Goal: Task Accomplishment & Management: Complete application form

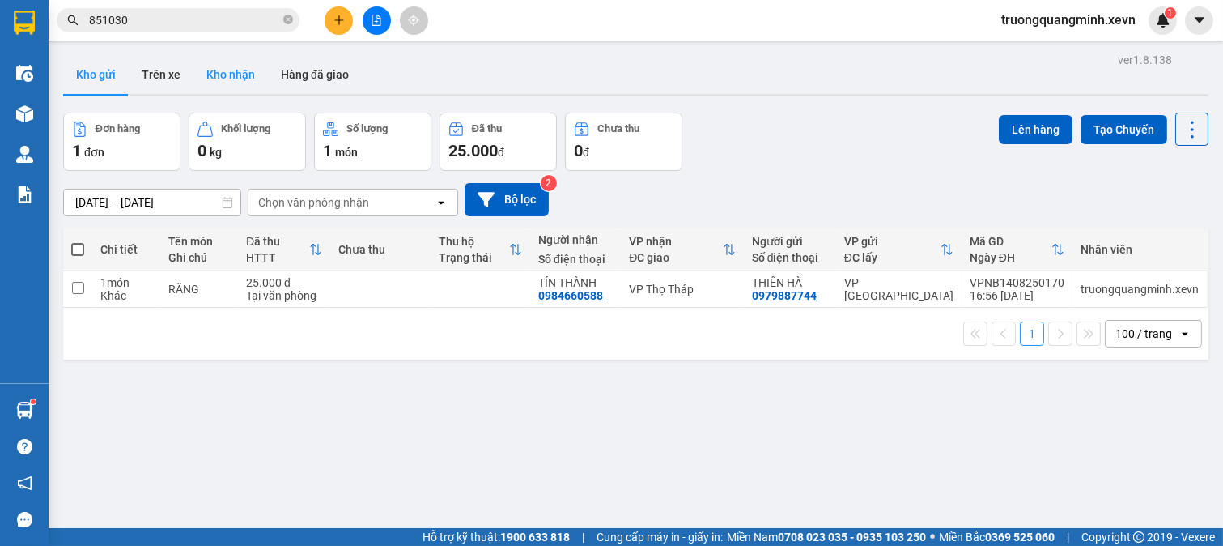
click at [219, 79] on button "Kho nhận" at bounding box center [230, 74] width 74 height 39
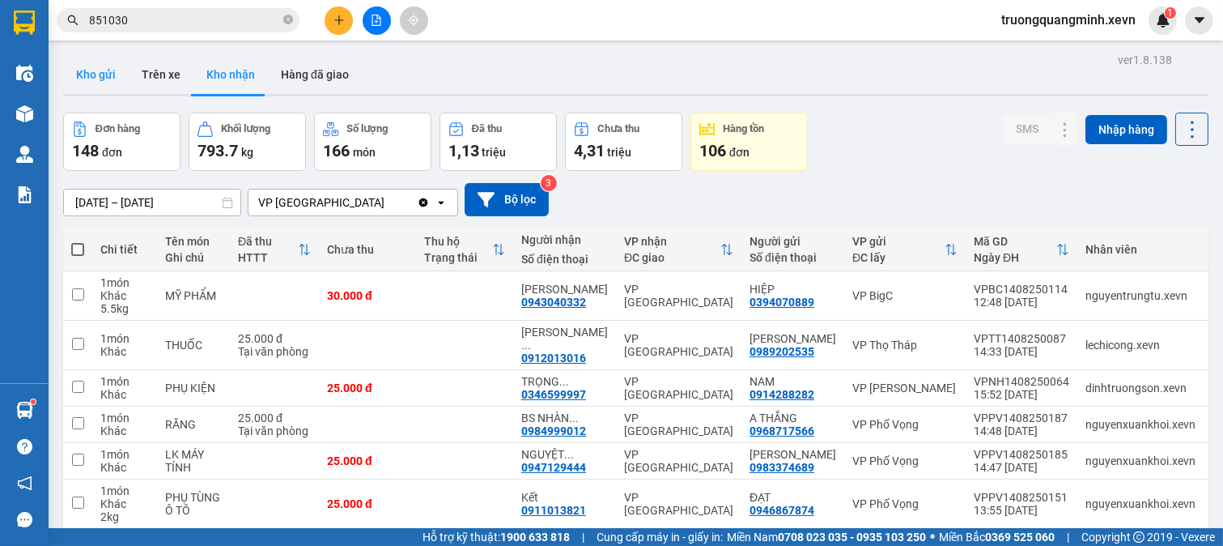
click at [106, 82] on button "Kho gửi" at bounding box center [96, 74] width 66 height 39
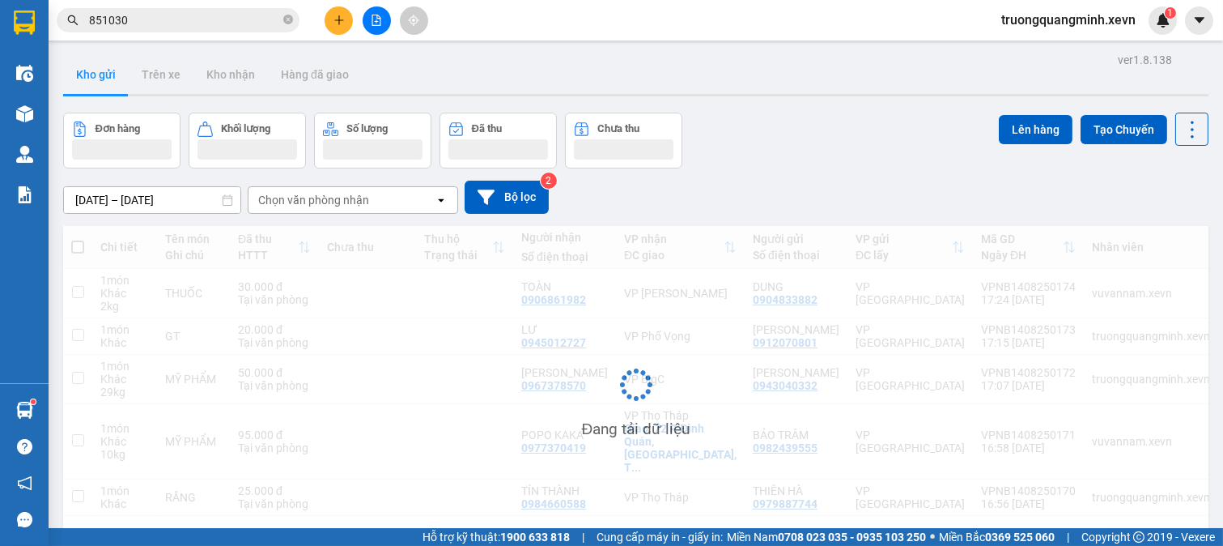
click at [106, 82] on button "Kho gửi" at bounding box center [96, 74] width 66 height 39
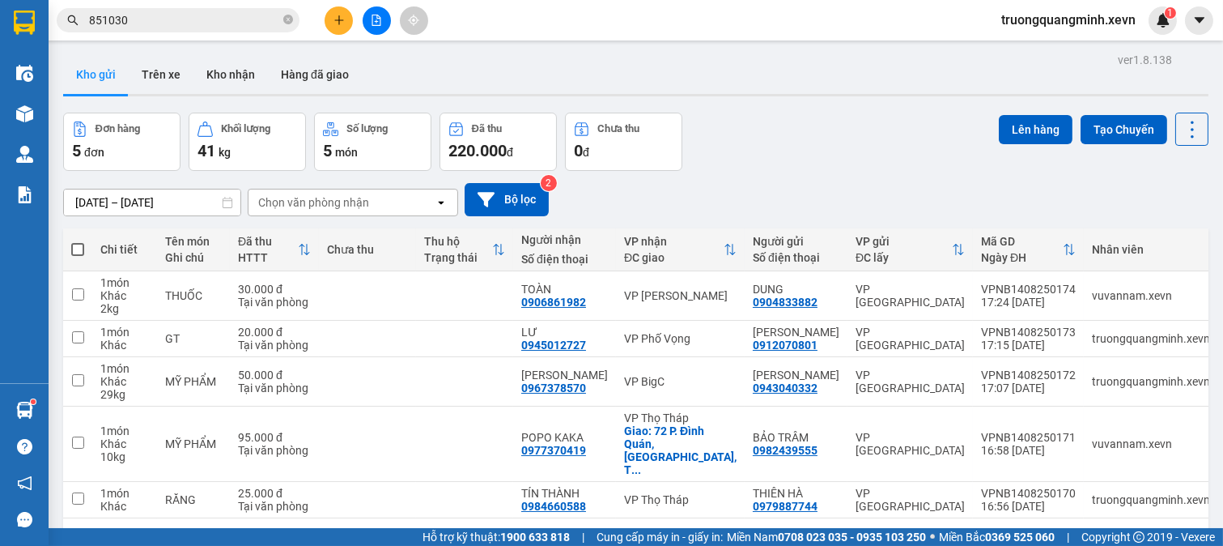
click at [821, 179] on div "12/08/2025 – 14/08/2025 Press the down arrow key to interact with the calendar …" at bounding box center [636, 199] width 1146 height 57
click at [224, 74] on button "Kho nhận" at bounding box center [230, 74] width 74 height 39
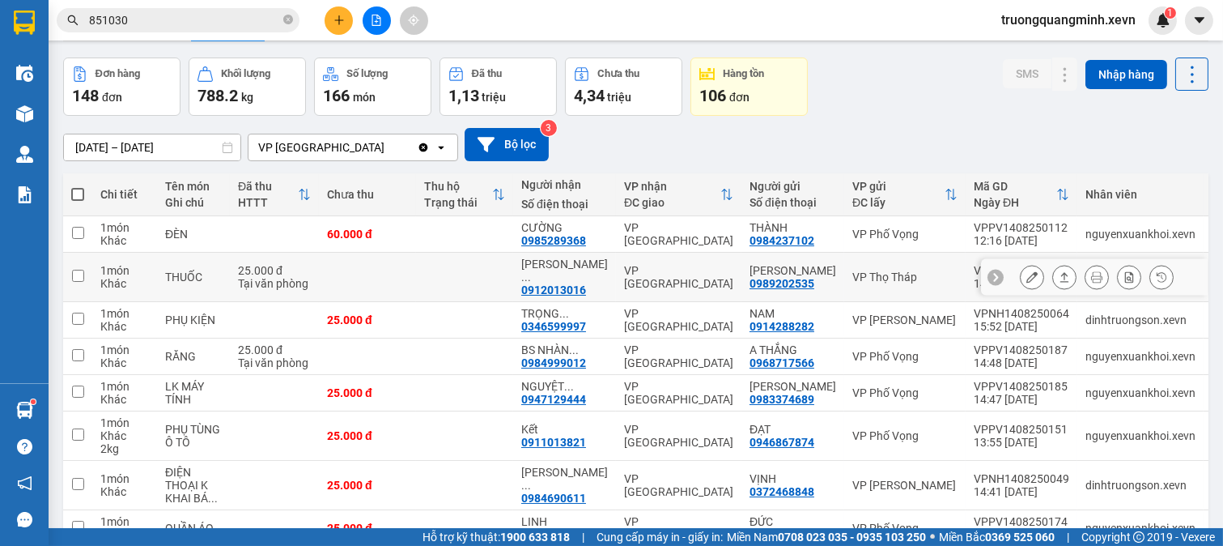
scroll to position [233, 0]
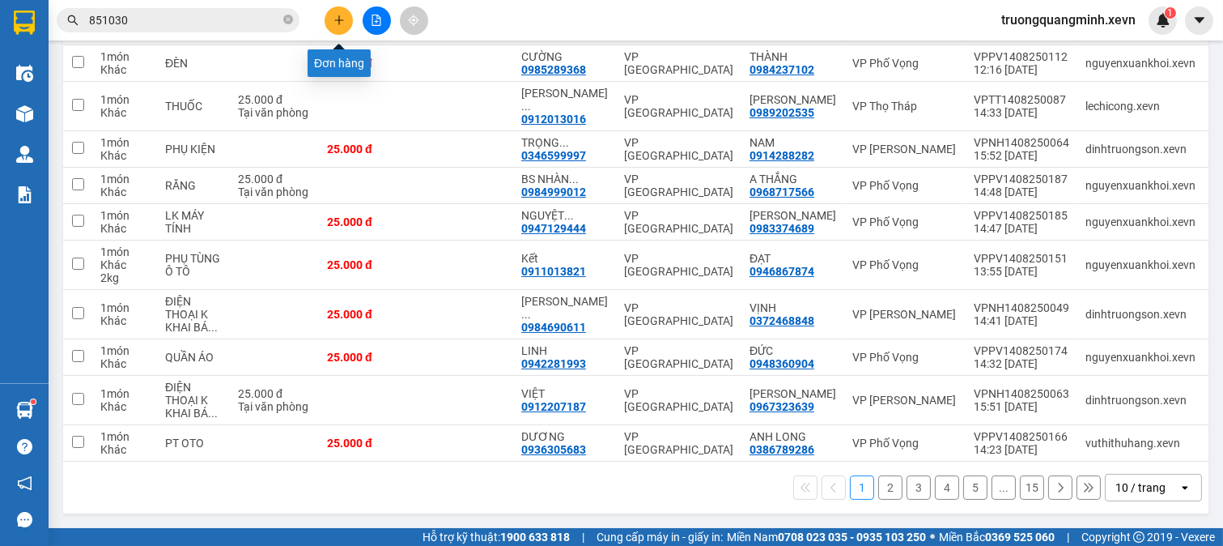
click at [340, 19] on icon "plus" at bounding box center [339, 20] width 11 height 11
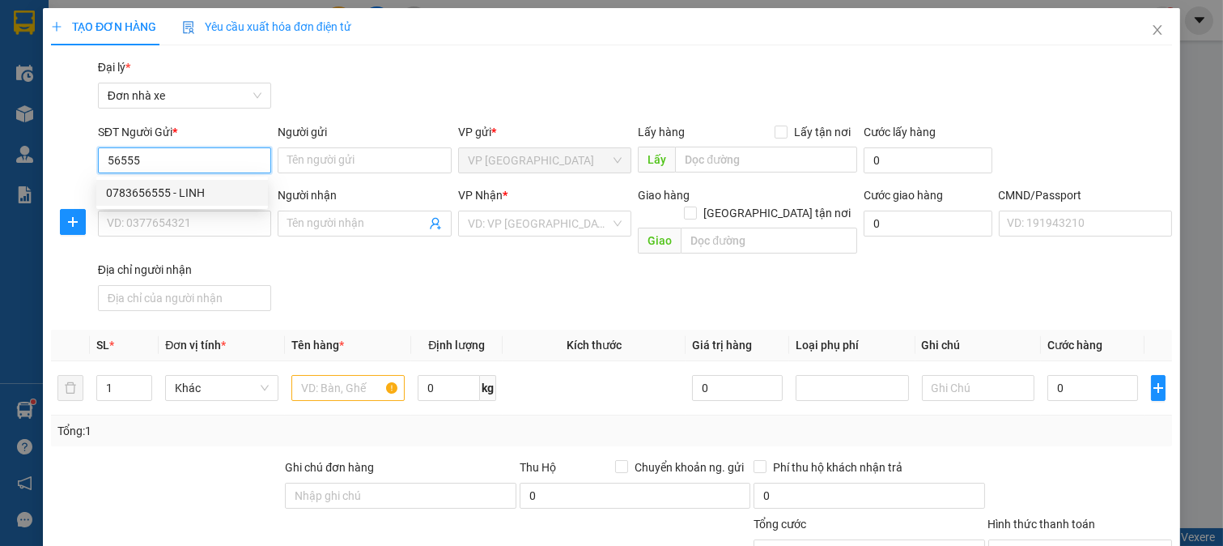
click at [214, 189] on div "0783656555 - LINH" at bounding box center [182, 193] width 152 height 18
type input "0783656555"
type input "LINH"
type input "0912615997"
type input "GREEN LAB"
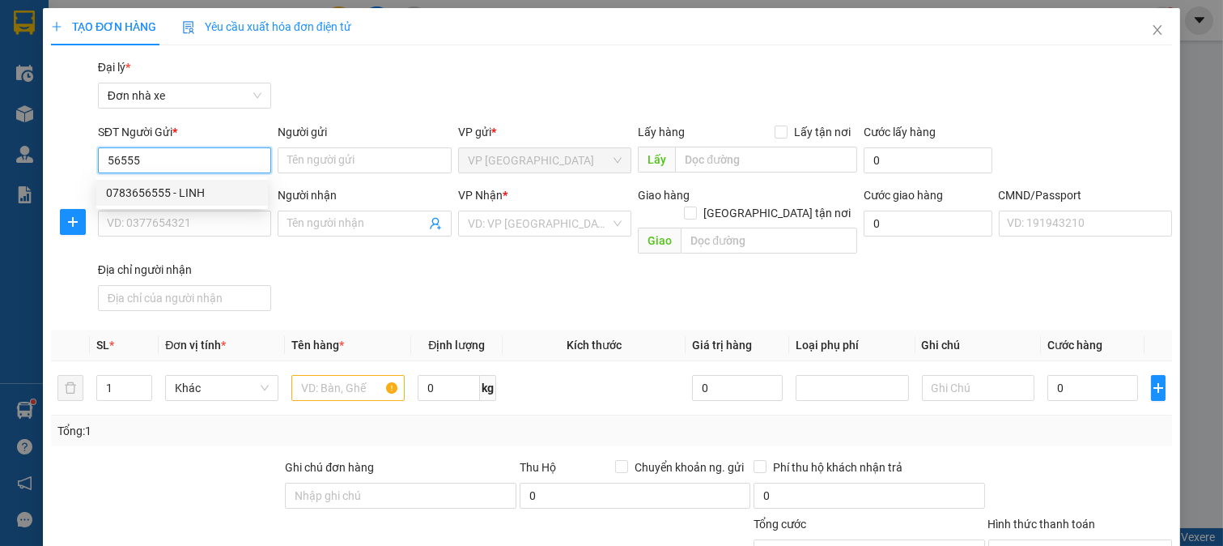
type input "123"
type input "0783656555"
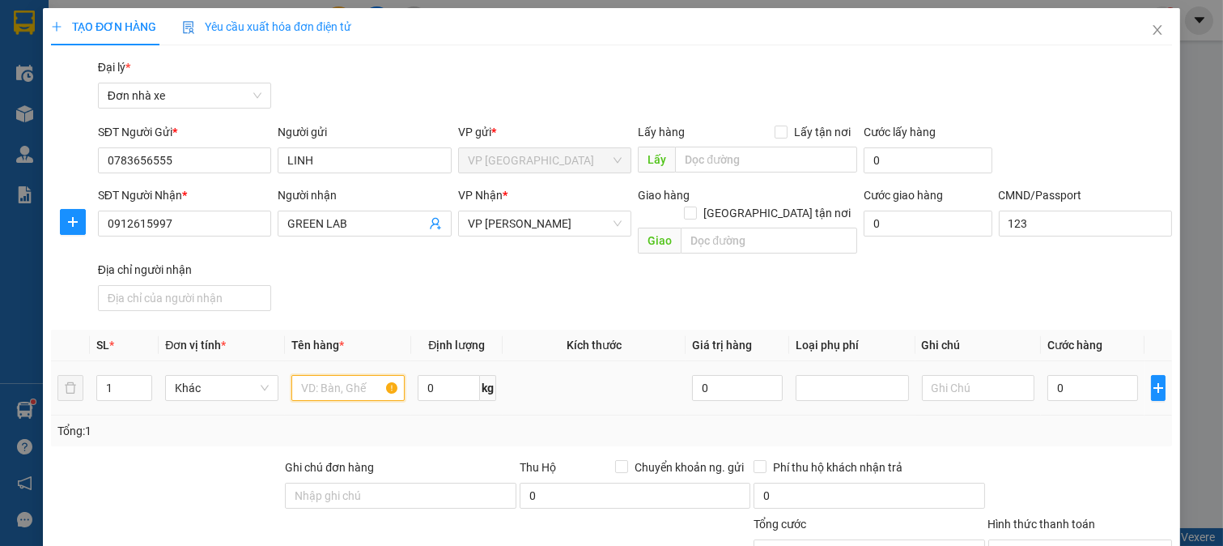
click at [356, 375] on input "text" at bounding box center [347, 388] width 113 height 26
type input "MẪU"
click at [1048, 375] on input "0" at bounding box center [1093, 388] width 90 height 26
type input "2"
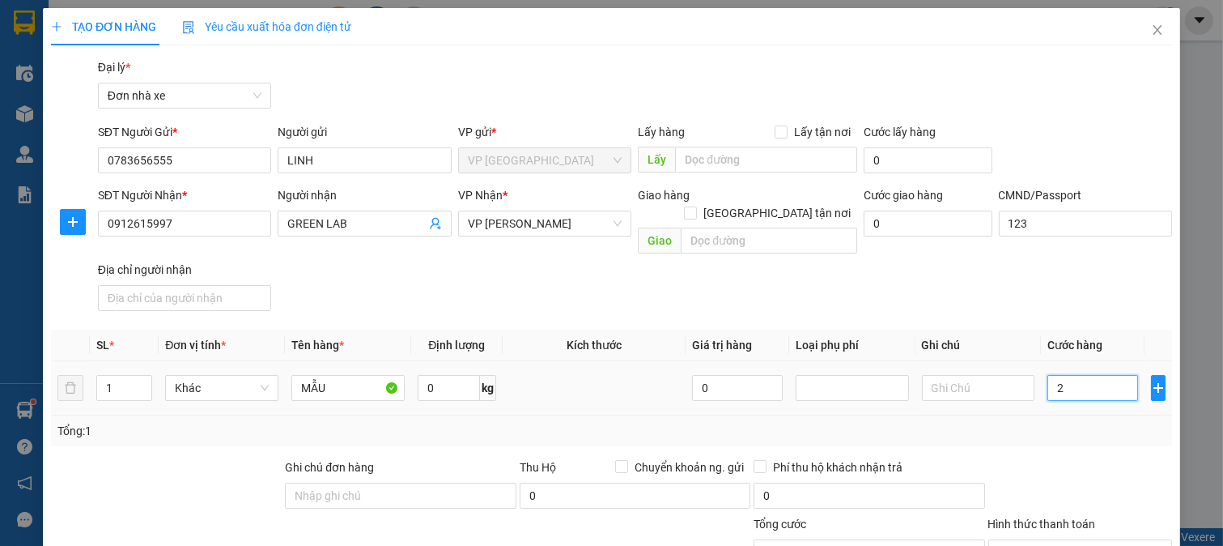
type input "25"
type input "25.000"
click at [1065, 423] on div "Tổng: 1" at bounding box center [611, 430] width 1121 height 31
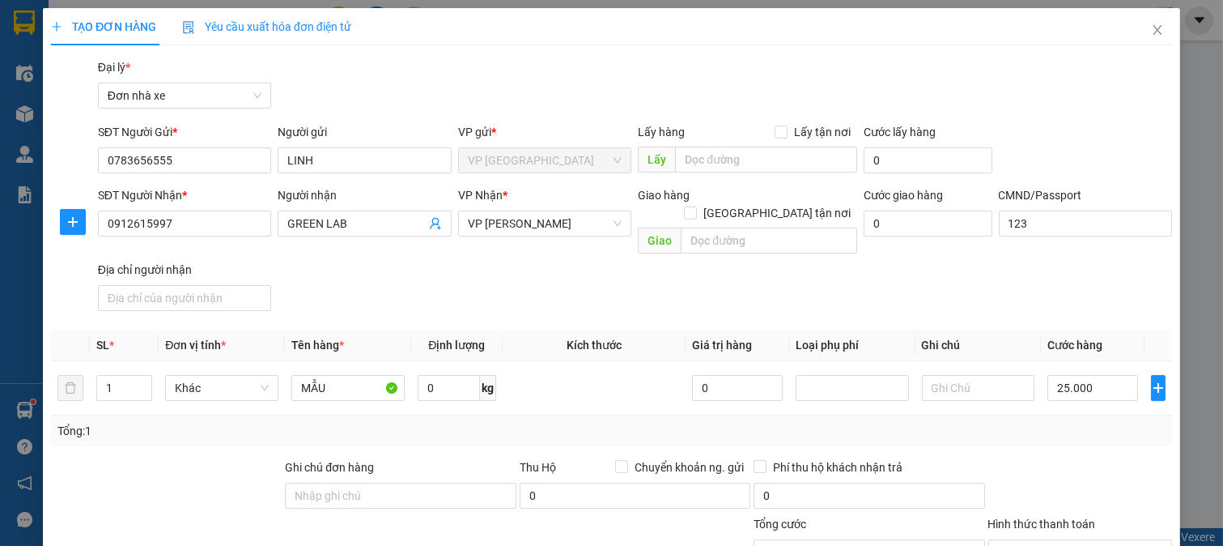
scroll to position [224, 0]
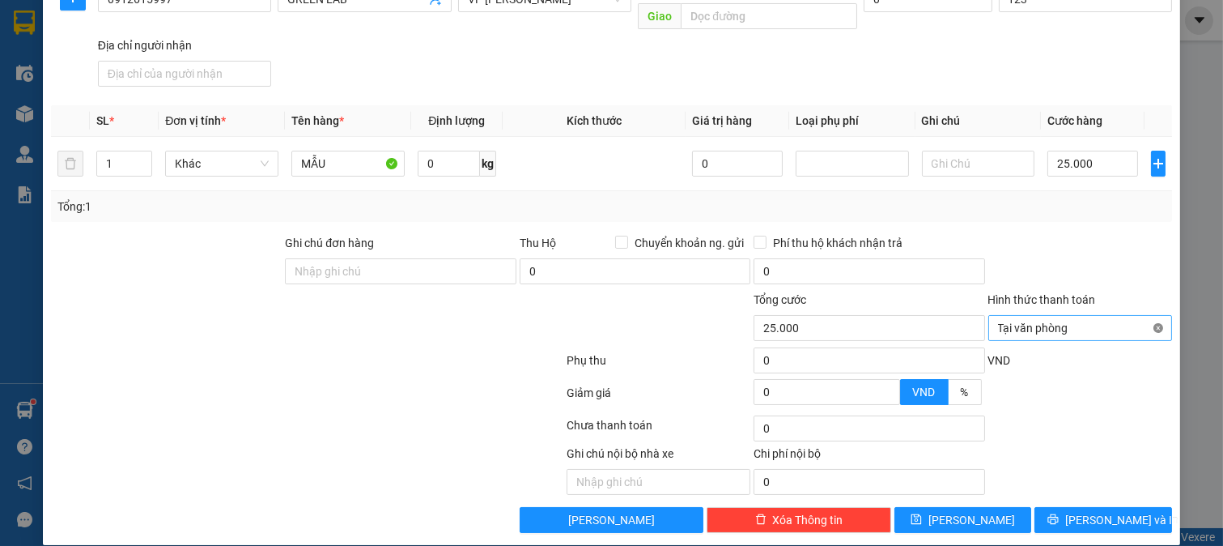
type input "25.000"
drag, startPoint x: 1140, startPoint y: 309, endPoint x: 1128, endPoint y: 374, distance: 65.9
click at [1114, 511] on span "[PERSON_NAME] và In" at bounding box center [1121, 520] width 113 height 18
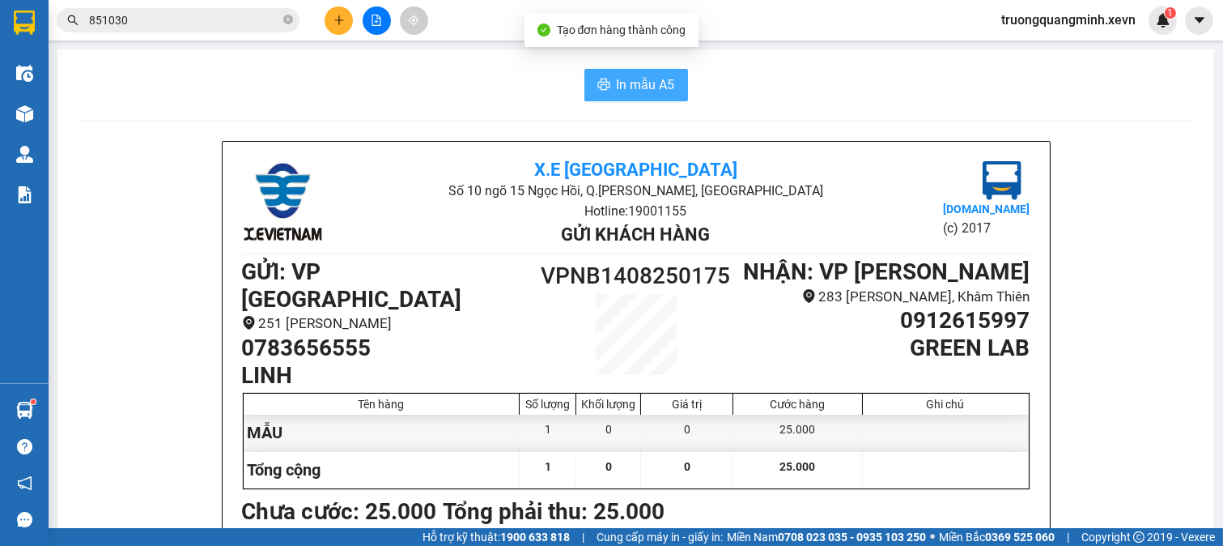
click at [607, 69] on button "In mẫu A5" at bounding box center [636, 85] width 104 height 32
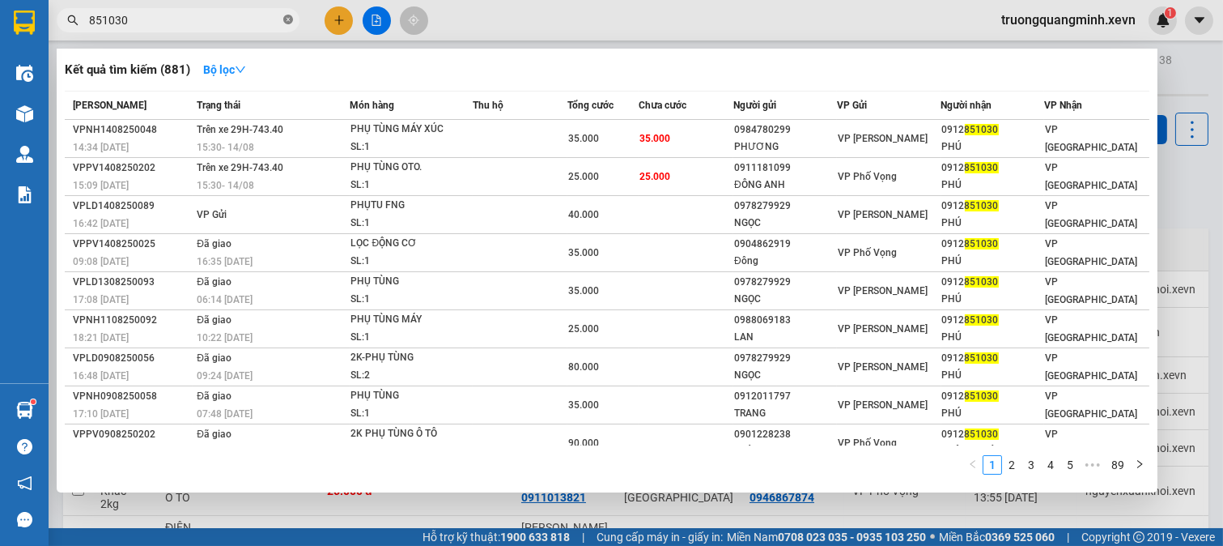
click at [287, 24] on icon "close-circle" at bounding box center [288, 20] width 10 height 10
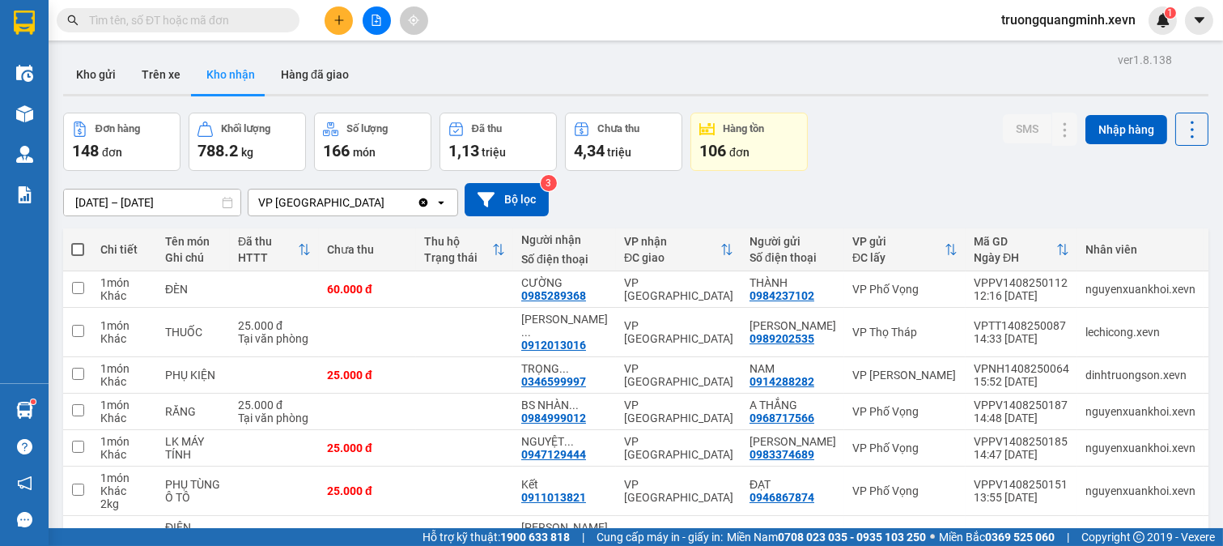
click at [277, 23] on input "text" at bounding box center [184, 20] width 191 height 18
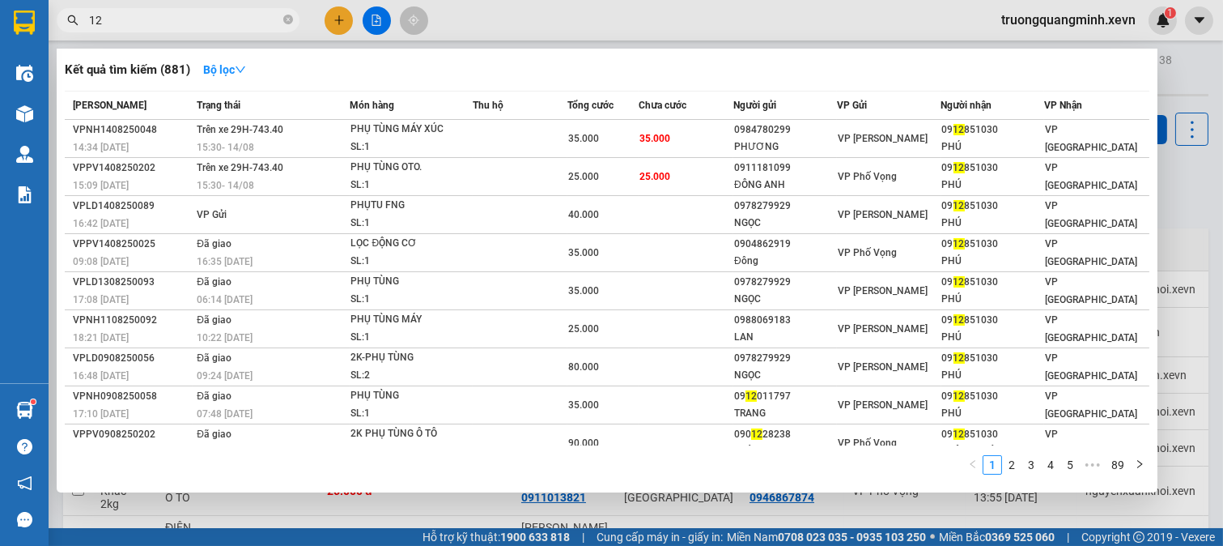
type input "1"
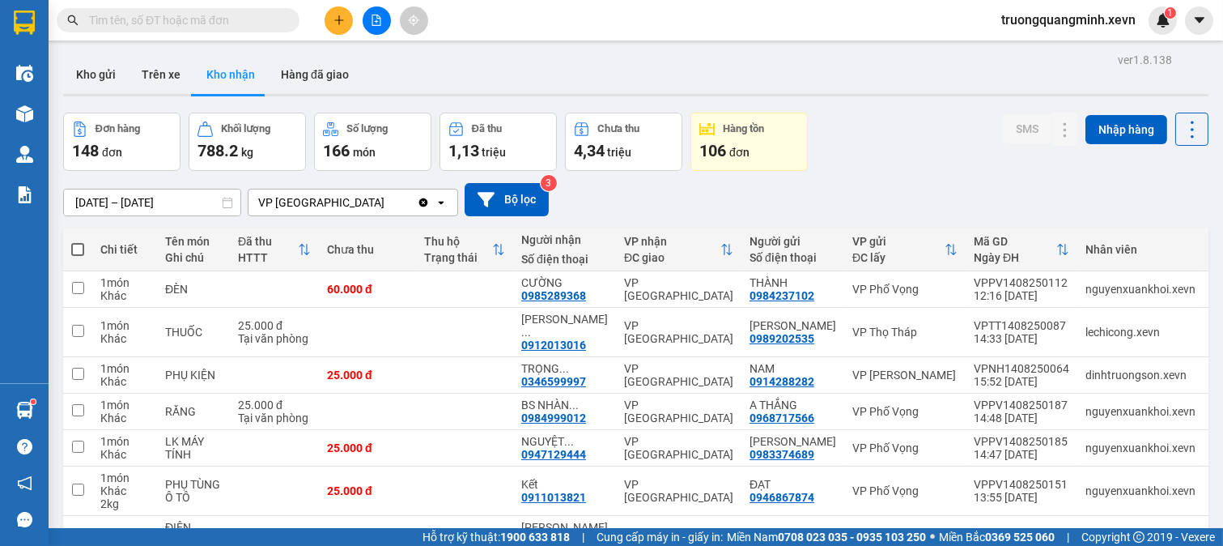
click at [1212, 236] on div "SMS" at bounding box center [1230, 249] width 36 height 32
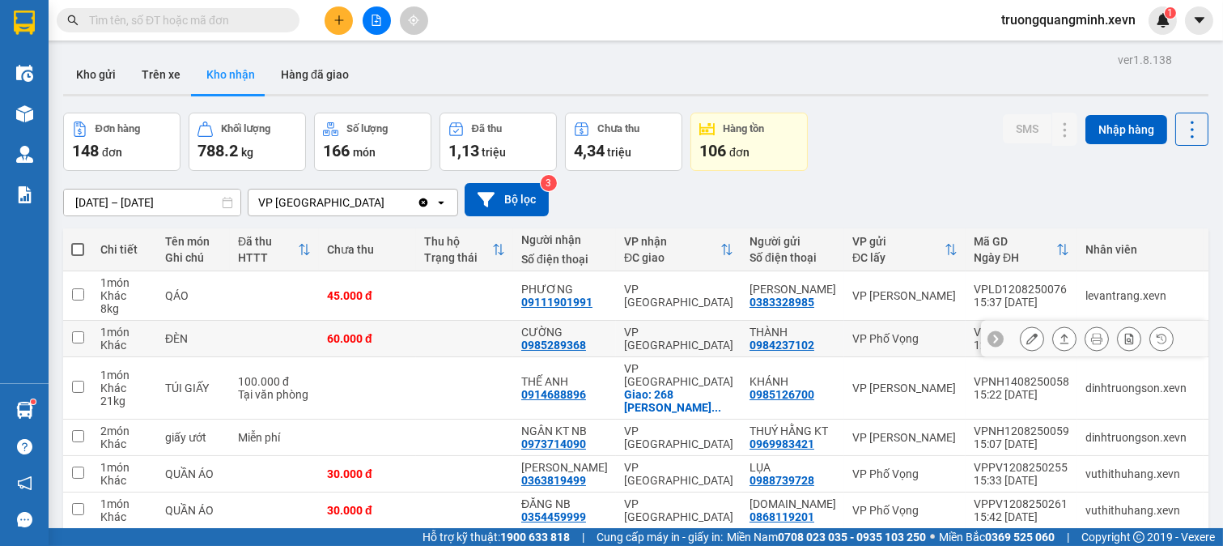
click at [449, 340] on td at bounding box center [464, 339] width 97 height 36
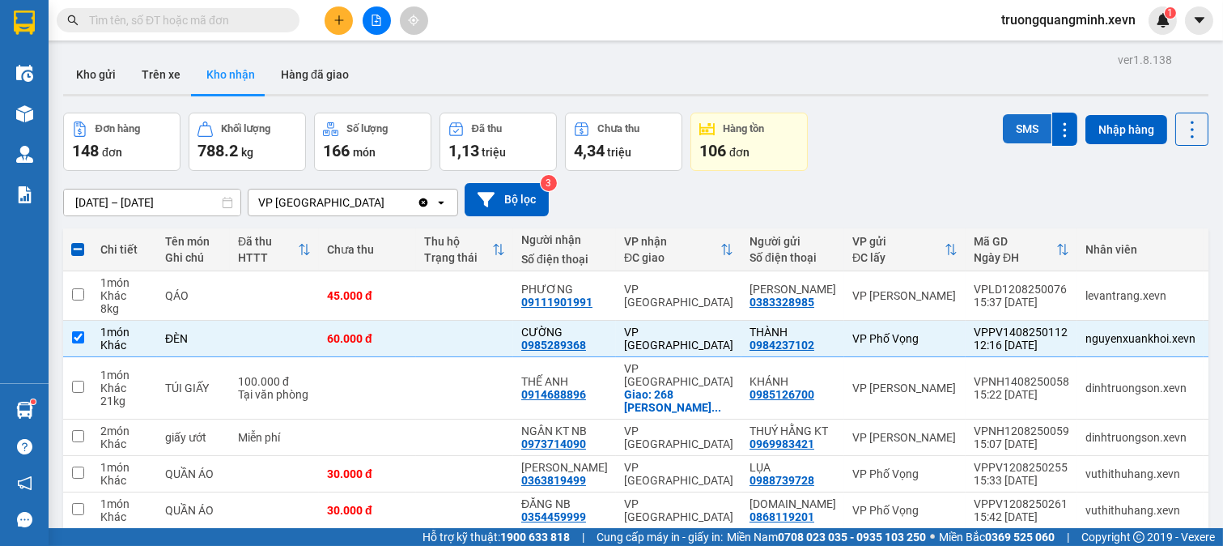
click at [1015, 133] on button "SMS" at bounding box center [1027, 128] width 49 height 29
click at [1212, 252] on div "SMS" at bounding box center [1223, 249] width 23 height 13
checkbox input "false"
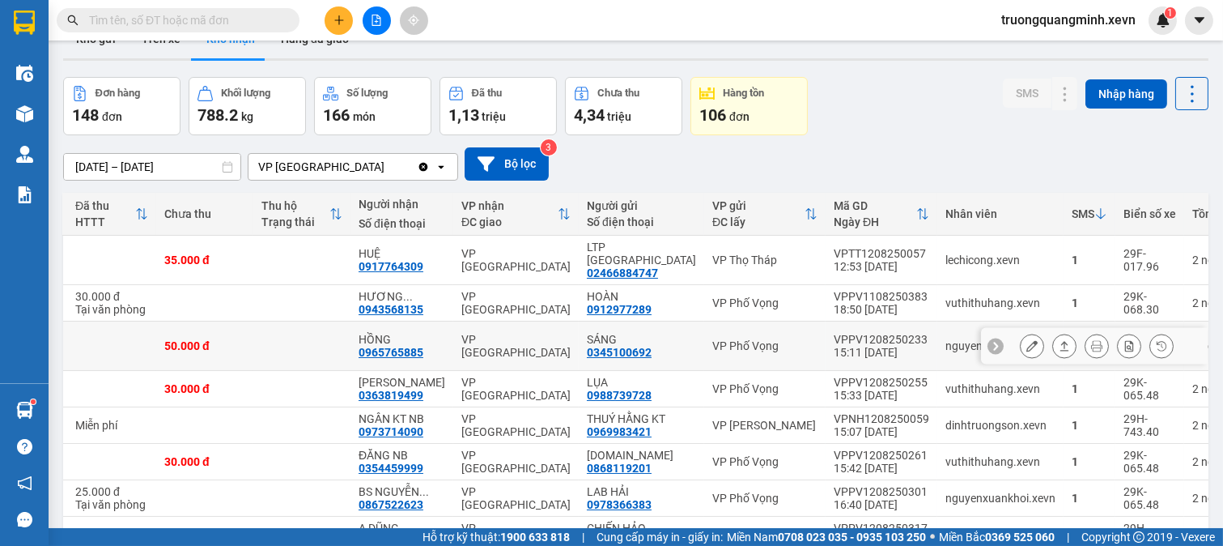
scroll to position [28, 0]
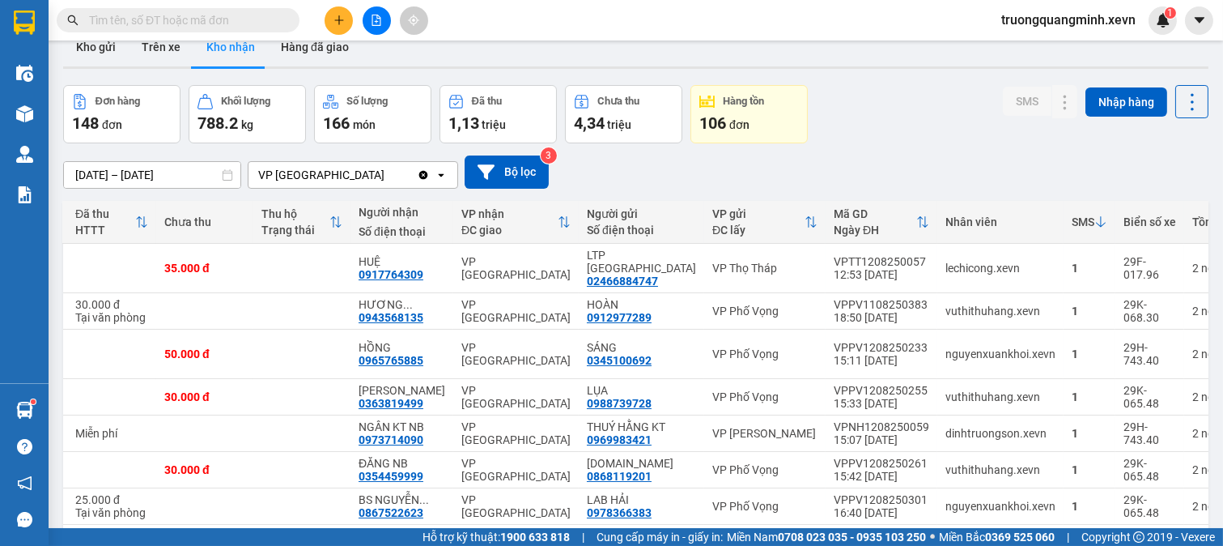
click at [1095, 220] on icon at bounding box center [1101, 221] width 13 height 13
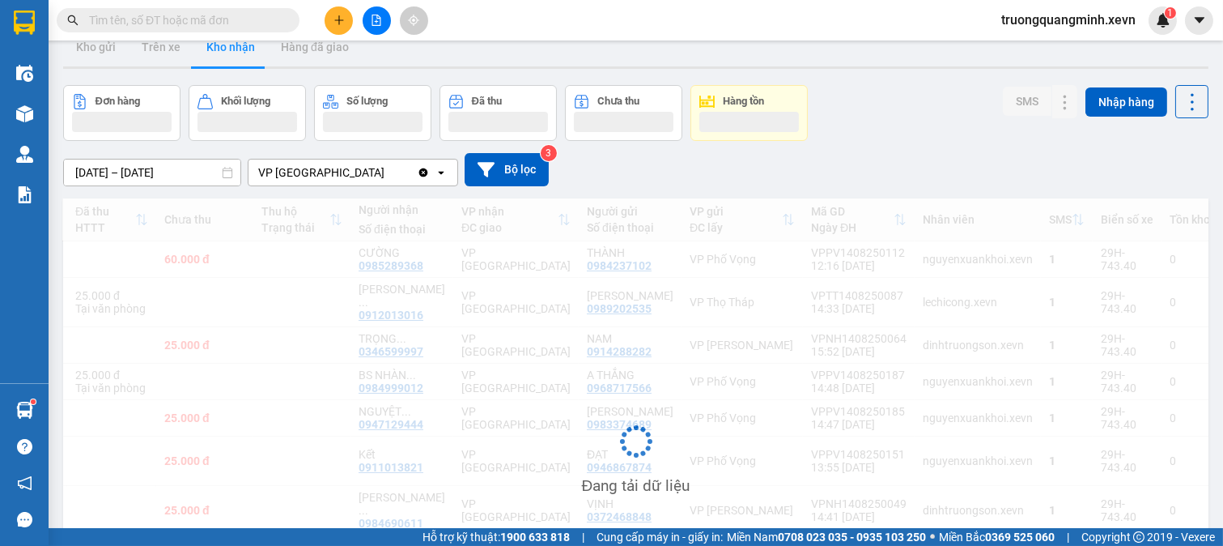
scroll to position [0, 151]
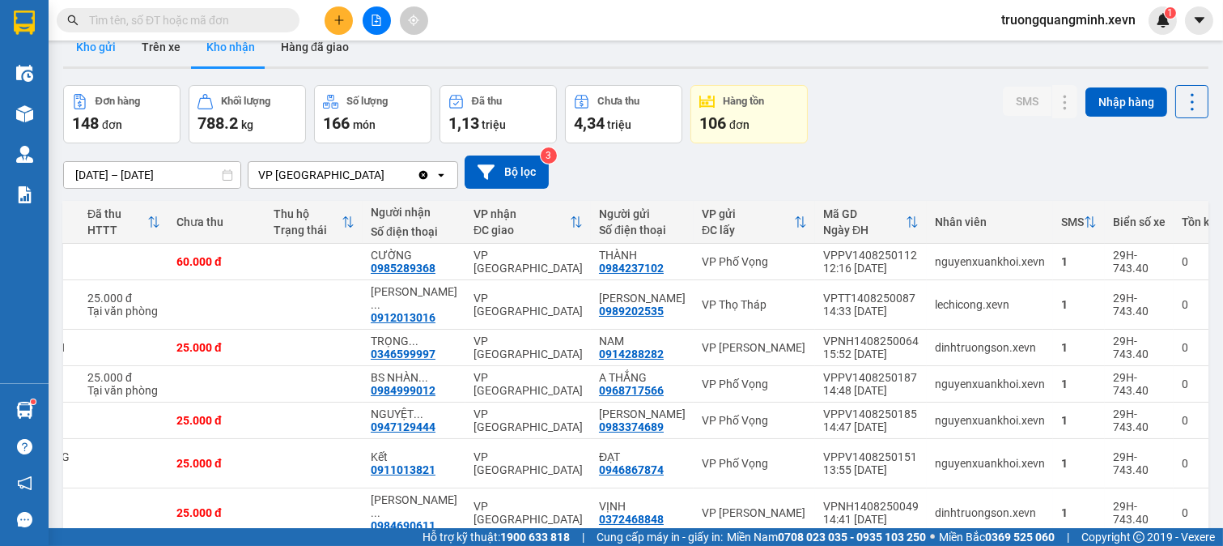
click at [83, 49] on button "Kho gửi" at bounding box center [96, 47] width 66 height 39
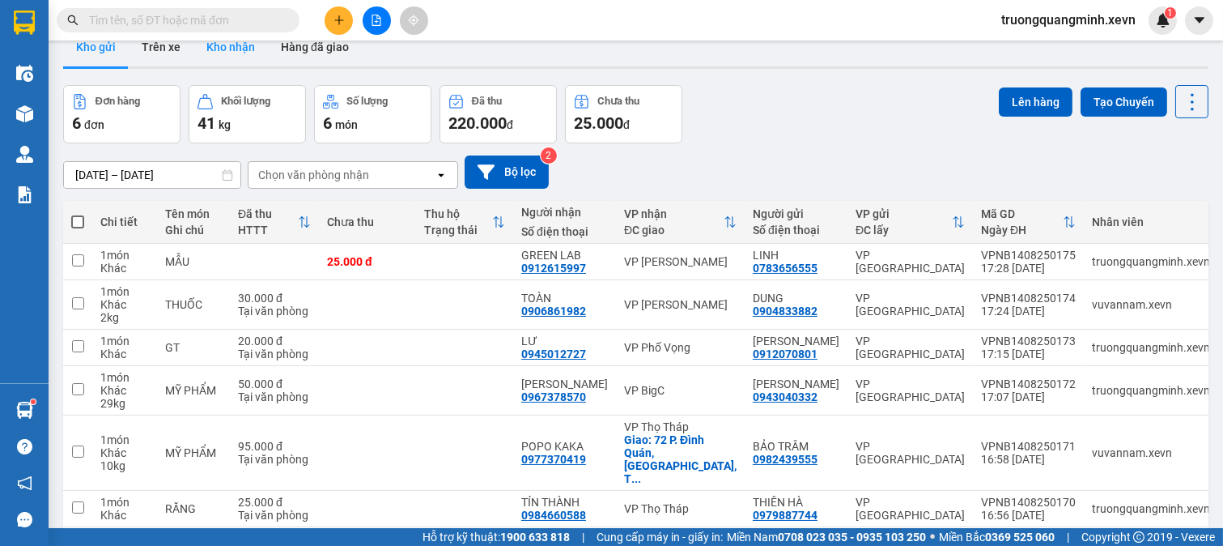
click at [197, 46] on button "Kho nhận" at bounding box center [230, 47] width 74 height 39
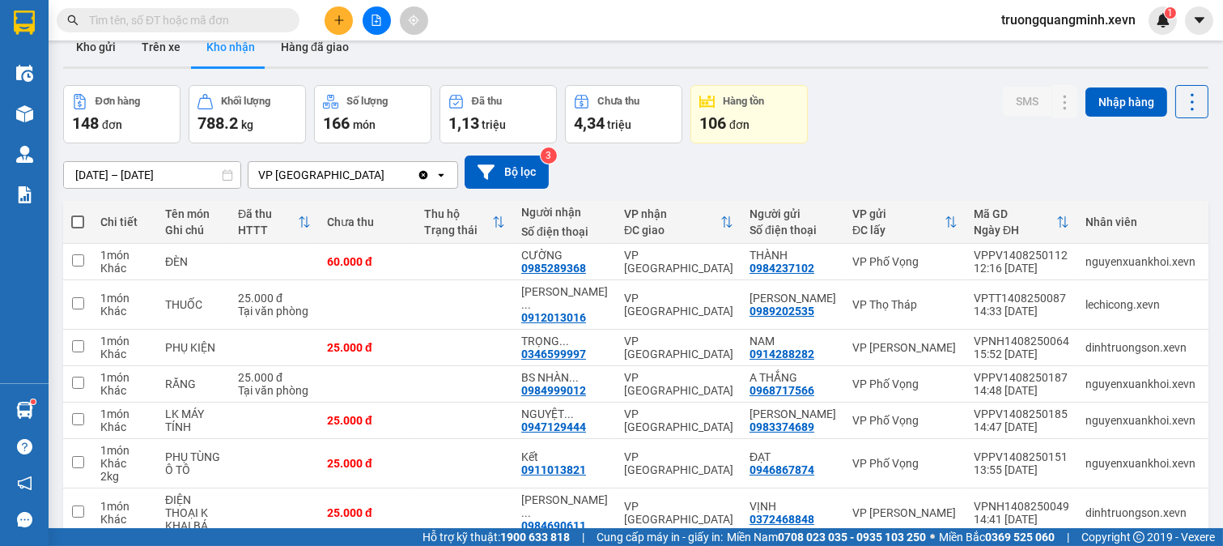
click at [257, 22] on input "text" at bounding box center [184, 20] width 191 height 18
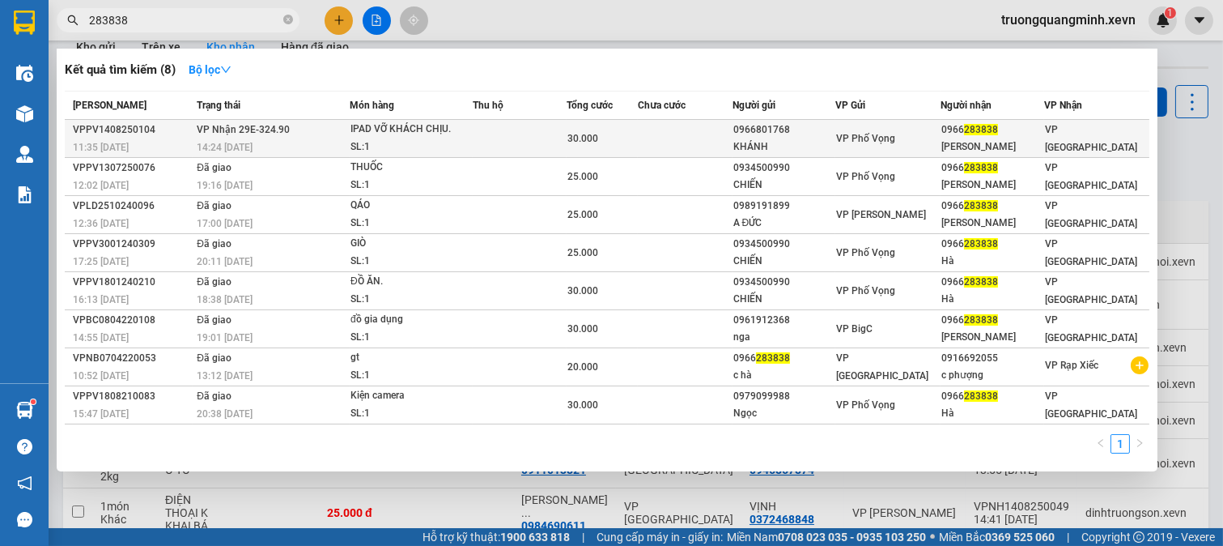
type input "283838"
click at [669, 138] on td at bounding box center [685, 139] width 94 height 38
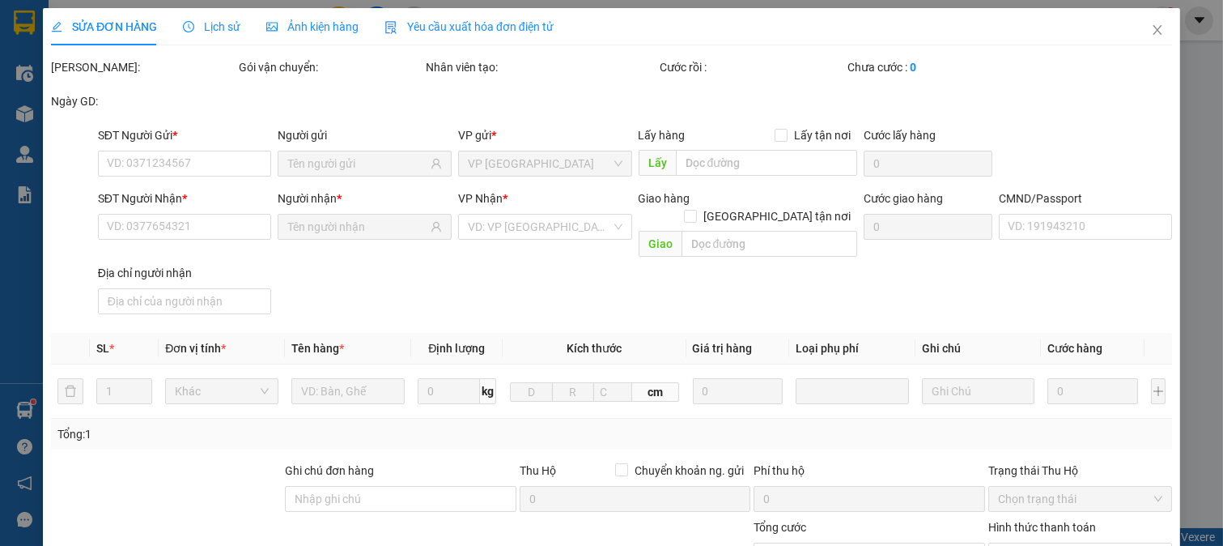
type input "0966801768"
type input "KHÁNH"
type input "0966283838"
type input "THANH HÀ"
type input "001176036048 NGUYỄN THỊ THANH HÀ"
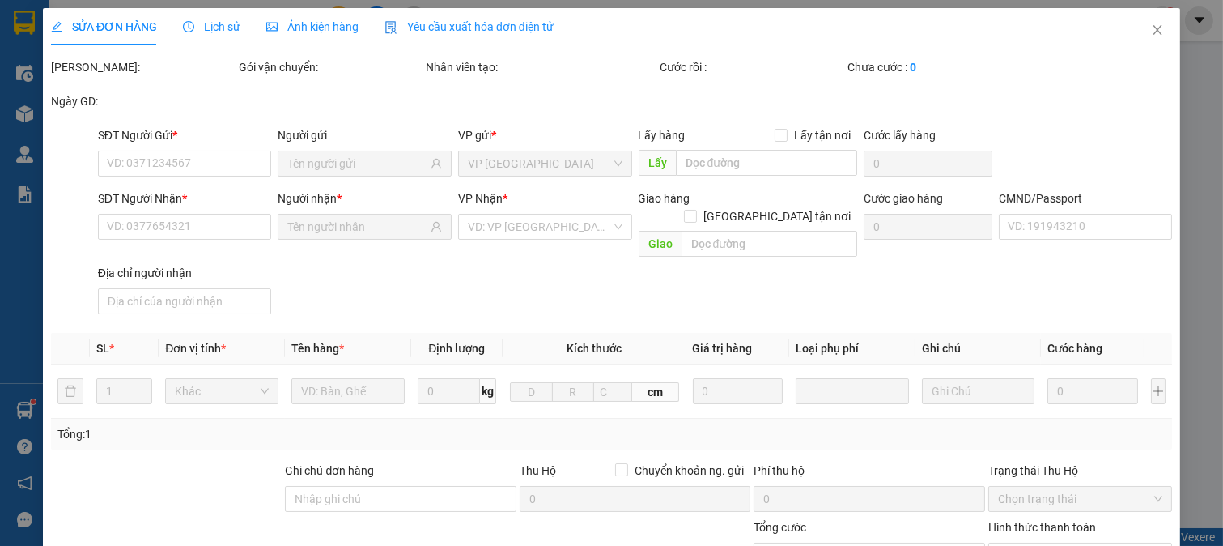
type input "30.000"
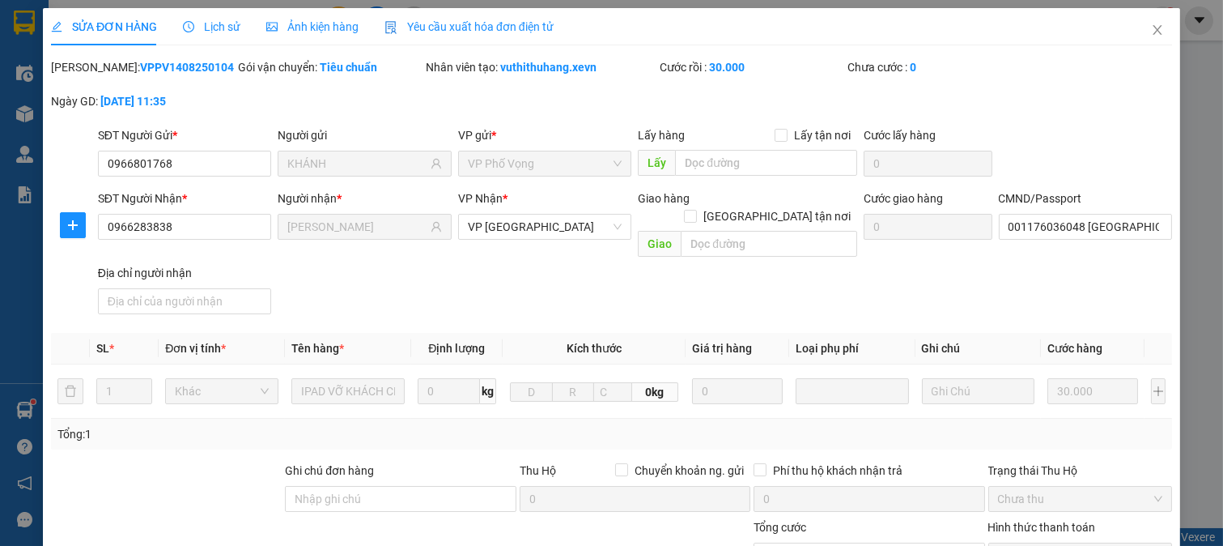
click at [1048, 270] on div "SĐT Người Nhận * 0966283838 Người nhận * THANH HÀ VP Nhận * VP Ninh Bình Giao h…" at bounding box center [635, 254] width 1081 height 131
click at [1088, 229] on input "001176036048 NGUYỄN THỊ THANH HÀ" at bounding box center [1086, 227] width 174 height 26
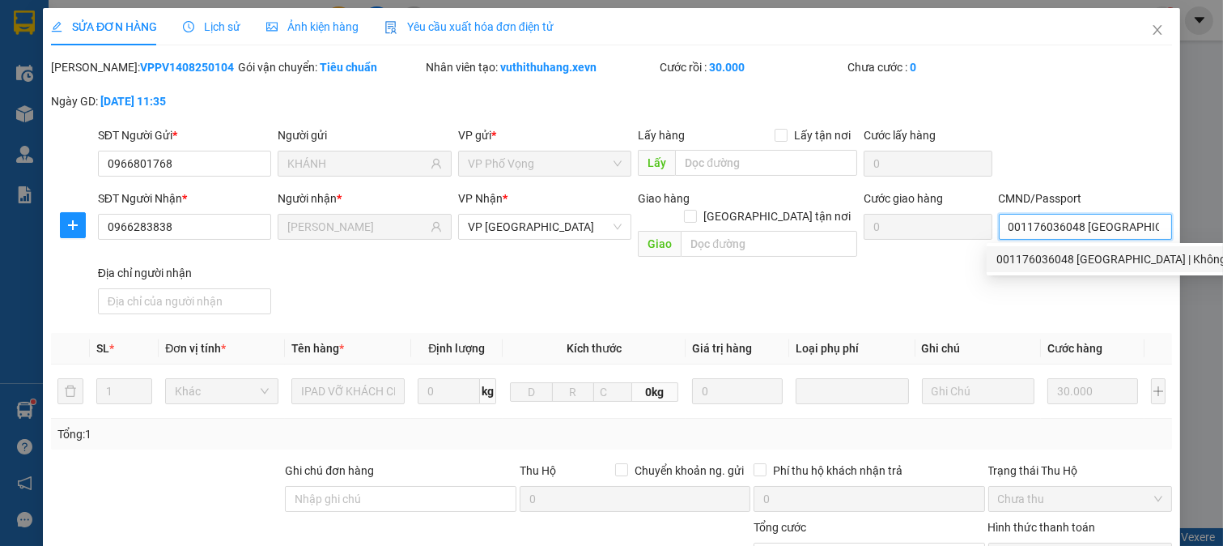
click at [1110, 262] on div "001176036048 NGUYỄN THỊ THANH HÀ | Không có địa chỉ" at bounding box center [1136, 259] width 279 height 18
click at [1070, 227] on input "001176036048 NGUYỄN THỊ THANH HÀ" at bounding box center [1086, 227] width 174 height 26
drag, startPoint x: 1070, startPoint y: 227, endPoint x: 899, endPoint y: 241, distance: 171.4
click at [901, 240] on div "SĐT Người Nhận * 0966283838 Người nhận * THANH HÀ VP Nhận * VP Ninh Bình Giao h…" at bounding box center [635, 254] width 1081 height 131
type input "036176000558 NGUYỄN THỊ THANH HÀ"
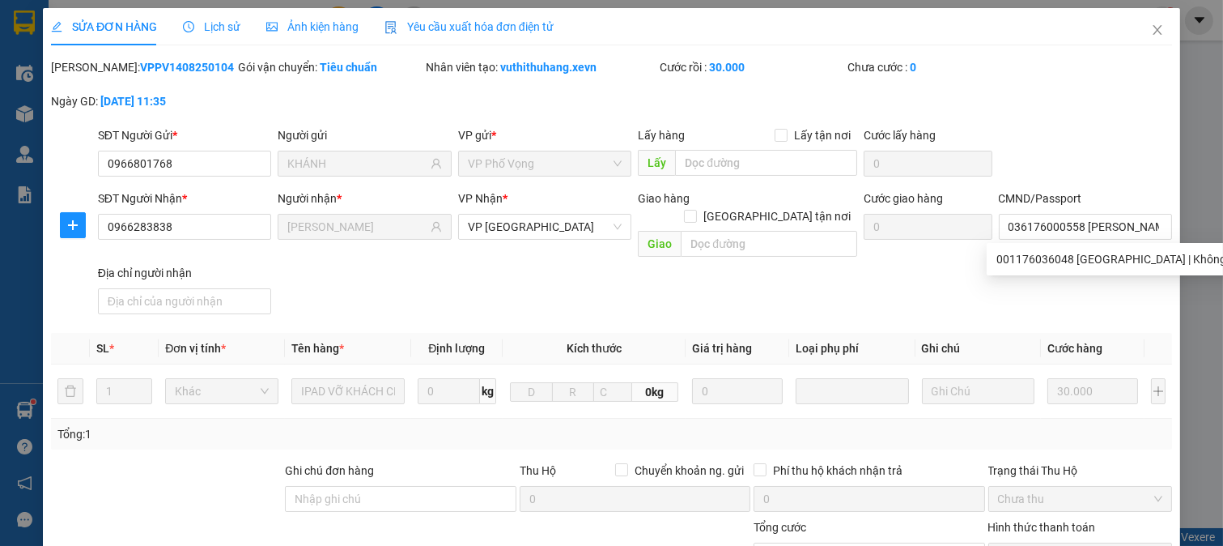
click at [993, 134] on div "SĐT Người Gửi * 0966801768 Người gửi KHÁNH VP gửi * VP Phố Vọng Lấy hàng Lấy tậ…" at bounding box center [635, 154] width 1081 height 57
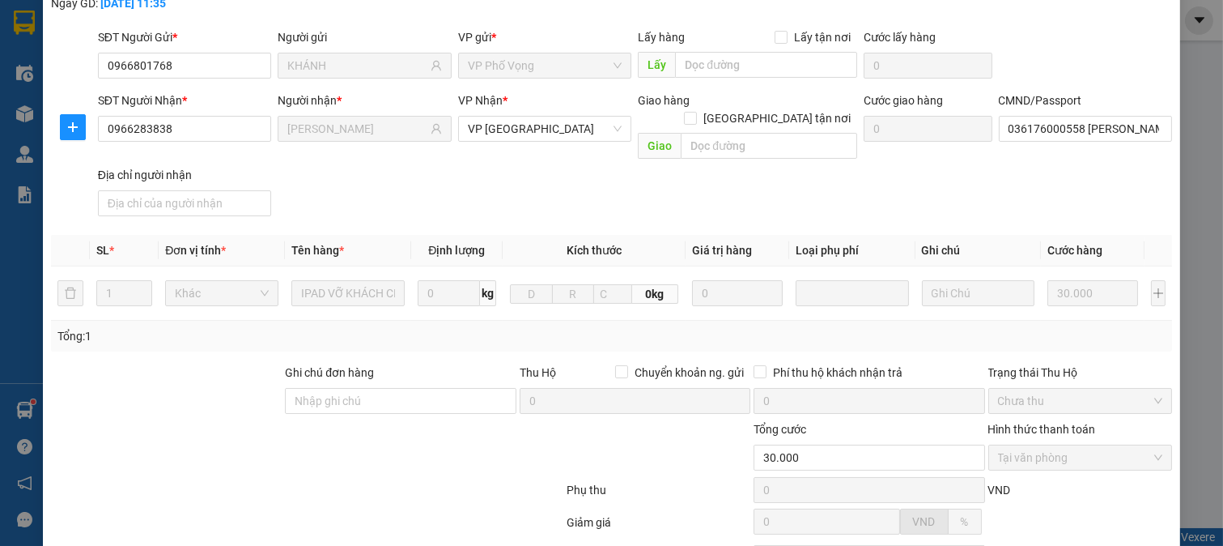
scroll to position [228, 0]
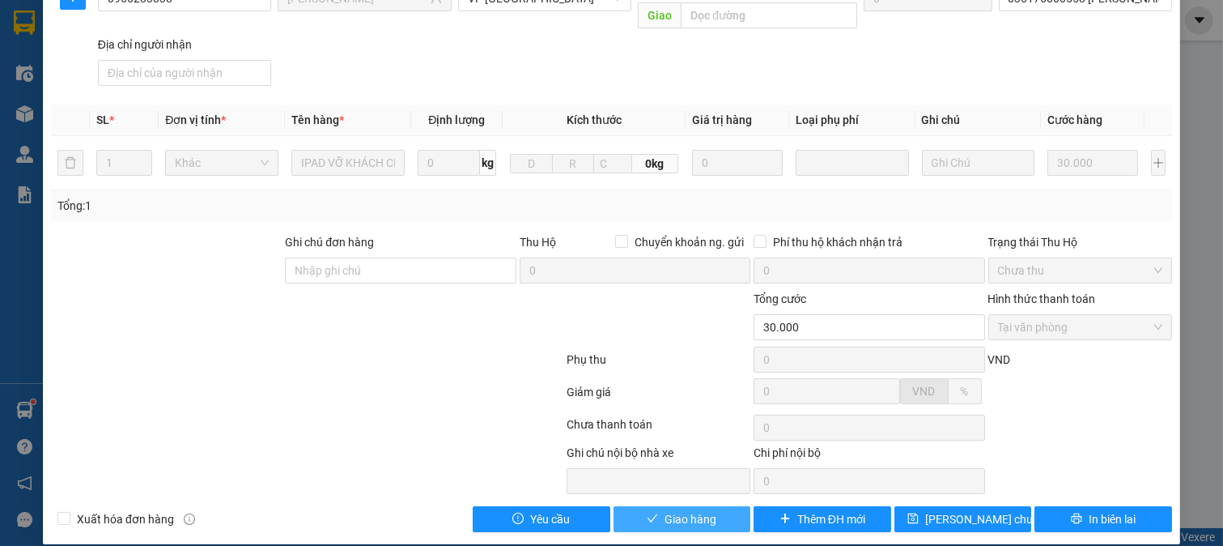
click at [691, 510] on span "Giao hàng" at bounding box center [691, 519] width 52 height 18
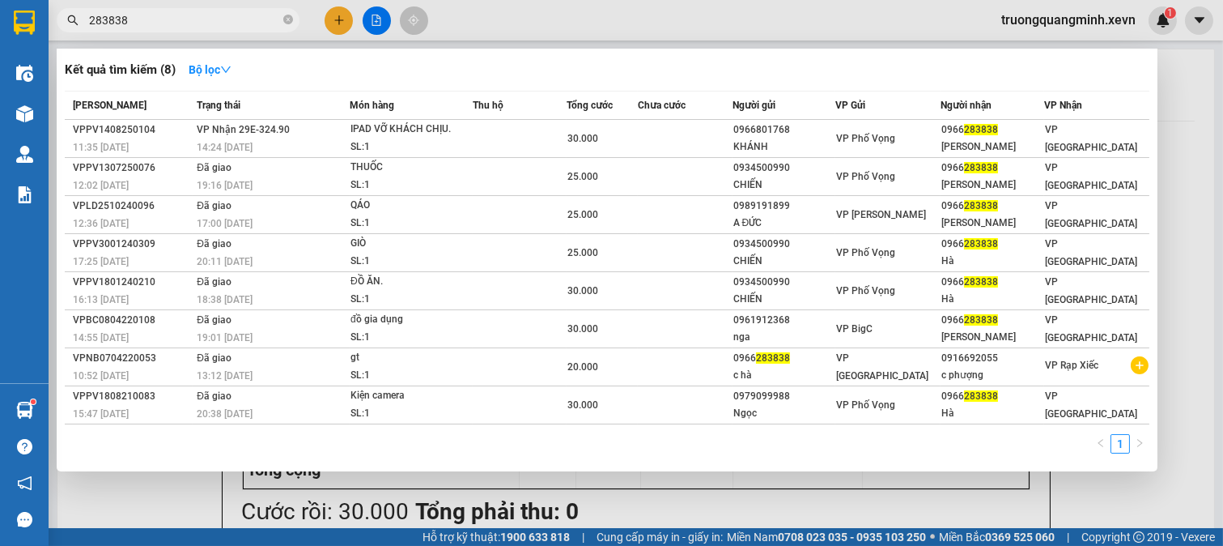
click at [282, 24] on span "283838" at bounding box center [178, 20] width 243 height 24
click at [286, 23] on icon "close-circle" at bounding box center [288, 20] width 10 height 10
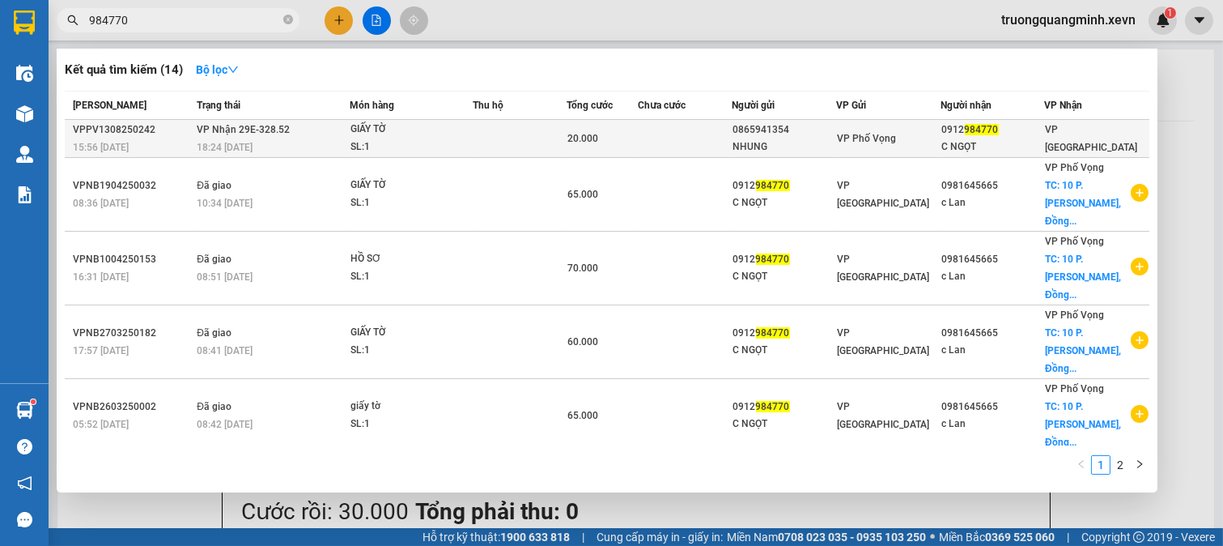
type input "984770"
click at [678, 140] on td at bounding box center [685, 139] width 94 height 38
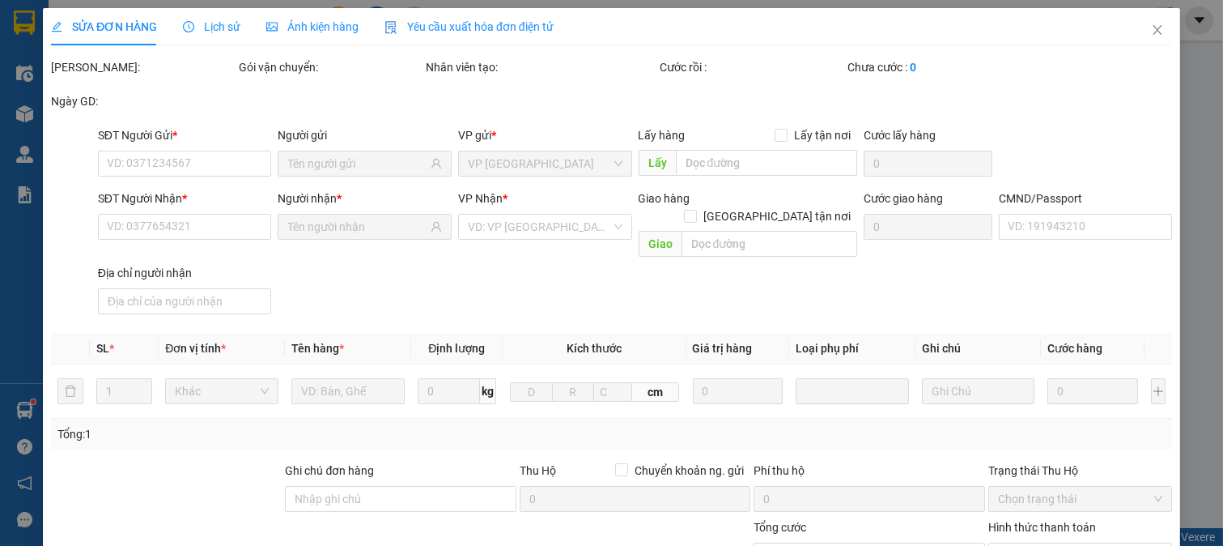
type input "0865941354"
type input "NHUNG"
type input "0912984770"
type input "C NGỌT"
type input "037187006143 HOÀNG THỊ NGỌT"
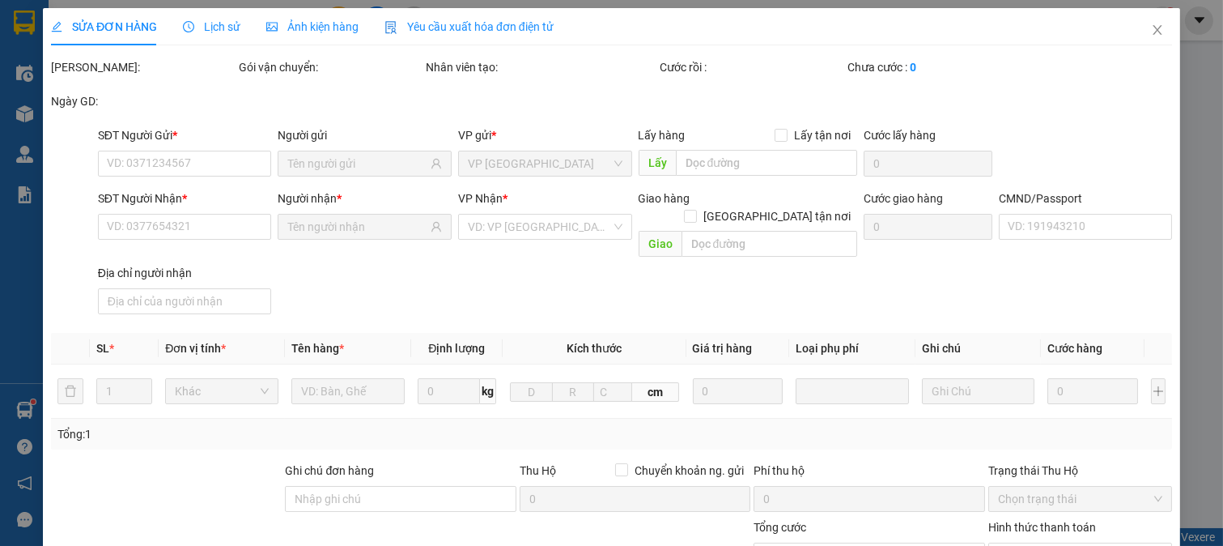
type input "20.000"
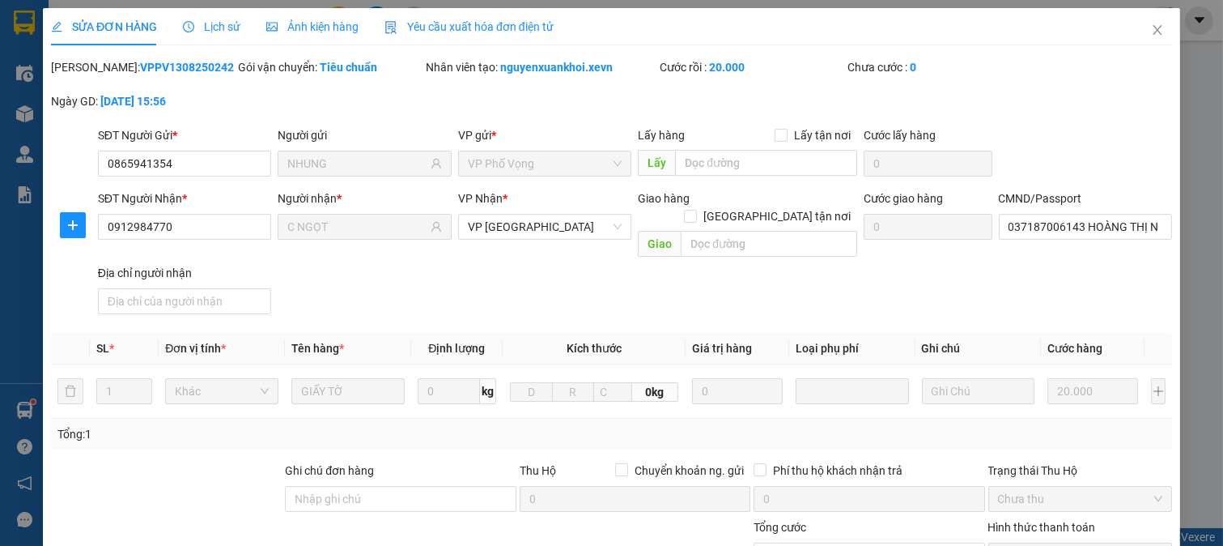
click at [1096, 172] on div "SĐT Người Gửi * 0865941354 0865941354 Người gửi NHUNG VP gửi * VP Phố Vọng Lấy …" at bounding box center [635, 154] width 1081 height 57
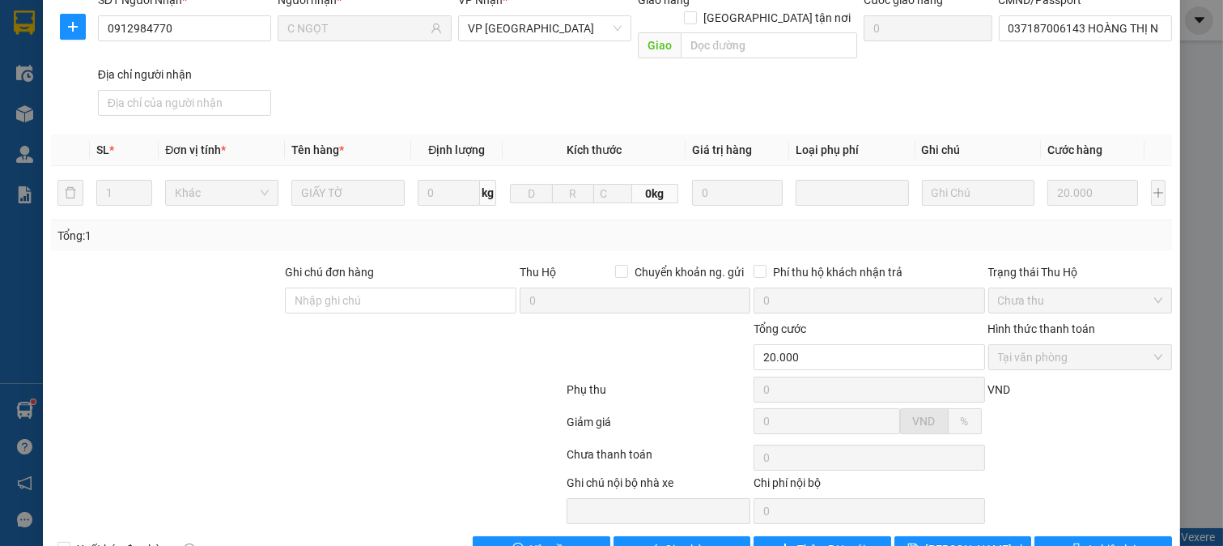
scroll to position [228, 0]
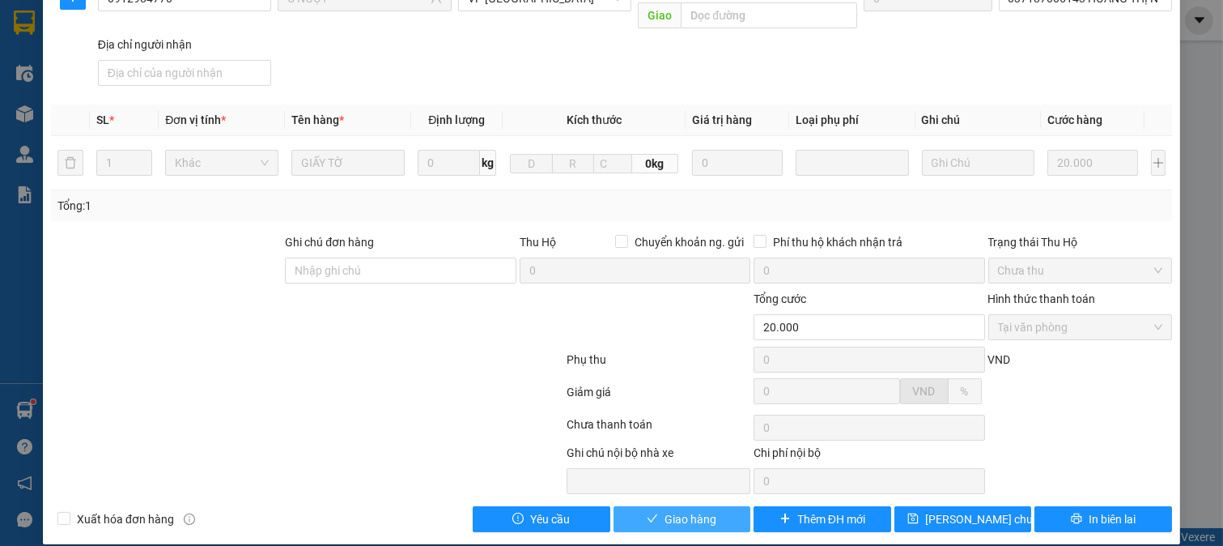
click at [701, 513] on button "Giao hàng" at bounding box center [683, 519] width 138 height 26
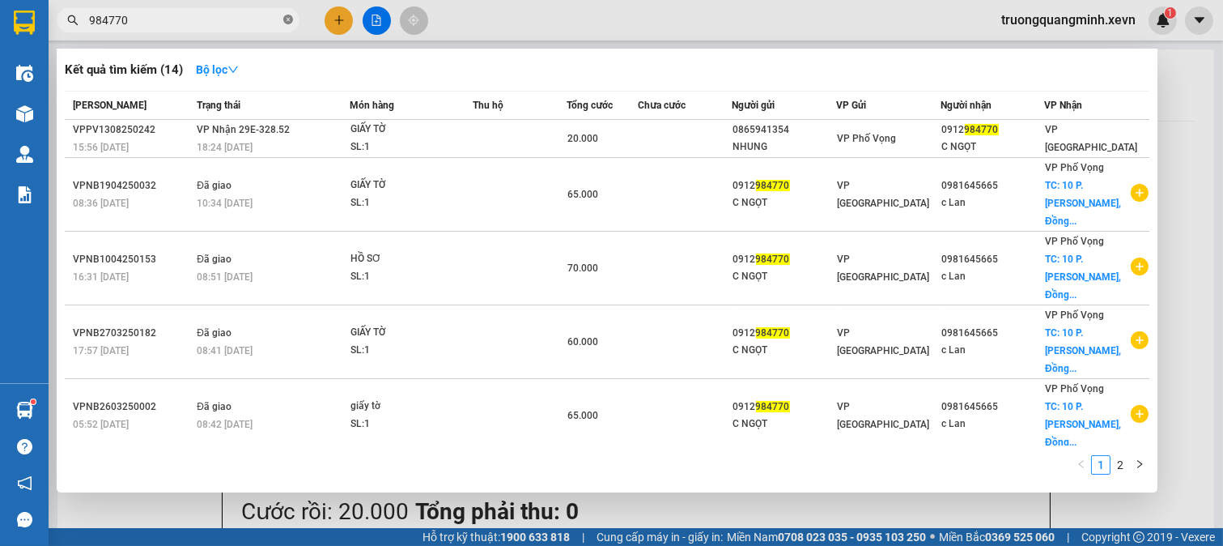
click at [290, 20] on icon "close-circle" at bounding box center [288, 20] width 10 height 10
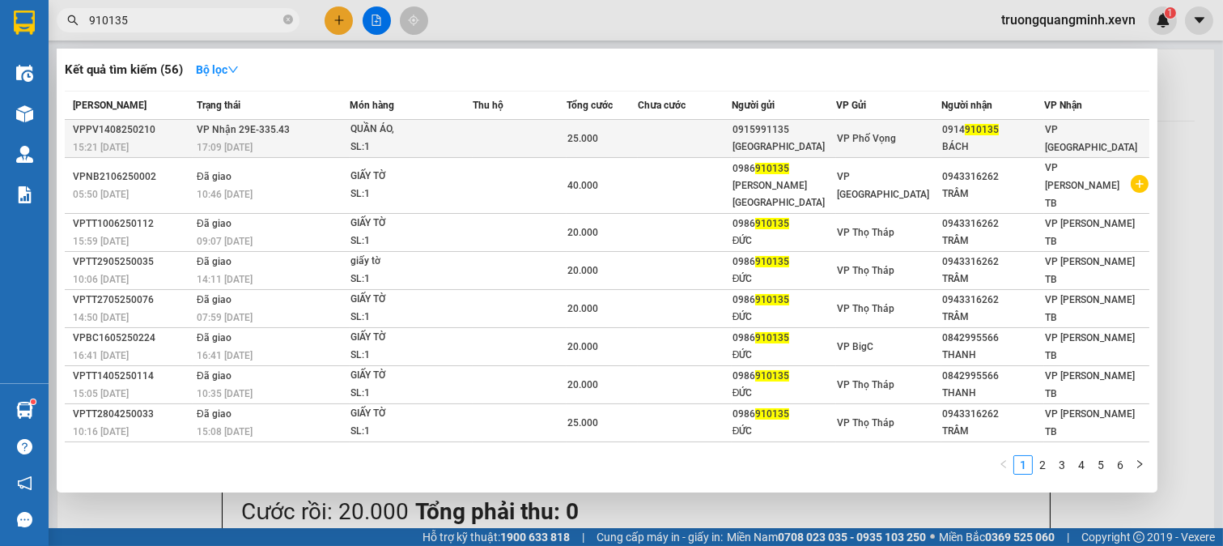
type input "910135"
click at [629, 134] on div "25.000" at bounding box center [602, 139] width 70 height 18
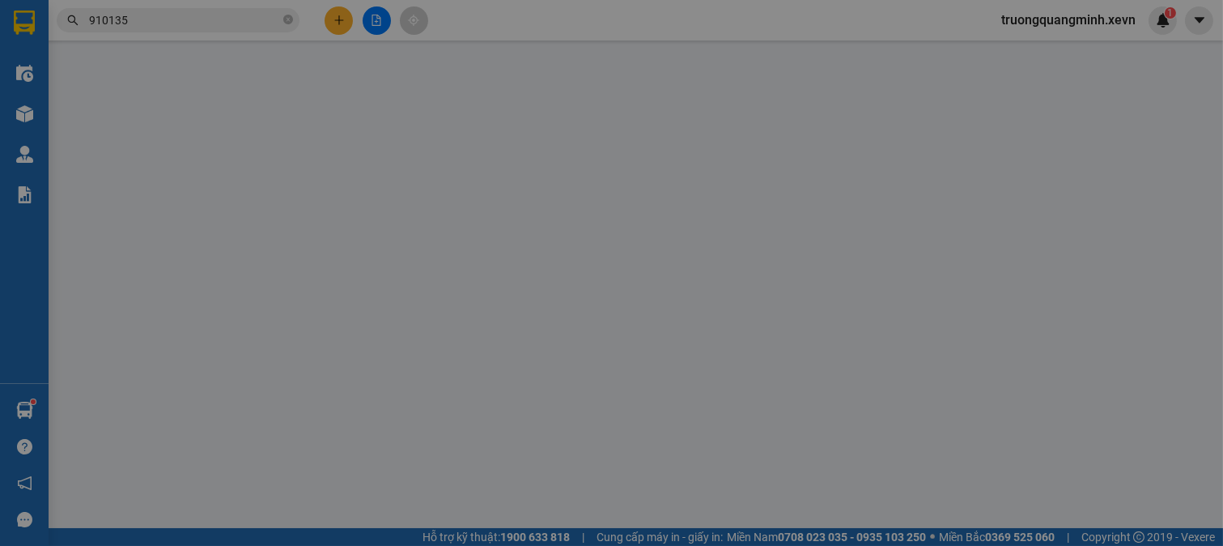
type input "0915991135"
type input "HÀ ANH"
type input "0914910135"
type input "BÁCH"
type input "037096002222 đinh tuấn sơn"
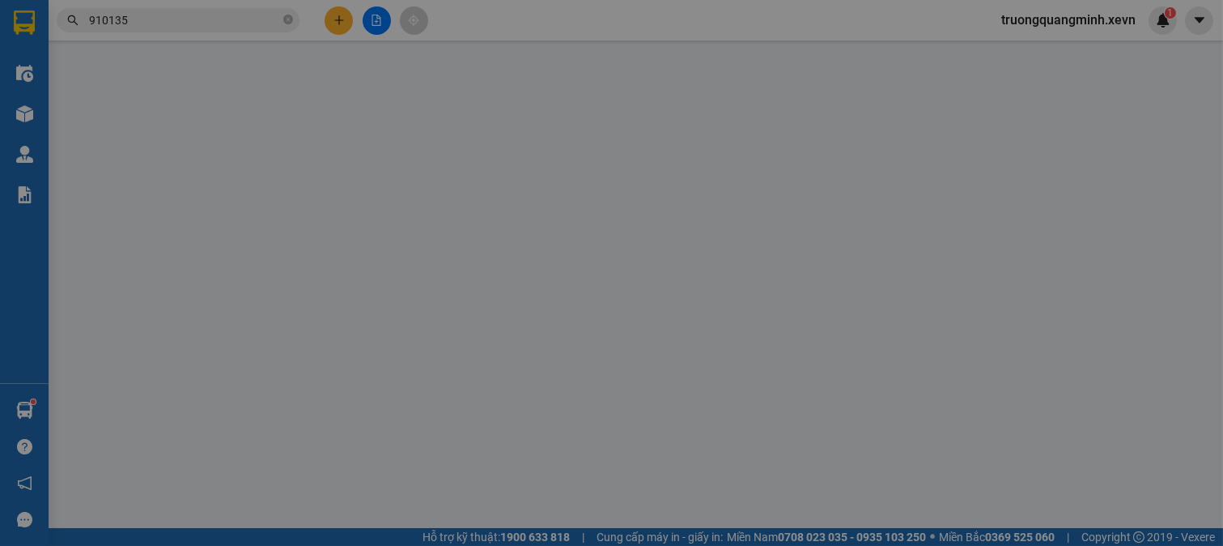
type input "25.000"
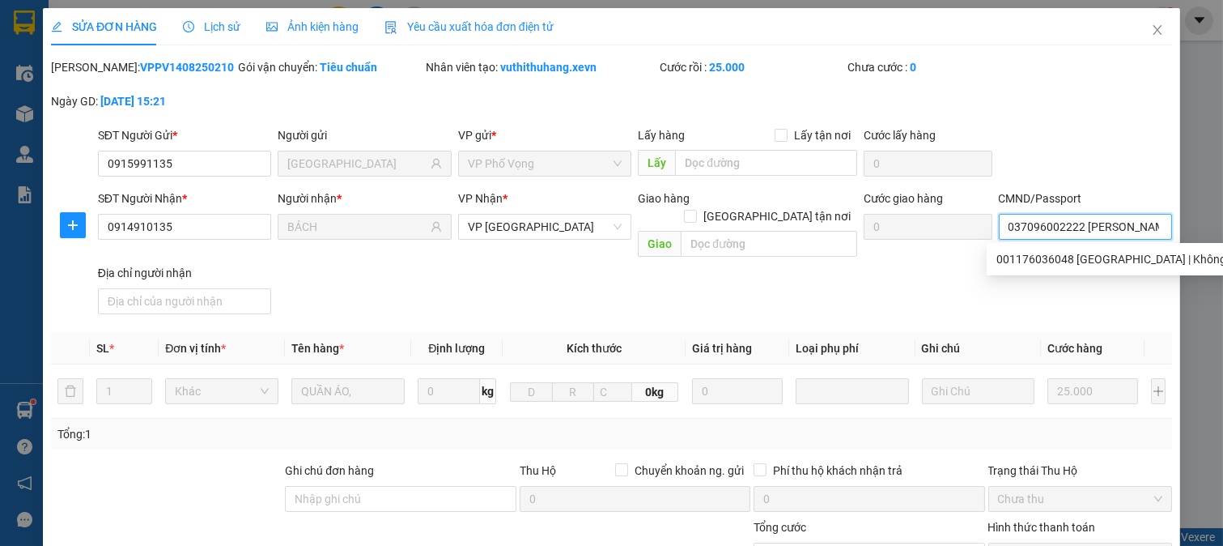
click at [1085, 235] on input "037096002222 đinh tuấn sơn" at bounding box center [1086, 227] width 174 height 26
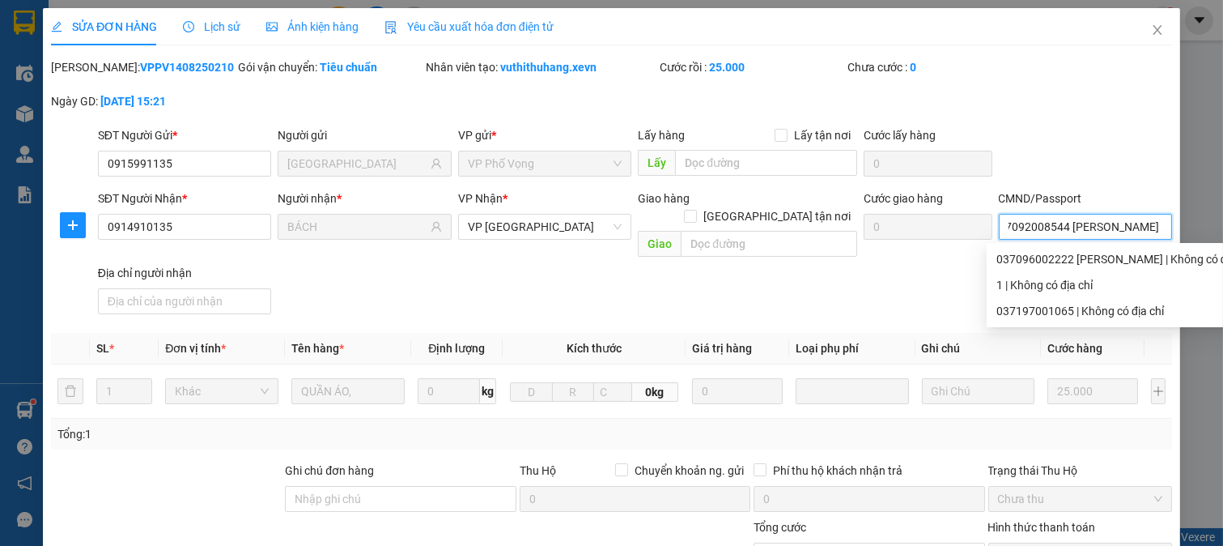
scroll to position [0, 24]
type input "037092008544 PHẠM TUẤN BÁCH"
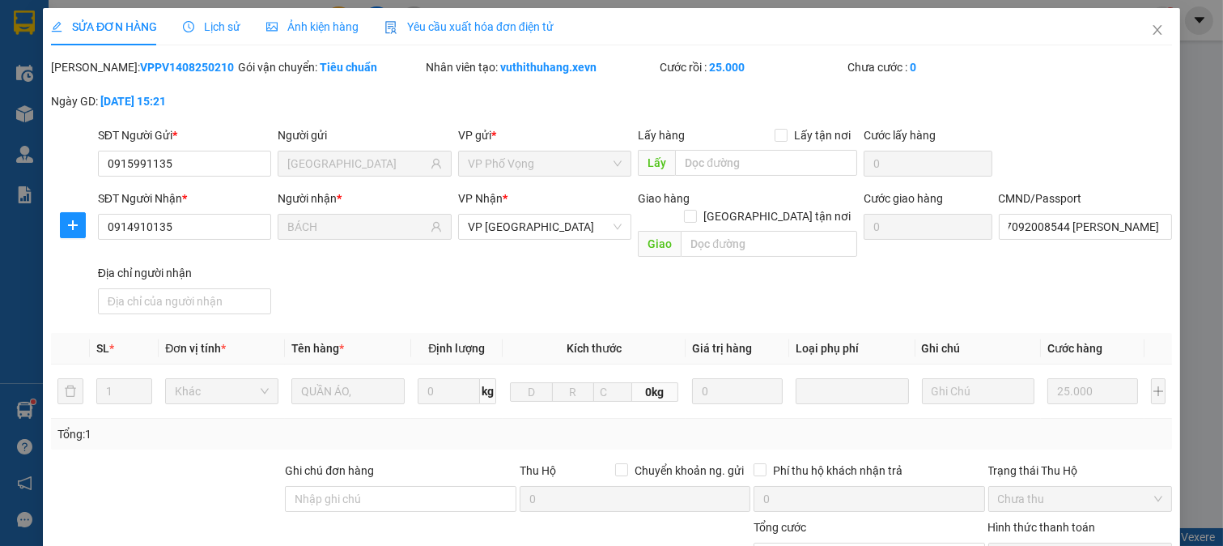
click at [1080, 164] on div "SĐT Người Gửi * 0915991135 Người gửi HÀ ANH VP gửi * VP Phố Vọng Lấy hàng Lấy t…" at bounding box center [635, 154] width 1081 height 57
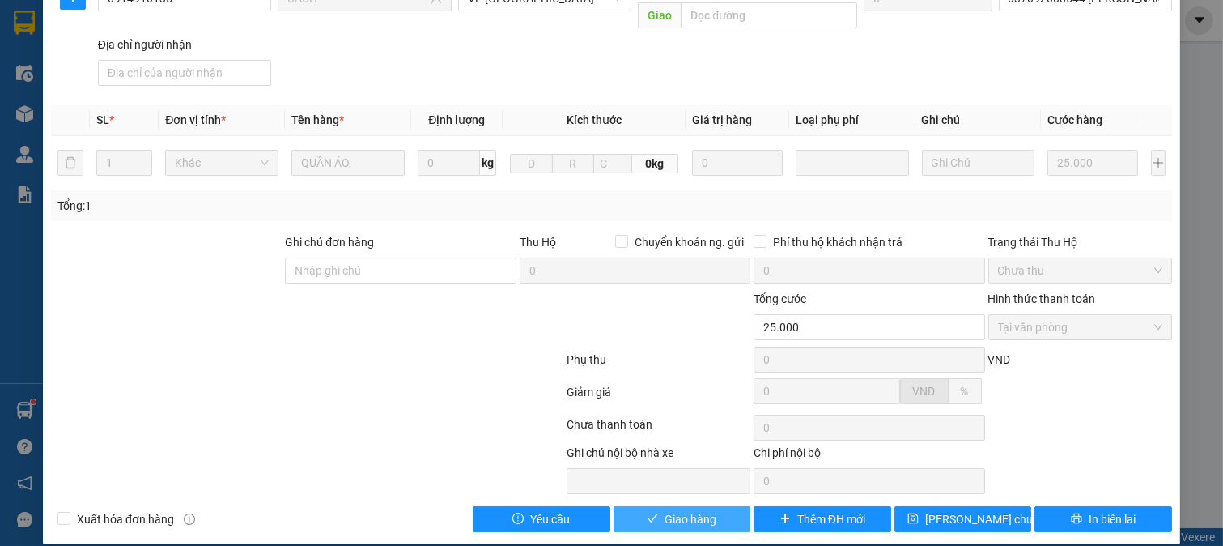
click at [665, 510] on span "Giao hàng" at bounding box center [691, 519] width 52 height 18
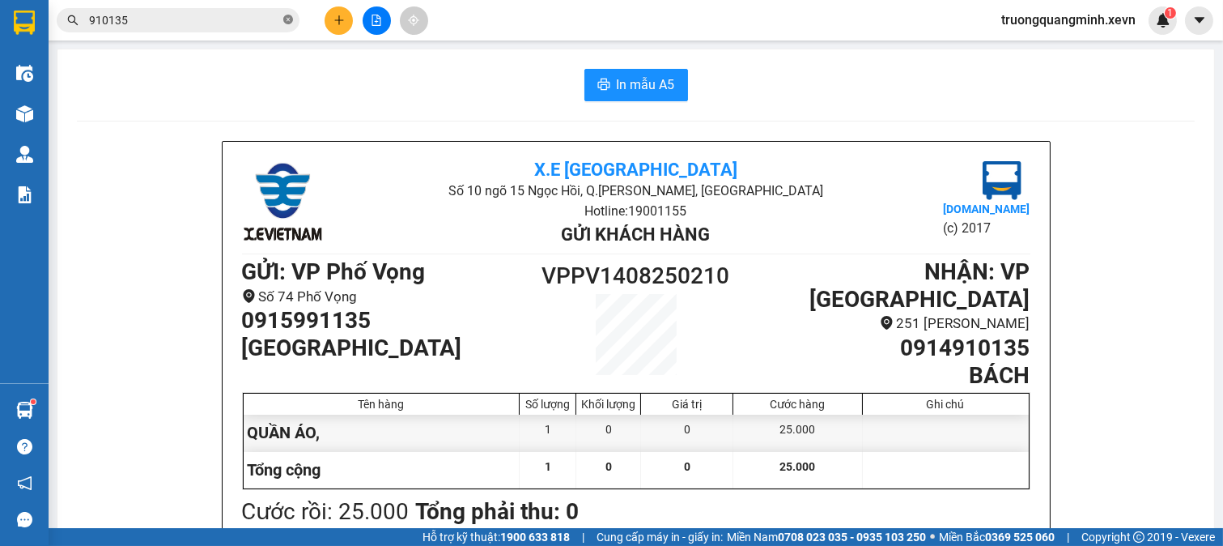
click at [288, 25] on span at bounding box center [288, 20] width 10 height 15
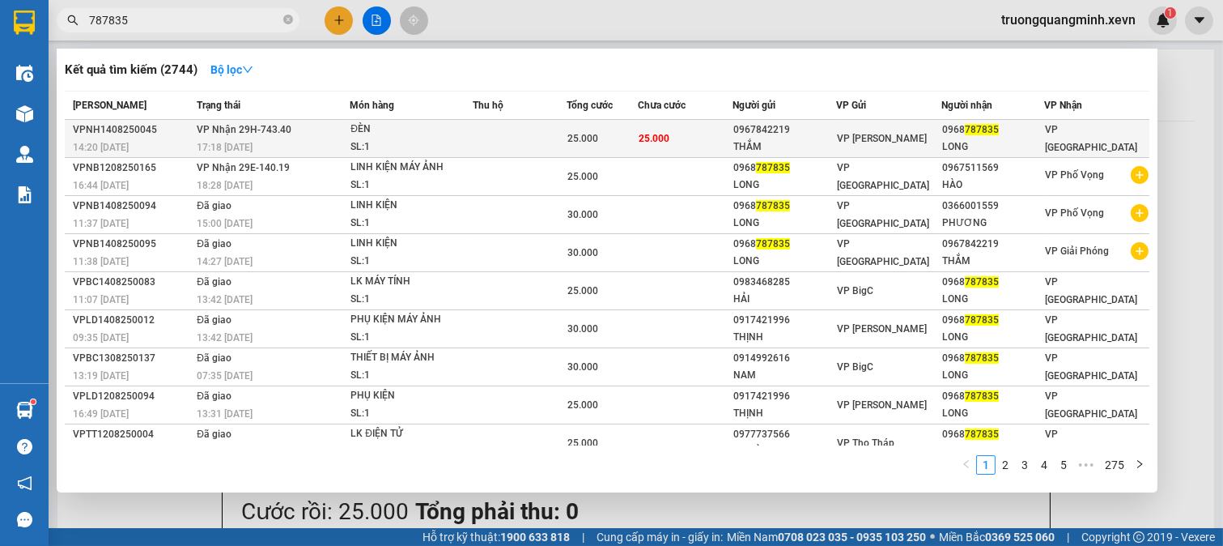
type input "787835"
click at [749, 134] on div "0967842219" at bounding box center [784, 129] width 102 height 17
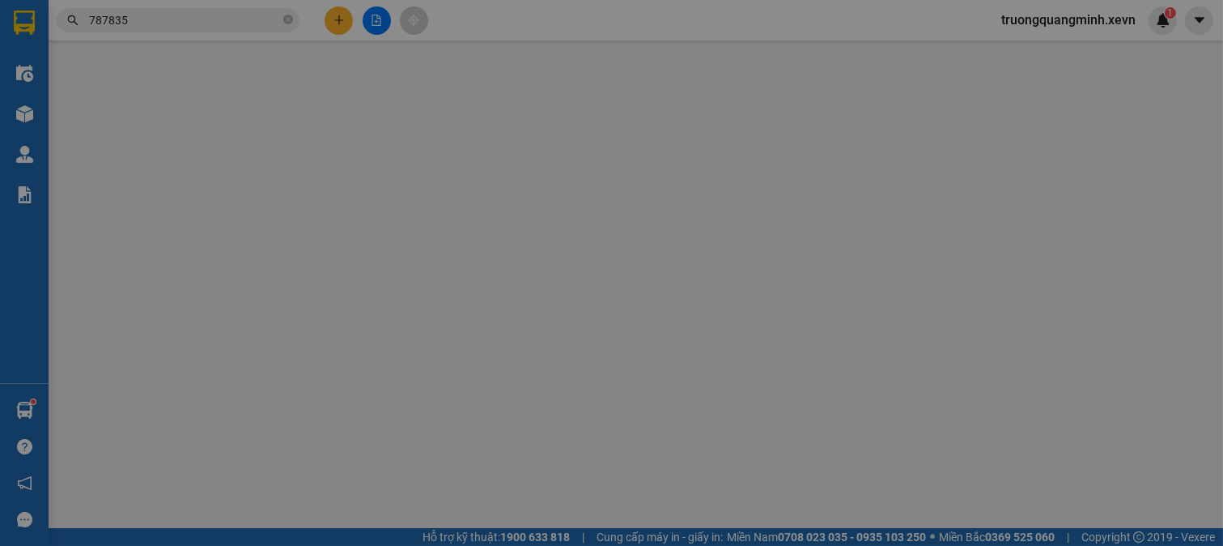
type input "0967842219"
type input "THẮM"
type input "0968787835"
type input "LONG"
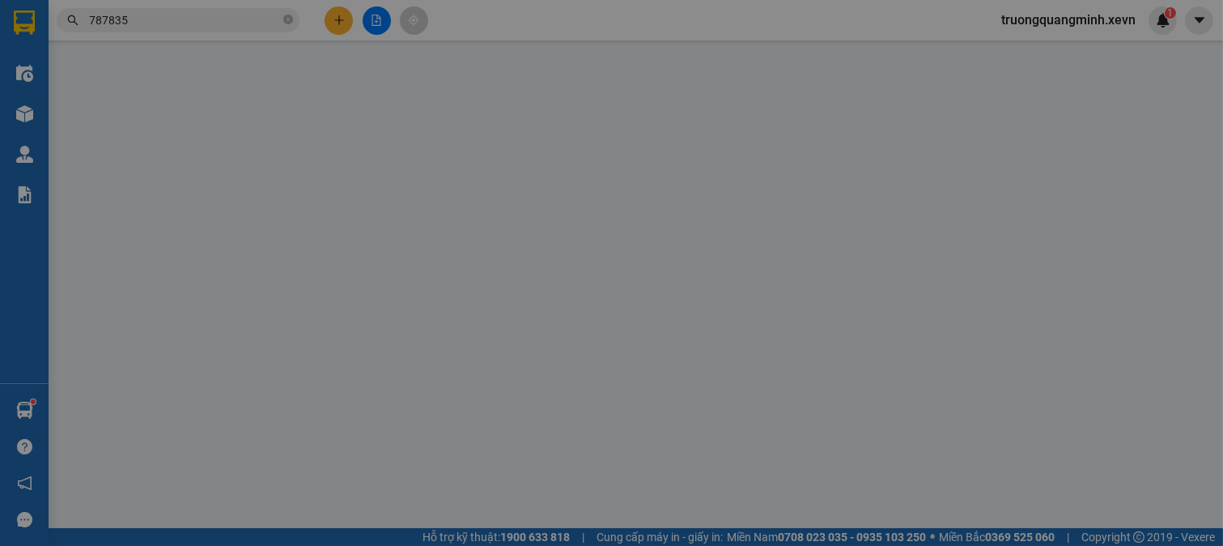
type input "DƯƠNG HỒNG THIỆP 22/659 TRƯỜNG CHINH"
type input "25.000"
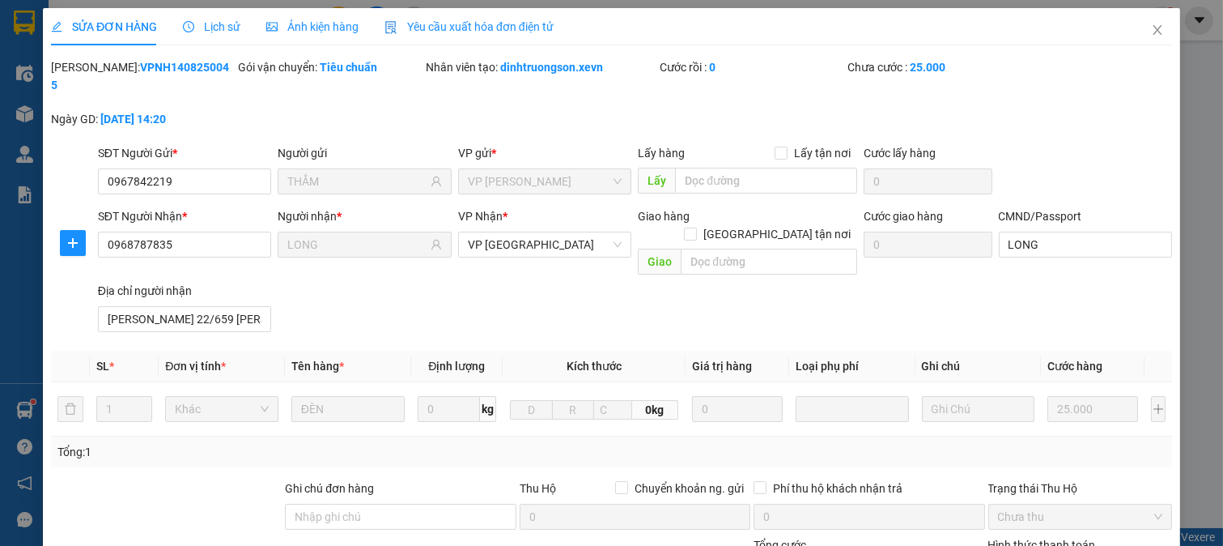
click at [876, 300] on div "SĐT Người Nhận * 0968787835 Người nhận * LONG VP Nhận * VP Ninh Bình Giao hàng …" at bounding box center [635, 272] width 1081 height 131
click at [1020, 232] on input "LONG" at bounding box center [1086, 245] width 174 height 26
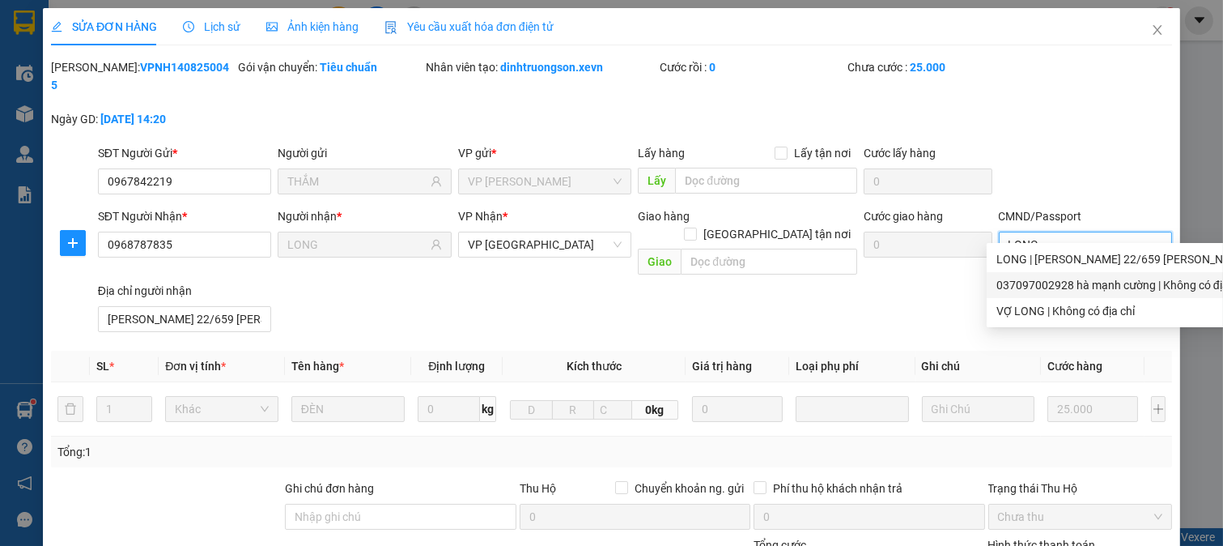
click at [1056, 283] on div "037097002928 hà mạnh cường | Không có địa chỉ" at bounding box center [1123, 285] width 253 height 18
type input "037097002928 hà mạnh cường"
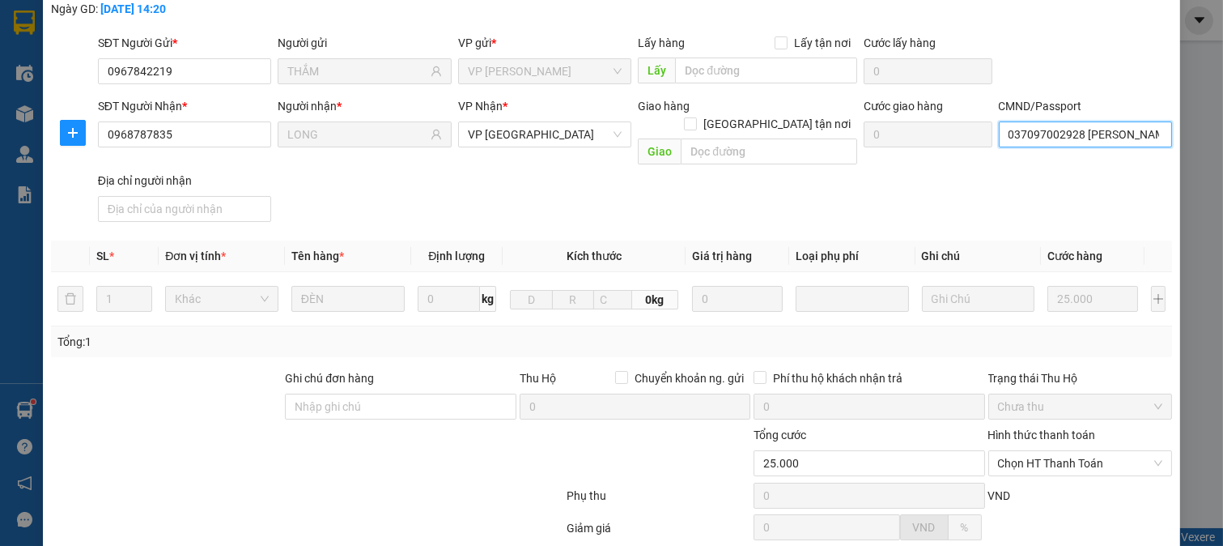
scroll to position [228, 0]
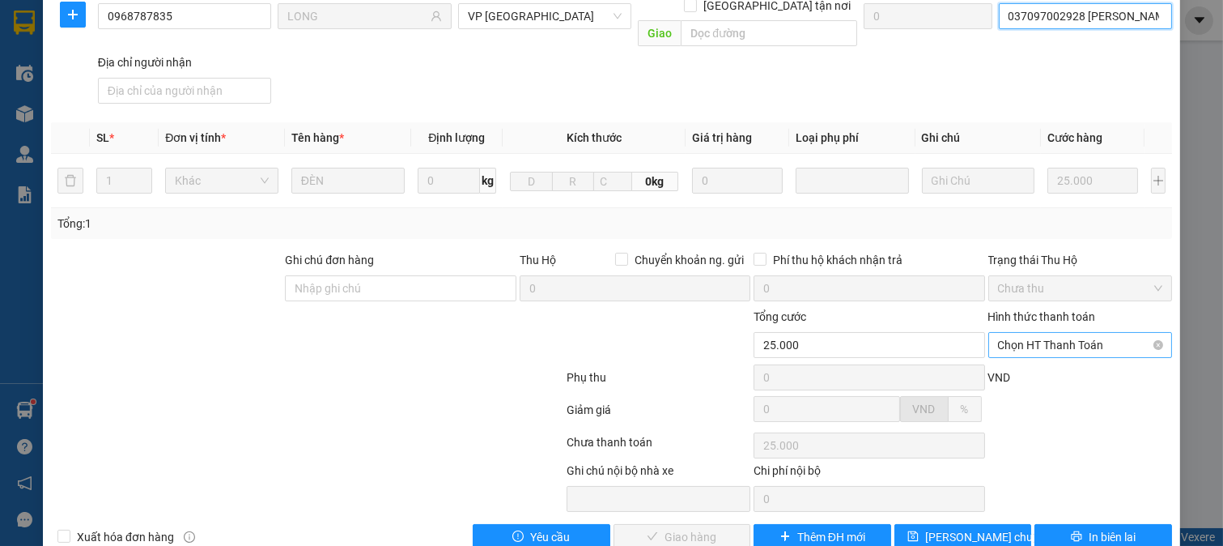
click at [1010, 333] on span "Chọn HT Thanh Toán" at bounding box center [1080, 345] width 165 height 24
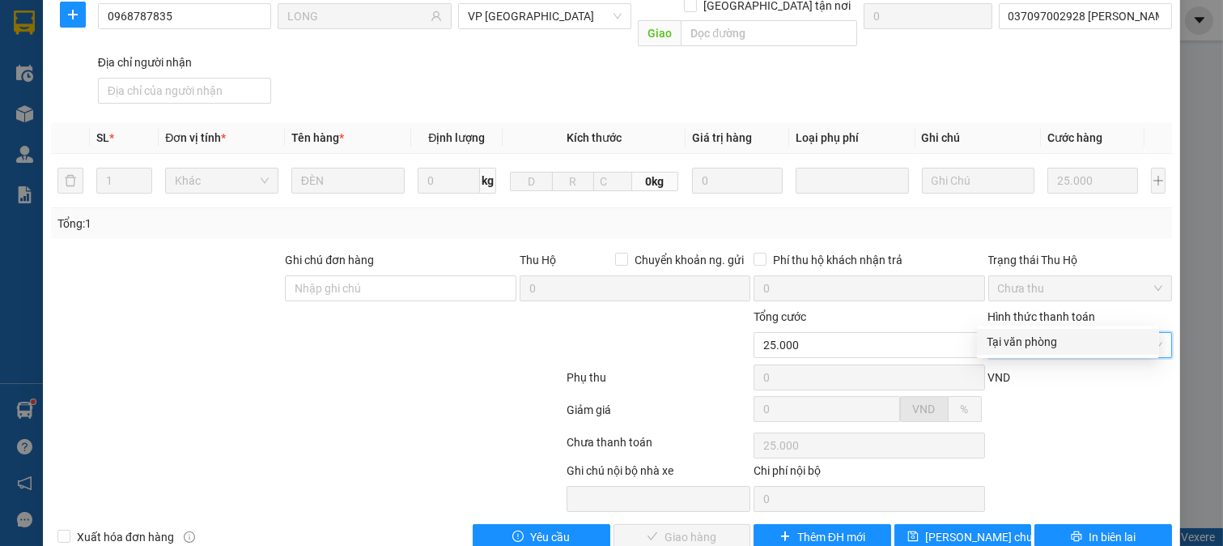
click at [1010, 333] on div "Tại văn phòng" at bounding box center [1068, 342] width 163 height 18
type input "0"
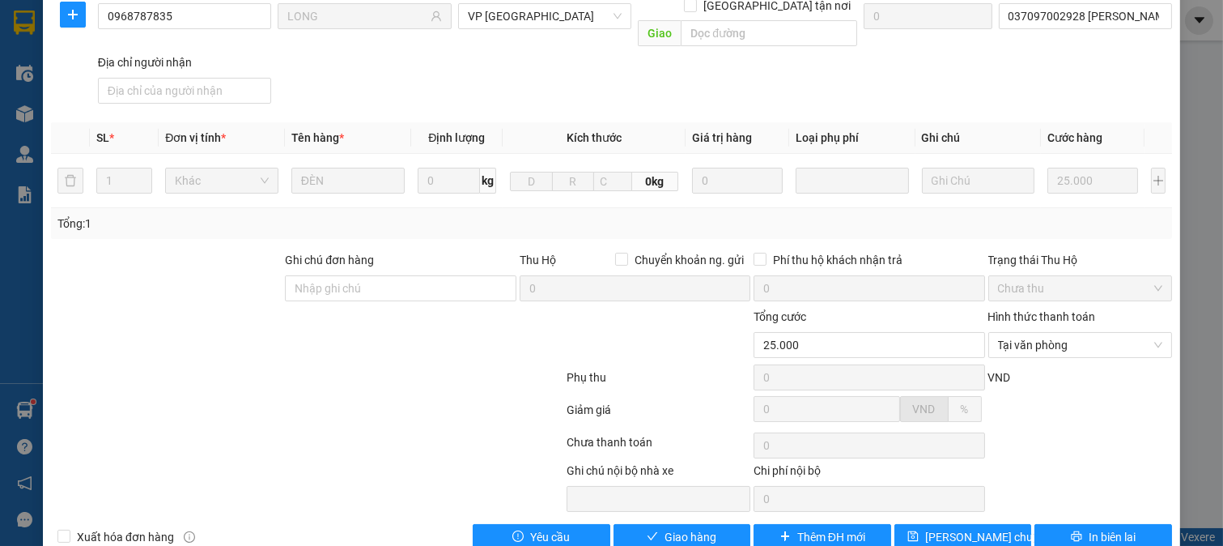
click at [714, 521] on div "SỬA ĐƠN HÀNG Lịch sử Ảnh kiện hàng Yêu cầu xuất hóa đơn điện tử Total Paid Fee …" at bounding box center [611, 171] width 1137 height 782
click at [705, 528] on span "Giao hàng" at bounding box center [691, 537] width 52 height 18
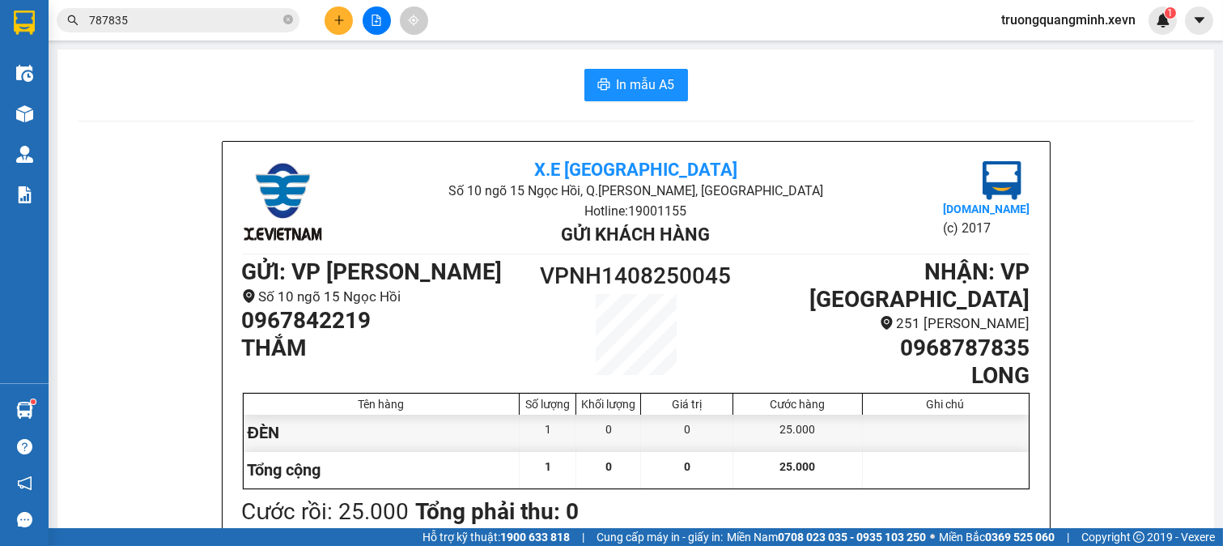
click at [678, 291] on h1 "VPNH1408250045" at bounding box center [637, 276] width 198 height 36
click at [425, 279] on h1 "GỬI : VP Ngọc Hồi" at bounding box center [389, 272] width 295 height 28
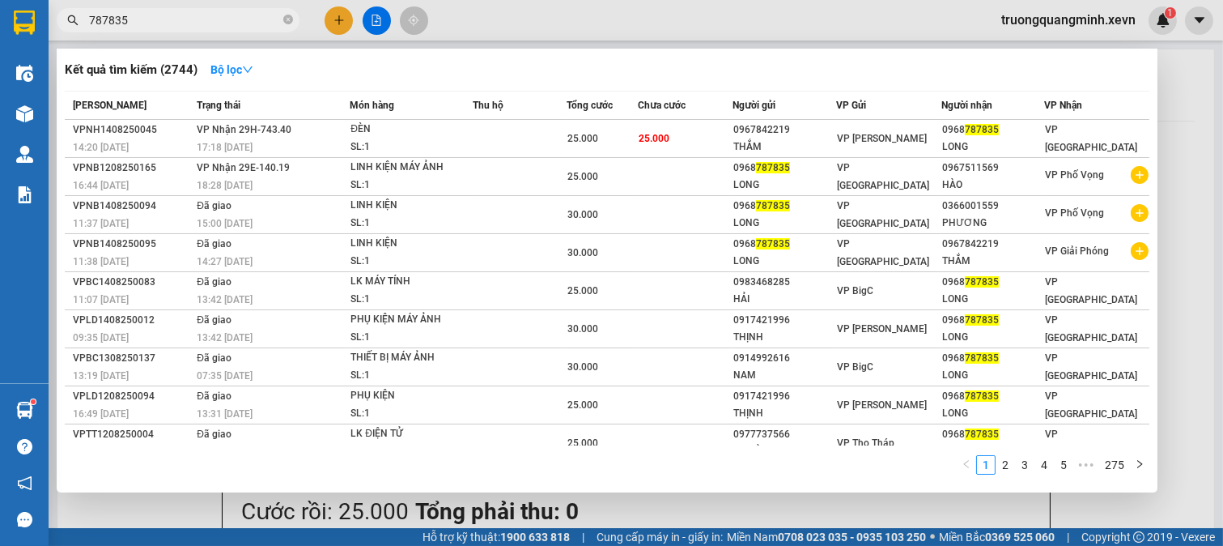
click at [294, 19] on span "787835" at bounding box center [178, 20] width 243 height 24
click at [287, 24] on icon "close-circle" at bounding box center [288, 20] width 10 height 10
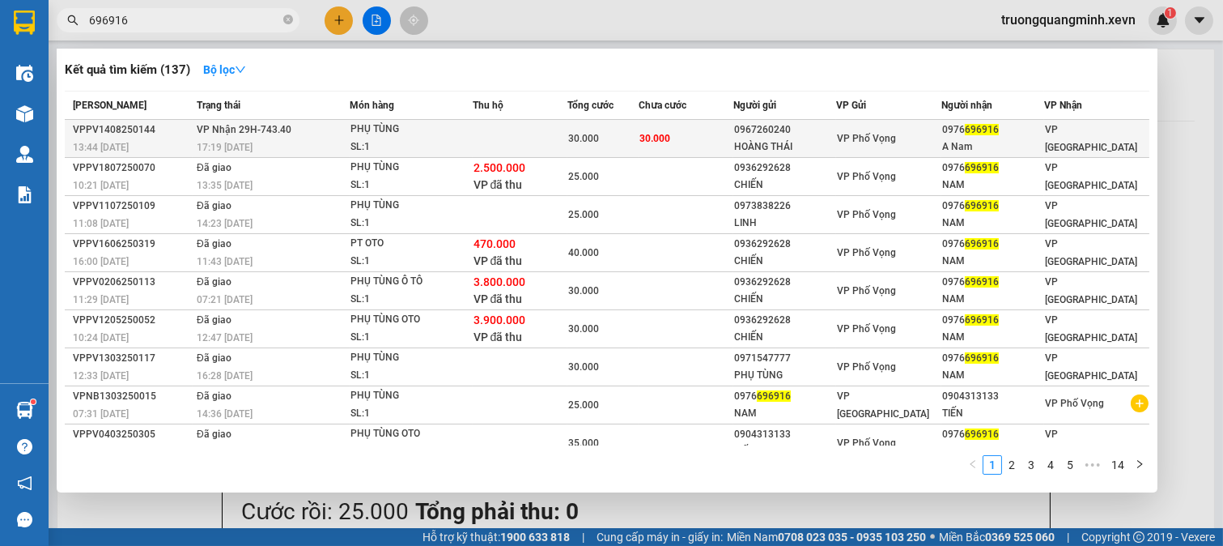
type input "696916"
click at [693, 139] on td "30.000" at bounding box center [686, 139] width 95 height 38
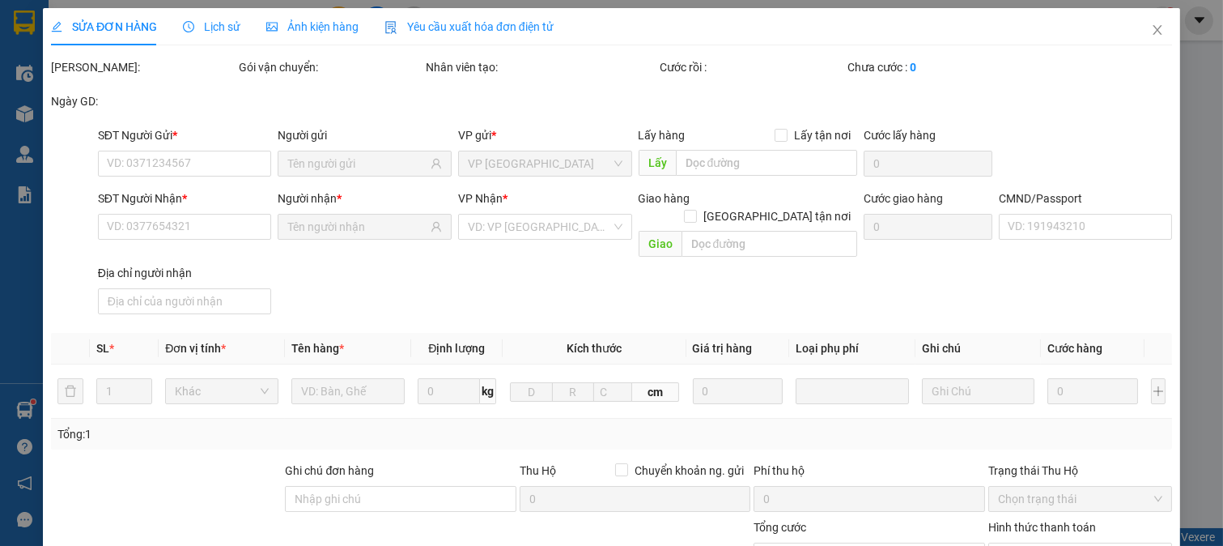
type input "0967260240"
type input "HOÀNG THÁI"
type input "0976696916"
type input "A Nam"
type input "033089006036 ĐẶNG VĂN NAM"
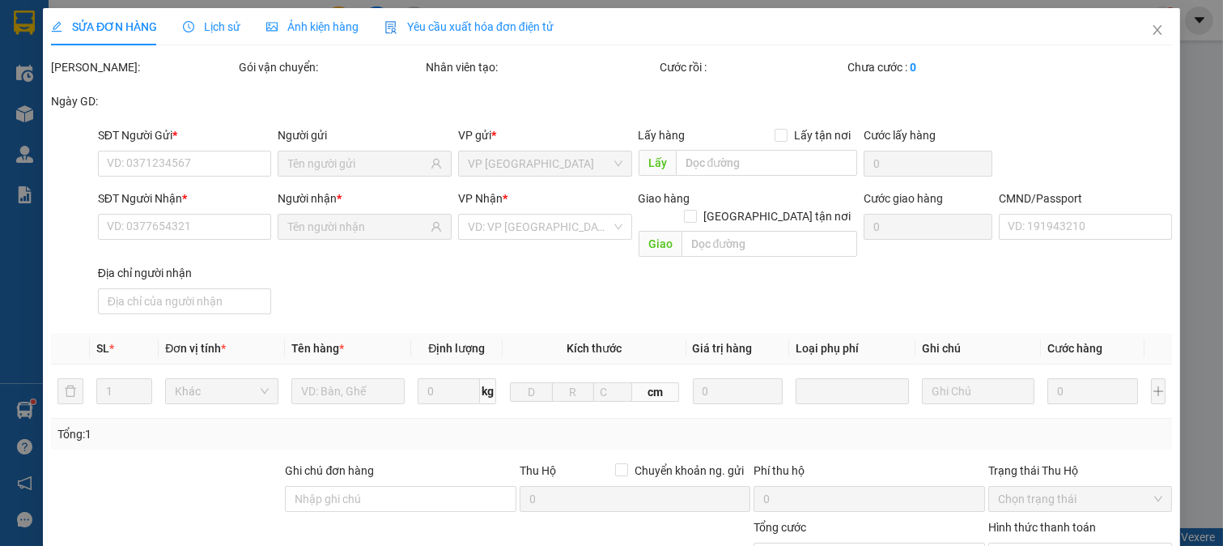
type input "30.000"
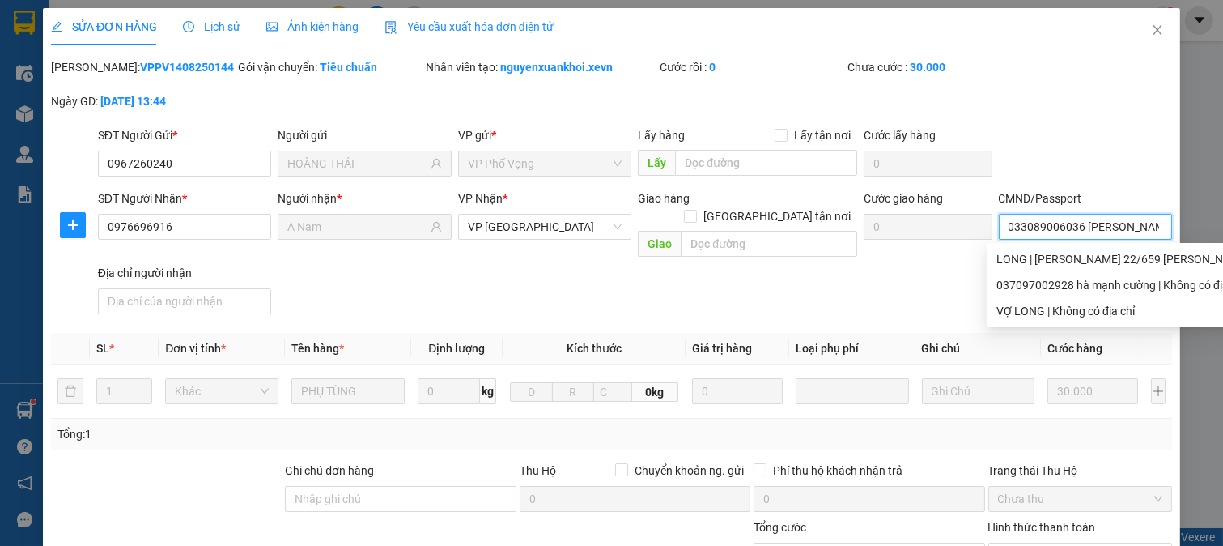
click at [1046, 231] on input "033089006036 ĐẶNG VĂN NAM" at bounding box center [1086, 227] width 174 height 26
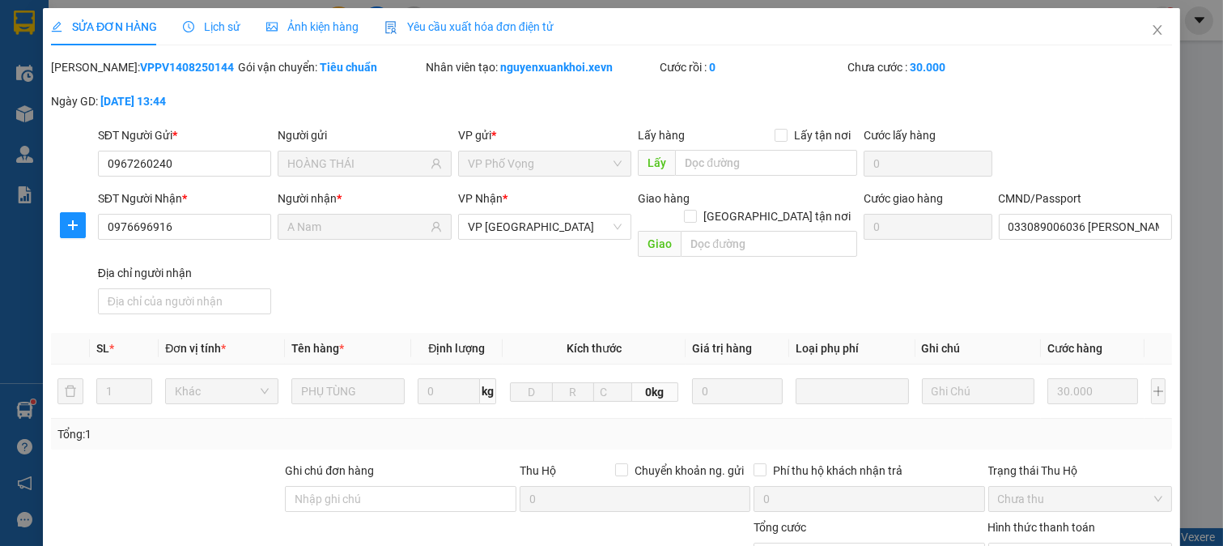
click at [1078, 183] on form "SĐT Người Gửi * 0967260240 Người gửi HOÀNG THÁI VP gửi * VP Phố Vọng Lấy hàng L…" at bounding box center [611, 223] width 1121 height 194
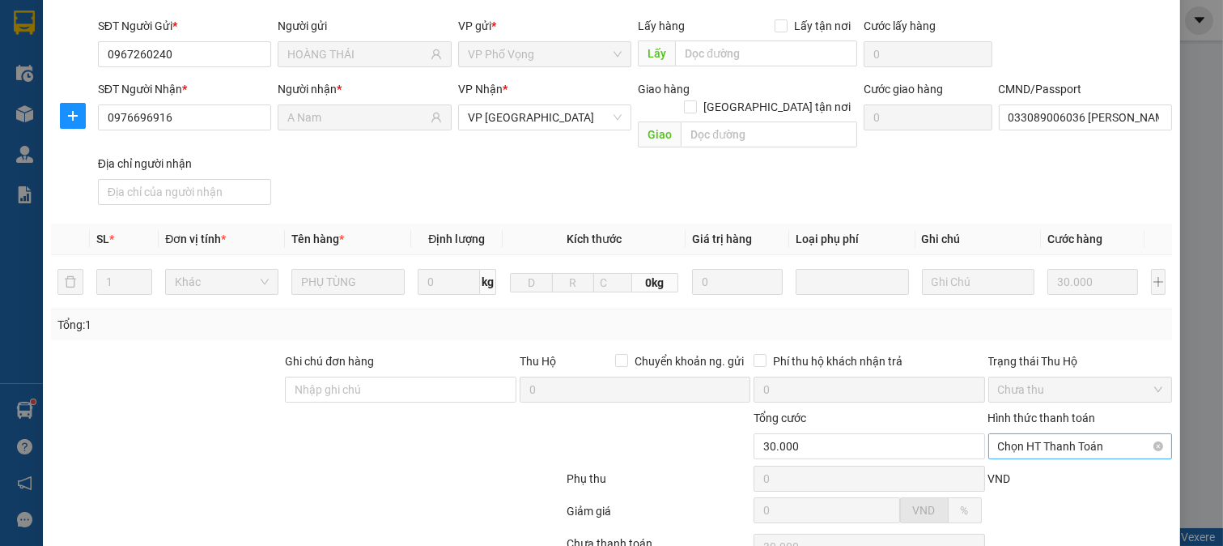
scroll to position [228, 0]
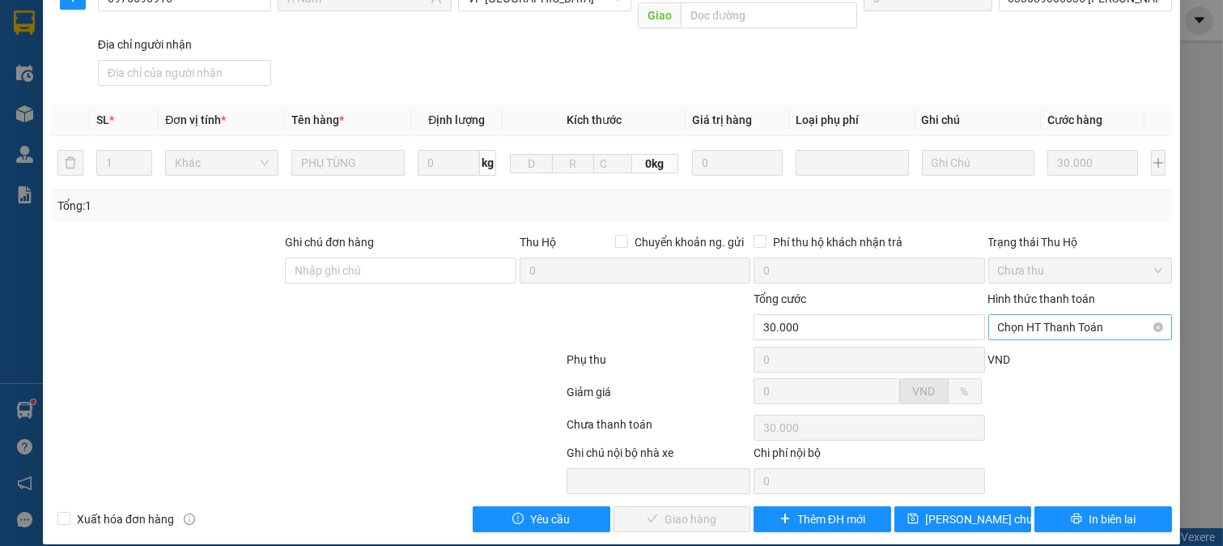
click at [1067, 315] on span "Chọn HT Thanh Toán" at bounding box center [1080, 327] width 165 height 24
click at [1057, 338] on div "Tại văn phòng" at bounding box center [1068, 342] width 163 height 18
type input "0"
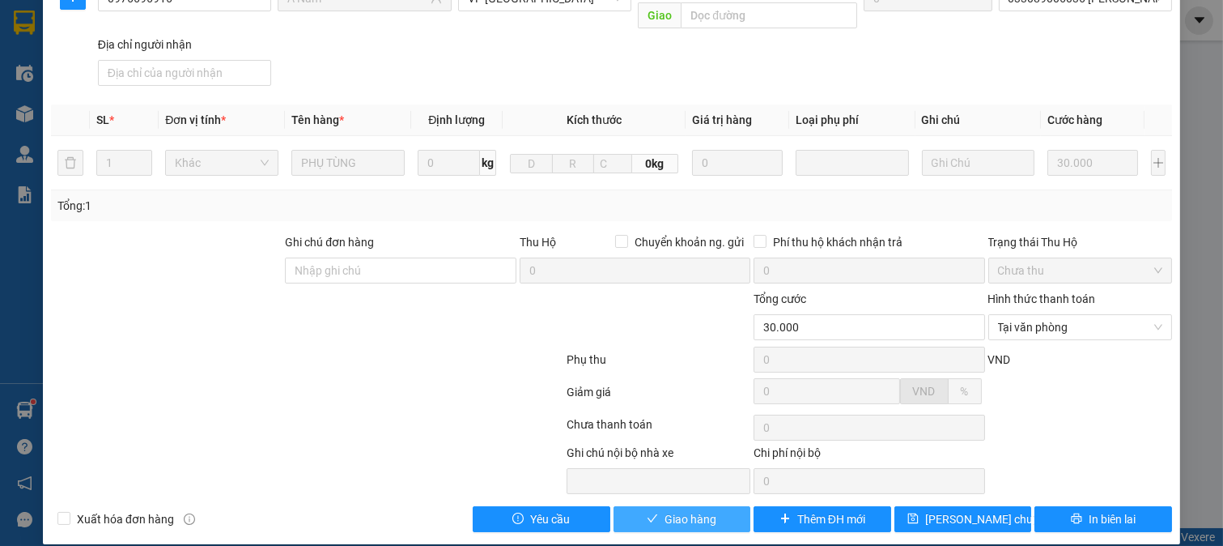
click at [680, 510] on span "Giao hàng" at bounding box center [691, 519] width 52 height 18
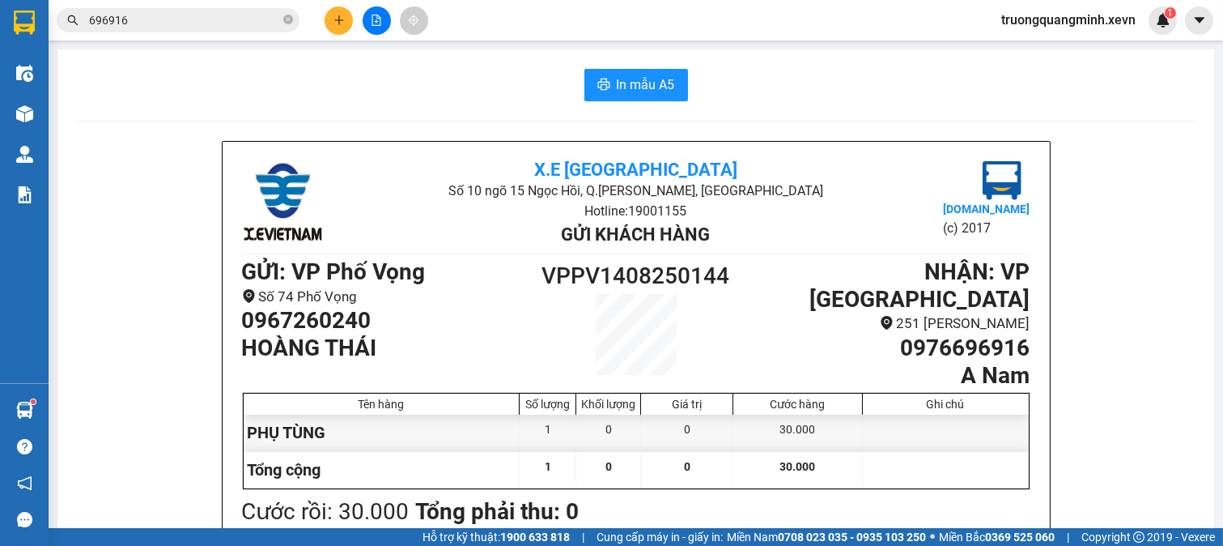
click at [288, 19] on icon "close-circle" at bounding box center [288, 20] width 10 height 10
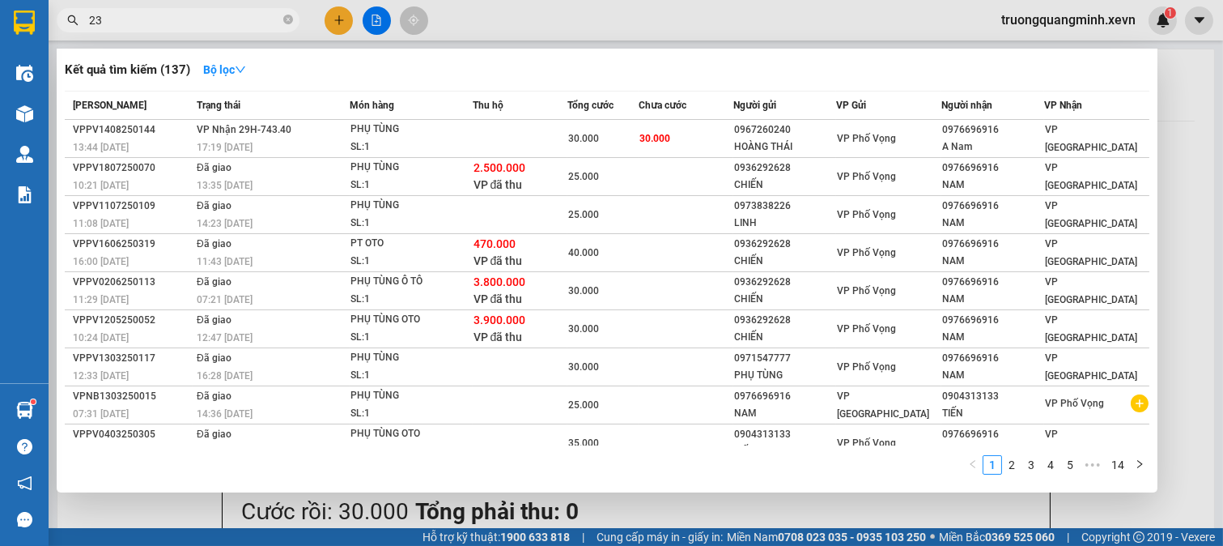
type input "2"
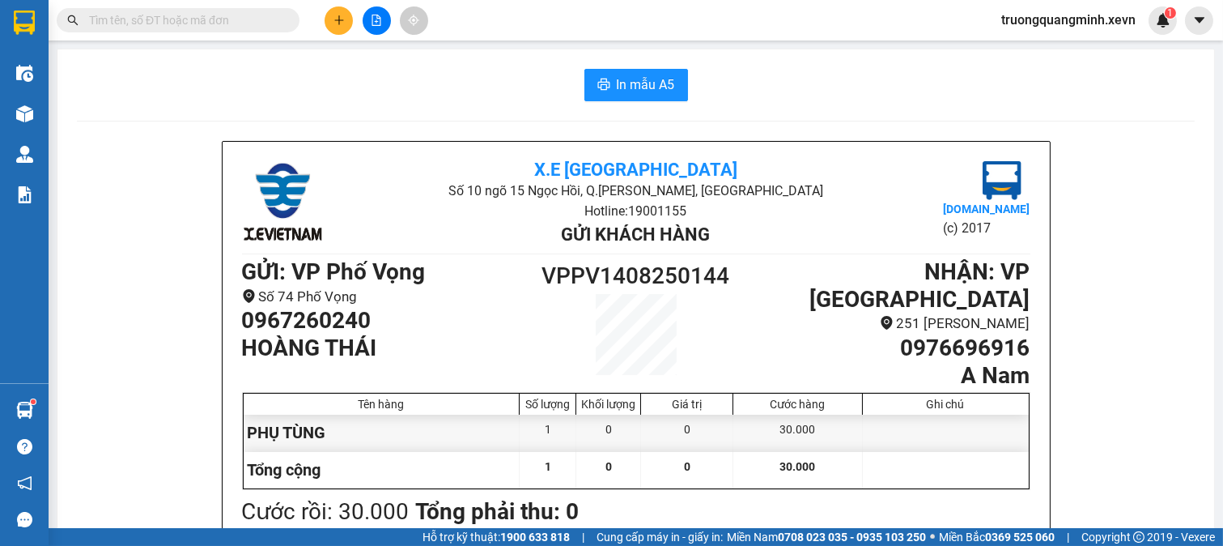
click at [251, 17] on input "text" at bounding box center [184, 20] width 191 height 18
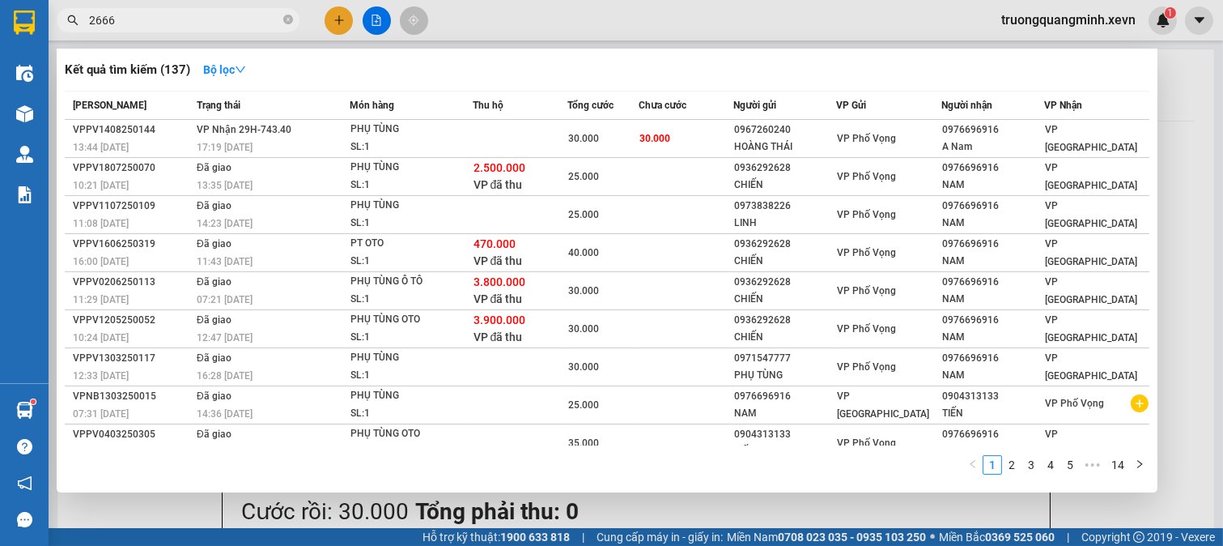
type input "26669"
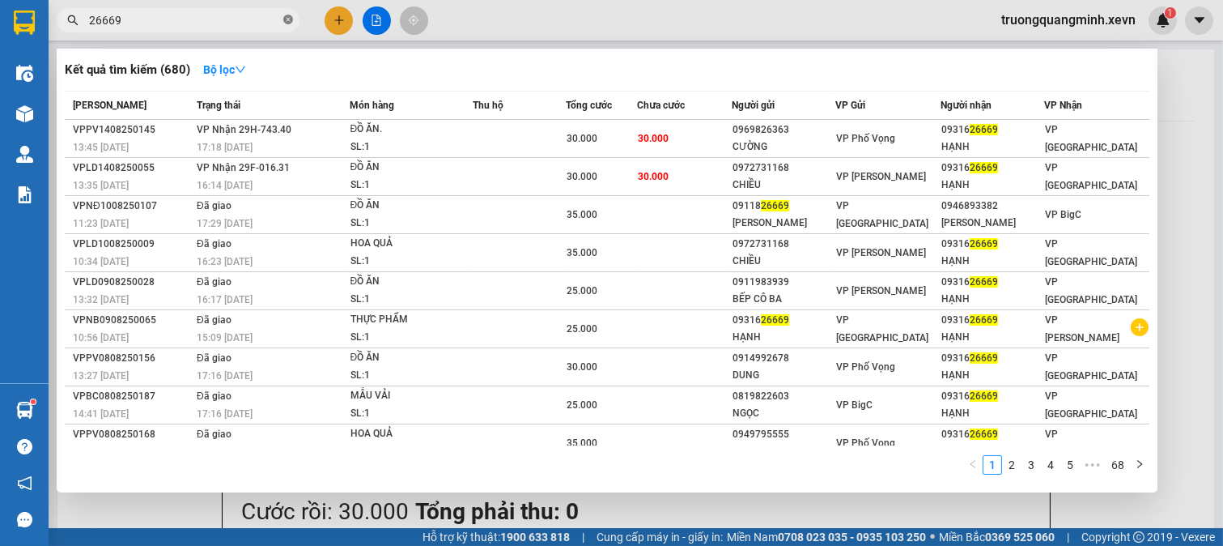
click at [289, 25] on span at bounding box center [288, 20] width 10 height 15
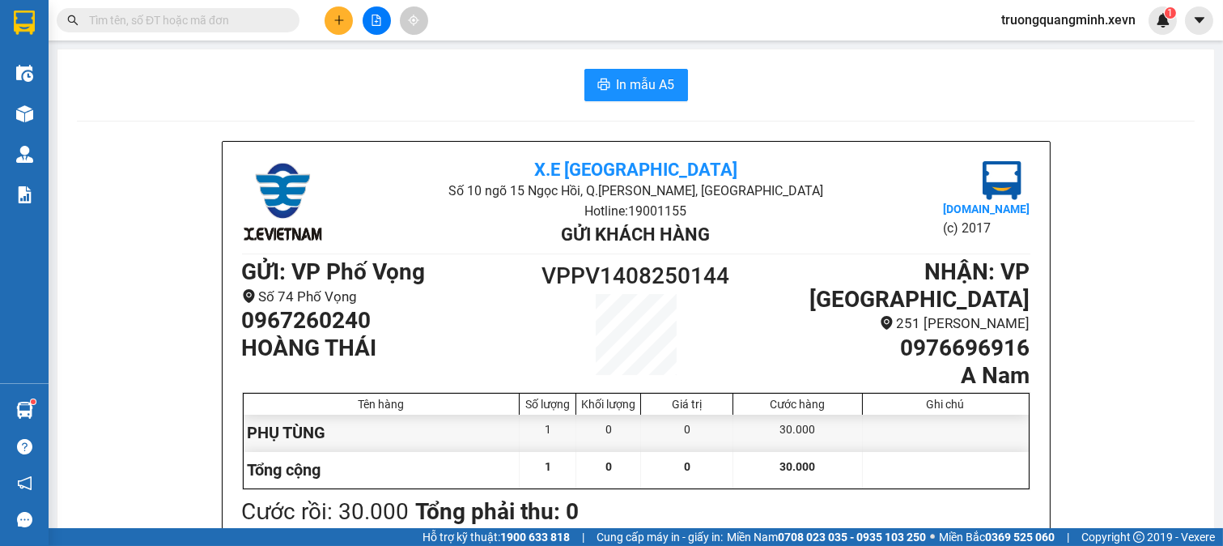
click at [253, 20] on input "text" at bounding box center [184, 20] width 191 height 18
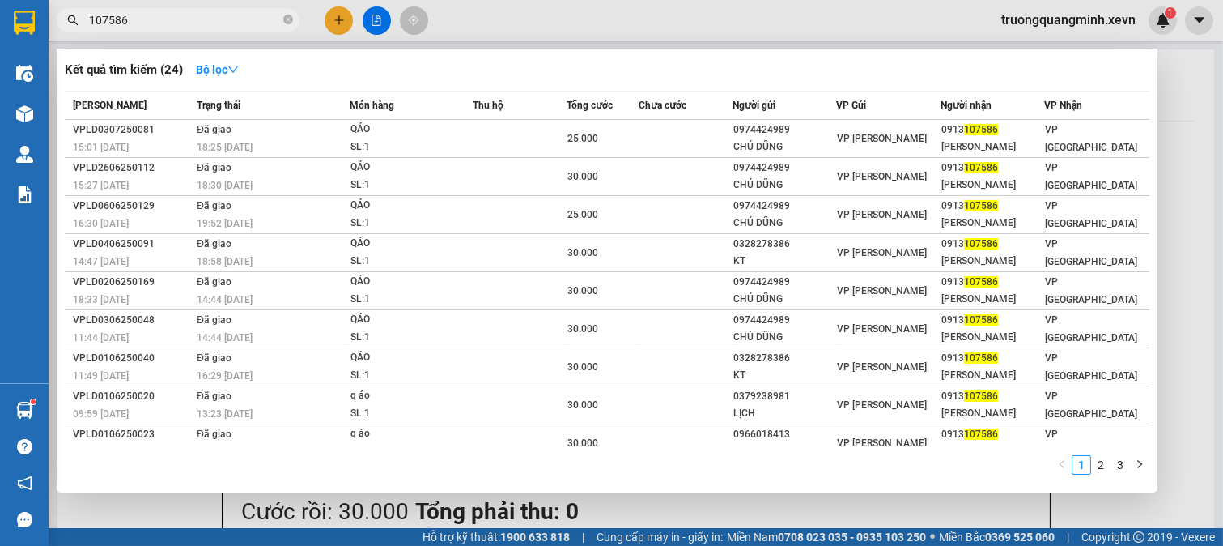
type input "107586"
click at [293, 19] on span "107586" at bounding box center [178, 20] width 243 height 24
click at [287, 23] on icon "close-circle" at bounding box center [288, 20] width 10 height 10
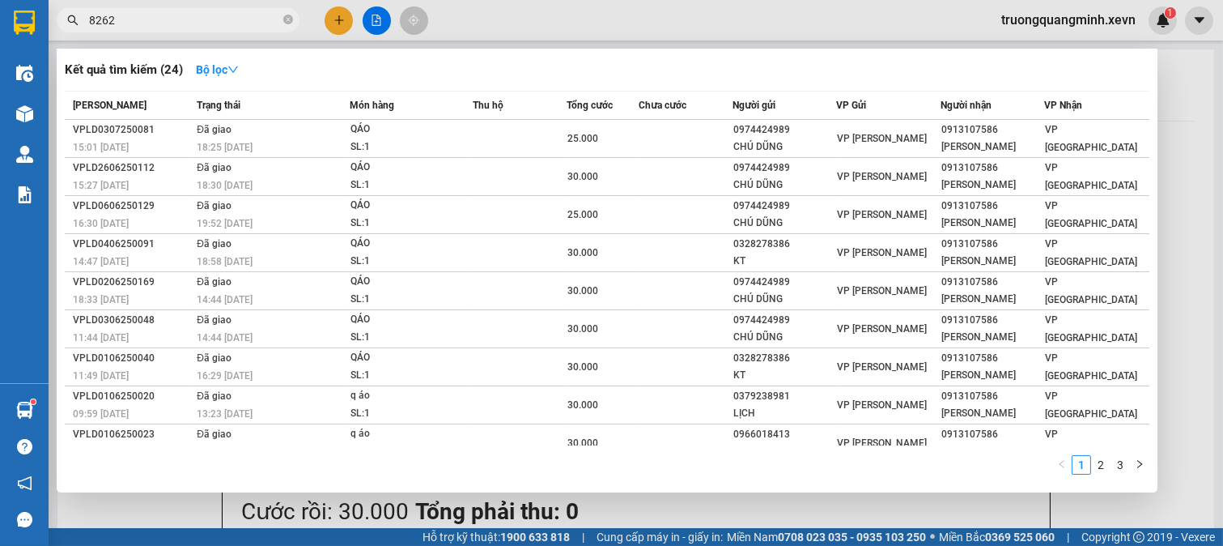
type input "82626"
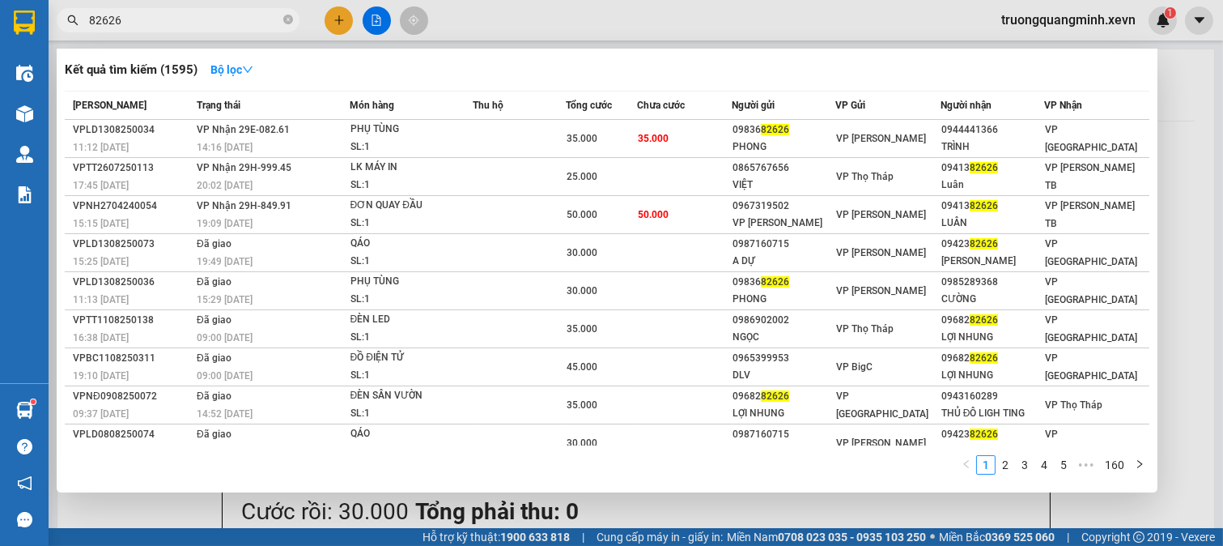
click at [287, 23] on icon "close-circle" at bounding box center [288, 20] width 10 height 10
type input "936666"
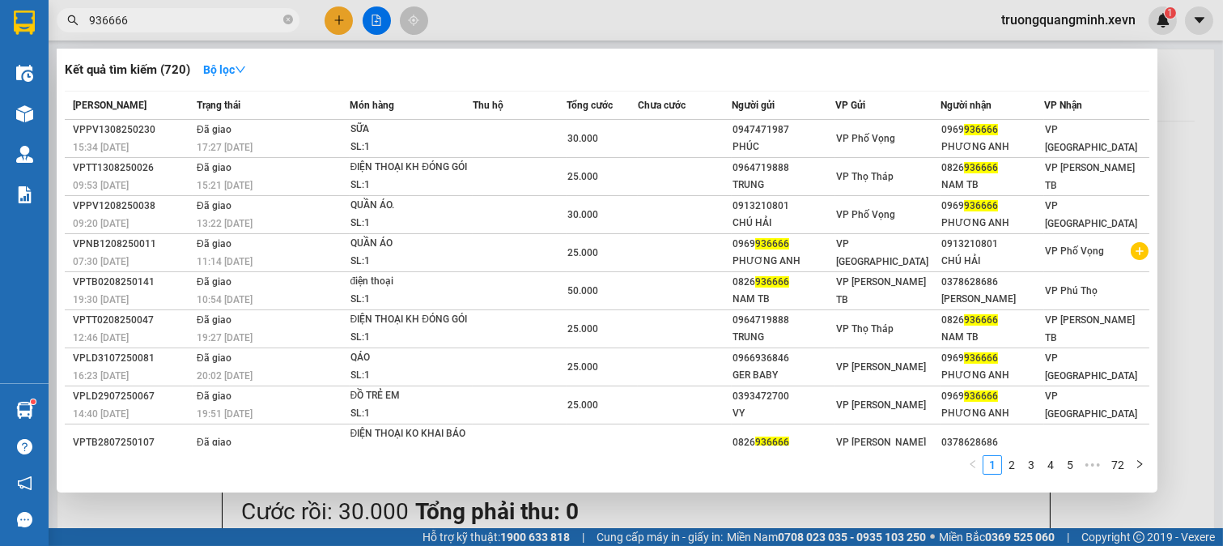
click at [286, 23] on icon "close-circle" at bounding box center [288, 20] width 10 height 10
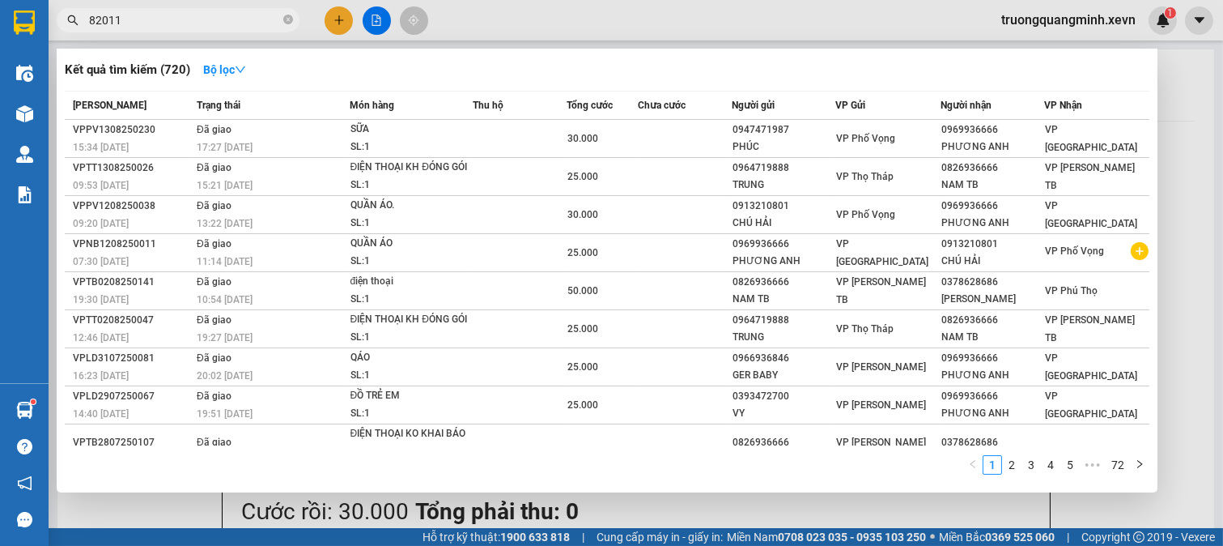
type input "820111"
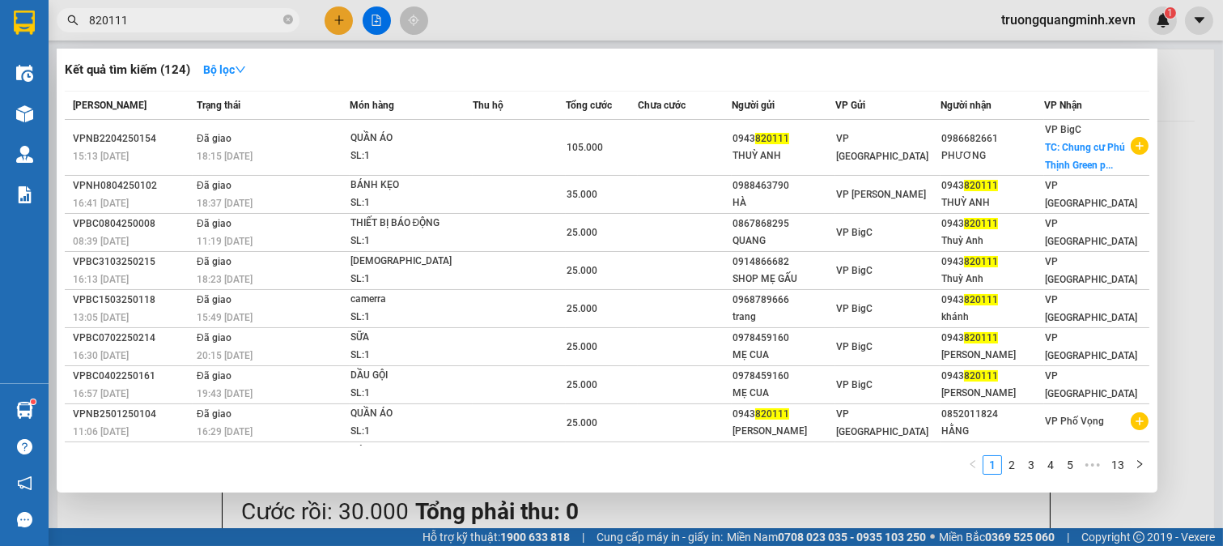
click at [286, 23] on icon "close-circle" at bounding box center [288, 20] width 10 height 10
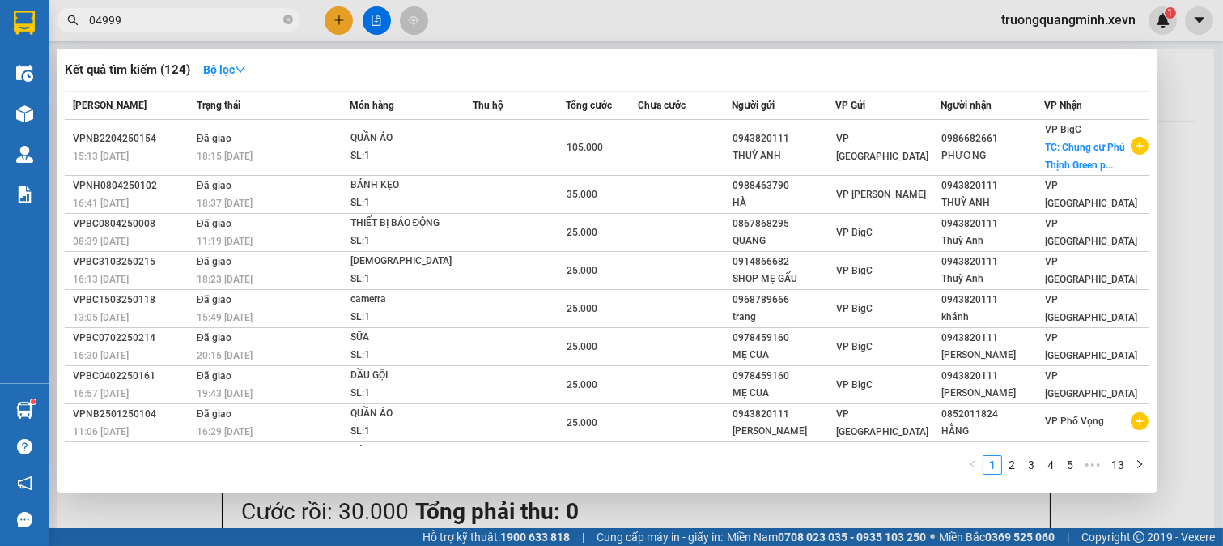
type input "049999"
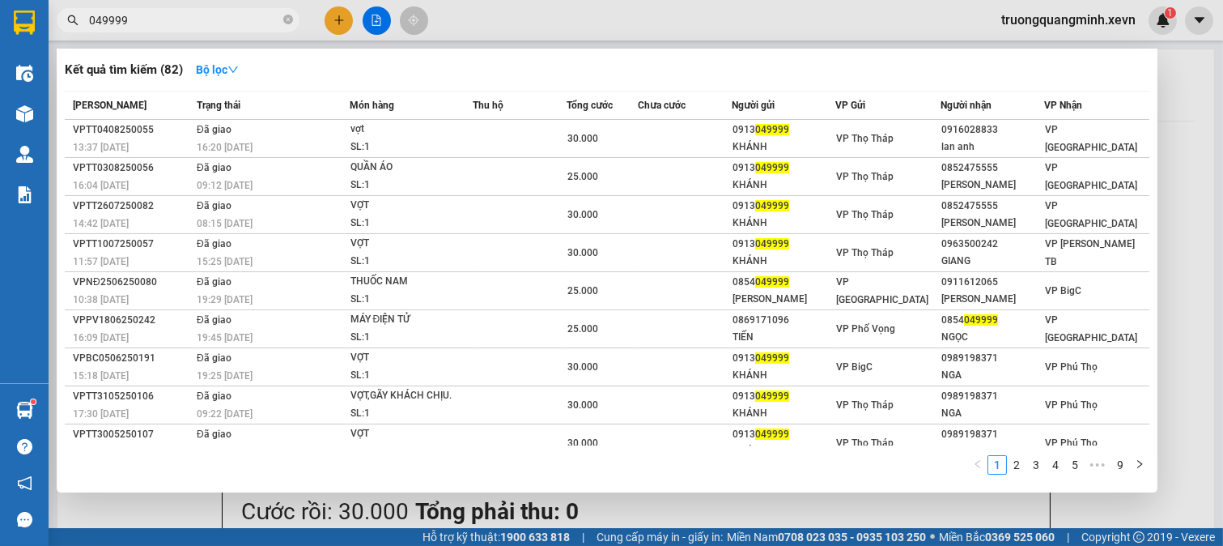
click at [286, 23] on icon "close-circle" at bounding box center [288, 20] width 10 height 10
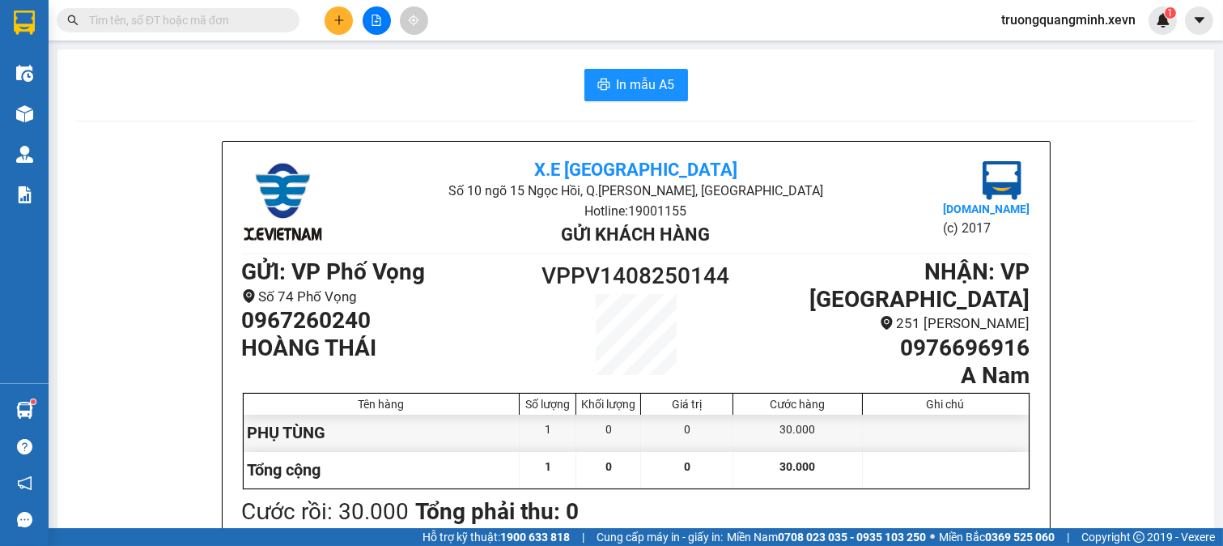
click at [232, 19] on input "text" at bounding box center [184, 20] width 191 height 18
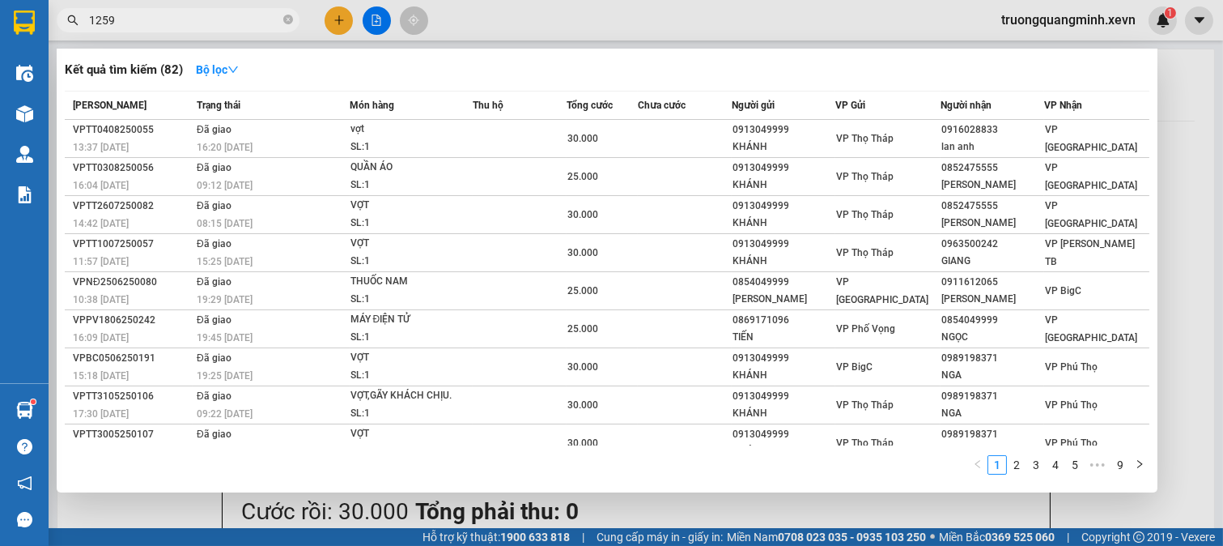
type input "12597"
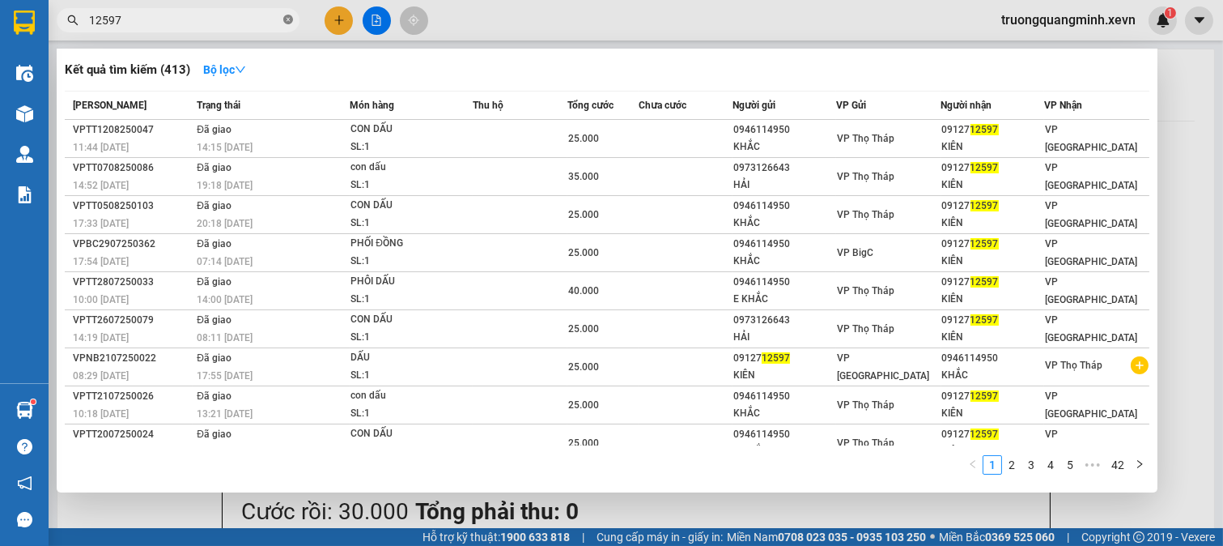
click at [286, 18] on icon "close-circle" at bounding box center [288, 20] width 10 height 10
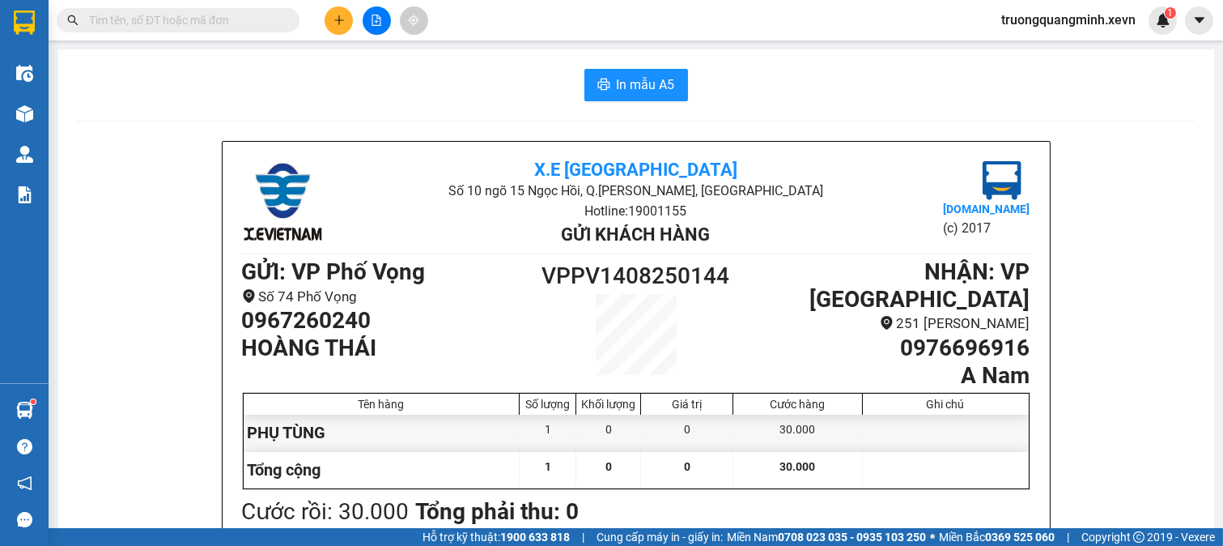
drag, startPoint x: 255, startPoint y: 17, endPoint x: 246, endPoint y: 11, distance: 11.0
click at [246, 11] on input "text" at bounding box center [184, 20] width 191 height 18
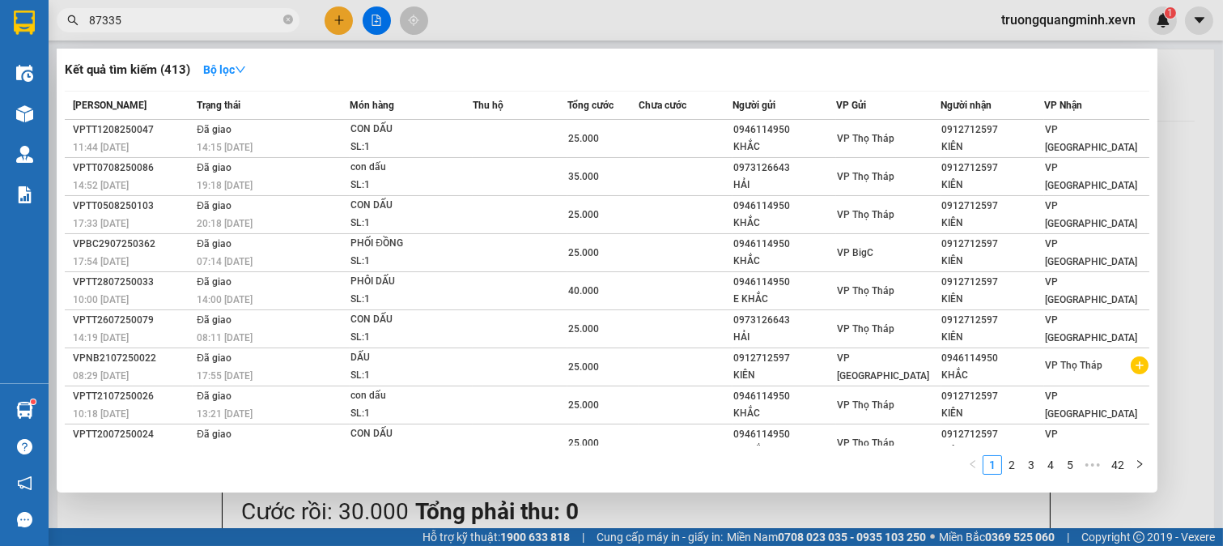
type input "873356"
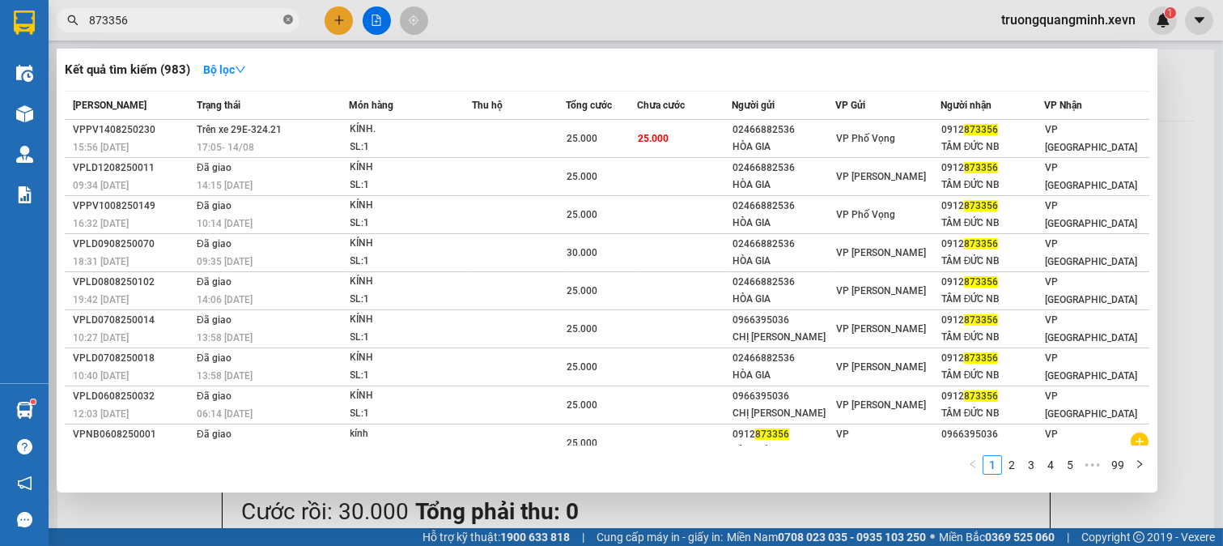
click at [287, 21] on icon "close-circle" at bounding box center [288, 20] width 10 height 10
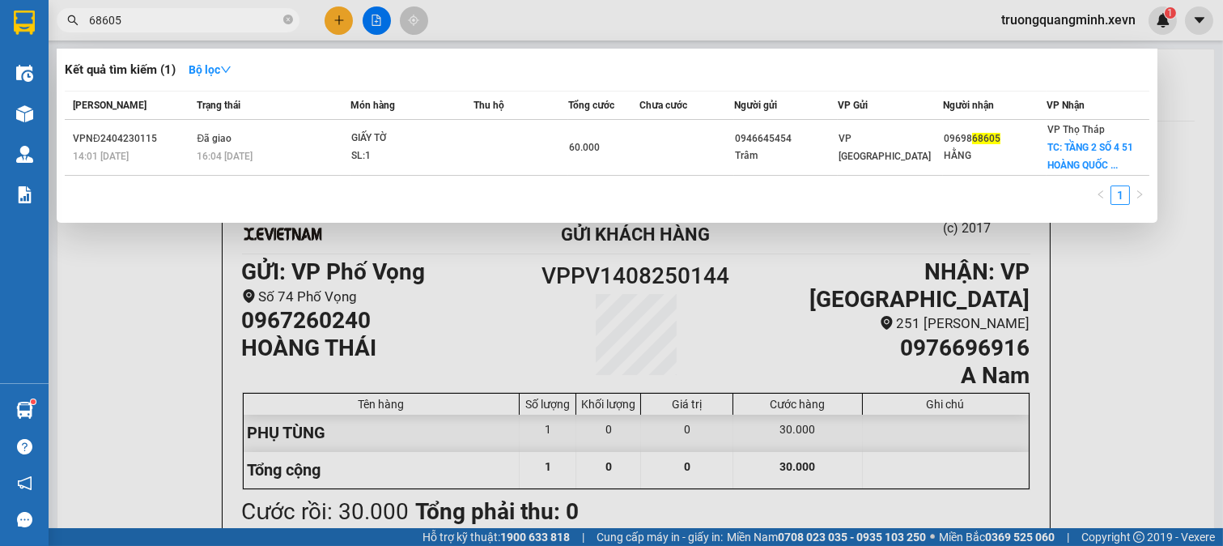
click at [115, 21] on input "68605" at bounding box center [184, 20] width 191 height 18
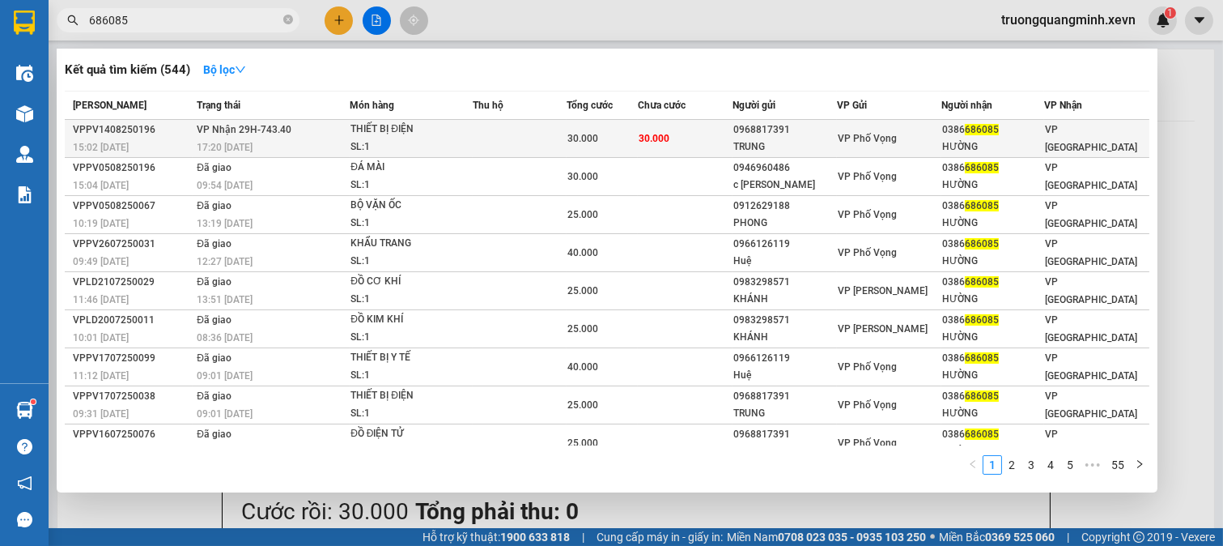
type input "686085"
click at [784, 138] on div "0968817391" at bounding box center [784, 129] width 103 height 17
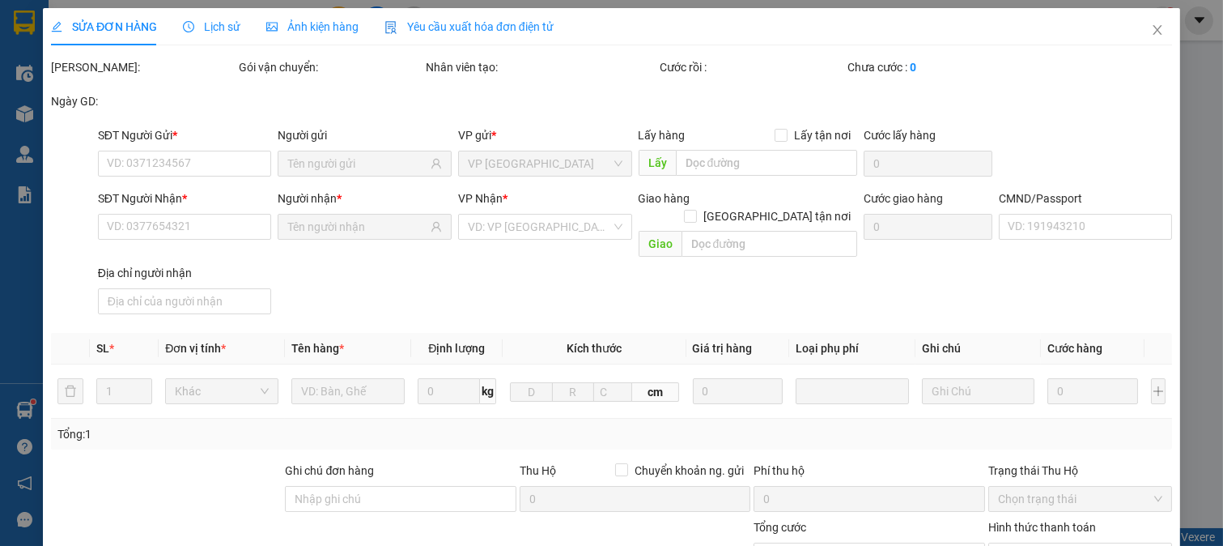
type input "0968817391"
type input "TRUNG"
type input "0386686085"
type input "HƯỜNG"
type input "037193004951 ĐINH THỊ HƯỜNG"
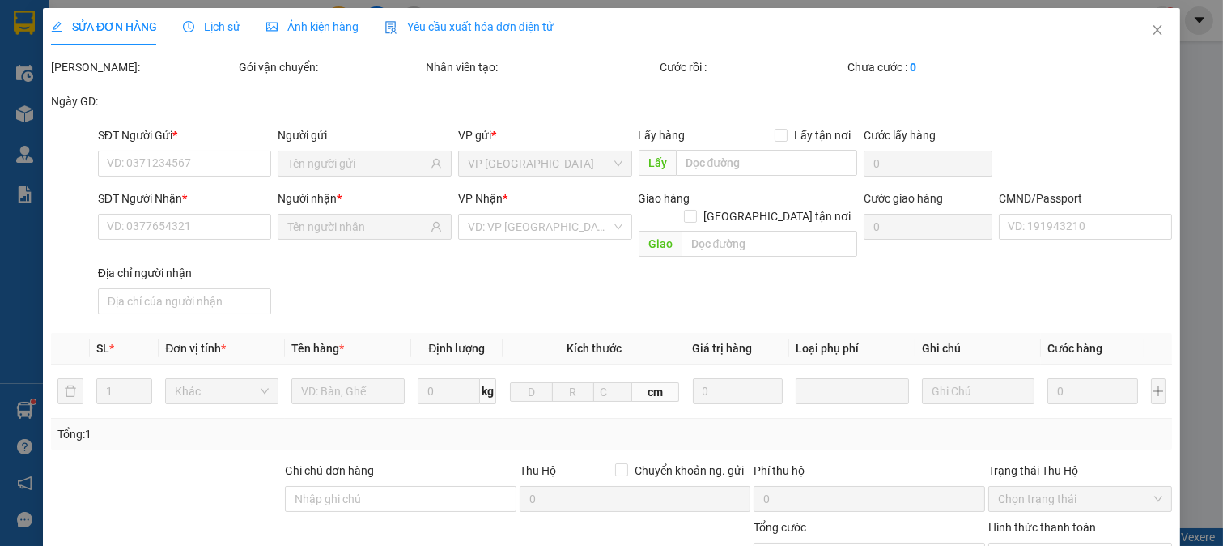
type input "trần đức duy, xuân trung xuân trường"
type input "30.000"
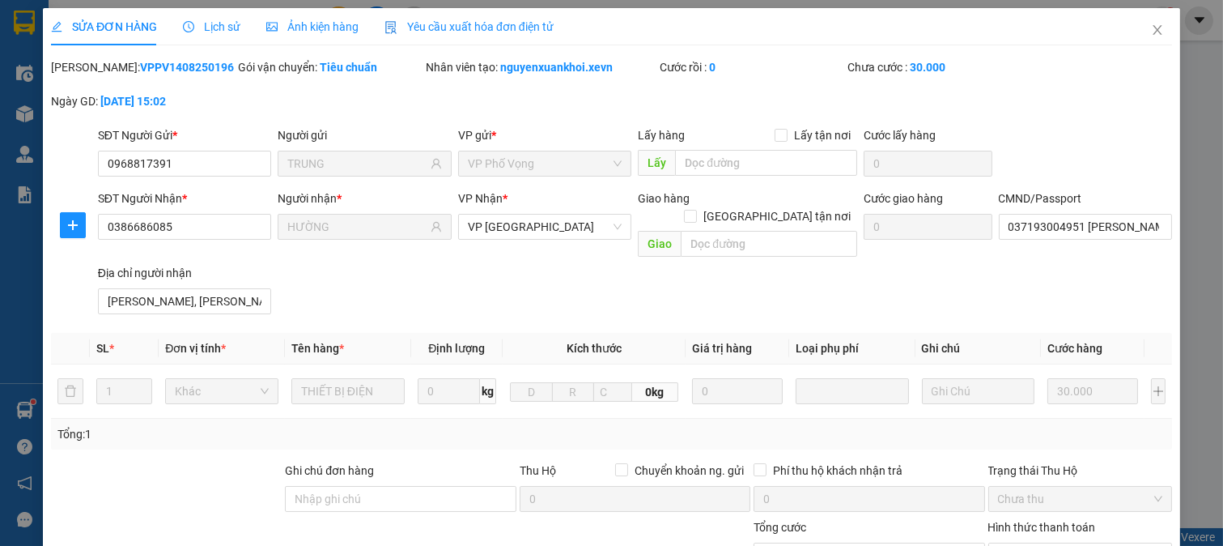
click at [1021, 159] on div "SĐT Người Gửi * 0968817391 Người gửi TRUNG VP gửi * VP Phố Vọng Lấy hàng Lấy tậ…" at bounding box center [635, 154] width 1081 height 57
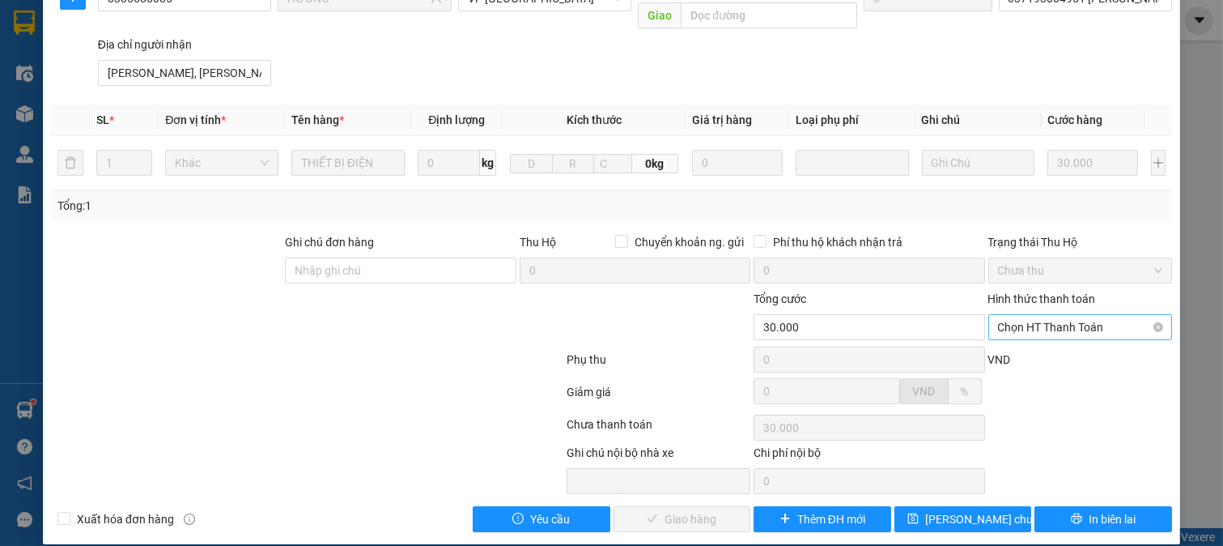
drag, startPoint x: 1034, startPoint y: 304, endPoint x: 1033, endPoint y: 321, distance: 16.2
click at [1033, 315] on span "Chọn HT Thanh Toán" at bounding box center [1080, 327] width 165 height 24
click at [1031, 336] on div "Tại văn phòng" at bounding box center [1068, 342] width 163 height 18
type input "0"
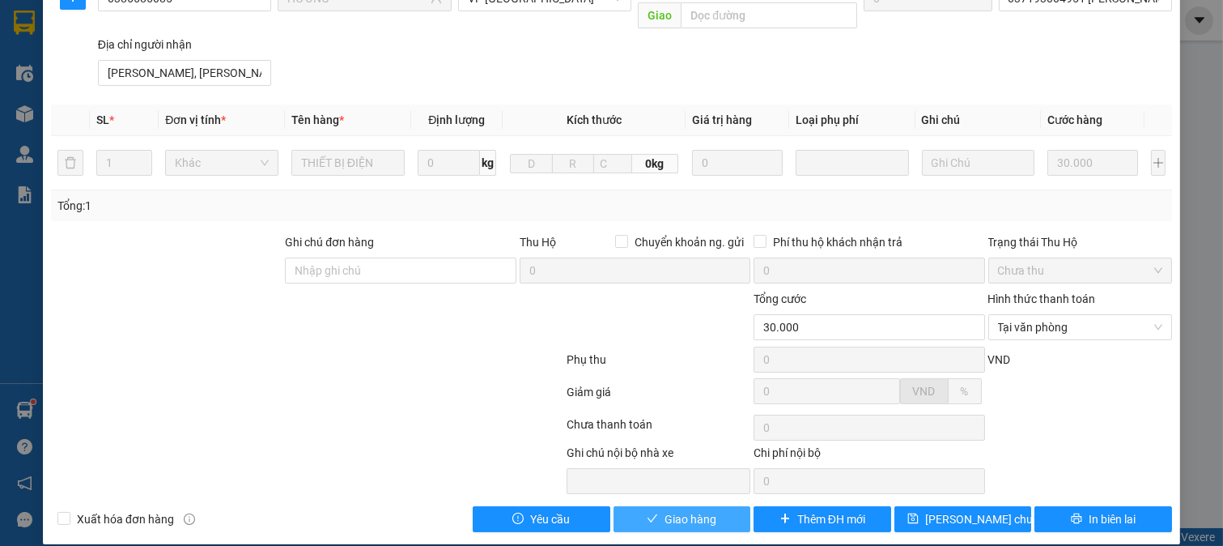
click at [666, 510] on span "Giao hàng" at bounding box center [691, 519] width 52 height 18
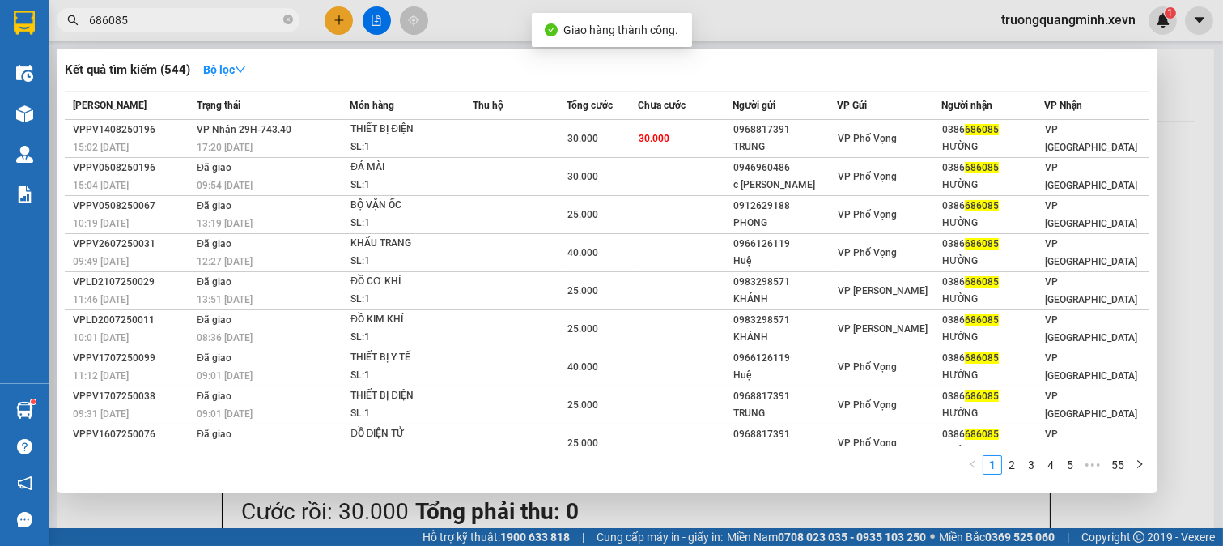
click at [236, 22] on input "686085" at bounding box center [184, 20] width 191 height 18
click at [286, 20] on icon "close-circle" at bounding box center [288, 20] width 10 height 10
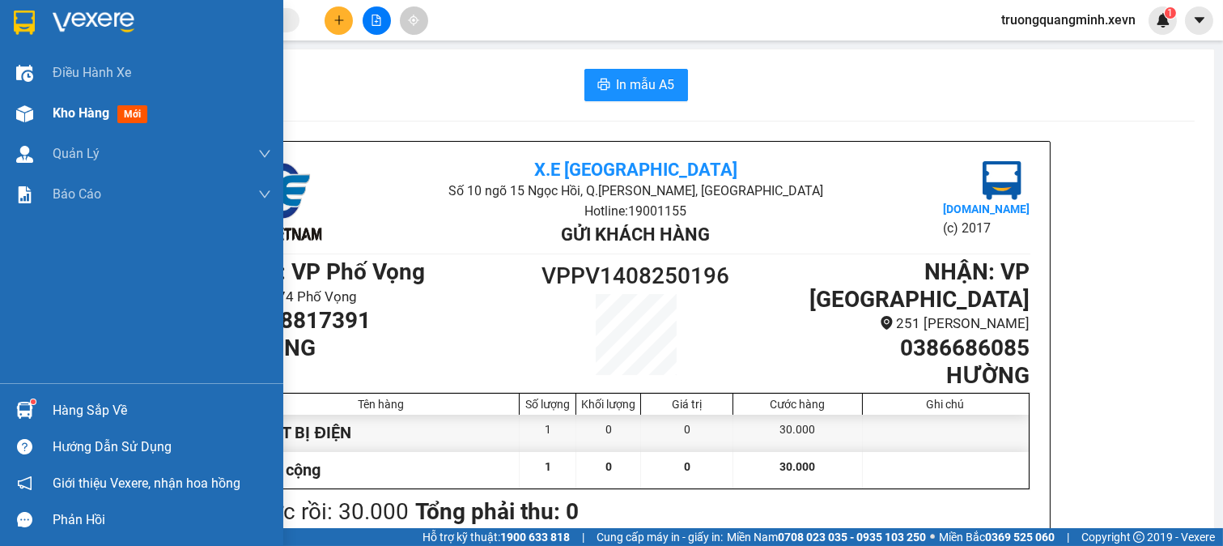
click at [68, 117] on span "Kho hàng" at bounding box center [81, 112] width 57 height 15
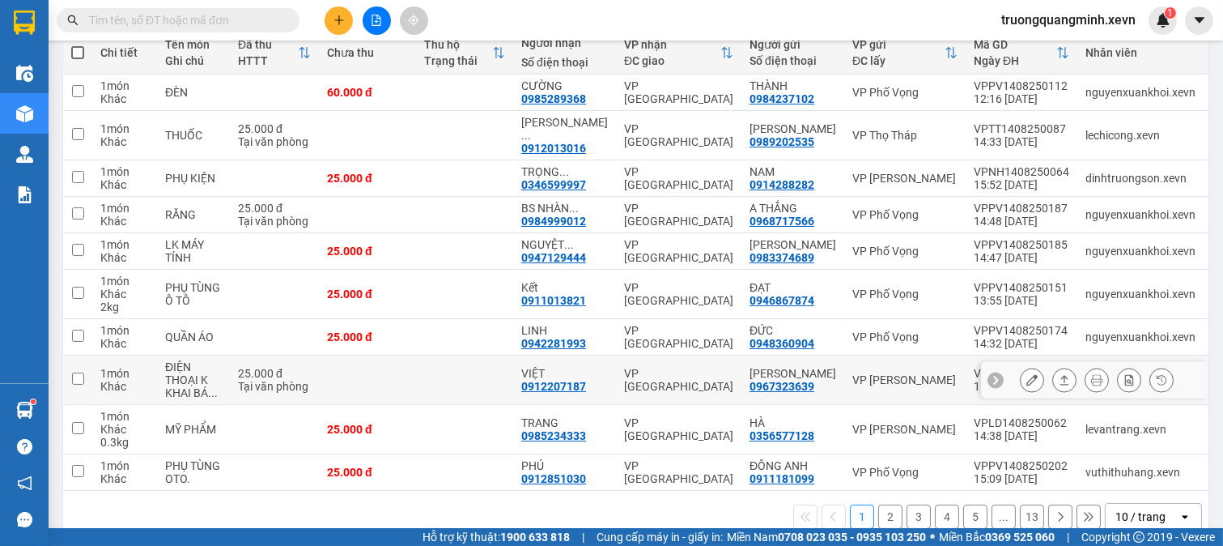
scroll to position [233, 0]
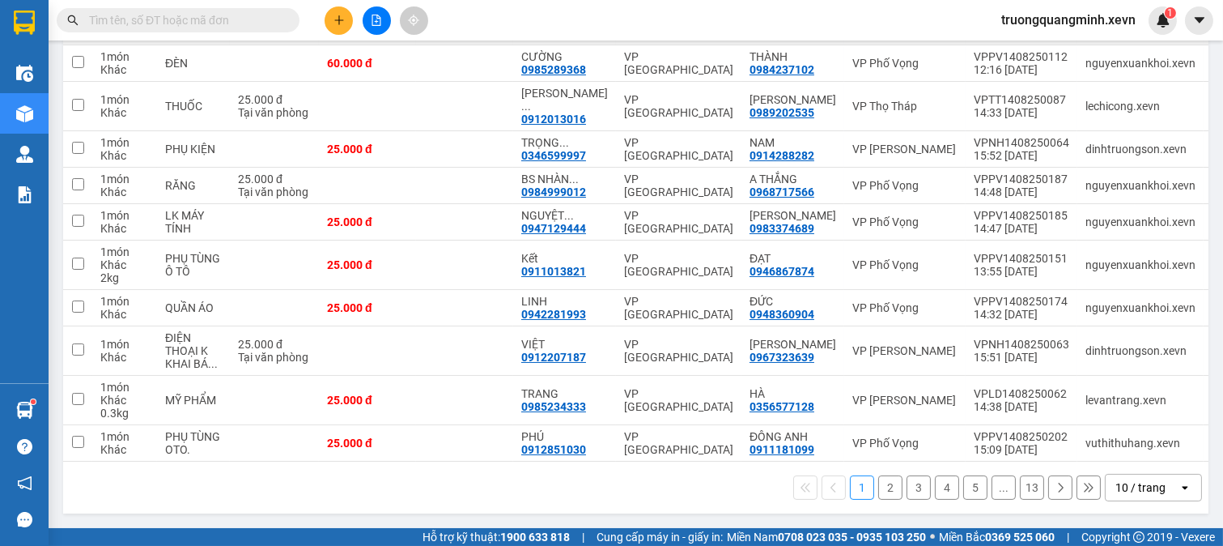
click at [878, 489] on button "2" at bounding box center [890, 487] width 24 height 24
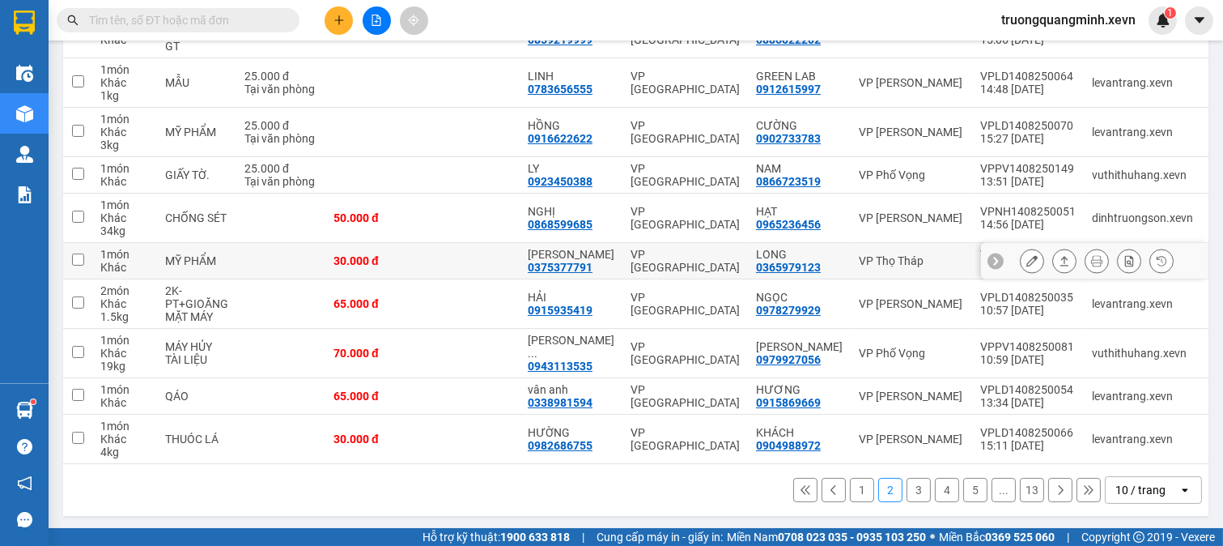
scroll to position [272, 0]
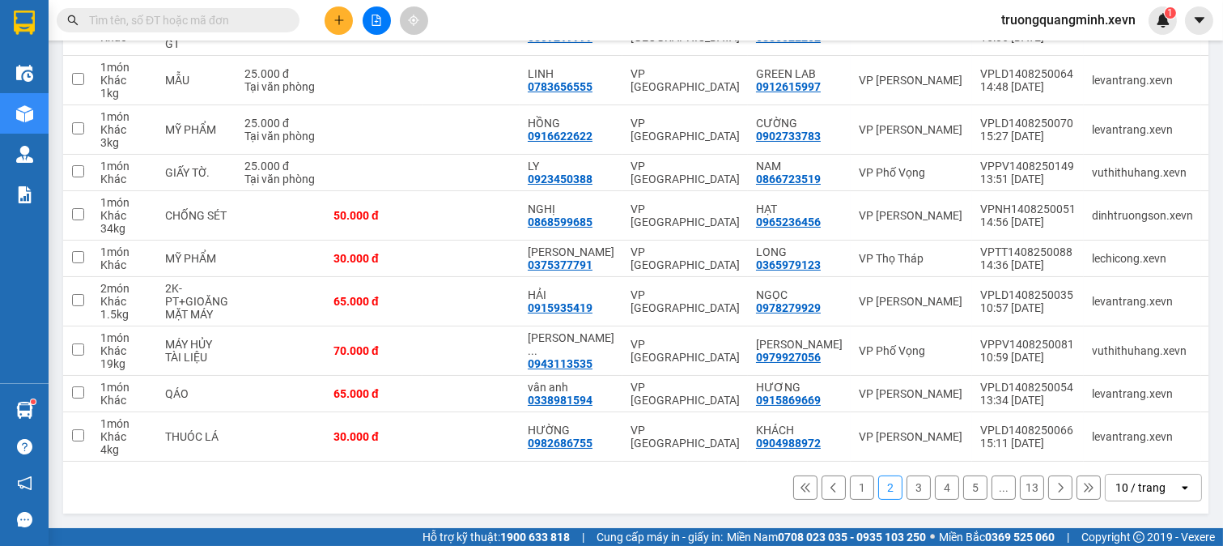
click at [907, 489] on button "3" at bounding box center [919, 487] width 24 height 24
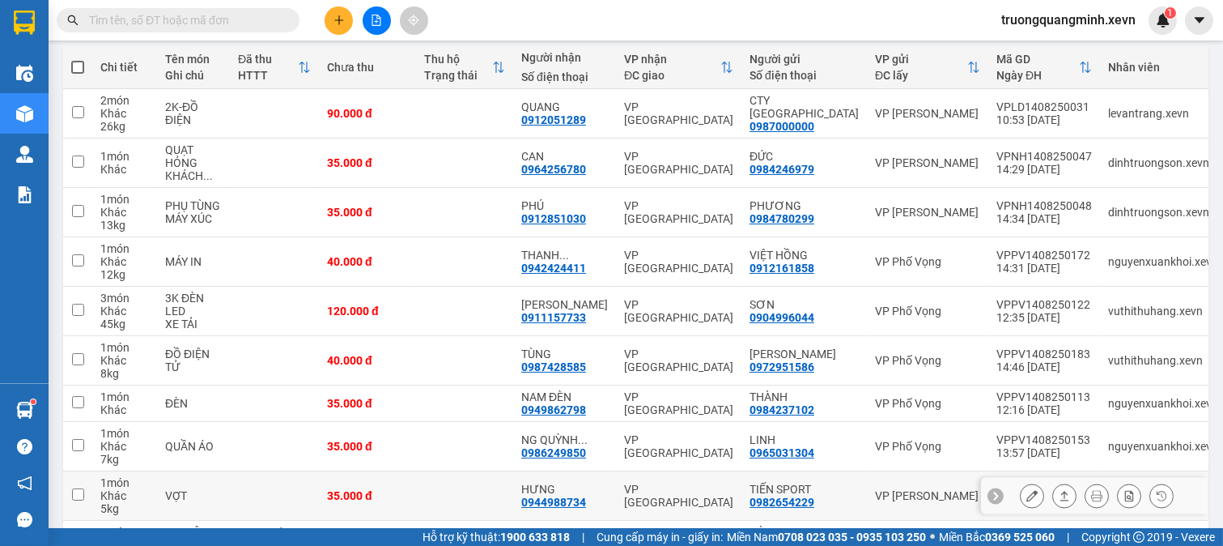
scroll to position [285, 0]
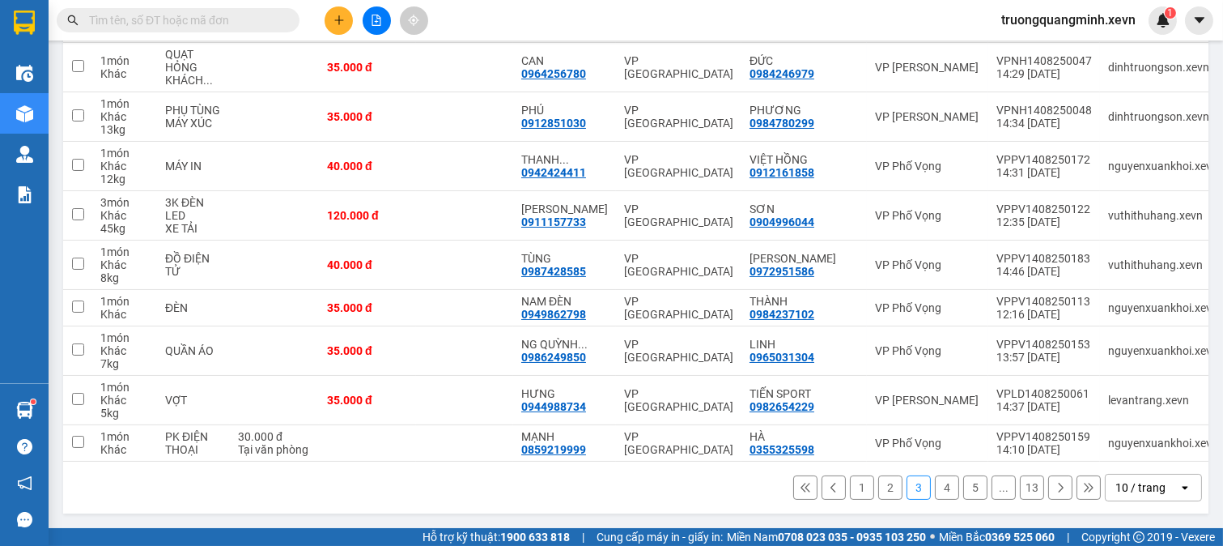
click at [936, 498] on button "4" at bounding box center [947, 487] width 24 height 24
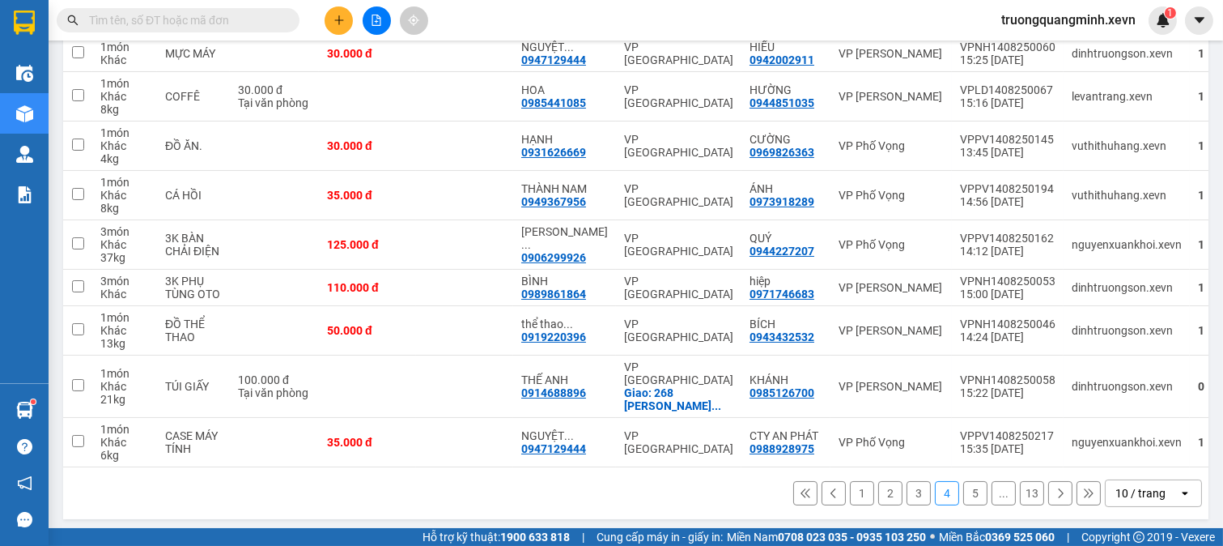
click at [251, 24] on input "text" at bounding box center [184, 20] width 191 height 18
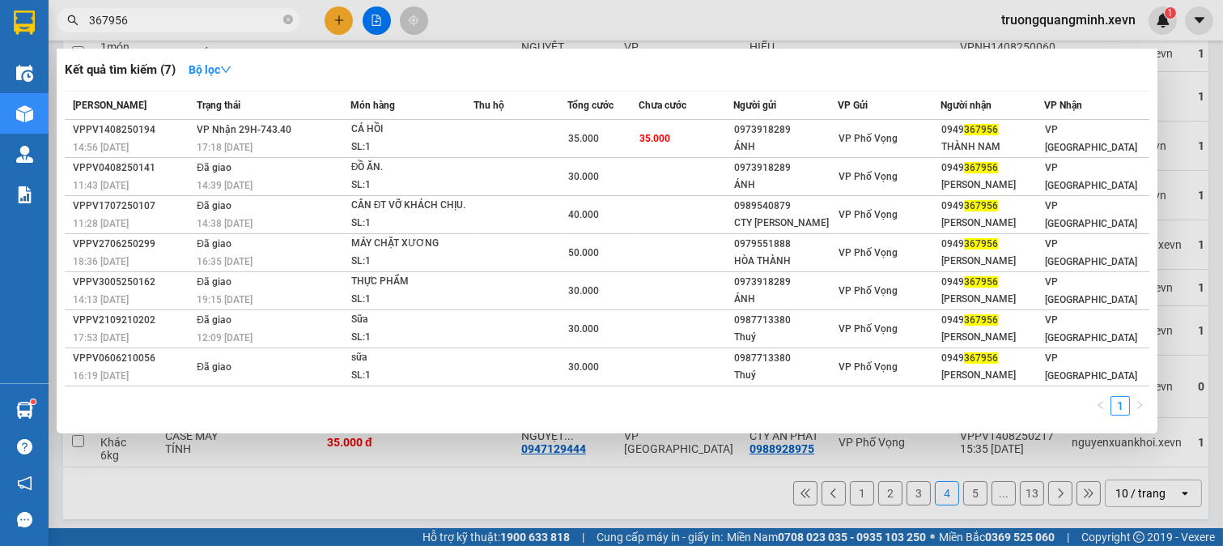
click at [600, 474] on div at bounding box center [611, 273] width 1223 height 546
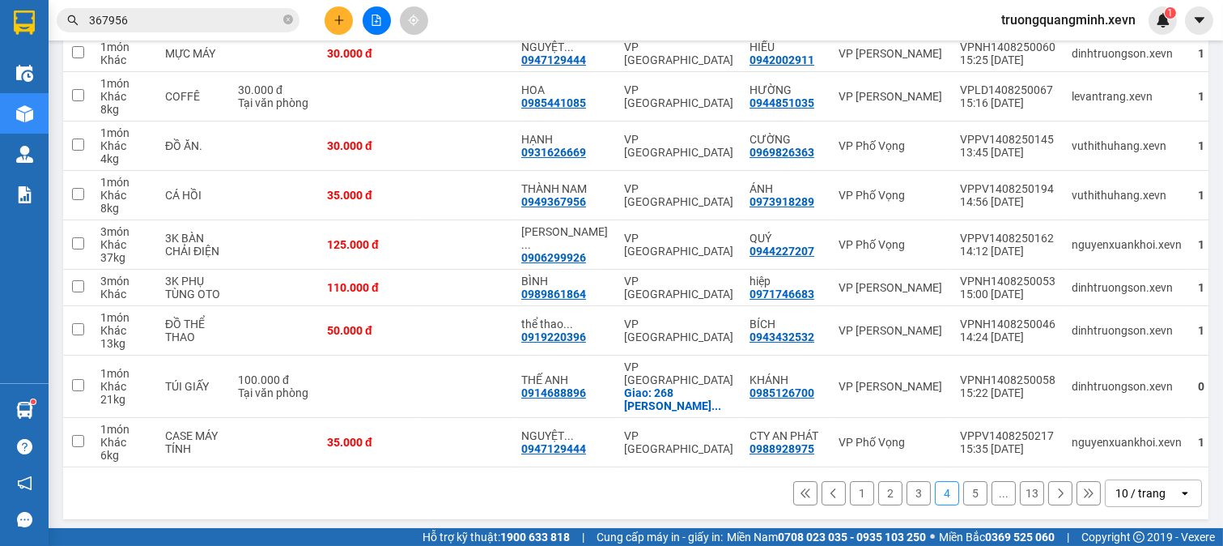
click at [967, 487] on button "5" at bounding box center [975, 493] width 24 height 24
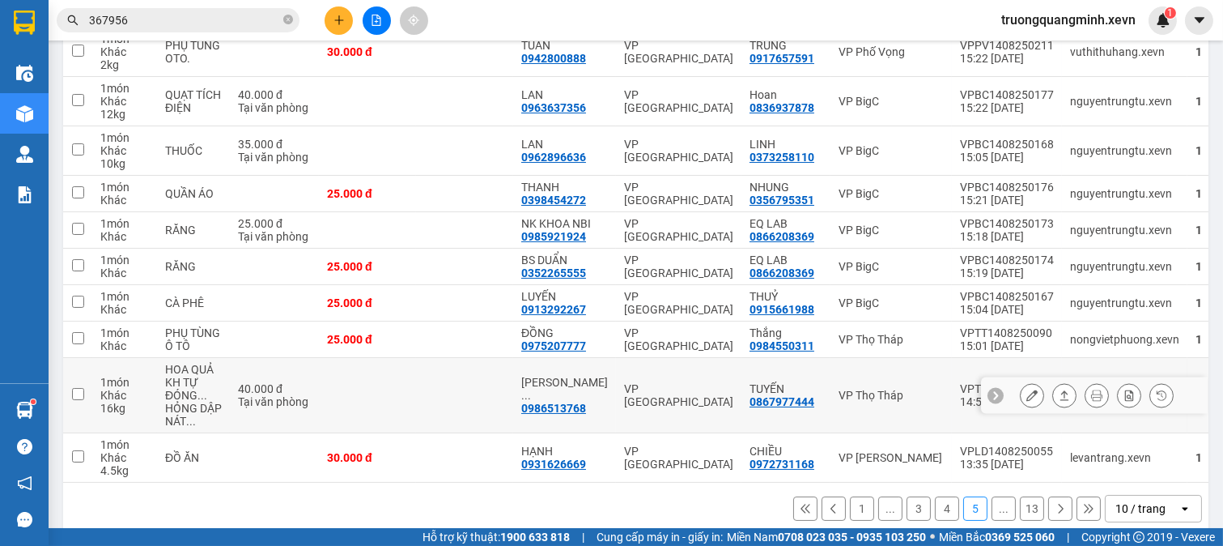
scroll to position [272, 0]
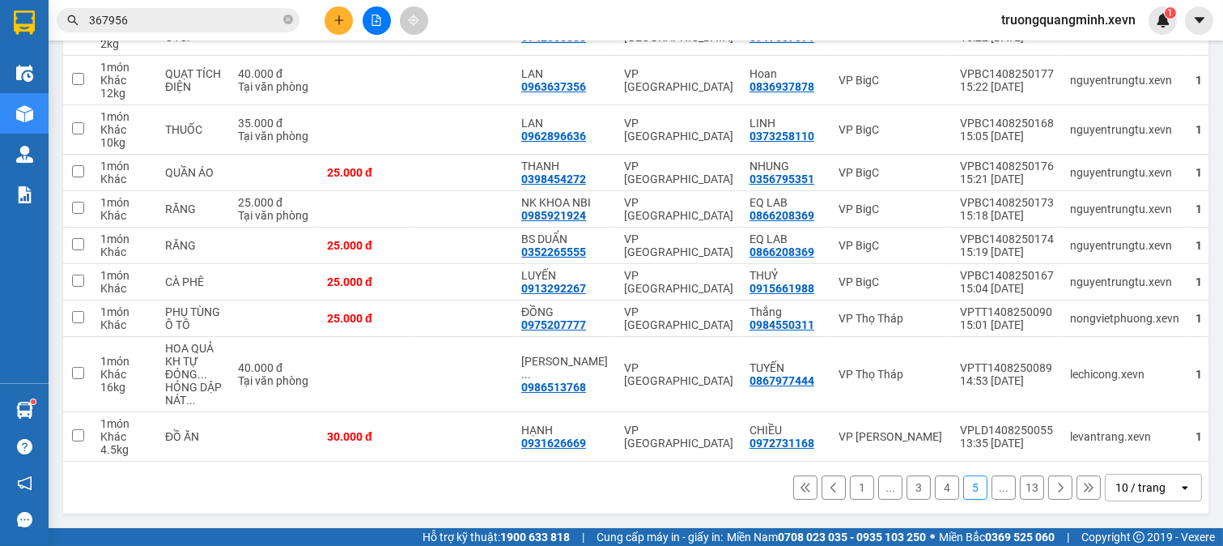
click at [202, 21] on input "367956" at bounding box center [184, 20] width 191 height 18
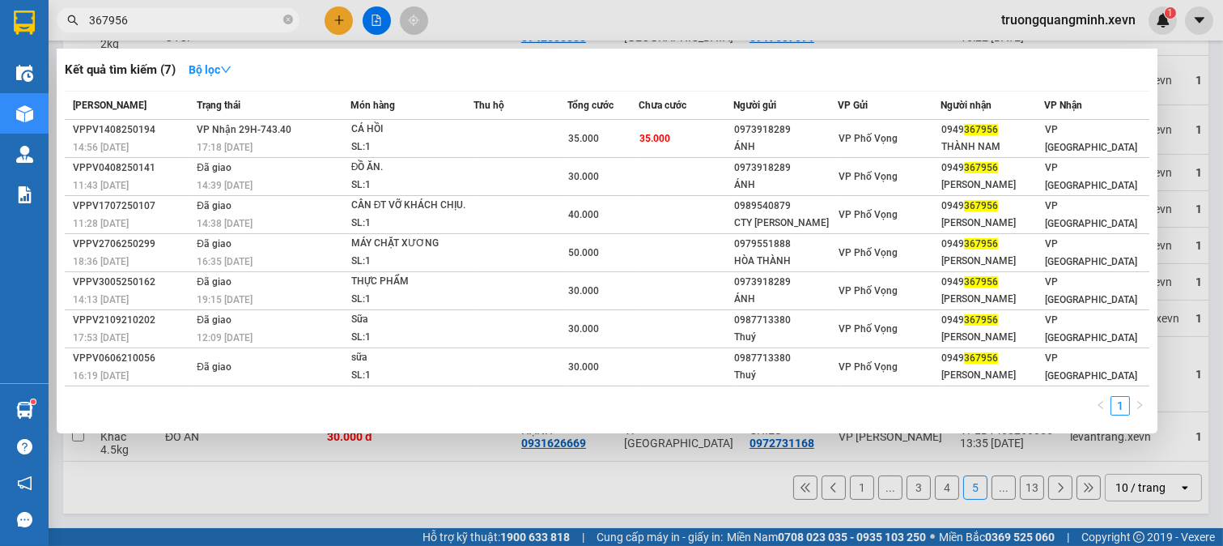
click at [163, 22] on input "367956" at bounding box center [184, 20] width 191 height 18
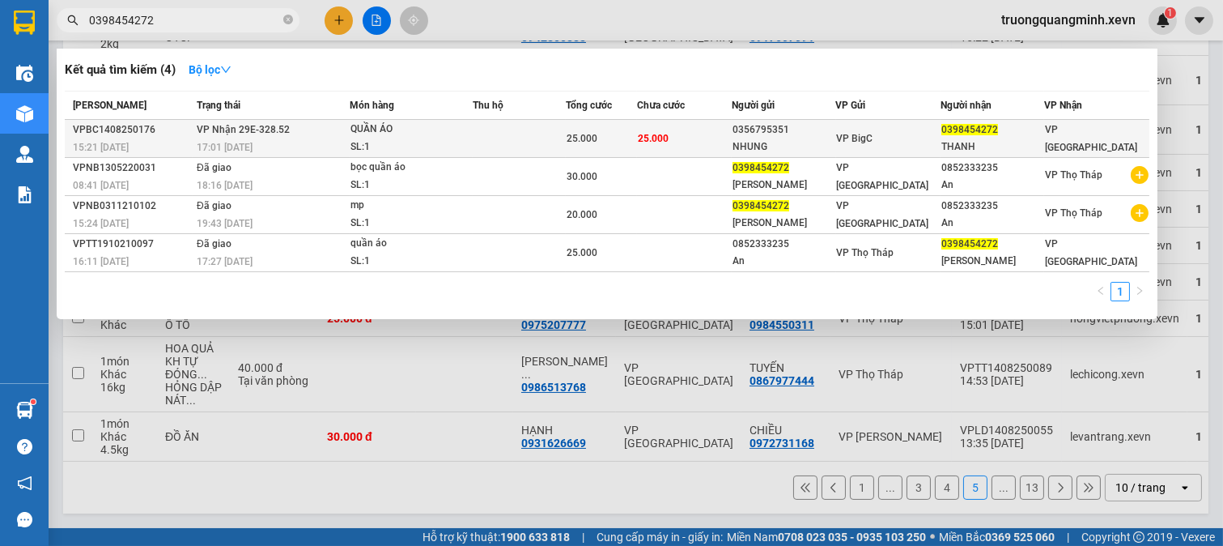
type input "0398454272"
click at [636, 134] on div "25.000" at bounding box center [602, 139] width 70 height 18
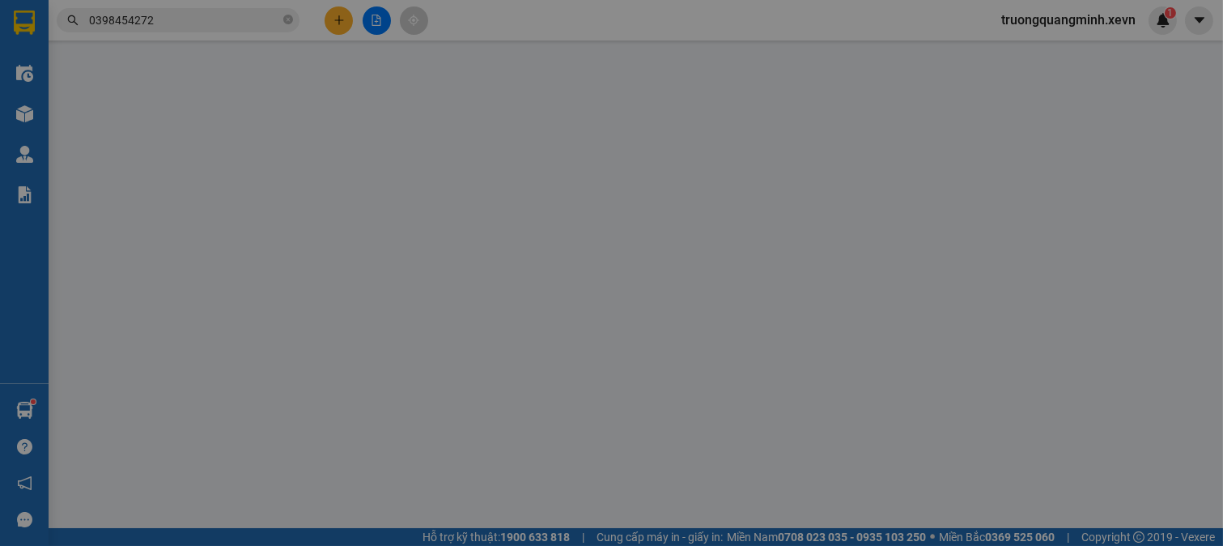
type input "0356795351"
type input "NHUNG"
type input "0398454272"
type input "THANH"
type input "25.000"
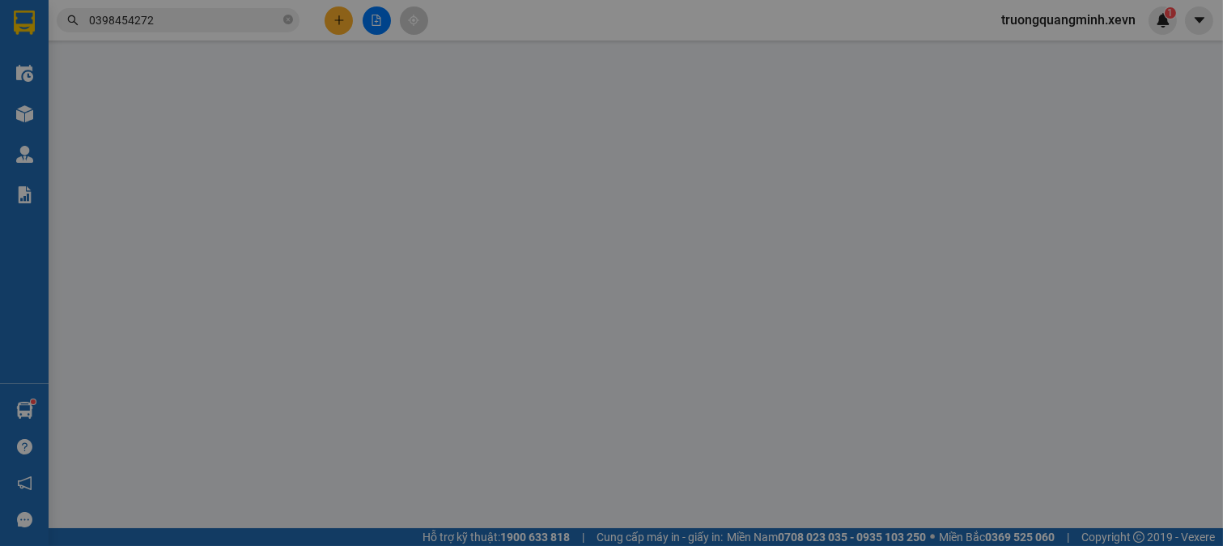
type input "25.000"
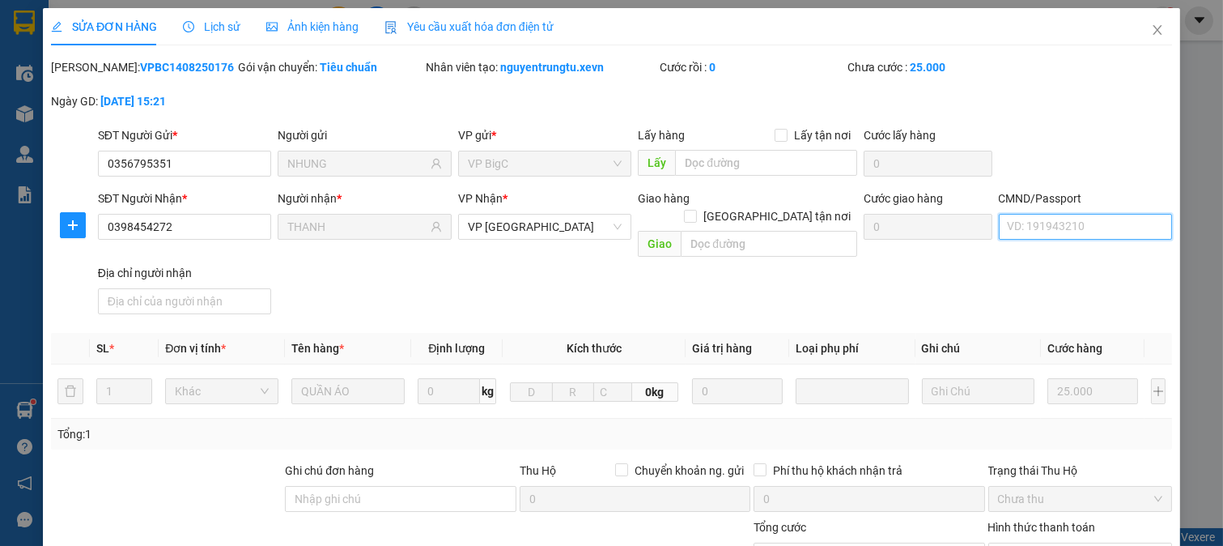
click at [1073, 221] on input "CMND/Passport" at bounding box center [1086, 227] width 174 height 26
click at [1033, 233] on input "CMND/Passport" at bounding box center [1086, 227] width 174 height 26
click at [1098, 229] on input "037302004370" at bounding box center [1086, 227] width 174 height 26
type input "037302004370 TRẦN THỊ HOÀI THANH"
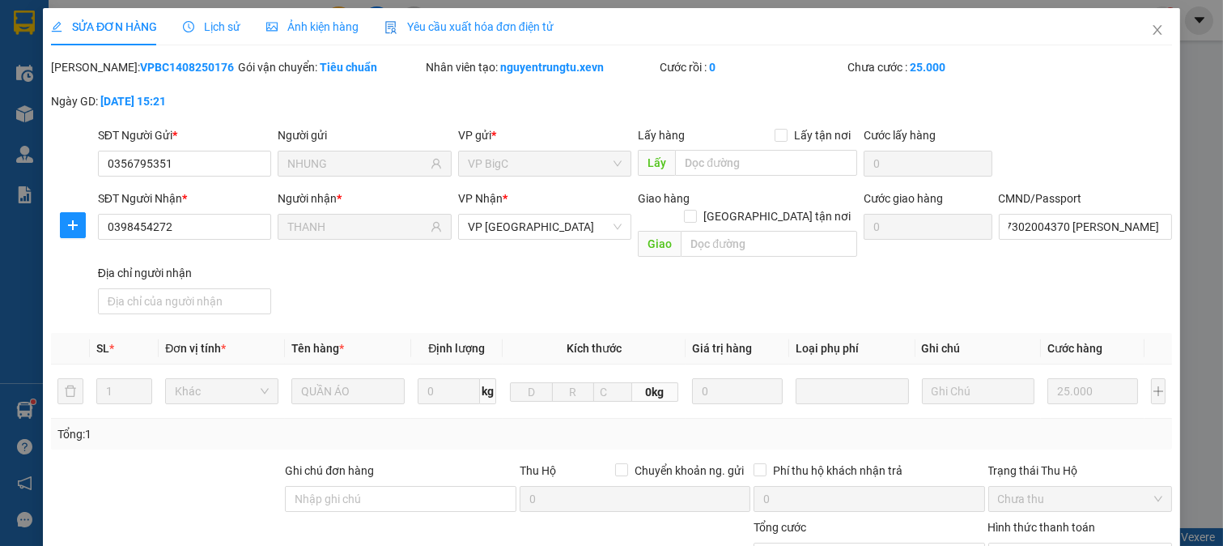
click at [932, 313] on div "Total Paid Fee 0 Total UnPaid Fee 25.000 Cash Collection Total Fee Mã ĐH: VPBC1…" at bounding box center [611, 409] width 1121 height 702
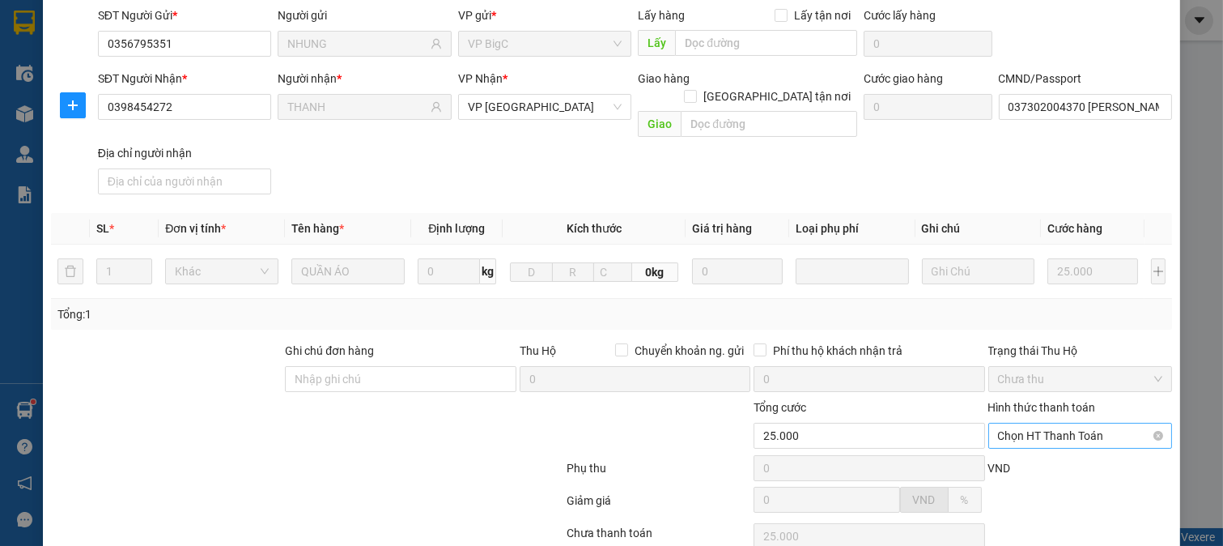
scroll to position [228, 0]
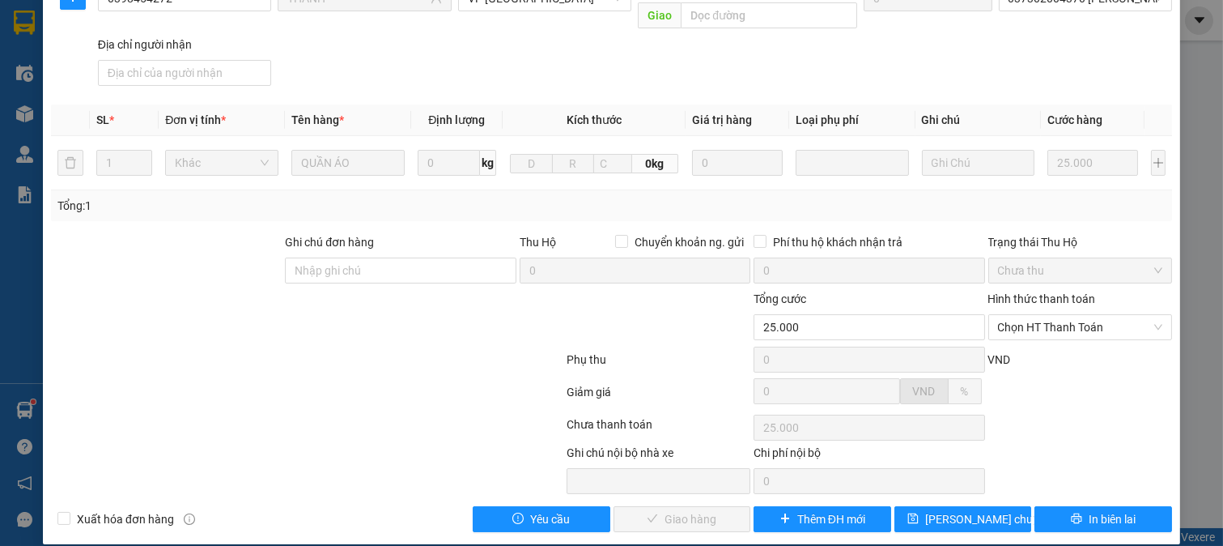
drag, startPoint x: 1054, startPoint y: 310, endPoint x: 1053, endPoint y: 328, distance: 17.8
click at [1053, 315] on span "Chọn HT Thanh Toán" at bounding box center [1080, 327] width 165 height 24
click at [1033, 342] on div "Tại văn phòng" at bounding box center [1068, 342] width 163 height 18
type input "0"
drag, startPoint x: 669, startPoint y: 508, endPoint x: 661, endPoint y: 508, distance: 8.1
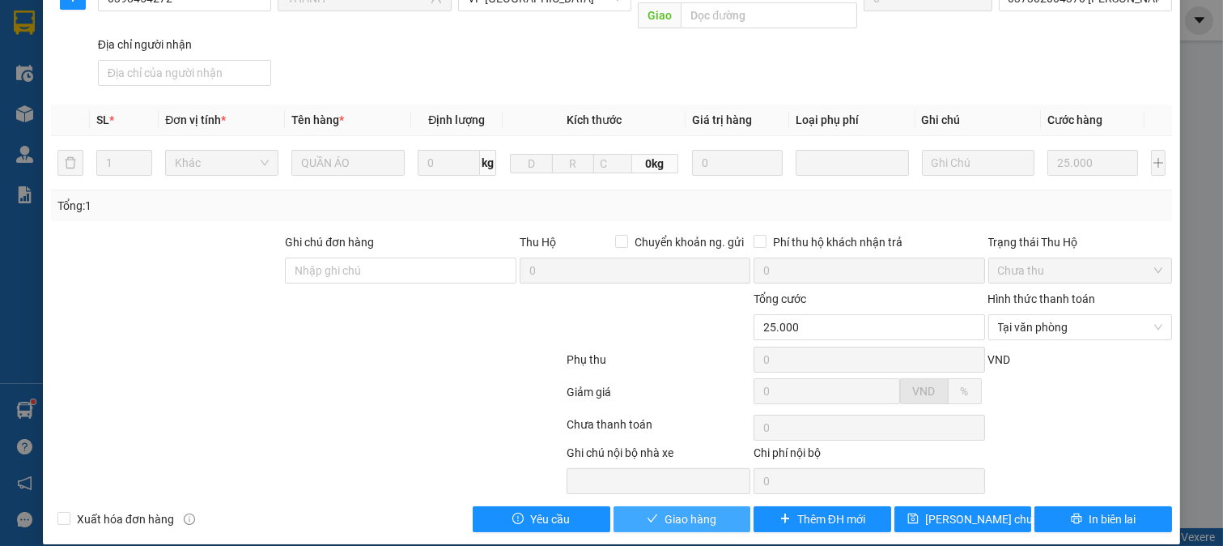
click at [665, 510] on span "Giao hàng" at bounding box center [691, 519] width 52 height 18
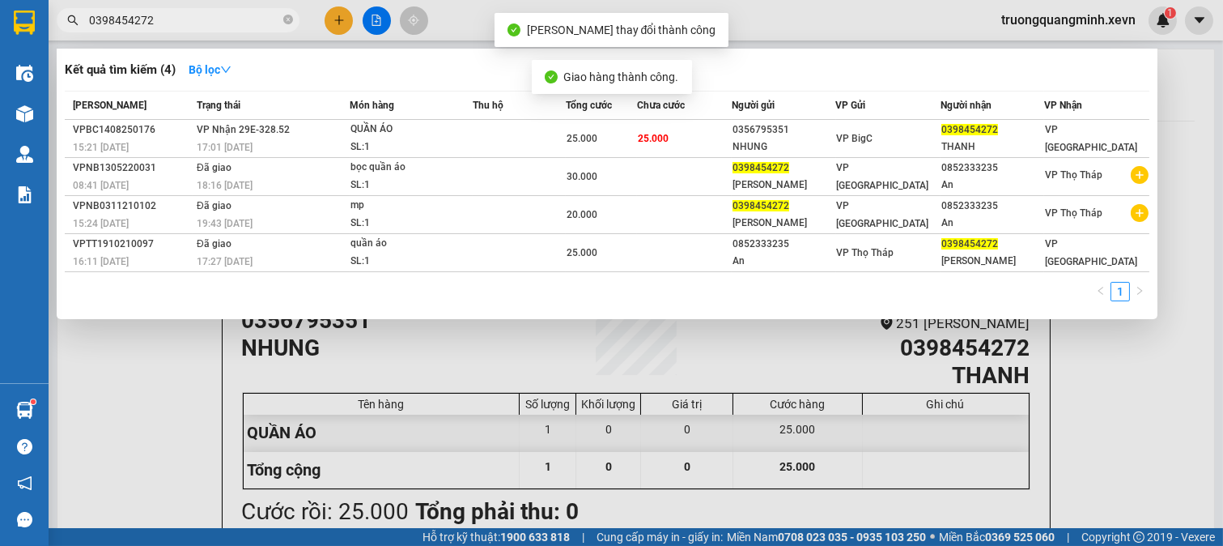
click at [189, 14] on input "0398454272" at bounding box center [184, 20] width 191 height 18
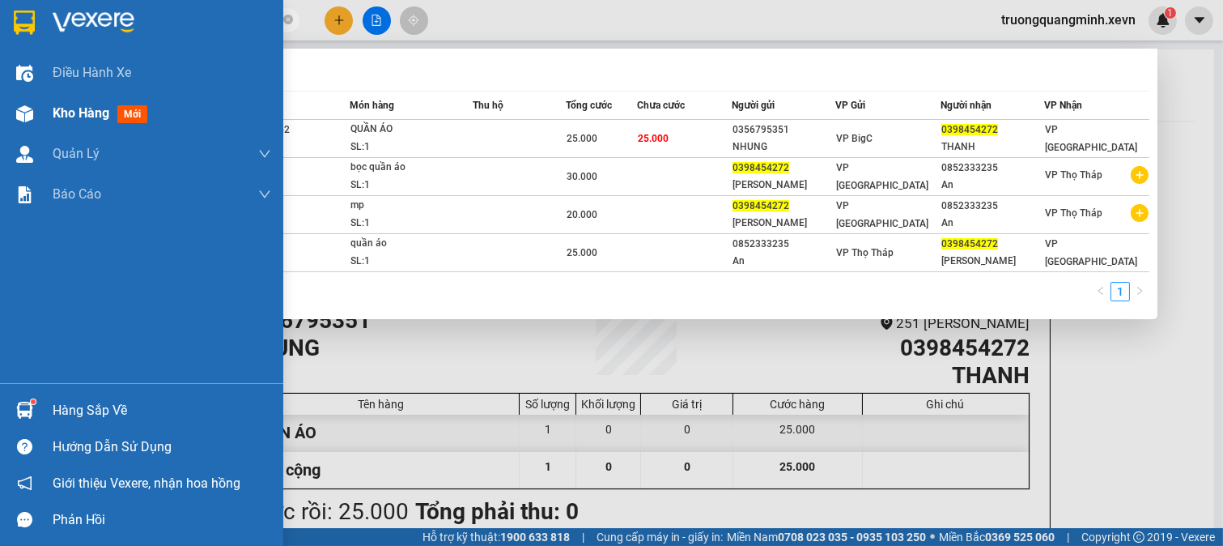
click at [38, 101] on div "Kho hàng mới" at bounding box center [141, 113] width 283 height 40
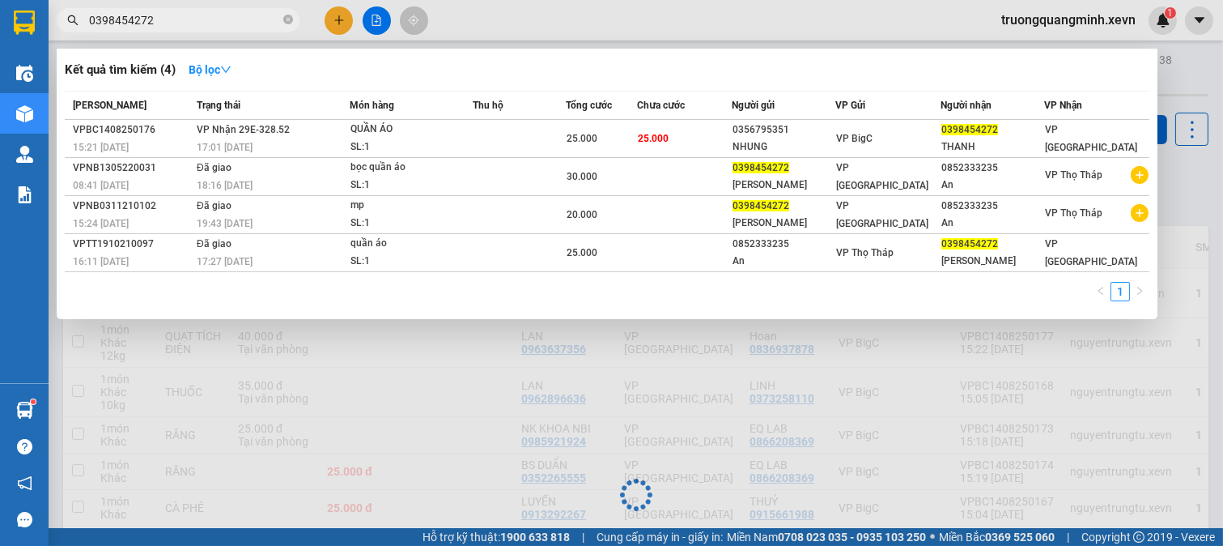
click at [426, 378] on div at bounding box center [611, 273] width 1223 height 546
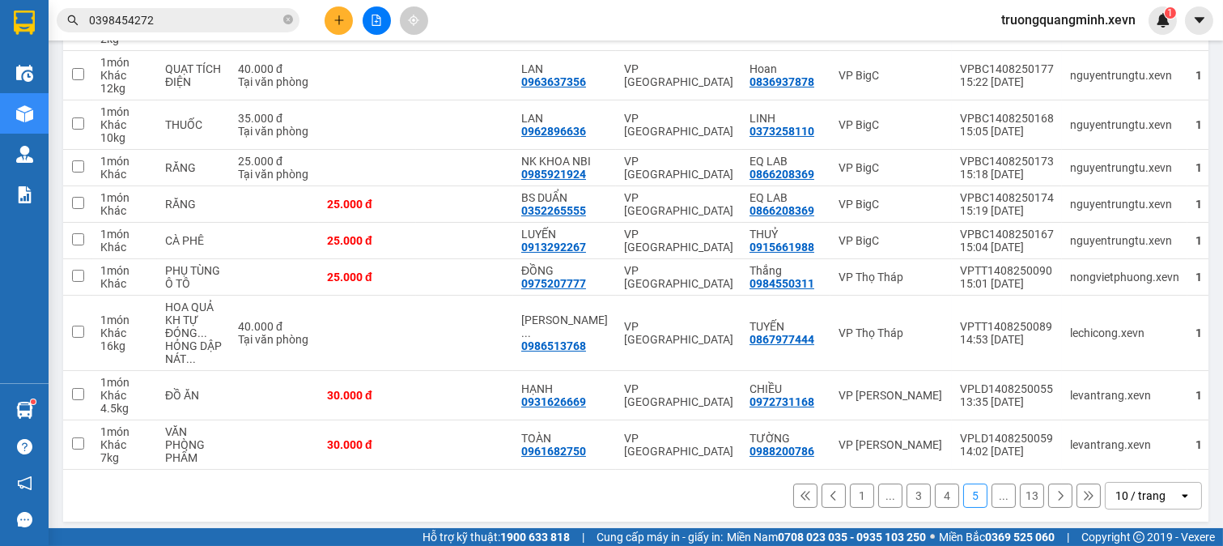
scroll to position [285, 0]
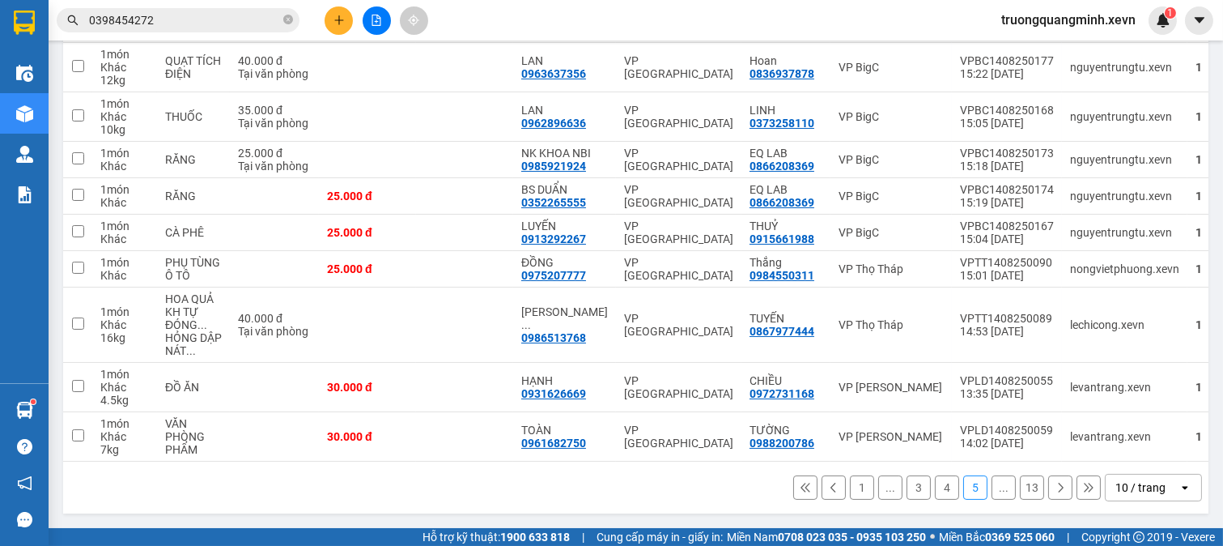
click at [1048, 482] on button at bounding box center [1060, 487] width 24 height 24
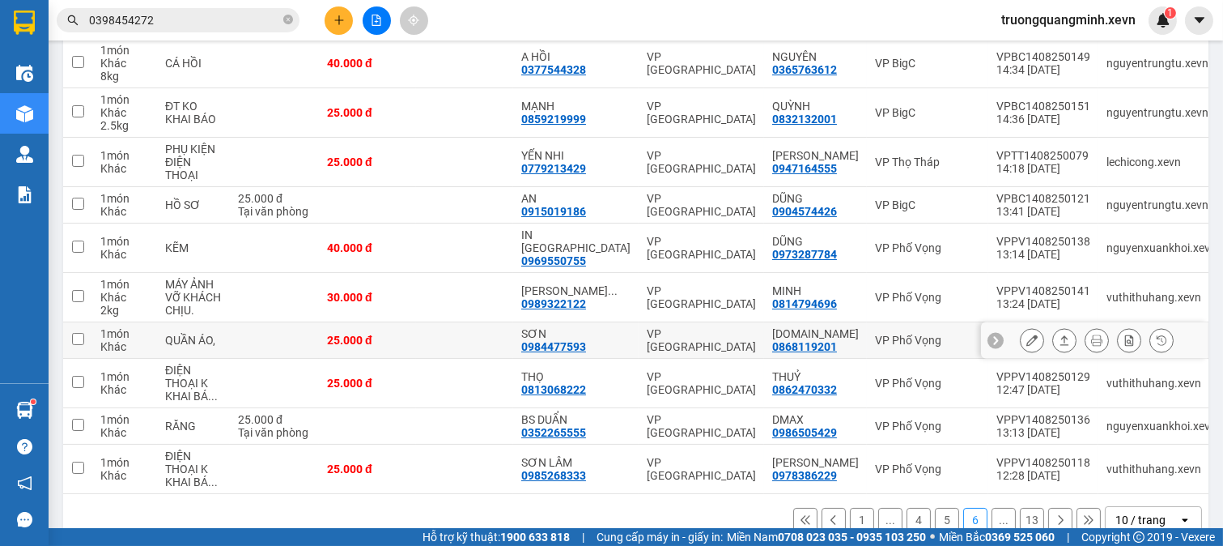
scroll to position [259, 0]
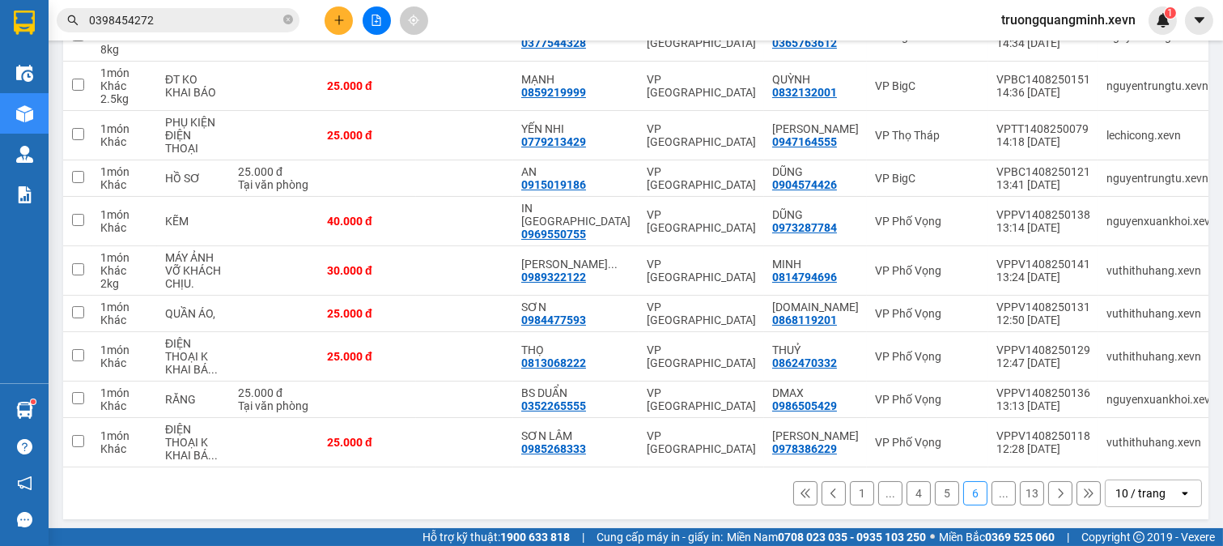
click at [1055, 487] on icon at bounding box center [1060, 492] width 11 height 11
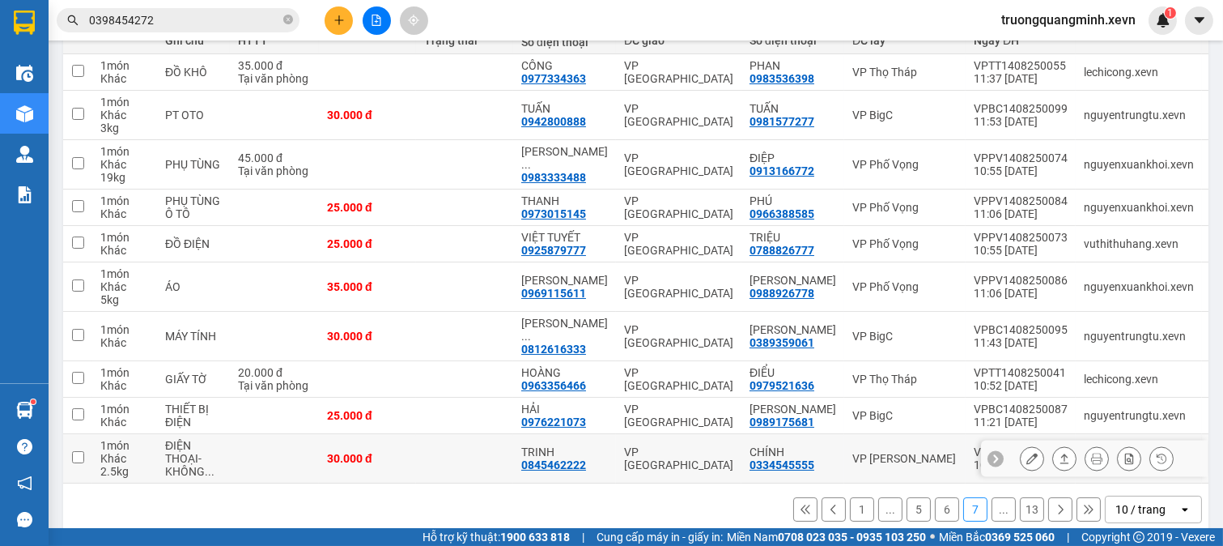
scroll to position [233, 0]
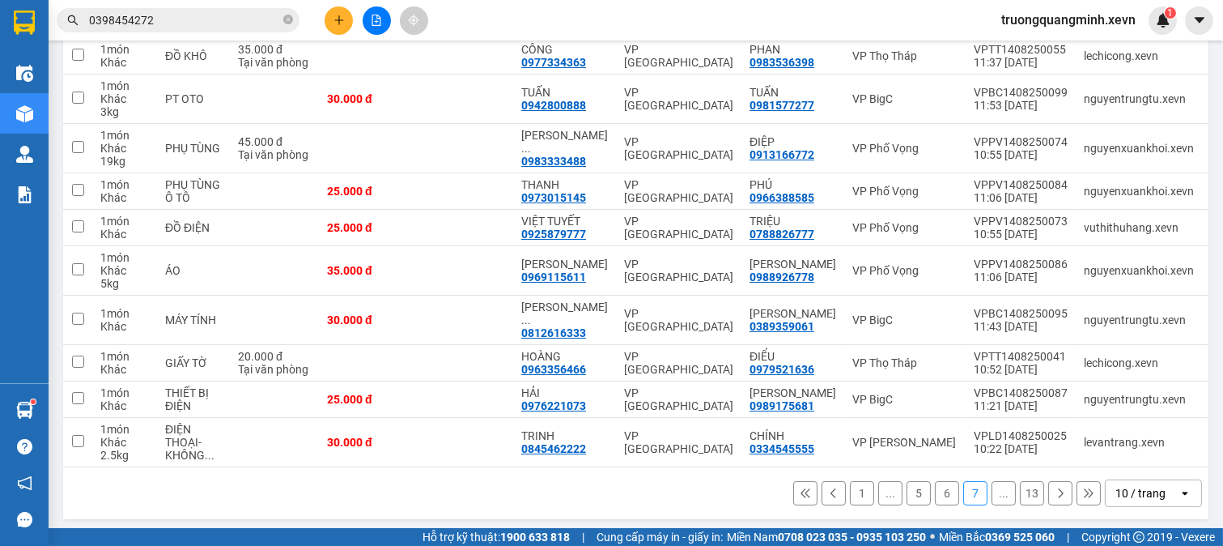
click at [1055, 489] on icon at bounding box center [1060, 492] width 11 height 11
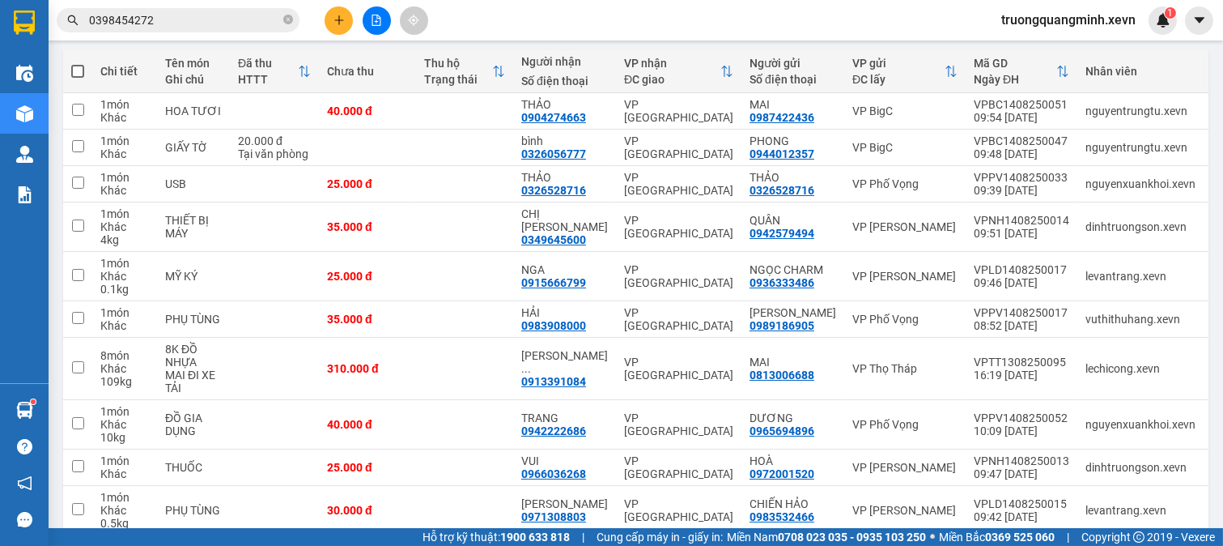
scroll to position [259, 0]
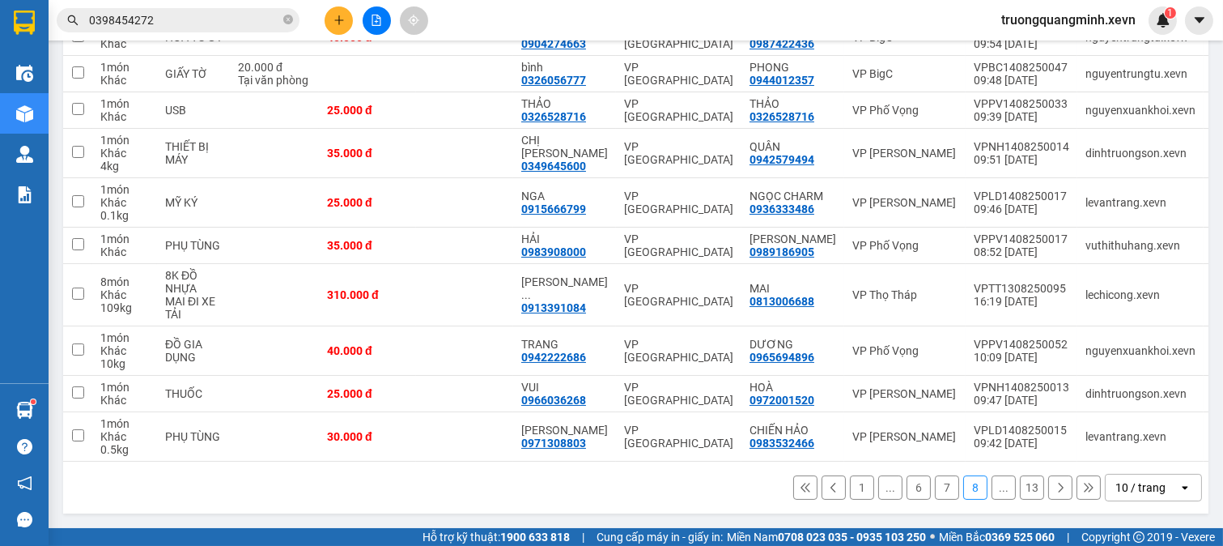
click at [1055, 487] on icon at bounding box center [1060, 487] width 11 height 11
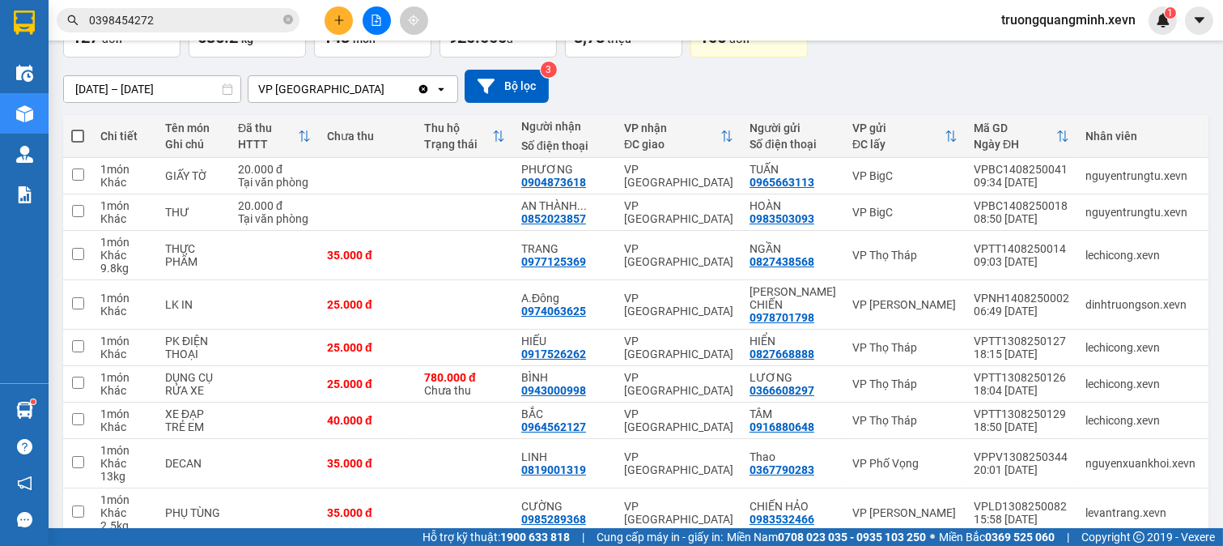
scroll to position [220, 0]
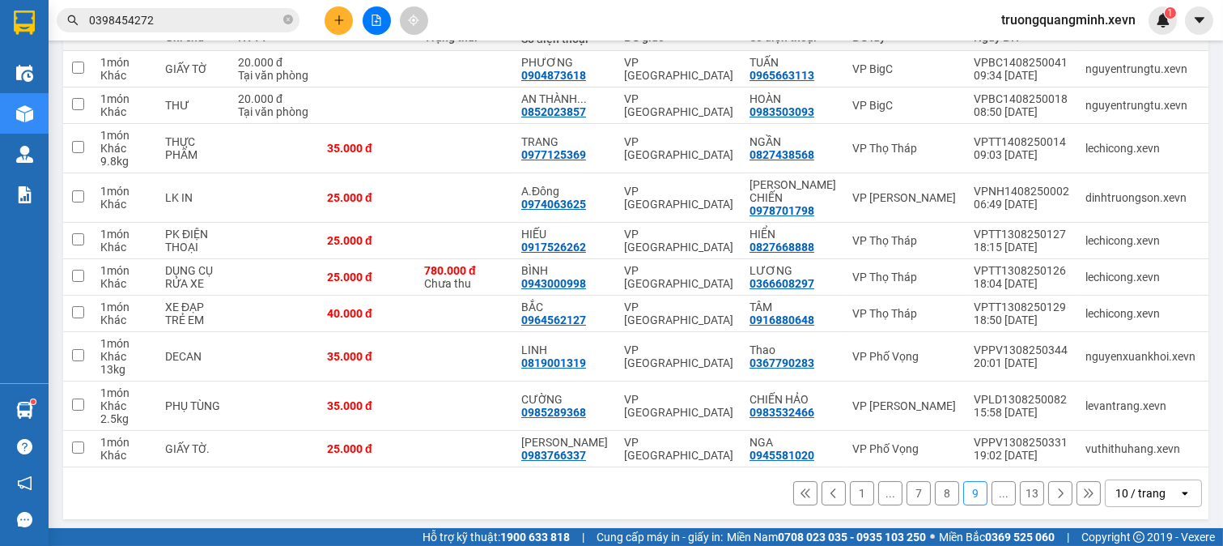
click at [1055, 488] on icon at bounding box center [1060, 492] width 11 height 11
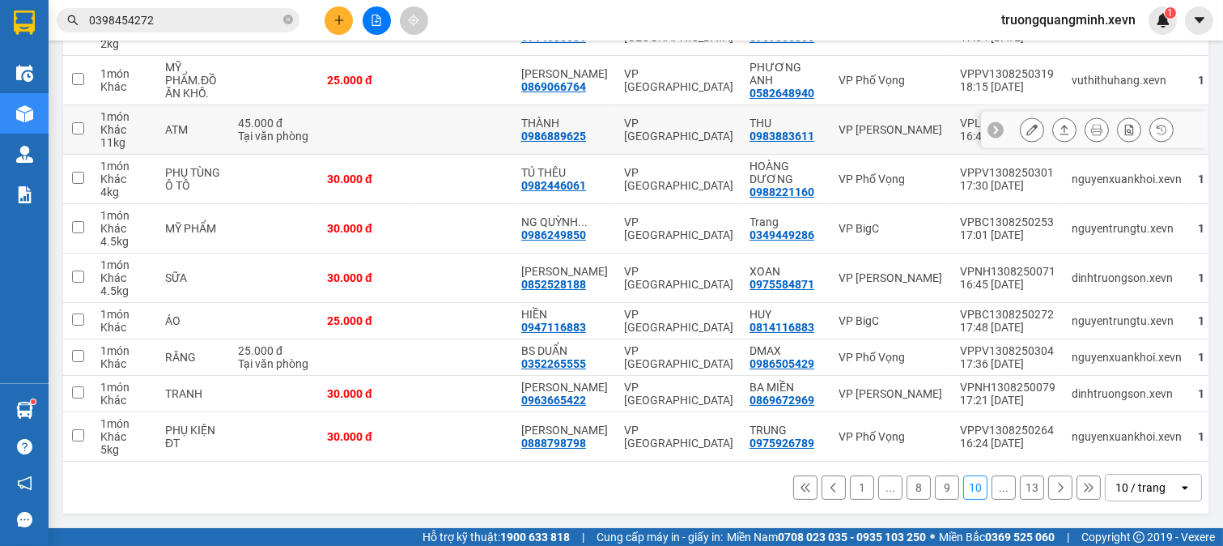
scroll to position [182, 0]
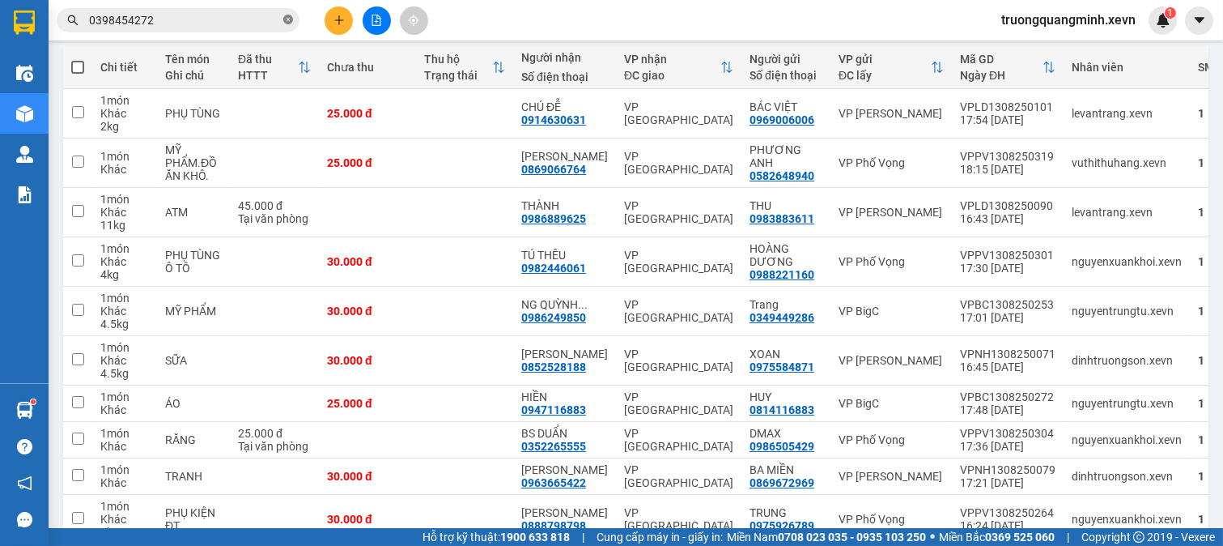
click at [284, 19] on icon "close-circle" at bounding box center [288, 20] width 10 height 10
drag, startPoint x: 278, startPoint y: 19, endPoint x: 270, endPoint y: 18, distance: 9.1
click at [270, 18] on input "text" at bounding box center [184, 20] width 191 height 18
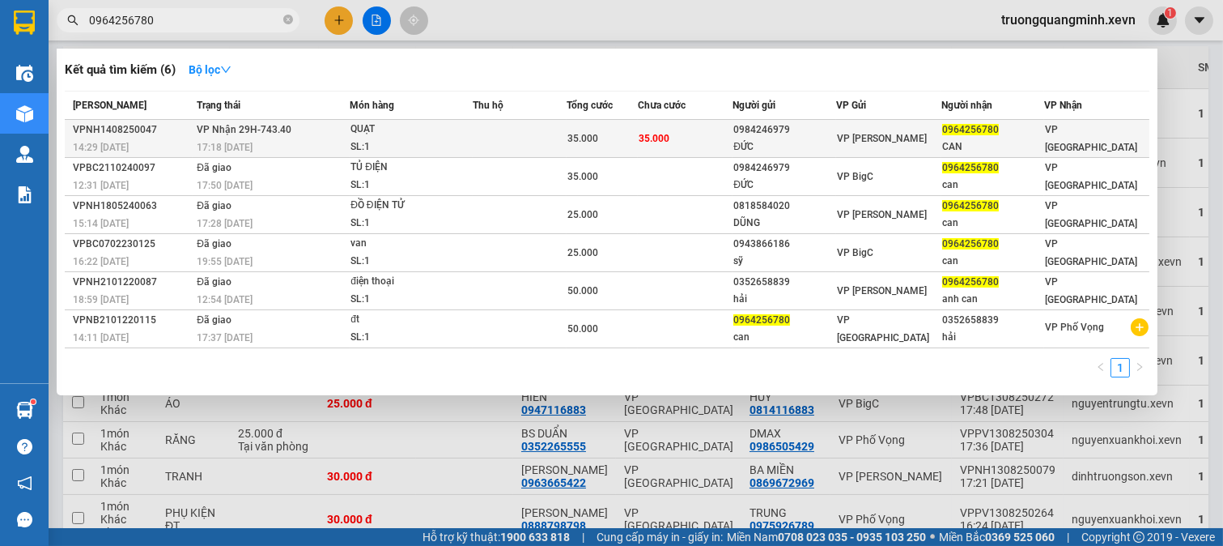
type input "0964256780"
click at [595, 151] on td "35.000" at bounding box center [602, 139] width 71 height 38
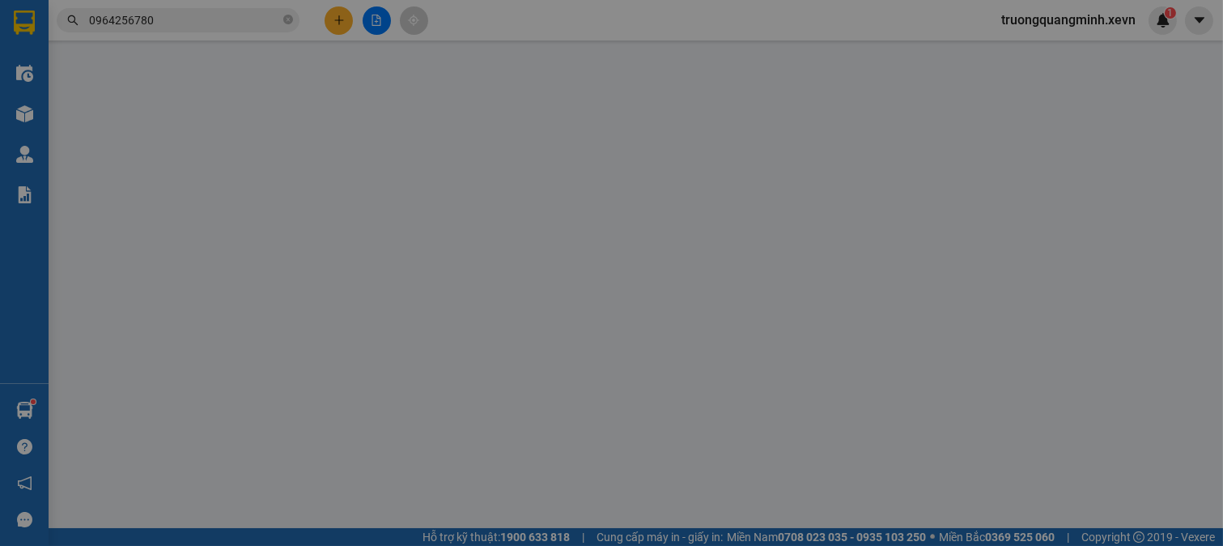
type input "0984246979"
type input "ĐỨC"
type input "0964256780"
type input "CAN"
type input "037085001870 TRƯƠNG VĂN CAN"
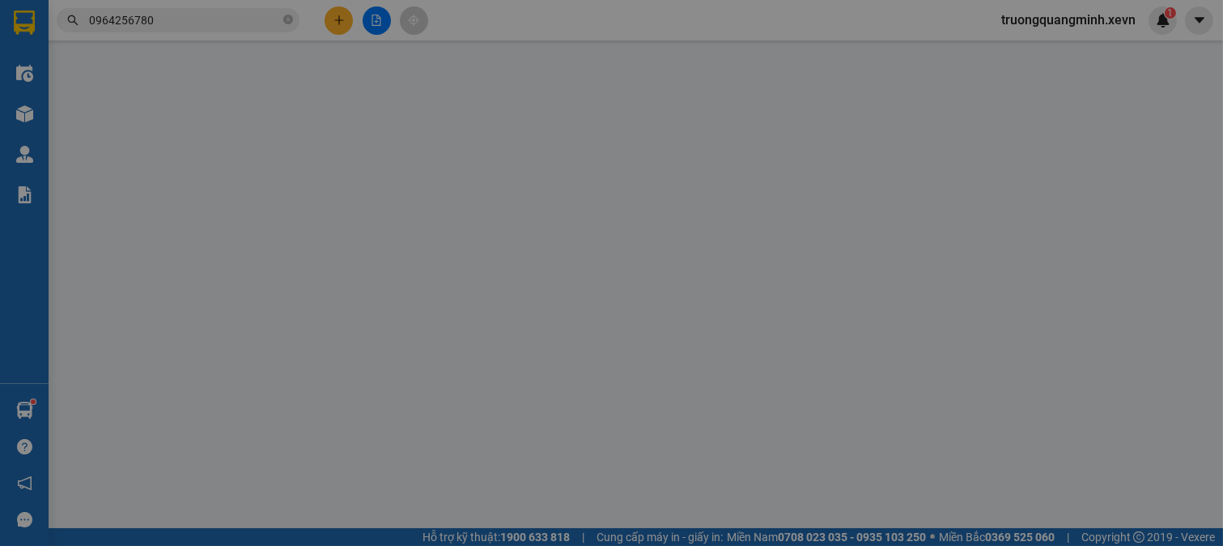
type input "35.000"
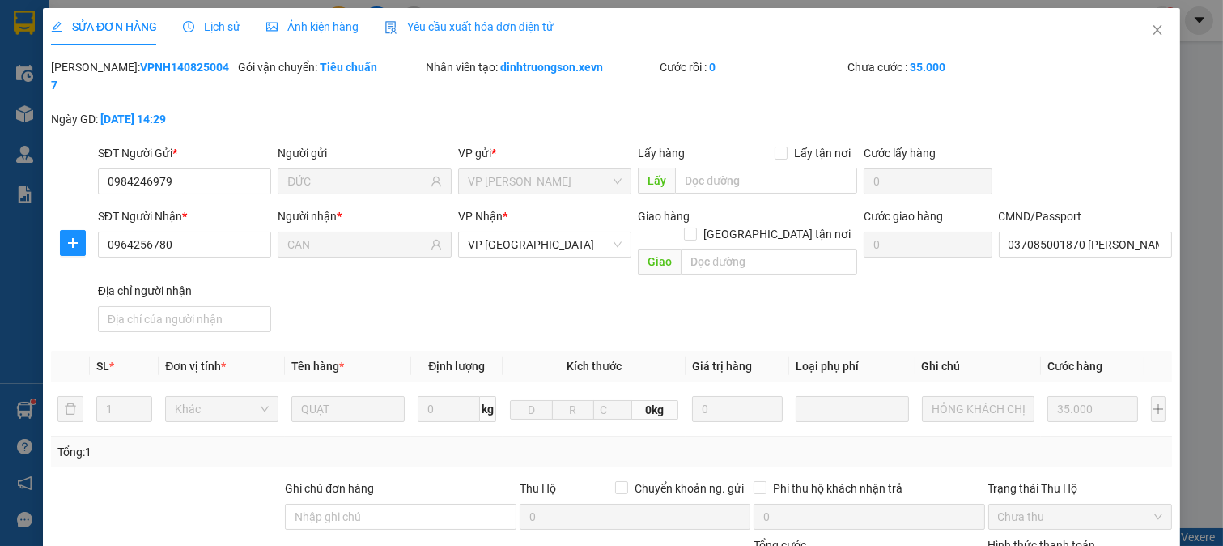
click at [1091, 263] on div "SĐT Người Nhận * 0964256780 Người nhận * CAN VP Nhận * VP Ninh Bình Giao hàng G…" at bounding box center [635, 272] width 1081 height 131
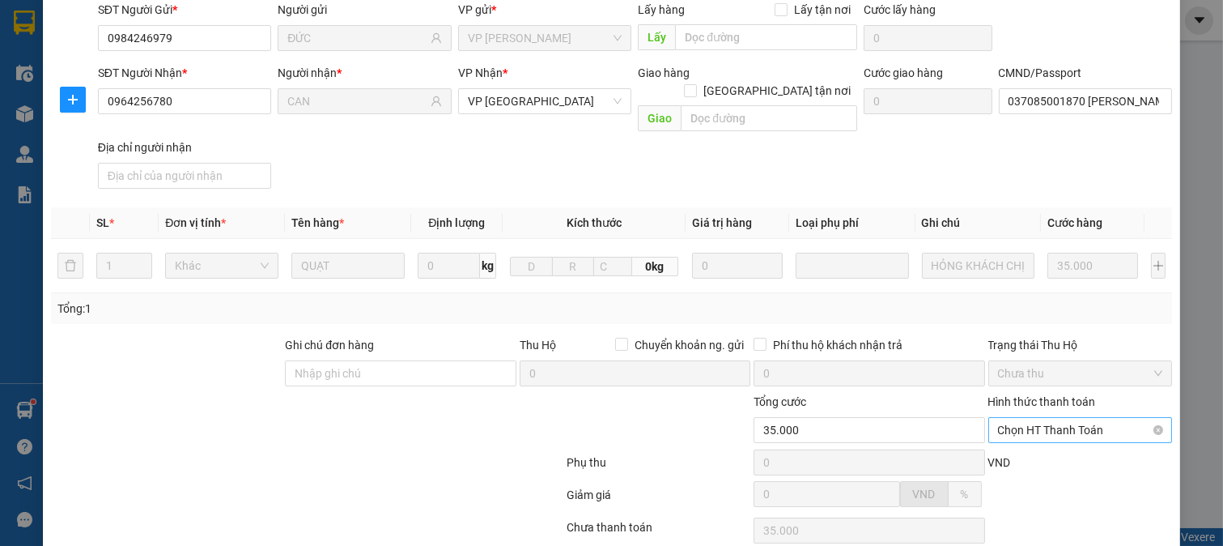
scroll to position [228, 0]
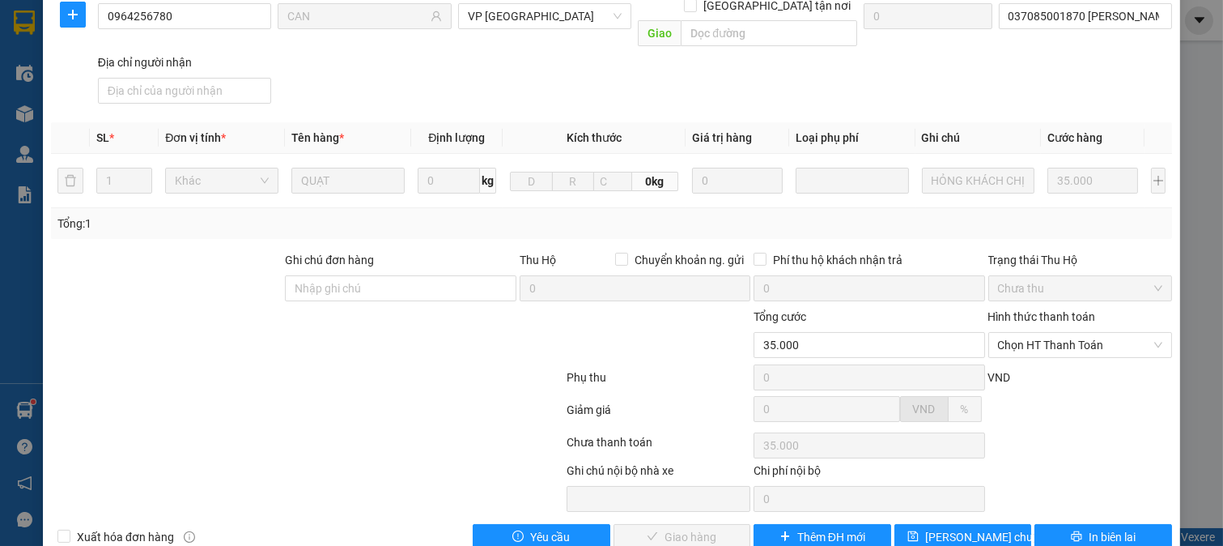
click at [1028, 324] on div "Hình thức thanh toán Chọn HT Thanh Toán" at bounding box center [1080, 336] width 185 height 57
click at [1018, 368] on div "VND" at bounding box center [1081, 382] width 188 height 28
drag, startPoint x: 1031, startPoint y: 300, endPoint x: 1027, endPoint y: 321, distance: 21.6
click at [1031, 333] on span "Chọn HT Thanh Toán" at bounding box center [1080, 345] width 165 height 24
drag, startPoint x: 1016, startPoint y: 330, endPoint x: 892, endPoint y: 399, distance: 141.7
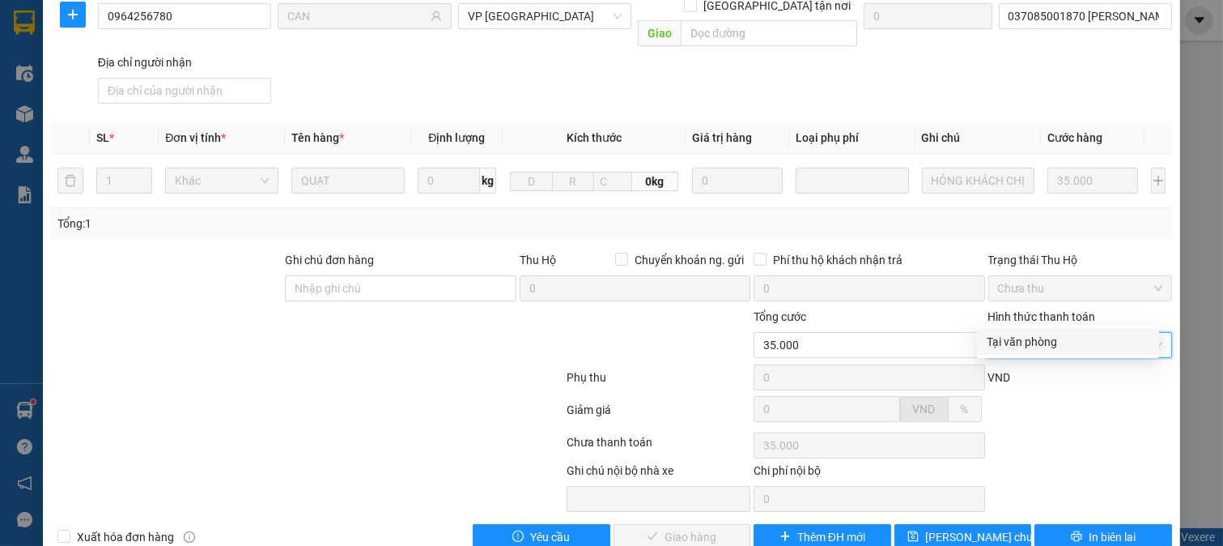
click at [1016, 332] on div "Tại văn phòng" at bounding box center [1068, 342] width 182 height 26
type input "0"
click at [670, 528] on span "Giao hàng" at bounding box center [691, 537] width 52 height 18
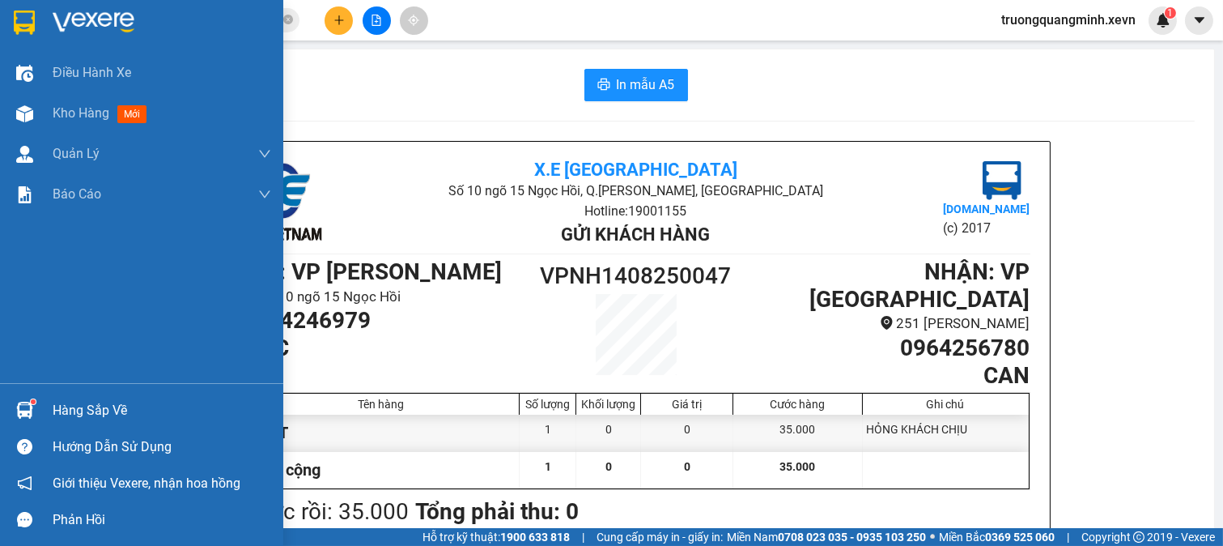
click at [53, 410] on div "Hàng sắp về" at bounding box center [162, 410] width 219 height 24
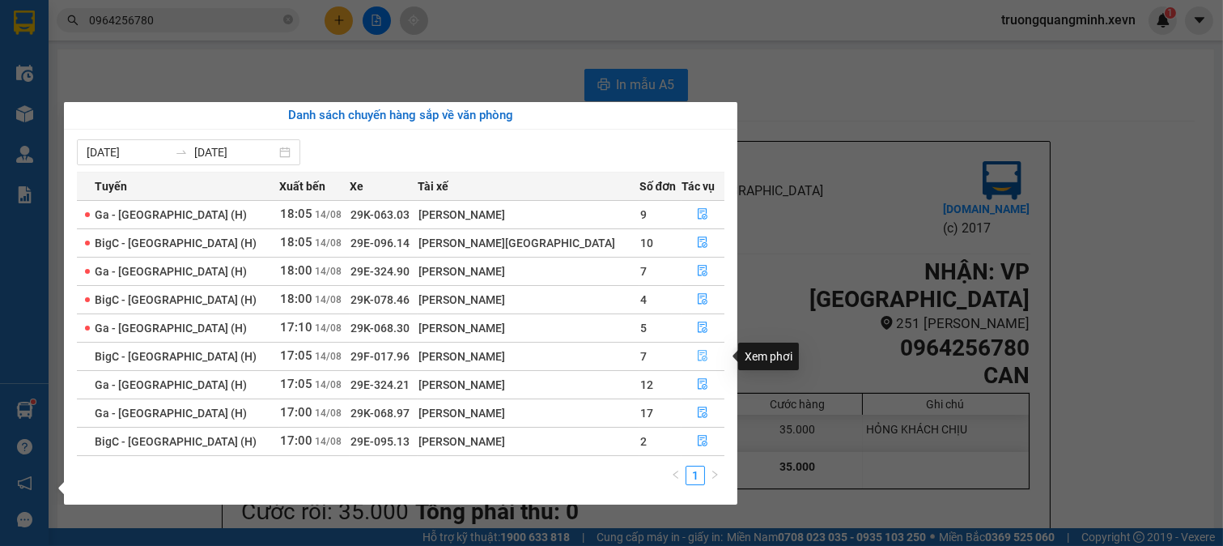
click at [697, 351] on icon "file-done" at bounding box center [702, 355] width 11 height 11
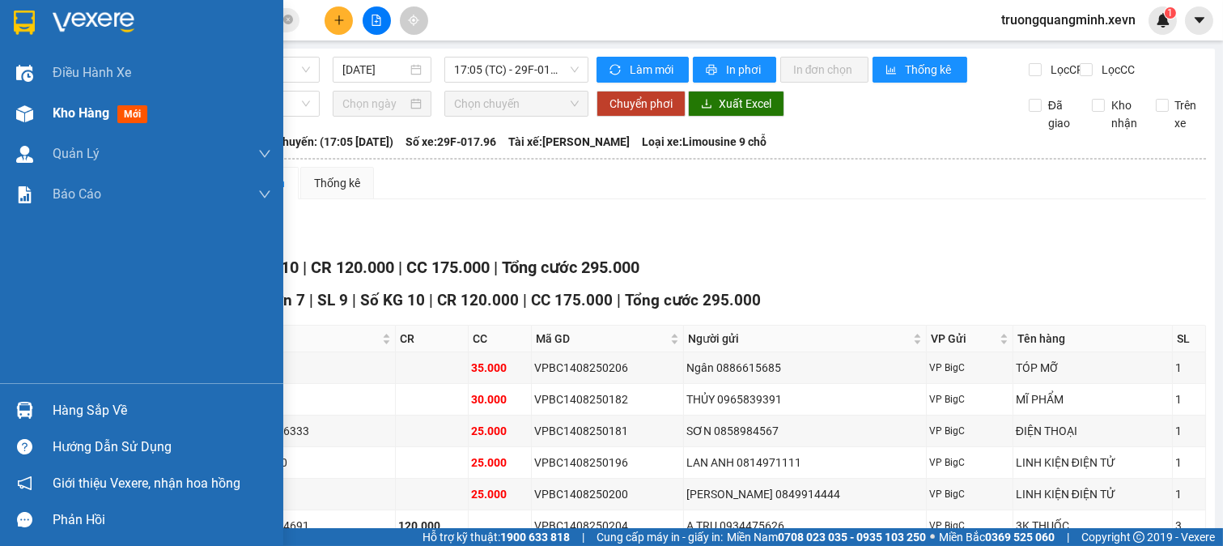
click at [59, 110] on span "Kho hàng" at bounding box center [81, 112] width 57 height 15
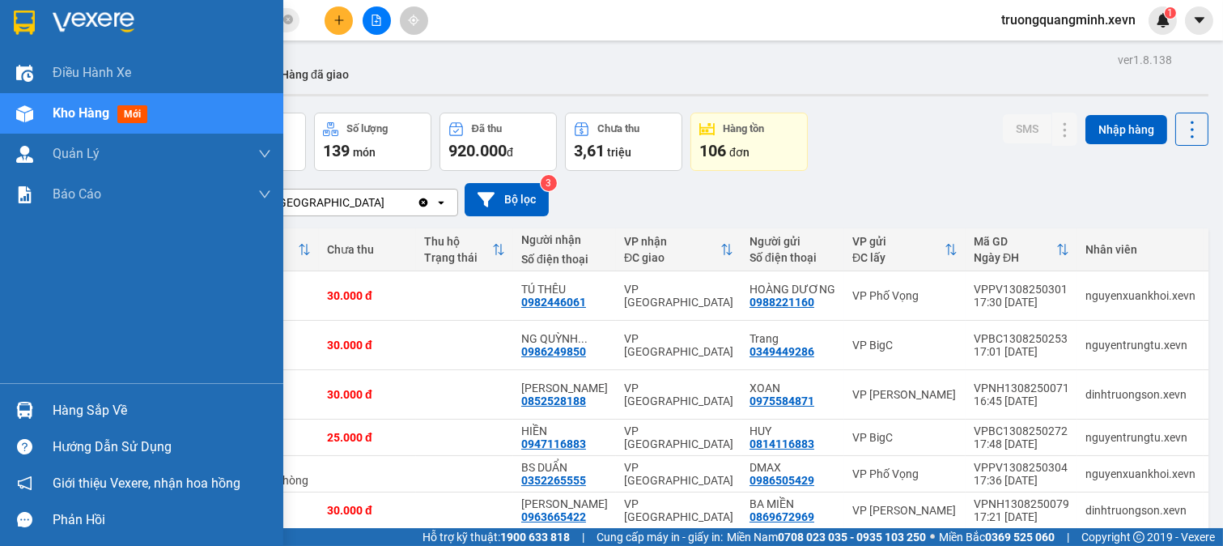
drag, startPoint x: 73, startPoint y: 416, endPoint x: 83, endPoint y: 410, distance: 11.2
click at [74, 416] on div "Hàng sắp về" at bounding box center [162, 410] width 219 height 24
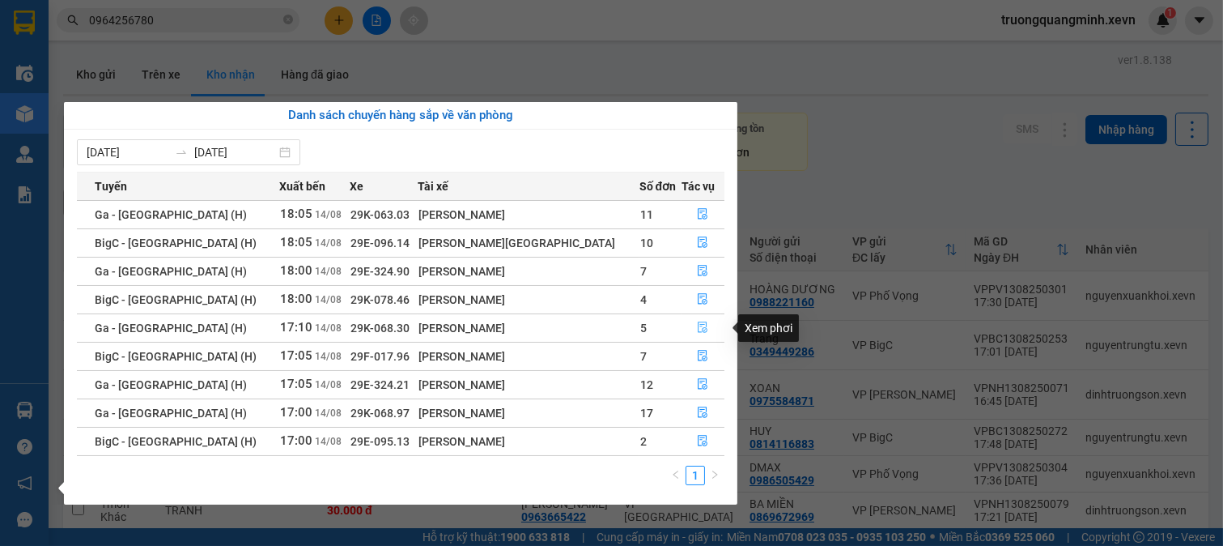
click at [682, 324] on button "button" at bounding box center [703, 328] width 42 height 26
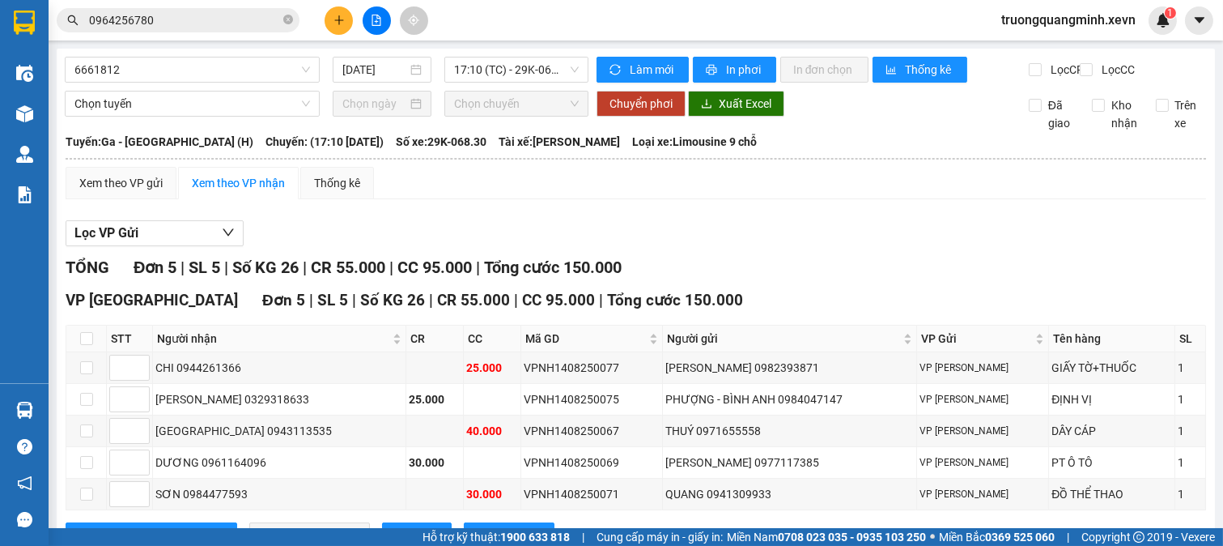
click at [802, 232] on div "Lọc VP Gửi TỔNG Đơn 5 | SL 5 | Số KG 26 | CR 55.000 | CC 95.000 | Tổng cước 15…" at bounding box center [636, 390] width 1141 height 356
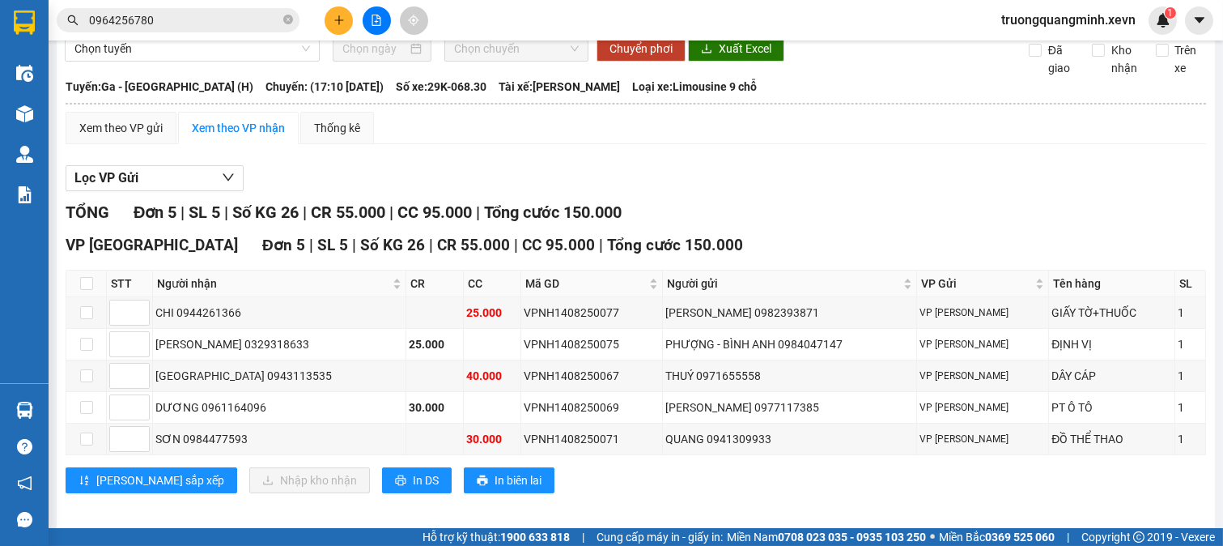
scroll to position [81, 0]
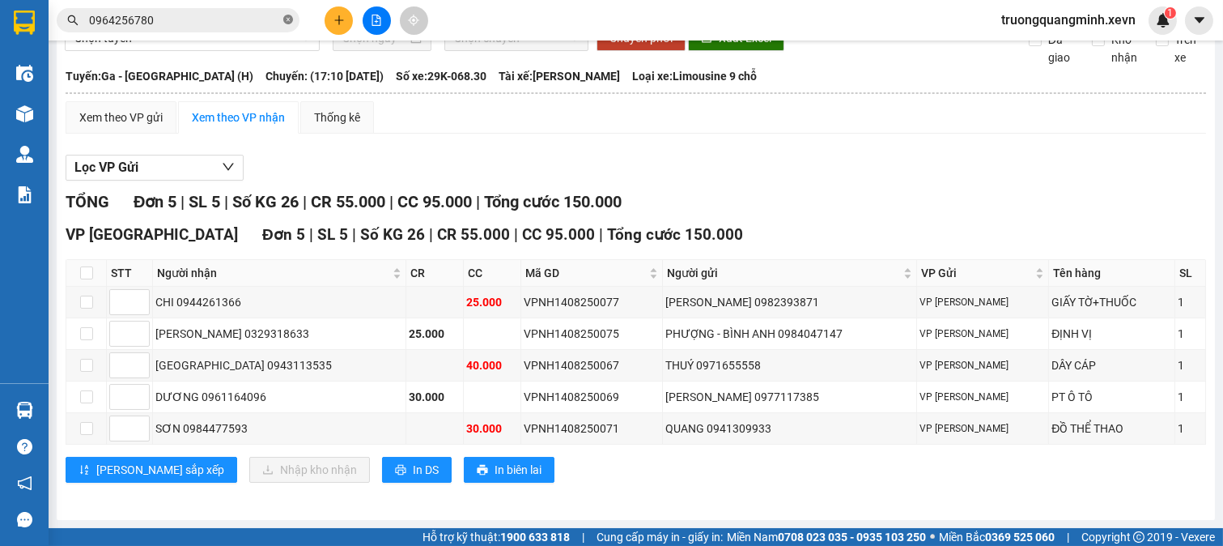
click at [290, 16] on icon "close-circle" at bounding box center [288, 20] width 10 height 10
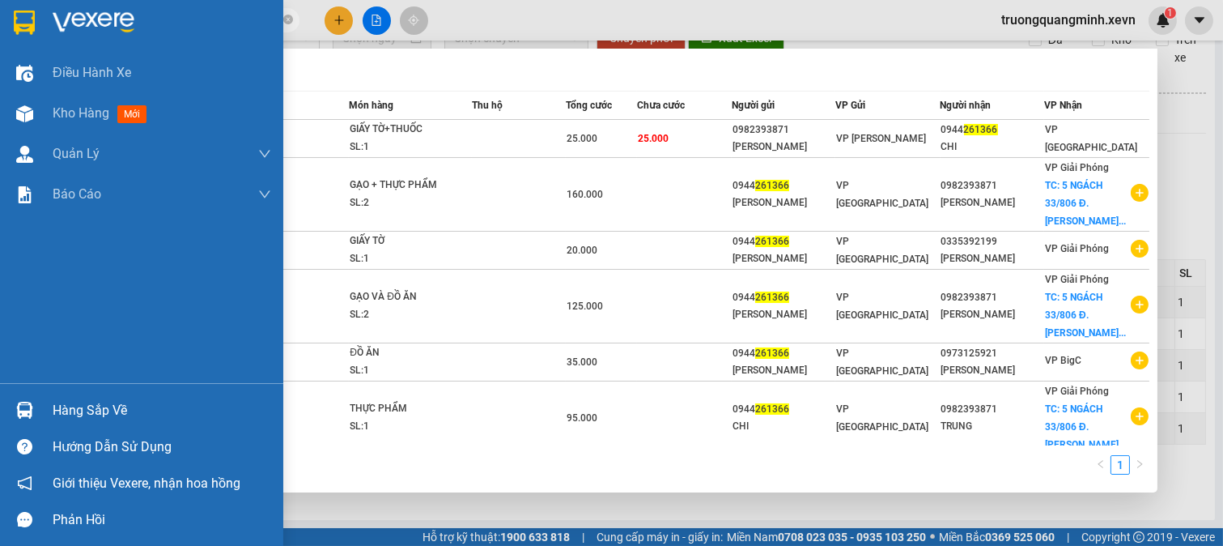
drag, startPoint x: 53, startPoint y: 423, endPoint x: 117, endPoint y: 419, distance: 63.3
click at [58, 423] on div "Hàng sắp về" at bounding box center [141, 410] width 283 height 36
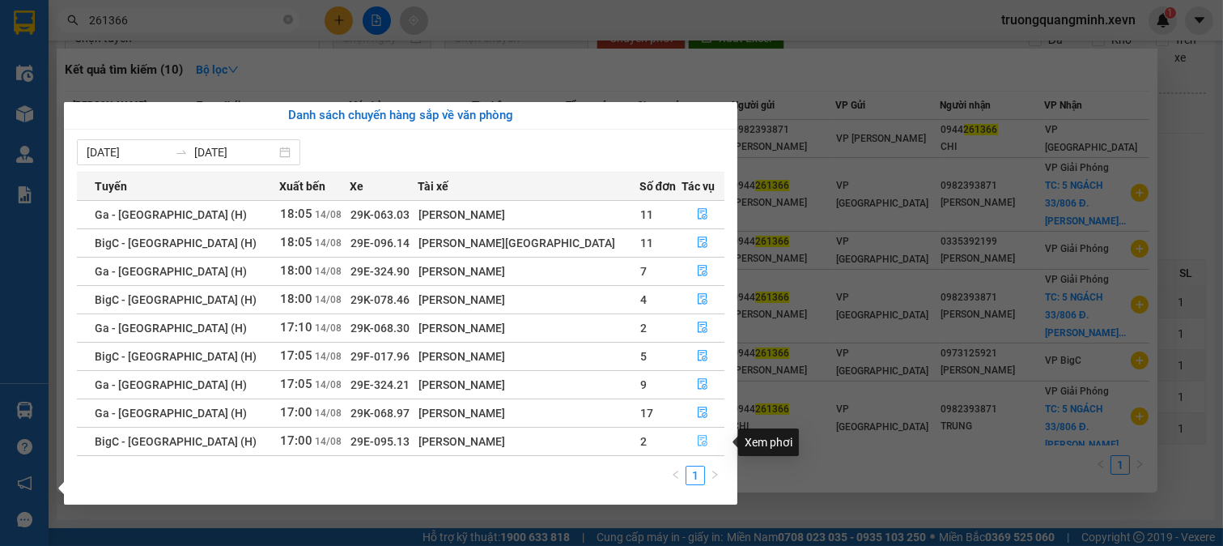
click at [688, 441] on button "button" at bounding box center [703, 441] width 42 height 26
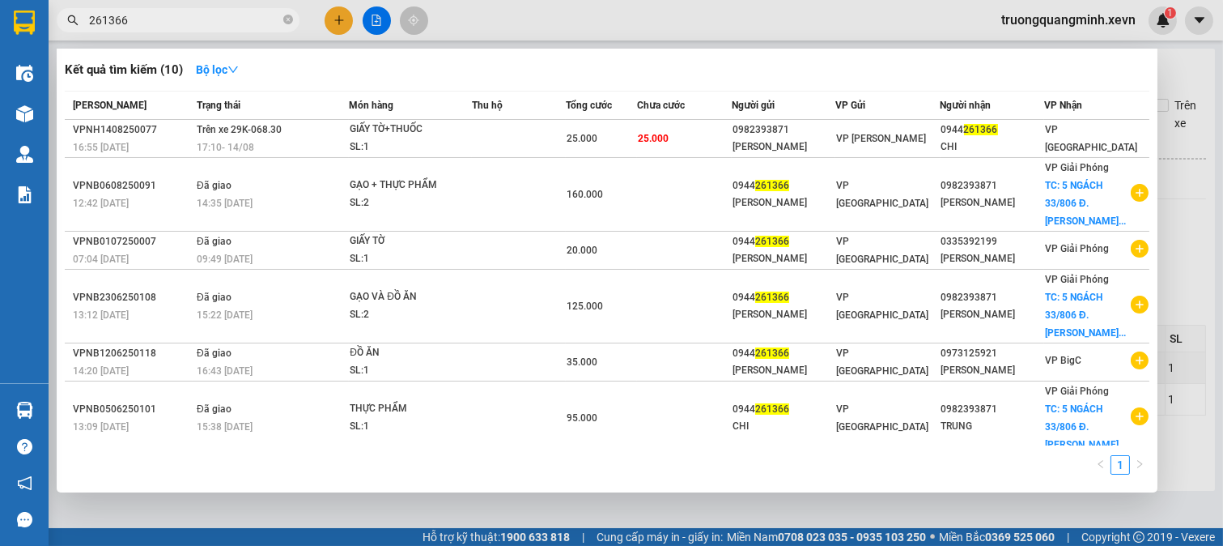
click at [618, 508] on div at bounding box center [611, 273] width 1223 height 546
click at [174, 14] on input "261366" at bounding box center [184, 20] width 191 height 18
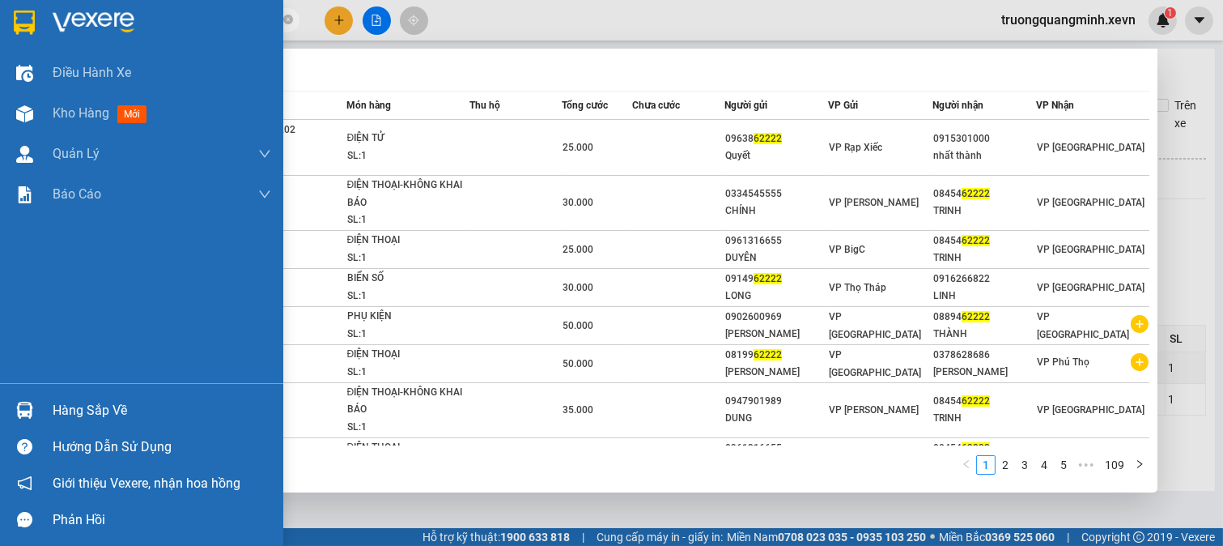
click at [31, 405] on img at bounding box center [24, 410] width 17 height 17
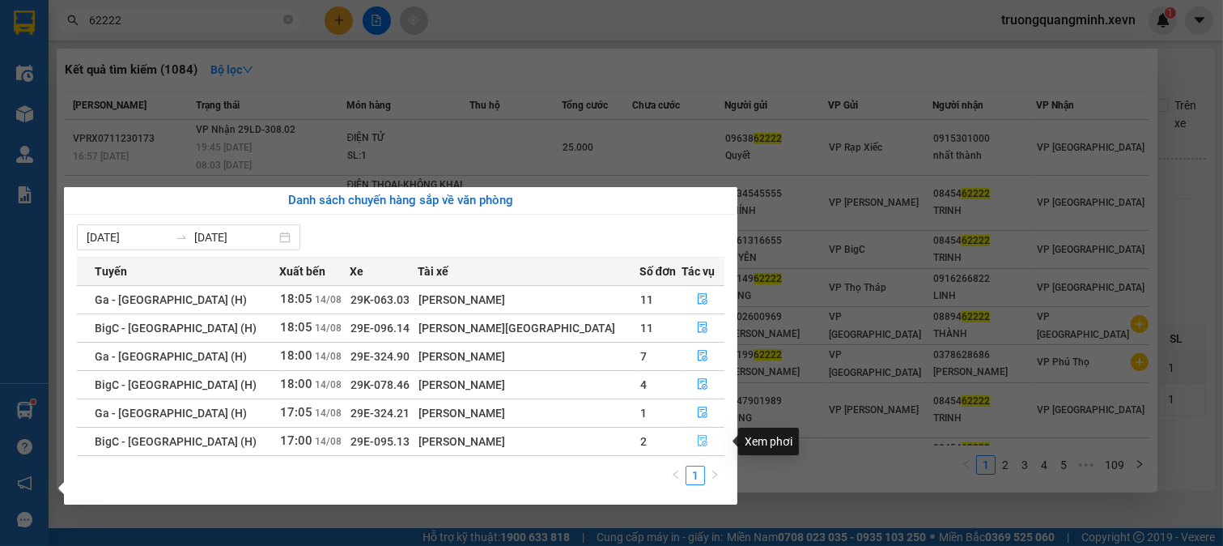
click at [697, 440] on icon "file-done" at bounding box center [702, 440] width 11 height 11
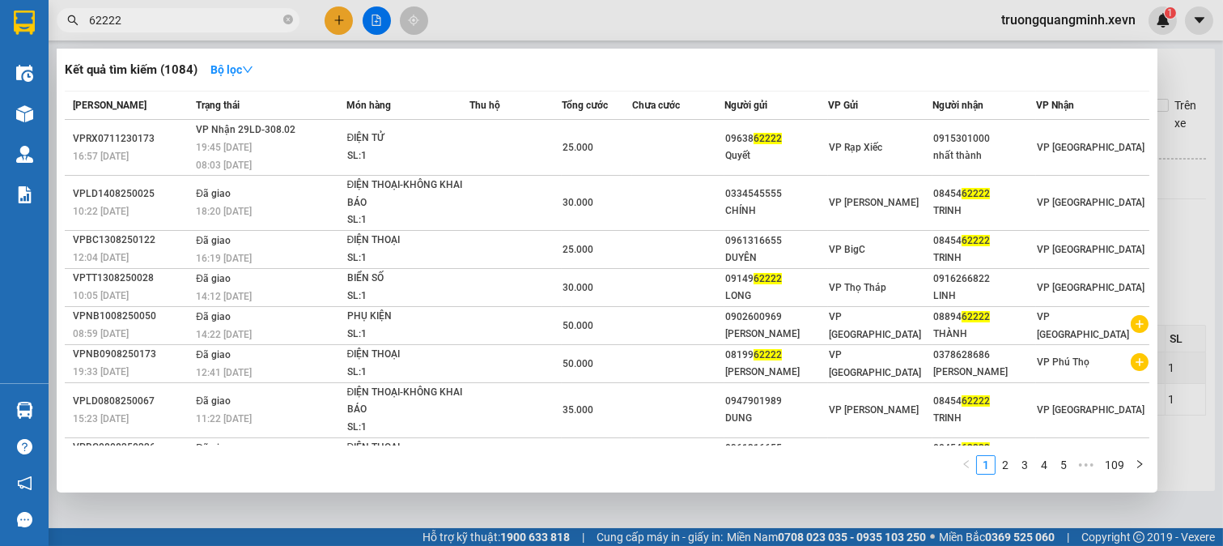
click at [675, 504] on div at bounding box center [611, 273] width 1223 height 546
click at [159, 23] on input "62222" at bounding box center [184, 20] width 191 height 18
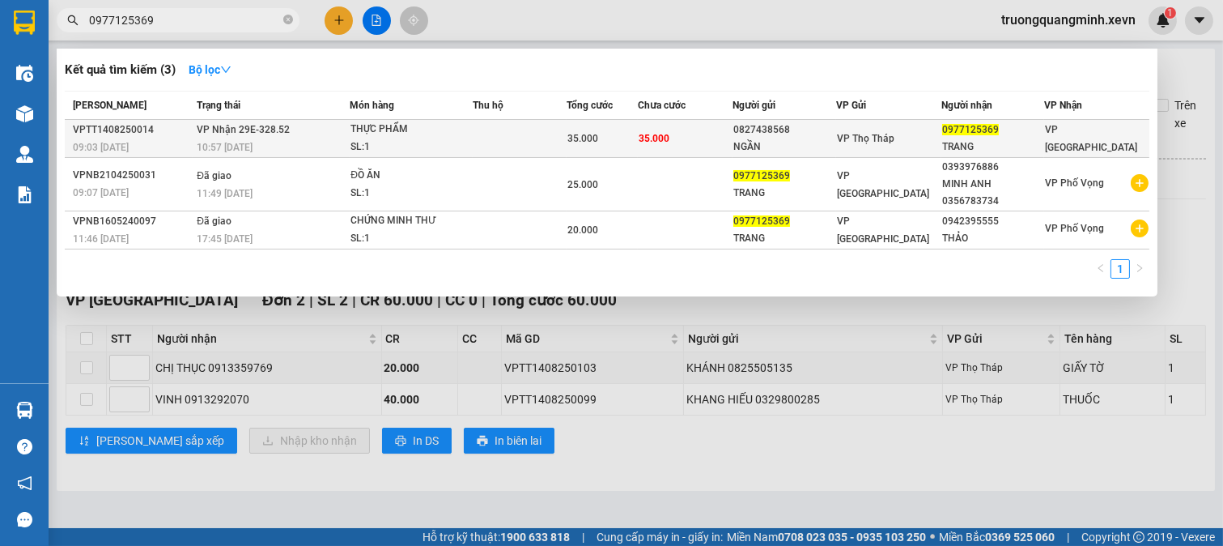
type input "0977125369"
click at [693, 138] on td "35.000" at bounding box center [685, 139] width 95 height 38
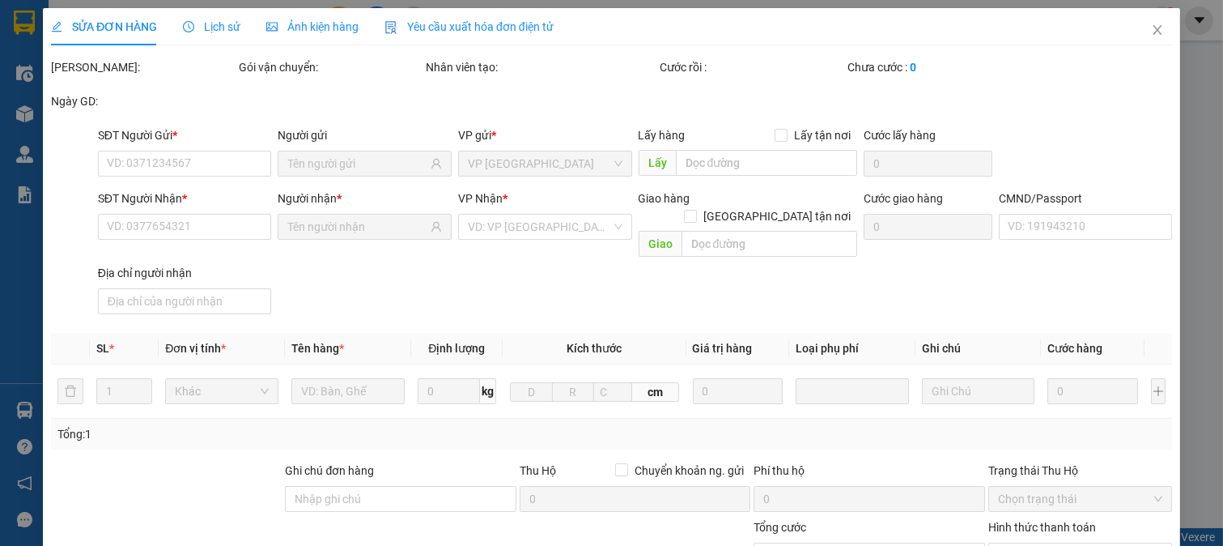
type input "0827438568"
type input "NGẦN"
type input "0977125369"
type input "TRANG"
type input "35.000"
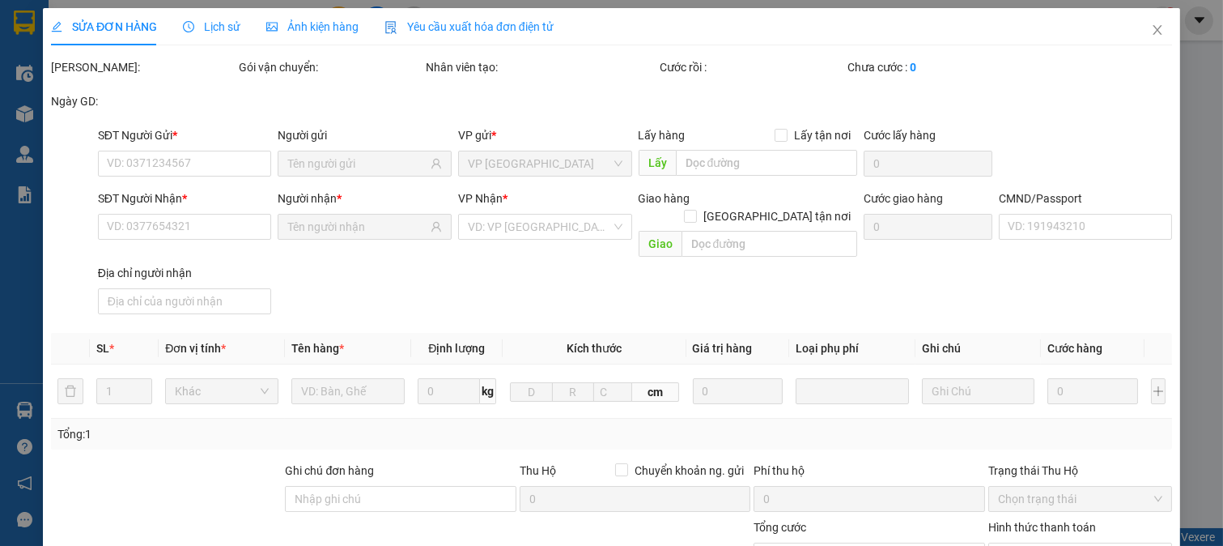
type input "35.000"
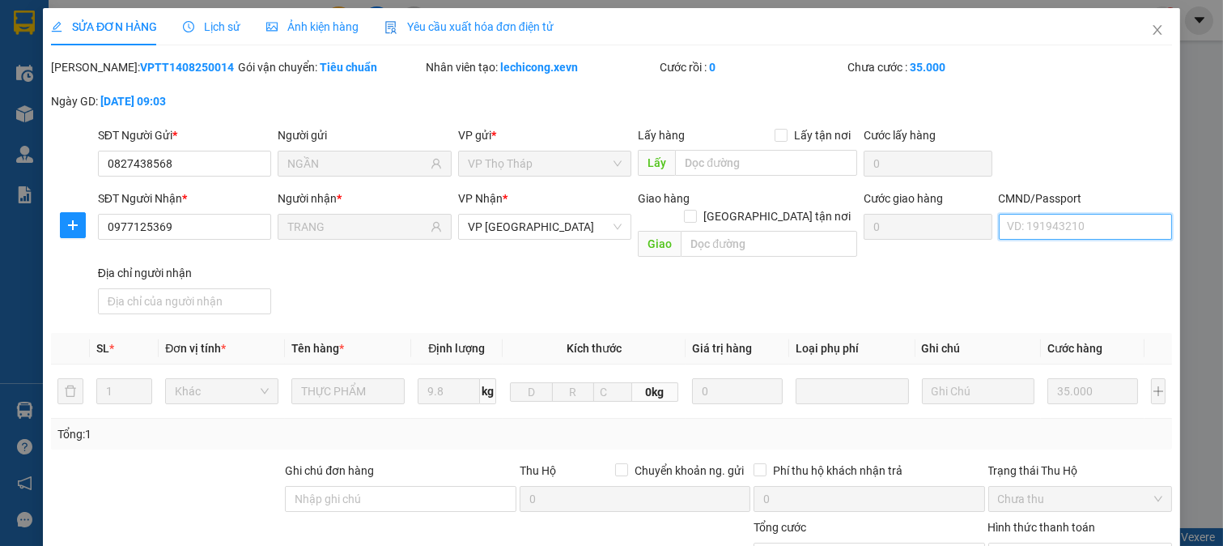
click at [1061, 223] on input "CMND/Passport" at bounding box center [1086, 227] width 174 height 26
click at [1033, 230] on input "CMND/Passport" at bounding box center [1086, 227] width 174 height 26
click at [1069, 221] on input "CMND/Passport" at bounding box center [1086, 227] width 174 height 26
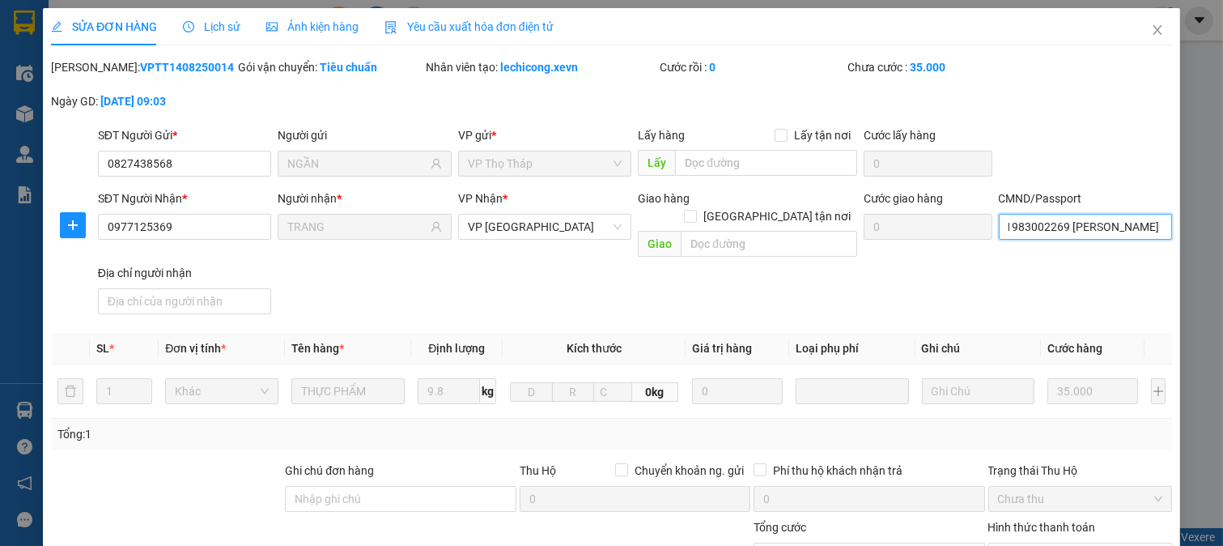
type input "0371983002269 ĐOÀN MINH TRANG"
click at [1036, 276] on div "SĐT Người Nhận * 0977125369 Người nhận * TRANG VP Nhận * VP Ninh Bình Giao hàng…" at bounding box center [635, 254] width 1081 height 131
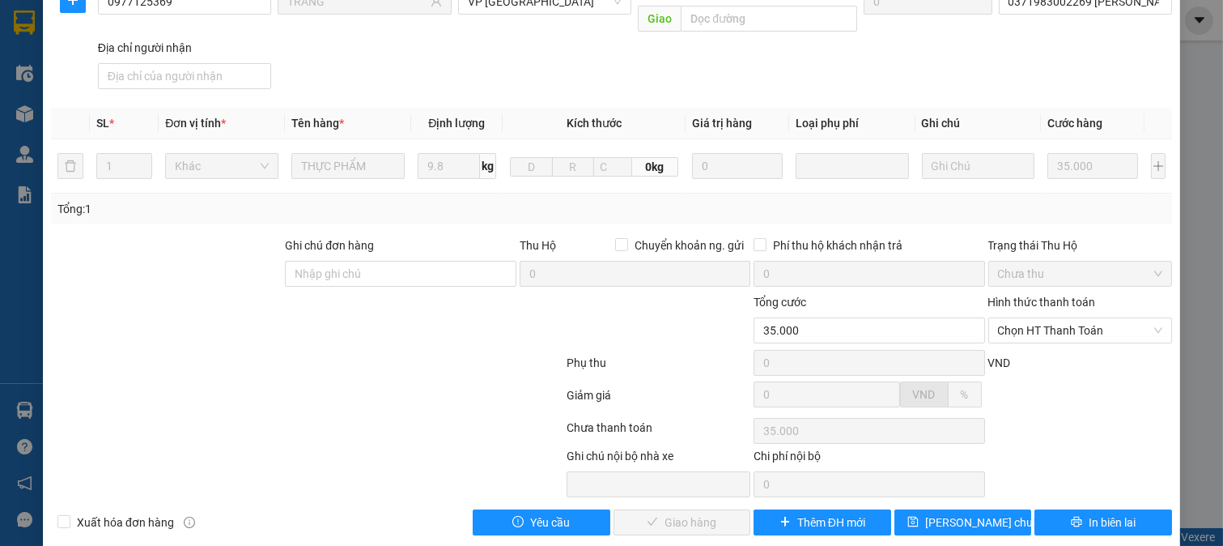
scroll to position [228, 0]
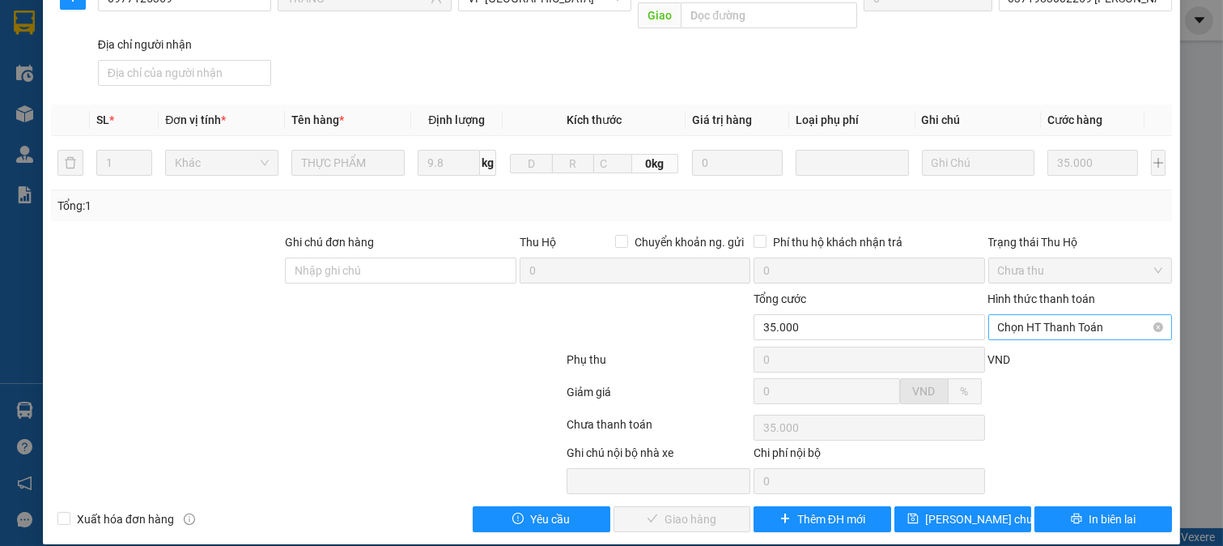
click at [1048, 315] on span "Chọn HT Thanh Toán" at bounding box center [1080, 327] width 165 height 24
click at [1025, 338] on div "Tại văn phòng" at bounding box center [1068, 342] width 163 height 18
type input "0"
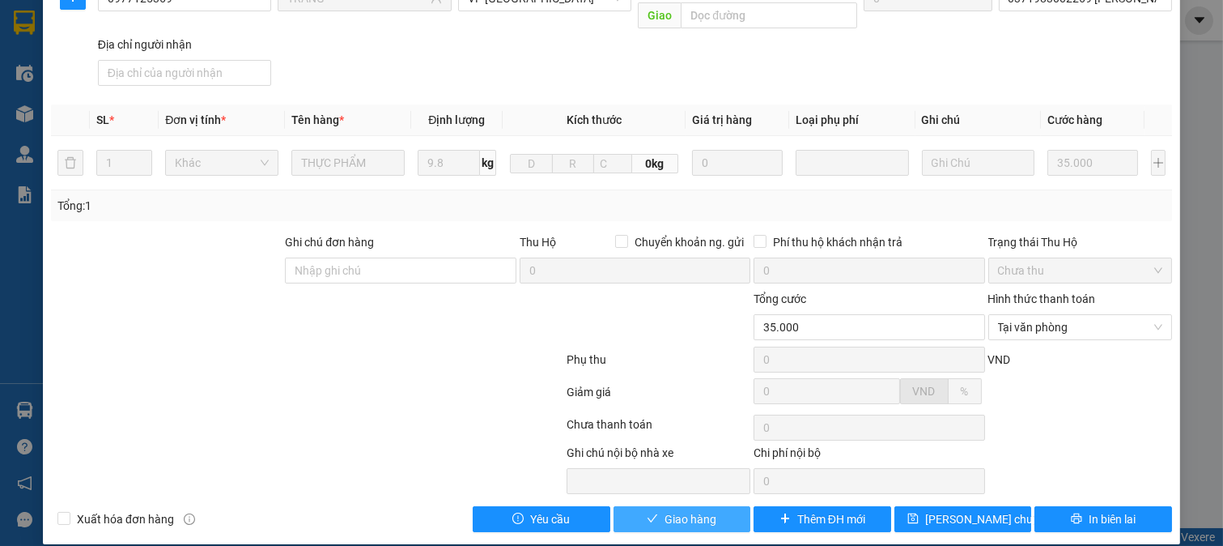
click at [690, 510] on span "Giao hàng" at bounding box center [691, 519] width 52 height 18
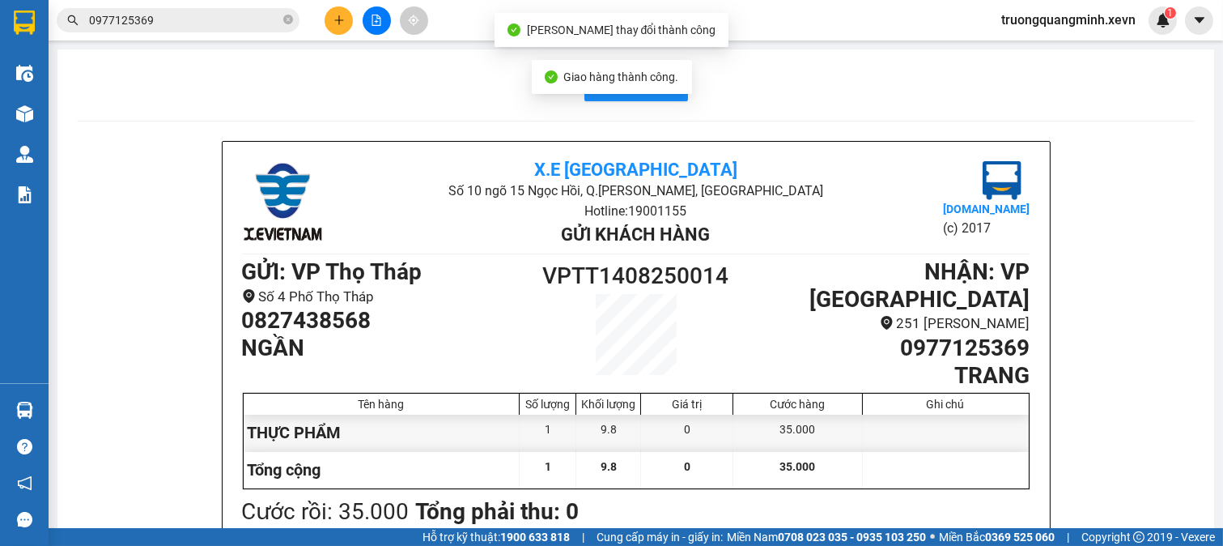
click at [206, 19] on input "0977125369" at bounding box center [184, 20] width 191 height 18
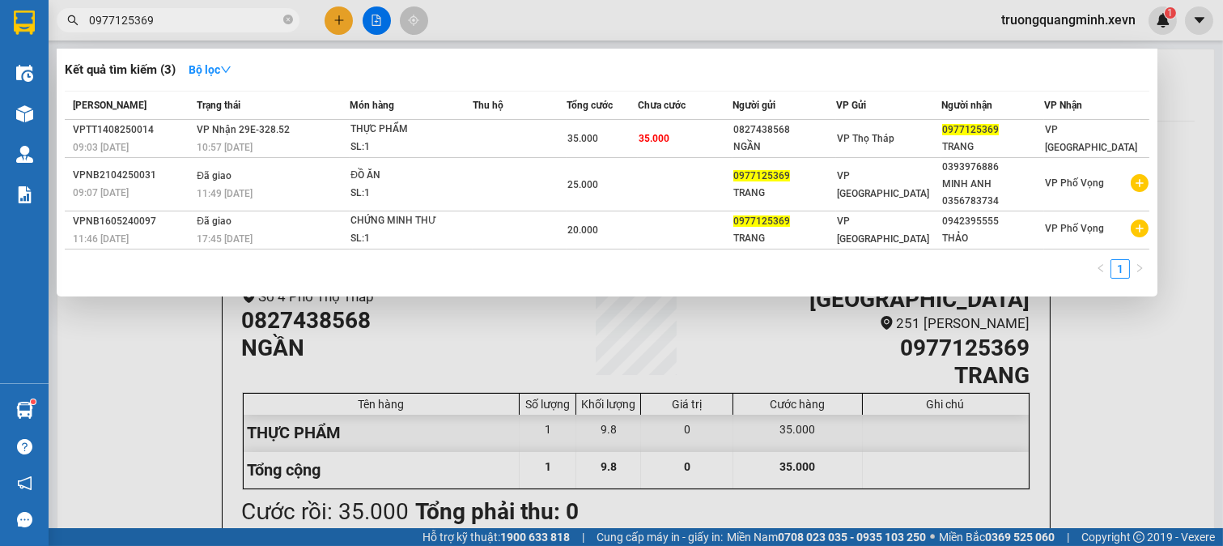
click at [195, 14] on input "0977125369" at bounding box center [184, 20] width 191 height 18
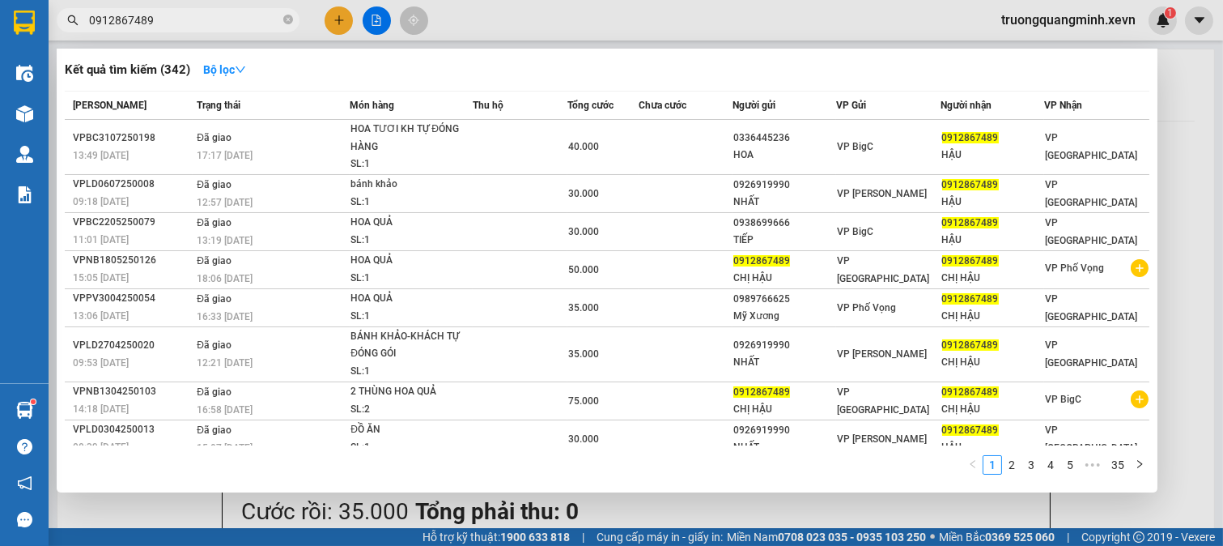
click at [201, 21] on input "0912867489" at bounding box center [184, 20] width 191 height 18
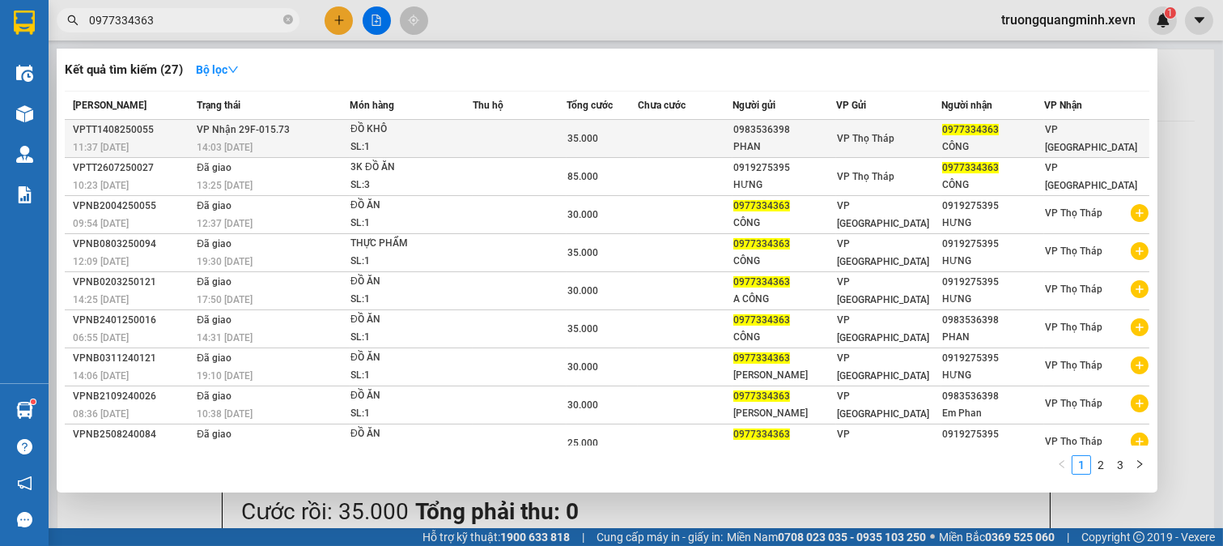
type input "0977334363"
click at [660, 147] on td at bounding box center [685, 139] width 94 height 38
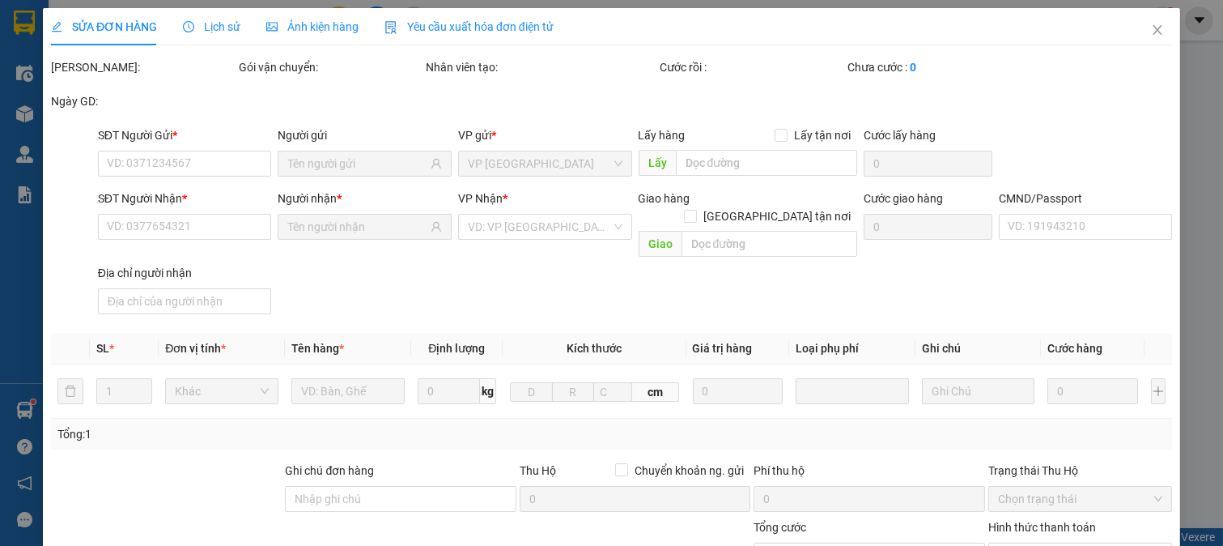
type input "0983536398"
type input "PHAN"
type input "0977334363"
type input "CÔNG"
type input "037080008672 phạm thành công"
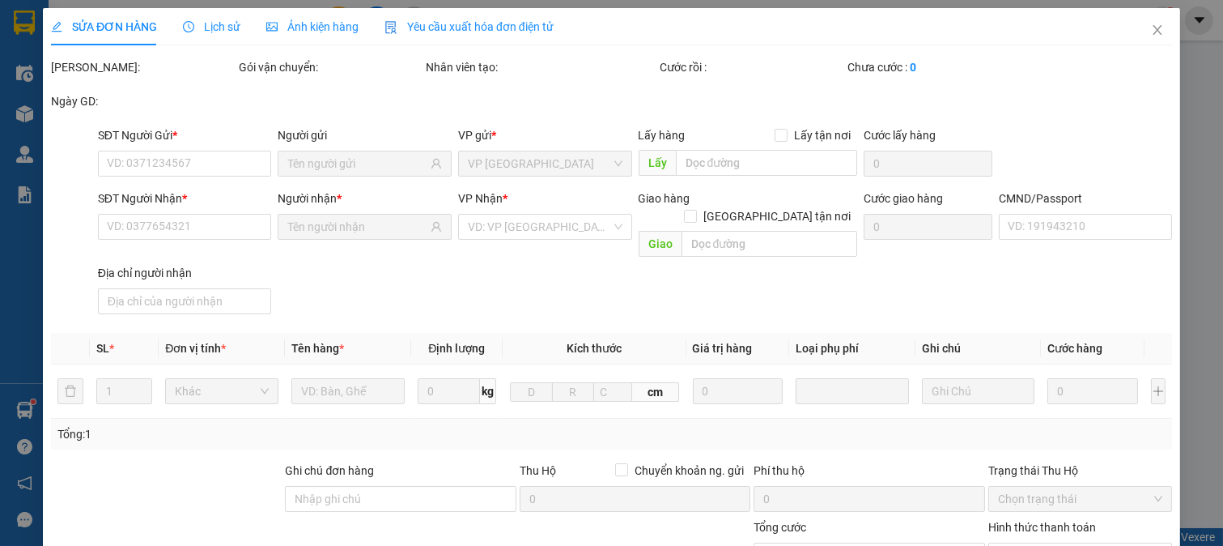
type input "35.000"
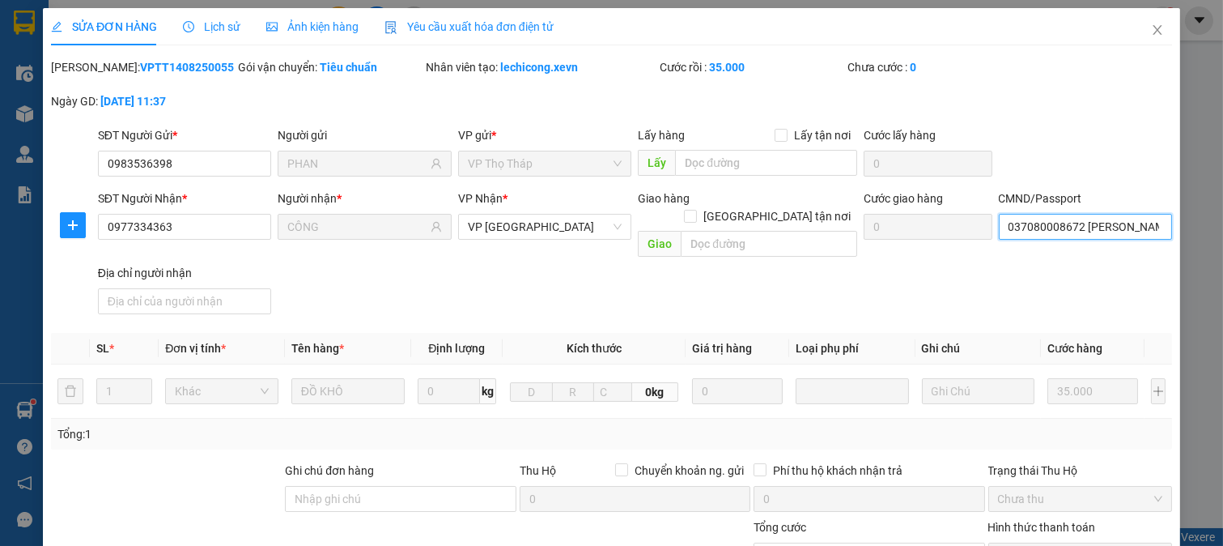
click at [1078, 221] on input "037080008672 phạm thành công" at bounding box center [1086, 227] width 174 height 26
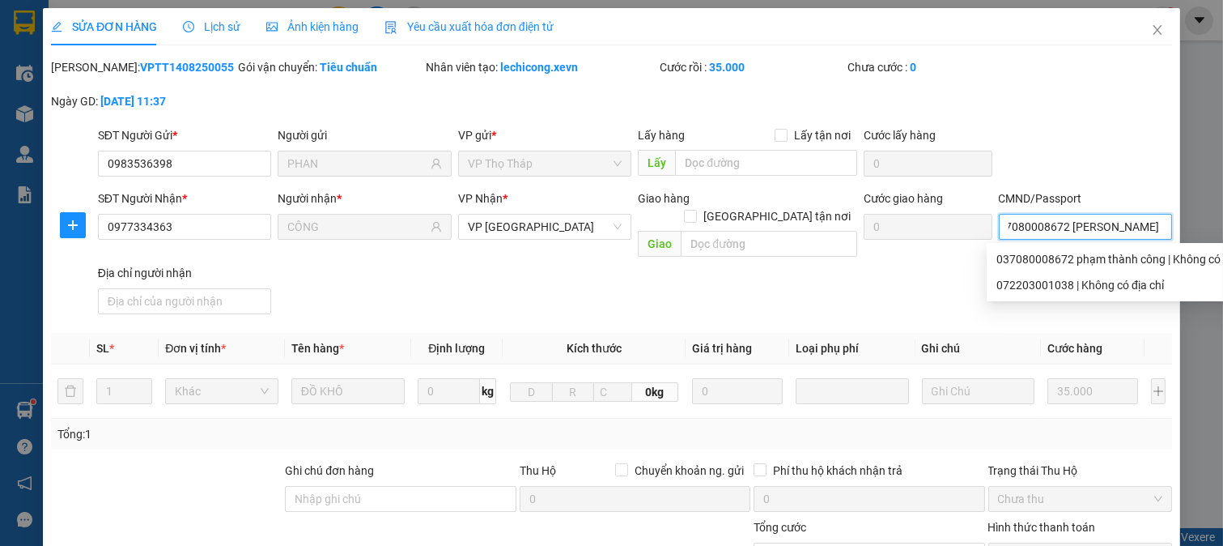
scroll to position [0, 35]
type input "037080008672 PHẠM THÀNH CÔNG"
click at [880, 283] on div "SĐT Người Nhận * 0977334363 Người nhận * CÔNG VP Nhận * VP Ninh Bình Giao hàng …" at bounding box center [635, 254] width 1081 height 131
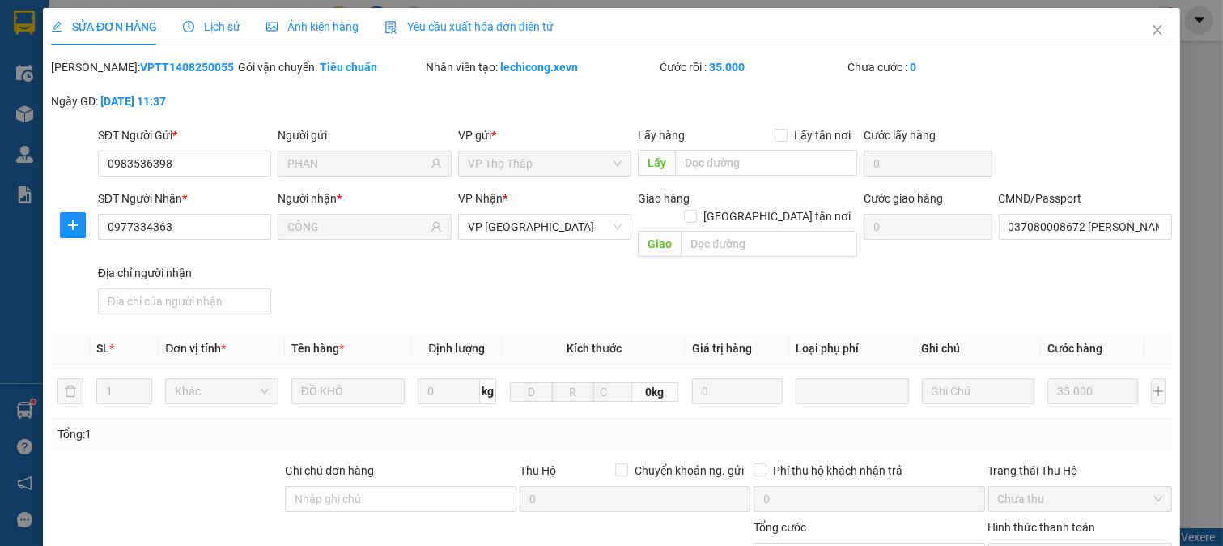
scroll to position [228, 0]
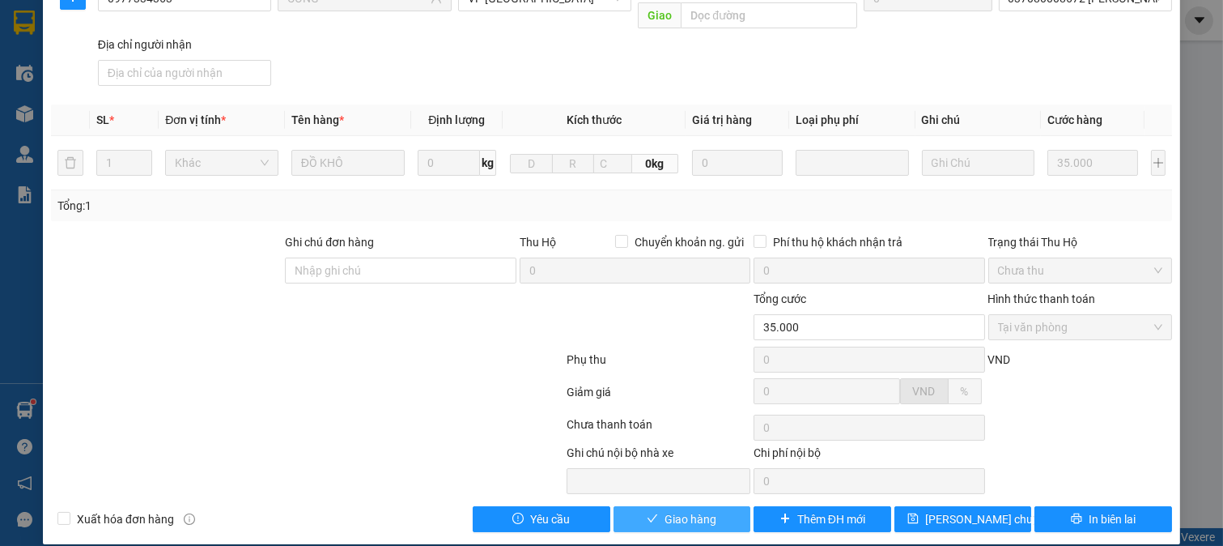
click at [660, 506] on button "Giao hàng" at bounding box center [683, 519] width 138 height 26
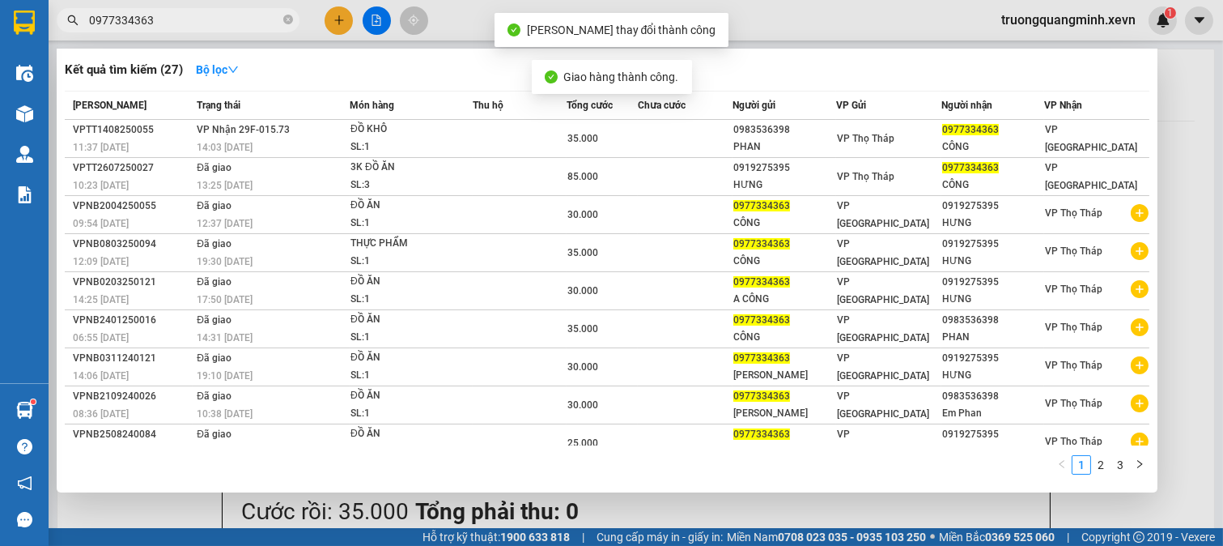
click at [207, 15] on input "0977334363" at bounding box center [184, 20] width 191 height 18
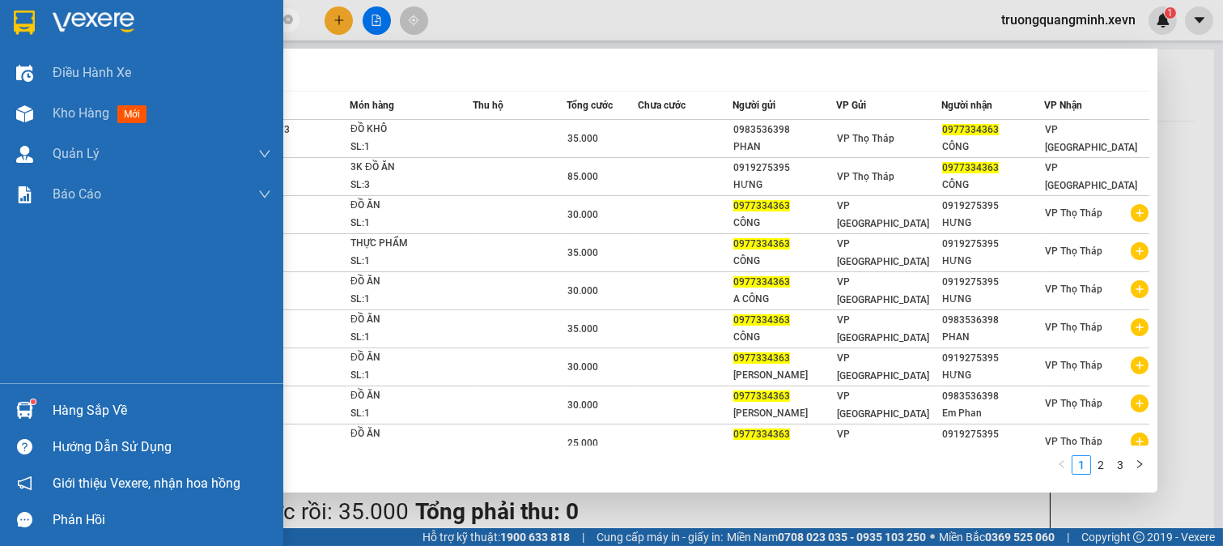
drag, startPoint x: 69, startPoint y: 409, endPoint x: 79, endPoint y: 413, distance: 10.5
click at [74, 411] on div "Hàng sắp về" at bounding box center [162, 410] width 219 height 24
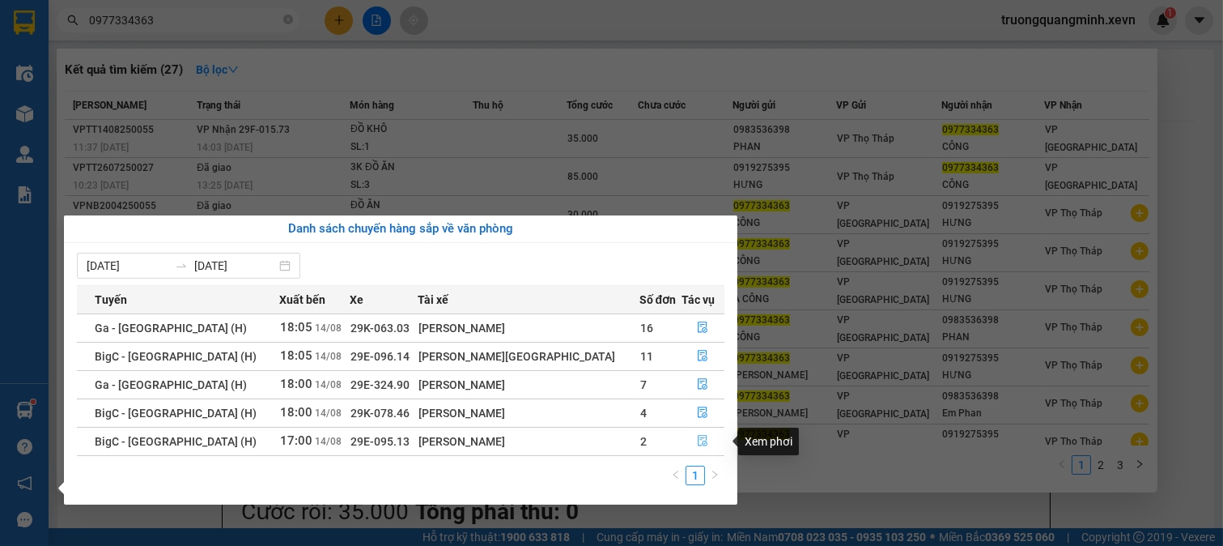
drag, startPoint x: 696, startPoint y: 444, endPoint x: 670, endPoint y: 431, distance: 28.6
click at [697, 445] on icon "file-done" at bounding box center [702, 440] width 11 height 11
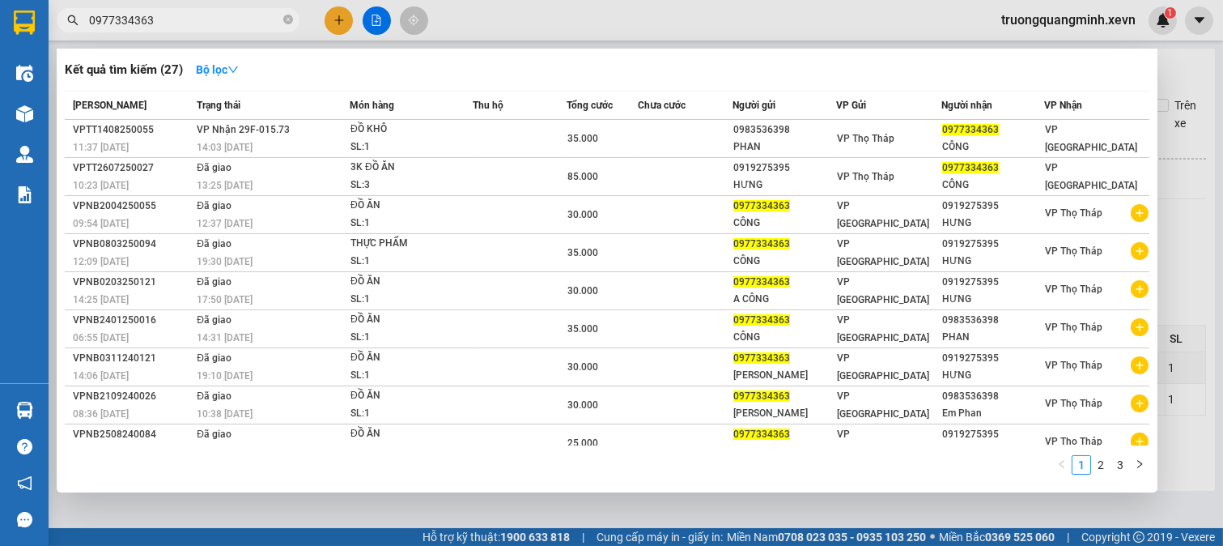
click at [1192, 246] on div at bounding box center [611, 273] width 1223 height 546
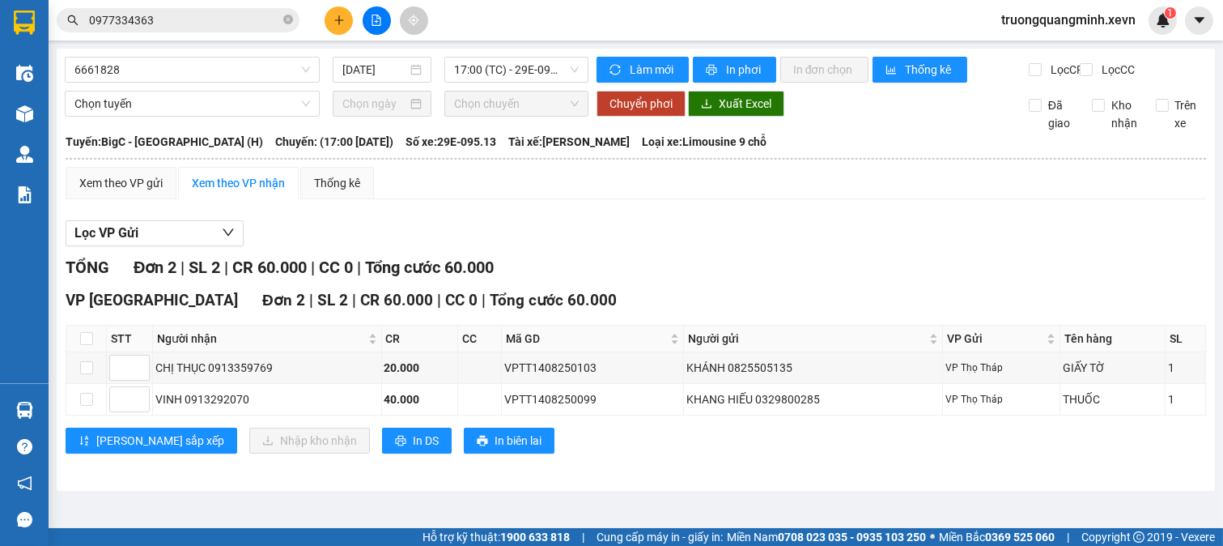
click at [210, 21] on input "0977334363" at bounding box center [184, 20] width 191 height 18
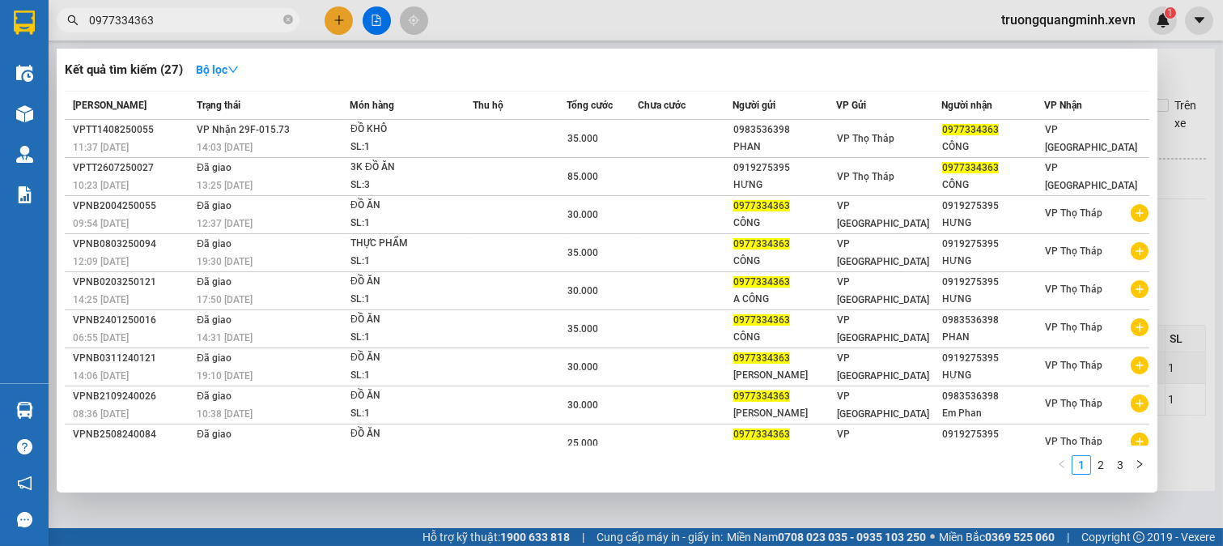
click at [210, 21] on input "0977334363" at bounding box center [184, 20] width 191 height 18
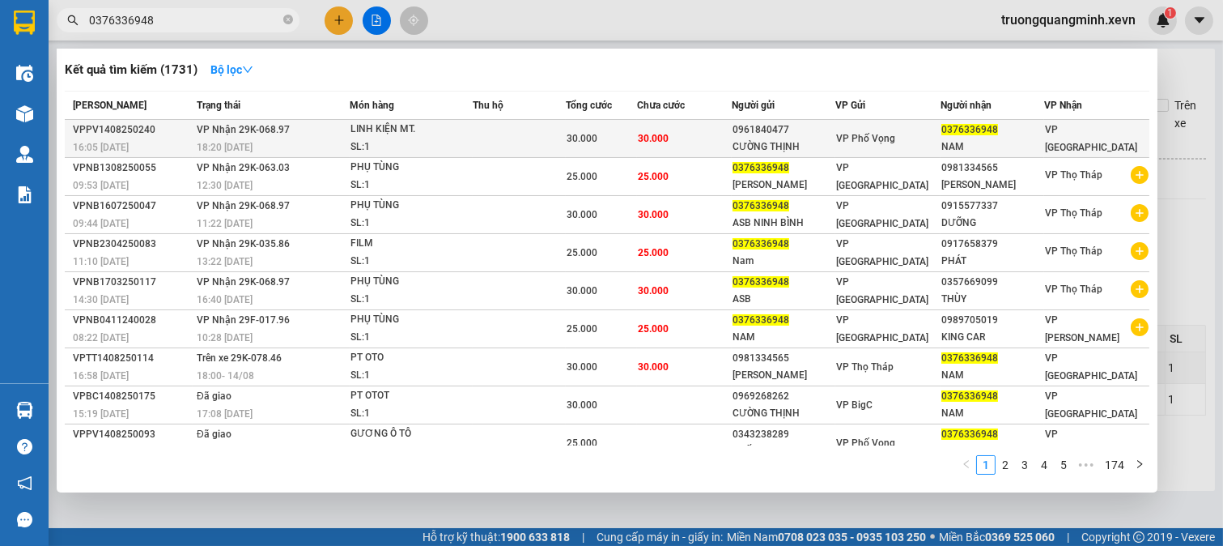
type input "0376336948"
click at [595, 140] on span "30.000" at bounding box center [582, 138] width 31 height 11
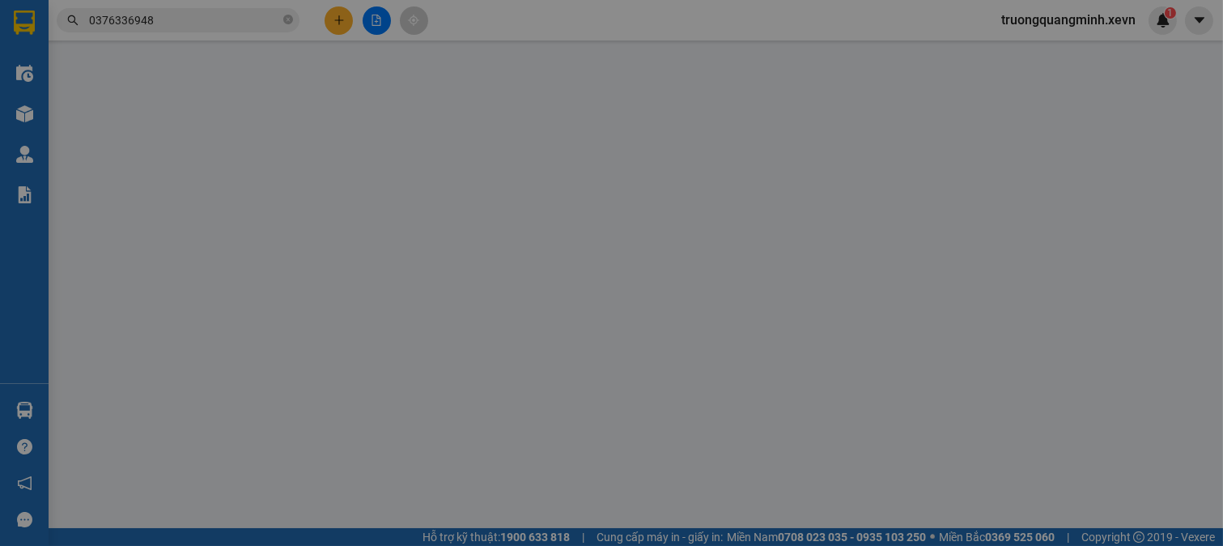
type input "0961840477"
type input "CƯỜNG THỊNH"
type input "0376336948"
type input "NAM"
type input "037200005609 TRẦN ĐỨC NAM"
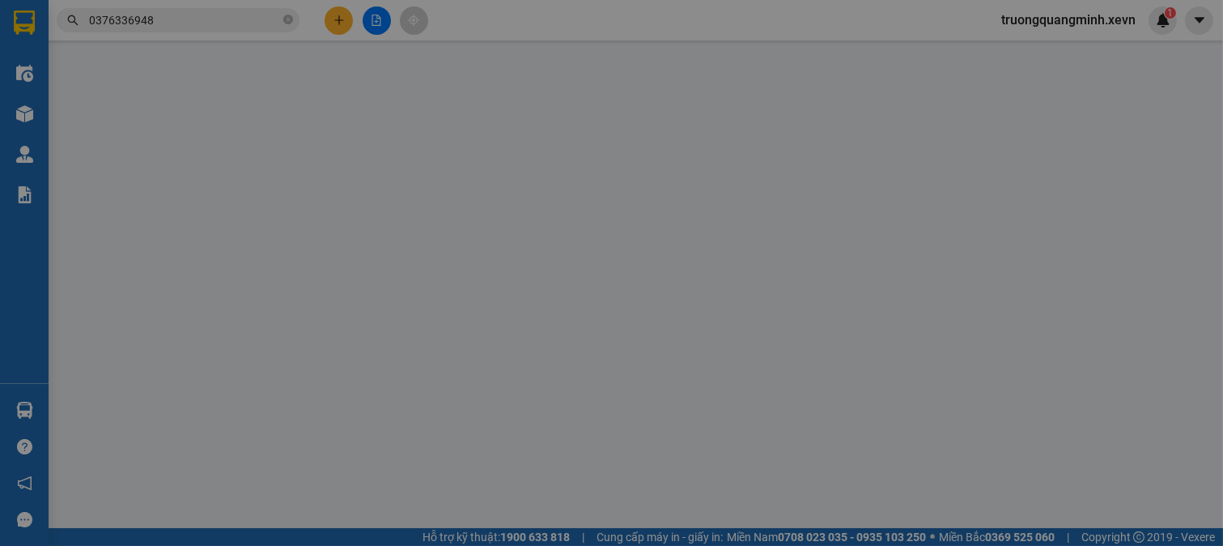
type input "30.000"
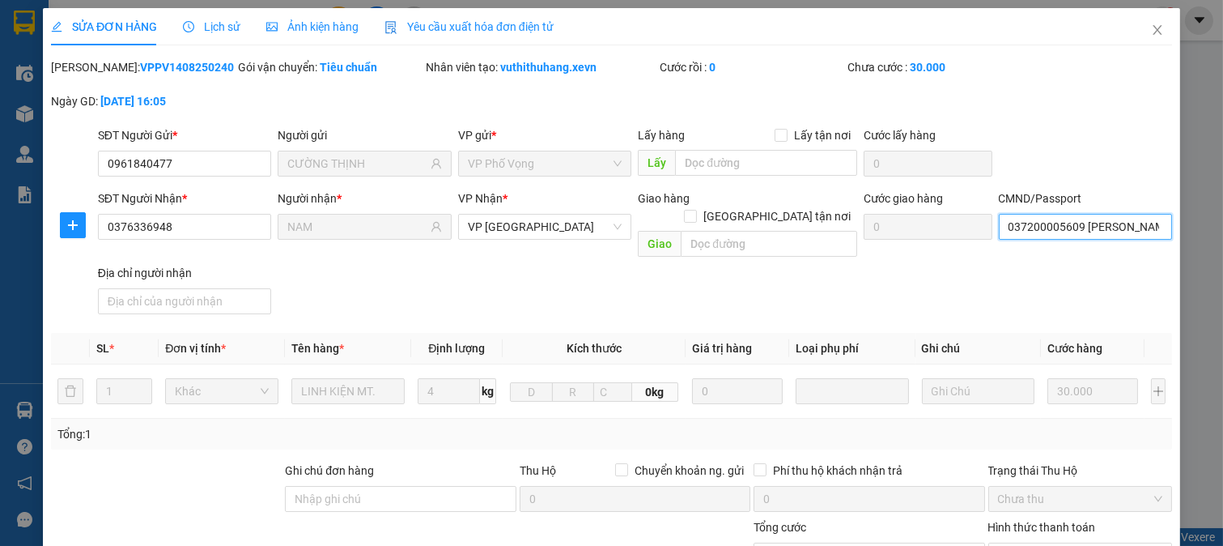
click at [1044, 232] on input "037200005609 TRẦN ĐỨC NAM" at bounding box center [1086, 227] width 174 height 26
type input "037200007832 VŨ ĐẠI THÀNH"
click at [836, 288] on div "SĐT Người Nhận * 0376336948 Người nhận * NAM VP Nhận * VP Ninh Bình Giao hàng G…" at bounding box center [635, 254] width 1081 height 131
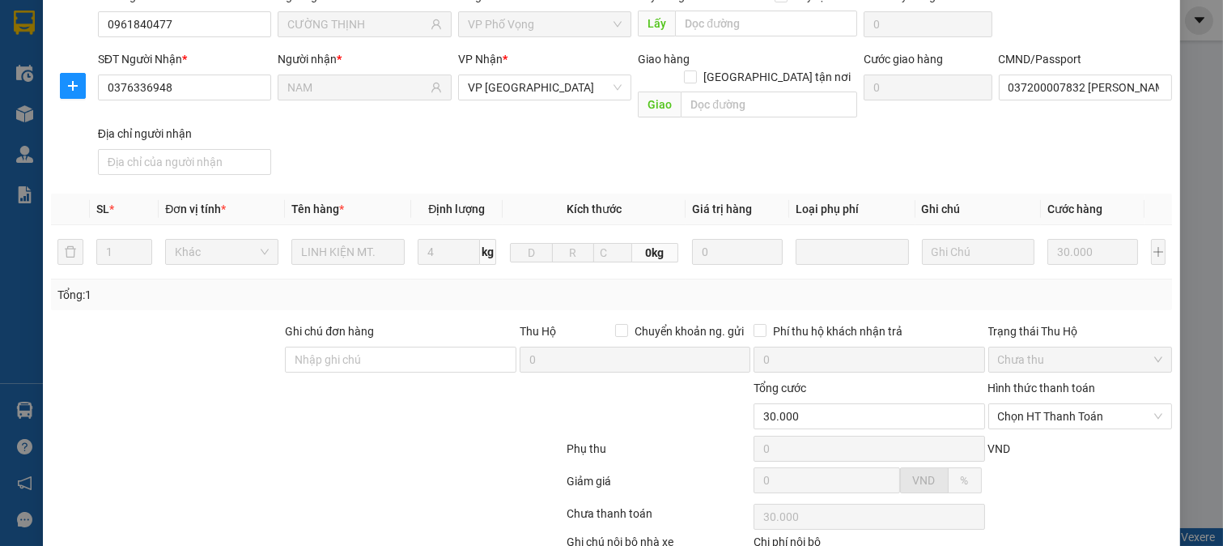
scroll to position [228, 0]
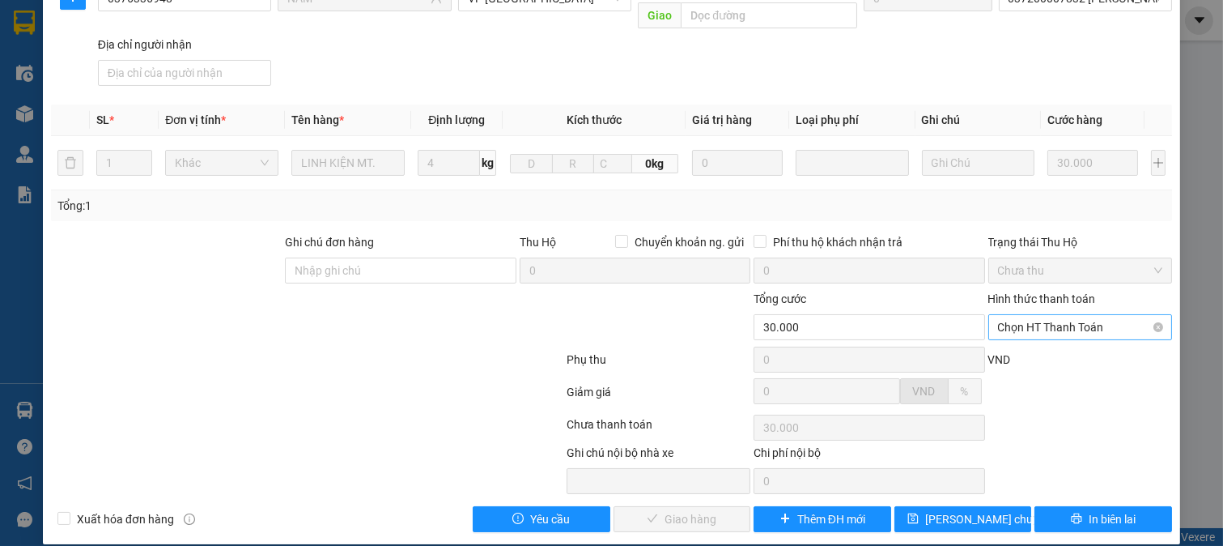
click at [1059, 315] on span "Chọn HT Thanh Toán" at bounding box center [1080, 327] width 165 height 24
drag, startPoint x: 1032, startPoint y: 340, endPoint x: 1001, endPoint y: 351, distance: 32.8
click at [1028, 338] on div "Tại văn phòng" at bounding box center [1068, 342] width 163 height 18
type input "0"
click at [694, 510] on span "Giao hàng" at bounding box center [691, 519] width 52 height 18
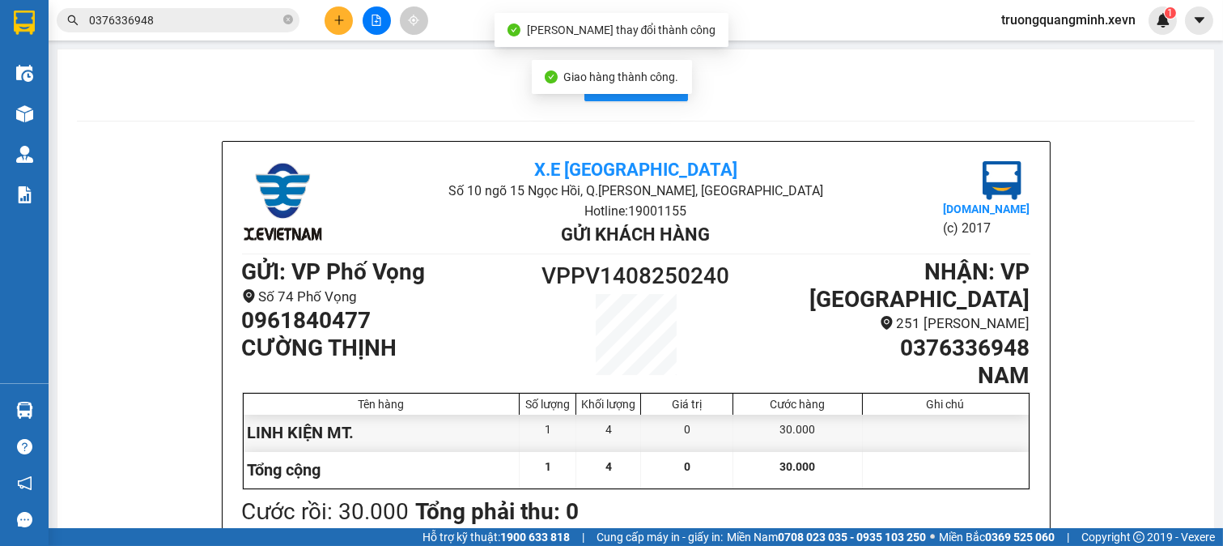
click at [188, 16] on input "0376336948" at bounding box center [184, 20] width 191 height 18
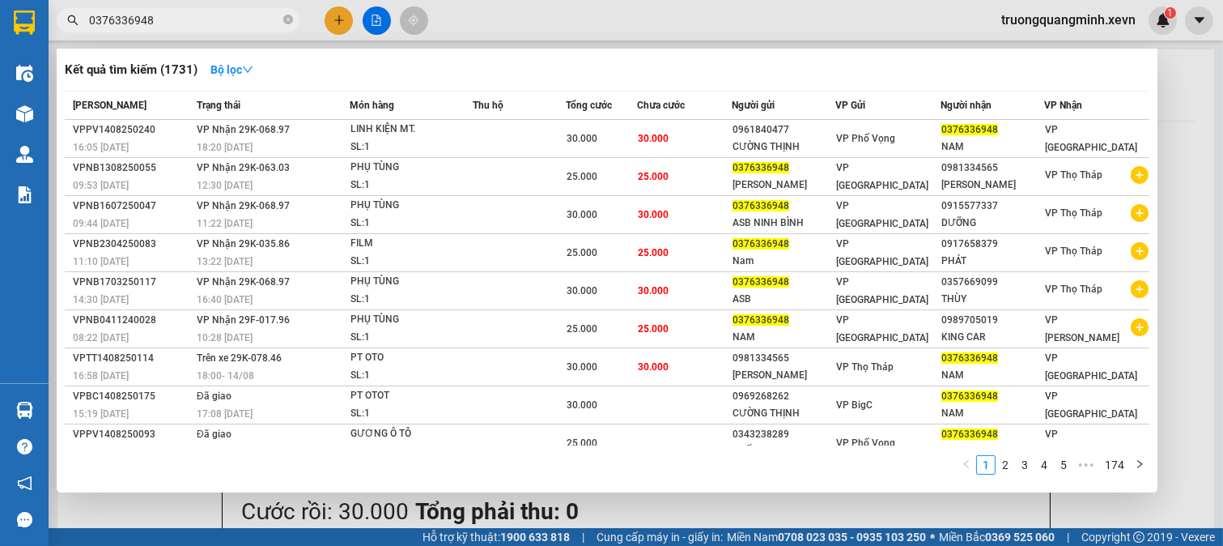
click at [191, 10] on span "0376336948" at bounding box center [178, 20] width 243 height 24
click at [341, 16] on div at bounding box center [611, 273] width 1223 height 546
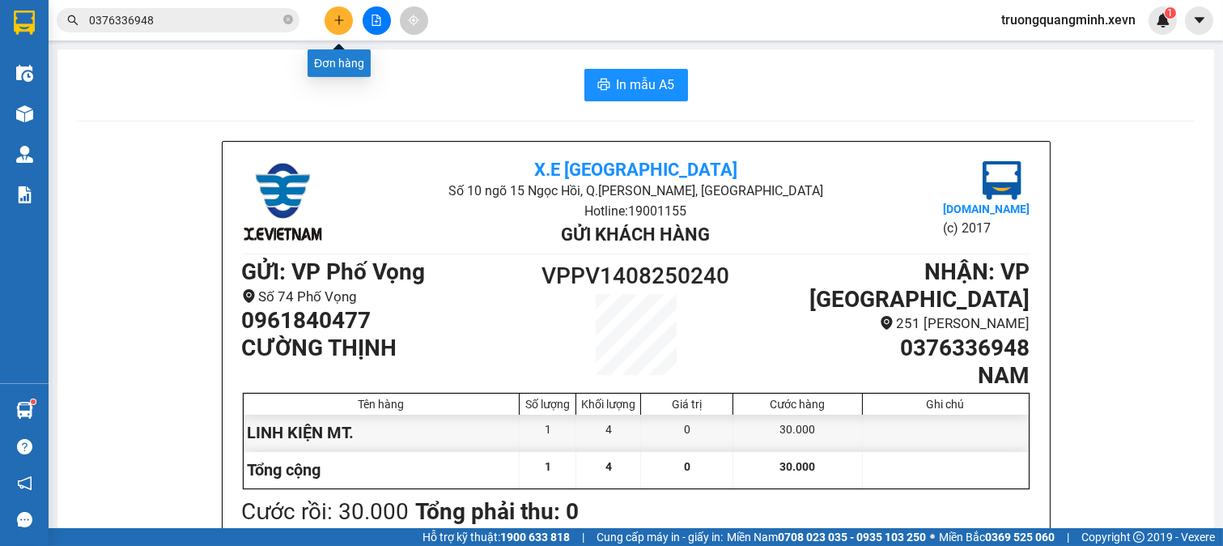
click at [338, 19] on icon "plus" at bounding box center [338, 19] width 9 height 1
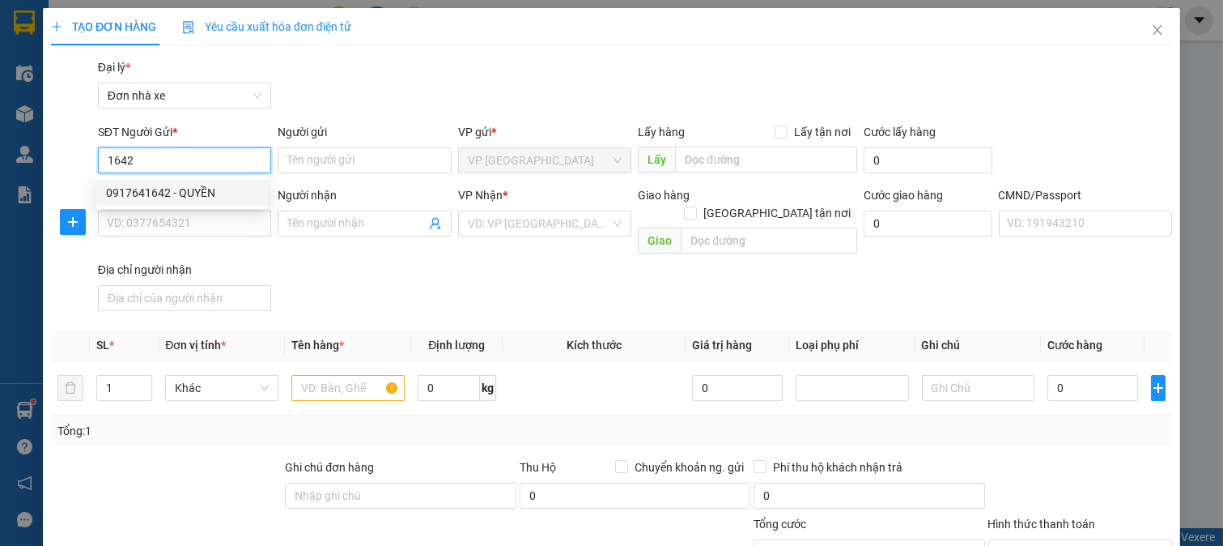
drag, startPoint x: 192, startPoint y: 181, endPoint x: 215, endPoint y: 186, distance: 23.2
click at [195, 184] on div "0917641642 - QUYỀN" at bounding box center [182, 193] width 172 height 26
type input "0917641642"
type input "QUYỀN"
type input "0826924444"
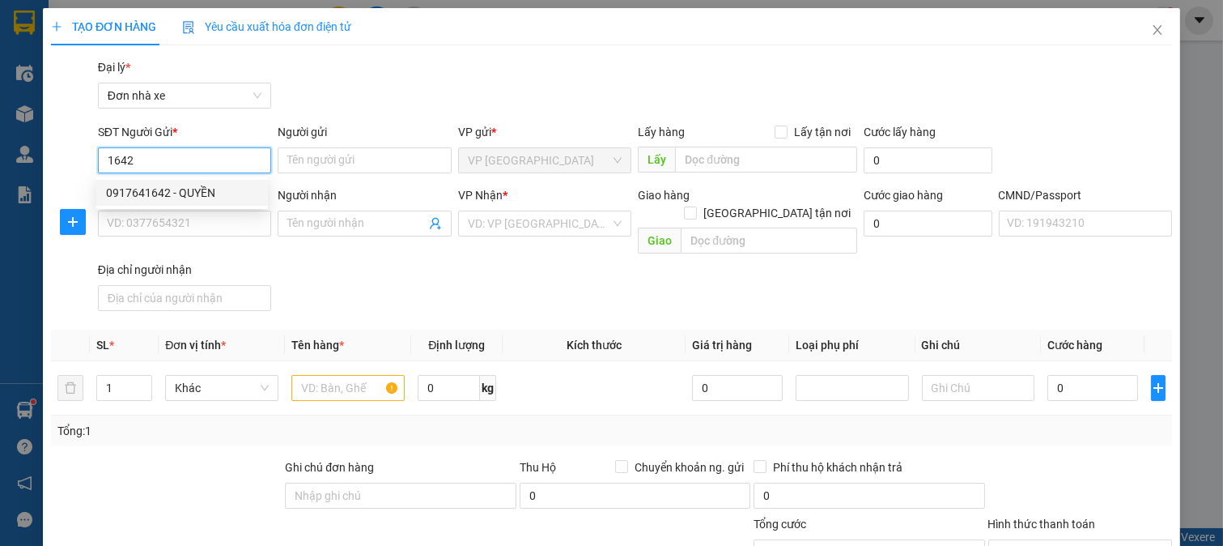
type input "KHUÊ"
type input "001200032395 LÊ ĐỨC HƯNG- 0384408174"
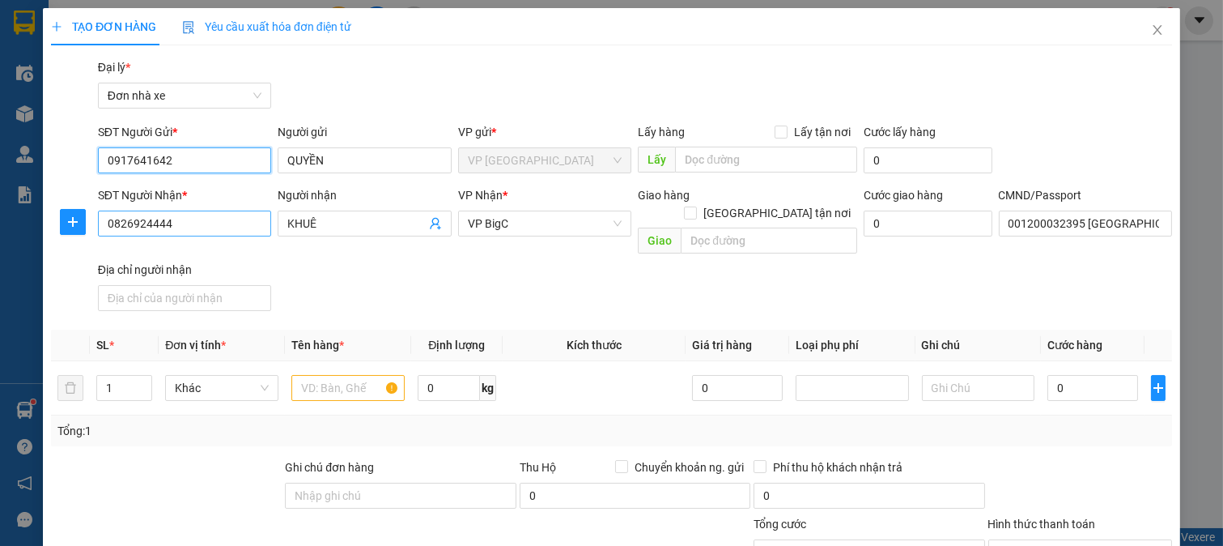
type input "0917641642"
click at [215, 225] on input "0826924444" at bounding box center [185, 223] width 174 height 26
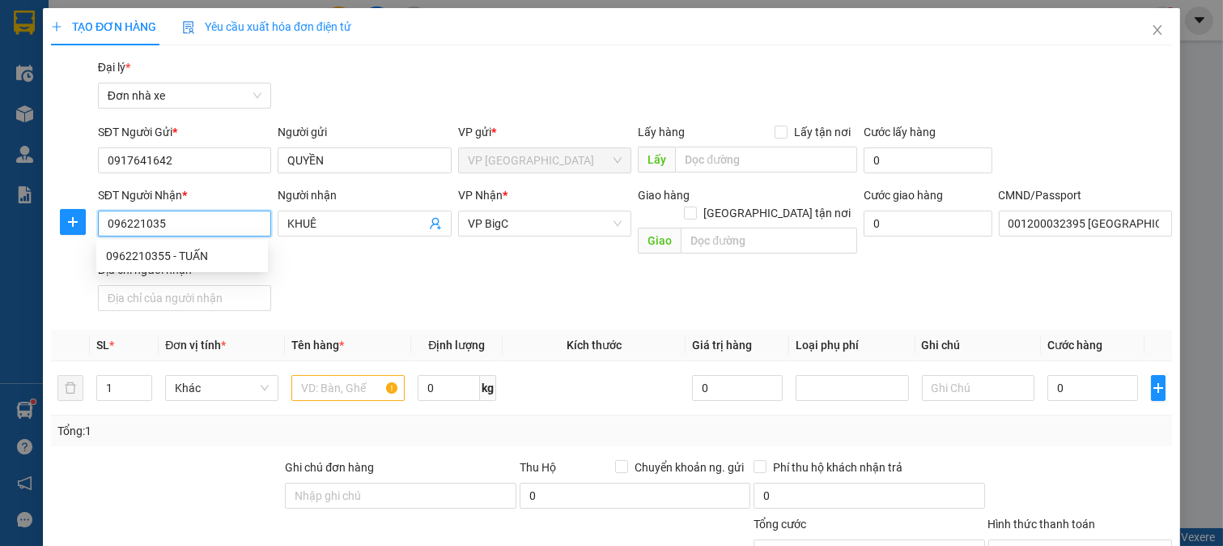
type input "0962210355"
drag, startPoint x: 215, startPoint y: 249, endPoint x: 328, endPoint y: 329, distance: 138.2
click at [215, 251] on div "0962210355 - TUẤN" at bounding box center [182, 256] width 152 height 18
type input "TUẤN"
type input "037200001980 HOÀNG VĂN TUẤN"
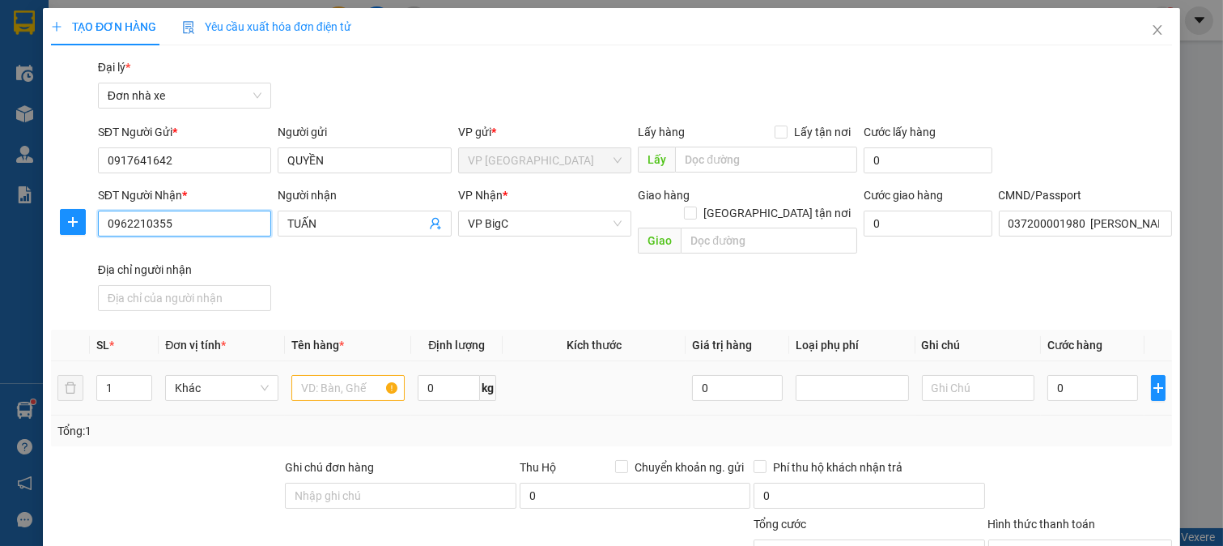
type input "0962210355"
click at [345, 375] on input "text" at bounding box center [347, 388] width 113 height 26
type input "D"
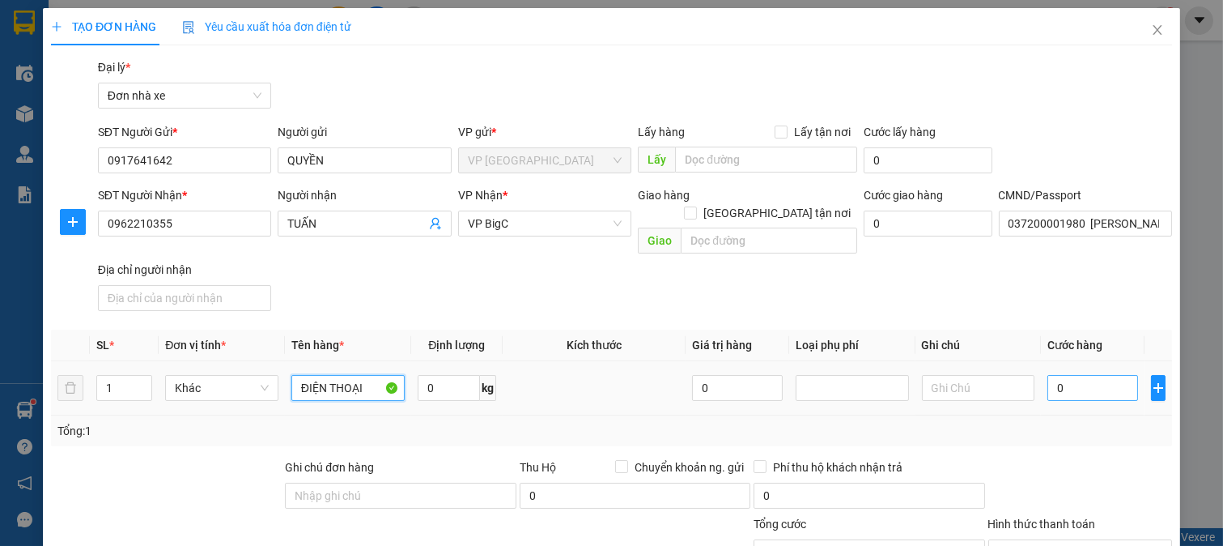
type input "ĐIỆN THOẠI"
click at [1078, 375] on input "0" at bounding box center [1093, 388] width 90 height 26
type input "2"
type input "25"
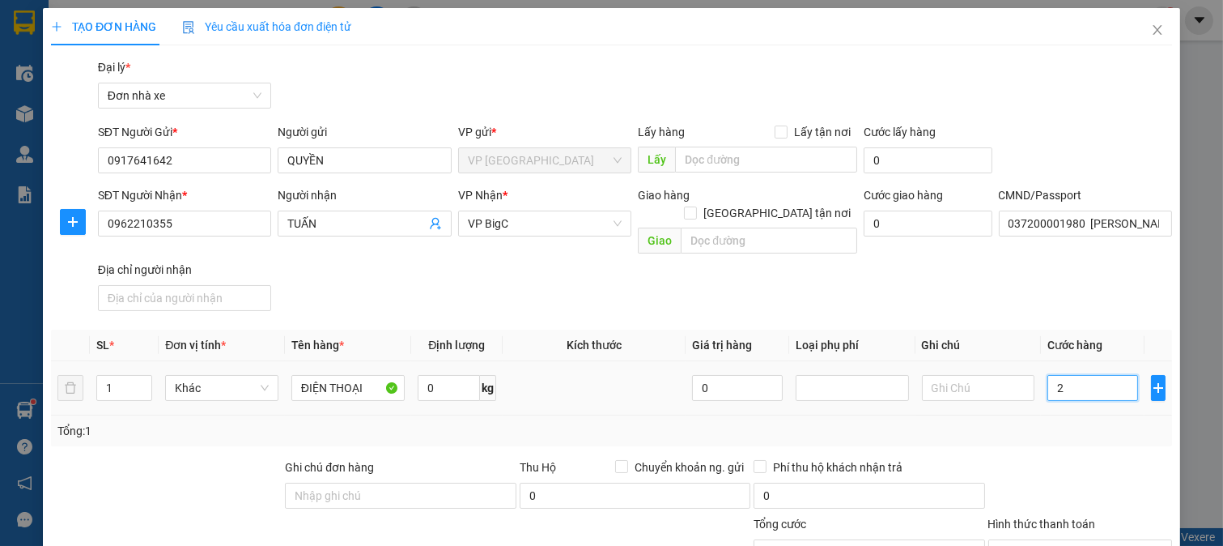
type input "25"
type input "25.000"
click at [1064, 463] on div at bounding box center [1081, 486] width 188 height 57
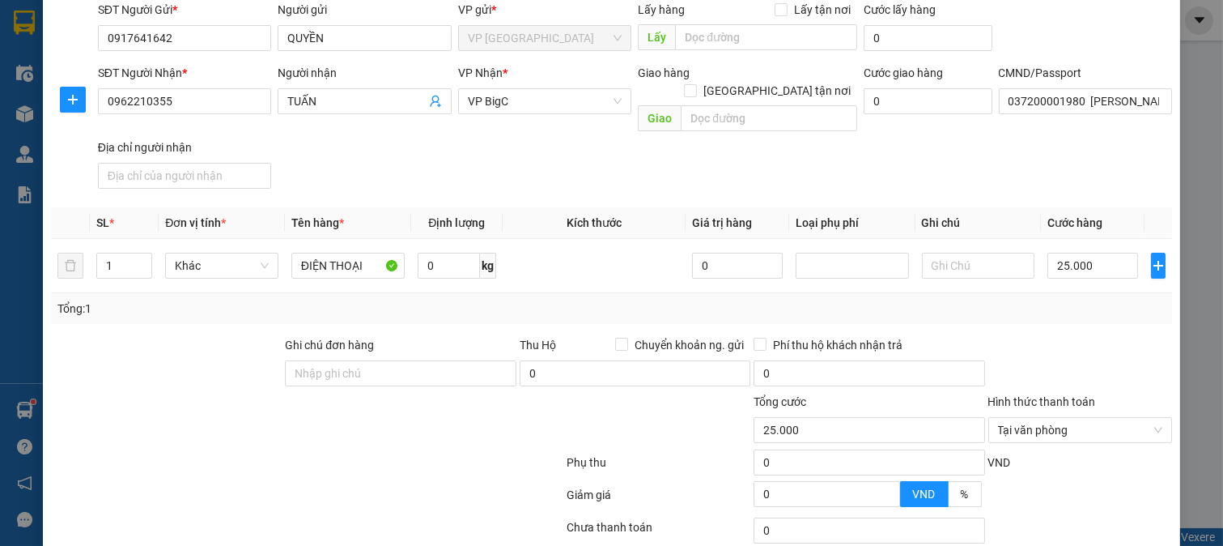
scroll to position [224, 0]
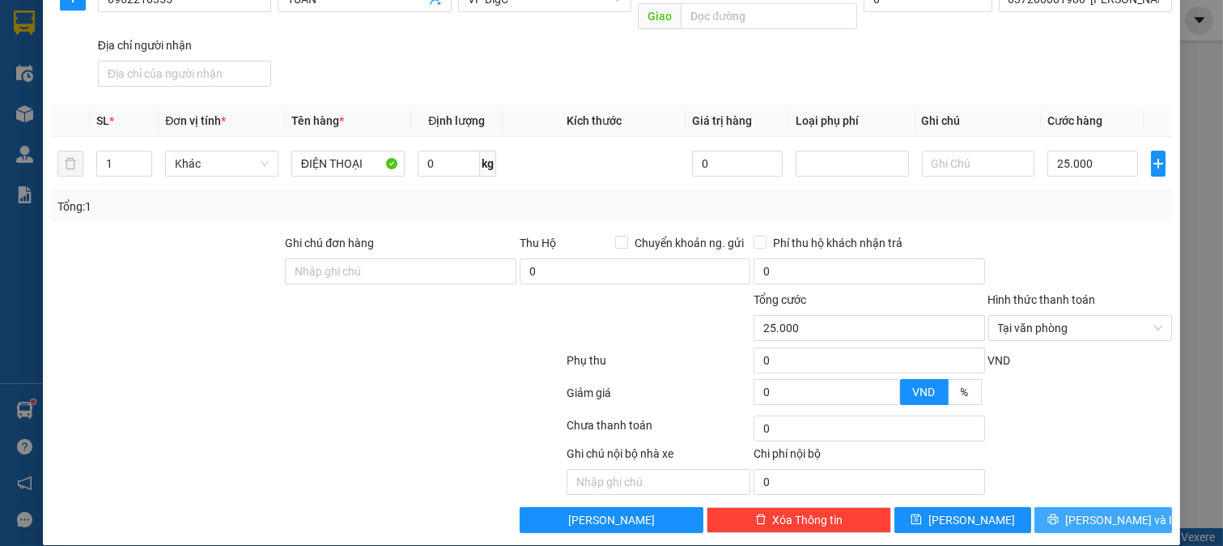
drag, startPoint x: 1144, startPoint y: 308, endPoint x: 1103, endPoint y: 500, distance: 196.9
type input "25.000"
drag, startPoint x: 1096, startPoint y: 508, endPoint x: 1039, endPoint y: 491, distance: 60.2
click at [1090, 511] on span "[PERSON_NAME] và In" at bounding box center [1121, 520] width 113 height 18
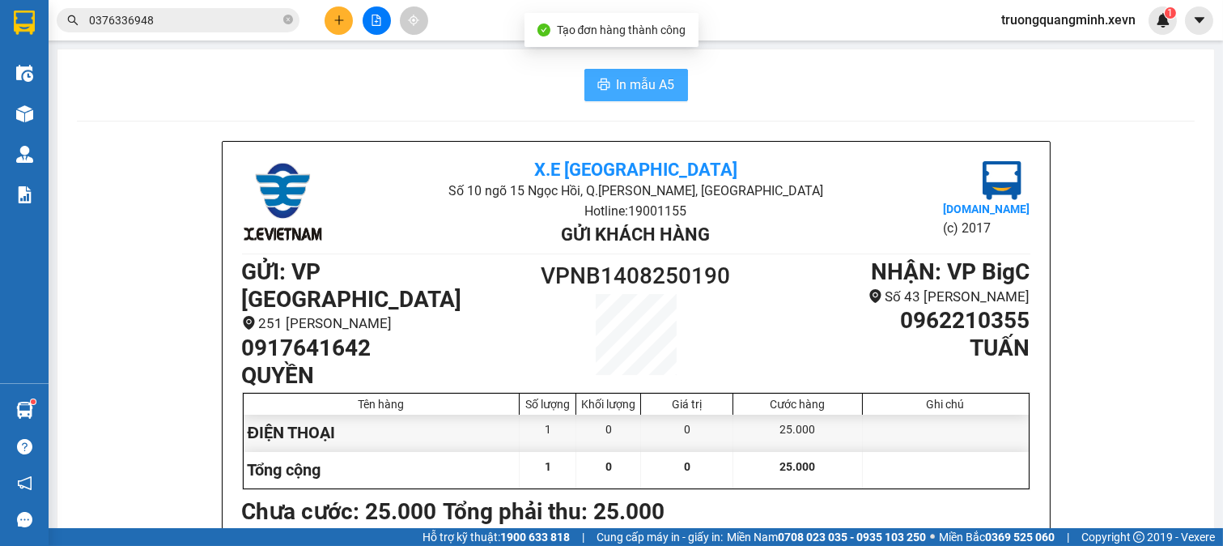
click at [625, 90] on span "In mẫu A5" at bounding box center [646, 84] width 58 height 20
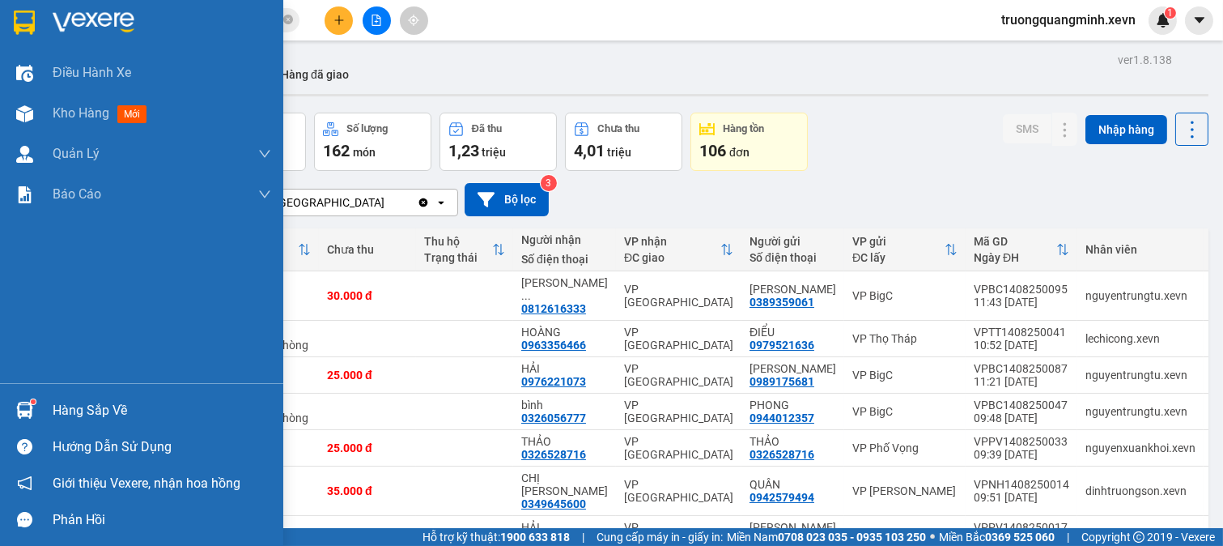
click at [29, 405] on img at bounding box center [24, 410] width 17 height 17
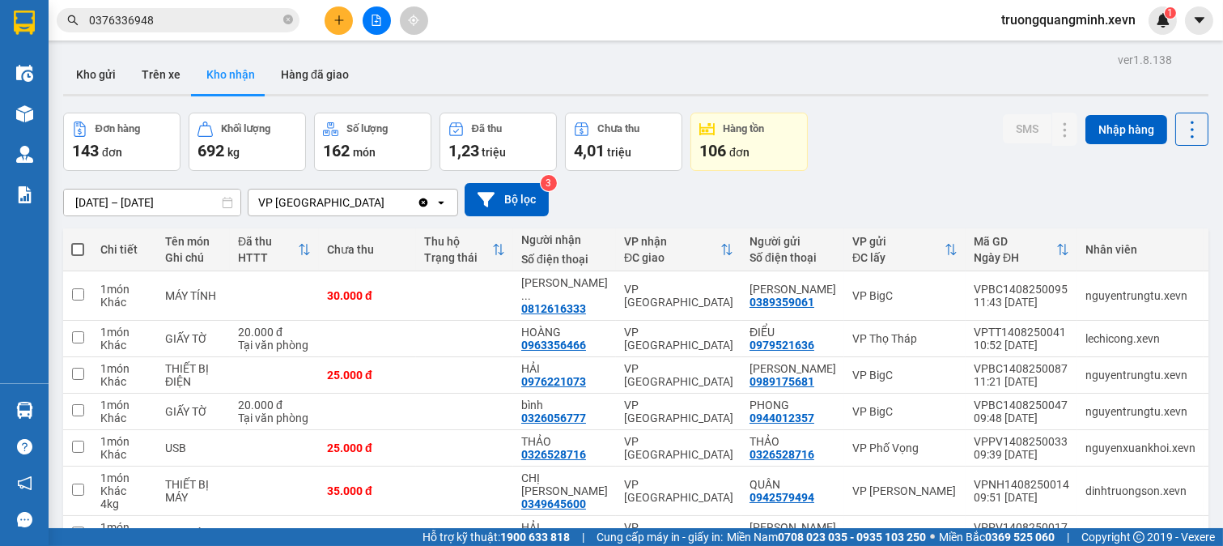
click at [207, 22] on section "Kết quả tìm kiếm ( 1731 ) Bộ lọc Mã ĐH Trạng thái Món hàng Thu hộ Tổng cước Chư…" at bounding box center [611, 273] width 1223 height 546
click at [207, 22] on input "0376336948" at bounding box center [184, 20] width 191 height 18
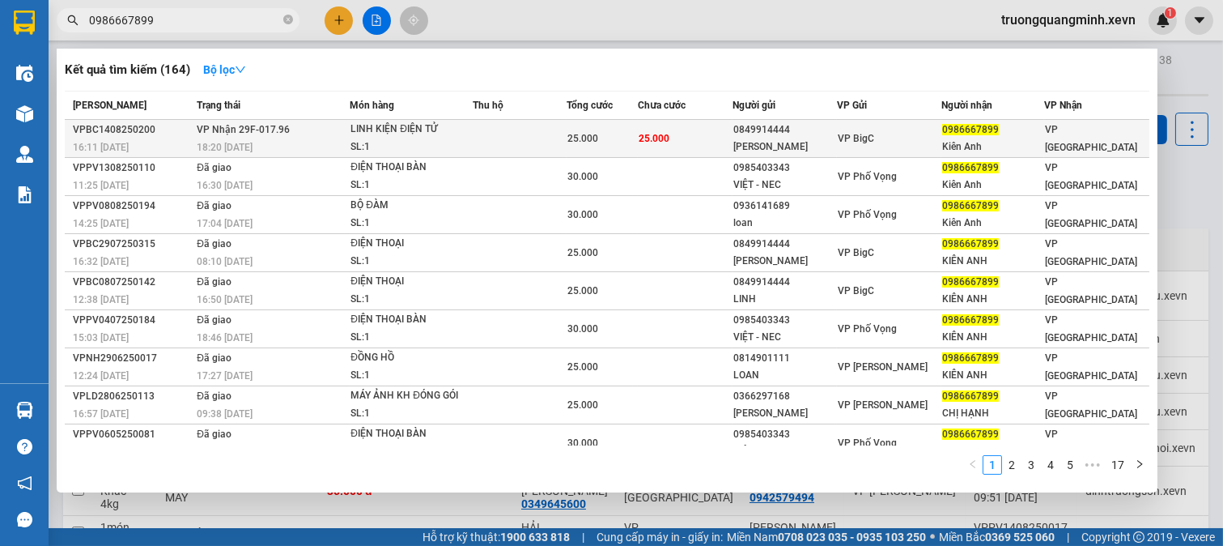
type input "0986667899"
click at [657, 134] on span "25.000" at bounding box center [654, 138] width 31 height 11
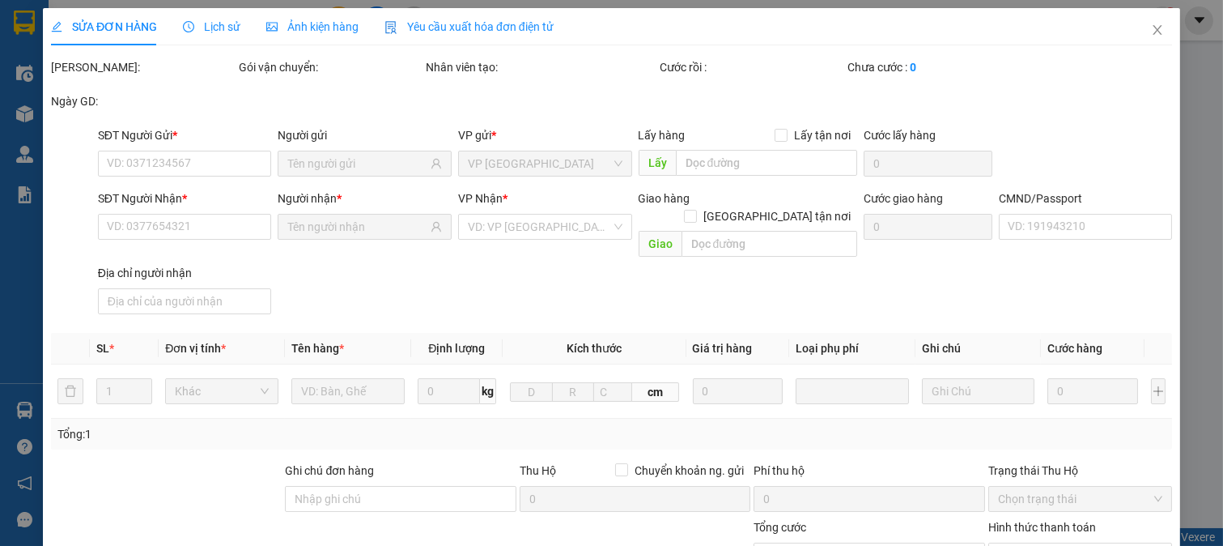
type input "0849914444"
type input "THÙY LINH"
type input "0986667899"
type input "Kiên Anh"
type input "037083000311 VŨ QUỐC HUY"
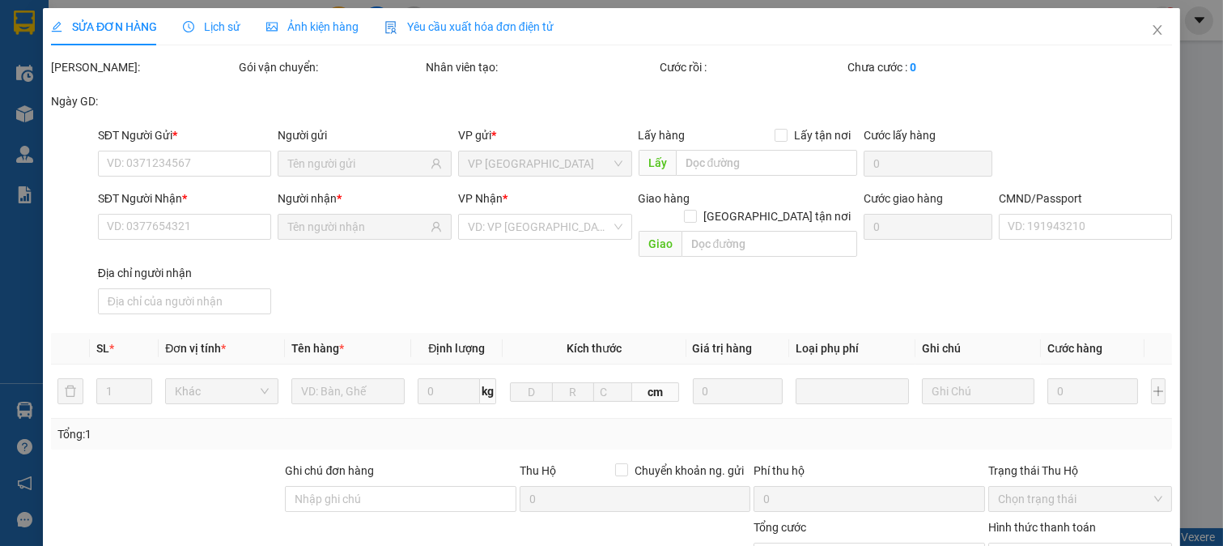
type input "25.000"
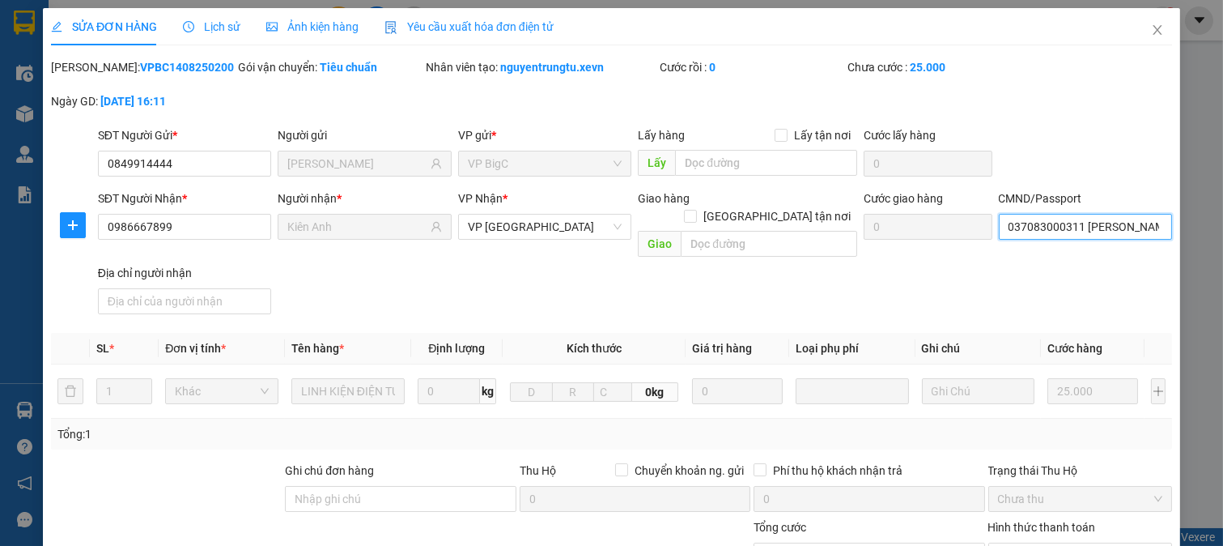
click at [1047, 232] on input "037083000311 VŨ QUỐC HUY" at bounding box center [1086, 227] width 174 height 26
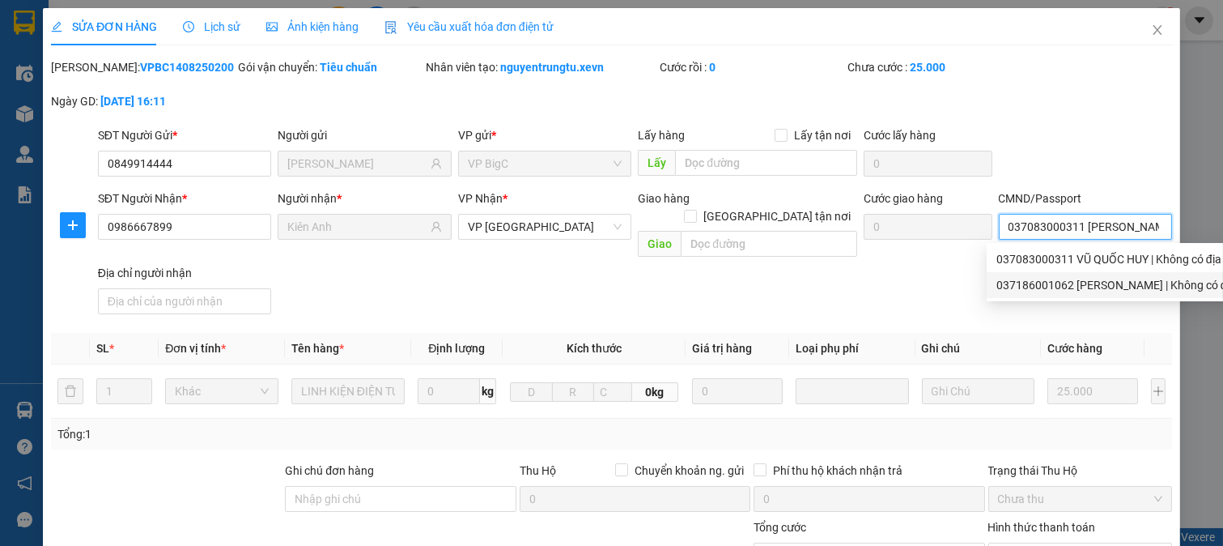
click at [1047, 286] on div "037186001062 VŨ THỊ HẠNH | Không có địa chỉ" at bounding box center [1125, 285] width 257 height 18
type input "037186001062 VŨ THỊ HẠNH"
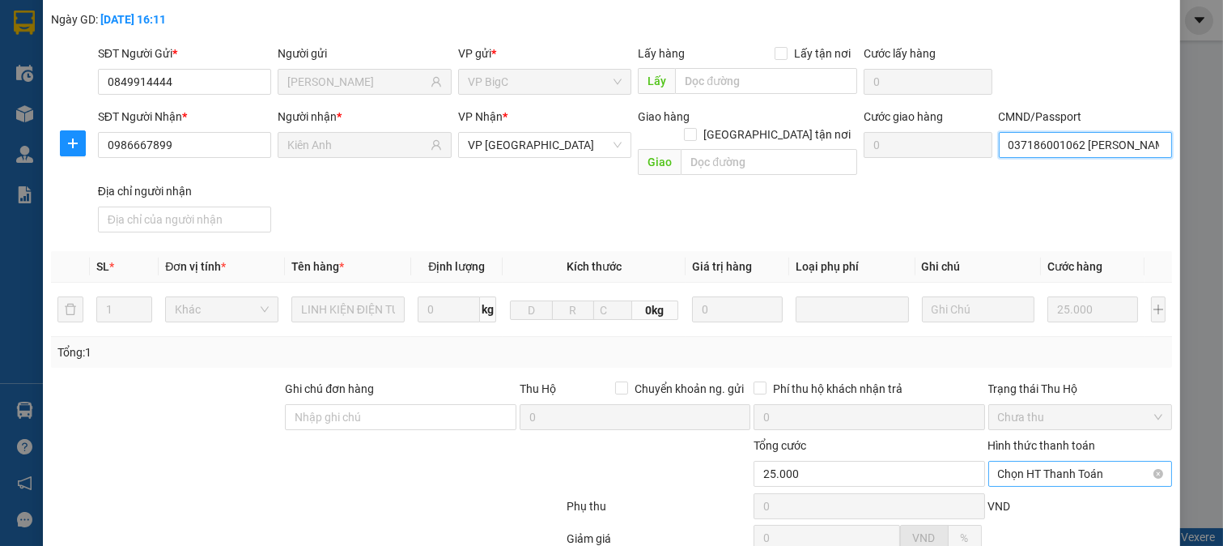
scroll to position [228, 0]
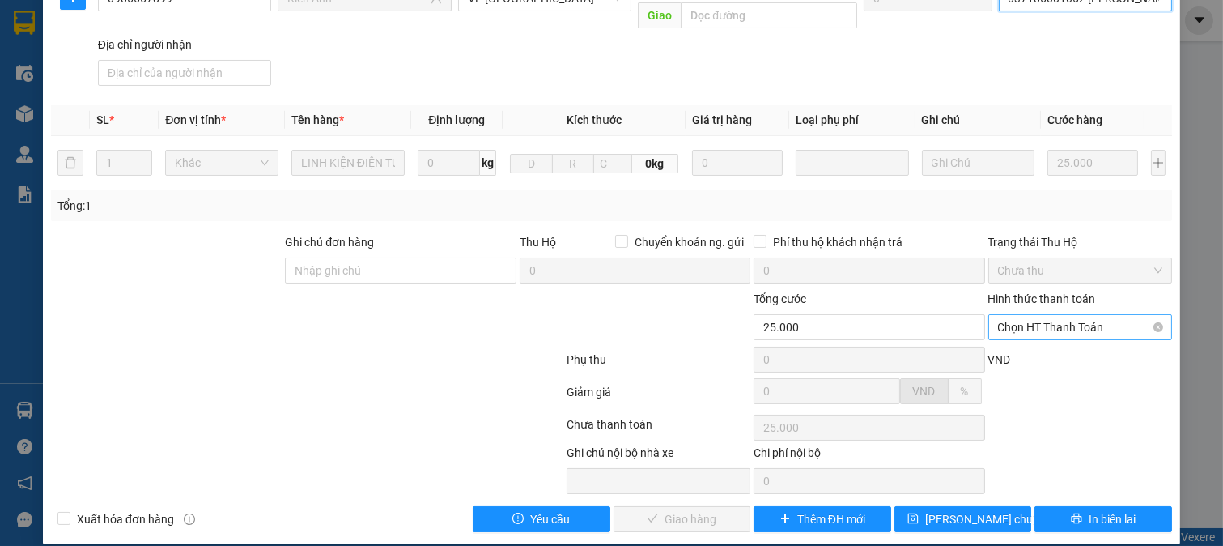
click at [1040, 315] on span "Chọn HT Thanh Toán" at bounding box center [1080, 327] width 165 height 24
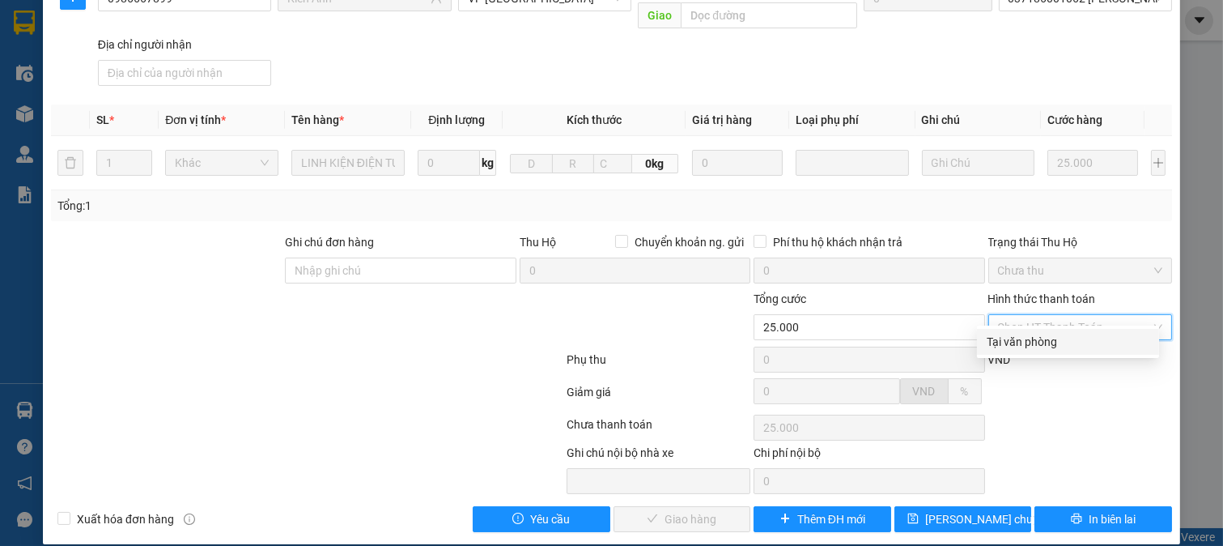
drag, startPoint x: 1031, startPoint y: 335, endPoint x: 880, endPoint y: 410, distance: 169.1
click at [1021, 341] on div "Tại văn phòng" at bounding box center [1068, 342] width 163 height 18
type input "0"
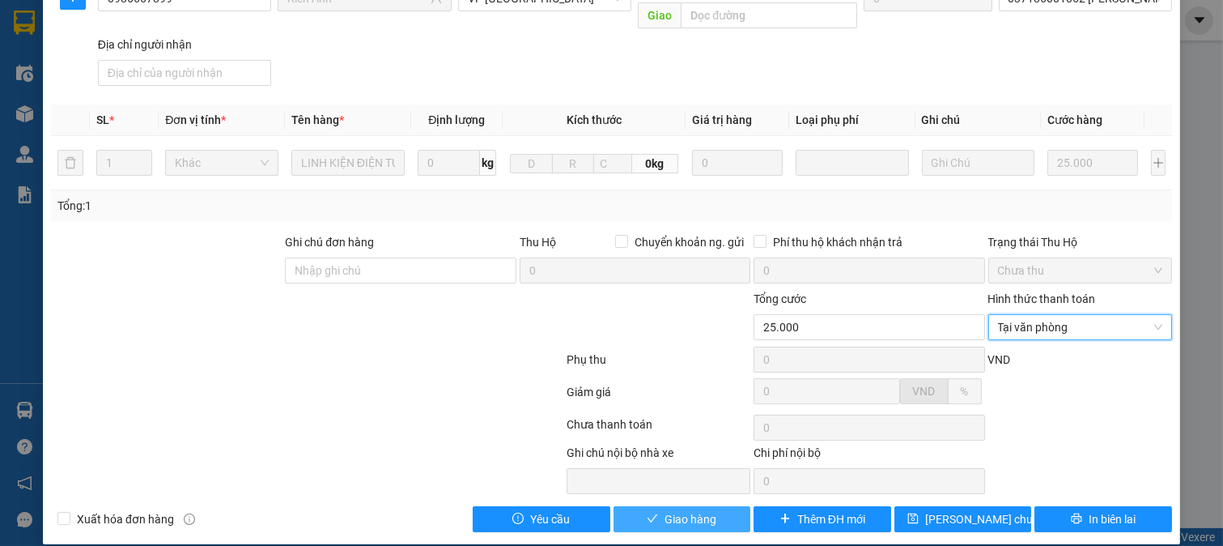
click at [690, 510] on span "Giao hàng" at bounding box center [691, 519] width 52 height 18
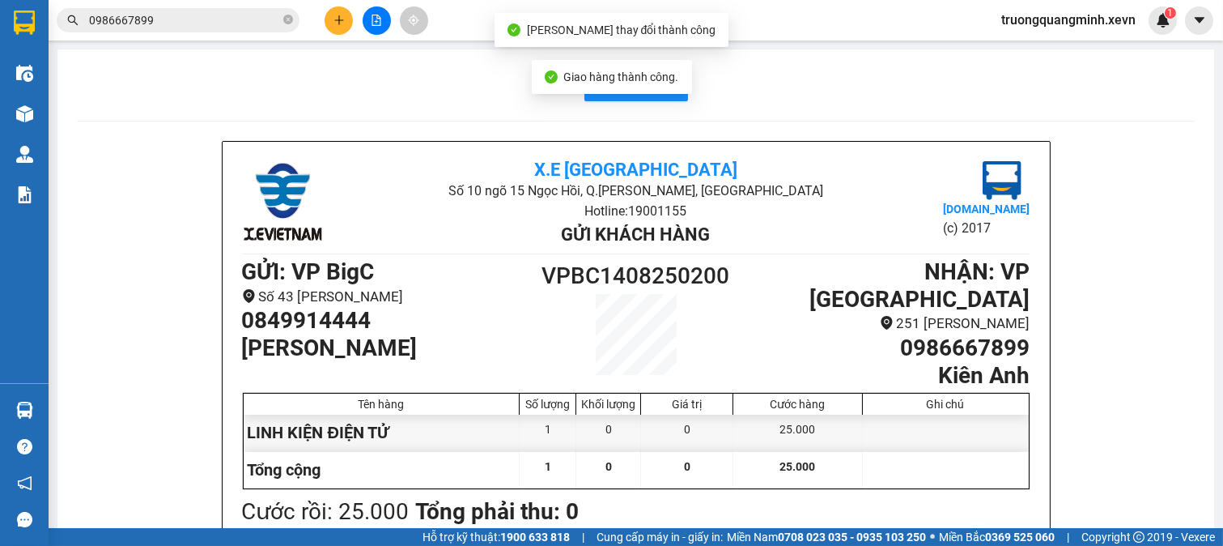
click at [173, 32] on div "Kết quả tìm kiếm ( 164 ) Bộ lọc Mã ĐH Trạng thái Món hàng Thu hộ Tổng cước Chưa…" at bounding box center [158, 20] width 316 height 28
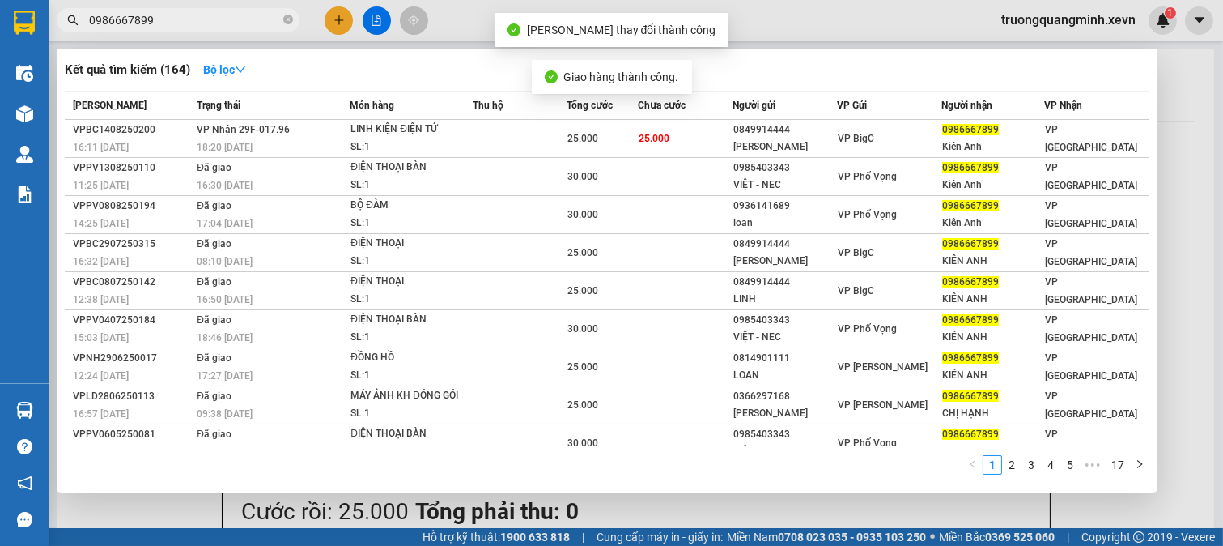
drag, startPoint x: 175, startPoint y: 30, endPoint x: 193, endPoint y: 19, distance: 20.7
click at [179, 28] on span "0986667899" at bounding box center [178, 20] width 243 height 24
click at [193, 19] on input "0986667899" at bounding box center [184, 20] width 191 height 18
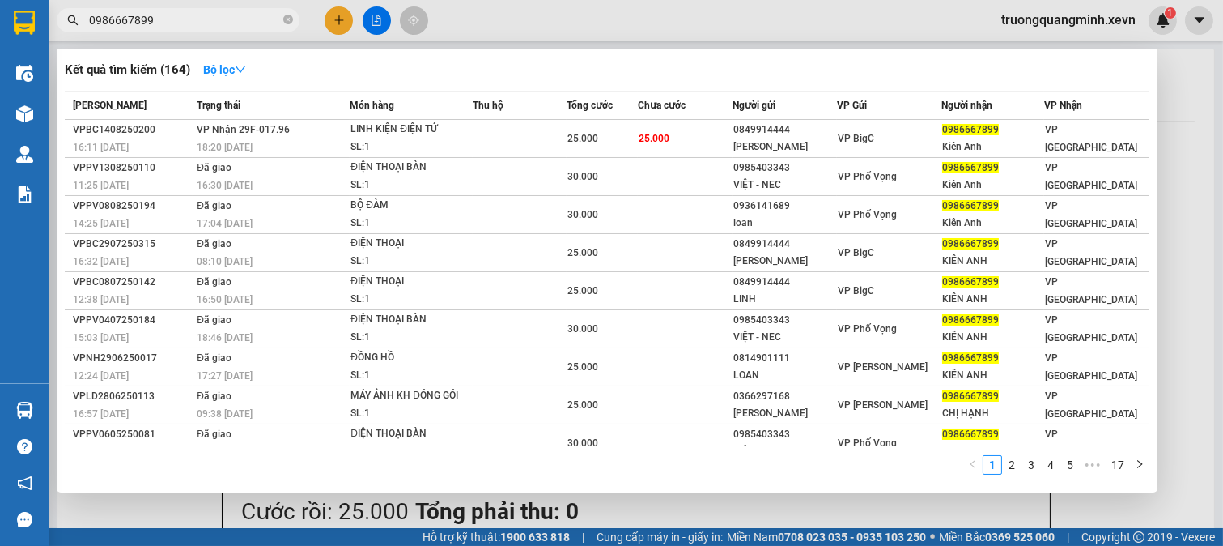
click at [195, 19] on input "0986667899" at bounding box center [184, 20] width 191 height 18
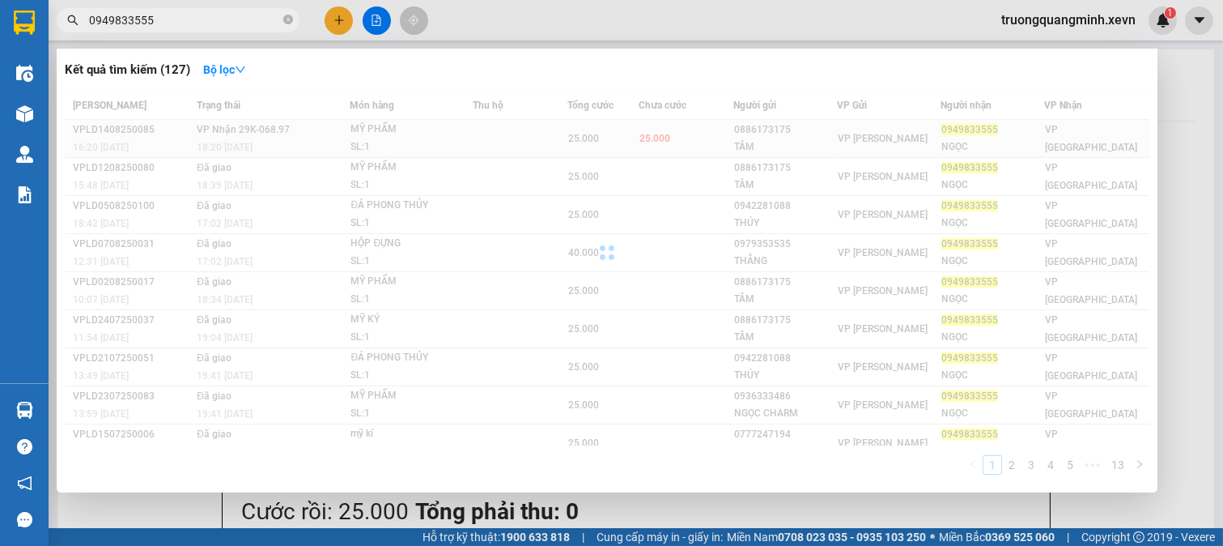
type input "0949833555"
click at [664, 136] on span "25.000" at bounding box center [655, 138] width 31 height 11
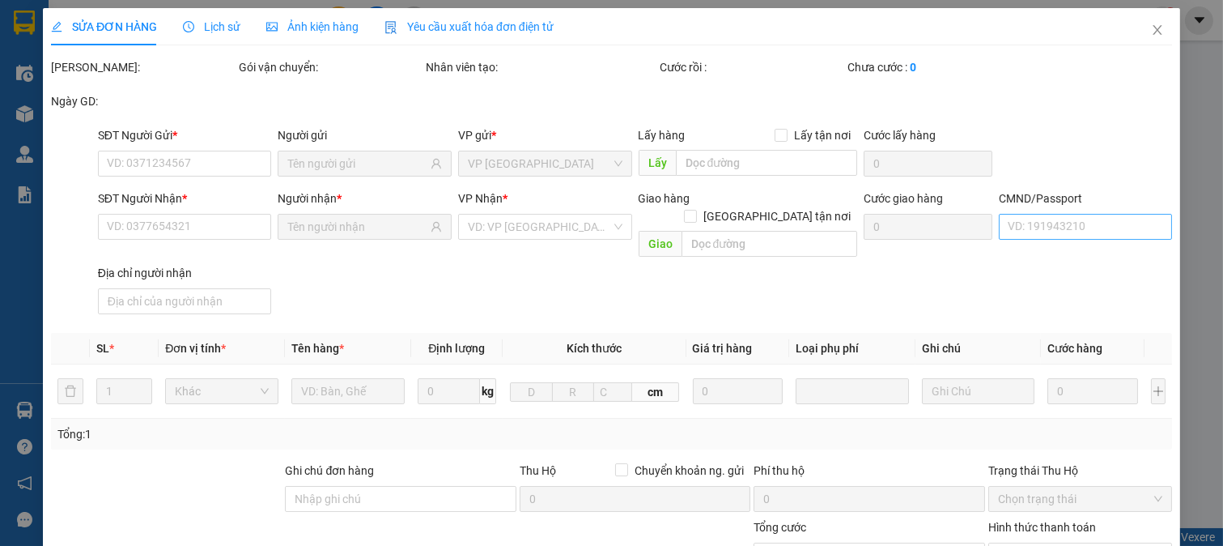
type input "0886173175"
type input "TÂM"
type input "0949833555"
type input "NGỌC"
type input "038191011792 HOÀNG THỊ NGỌC"
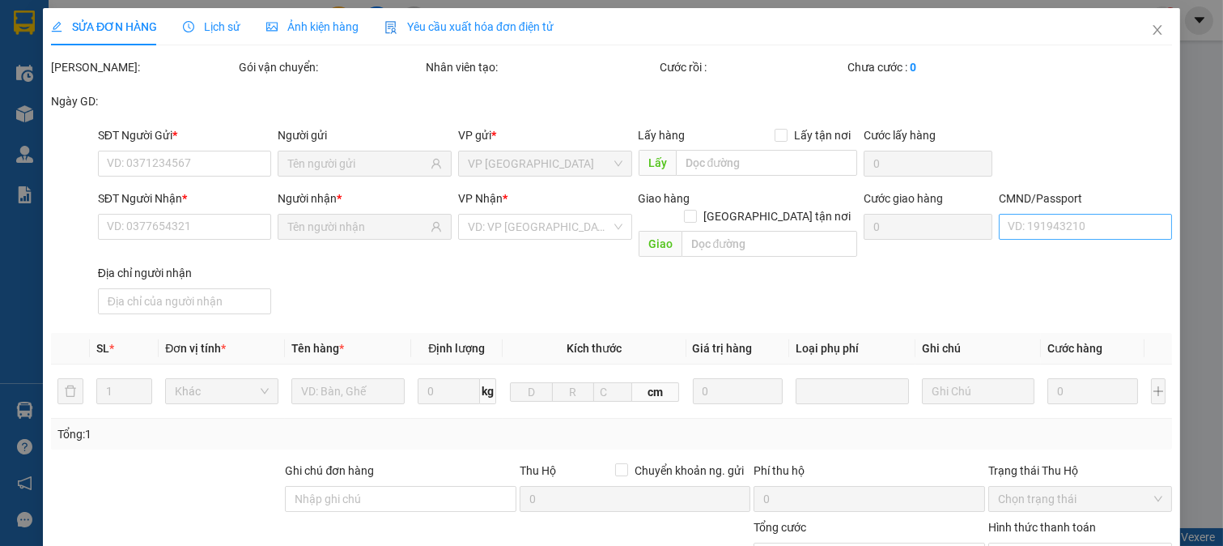
type input "25.000"
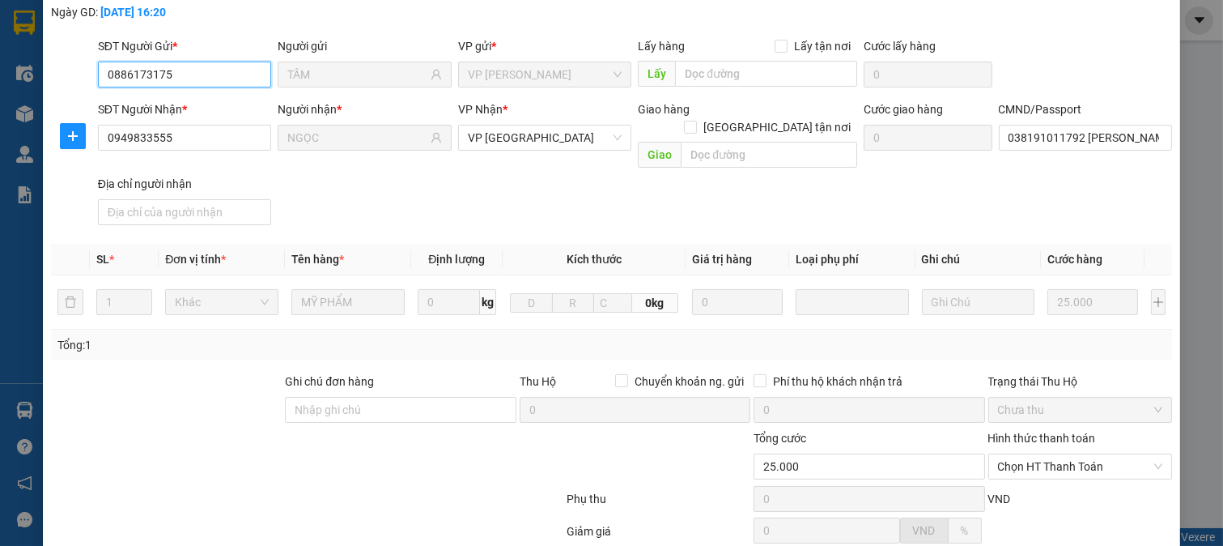
scroll to position [228, 0]
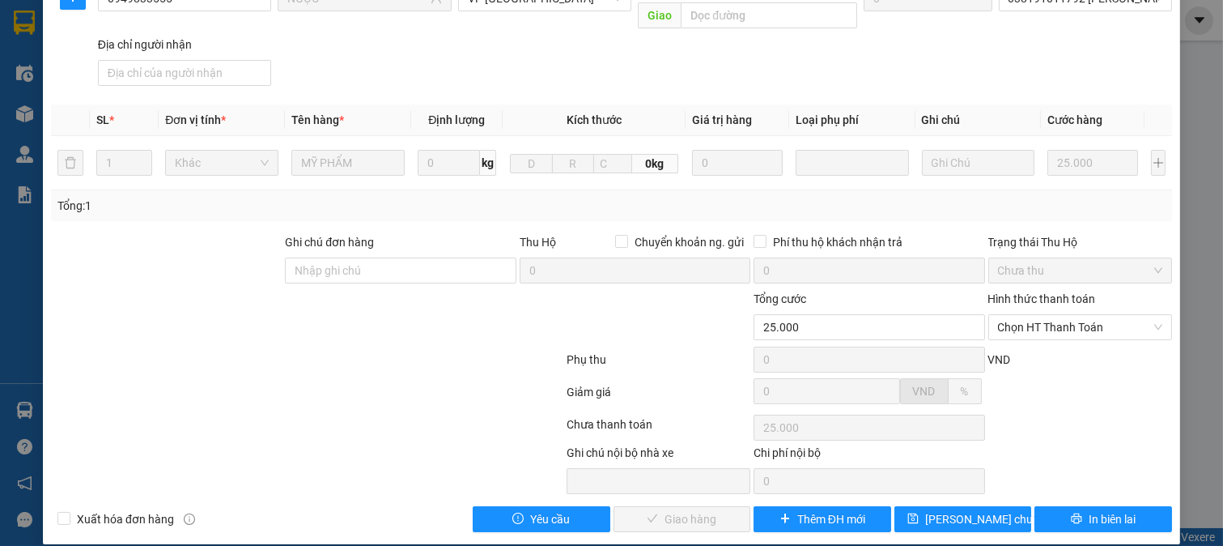
drag, startPoint x: 1036, startPoint y: 308, endPoint x: 1034, endPoint y: 324, distance: 16.4
click at [1035, 315] on span "Chọn HT Thanh Toán" at bounding box center [1080, 327] width 165 height 24
click at [1016, 340] on div "Tại văn phòng" at bounding box center [1068, 342] width 163 height 18
type input "0"
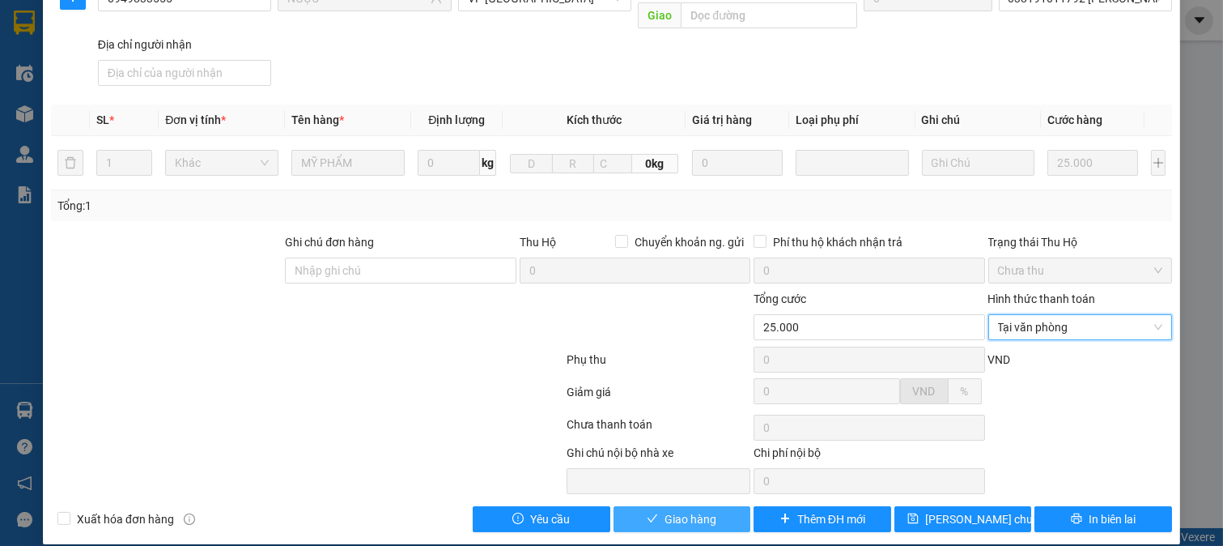
click at [683, 510] on span "Giao hàng" at bounding box center [691, 519] width 52 height 18
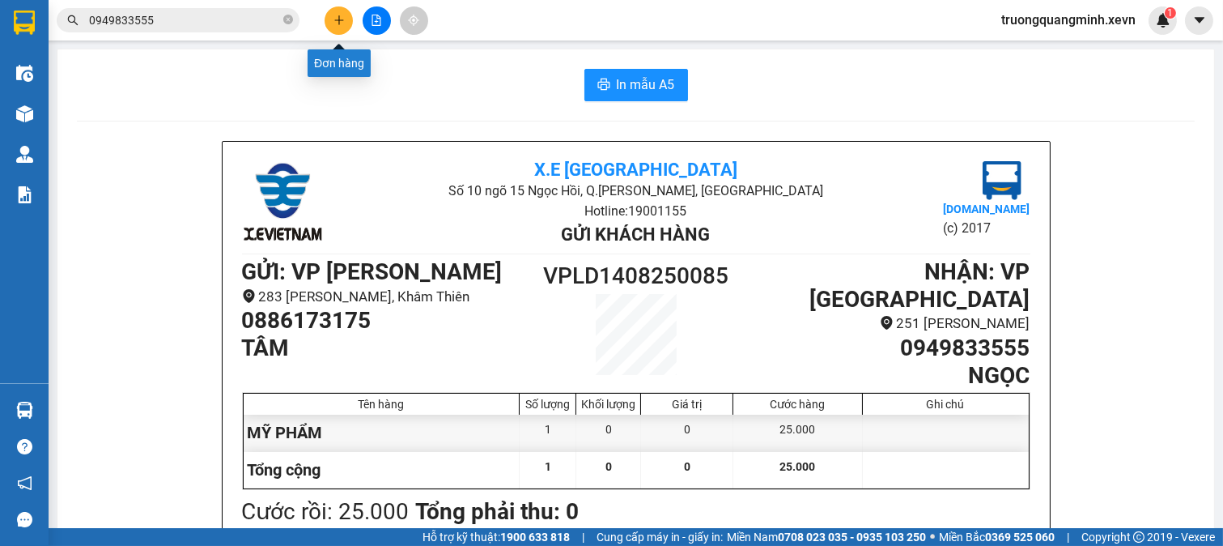
click at [349, 20] on button at bounding box center [339, 20] width 28 height 28
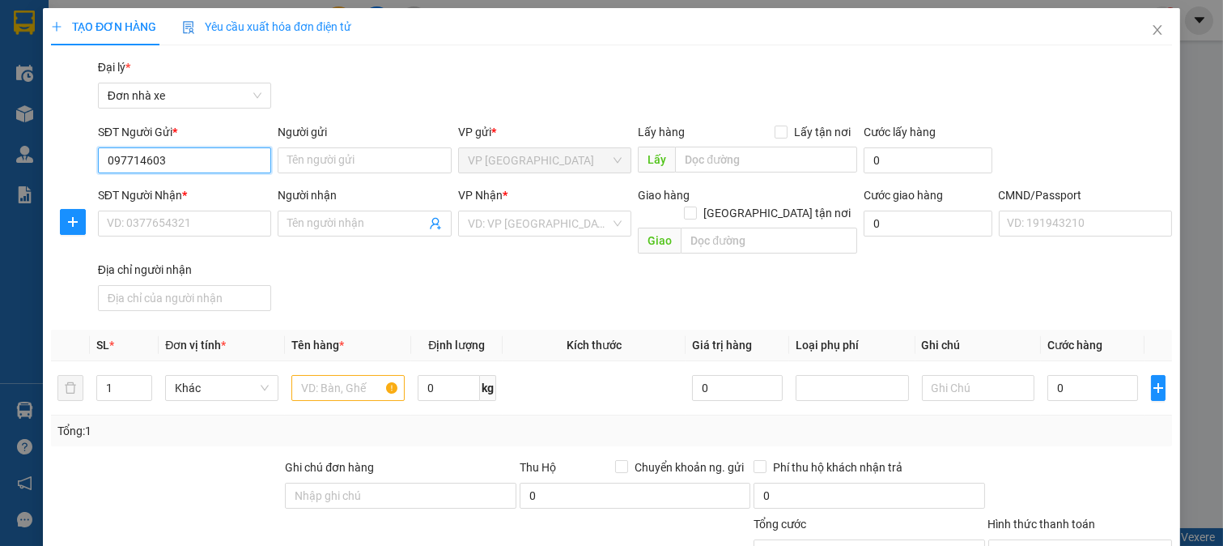
type input "0977146038"
drag, startPoint x: 197, startPoint y: 189, endPoint x: 232, endPoint y: 187, distance: 35.7
click at [197, 190] on div "0977146038 - SƠN" at bounding box center [182, 193] width 152 height 18
type input "SƠN"
type input "0365197283"
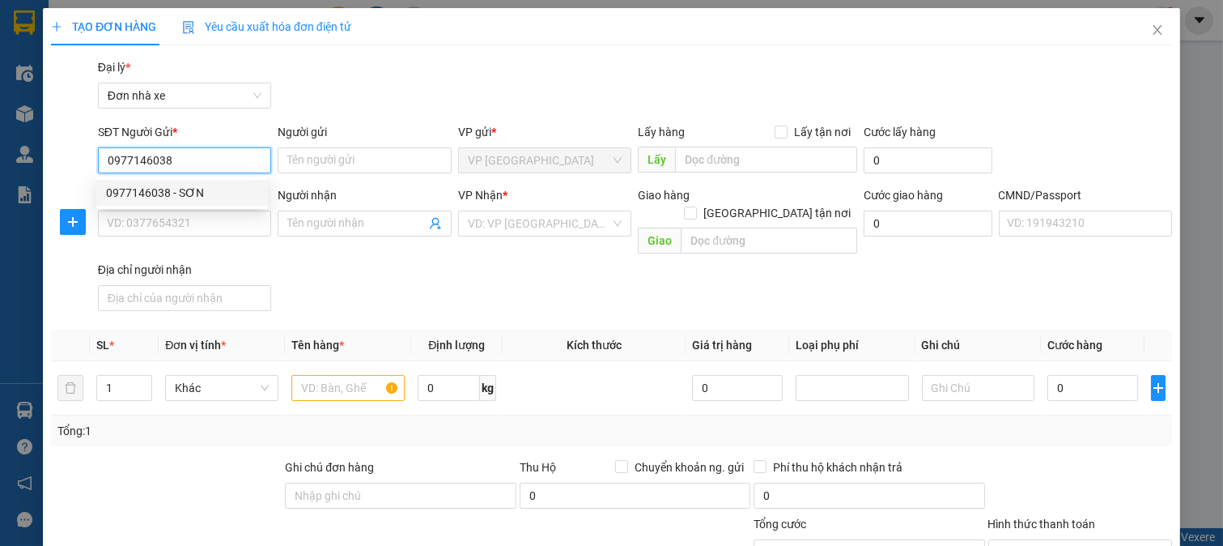
type input "HOÀNG"
checkbox input "true"
type input "Cung thể thao dưới nước - Swimming and Diving pool, 2QC9+Q8H, Khu liên hiệp thể…"
type input "1"
type input "45.000"
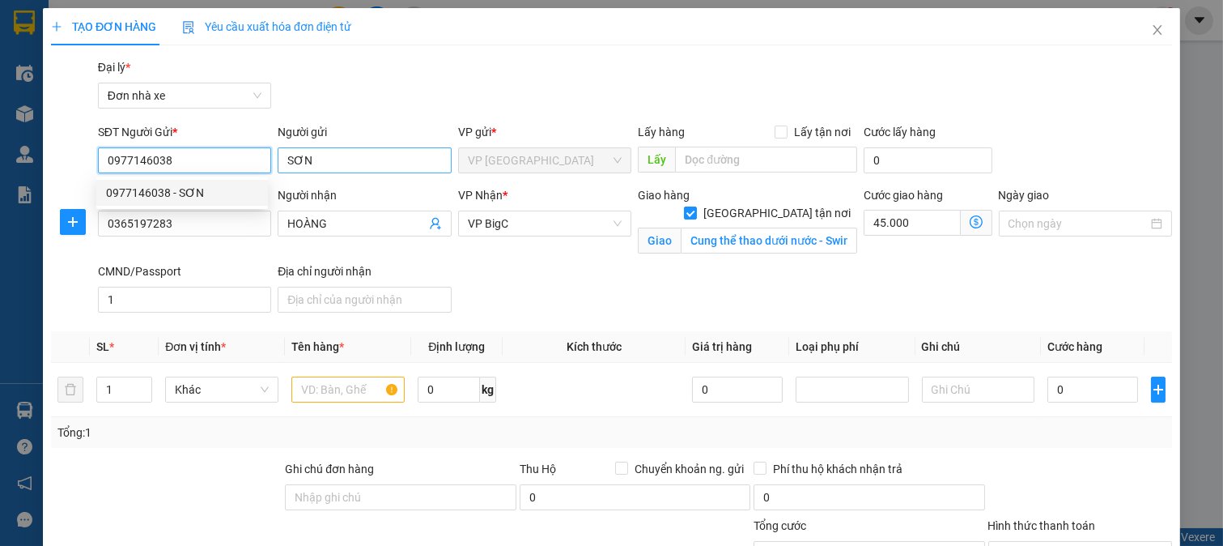
type input "0977146038"
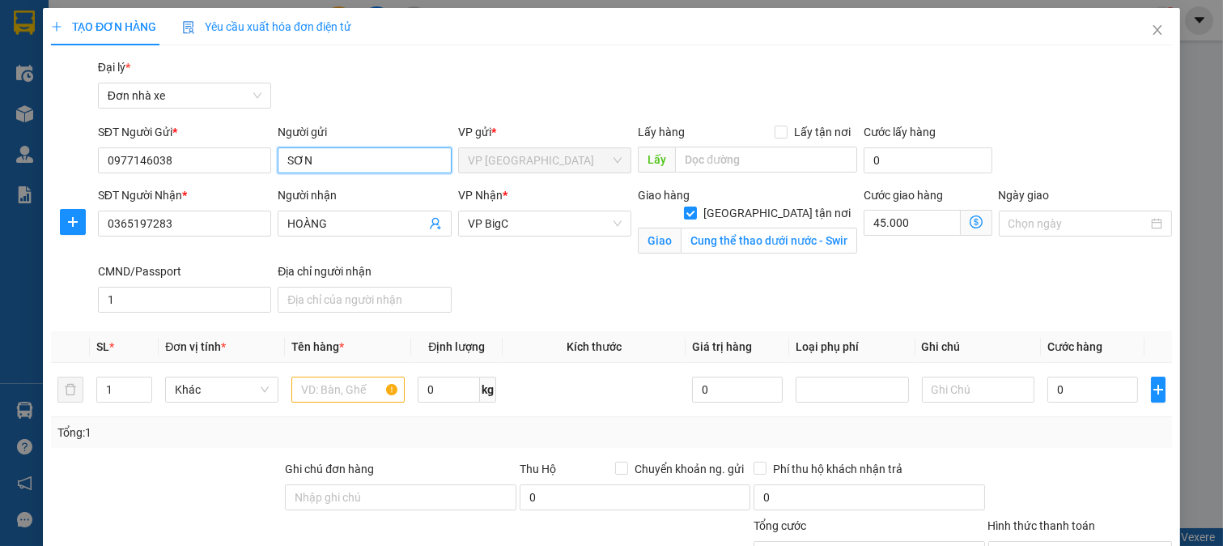
click at [288, 155] on input "SƠN" at bounding box center [365, 160] width 174 height 26
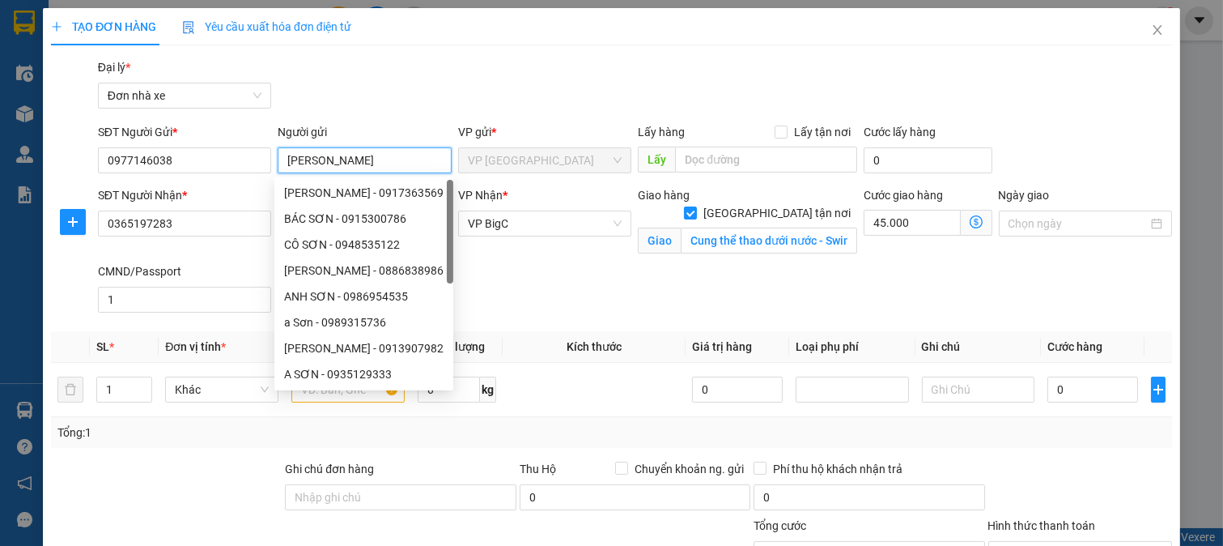
type input "[PERSON_NAME]"
click at [410, 63] on div "Gói vận chuyển * Tiêu chuẩn Đại lý * Đơn nhà xe" at bounding box center [635, 86] width 1081 height 57
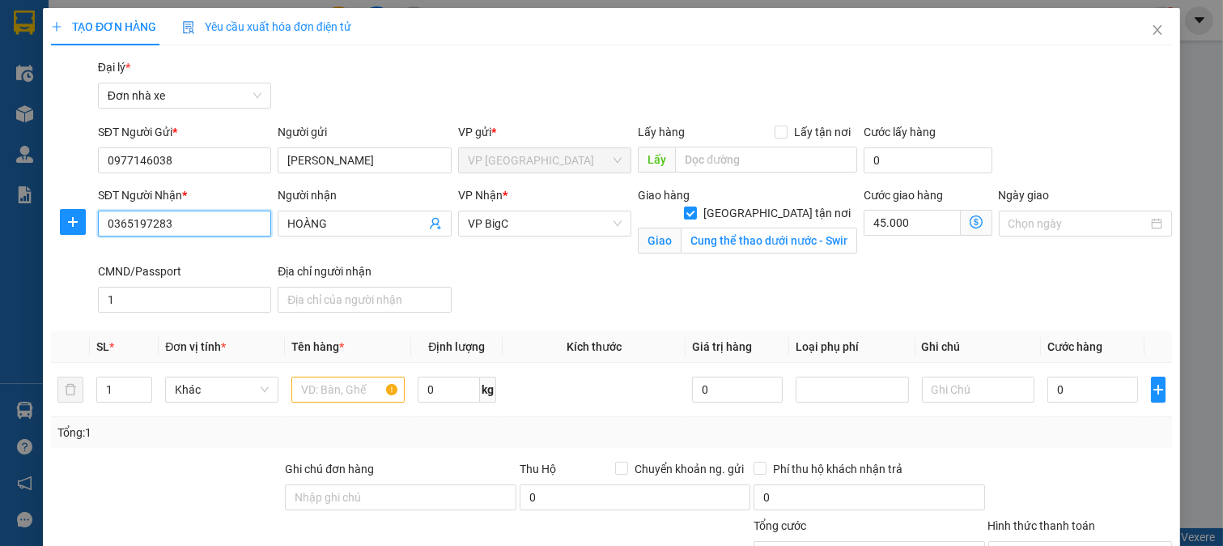
click at [203, 229] on input "0365197283" at bounding box center [185, 223] width 174 height 26
type input "0987678586"
click at [219, 257] on div "0987678586 - Bảo Ngọc" at bounding box center [185, 256] width 159 height 18
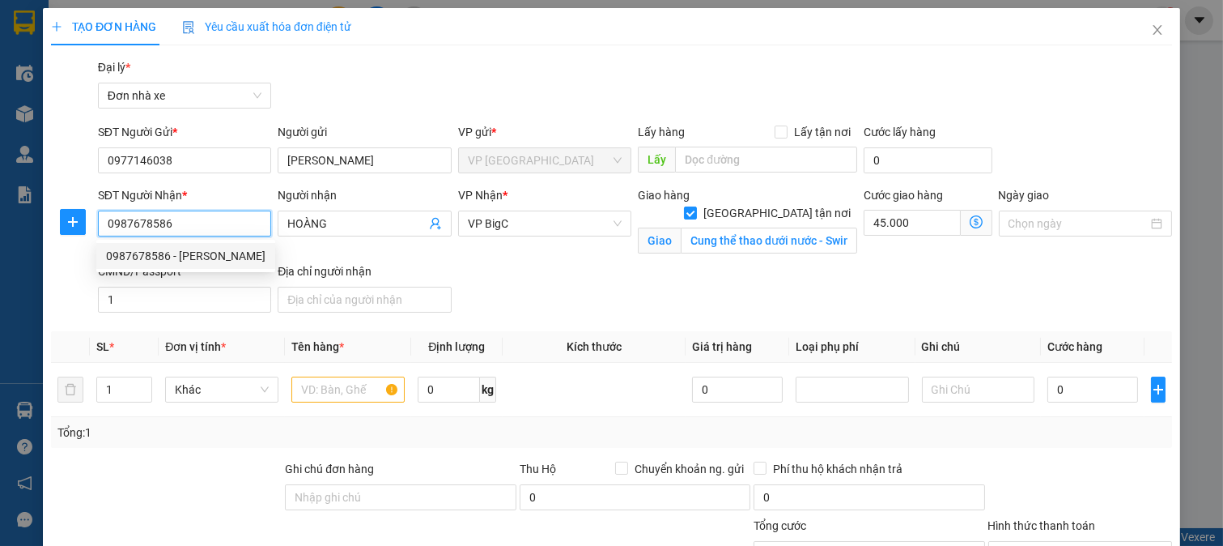
type input "[PERSON_NAME]"
checkbox input "false"
type input "001198024777 đặng bảo ngọc"
type input "0"
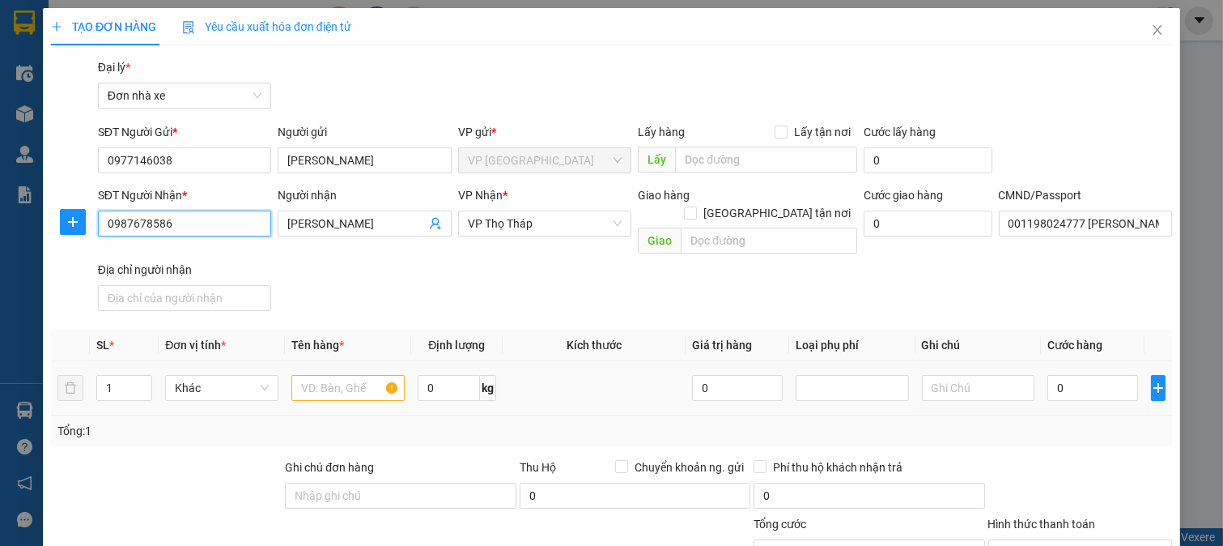
type input "0987678586"
click at [382, 375] on input "text" at bounding box center [347, 388] width 113 height 26
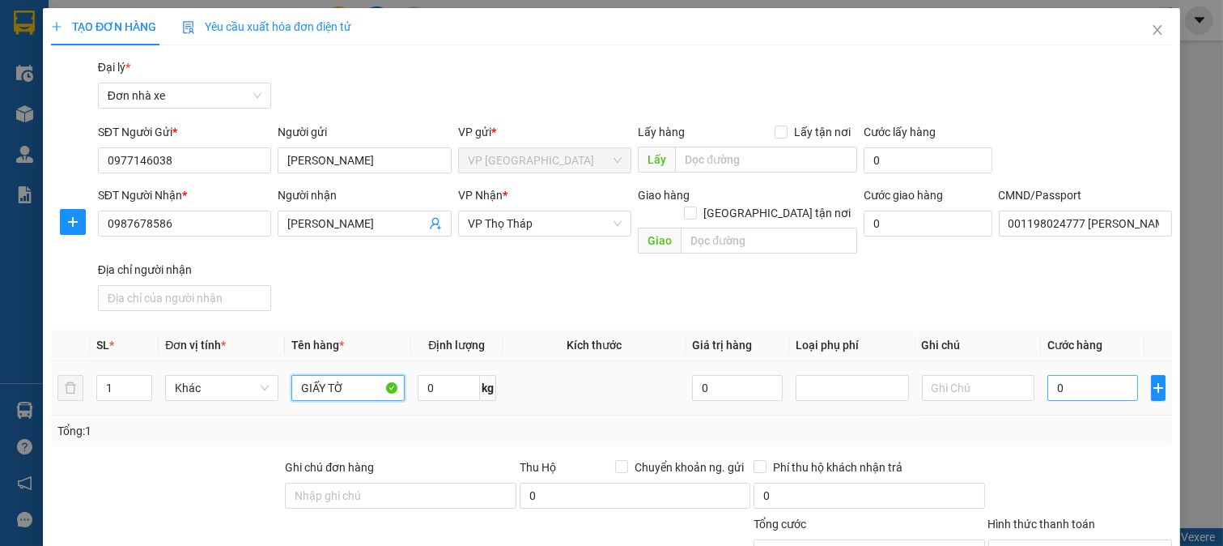
type input "GIẤY TỜ"
click at [1086, 375] on input "0" at bounding box center [1093, 388] width 90 height 26
type input "2"
type input "25"
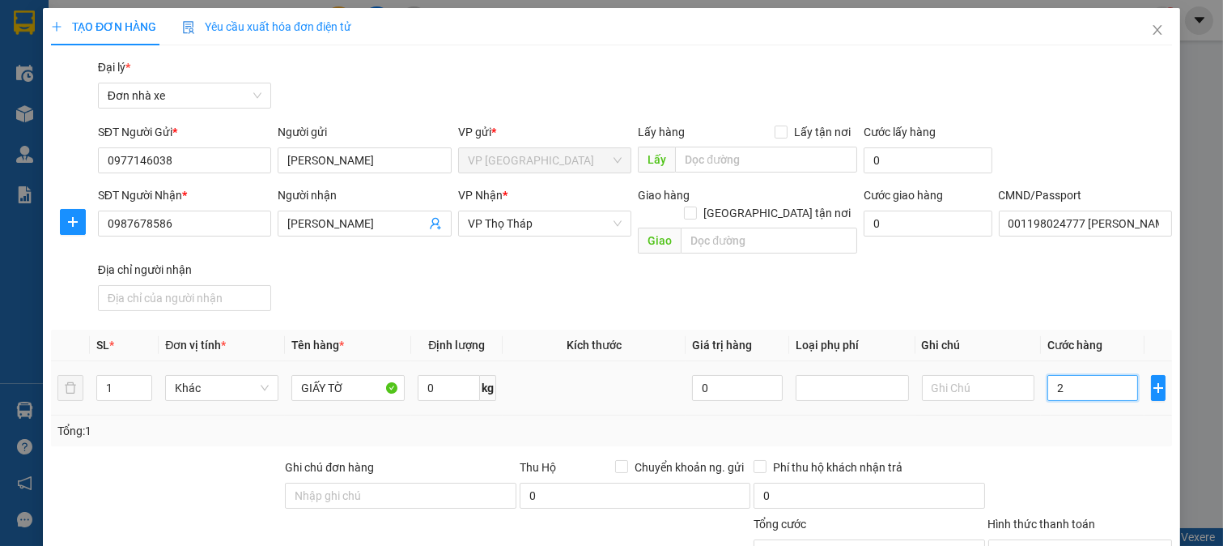
type input "25"
click at [1077, 381] on input "25" at bounding box center [1093, 388] width 90 height 26
type input "25.000"
click at [1072, 422] on div "Tổng: 1" at bounding box center [611, 431] width 1108 height 18
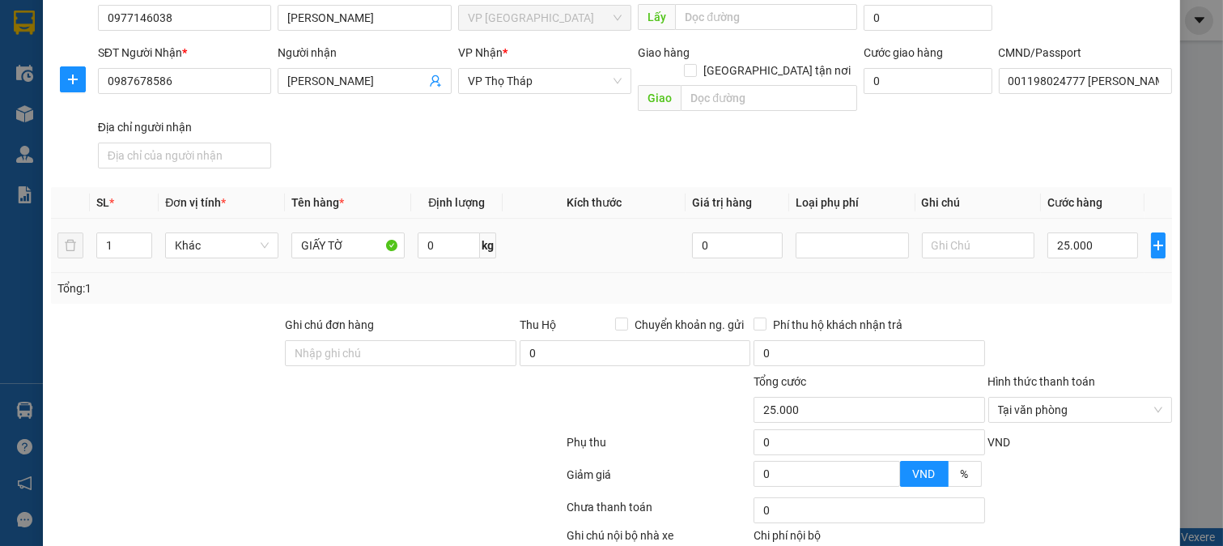
scroll to position [224, 0]
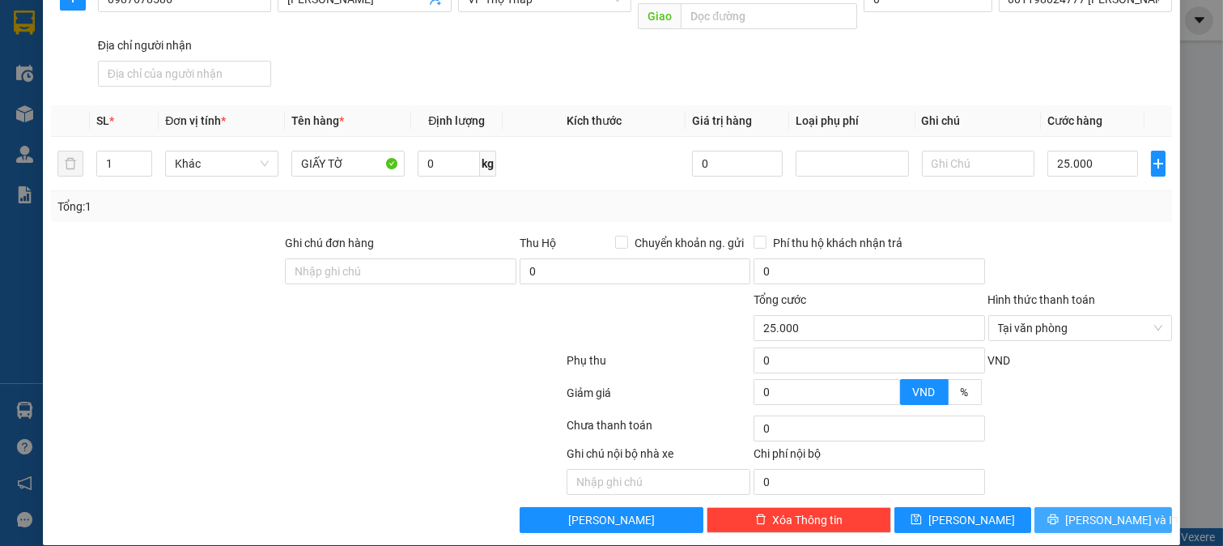
click at [1081, 511] on span "[PERSON_NAME] và In" at bounding box center [1121, 520] width 113 height 18
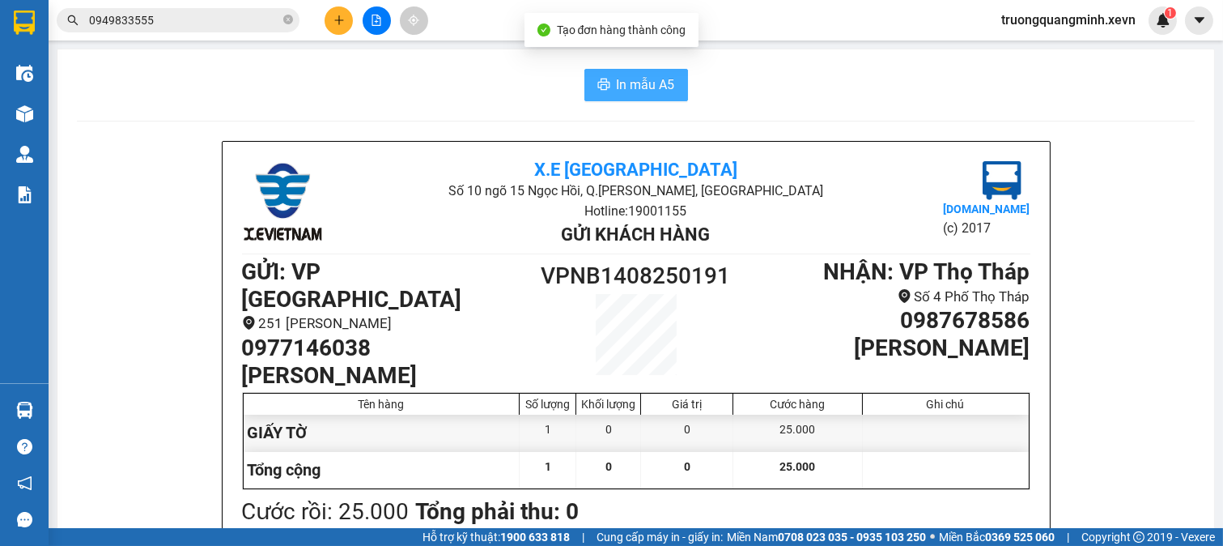
click at [617, 84] on span "In mẫu A5" at bounding box center [646, 84] width 58 height 20
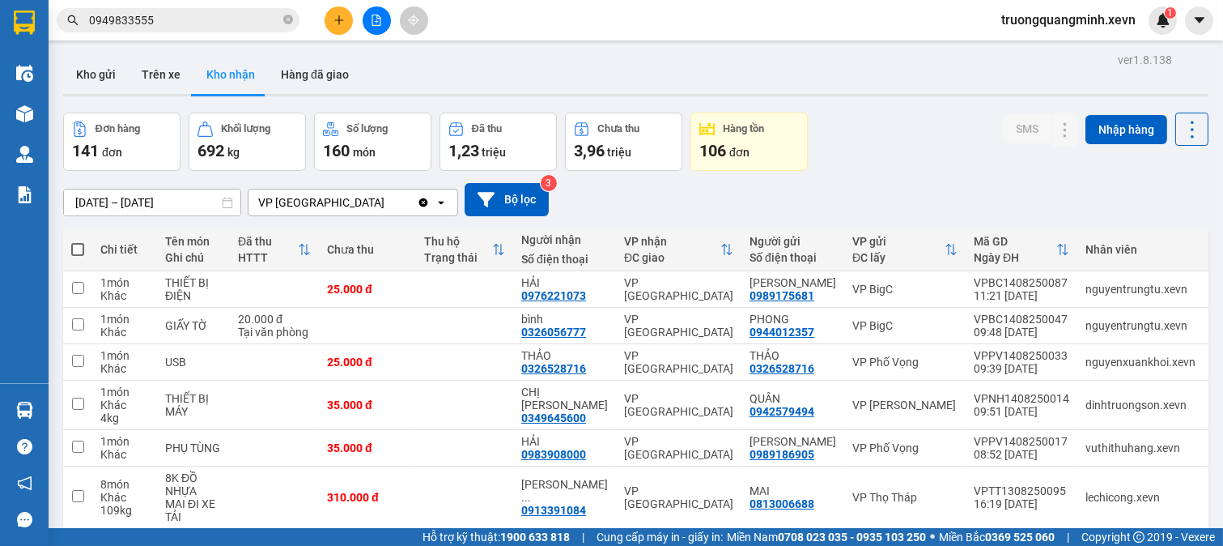
click at [176, 18] on input "0949833555" at bounding box center [184, 20] width 191 height 18
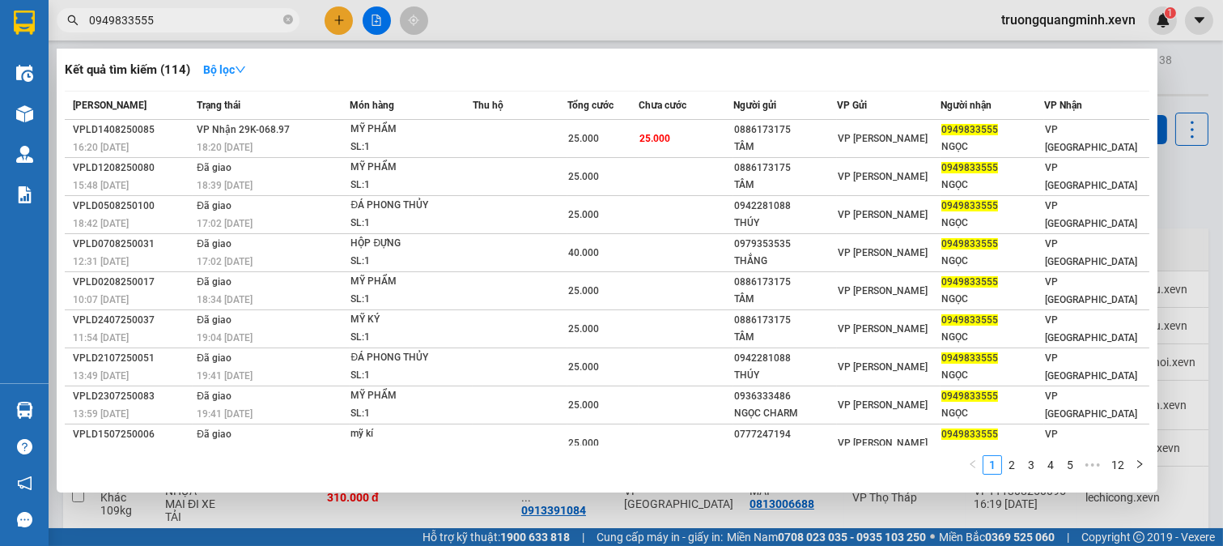
click at [176, 18] on input "0949833555" at bounding box center [184, 20] width 191 height 18
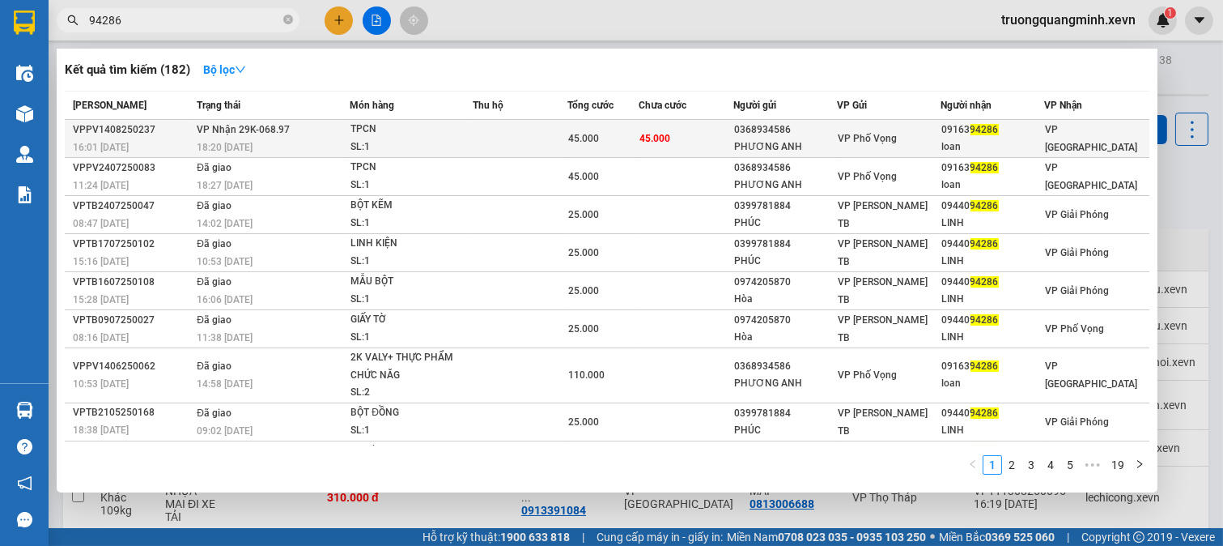
type input "94286"
click at [604, 127] on td "45.000" at bounding box center [602, 139] width 71 height 38
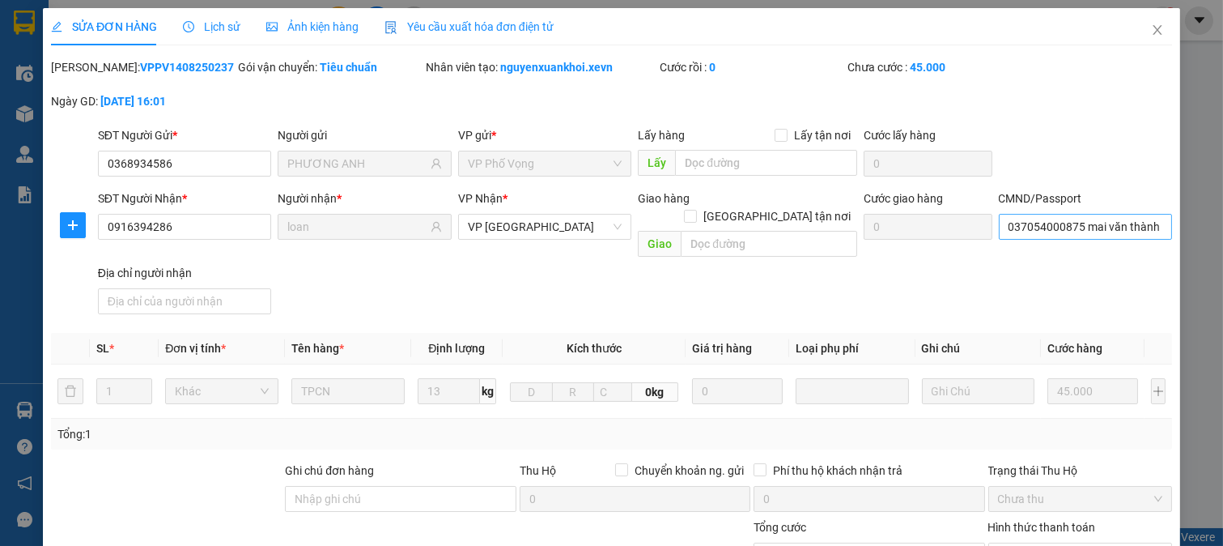
type input "0368934586"
type input "PHƯƠNG ANH"
type input "0916394286"
type input "loan"
type input "037054000875 mai văn thành"
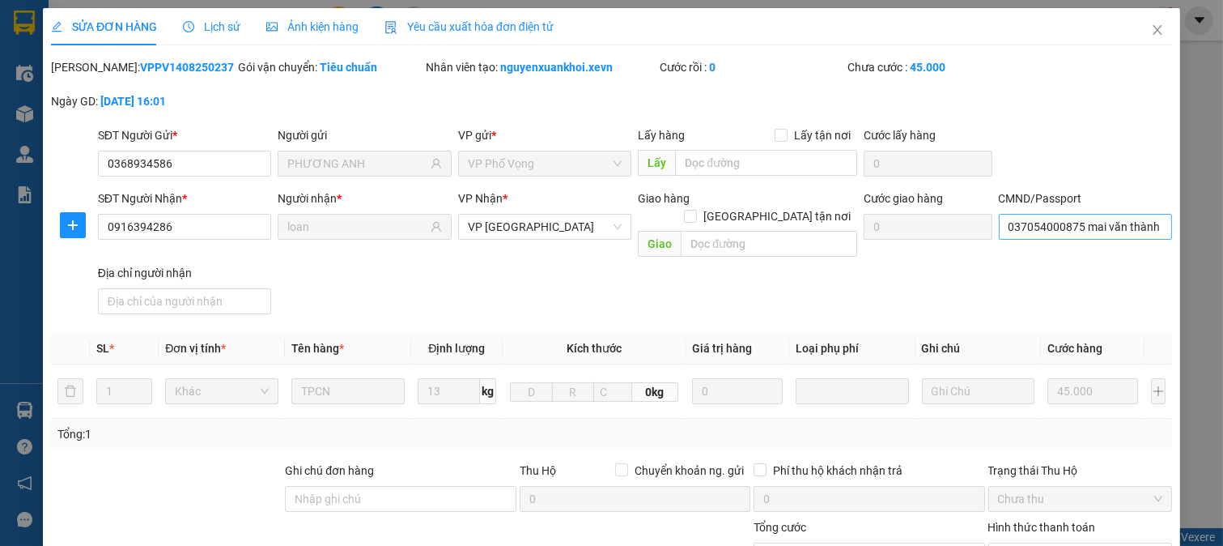
type input "45.000"
click at [1048, 230] on input "037054000875 mai văn thành" at bounding box center [1086, 227] width 174 height 26
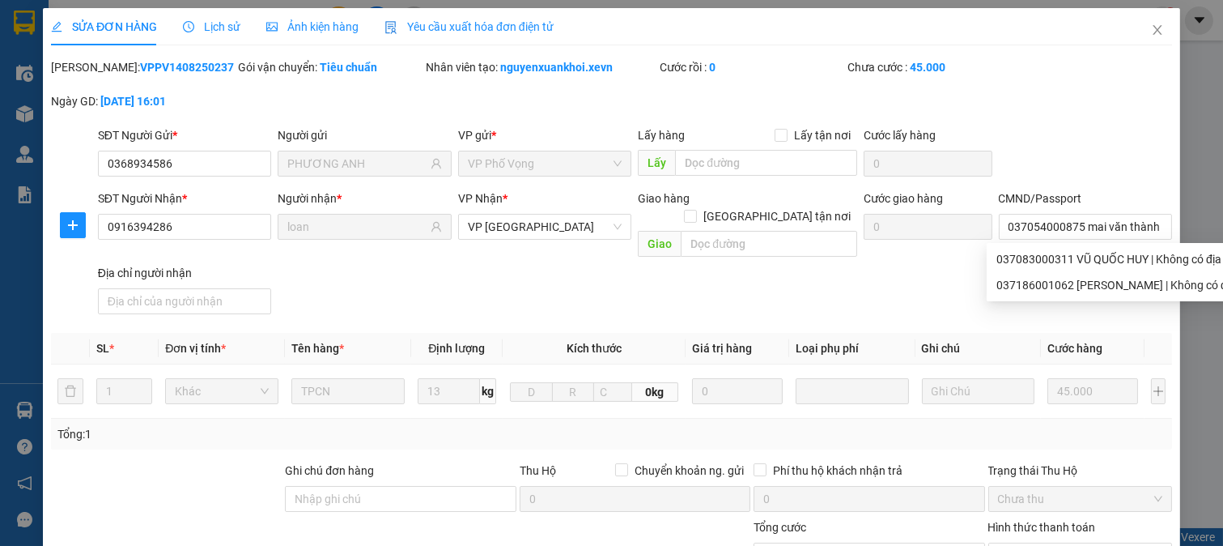
click at [903, 270] on div "SĐT Người Nhận * 0916394286 Người nhận * loan VP Nhận * VP Ninh Bình Giao hàng …" at bounding box center [635, 254] width 1081 height 131
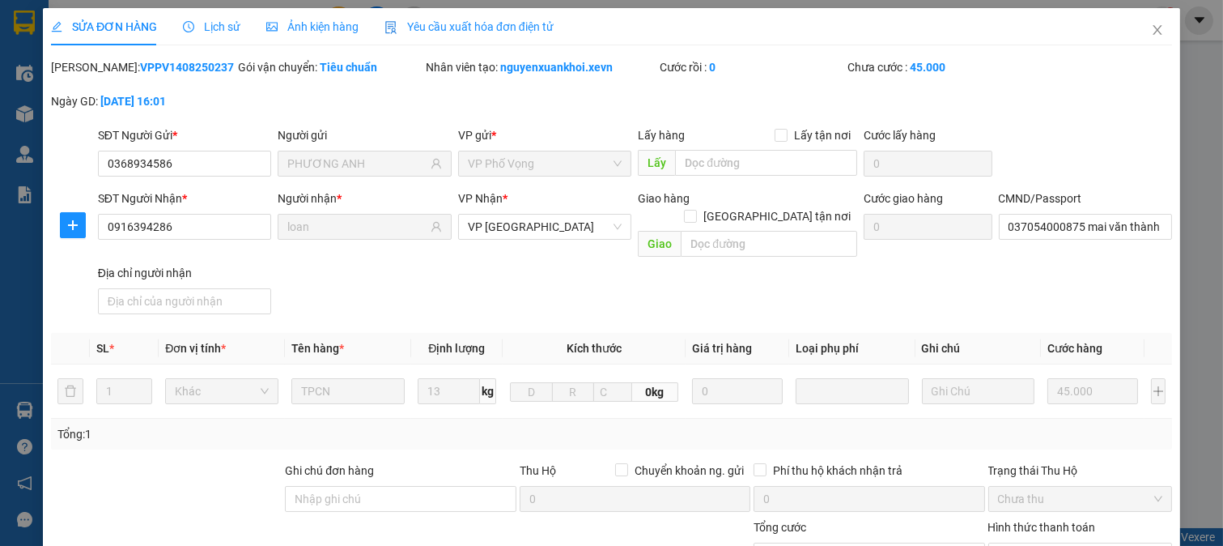
scroll to position [228, 0]
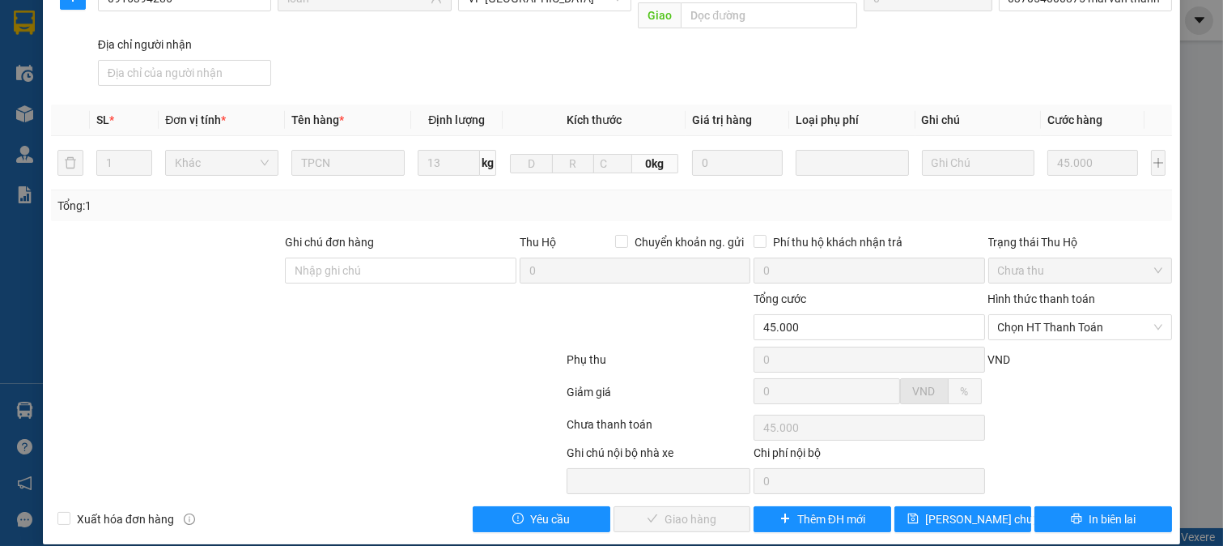
drag, startPoint x: 1045, startPoint y: 309, endPoint x: 1054, endPoint y: 325, distance: 18.5
click at [1048, 315] on span "Chọn HT Thanh Toán" at bounding box center [1080, 327] width 165 height 24
click at [1024, 359] on div "VND" at bounding box center [1081, 365] width 188 height 28
drag, startPoint x: 1023, startPoint y: 303, endPoint x: 1027, endPoint y: 332, distance: 29.3
click at [1023, 315] on span "Chọn HT Thanh Toán" at bounding box center [1080, 327] width 165 height 24
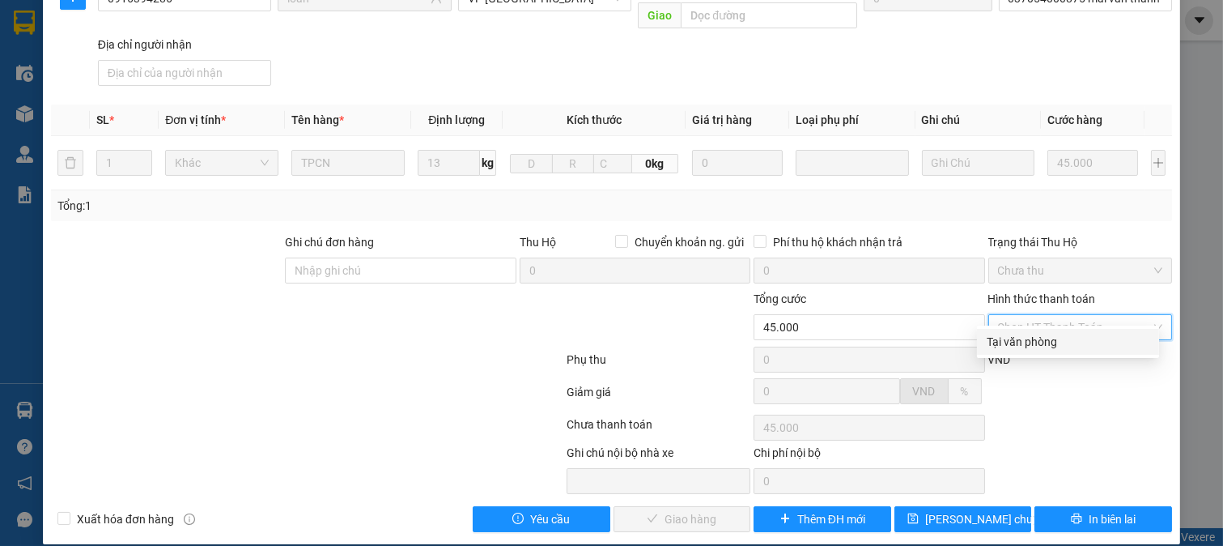
drag, startPoint x: 1014, startPoint y: 334, endPoint x: 932, endPoint y: 392, distance: 99.9
click at [1014, 334] on div "Tại văn phòng" at bounding box center [1068, 342] width 163 height 18
type input "0"
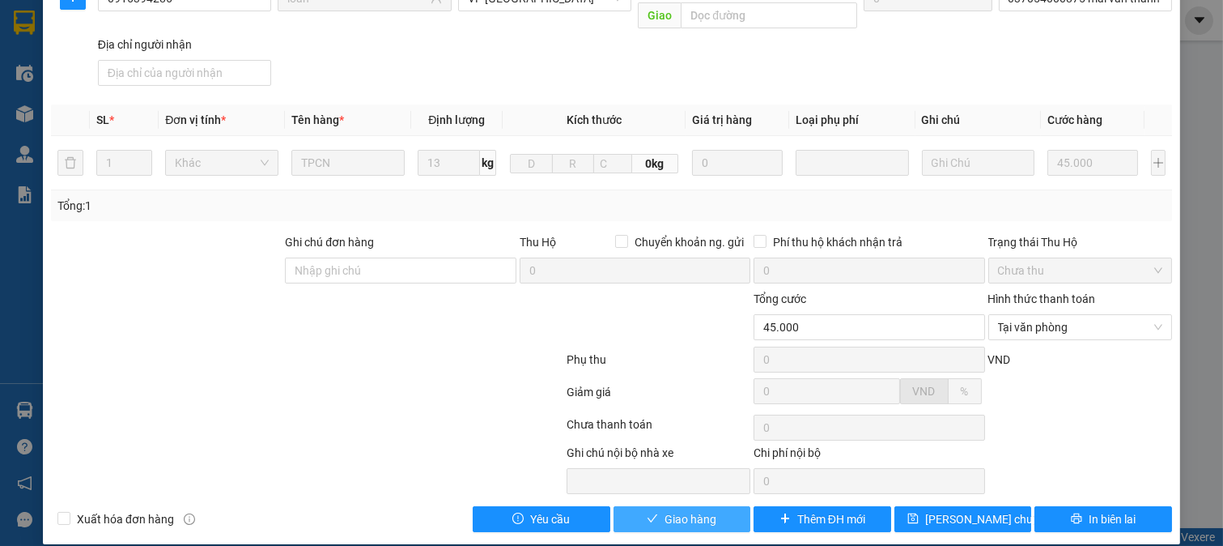
click at [685, 510] on span "Giao hàng" at bounding box center [691, 519] width 52 height 18
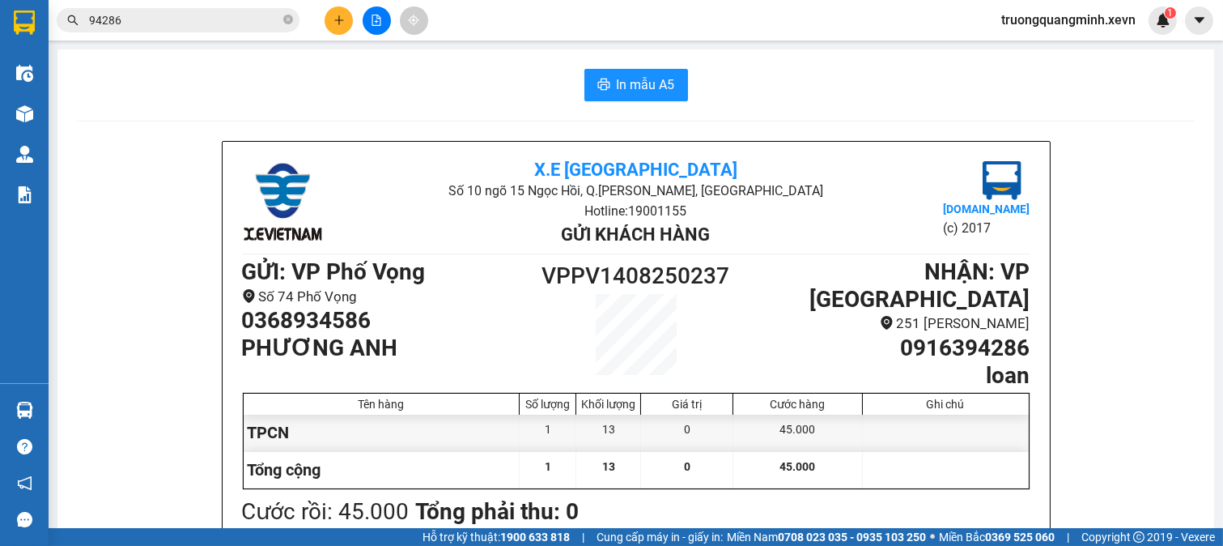
click at [206, 23] on input "94286" at bounding box center [184, 20] width 191 height 18
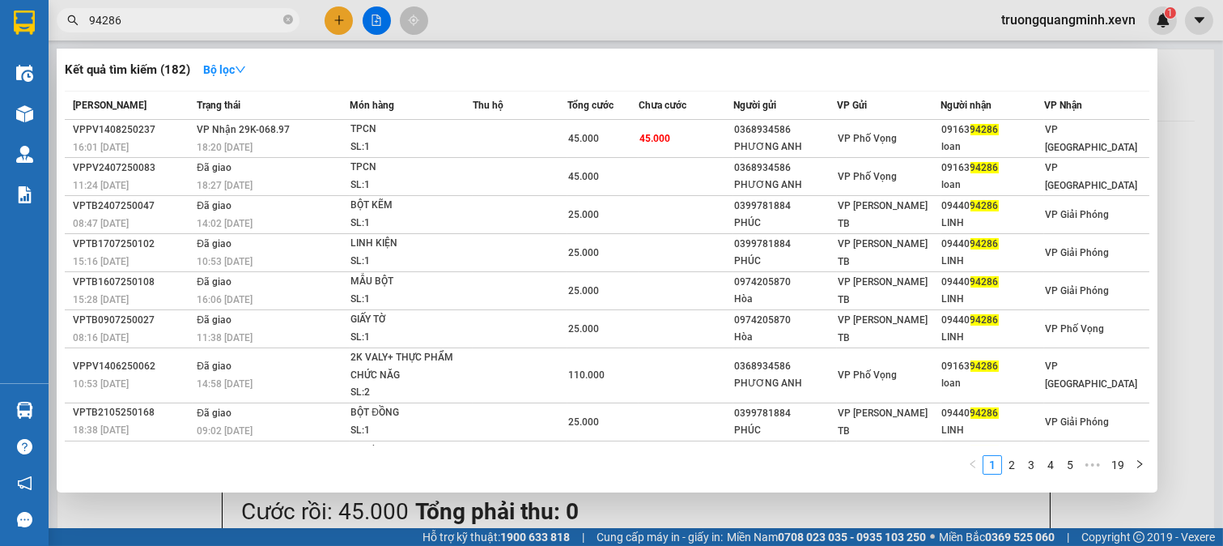
click at [206, 23] on input "94286" at bounding box center [184, 20] width 191 height 18
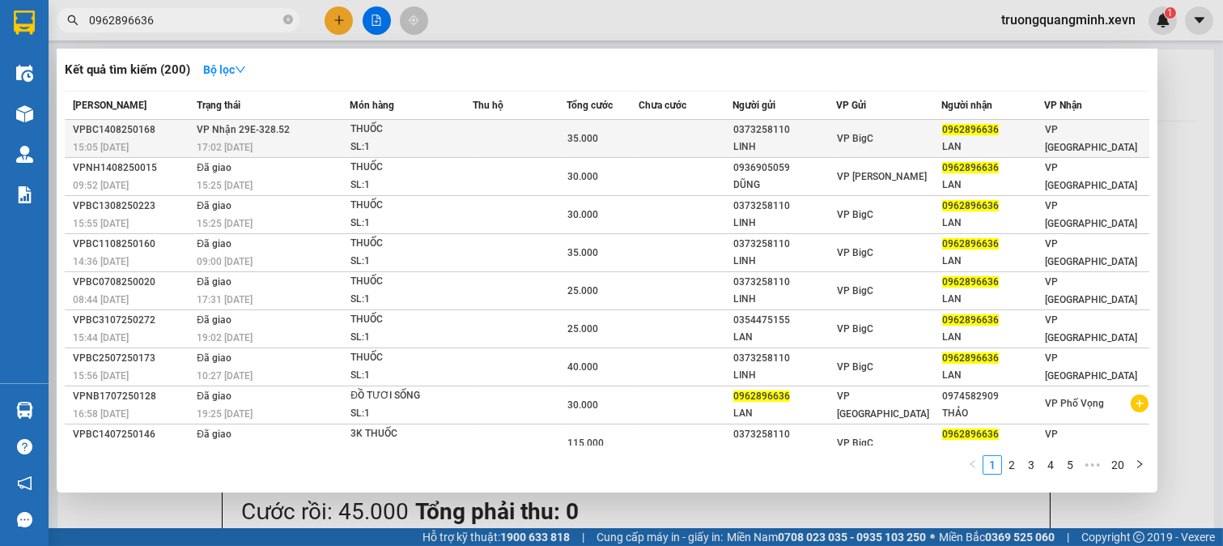
type input "0962896636"
click at [577, 142] on span "35.000" at bounding box center [583, 138] width 31 height 11
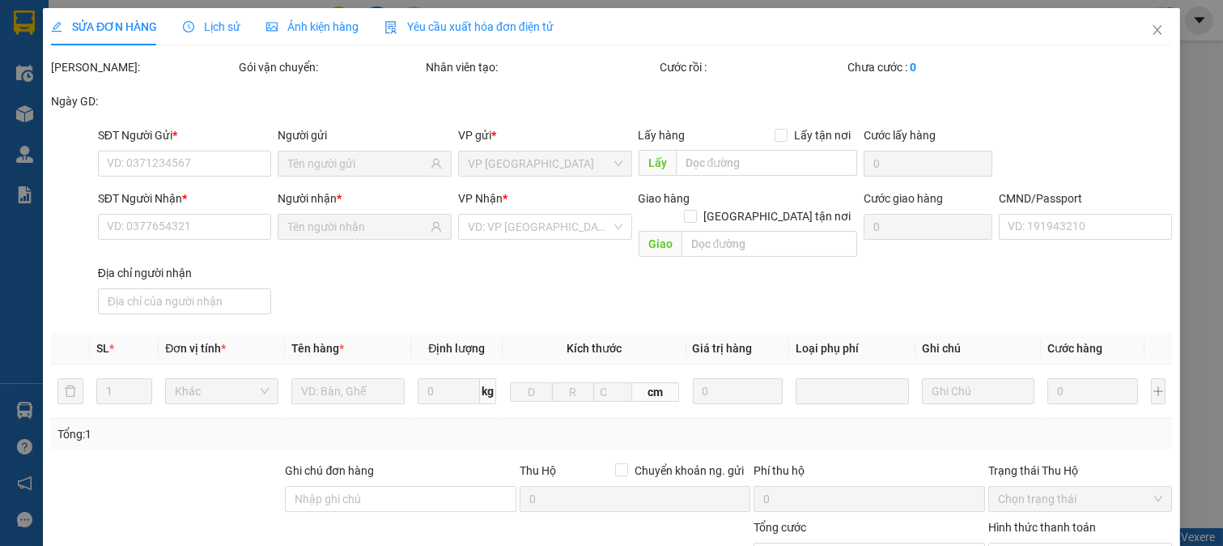
type input "0373258110"
type input "LINH"
type input "0962896636"
type input "LAN"
type input "037190000178 PHẠM THỊ LAN"
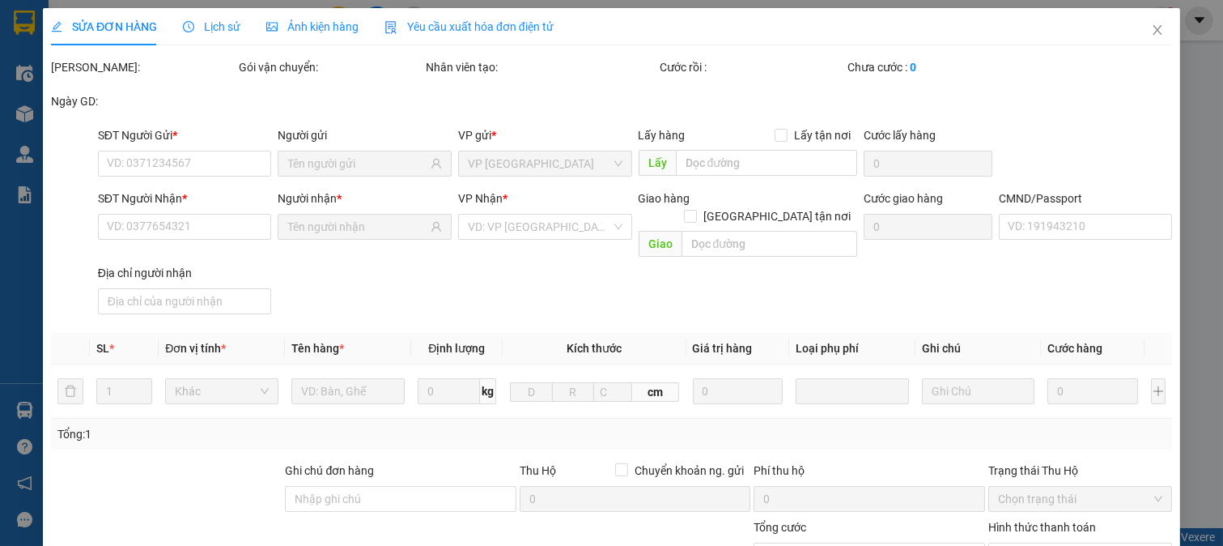
type input "35.000"
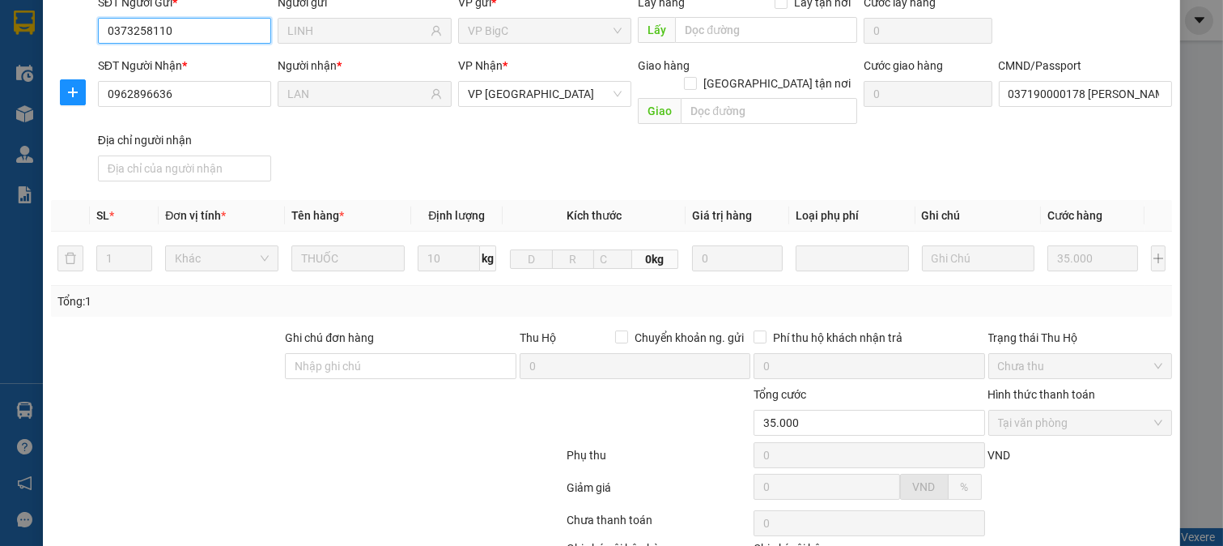
scroll to position [228, 0]
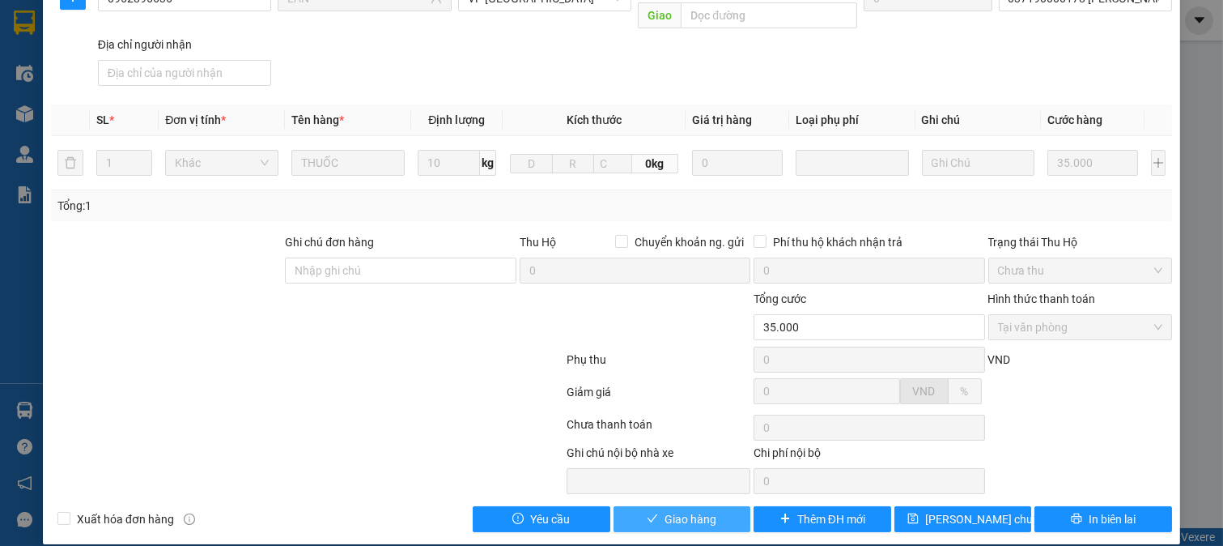
click at [675, 513] on button "Giao hàng" at bounding box center [683, 519] width 138 height 26
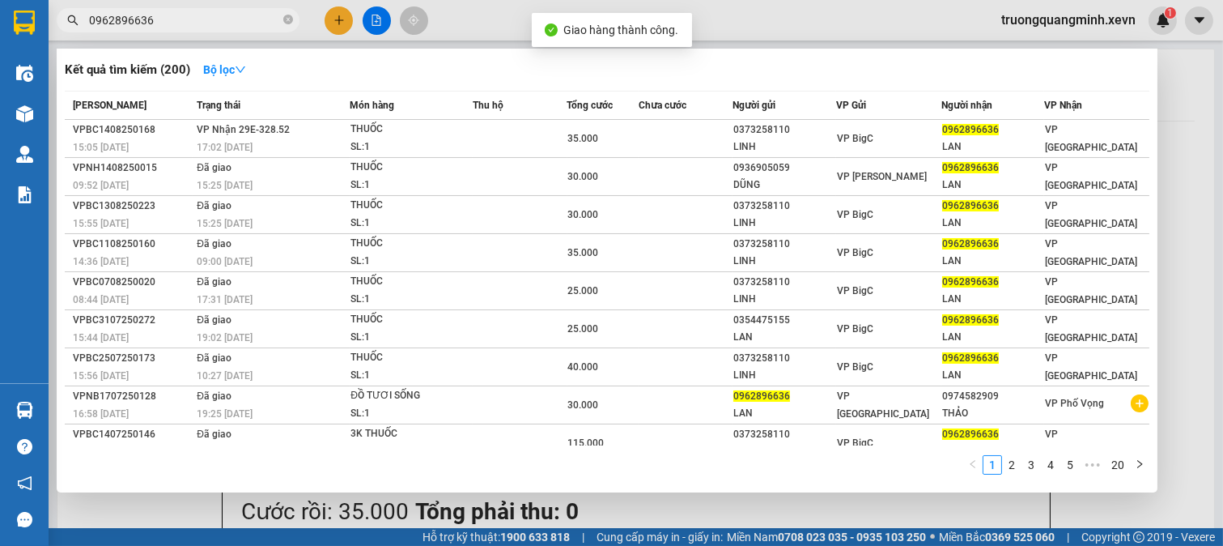
click at [232, 28] on input "0962896636" at bounding box center [184, 20] width 191 height 18
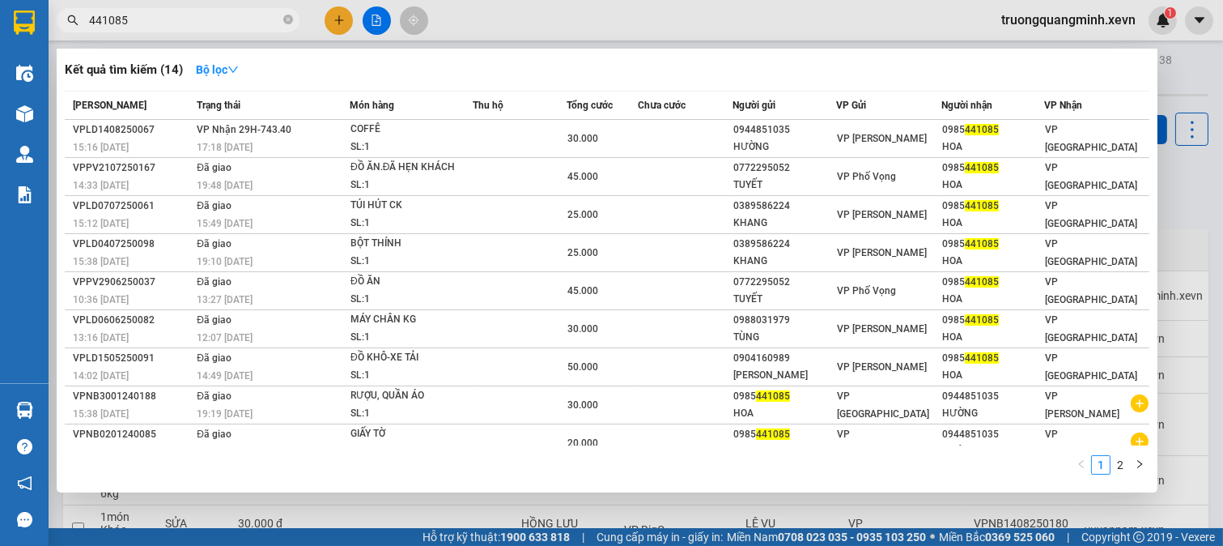
click at [157, 20] on input "441085" at bounding box center [184, 20] width 191 height 18
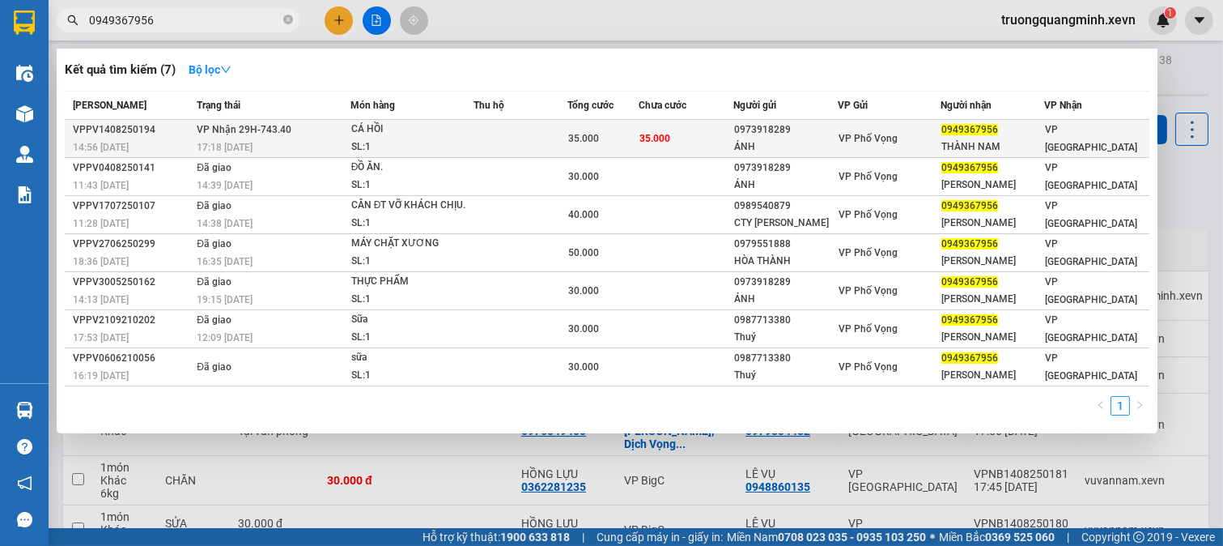
type input "0949367956"
click at [576, 128] on td "35.000" at bounding box center [602, 139] width 71 height 38
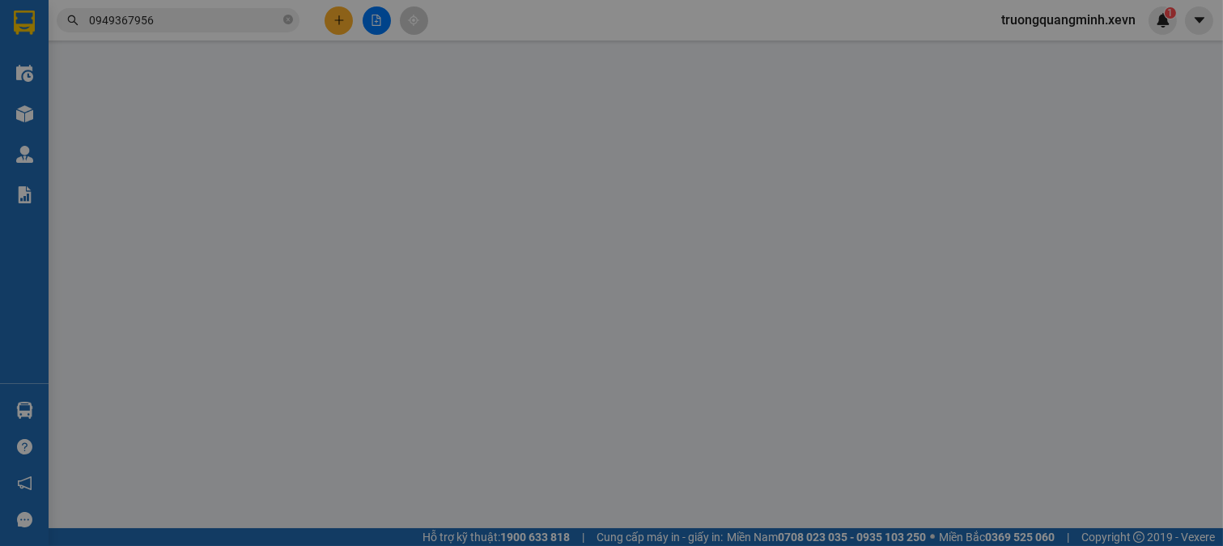
click at [767, 130] on div "SỬA ĐƠN HÀNG Lịch sử Ảnh kiện hàng Yêu cầu xuất hóa đơn điện tử Total Paid Fee …" at bounding box center [611, 273] width 1223 height 546
type input "0973918289"
type input "ÁNH"
type input "0949367956"
type input "THÀNH NAM"
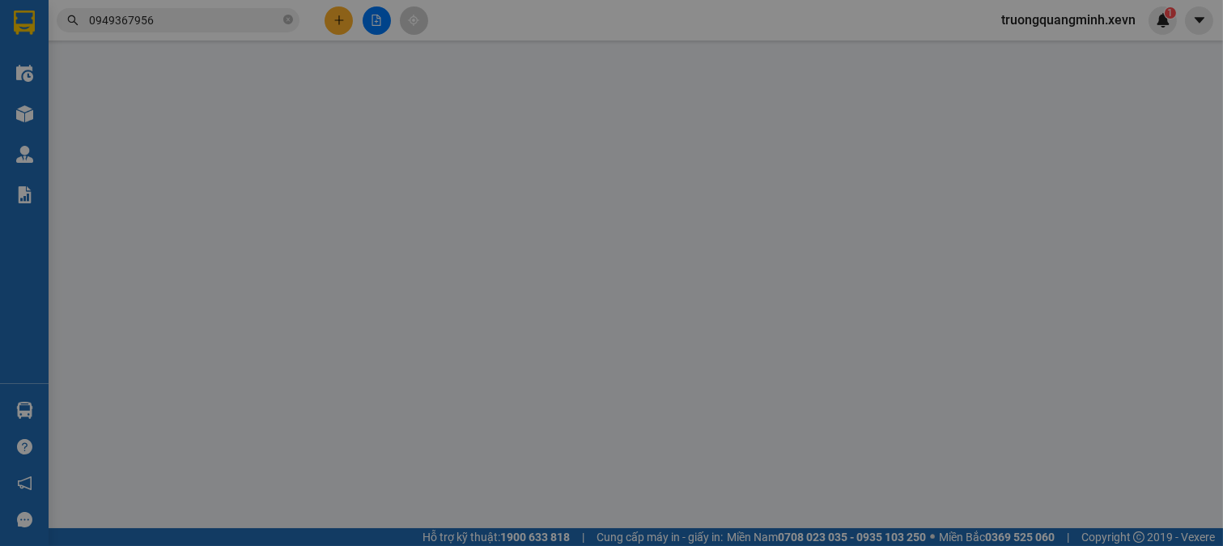
type input "037189002583 [PERSON_NAME]"
type input "35.000"
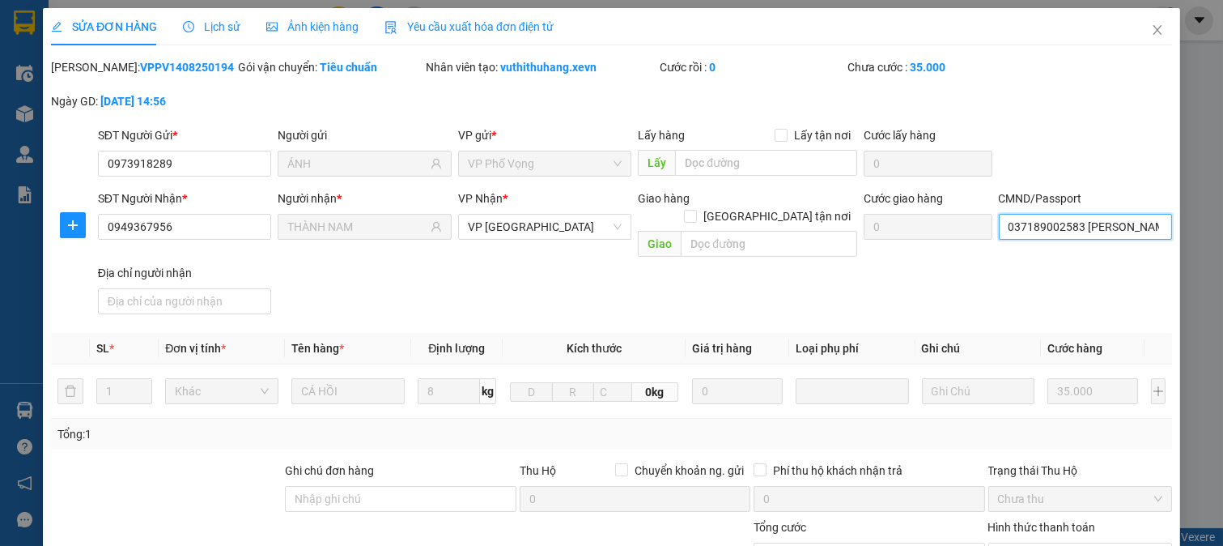
click at [1056, 223] on input "037189002583 [PERSON_NAME]" at bounding box center [1086, 227] width 174 height 26
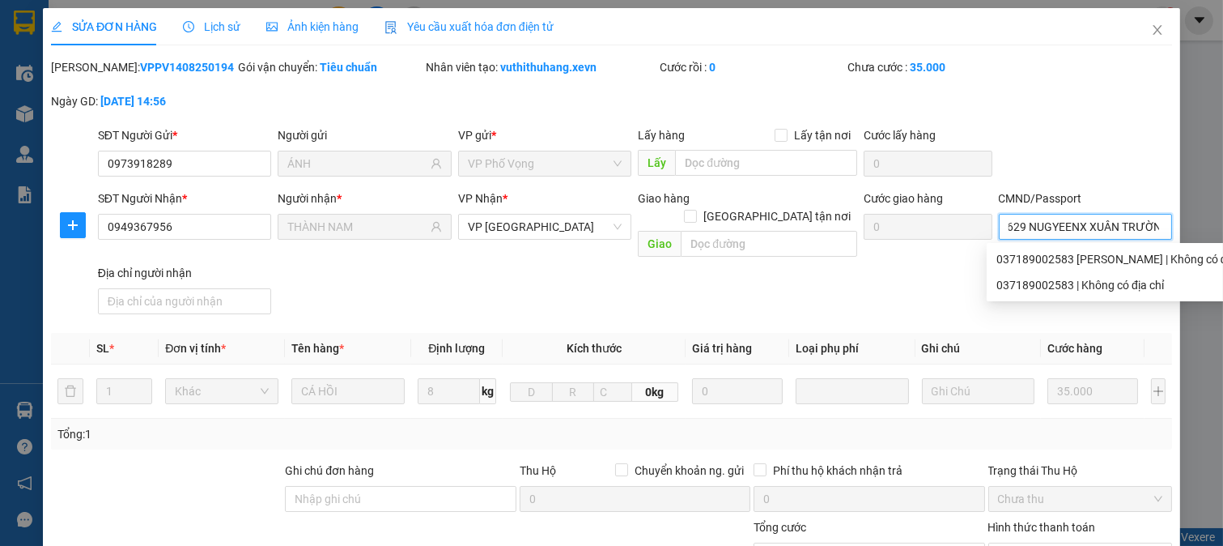
scroll to position [0, 66]
type input "037091005629 NUGYEENX XUÂN TRƯỜNG"
click at [870, 282] on div "SĐT Người Nhận * 0949367956 Người nhận * THÀNH NAM VP Nhận * VP [GEOGRAPHIC_DAT…" at bounding box center [635, 254] width 1081 height 131
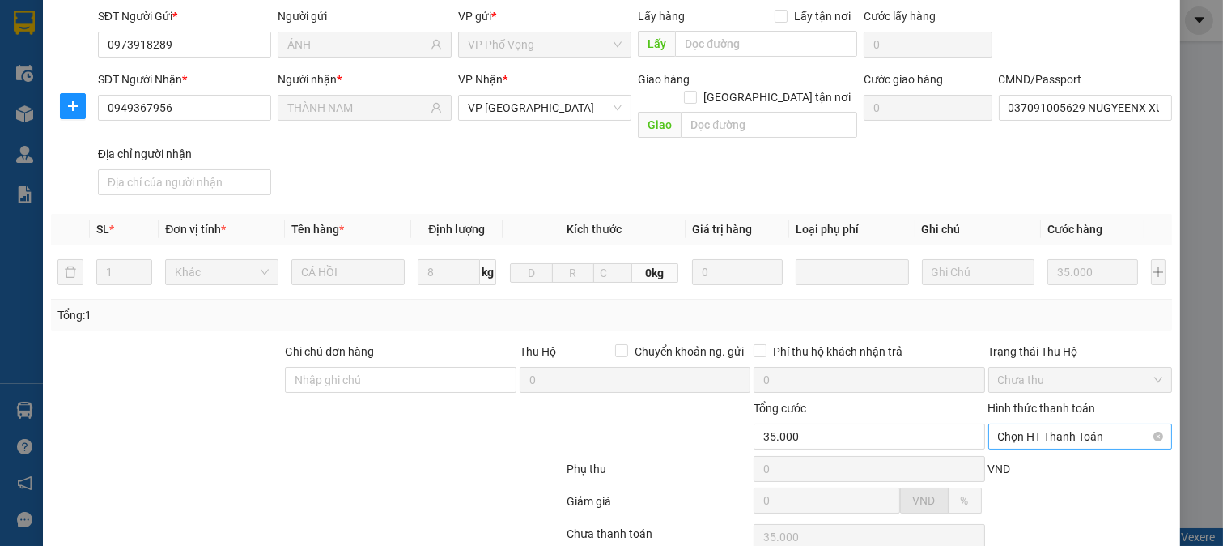
scroll to position [228, 0]
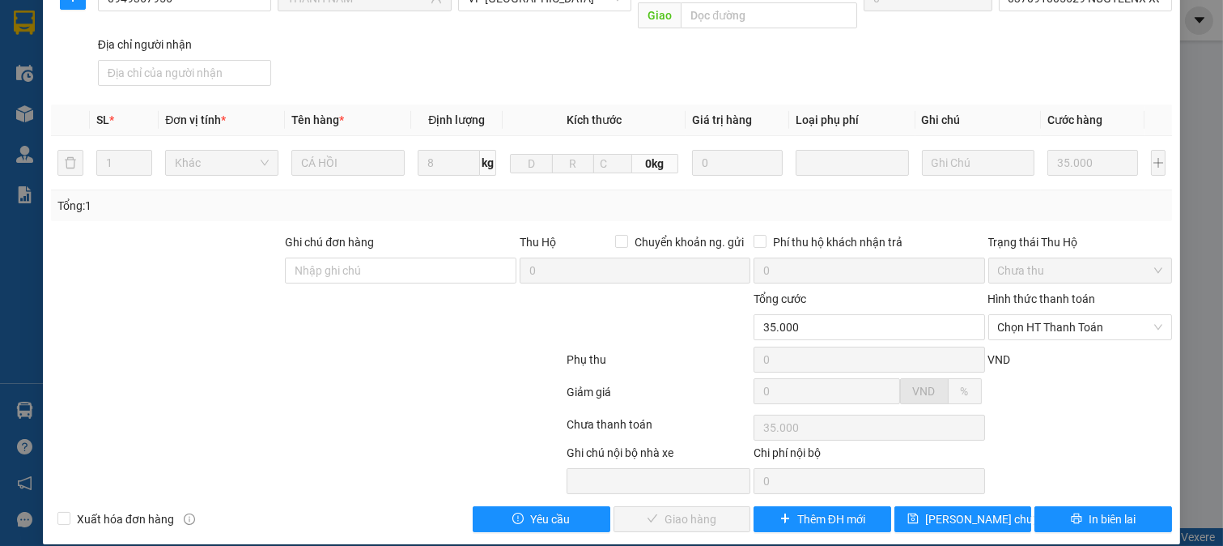
drag, startPoint x: 1044, startPoint y: 312, endPoint x: 1040, endPoint y: 324, distance: 12.8
click at [1043, 315] on span "Chọn HT Thanh Toán" at bounding box center [1080, 327] width 165 height 24
click at [1026, 342] on div "Tại văn phòng" at bounding box center [1068, 342] width 163 height 18
type input "0"
drag, startPoint x: 653, startPoint y: 506, endPoint x: 665, endPoint y: 505, distance: 11.4
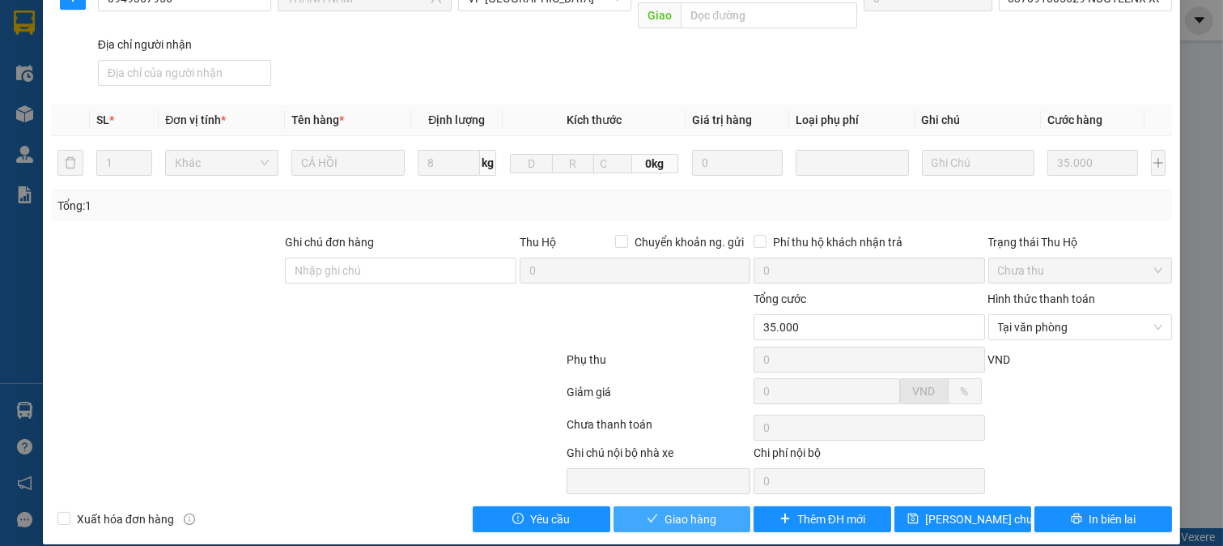
click at [652, 506] on button "Giao hàng" at bounding box center [683, 519] width 138 height 26
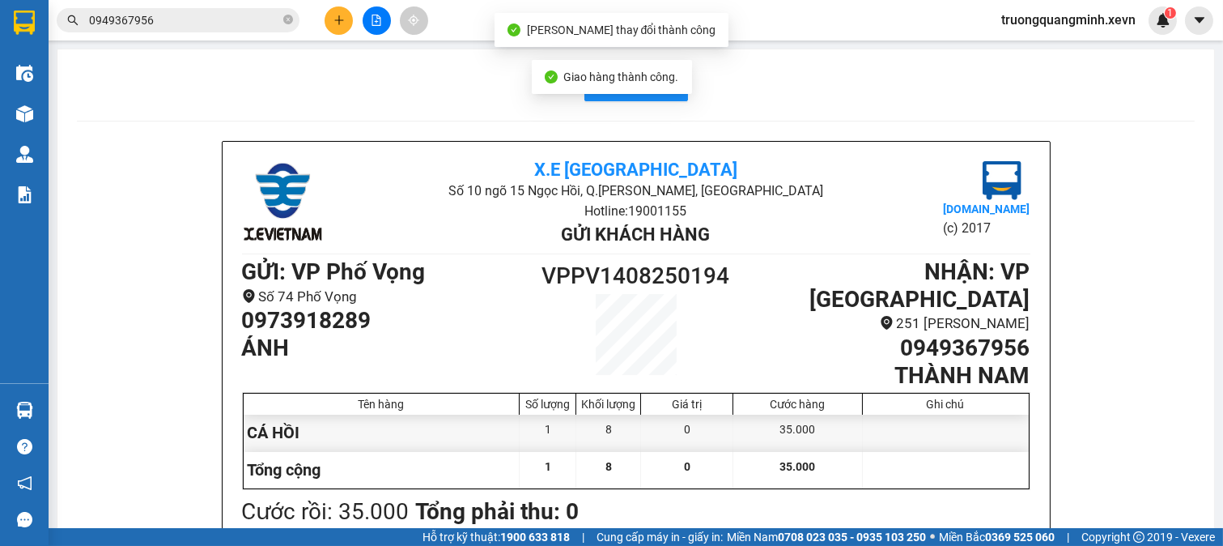
click at [176, 19] on input "0949367956" at bounding box center [184, 20] width 191 height 18
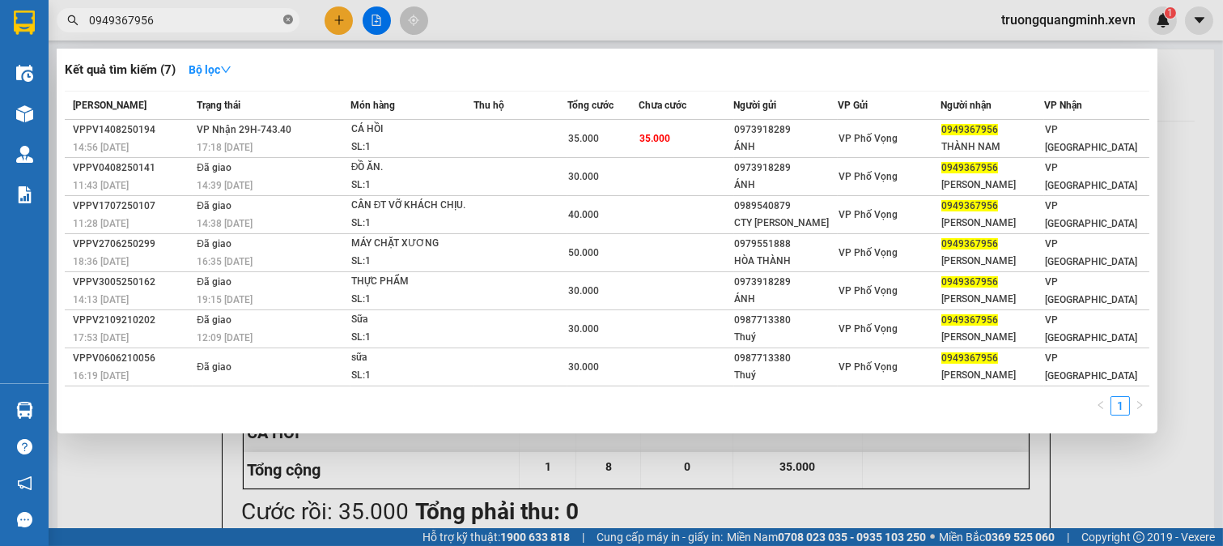
click at [287, 25] on span at bounding box center [288, 20] width 10 height 15
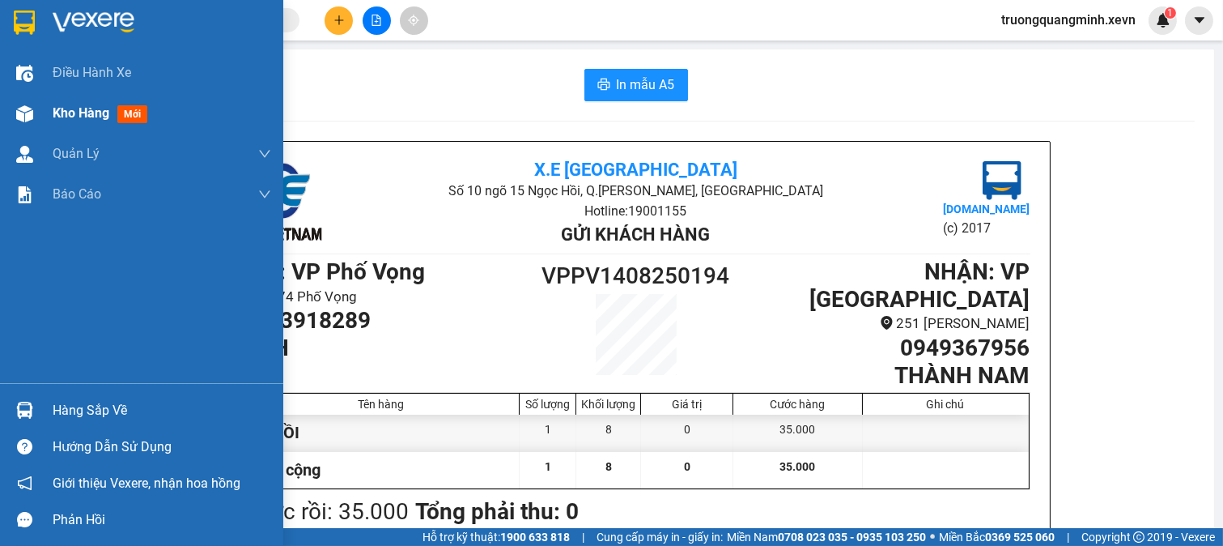
click at [26, 112] on img at bounding box center [24, 113] width 17 height 17
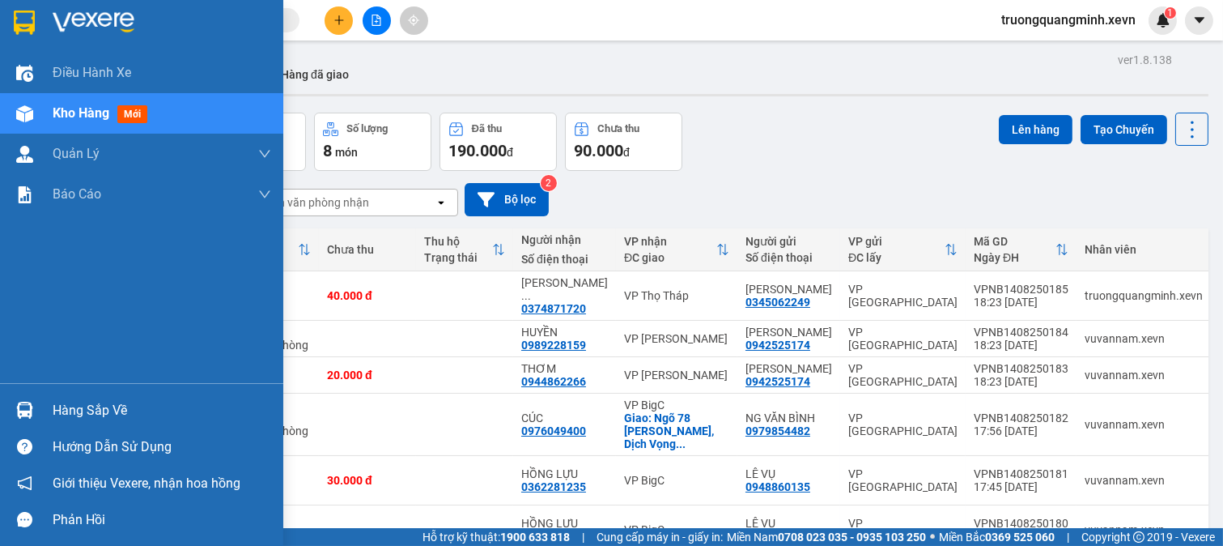
click at [41, 402] on div "Hàng sắp về" at bounding box center [141, 410] width 283 height 36
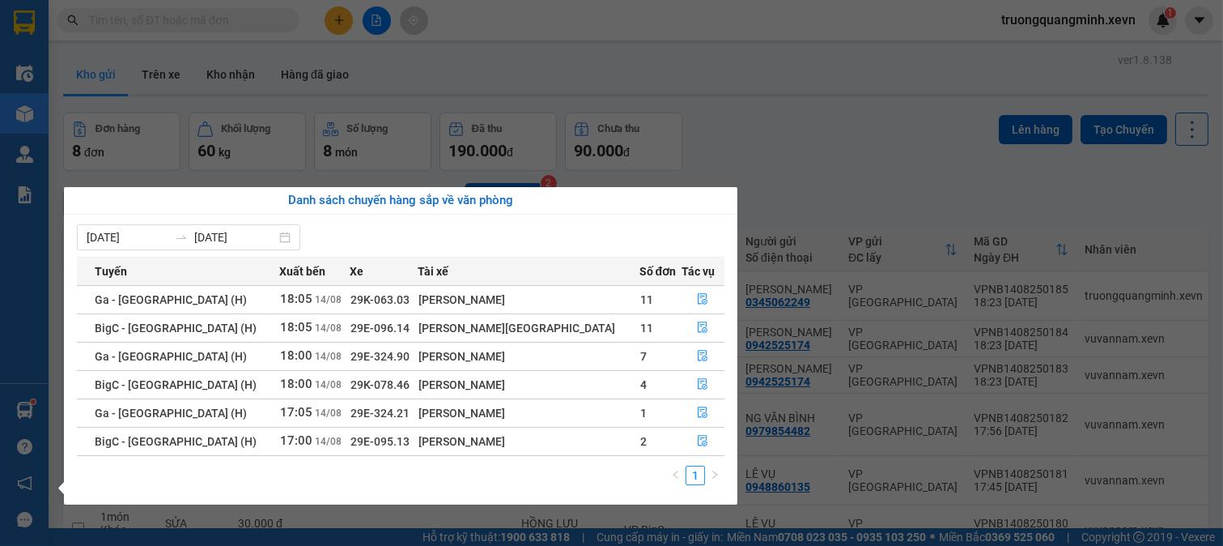
click at [150, 18] on section "Kết quả tìm kiếm ( 7 ) Bộ lọc Mã ĐH Trạng thái Món hàng Thu hộ Tổng cước Chưa c…" at bounding box center [611, 273] width 1223 height 546
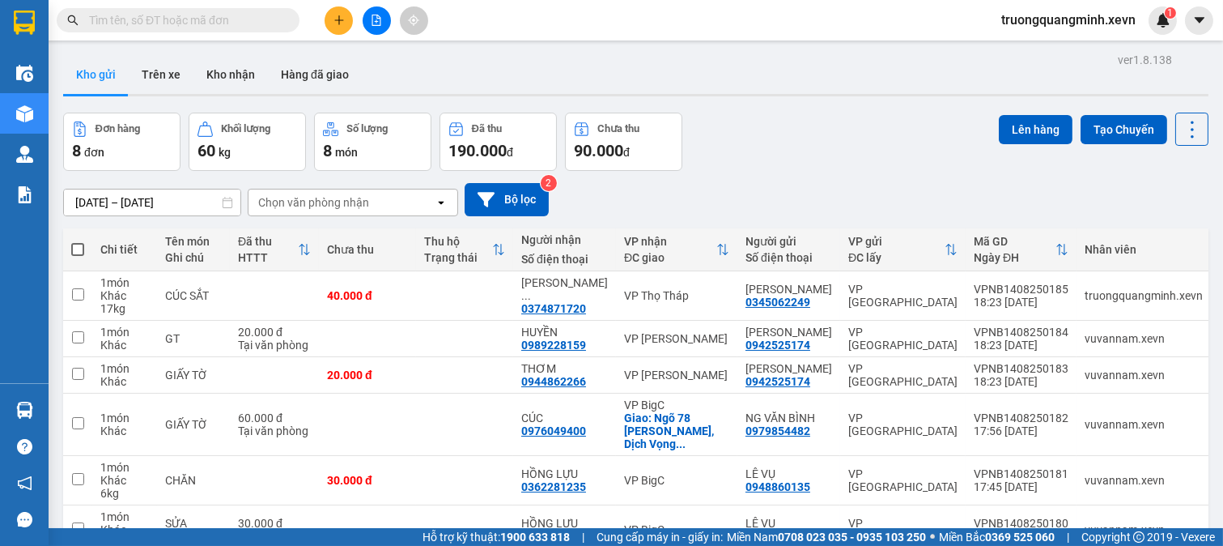
click at [150, 18] on input "text" at bounding box center [184, 20] width 191 height 18
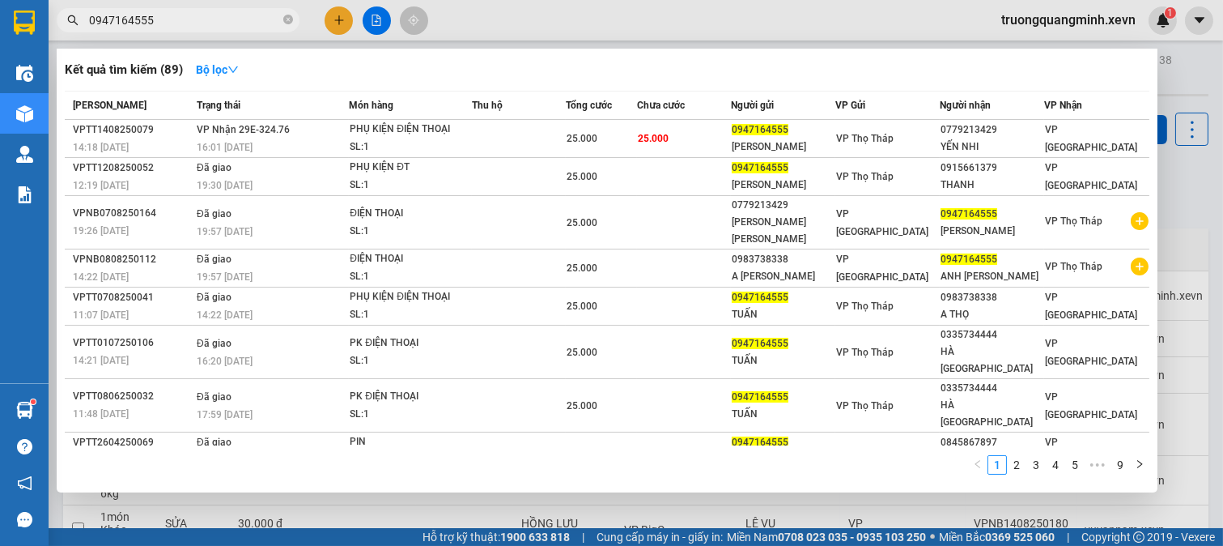
type input "0947164555"
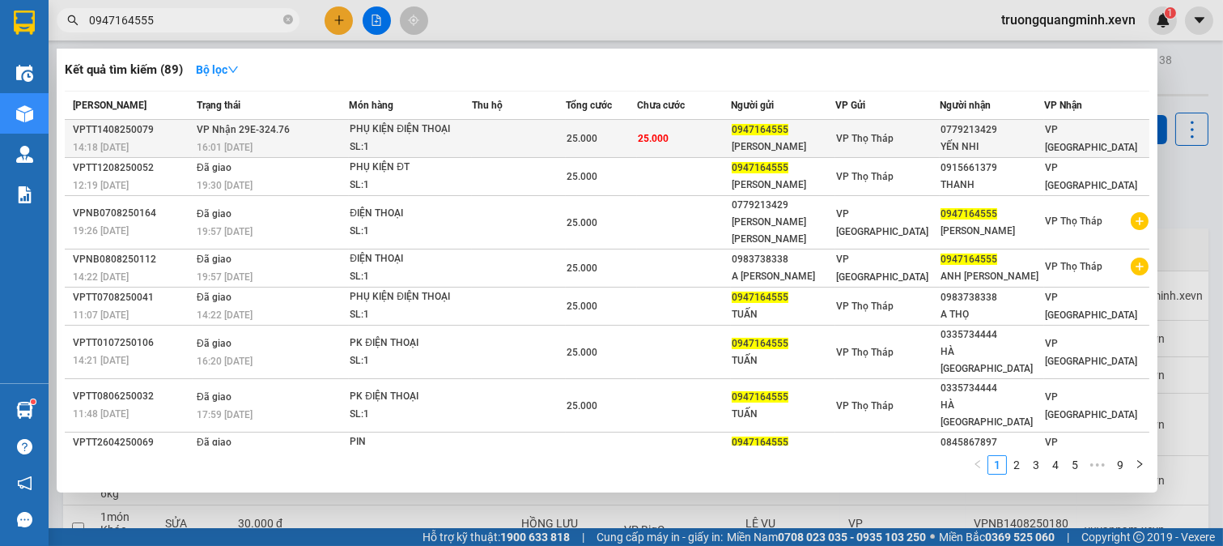
click at [665, 124] on td "25.000" at bounding box center [684, 139] width 95 height 38
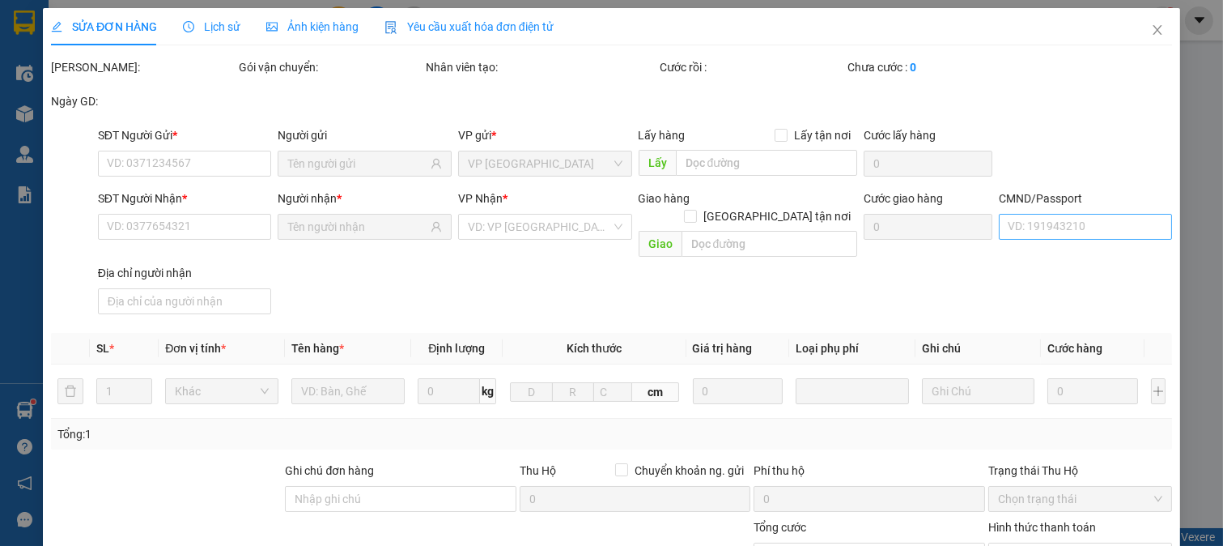
type input "0947164555"
type input "[PERSON_NAME]"
type input "0779213429"
type input "YẾN NHI"
type input "037084007100 [PERSON_NAME]"
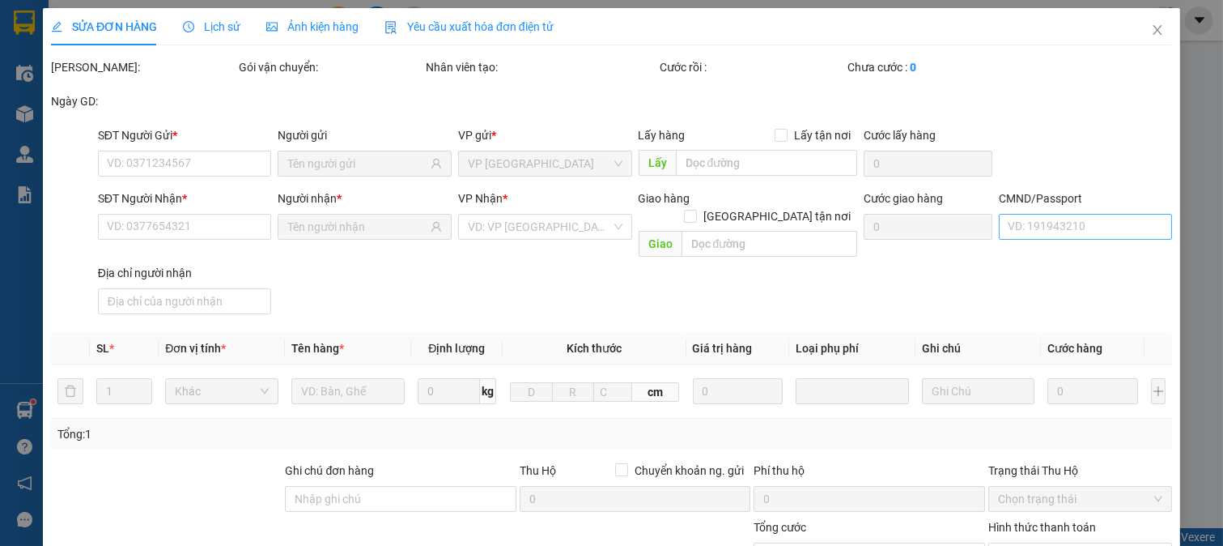
type input "25.000"
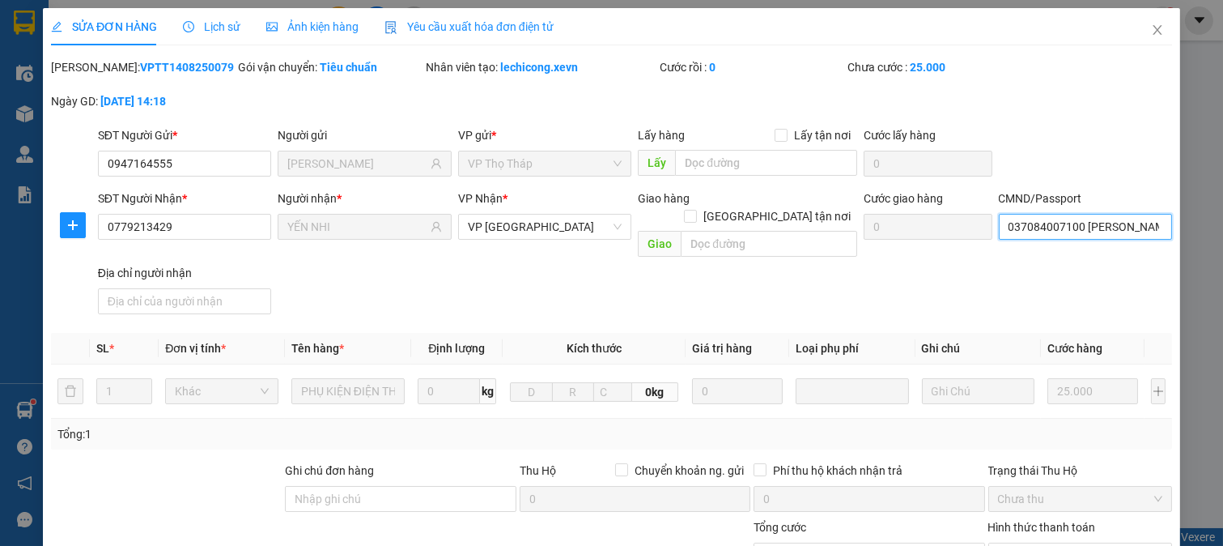
click at [1039, 231] on input "037084007100 [PERSON_NAME]" at bounding box center [1086, 227] width 174 height 26
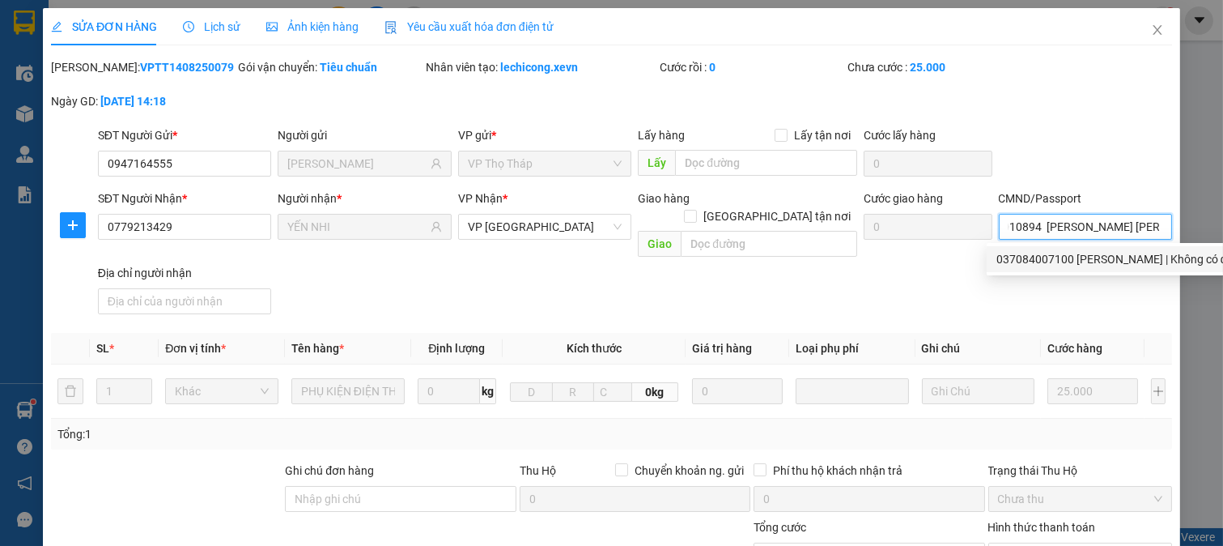
type input "037307010894 [PERSON_NAME] [PERSON_NAME]"
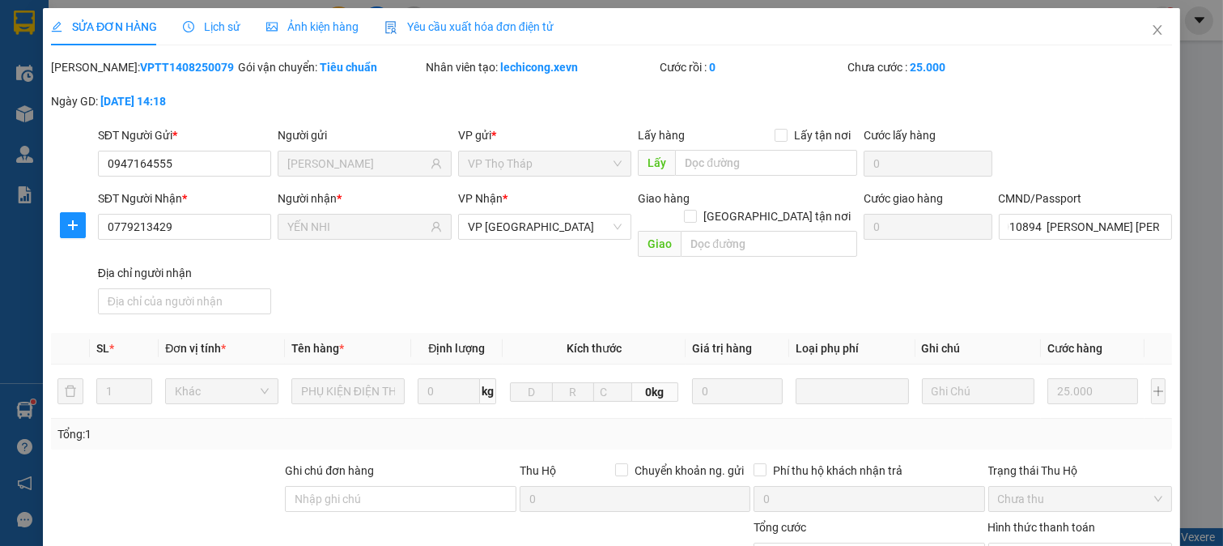
click at [875, 274] on div "SĐT Người Nhận * 0779213429 Người nhận * YẾN NHI VP Nhận * VP Ninh Bình Giao hà…" at bounding box center [635, 254] width 1081 height 131
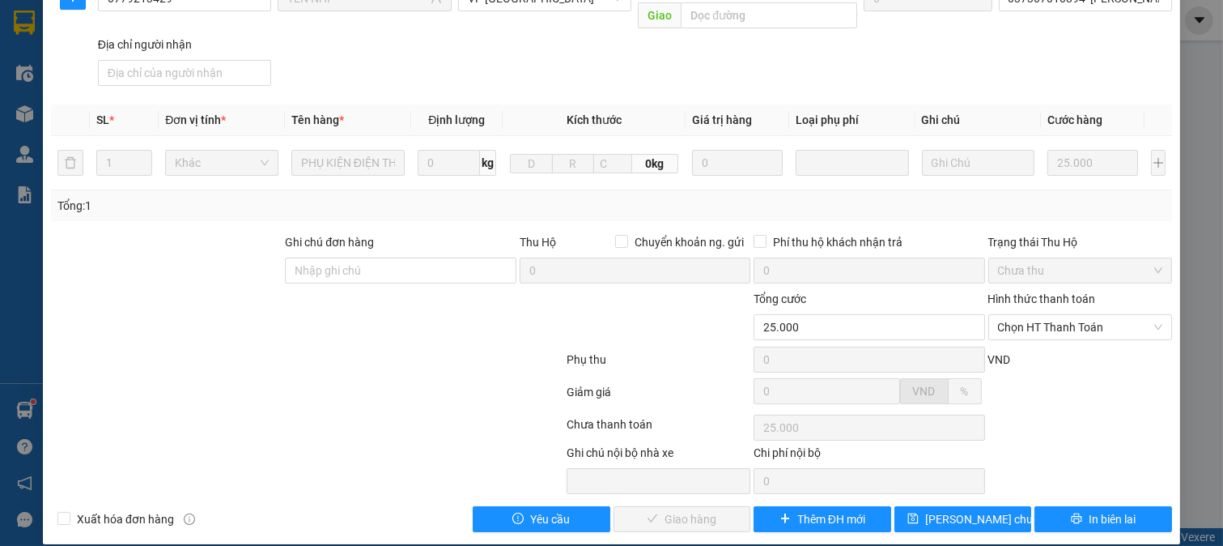
drag, startPoint x: 1047, startPoint y: 310, endPoint x: 1050, endPoint y: 338, distance: 27.7
click at [1047, 315] on span "Chọn HT Thanh Toán" at bounding box center [1080, 327] width 165 height 24
click at [1032, 338] on div "Tại văn phòng" at bounding box center [1068, 342] width 163 height 18
type input "0"
click at [693, 510] on span "Giao hàng" at bounding box center [691, 519] width 52 height 18
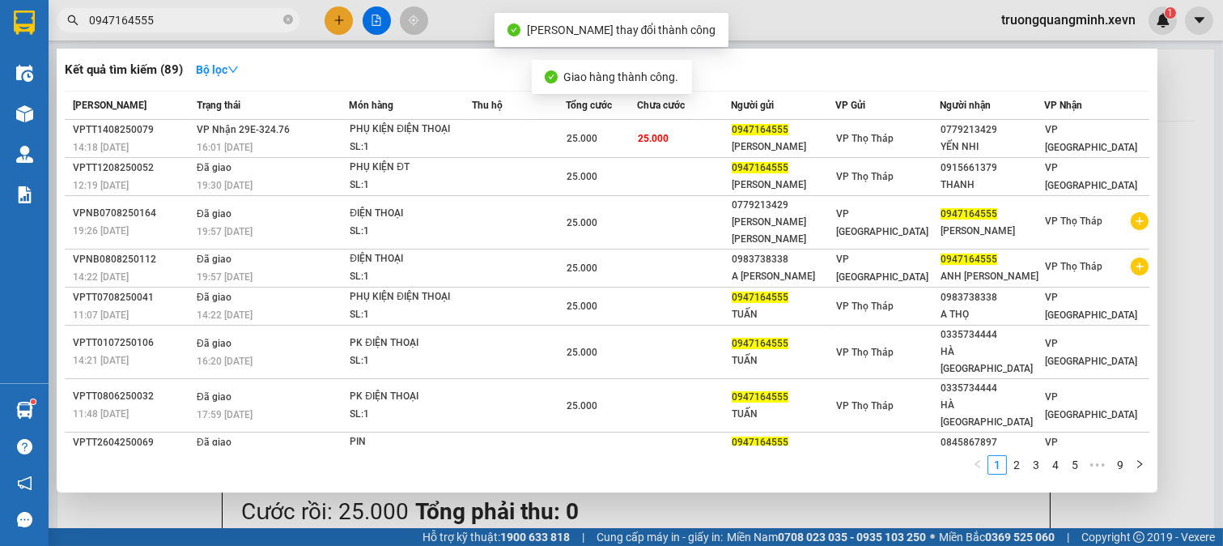
click at [171, 19] on input "0947164555" at bounding box center [184, 20] width 191 height 18
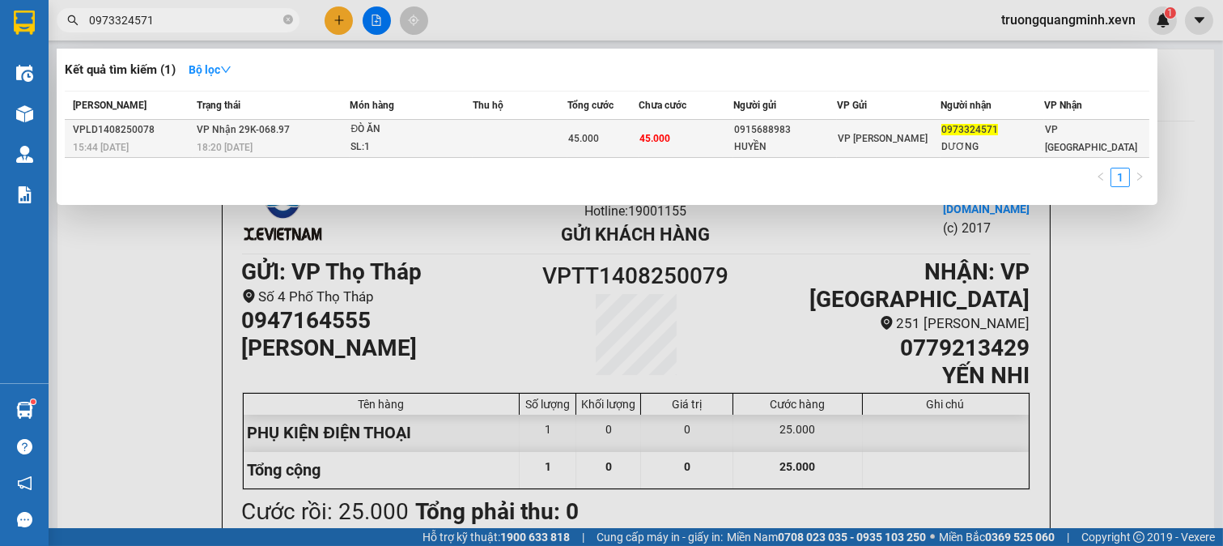
type input "0973324571"
click at [685, 134] on td "45.000" at bounding box center [686, 139] width 95 height 38
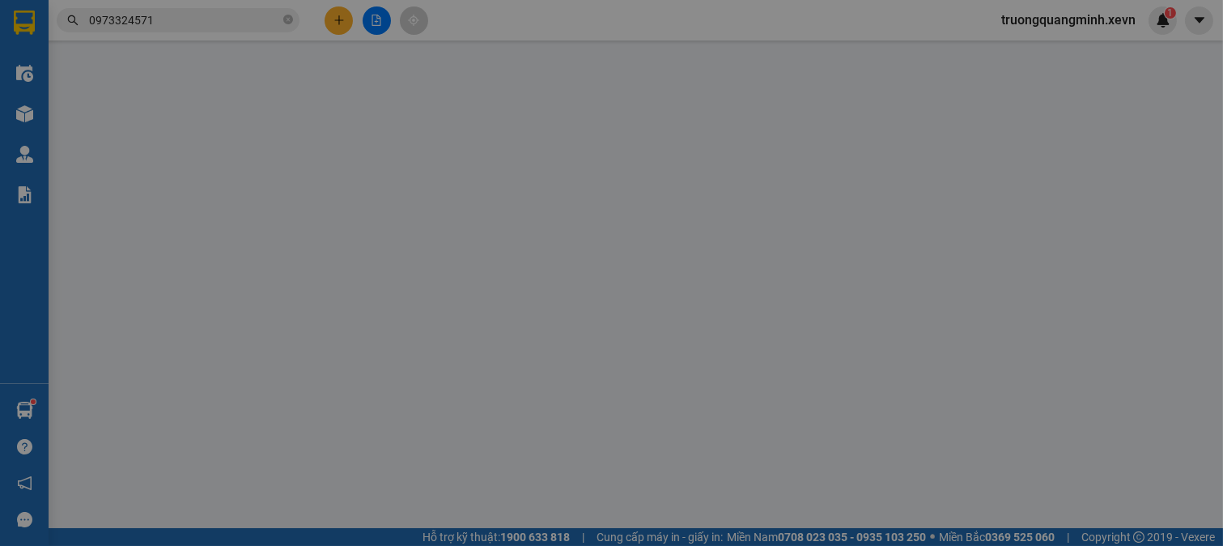
type input "0915688983"
type input "HUYỀN"
type input "0973324571"
type input "DƯƠNG"
type input "036087005566 [PERSON_NAME]"
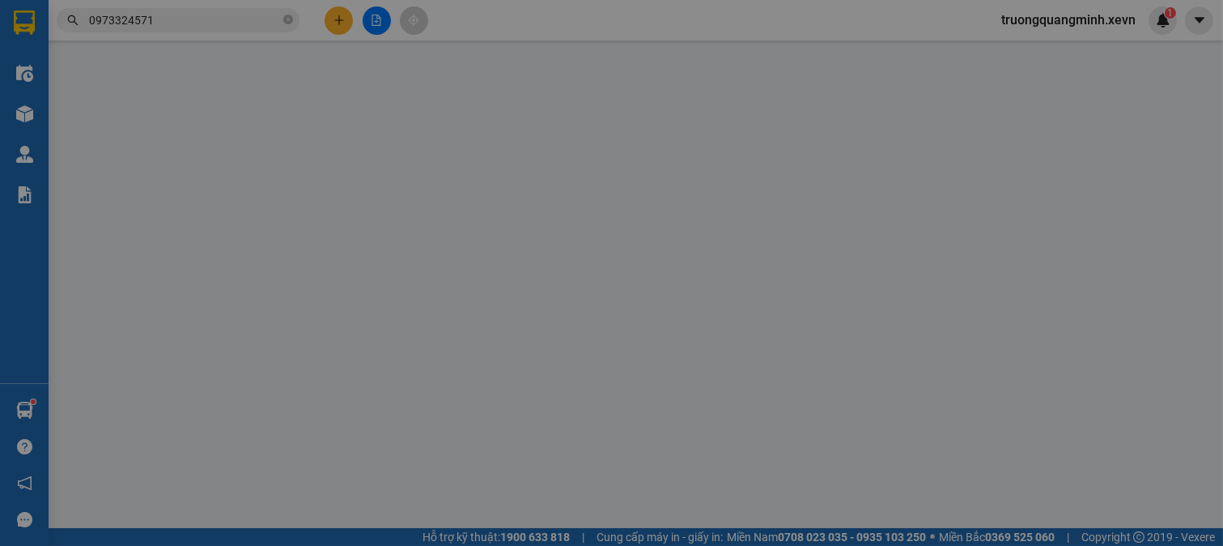
type input "45.000"
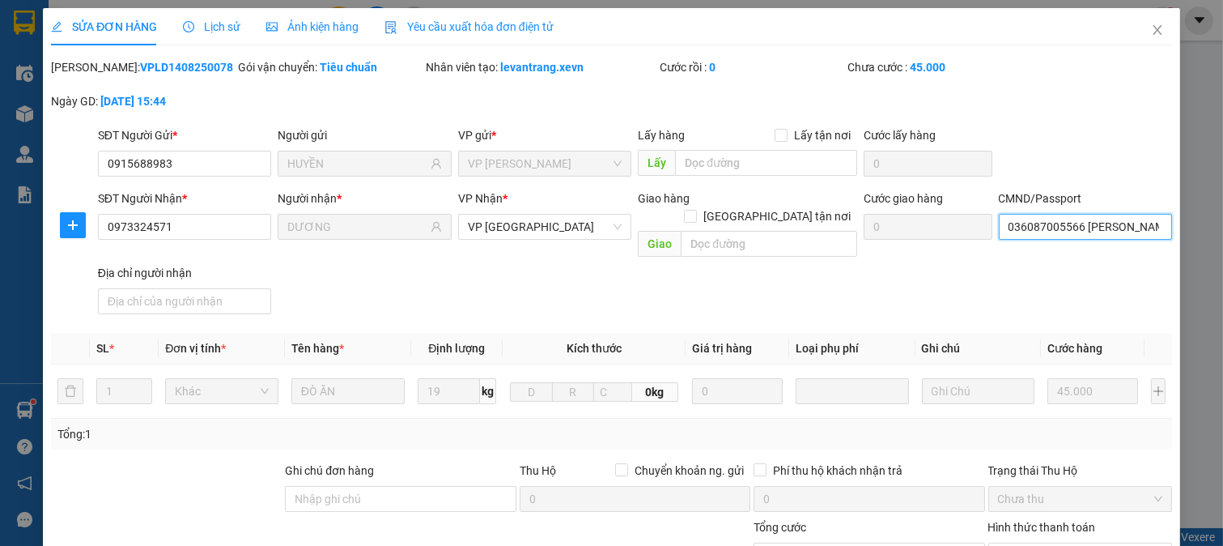
click at [1064, 231] on input "036087005566 [PERSON_NAME]" at bounding box center [1086, 227] width 174 height 26
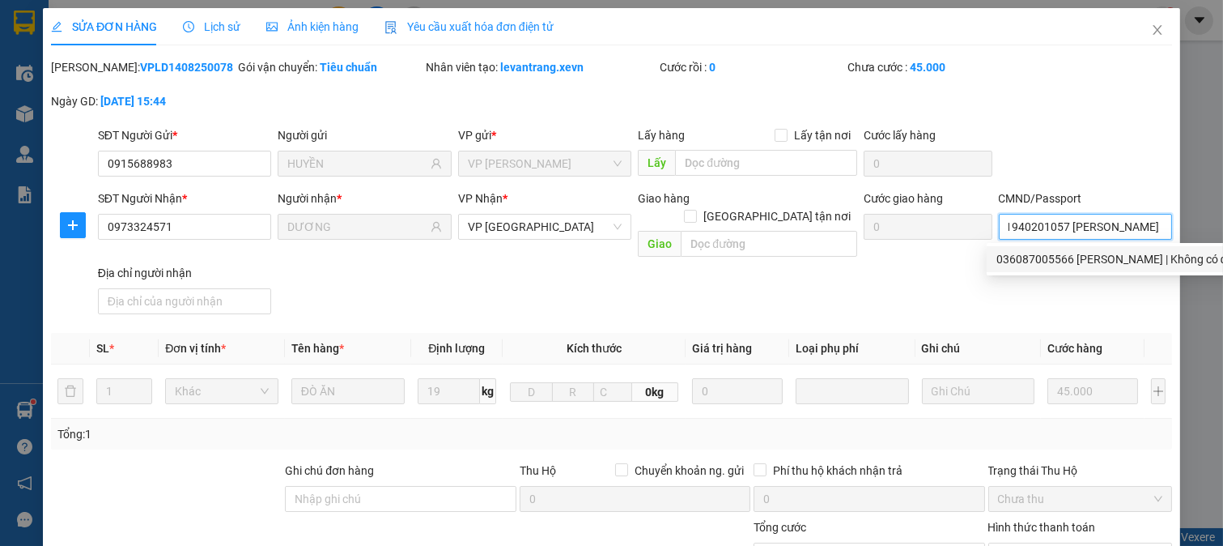
type input "0371940201057 [PERSON_NAME]"
click at [878, 277] on div "SĐT Người Nhận * 0973324571 Người nhận * DƯƠNG VP Nhận * VP Ninh Bình Giao hàng…" at bounding box center [635, 254] width 1081 height 131
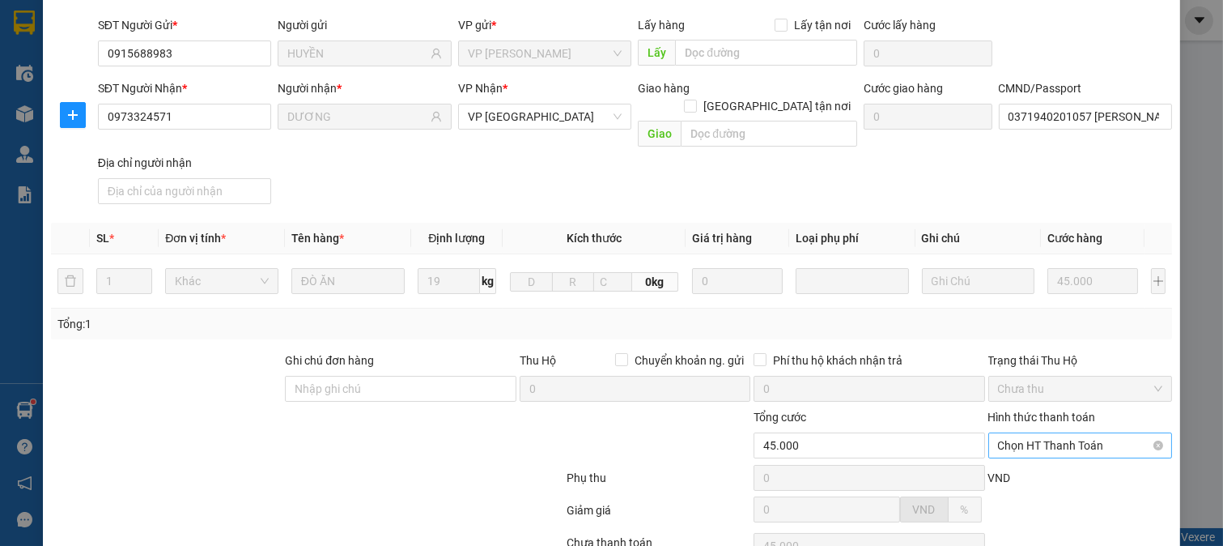
scroll to position [228, 0]
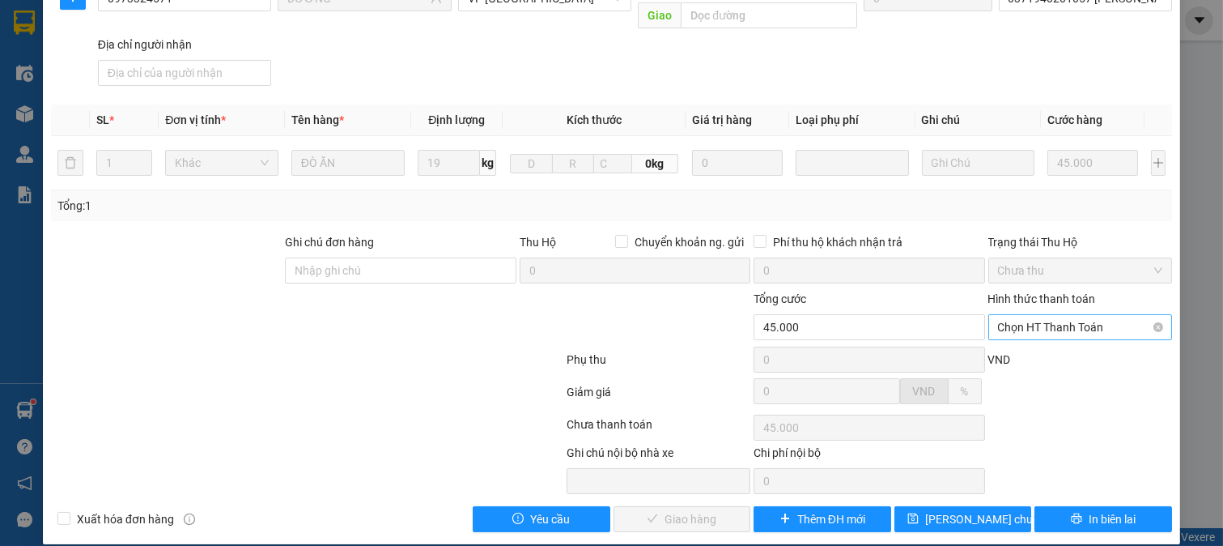
drag, startPoint x: 1038, startPoint y: 303, endPoint x: 1035, endPoint y: 320, distance: 17.3
click at [1037, 315] on span "Chọn HT Thanh Toán" at bounding box center [1080, 327] width 165 height 24
drag, startPoint x: 1025, startPoint y: 330, endPoint x: 1005, endPoint y: 338, distance: 21.0
type input "0"
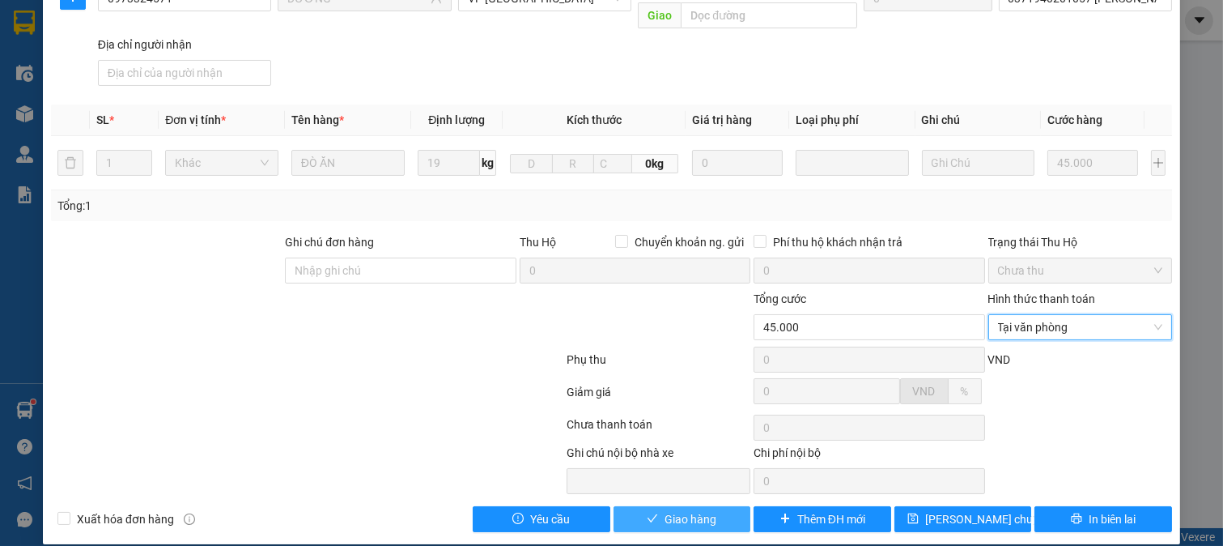
click at [675, 510] on span "Giao hàng" at bounding box center [691, 519] width 52 height 18
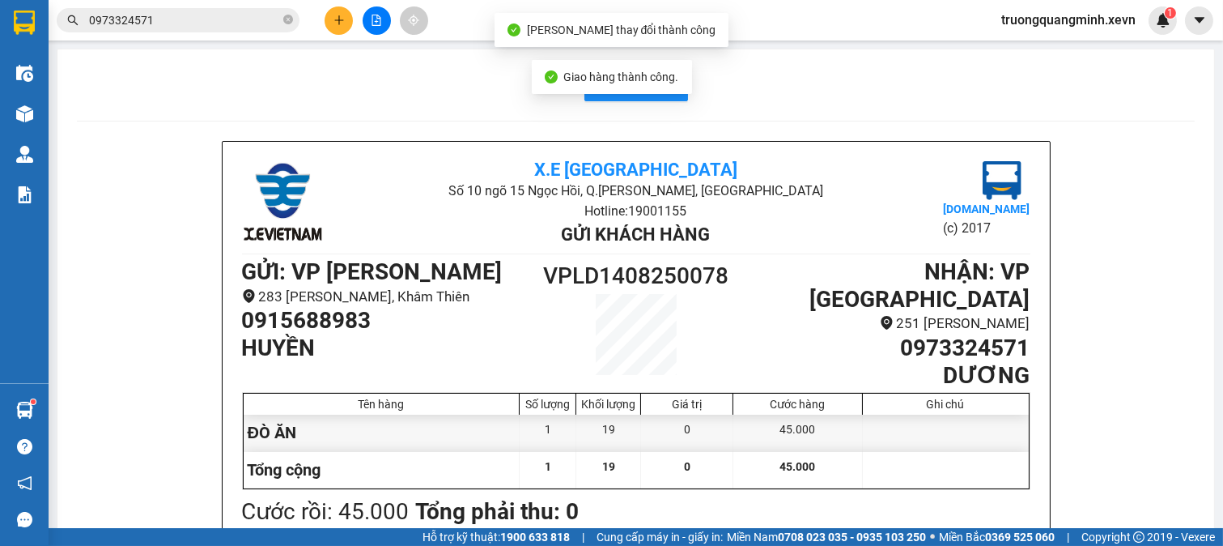
click at [181, 21] on input "0973324571" at bounding box center [184, 20] width 191 height 18
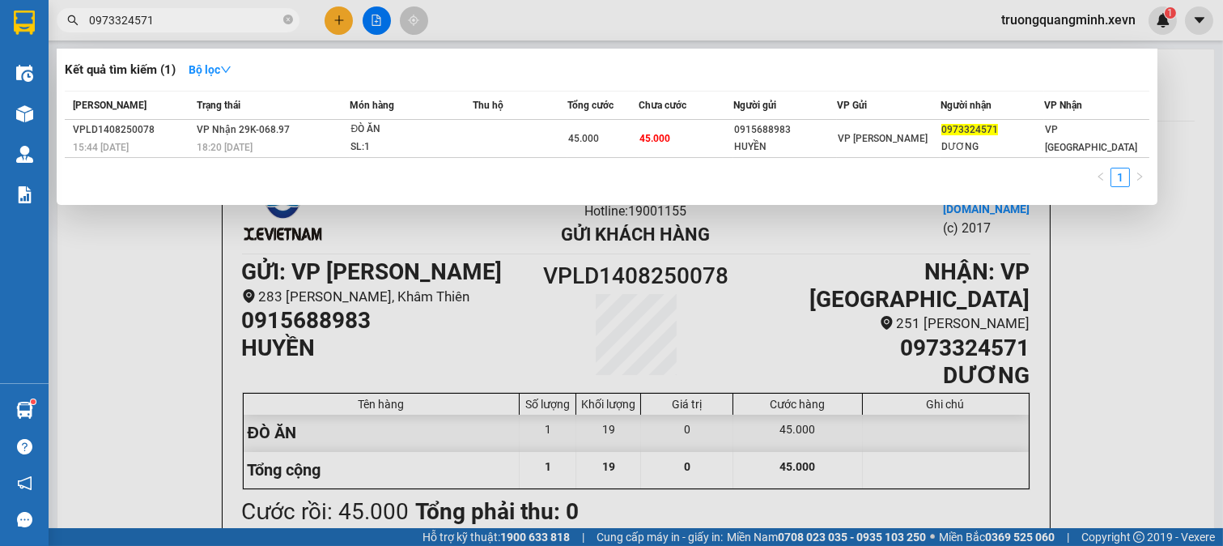
click at [725, 296] on div at bounding box center [611, 273] width 1223 height 546
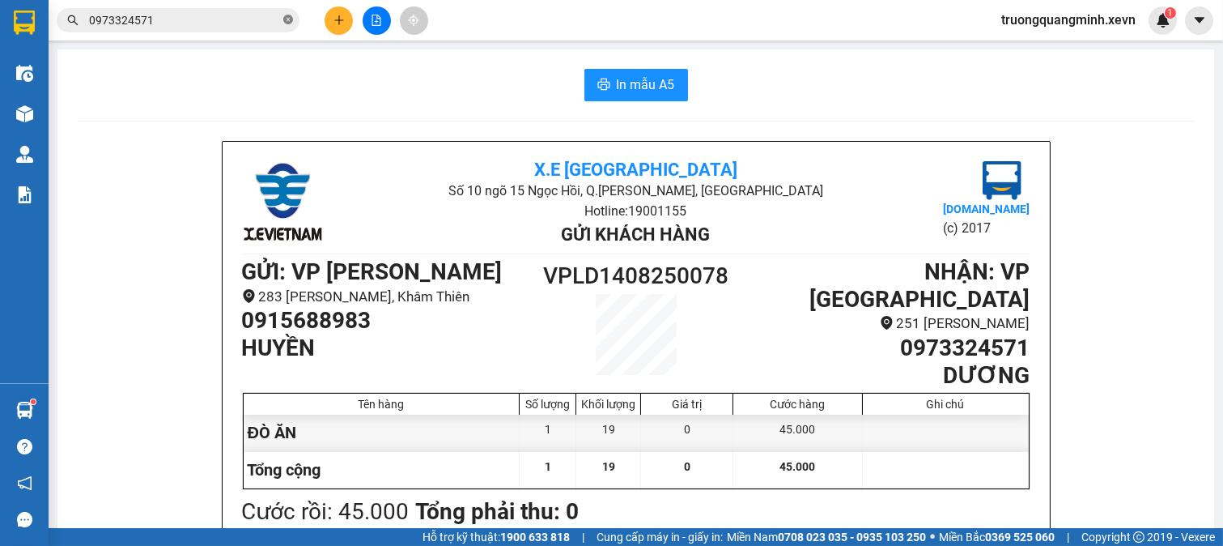
click at [289, 19] on icon "close-circle" at bounding box center [288, 20] width 10 height 10
click at [328, 25] on button at bounding box center [339, 20] width 28 height 28
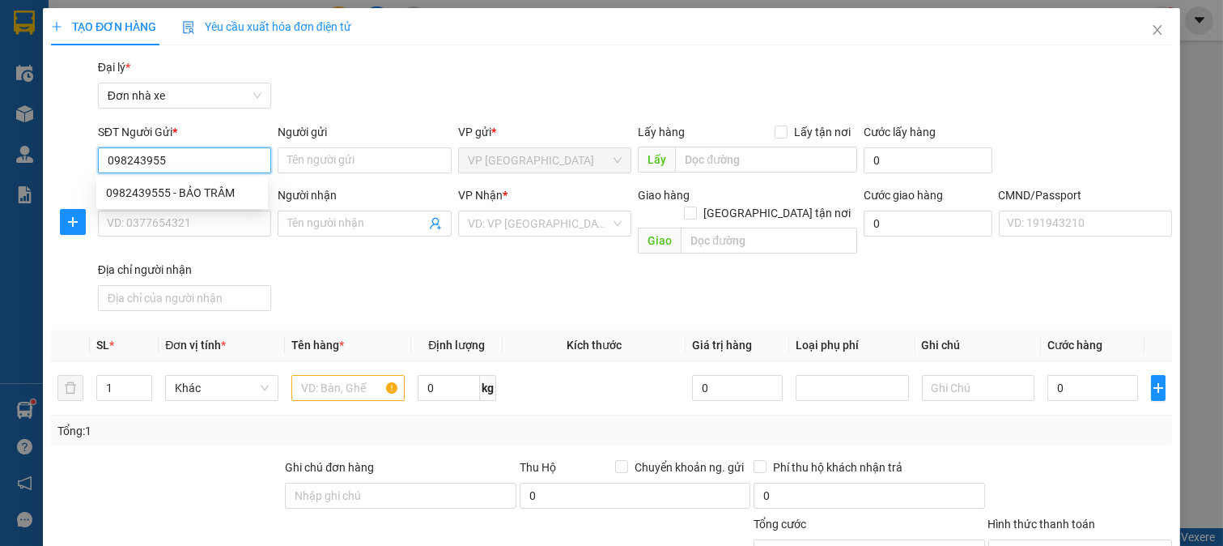
type input "0982439555"
click at [220, 198] on div "0982439555 - BẢO TRÂM" at bounding box center [182, 193] width 152 height 18
type input "BẢO TRÂM"
type input "0977370419"
type input "POPO KAKA"
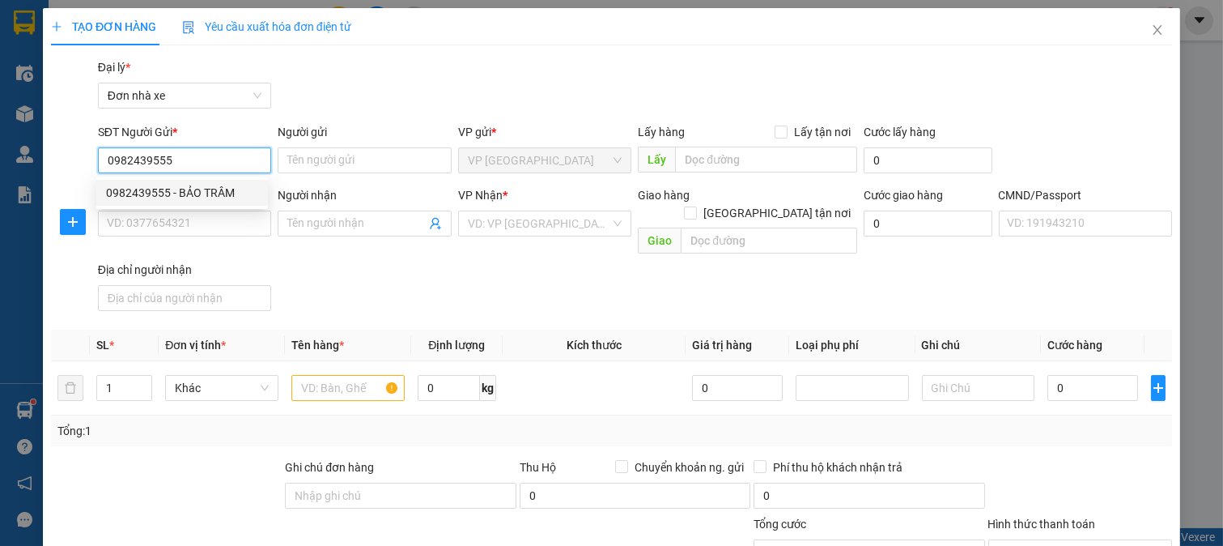
checkbox input "true"
type input "72 P. [GEOGRAPHIC_DATA], [GEOGRAPHIC_DATA], [GEOGRAPHIC_DATA], [GEOGRAPHIC_DATA…"
type input "038088012942 [PERSON_NAME]"
type input "60.000"
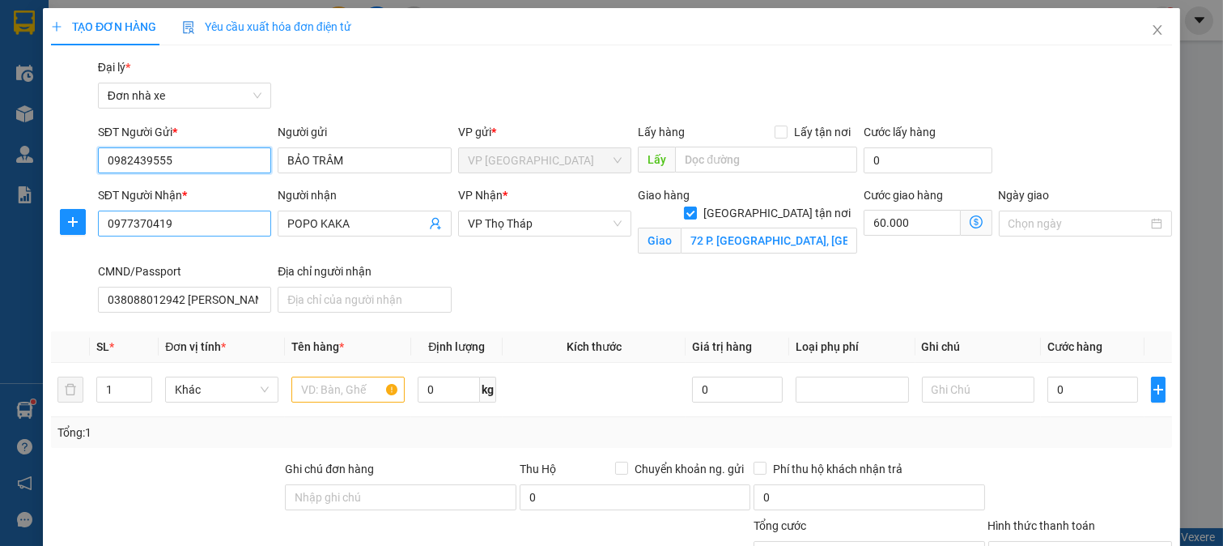
type input "0982439555"
click at [215, 224] on input "0977370419" at bounding box center [185, 223] width 174 height 26
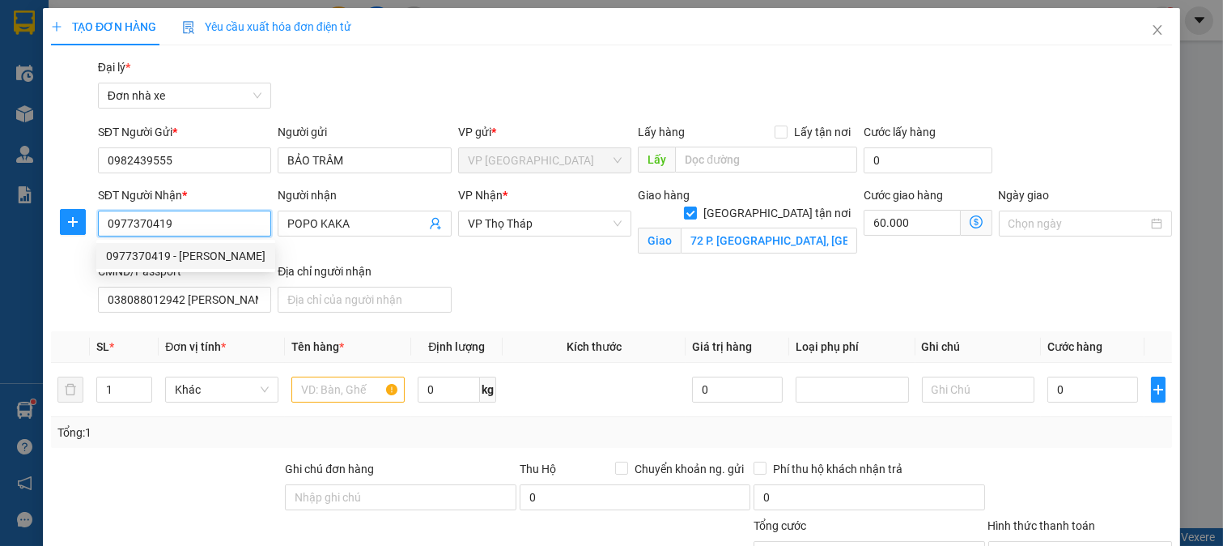
click at [221, 227] on input "0977370419" at bounding box center [185, 223] width 174 height 26
type input "0904298822"
click at [210, 251] on div "0904298822 - [PERSON_NAME]" at bounding box center [185, 256] width 159 height 18
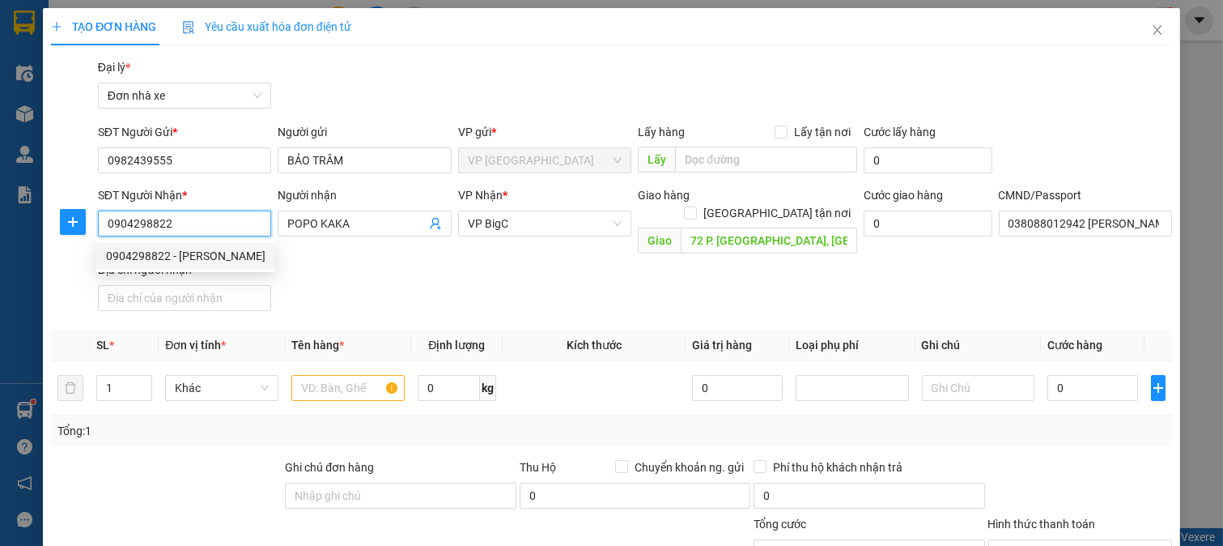
type input "[PERSON_NAME]"
checkbox input "false"
type input "0377246522 HOANG SHIP"
type input "0"
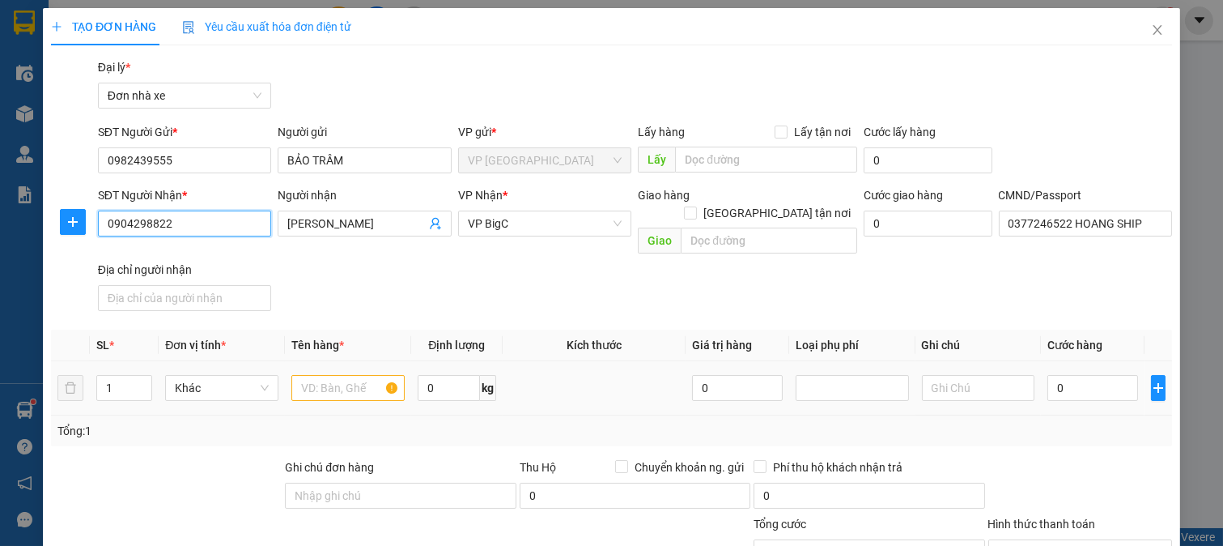
type input "0904298822"
click at [357, 377] on input "text" at bounding box center [347, 388] width 113 height 26
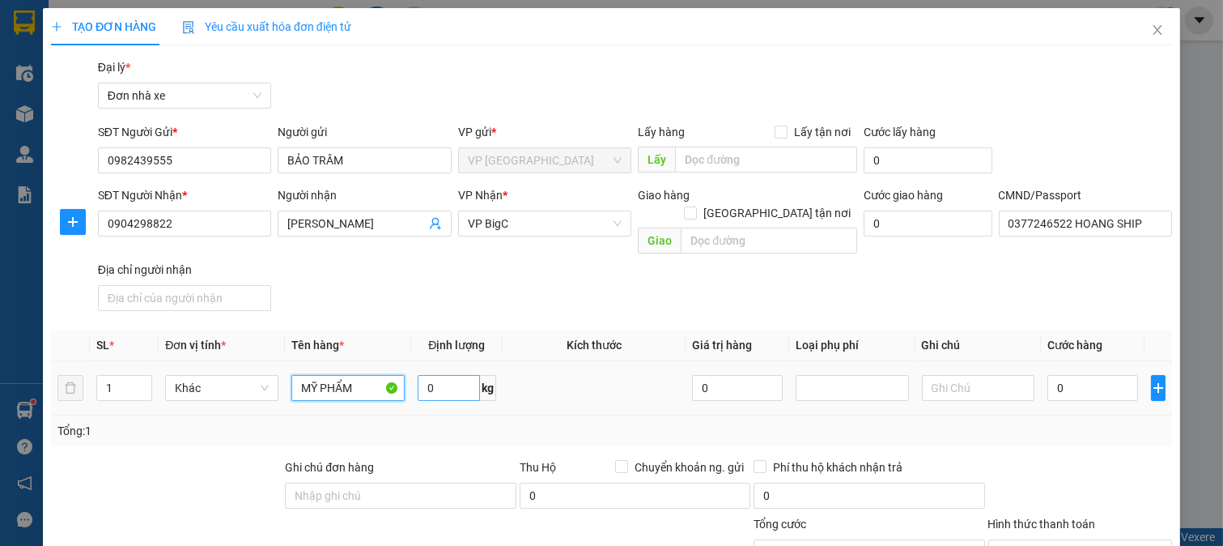
type input "MỸ PHẨM"
click at [454, 375] on input "0" at bounding box center [449, 388] width 62 height 26
type input "10"
click at [1057, 375] on input "0" at bounding box center [1093, 388] width 90 height 26
type input "3"
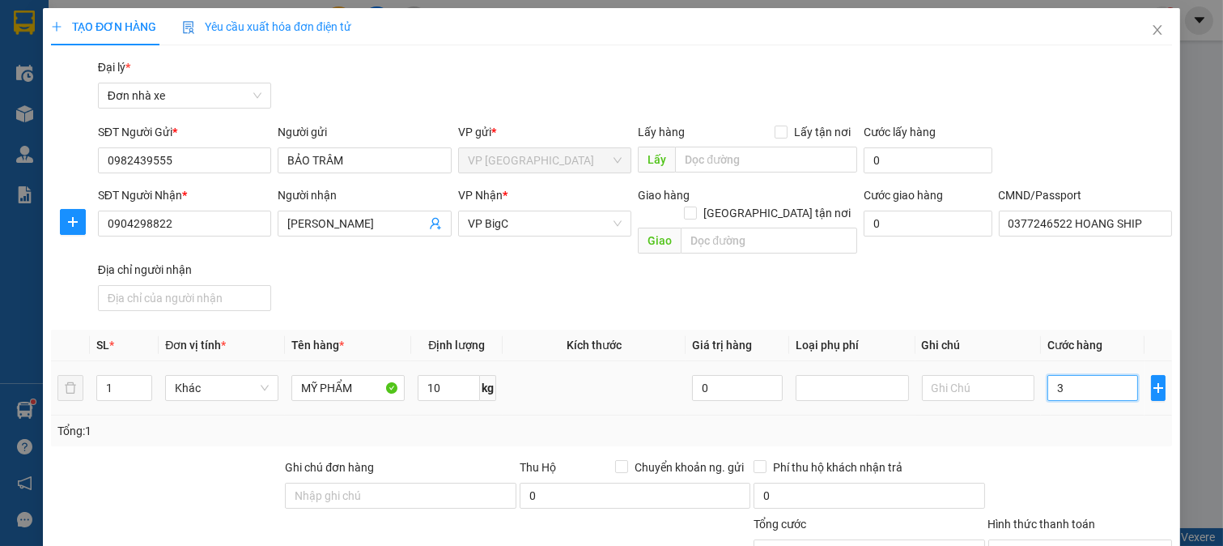
type input "3"
type input "35"
type input "35.000"
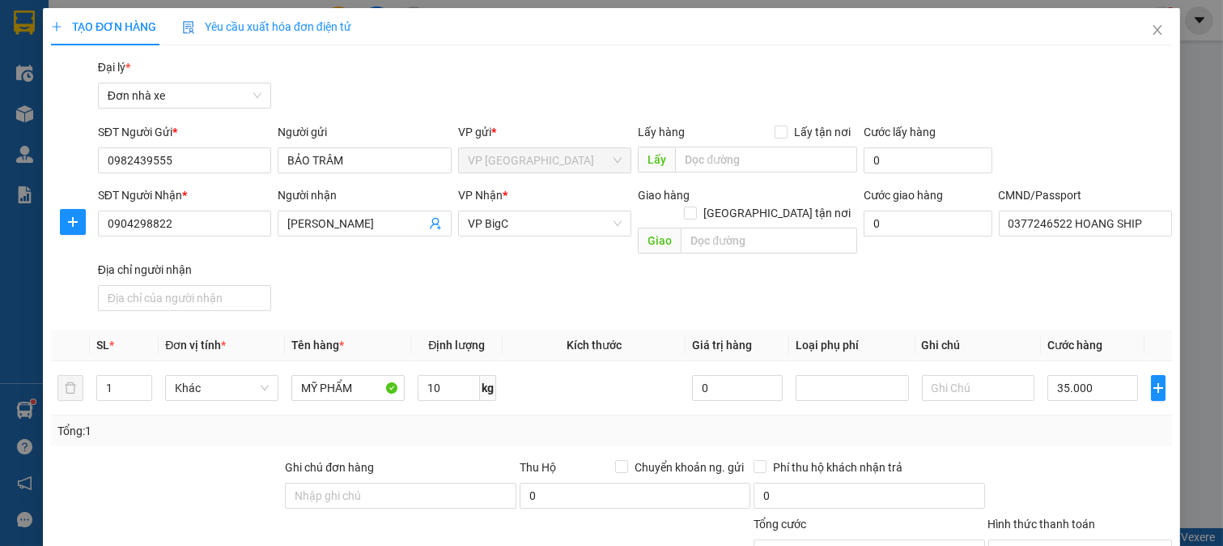
click at [1061, 422] on div "Tổng: 1" at bounding box center [611, 431] width 1108 height 18
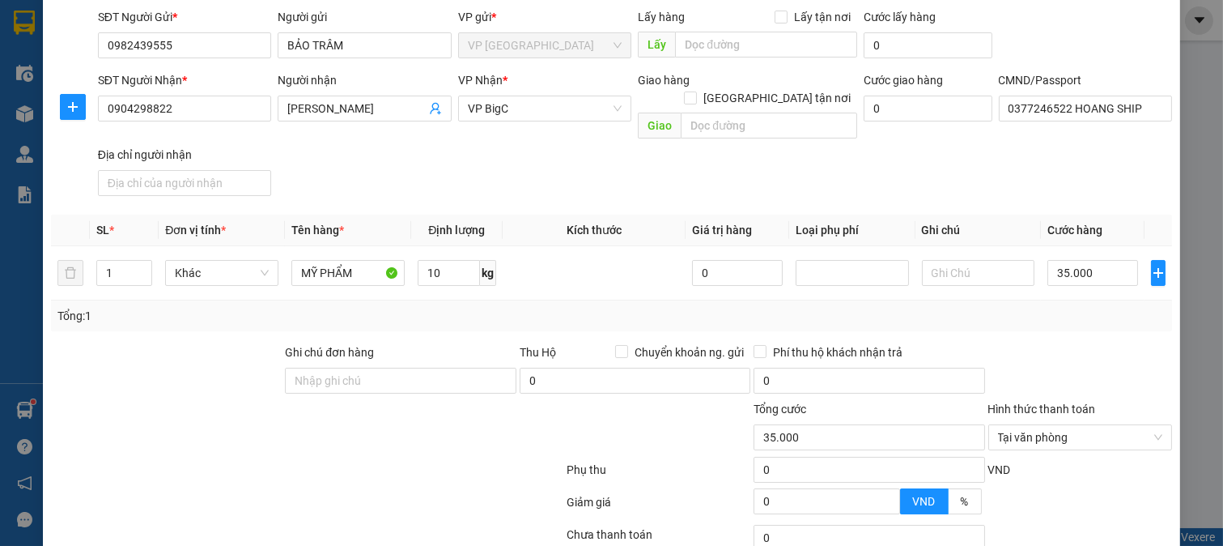
scroll to position [224, 0]
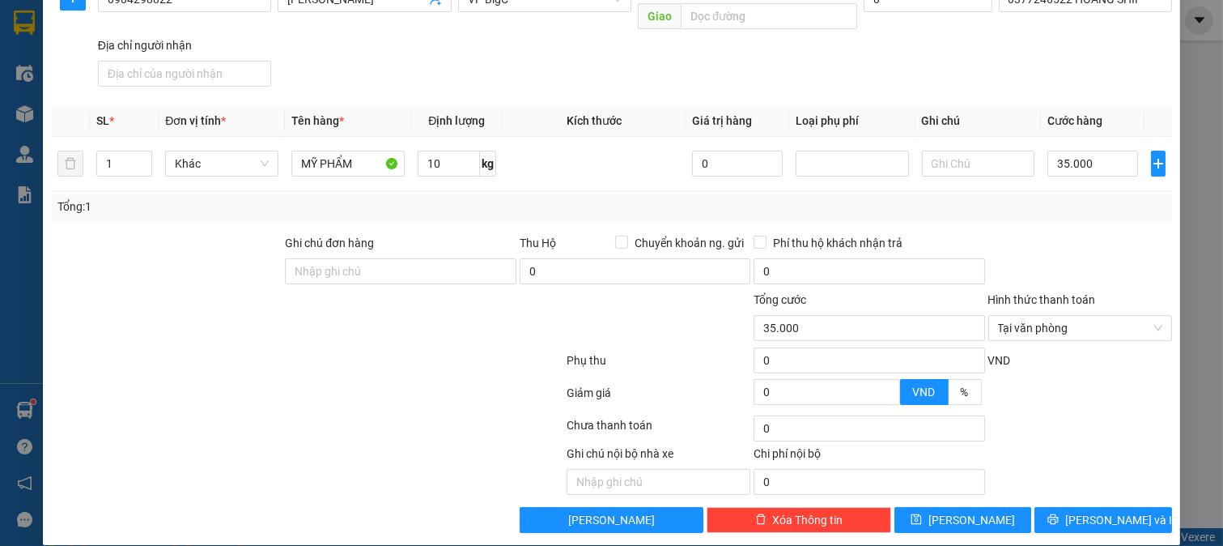
click at [298, 545] on img at bounding box center [293, 555] width 10 height 10
click at [1078, 511] on span "[PERSON_NAME] và In" at bounding box center [1121, 520] width 113 height 18
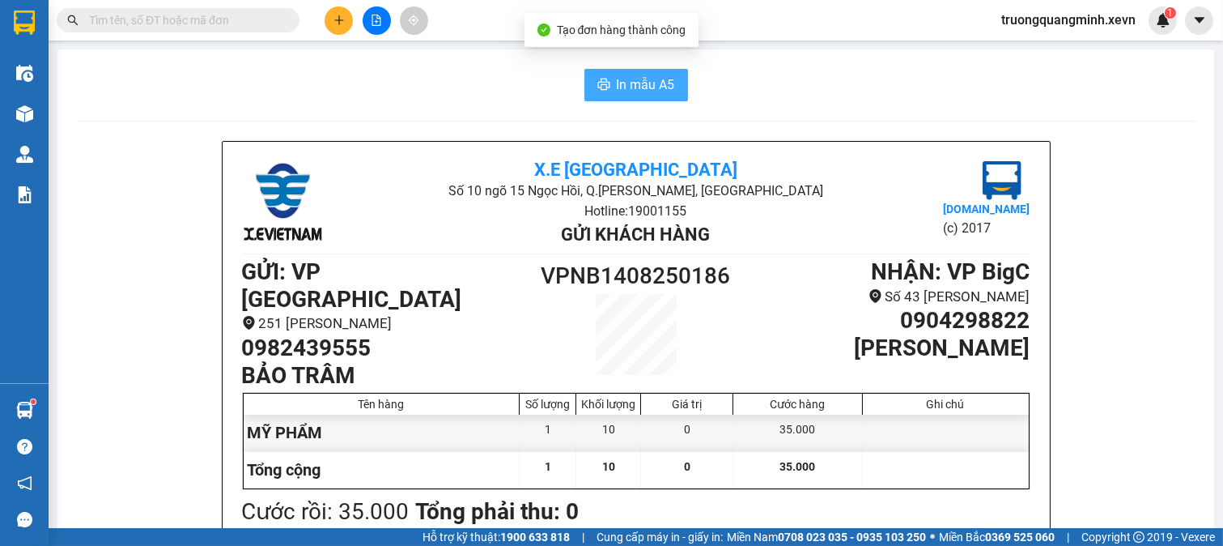
click at [642, 90] on span "In mẫu A5" at bounding box center [646, 84] width 58 height 20
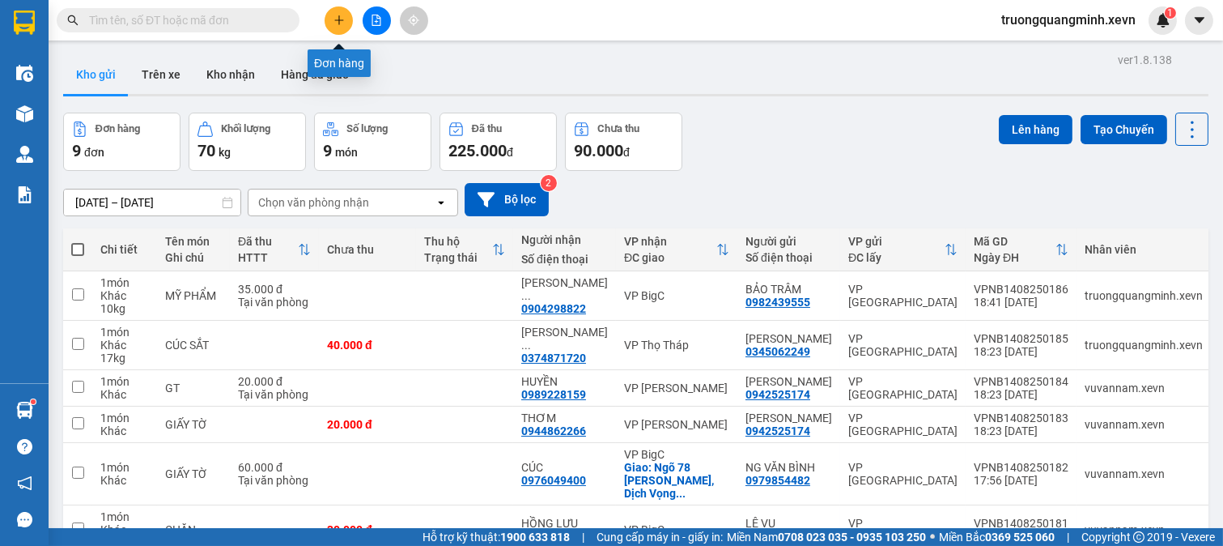
click at [335, 19] on icon "plus" at bounding box center [339, 20] width 11 height 11
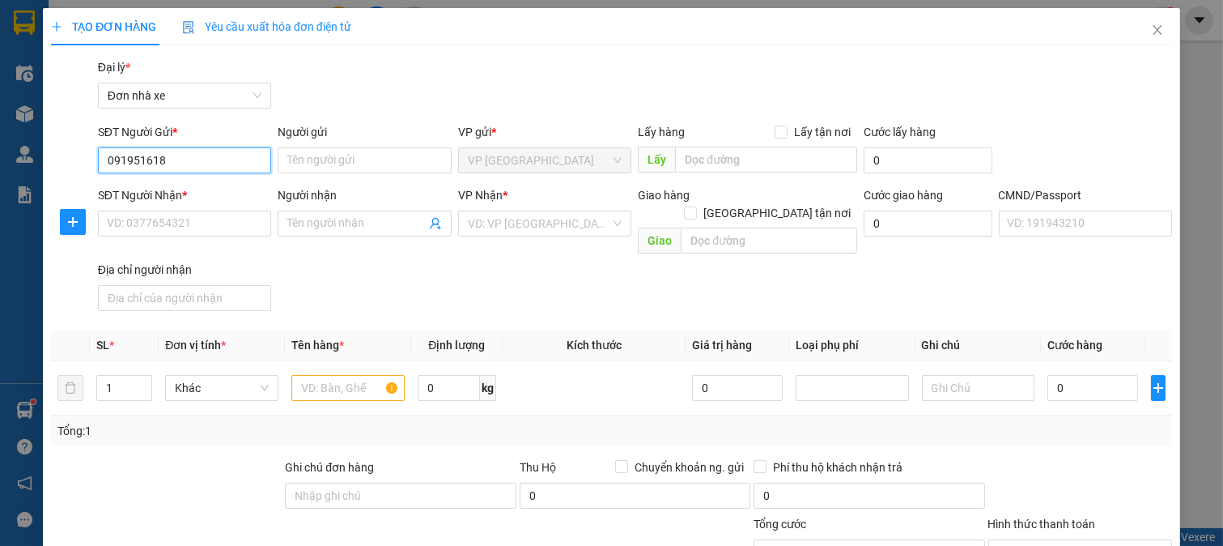
type input "0919516181"
click at [219, 193] on div "0919516181 - [GEOGRAPHIC_DATA]" at bounding box center [197, 193] width 182 height 18
type input "[PERSON_NAME]"
type input "0368398486"
type input "HÙNG"
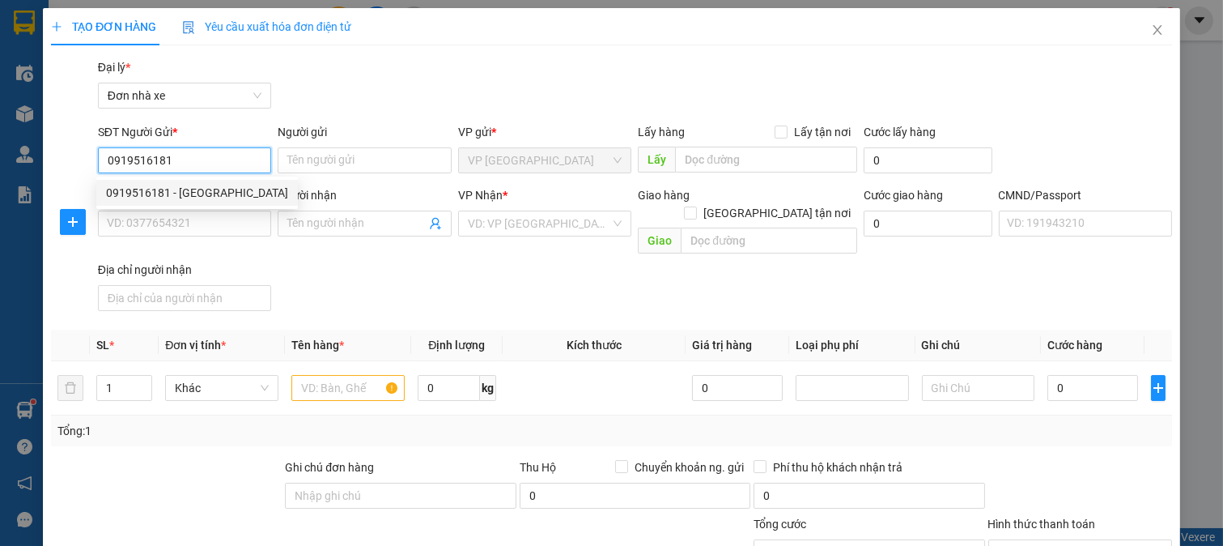
type input "036206030635 [GEOGRAPHIC_DATA]"
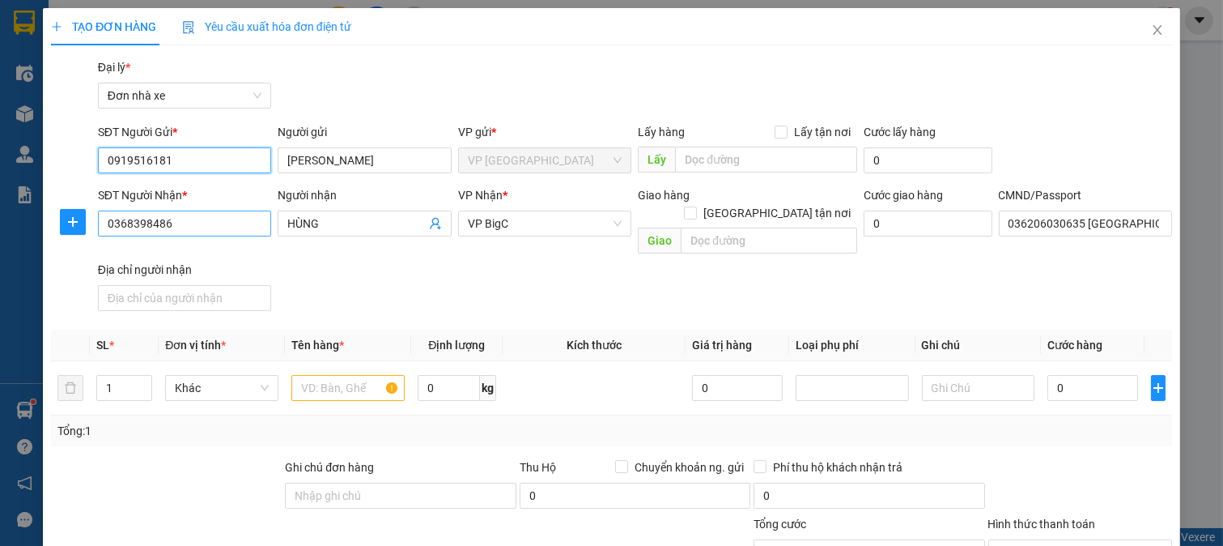
type input "0919516181"
click at [227, 229] on input "0368398486" at bounding box center [185, 223] width 174 height 26
type input "0396466668"
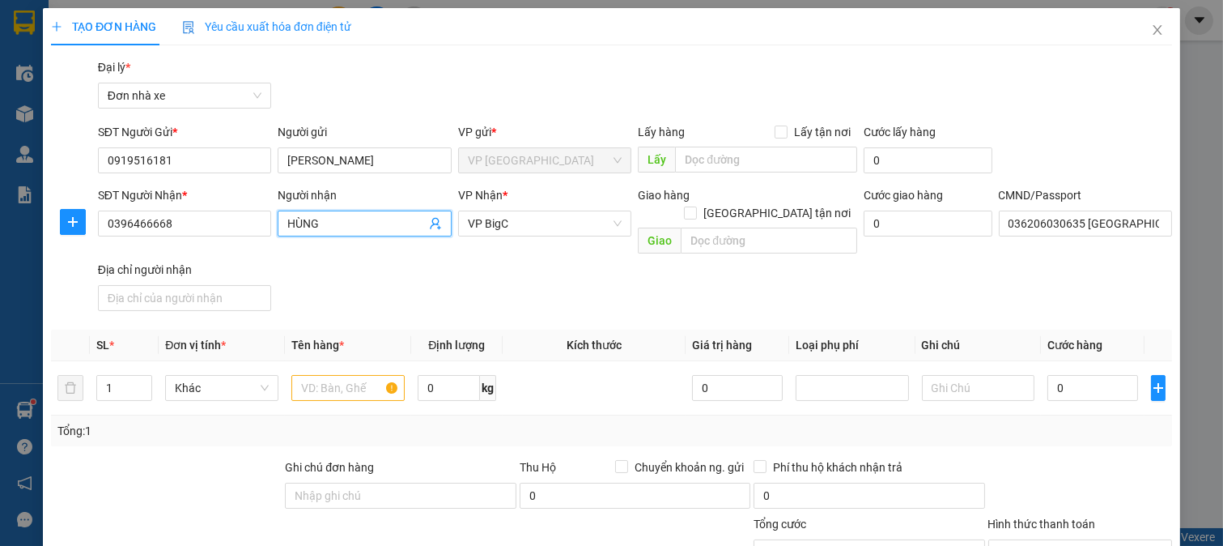
click at [328, 227] on input "HÙNG" at bounding box center [356, 224] width 138 height 18
type input "D"
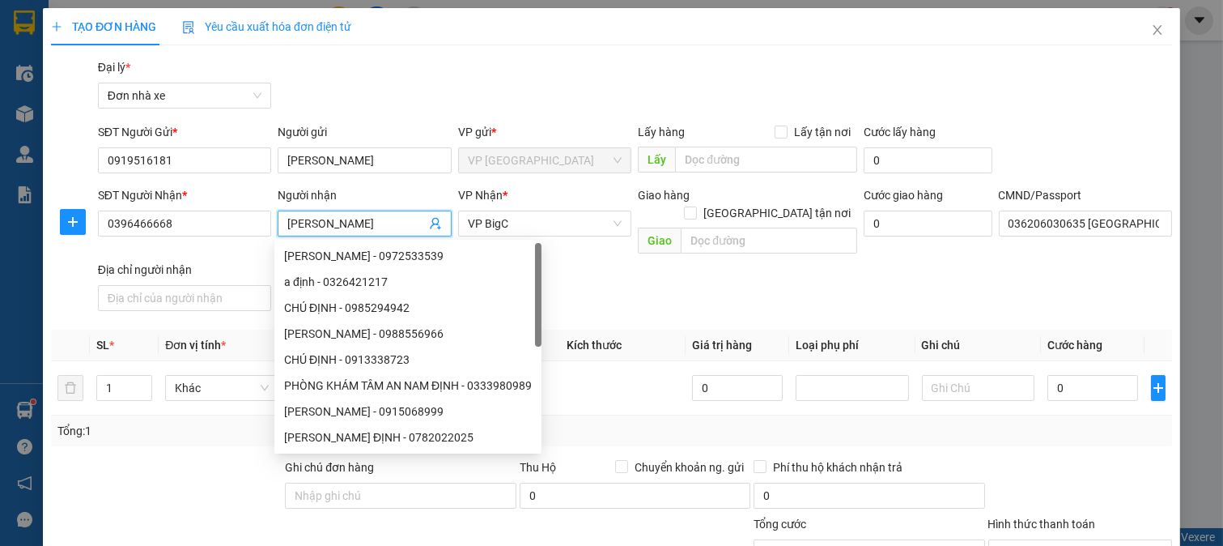
type input "[PERSON_NAME]"
click at [650, 259] on div "SĐT Người Nhận * 0396466668 Người nhận [PERSON_NAME] VP Nhận * VP BigC Giao hàn…" at bounding box center [635, 251] width 1081 height 131
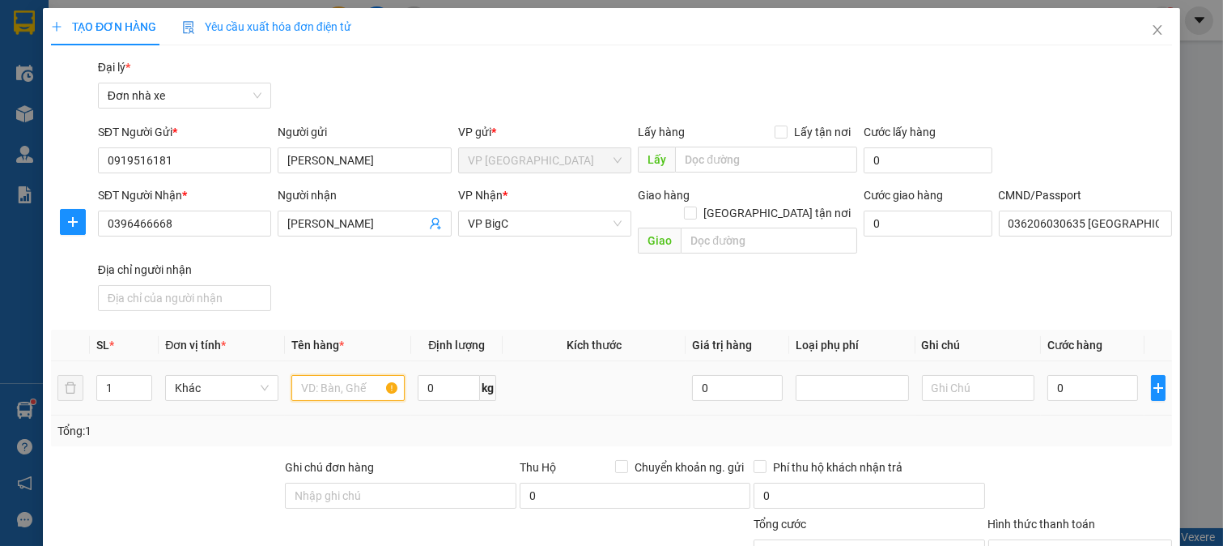
click at [356, 375] on input "text" at bounding box center [347, 388] width 113 height 26
type input "MÁY ẢNH"
click at [1079, 375] on input "0" at bounding box center [1093, 388] width 90 height 26
type input "3"
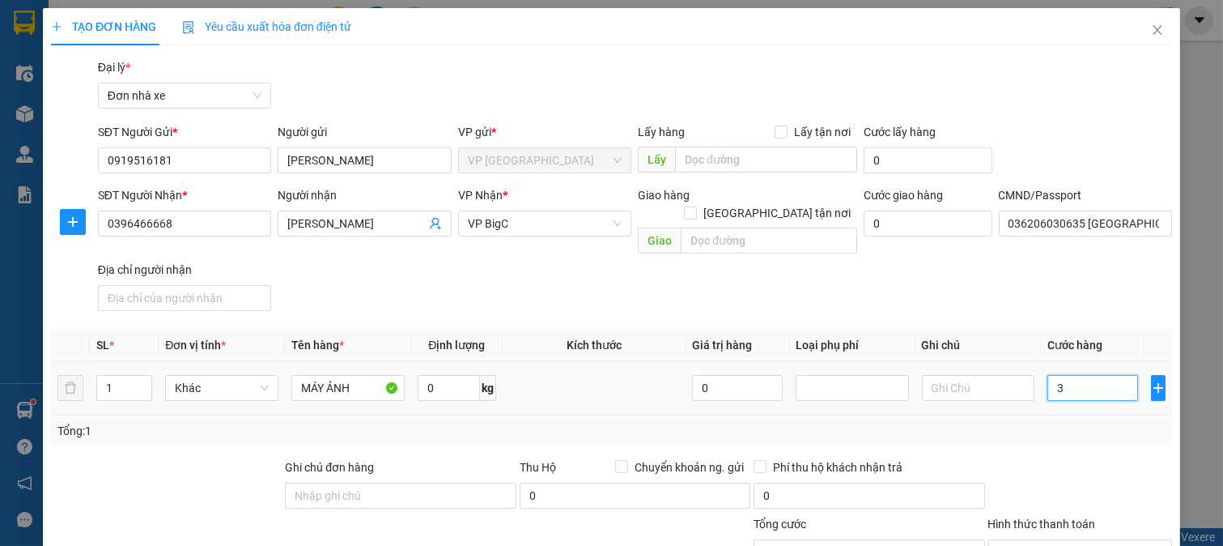
type input "30"
type input "30.000"
click at [1075, 431] on div "Transit Pickup Surcharge Ids Transit Deliver Surcharge Ids Transit Deliver Surc…" at bounding box center [611, 407] width 1121 height 699
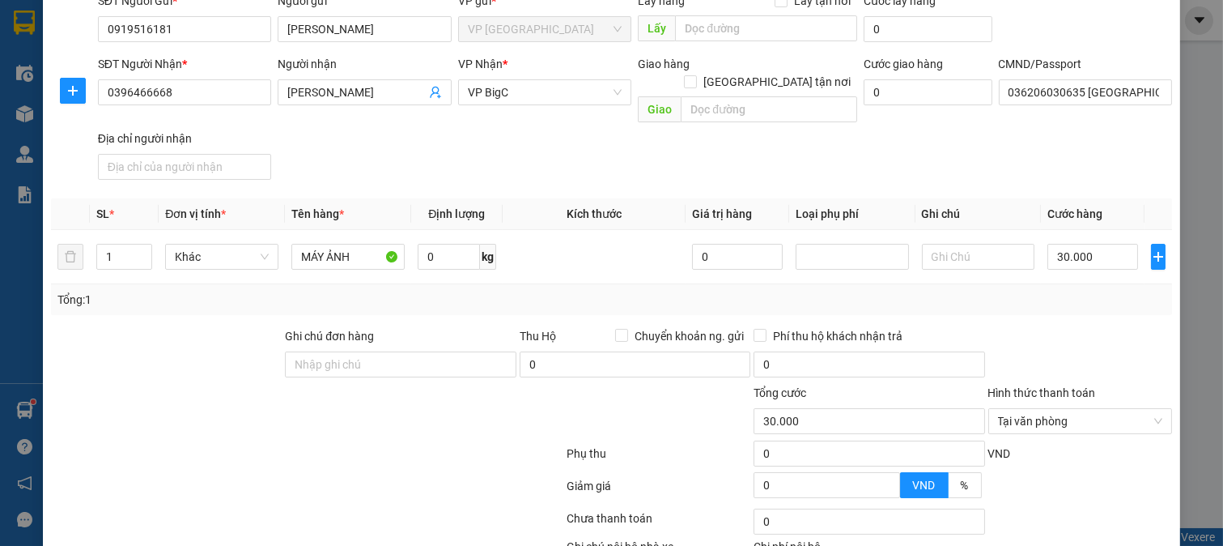
scroll to position [224, 0]
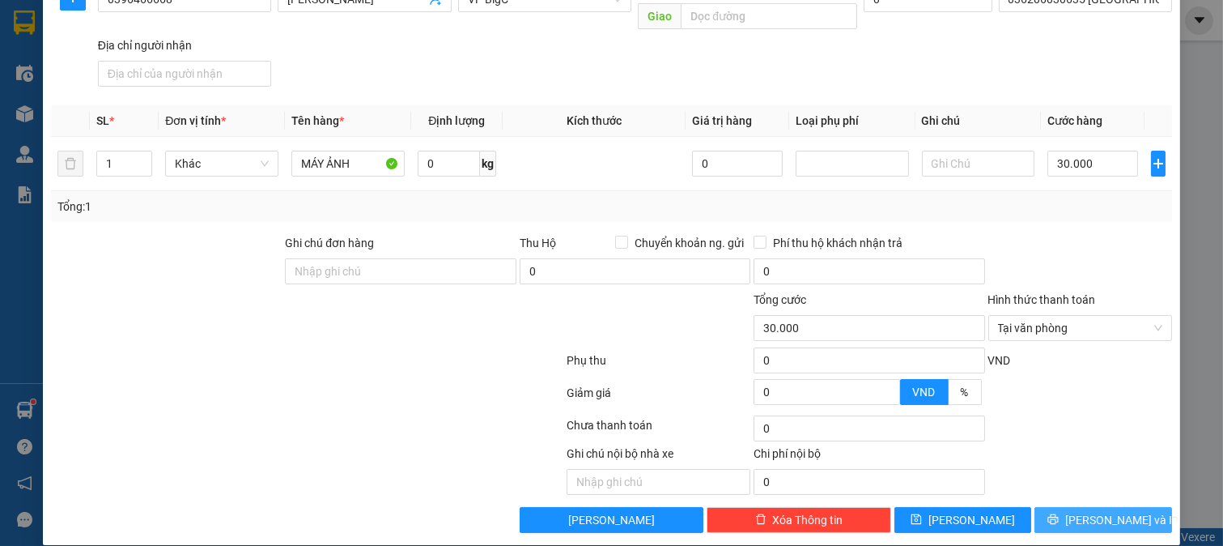
click at [1074, 507] on button "[PERSON_NAME] và In" at bounding box center [1104, 520] width 138 height 26
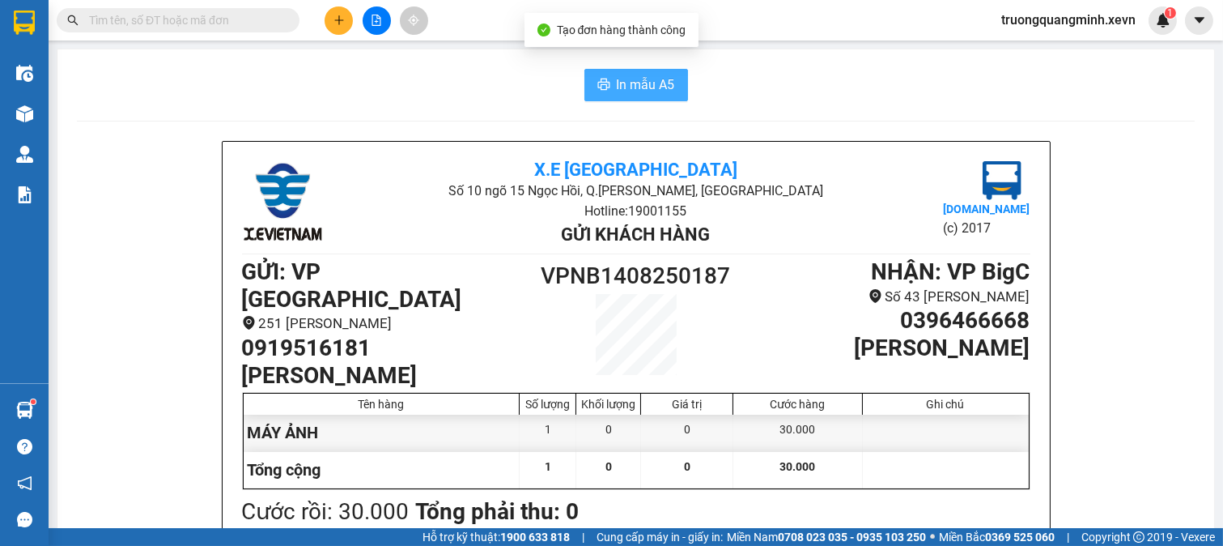
click at [626, 87] on span "In mẫu A5" at bounding box center [646, 84] width 58 height 20
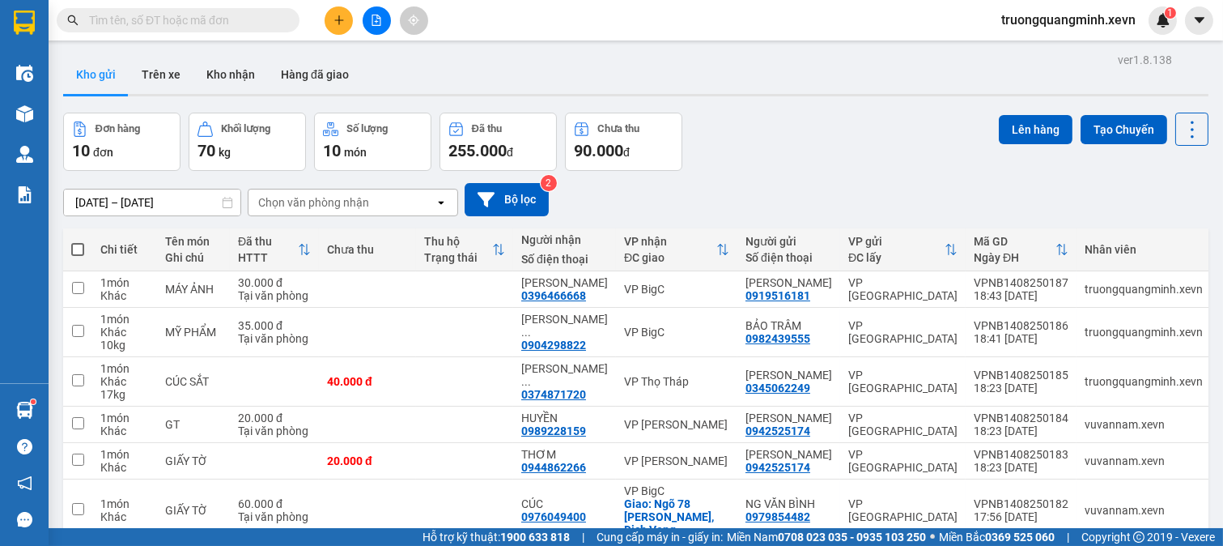
click at [170, 25] on input "text" at bounding box center [184, 20] width 191 height 18
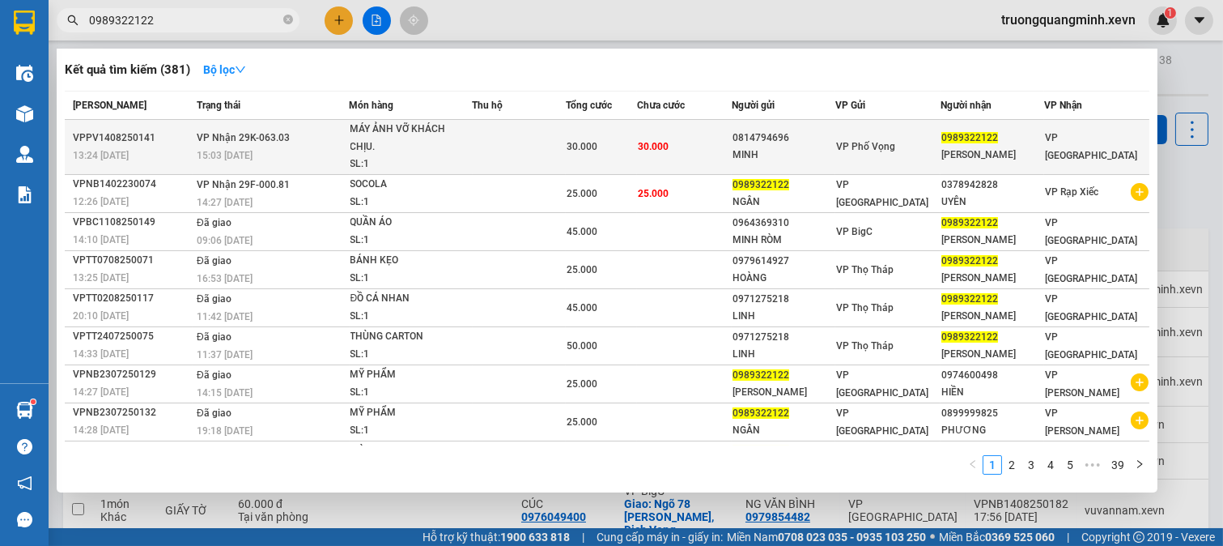
type input "0989322122"
click at [532, 151] on td at bounding box center [520, 147] width 94 height 55
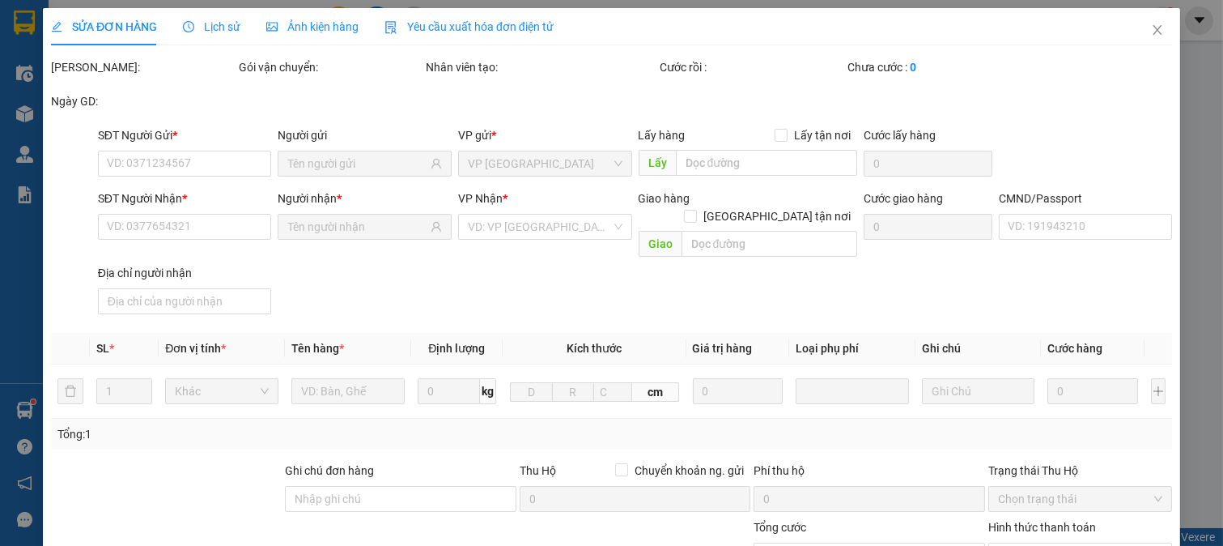
type input "0814794696"
type input "MINH"
type input "0989322122"
type input "[PERSON_NAME]"
type input "037187002494 [PERSON_NAME]"
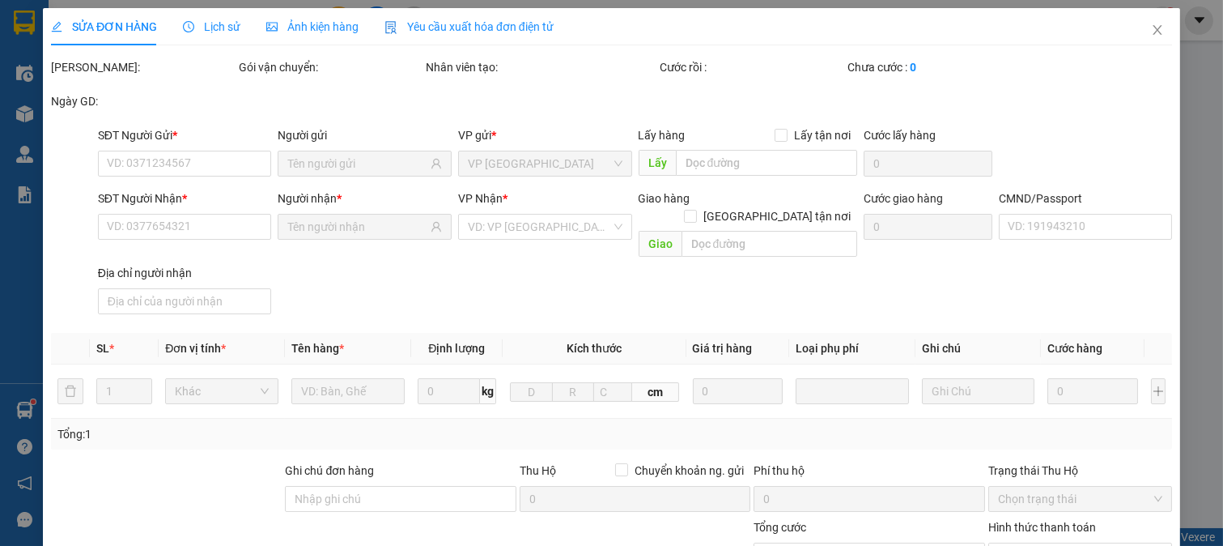
type input "30.000"
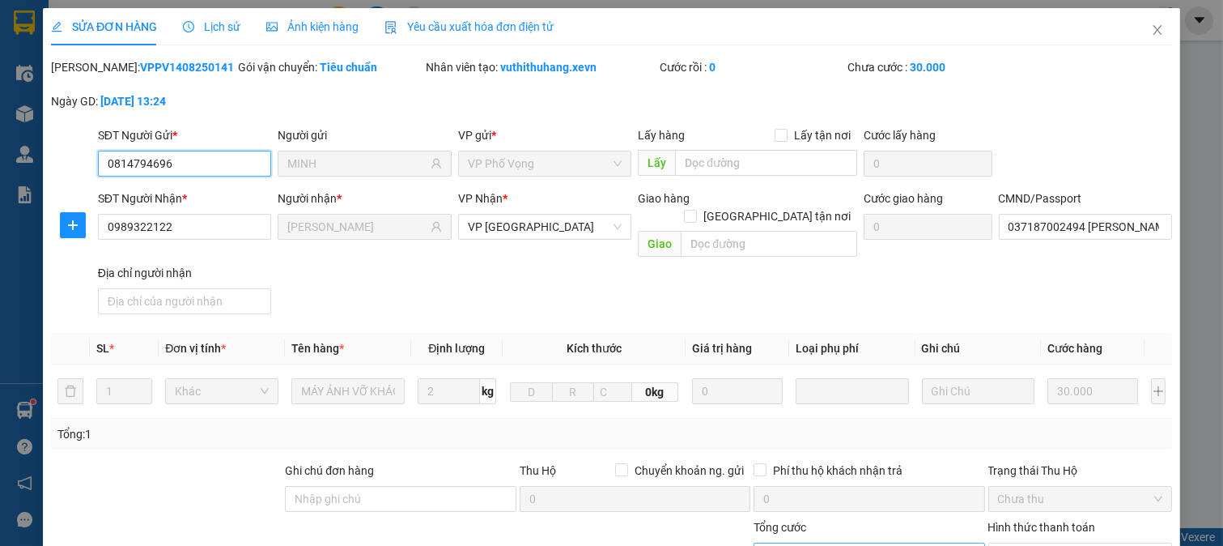
scroll to position [228, 0]
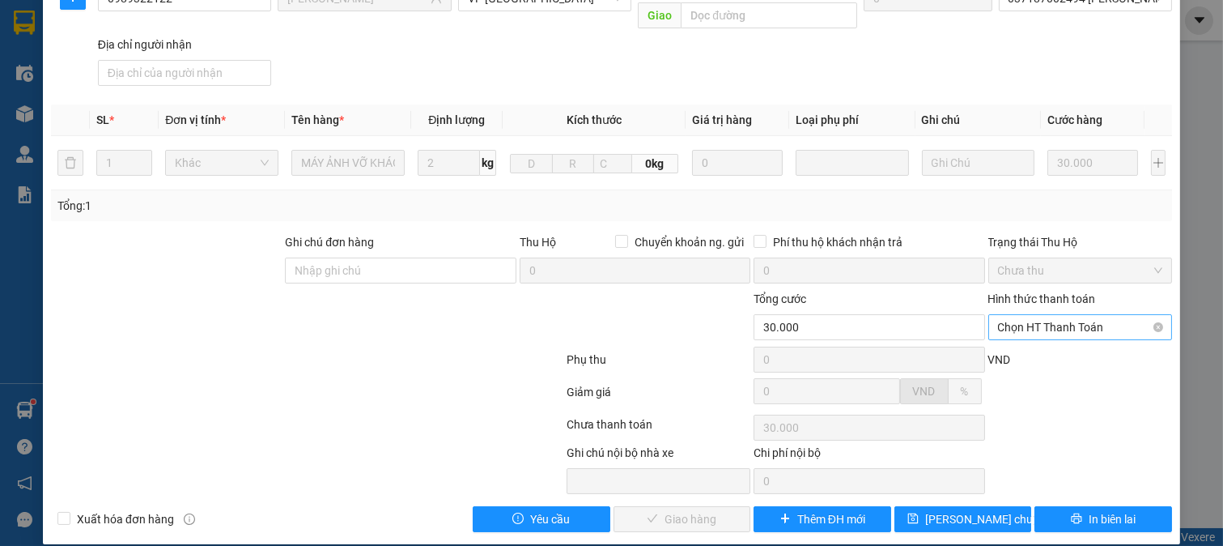
click at [1028, 315] on span "Chọn HT Thanh Toán" at bounding box center [1080, 327] width 165 height 24
click at [1027, 334] on div "Tại văn phòng" at bounding box center [1068, 342] width 163 height 18
type input "0"
click at [699, 510] on span "Giao hàng" at bounding box center [691, 519] width 52 height 18
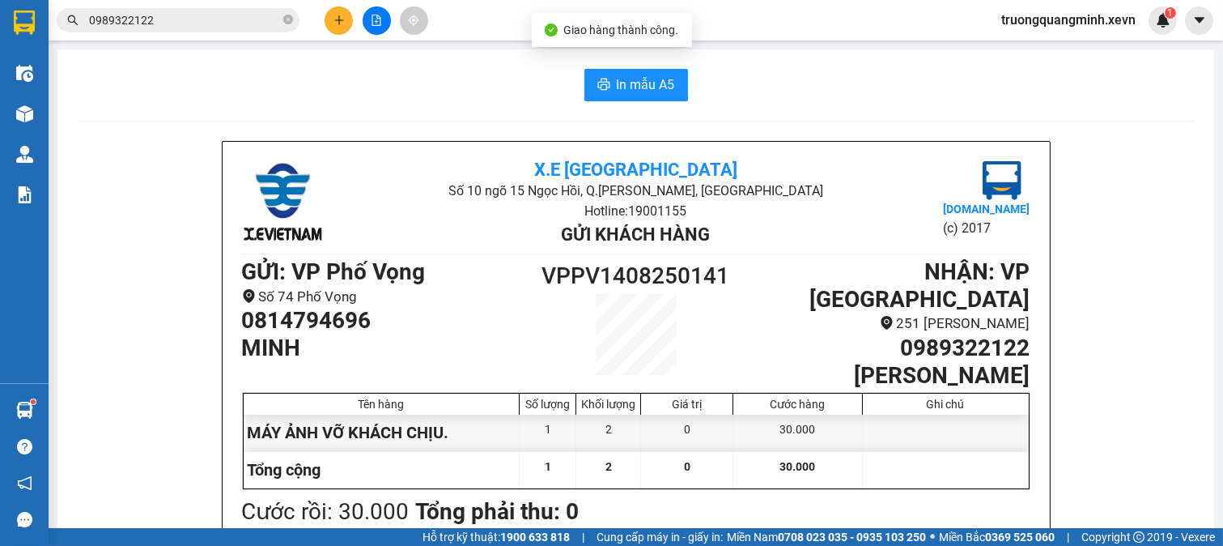
click at [181, 16] on input "0989322122" at bounding box center [184, 20] width 191 height 18
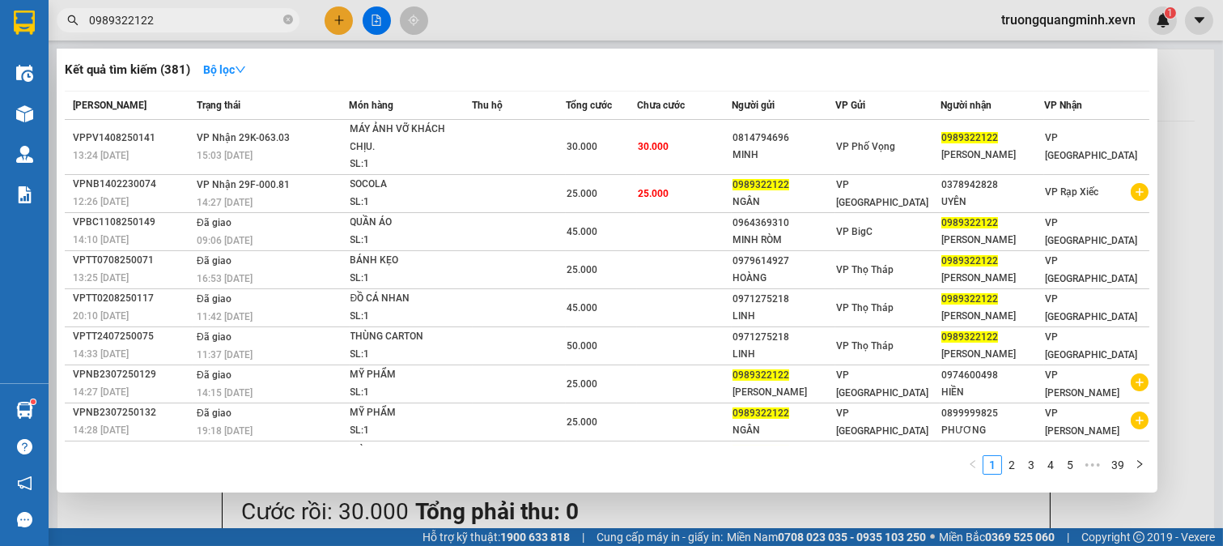
click at [181, 16] on input "0989322122" at bounding box center [184, 20] width 191 height 18
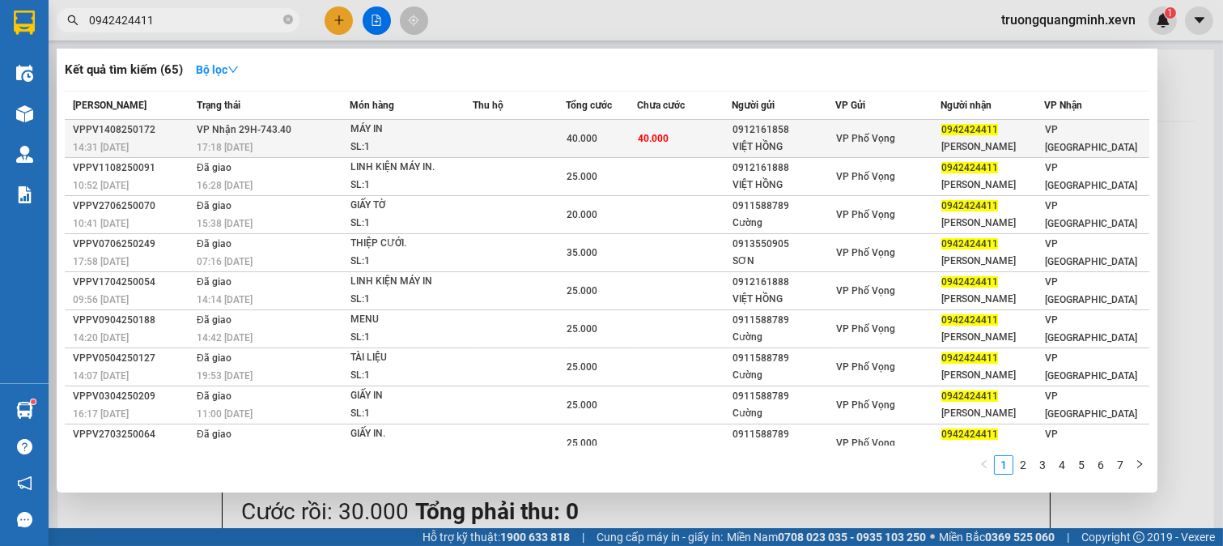
type input "0942424411"
click at [657, 131] on span "40.000" at bounding box center [653, 137] width 31 height 13
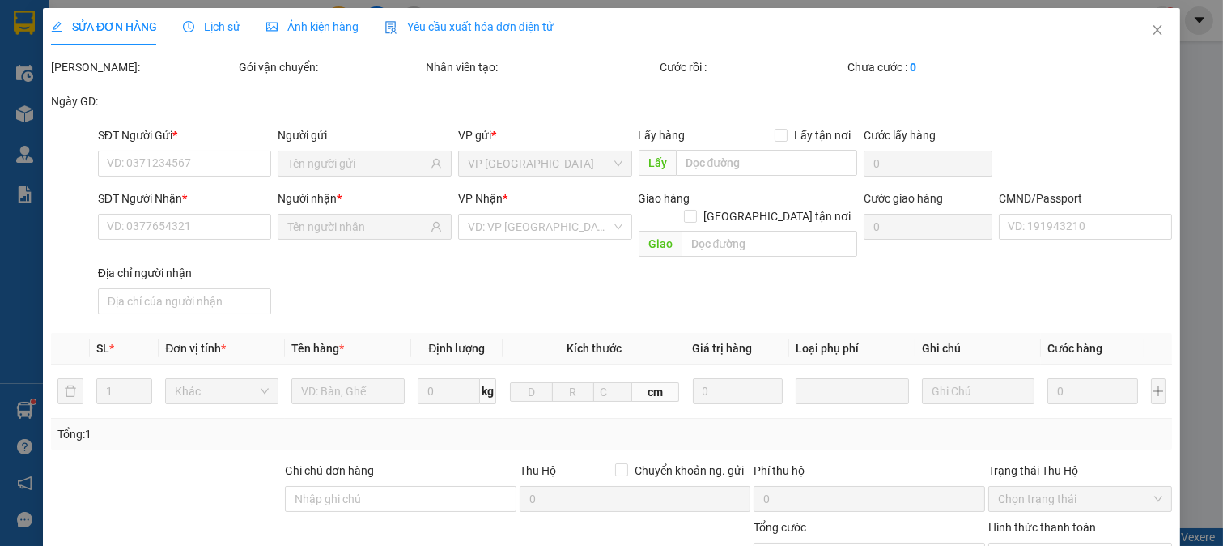
type input "0912161858"
type input "VIỆT HỒNG"
type input "0942424411"
type input "[PERSON_NAME]"
type input "036089021408 [PERSON_NAME]"
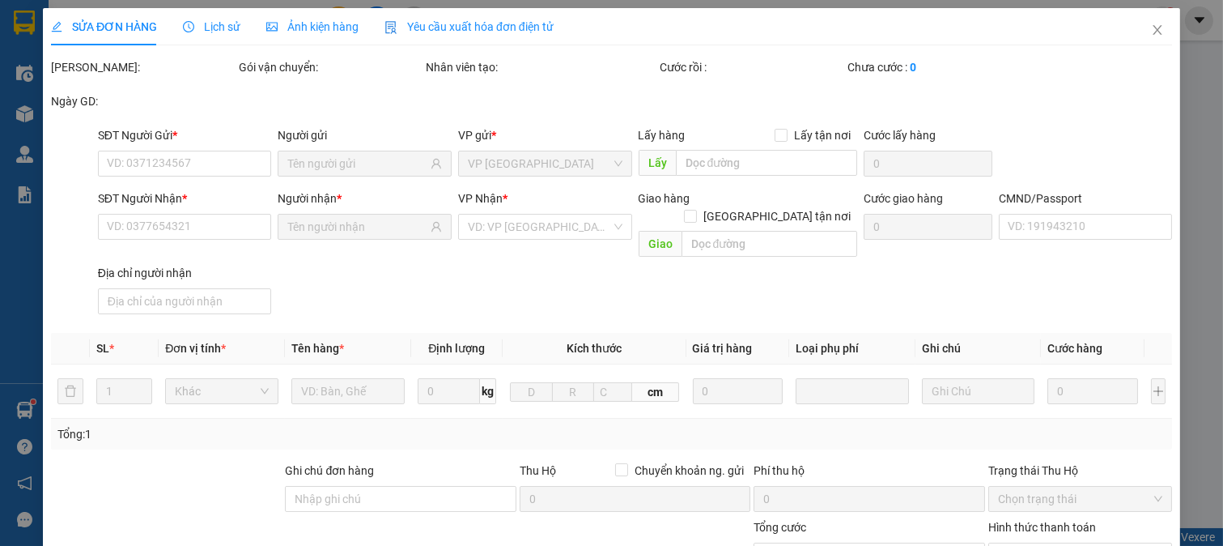
type input "40.000"
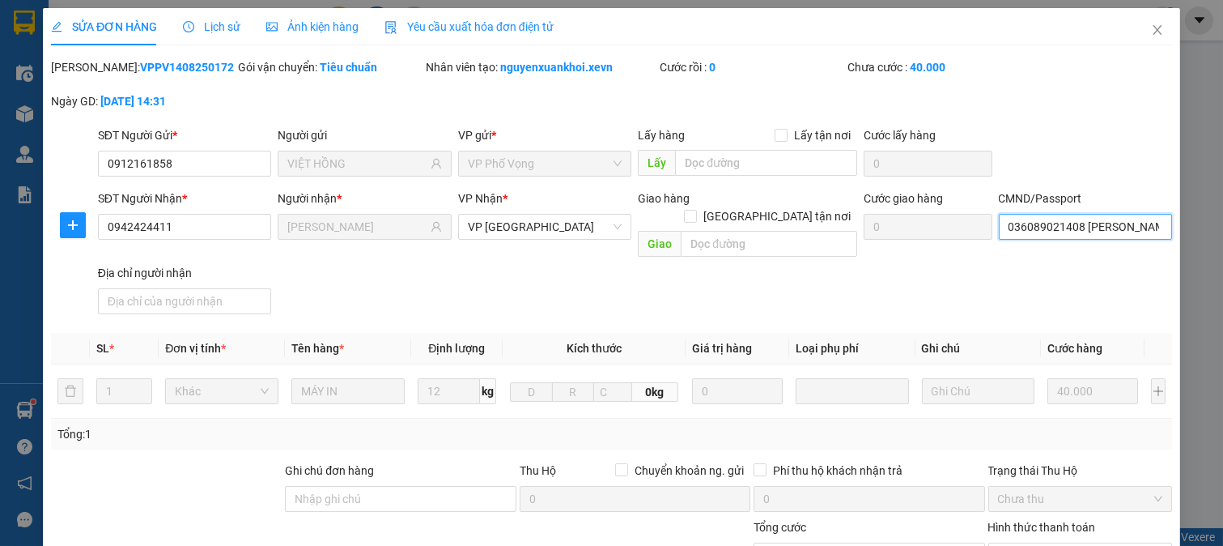
click at [1047, 219] on input "036089021408 [PERSON_NAME]" at bounding box center [1086, 227] width 174 height 26
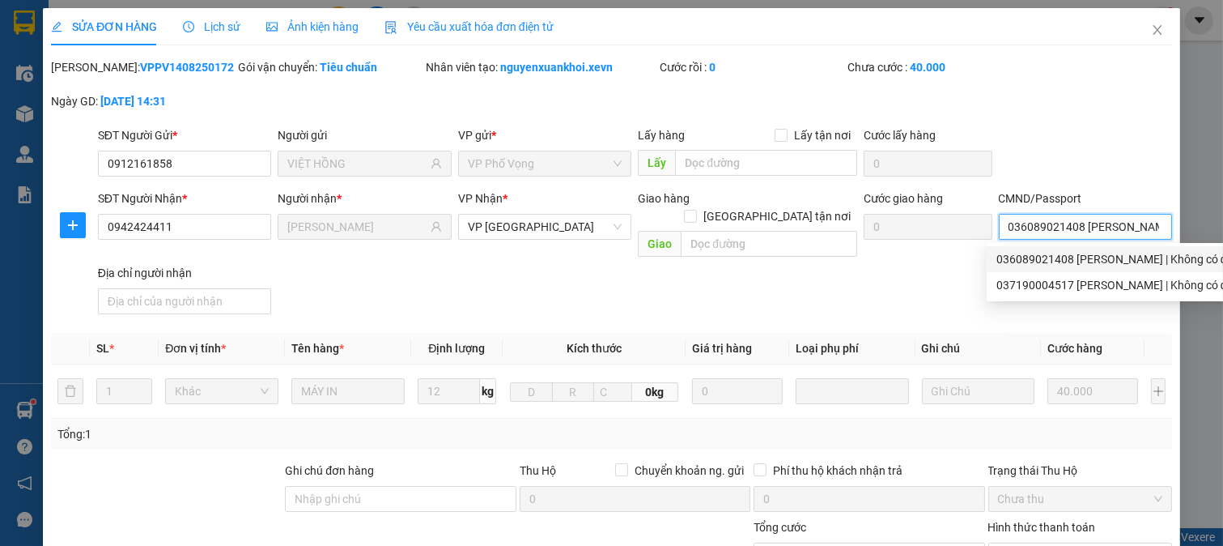
click at [1083, 259] on div "036089021408 [PERSON_NAME] | Không có địa chỉ" at bounding box center [1125, 259] width 257 height 18
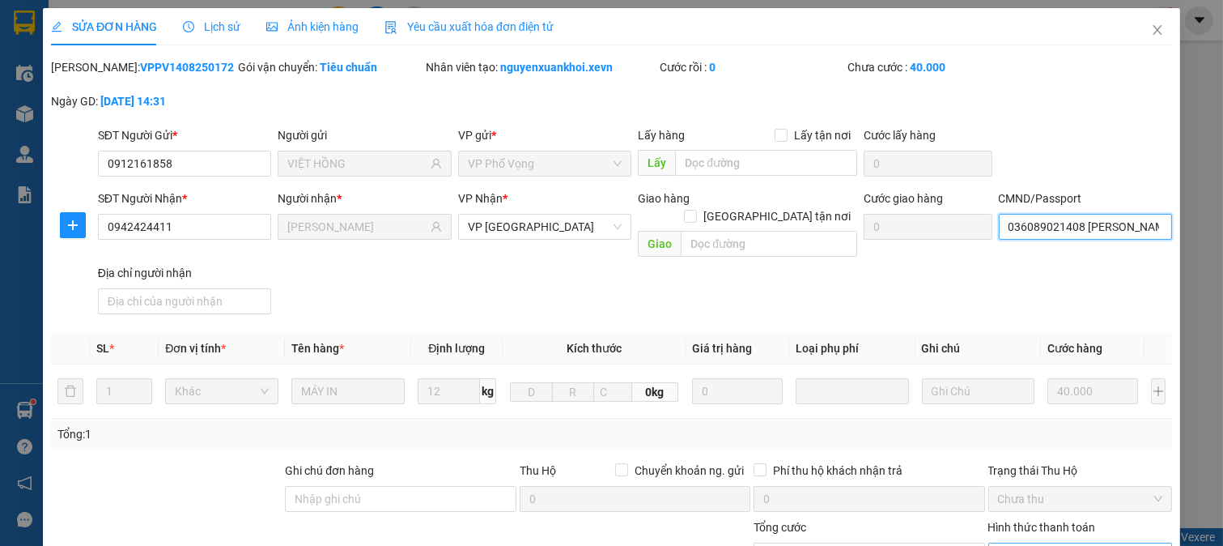
scroll to position [228, 0]
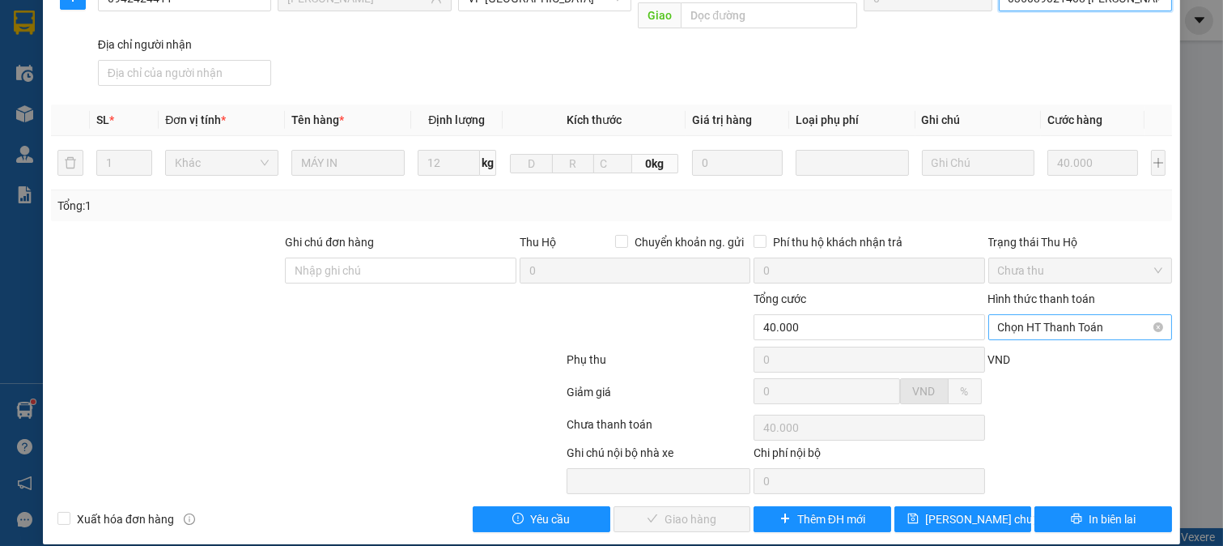
click at [1045, 315] on span "Chọn HT Thanh Toán" at bounding box center [1080, 327] width 165 height 24
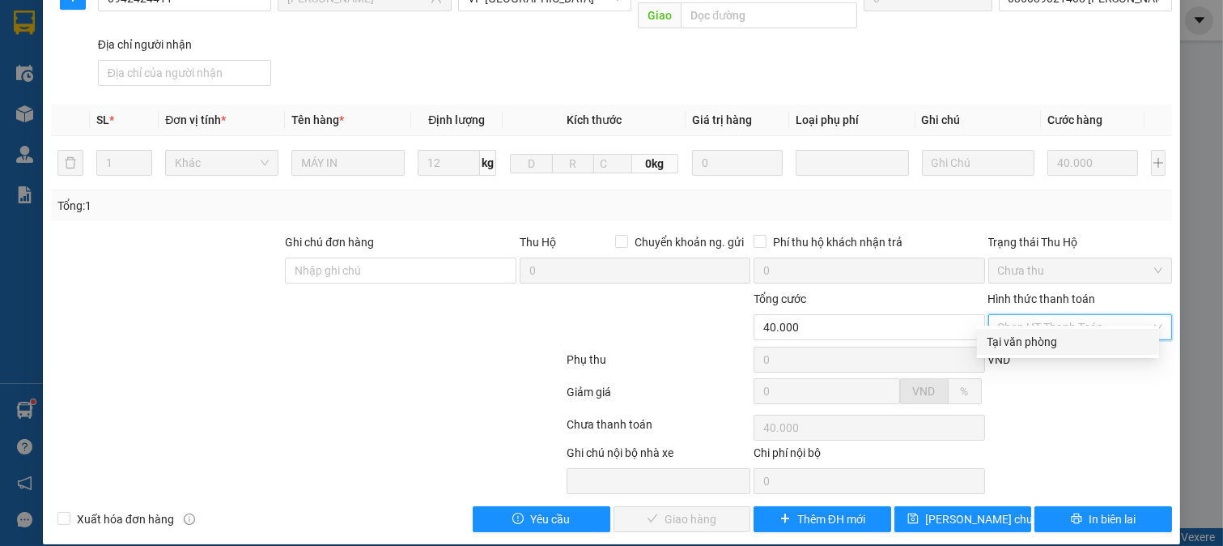
click at [1038, 348] on div "Tại văn phòng" at bounding box center [1068, 342] width 163 height 18
type input "0"
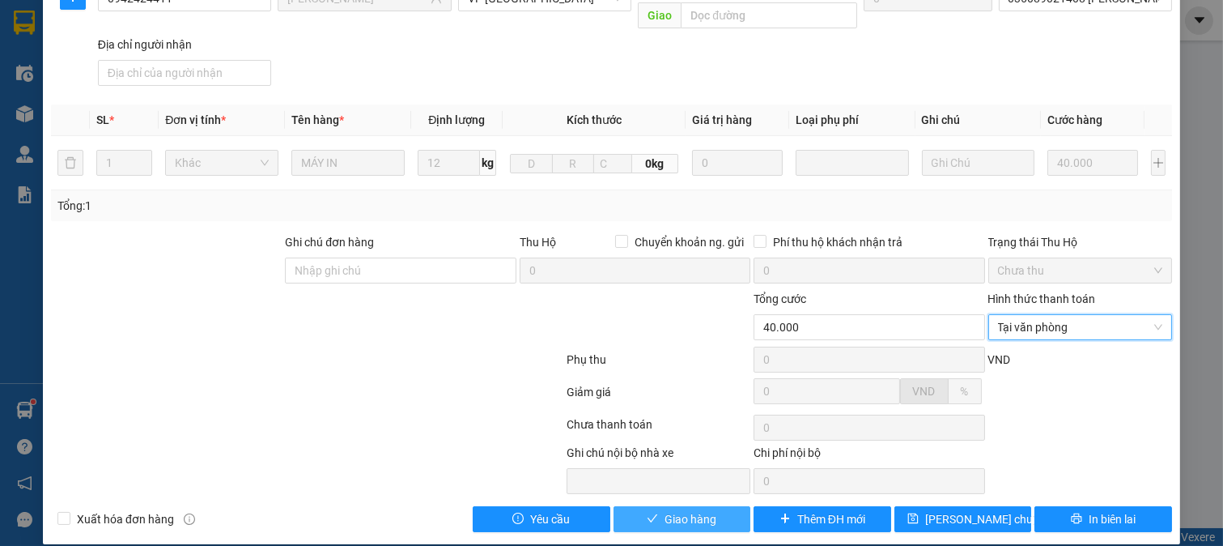
click at [686, 510] on span "Giao hàng" at bounding box center [691, 519] width 52 height 18
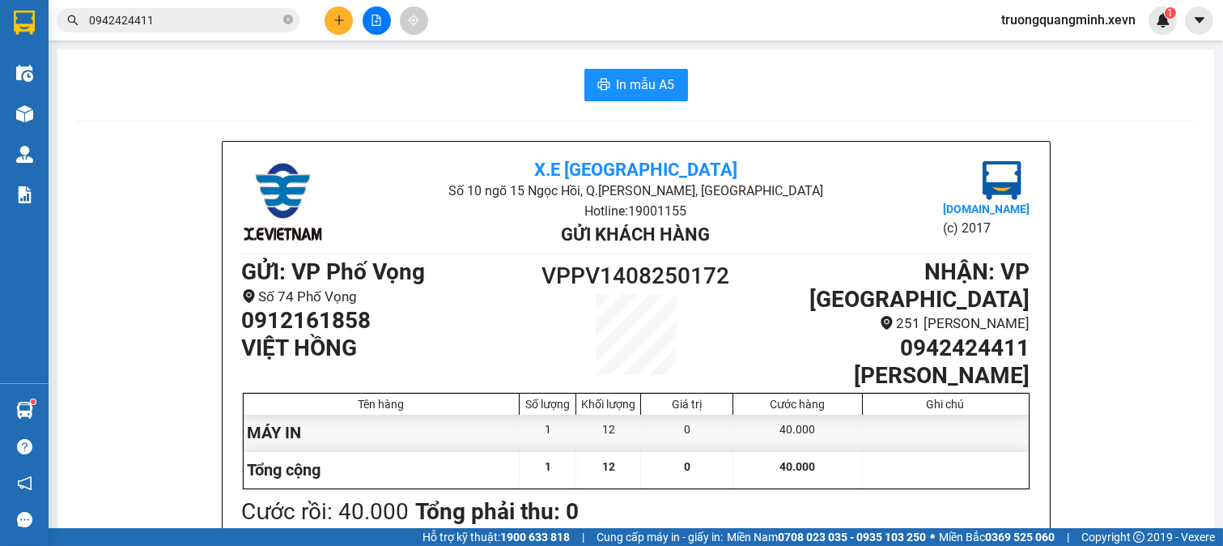
click at [212, 18] on input "0942424411" at bounding box center [184, 20] width 191 height 18
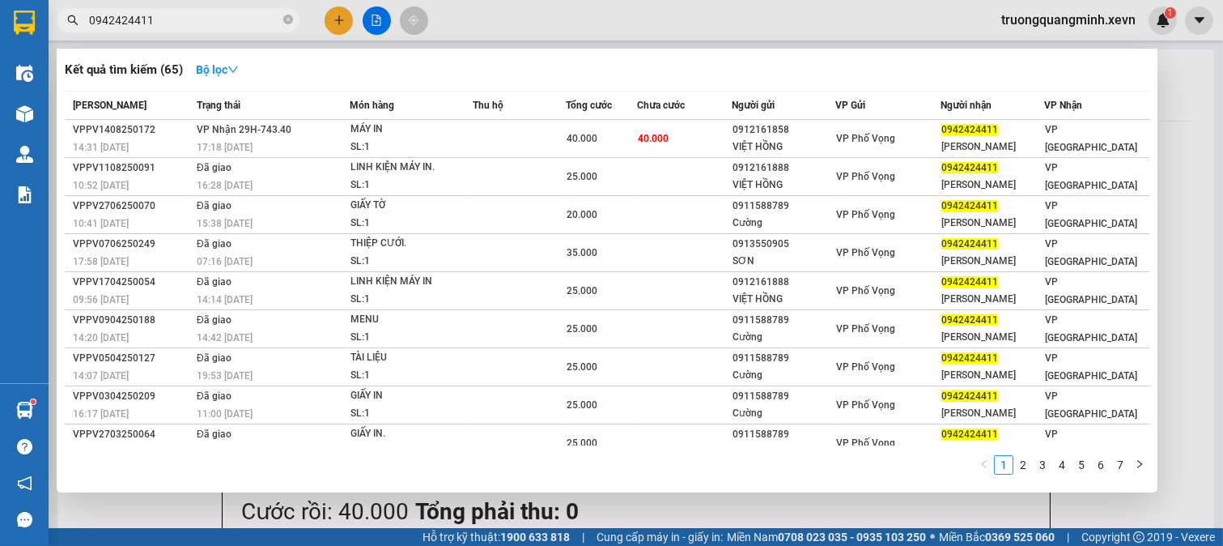
click at [336, 20] on div at bounding box center [611, 273] width 1223 height 546
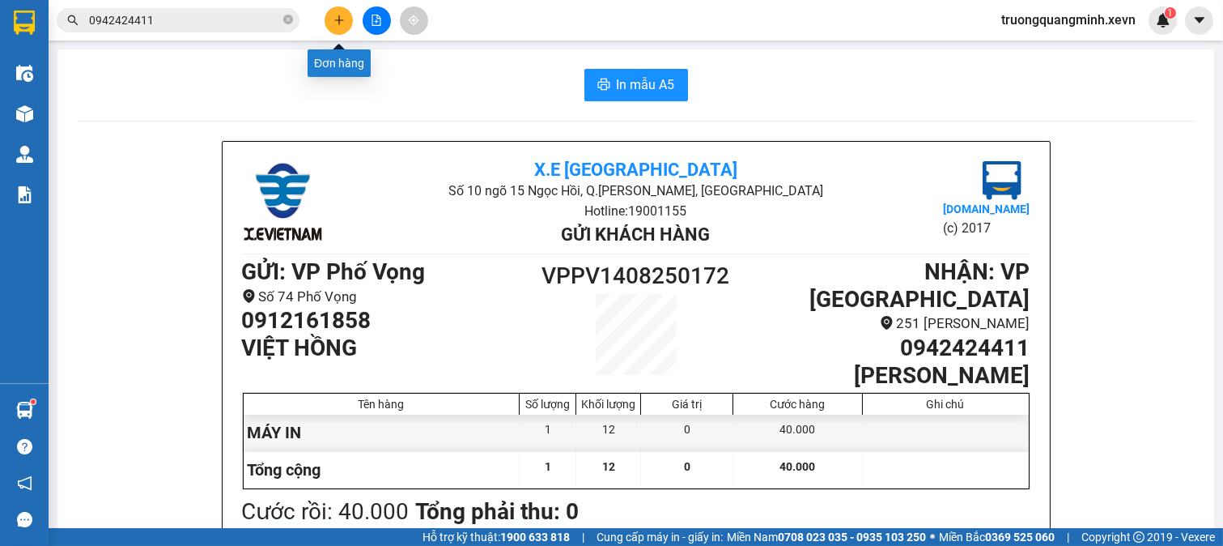
click at [336, 20] on icon "plus" at bounding box center [338, 19] width 9 height 1
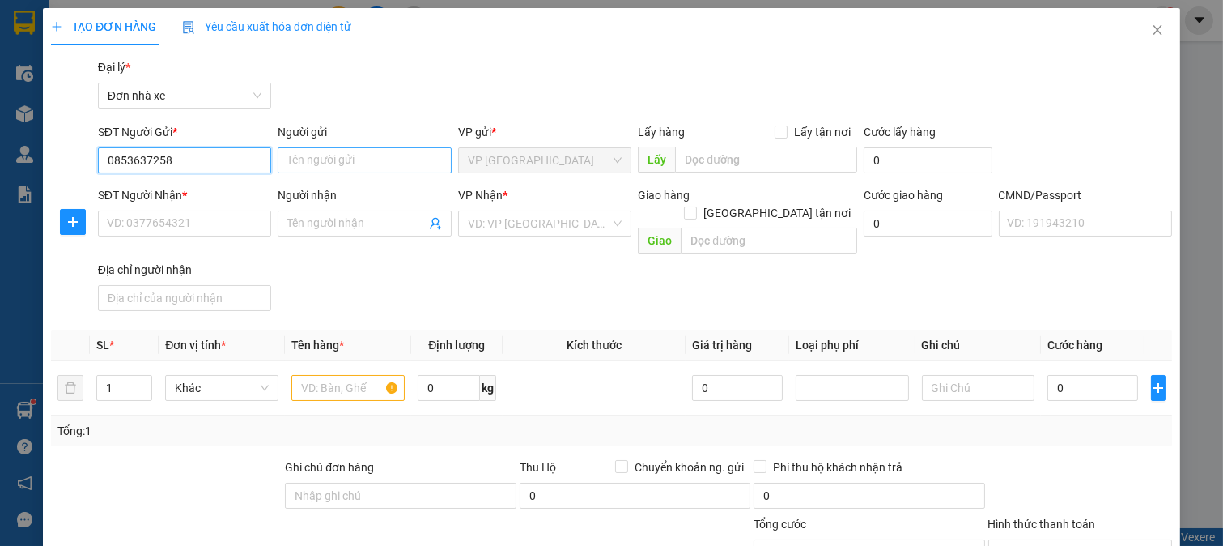
type input "0853637258"
click at [349, 154] on input "Người gửi" at bounding box center [365, 160] width 174 height 26
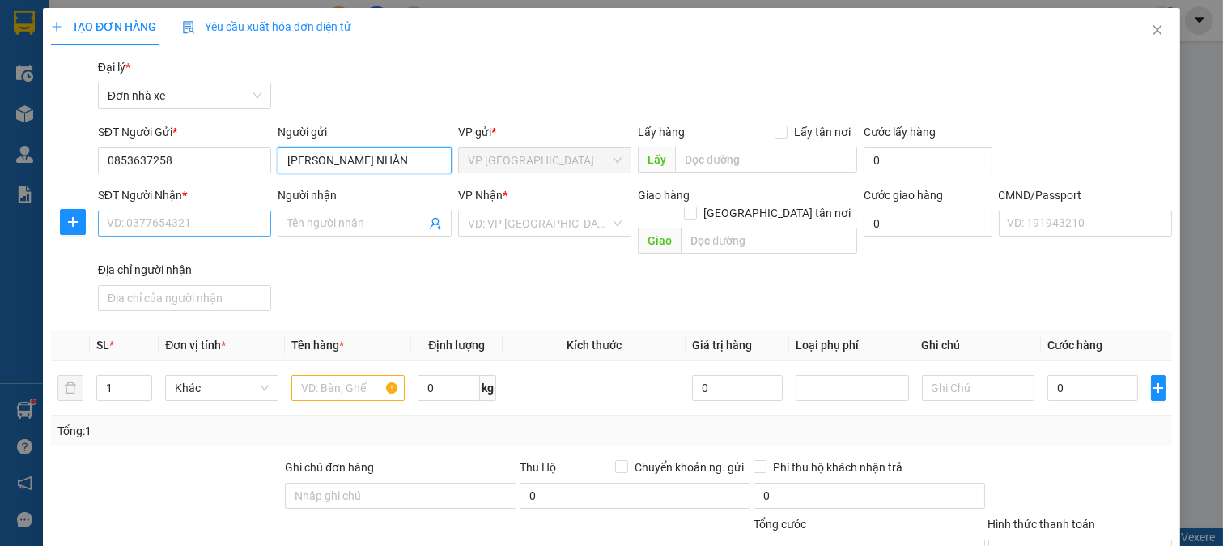
type input "[PERSON_NAME] NHÀN"
click at [176, 222] on input "SĐT Người Nhận *" at bounding box center [185, 223] width 174 height 26
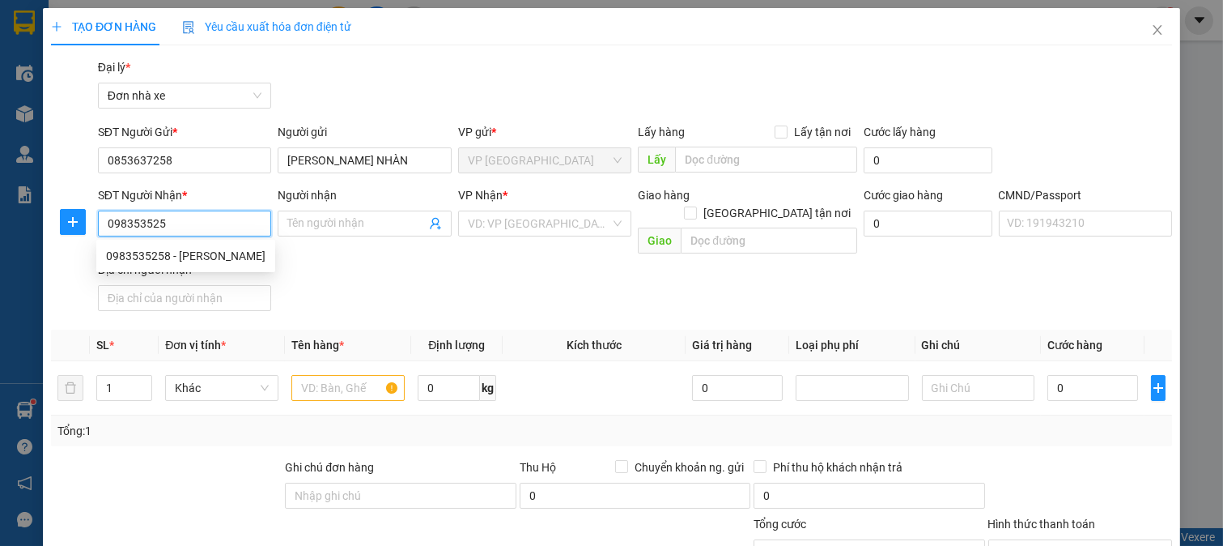
type input "0983535258"
click at [211, 253] on div "0983535258 - [PERSON_NAME]" at bounding box center [185, 256] width 159 height 18
type input "[PERSON_NAME]"
type input "shipp bee"
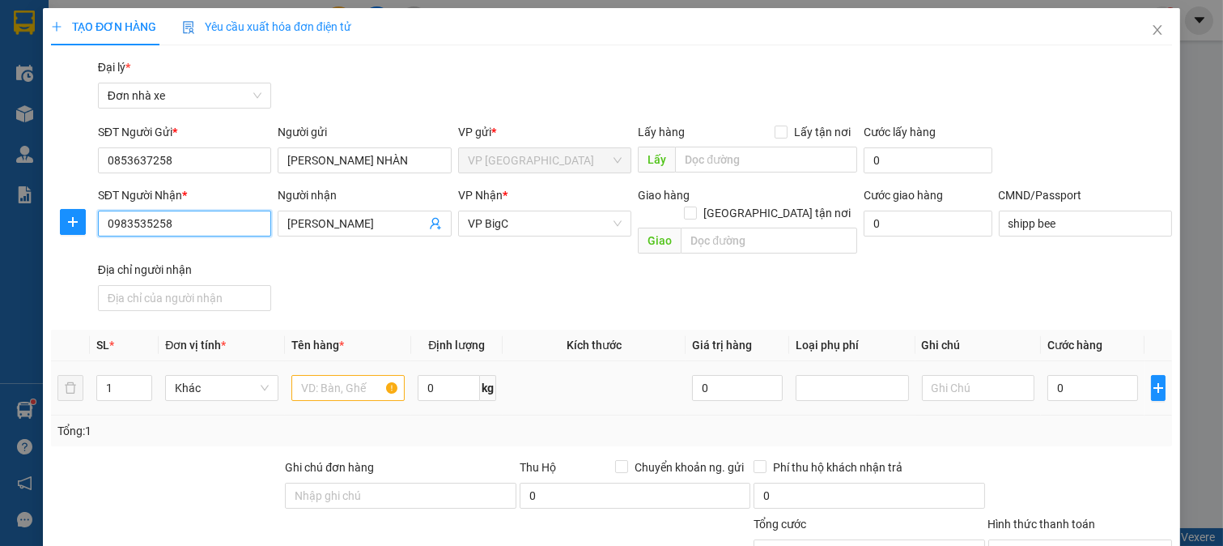
type input "0983535258"
click at [330, 375] on input "text" at bounding box center [347, 388] width 113 height 26
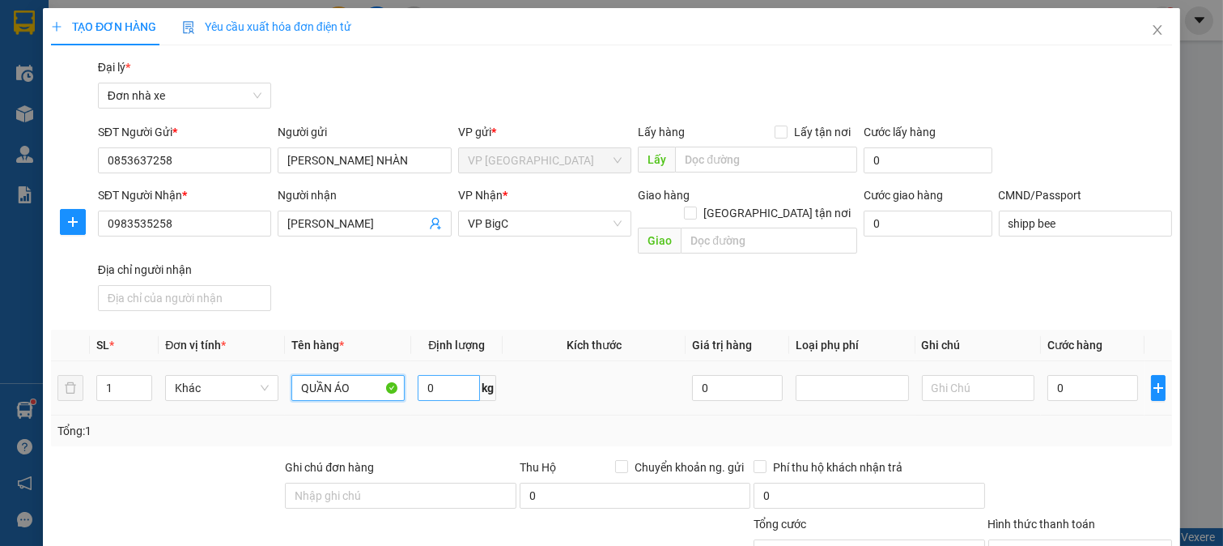
type input "QUẦN ÁO"
click at [446, 375] on input "0" at bounding box center [449, 388] width 62 height 26
type input "4"
click at [1091, 376] on input "0" at bounding box center [1093, 388] width 90 height 26
type input "3"
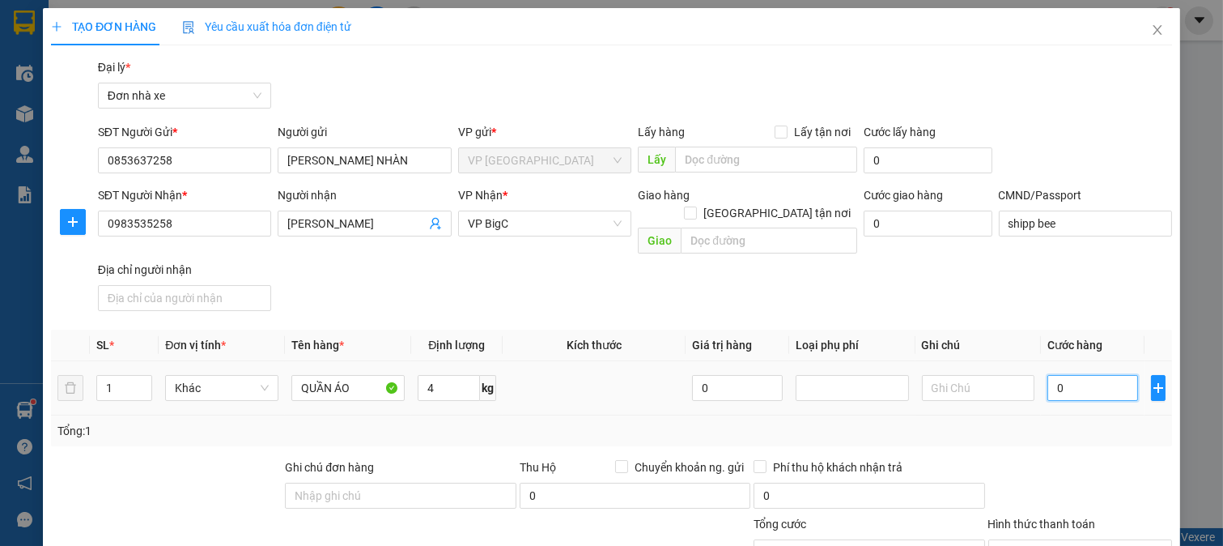
type input "3"
type input "30"
type input "30.000"
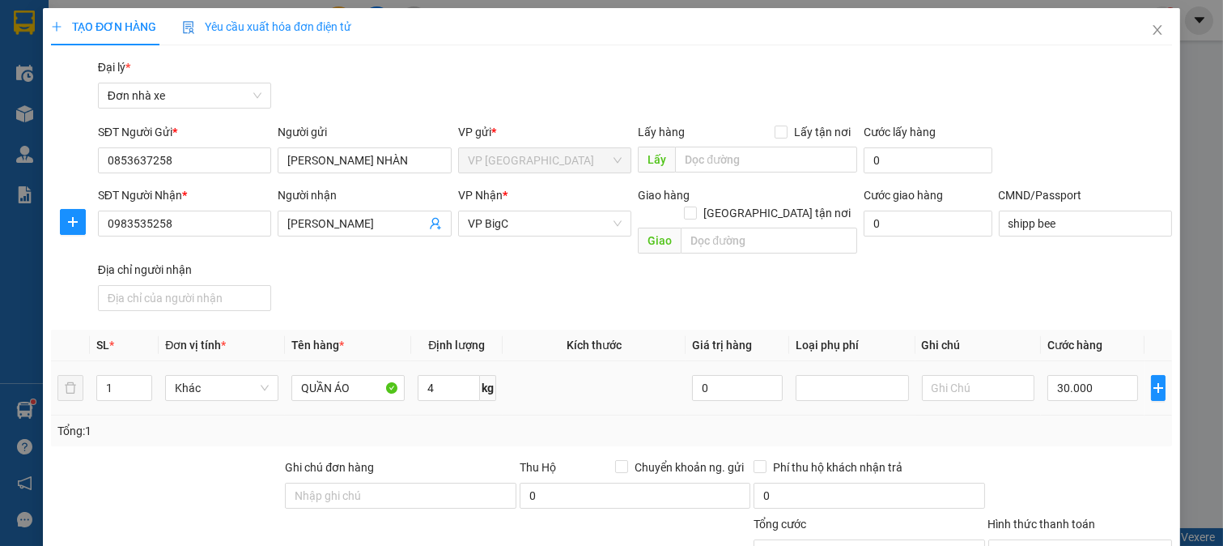
click at [1096, 458] on div at bounding box center [1081, 486] width 188 height 57
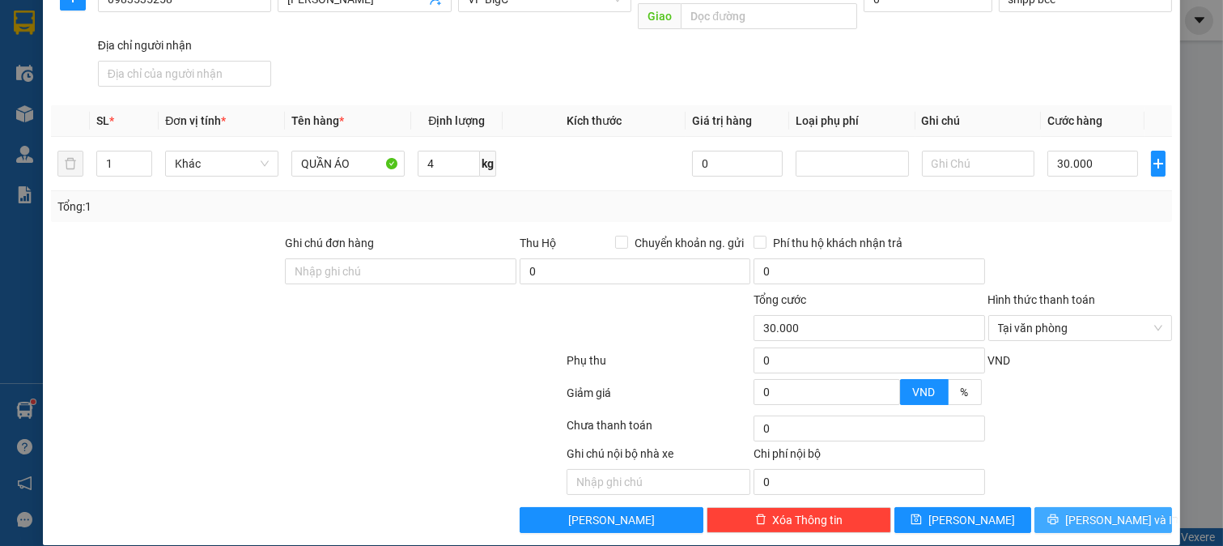
click at [1071, 507] on button "[PERSON_NAME] và In" at bounding box center [1104, 520] width 138 height 26
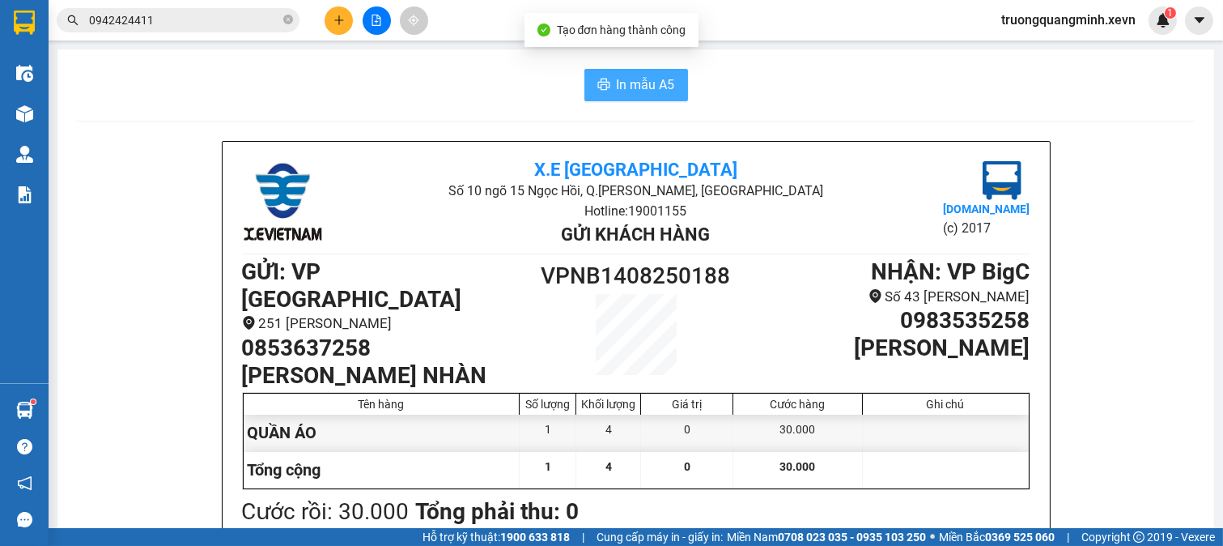
drag, startPoint x: 649, startPoint y: 57, endPoint x: 642, endPoint y: 83, distance: 26.1
click at [638, 85] on span "In mẫu A5" at bounding box center [646, 84] width 58 height 20
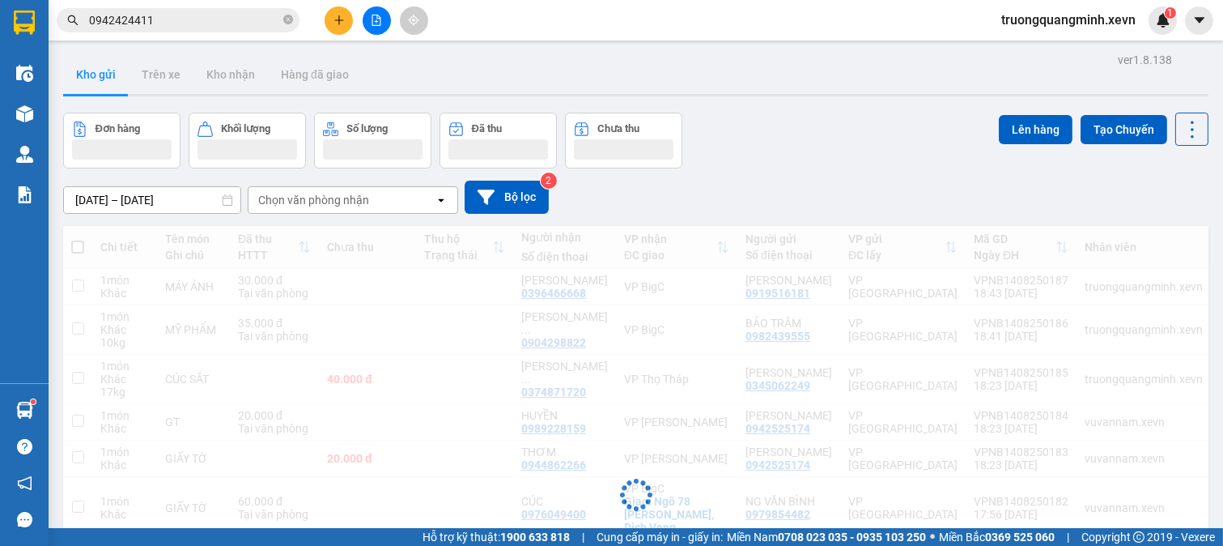
click at [219, 18] on input "0942424411" at bounding box center [184, 20] width 191 height 18
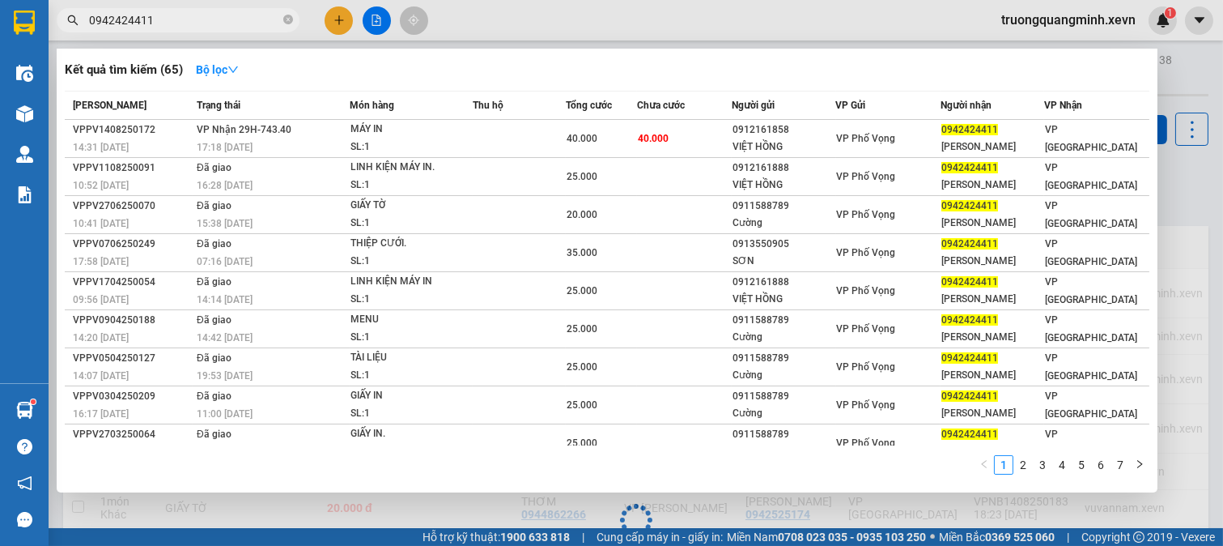
click at [219, 18] on input "0942424411" at bounding box center [184, 20] width 191 height 18
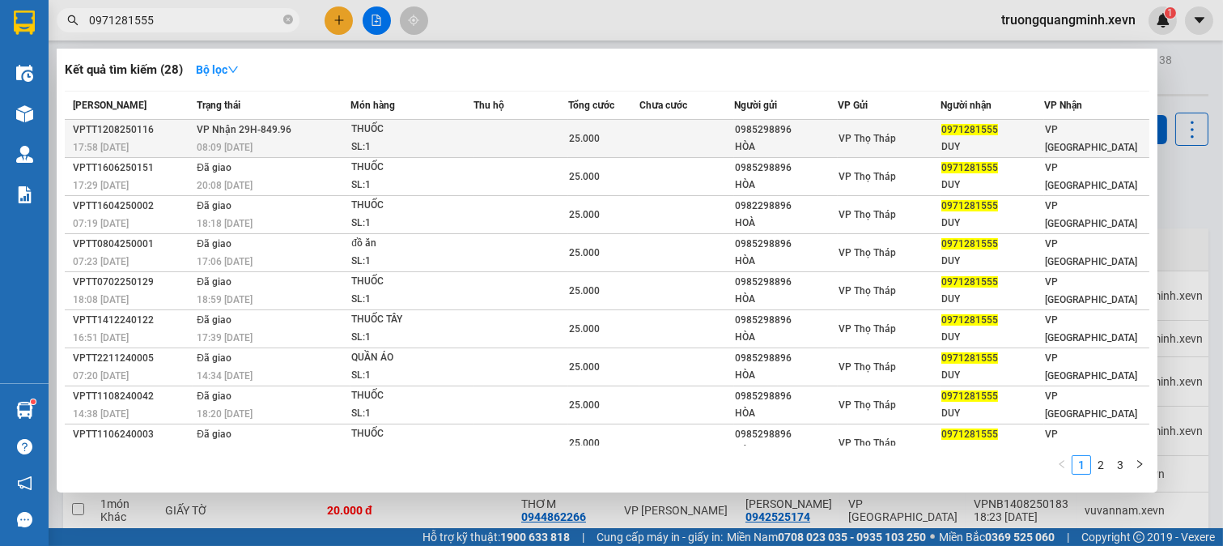
type input "0971281555"
click at [674, 133] on td at bounding box center [687, 139] width 95 height 38
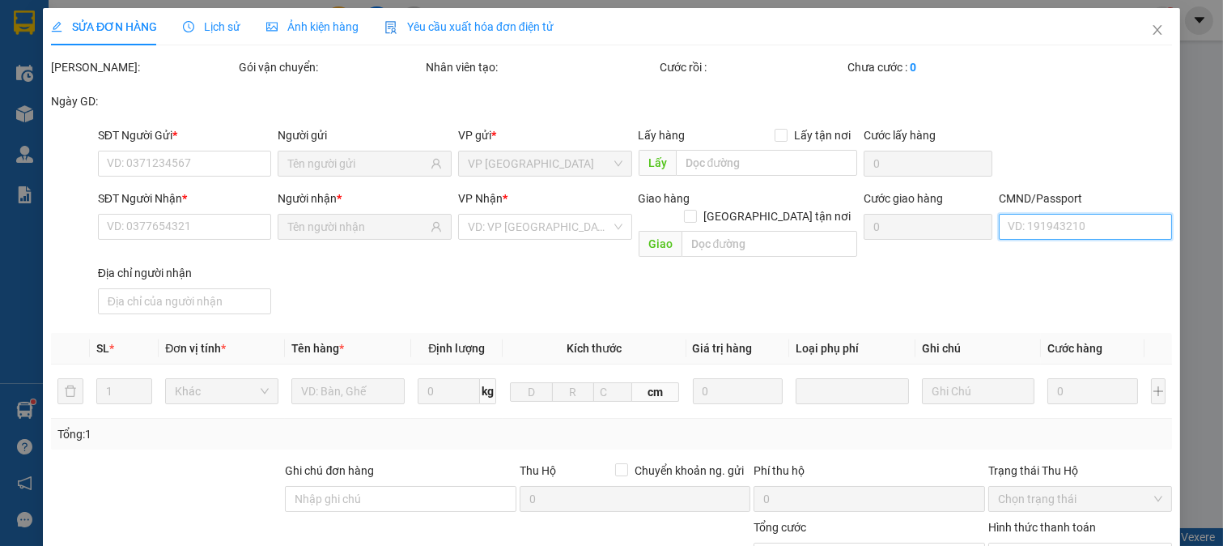
click at [1054, 228] on input "CMND/Passport" at bounding box center [1086, 227] width 174 height 26
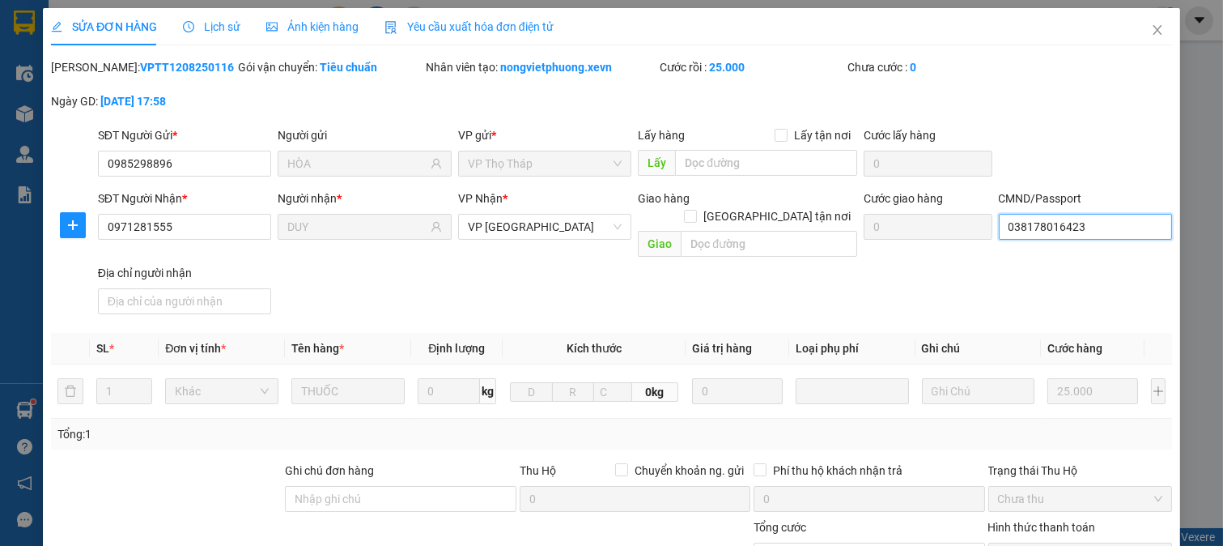
type input "0985298896"
type input "HÒA"
type input "0971281555"
type input "DUY"
type input "038178016423"
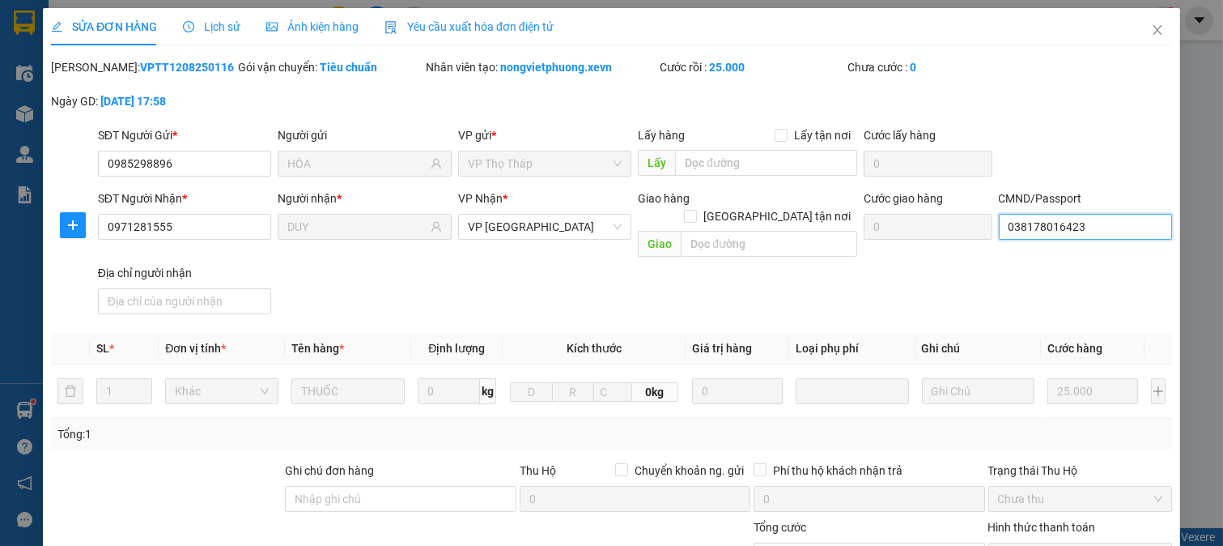
type input "25.000"
click at [1054, 228] on input "038178016423" at bounding box center [1086, 227] width 174 height 26
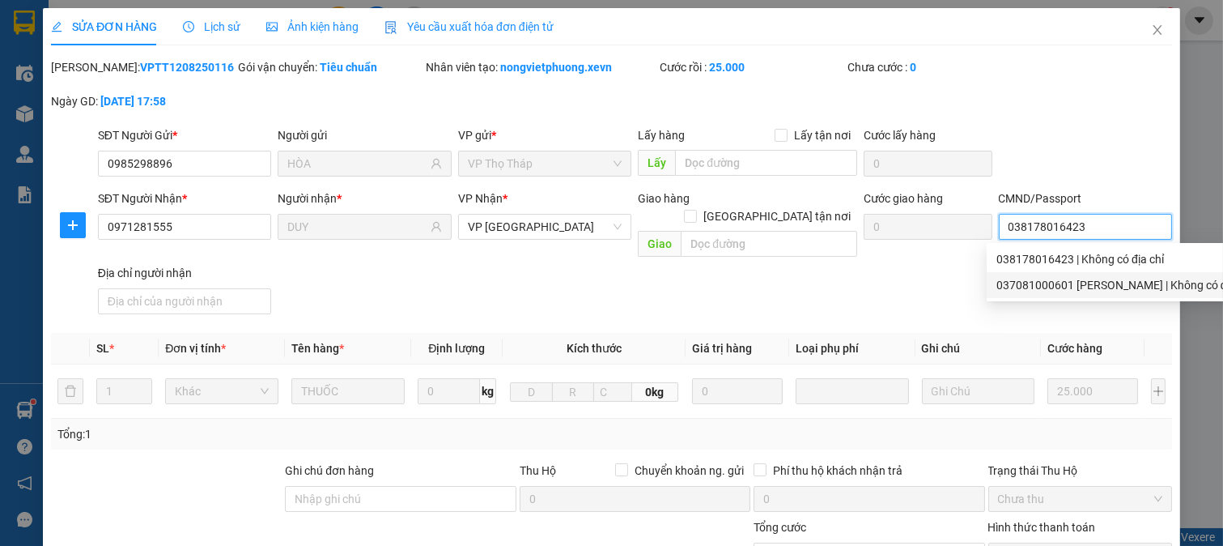
click at [1054, 283] on div "037081000601 [PERSON_NAME] | Không có địa chỉ" at bounding box center [1125, 285] width 257 height 18
type input "037081000601 [PERSON_NAME]"
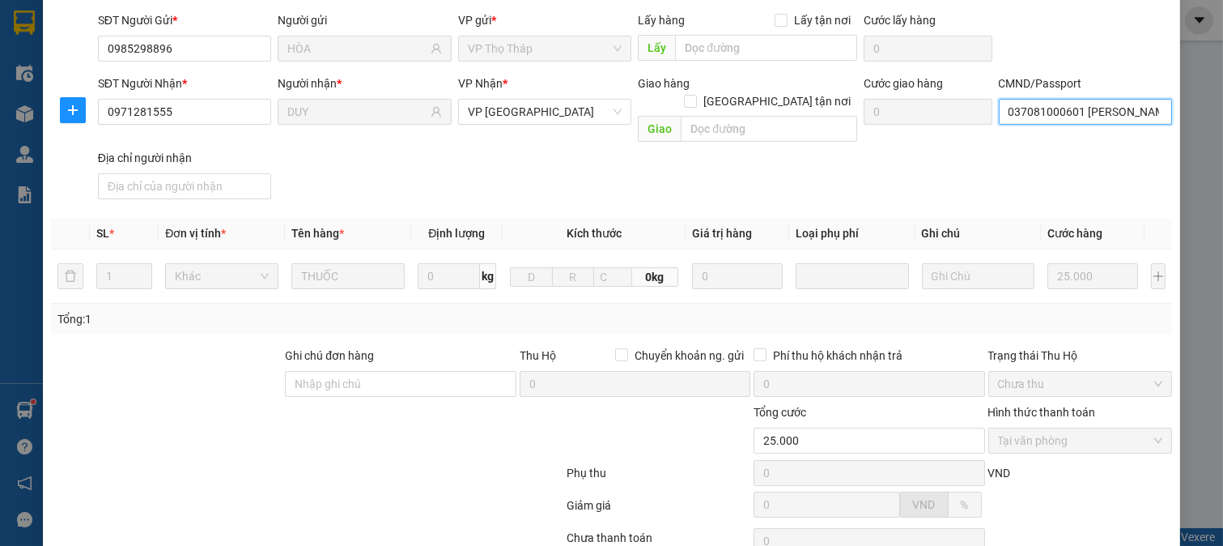
scroll to position [228, 0]
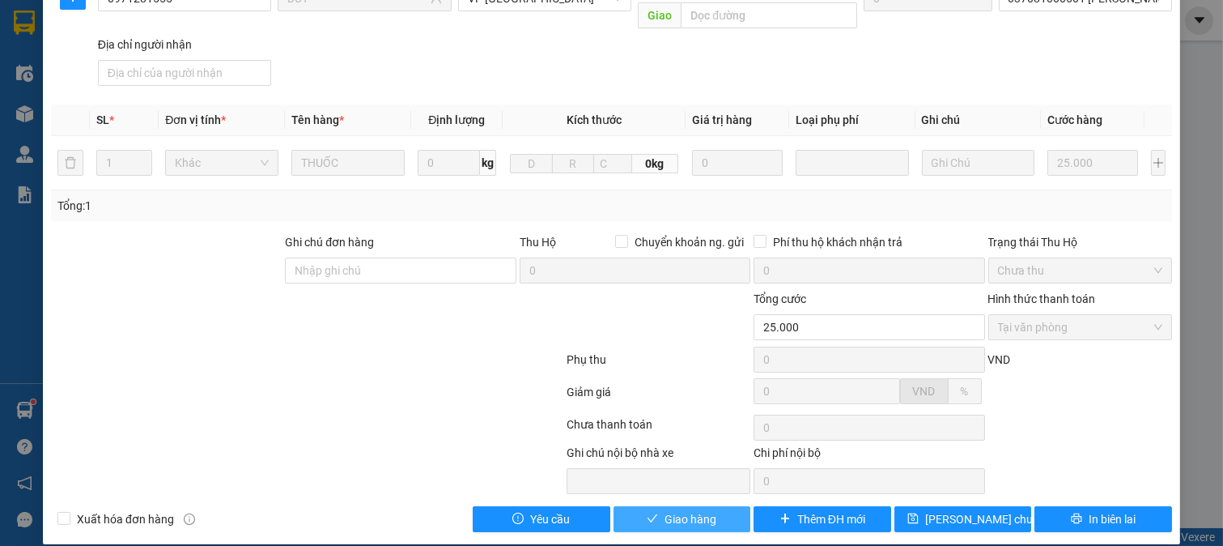
click at [686, 510] on span "Giao hàng" at bounding box center [691, 519] width 52 height 18
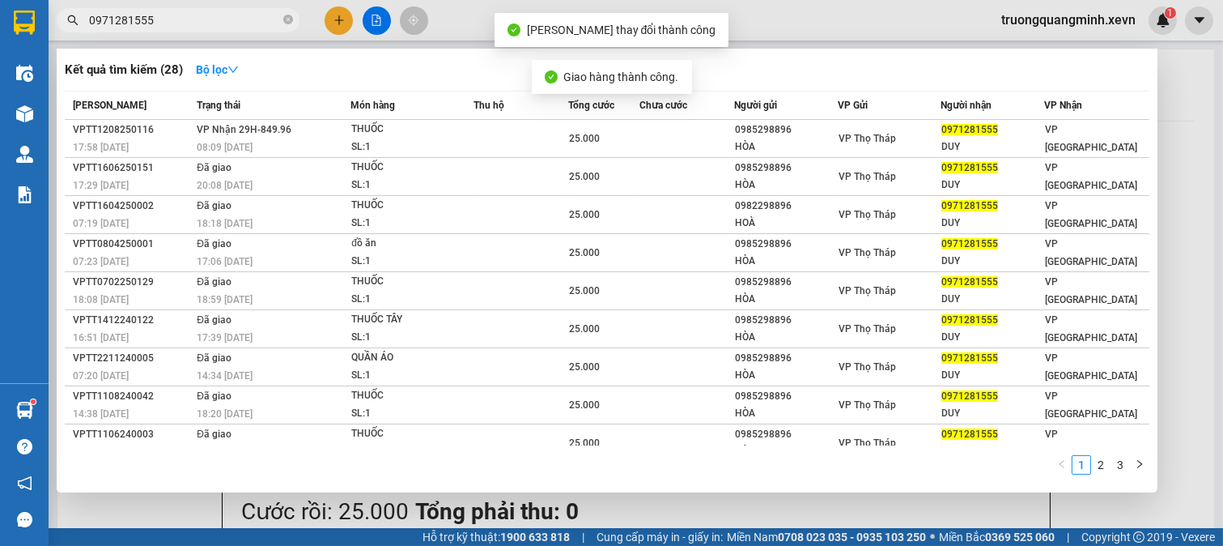
click at [231, 19] on input "0971281555" at bounding box center [184, 20] width 191 height 18
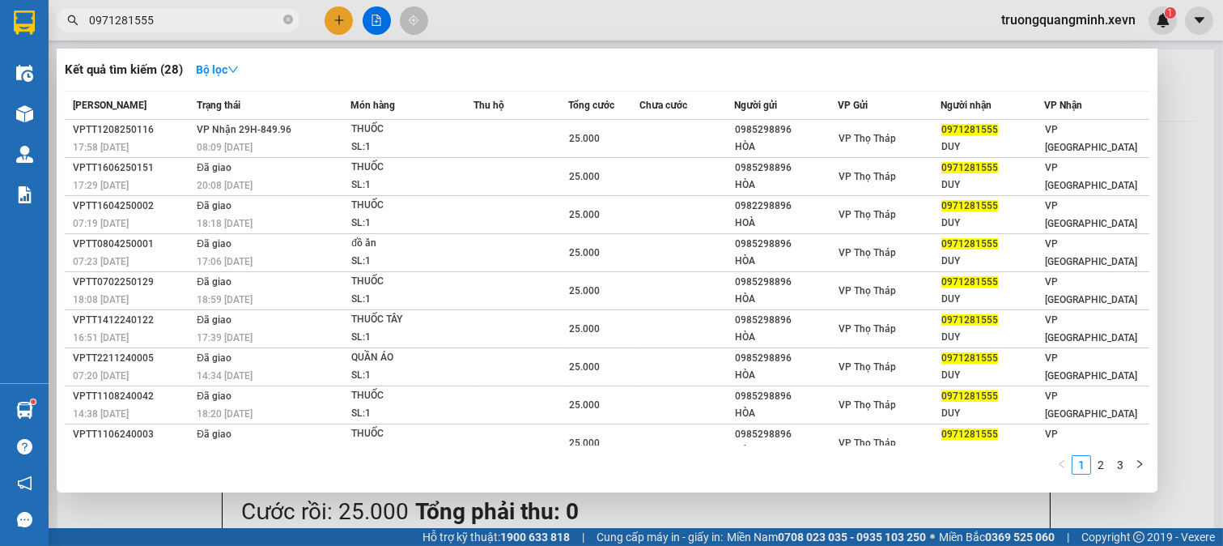
click at [342, 19] on div at bounding box center [611, 273] width 1223 height 546
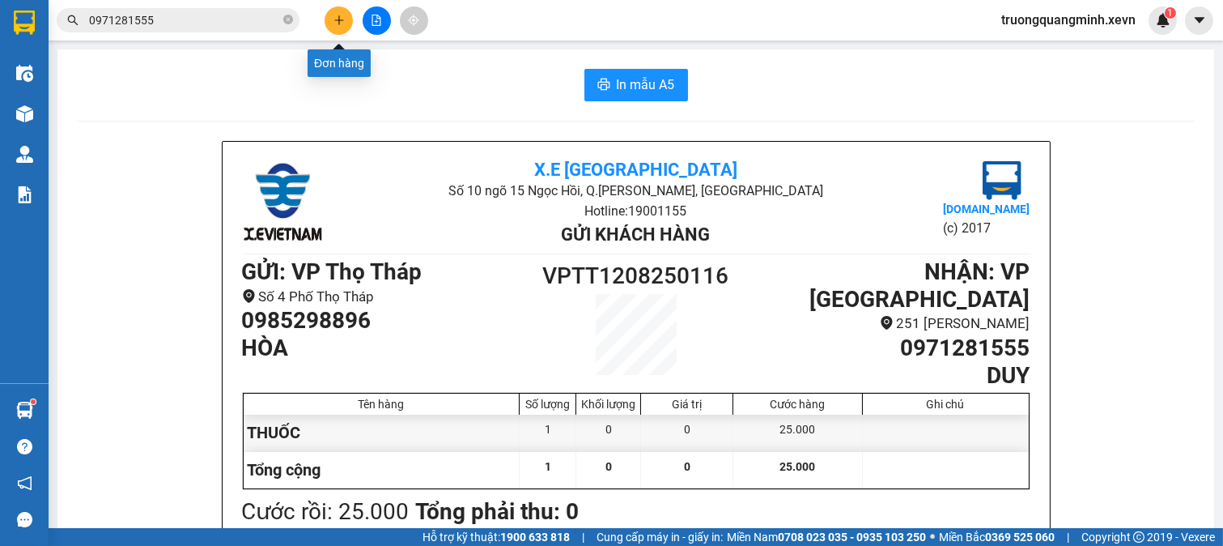
click at [342, 19] on icon "plus" at bounding box center [338, 19] width 9 height 1
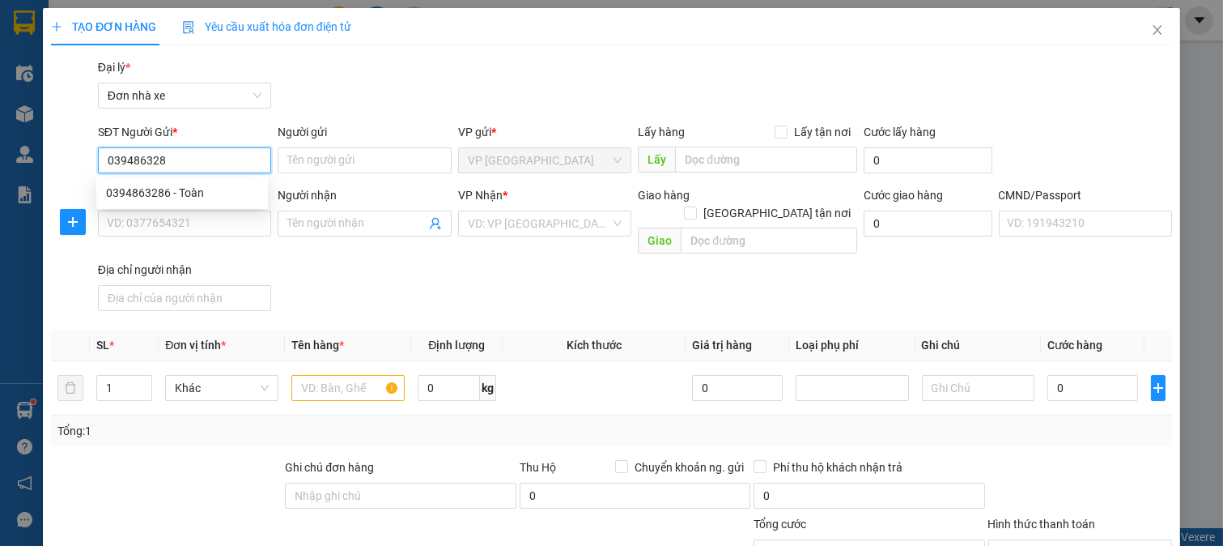
type input "0394863286"
drag, startPoint x: 187, startPoint y: 191, endPoint x: 263, endPoint y: 173, distance: 78.2
click at [190, 192] on div "0394863286 - Toàn" at bounding box center [182, 193] width 152 height 18
type input "Toàn"
type input "0919130122"
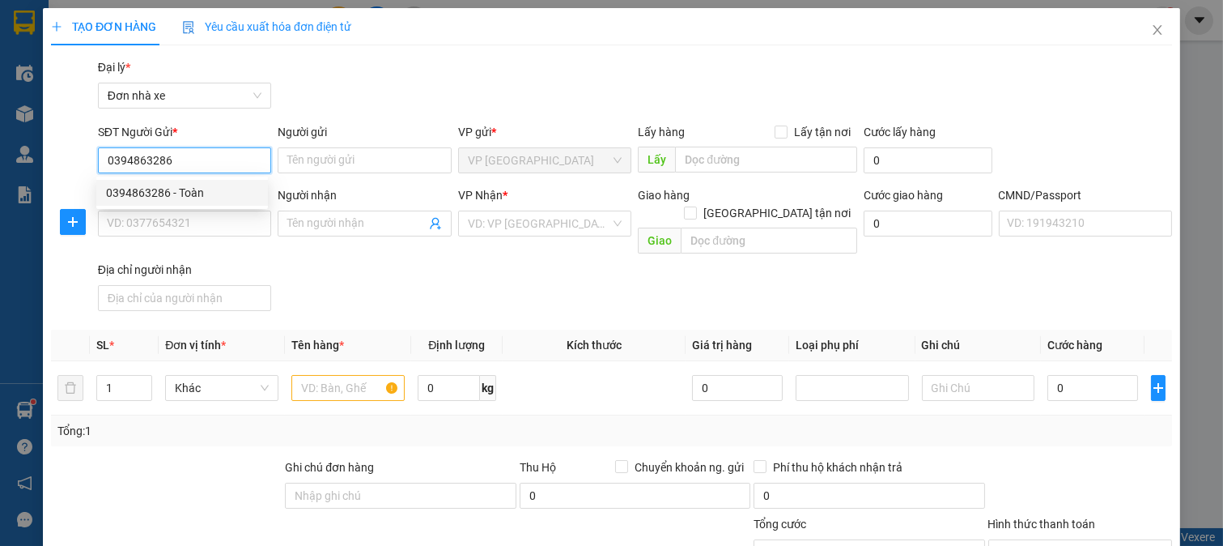
type input "HIẾU"
type input "ship be 0916751818 hiển"
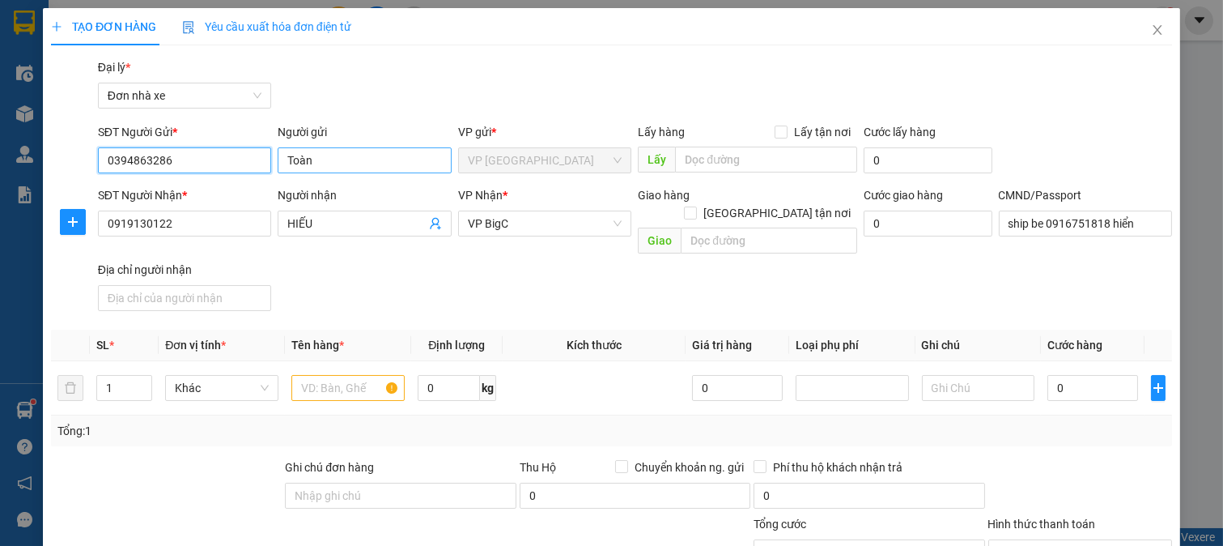
type input "0394863286"
click at [285, 162] on input "Toàn" at bounding box center [365, 160] width 174 height 26
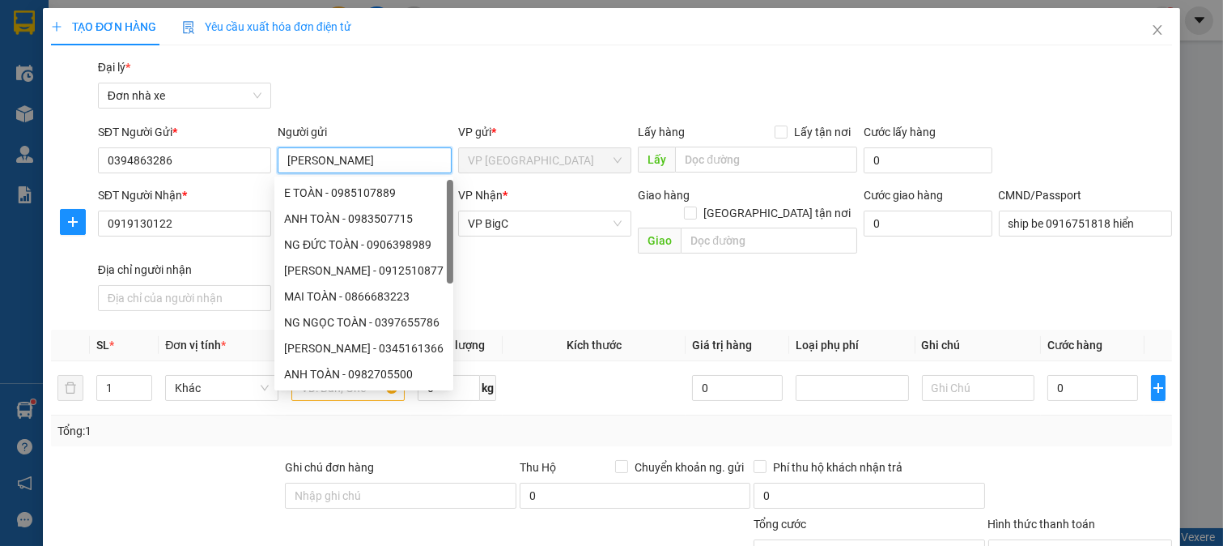
type input "[PERSON_NAME]"
click at [353, 98] on div "Gói vận chuyển * Tiêu chuẩn Đại lý * Đơn nhà xe" at bounding box center [635, 86] width 1081 height 57
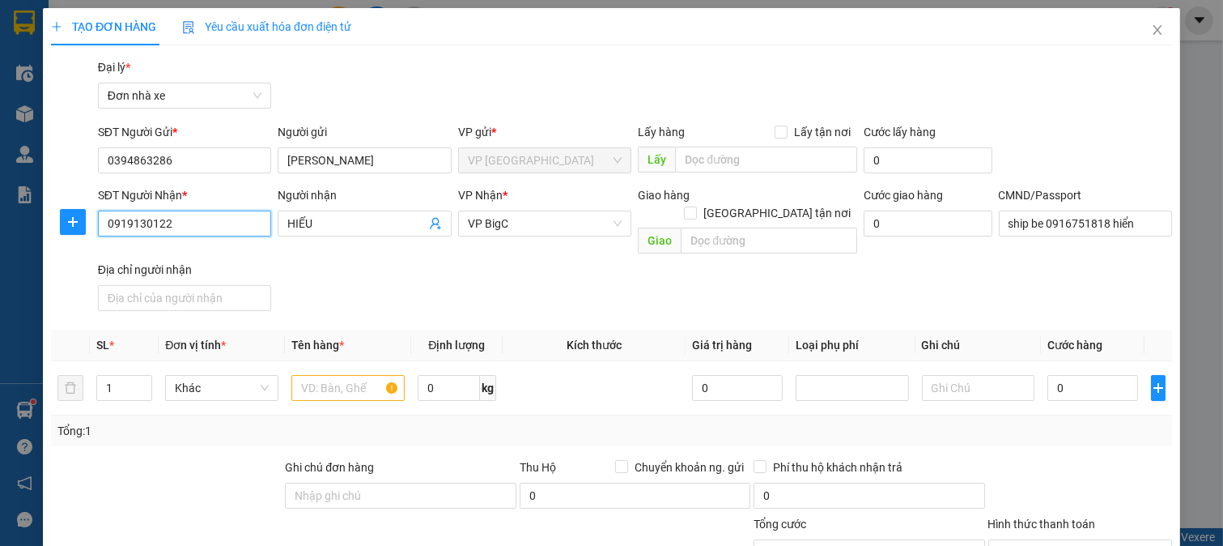
click at [173, 216] on input "0919130122" at bounding box center [185, 223] width 174 height 26
type input "0397904525"
click at [220, 259] on div "0397904525 - [GEOGRAPHIC_DATA]" at bounding box center [197, 256] width 182 height 18
type input "ĐỨC"
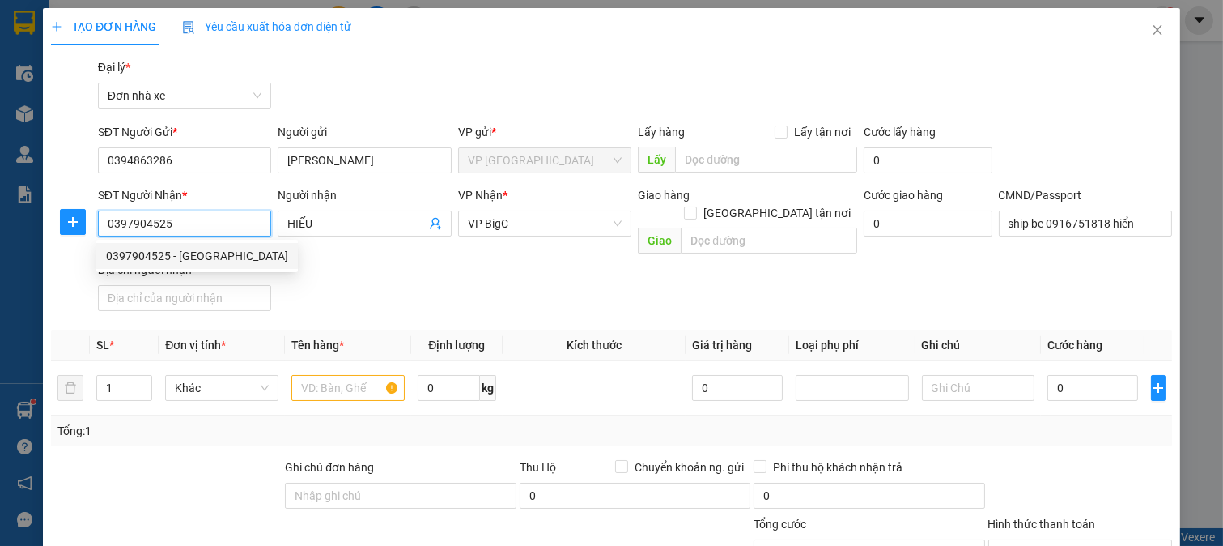
type input "[PERSON_NAME] 0385066014"
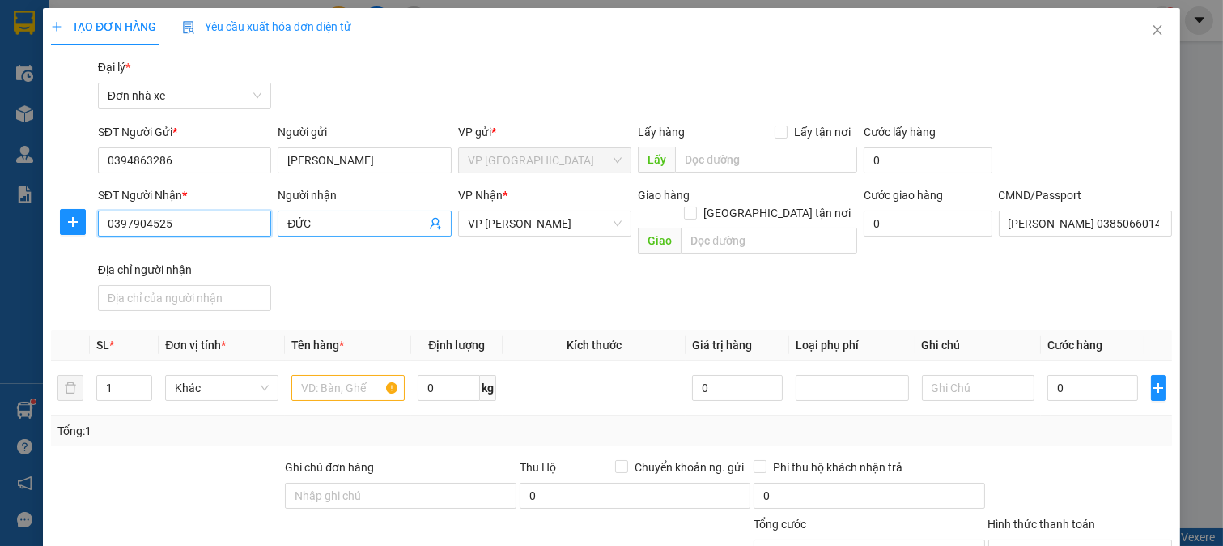
type input "0397904525"
click at [283, 219] on span "ĐỨC" at bounding box center [365, 223] width 174 height 26
click at [291, 223] on input "ĐỨC" at bounding box center [356, 224] width 138 height 18
type input "[PERSON_NAME]"
click at [597, 280] on div "SĐT Người Nhận * 0397904525 Người nhận [PERSON_NAME] VP Nhận * VP [PERSON_NAME]…" at bounding box center [635, 251] width 1081 height 131
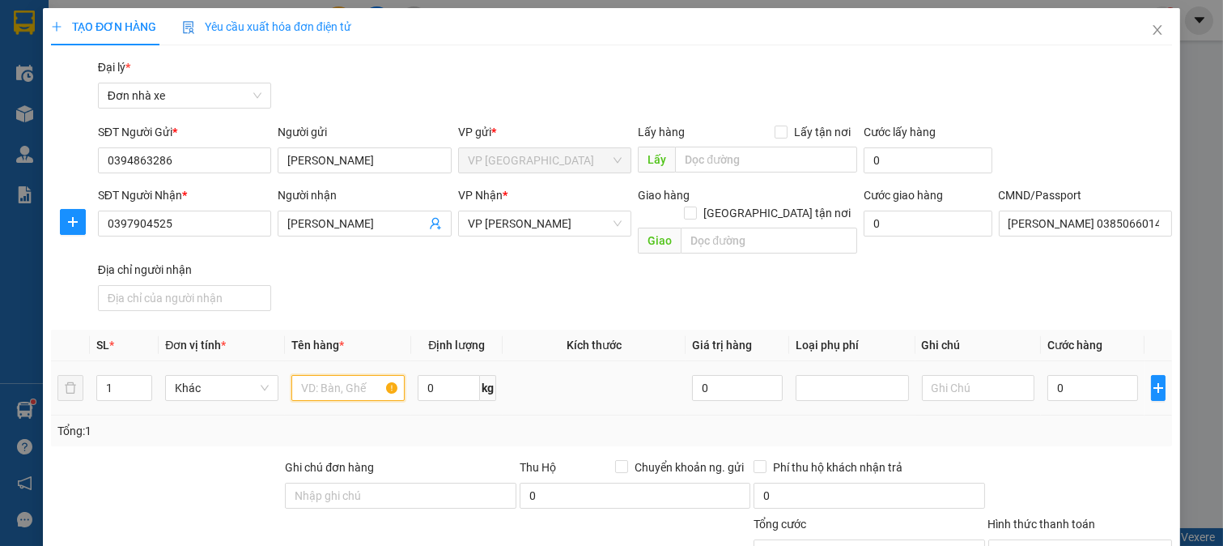
click at [311, 375] on input "text" at bounding box center [347, 388] width 113 height 26
type input "PHONG BÌ"
click at [1070, 375] on input "0" at bounding box center [1093, 388] width 90 height 26
type input "2"
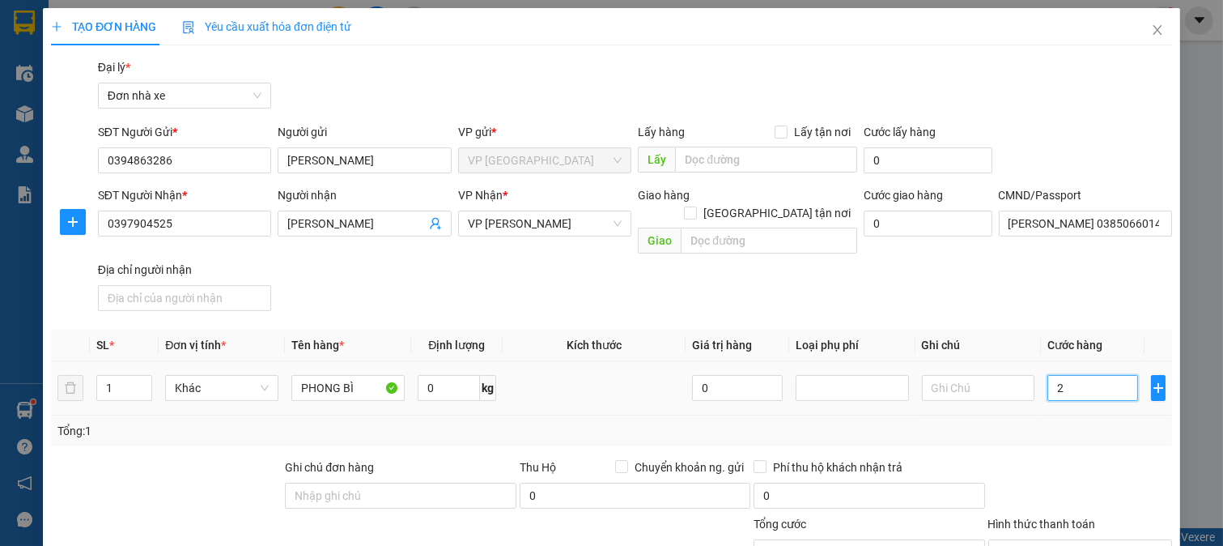
type input "20"
type input "20.000"
click at [1075, 430] on div "Transit Pickup Surcharge Ids Transit Deliver Surcharge Ids Transit Deliver Surc…" at bounding box center [611, 407] width 1121 height 699
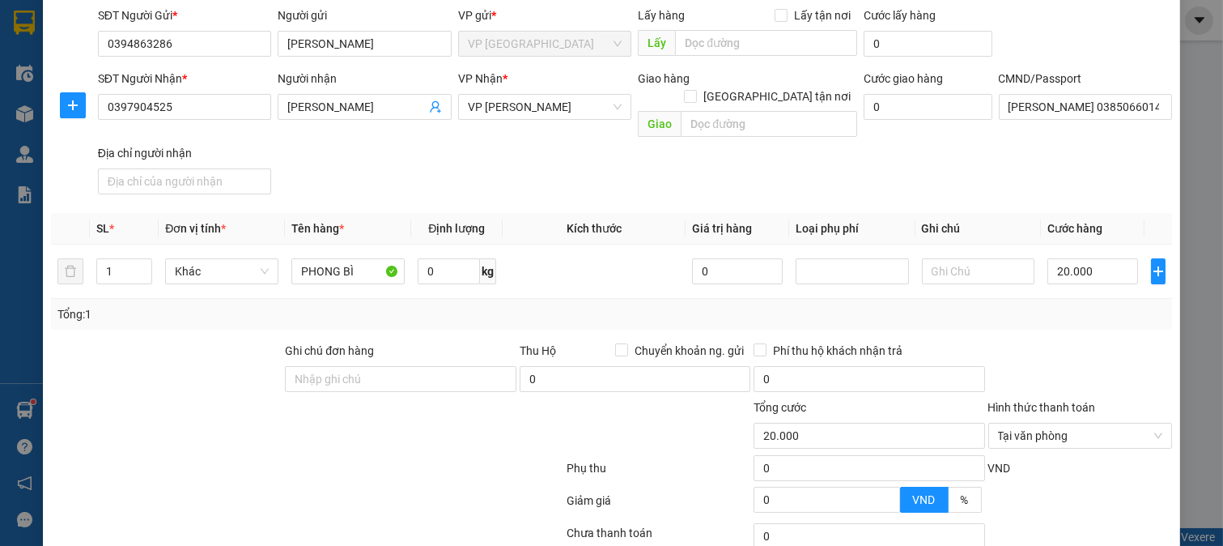
scroll to position [224, 0]
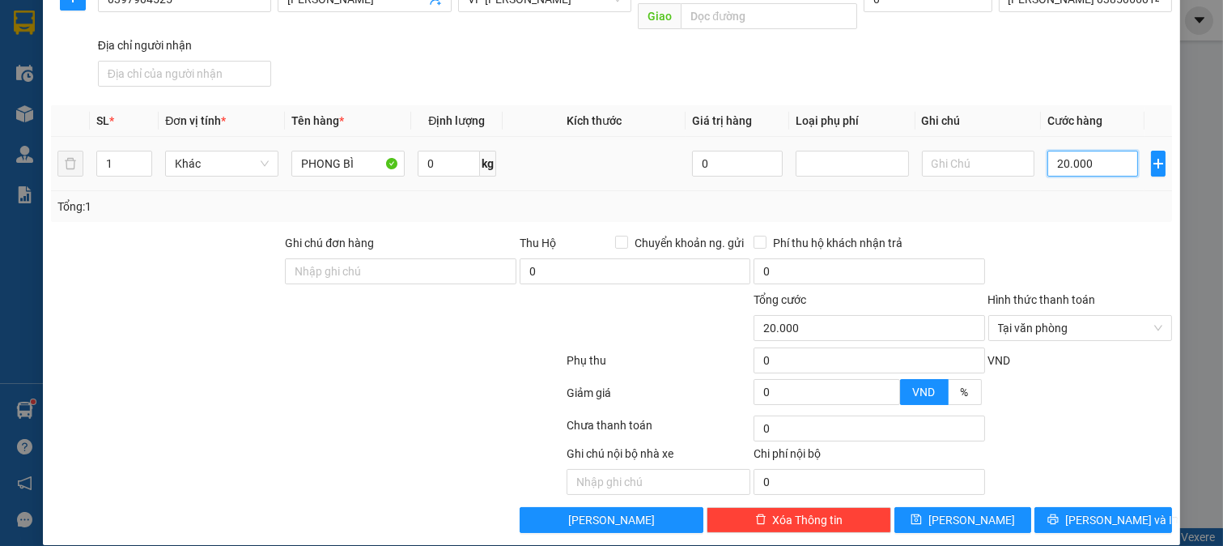
click at [1058, 154] on input "20.000" at bounding box center [1093, 164] width 90 height 26
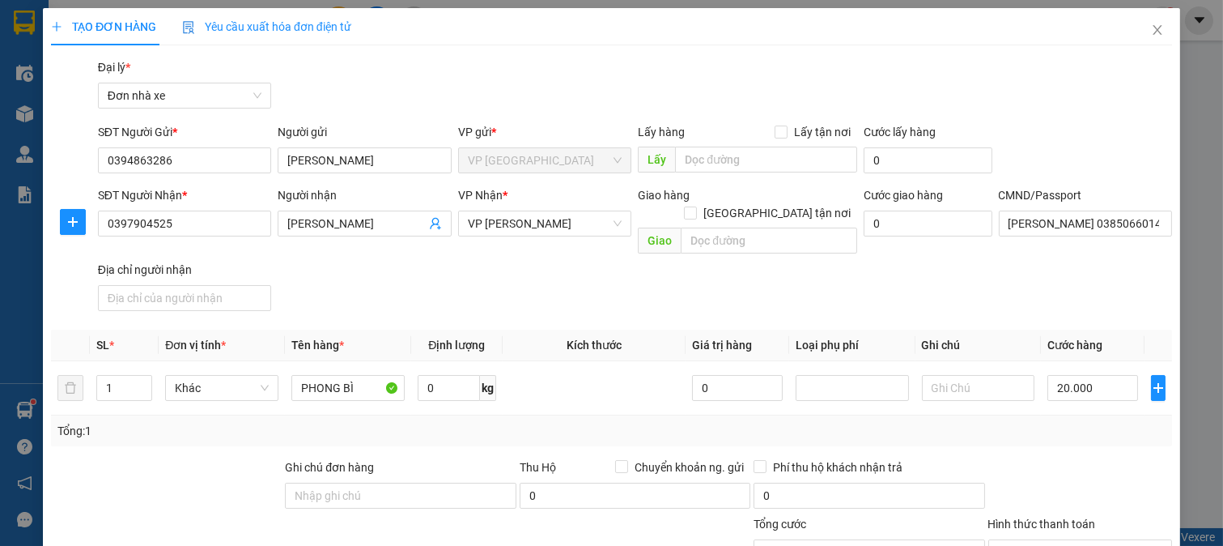
click at [932, 286] on div "SĐT Người Nhận * 0397904525 Người nhận [PERSON_NAME] VP Nhận * VP [PERSON_NAME]…" at bounding box center [635, 251] width 1081 height 131
click at [1074, 375] on input "20.000" at bounding box center [1093, 388] width 90 height 26
click at [370, 375] on input "PHONG BÌ" at bounding box center [347, 388] width 113 height 26
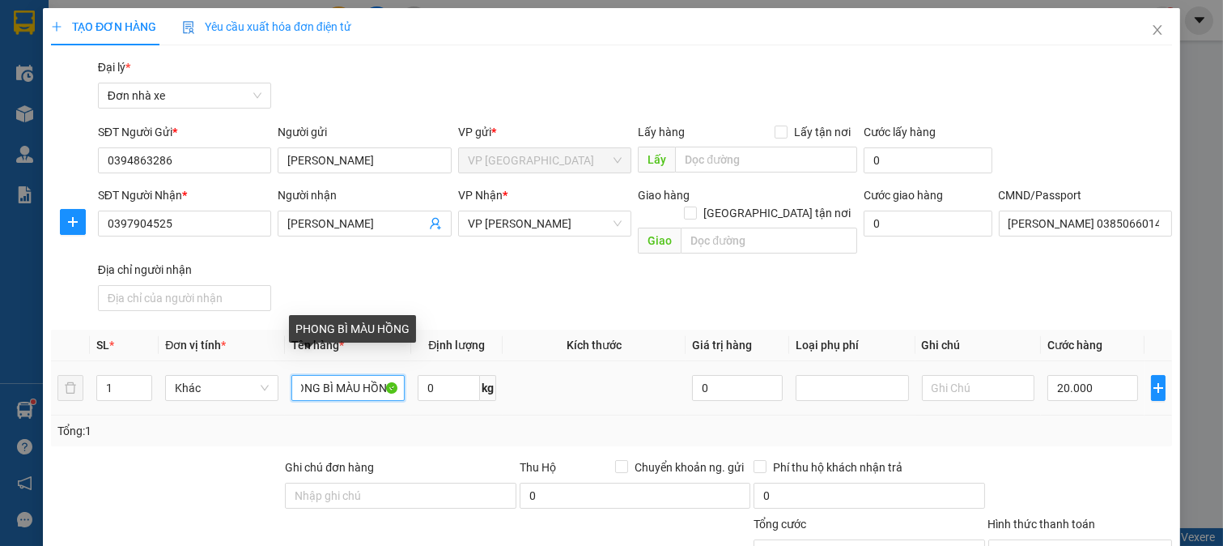
scroll to position [0, 23]
type input "PHONG BÌ MÀU HỒNG"
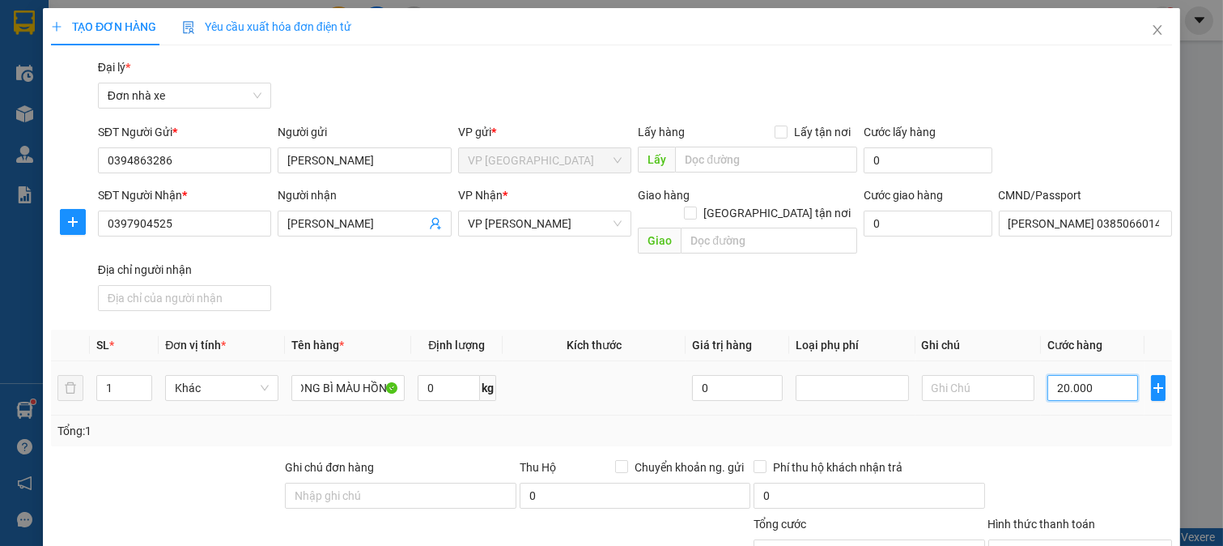
click at [1099, 375] on input "20.000" at bounding box center [1093, 388] width 90 height 26
type input "2"
type input "25"
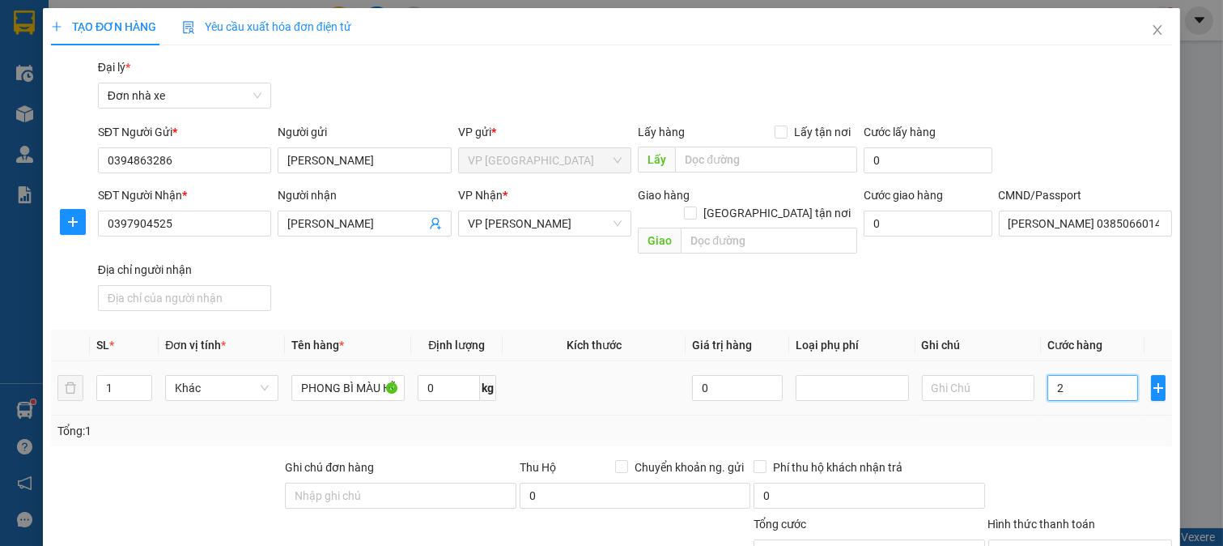
type input "25"
type input "25.000"
click at [1067, 423] on div "Tổng: 1" at bounding box center [611, 430] width 1121 height 31
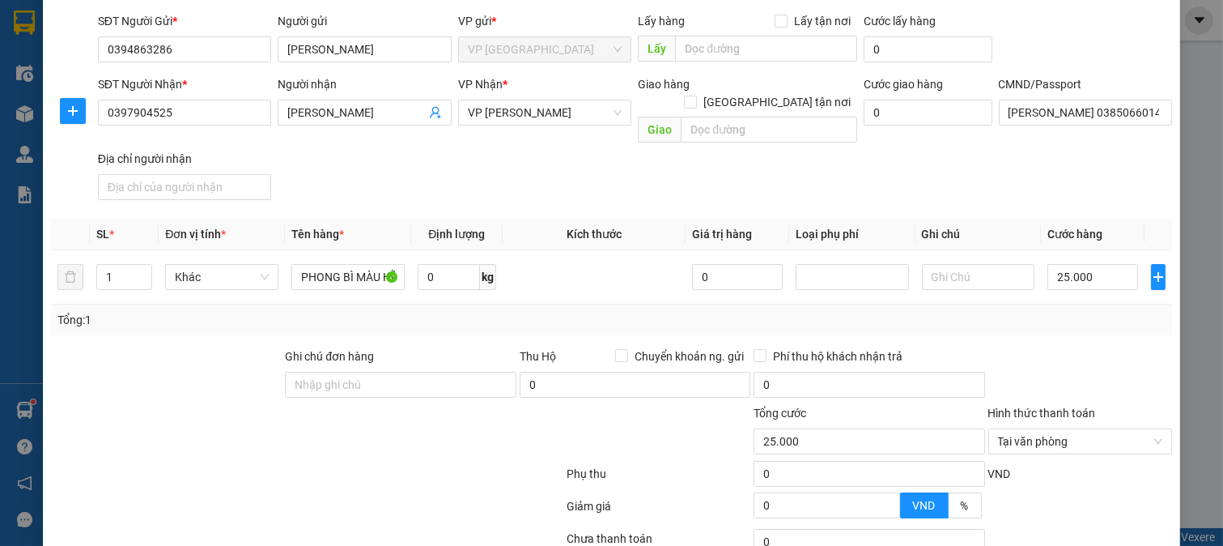
scroll to position [224, 0]
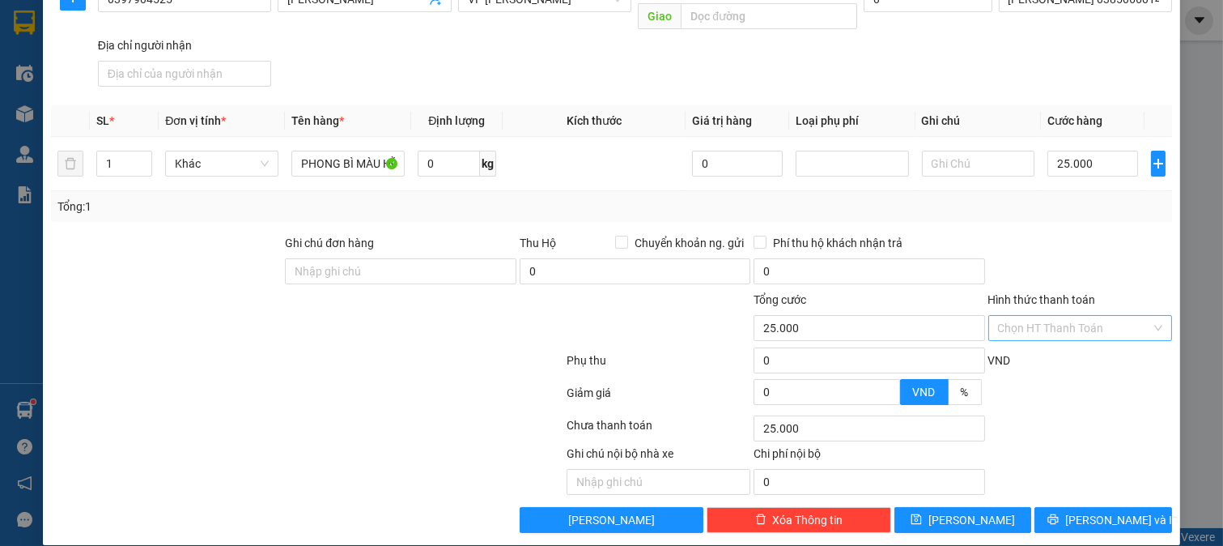
type input "25.000"
click at [1078, 511] on span "[PERSON_NAME] và In" at bounding box center [1121, 520] width 113 height 18
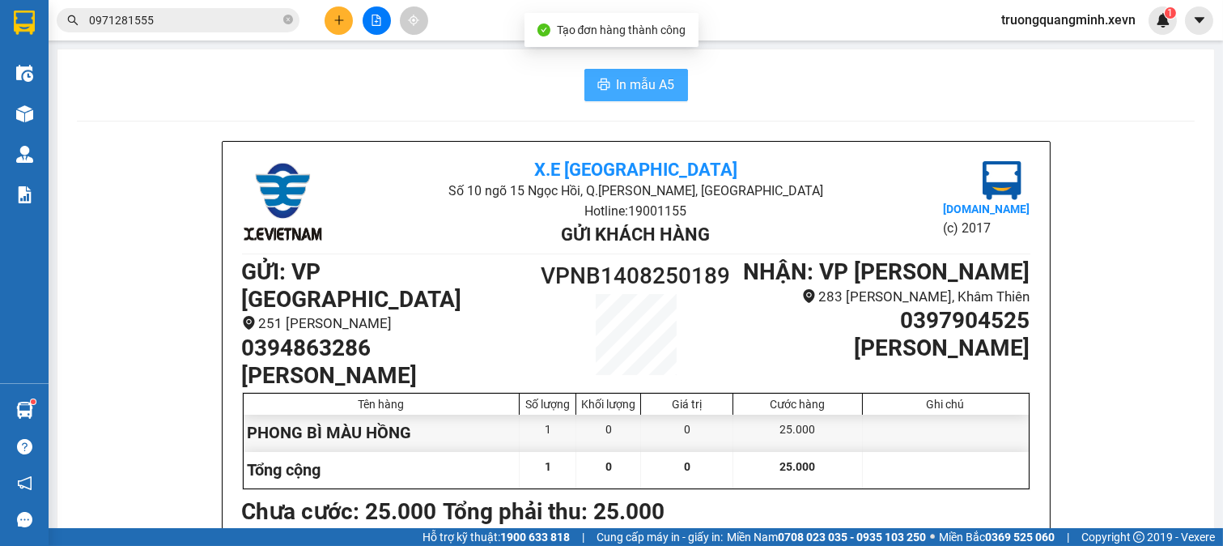
drag, startPoint x: 615, startPoint y: 70, endPoint x: 659, endPoint y: 85, distance: 46.1
click at [627, 75] on button "In mẫu A5" at bounding box center [636, 85] width 104 height 32
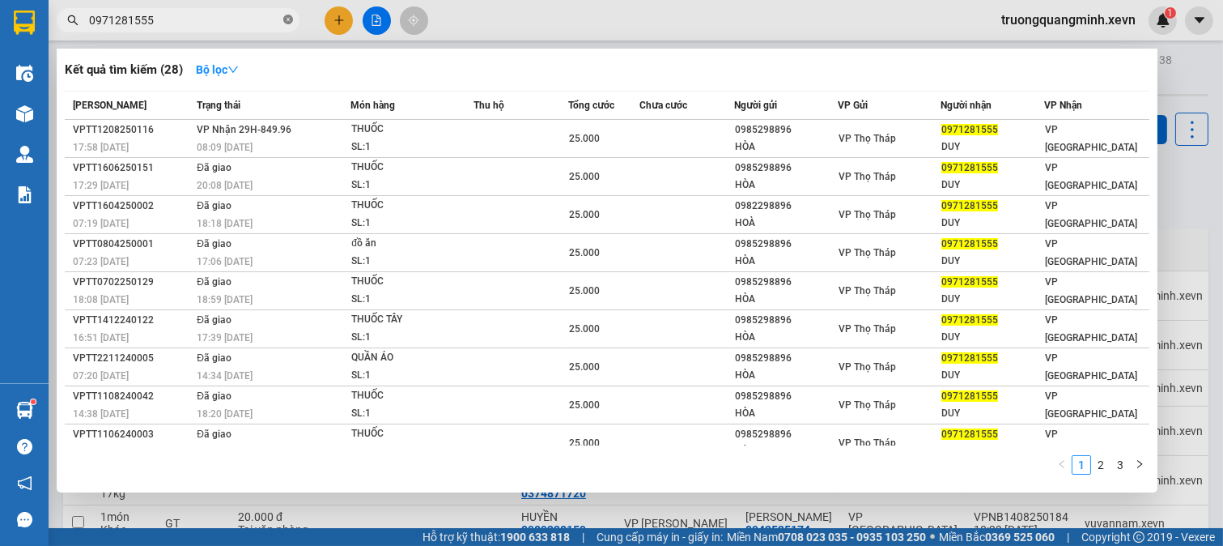
click at [291, 20] on icon "close-circle" at bounding box center [288, 20] width 10 height 10
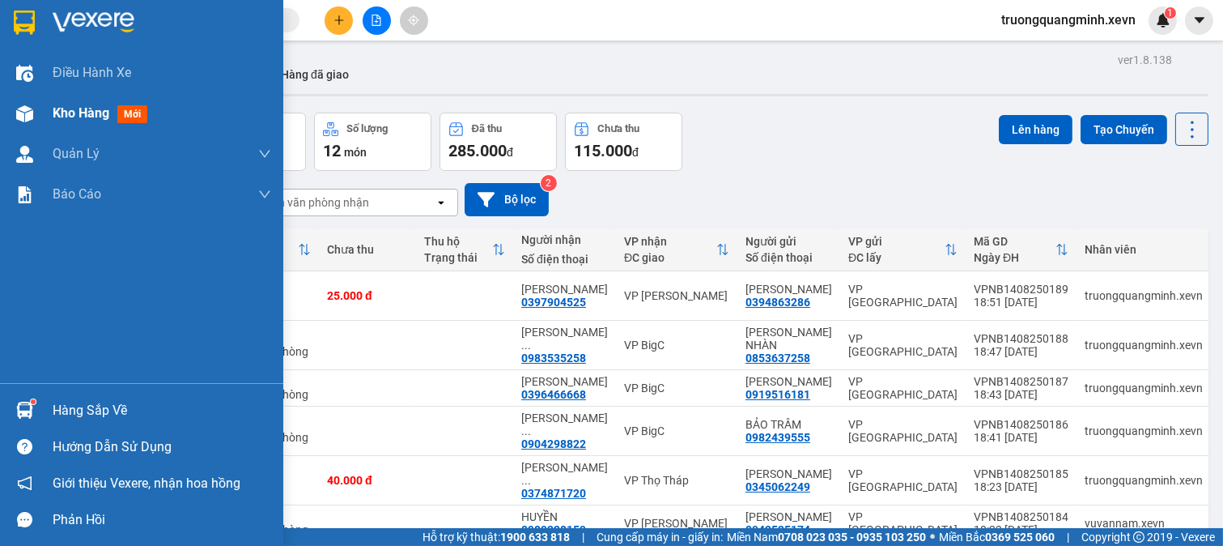
click at [25, 113] on img at bounding box center [24, 113] width 17 height 17
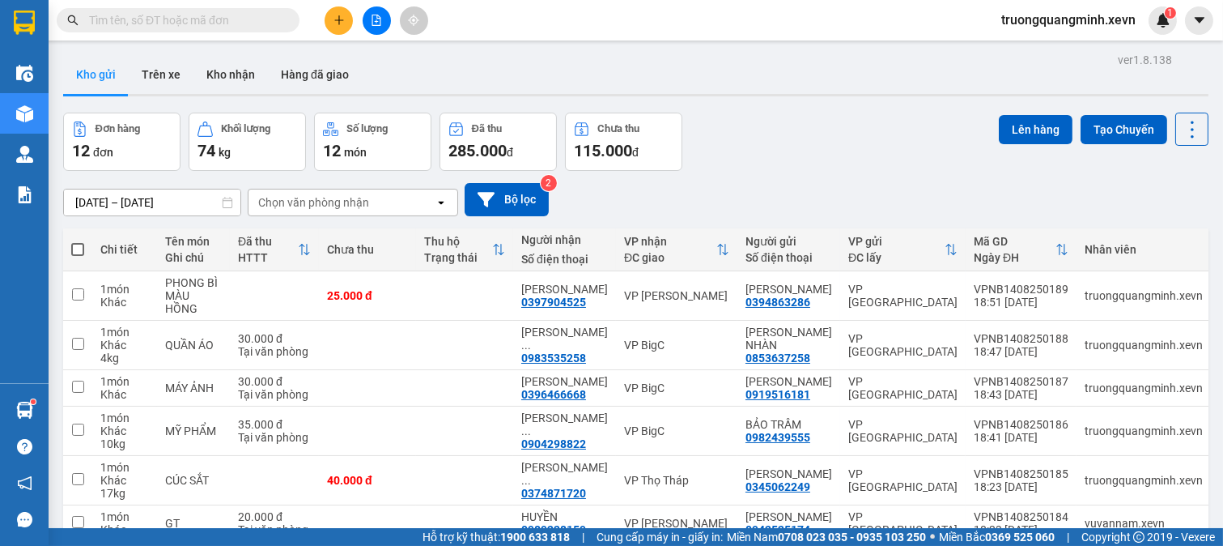
click at [192, 29] on span at bounding box center [178, 20] width 243 height 24
click at [192, 28] on span at bounding box center [178, 20] width 243 height 24
click at [195, 24] on input "text" at bounding box center [184, 20] width 191 height 18
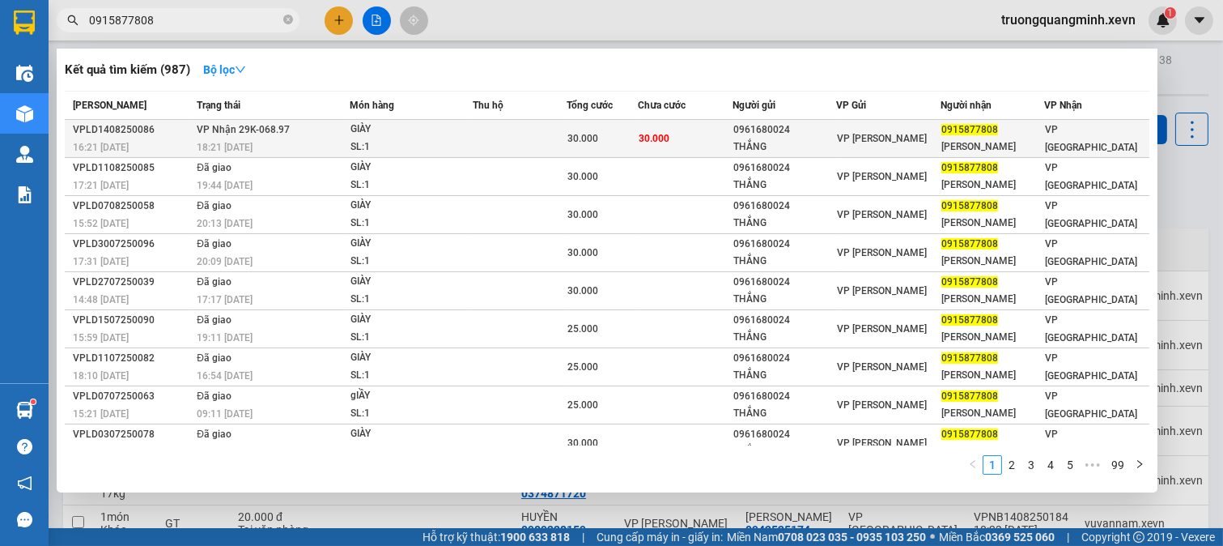
type input "0915877808"
click at [580, 138] on span "30.000" at bounding box center [582, 138] width 31 height 11
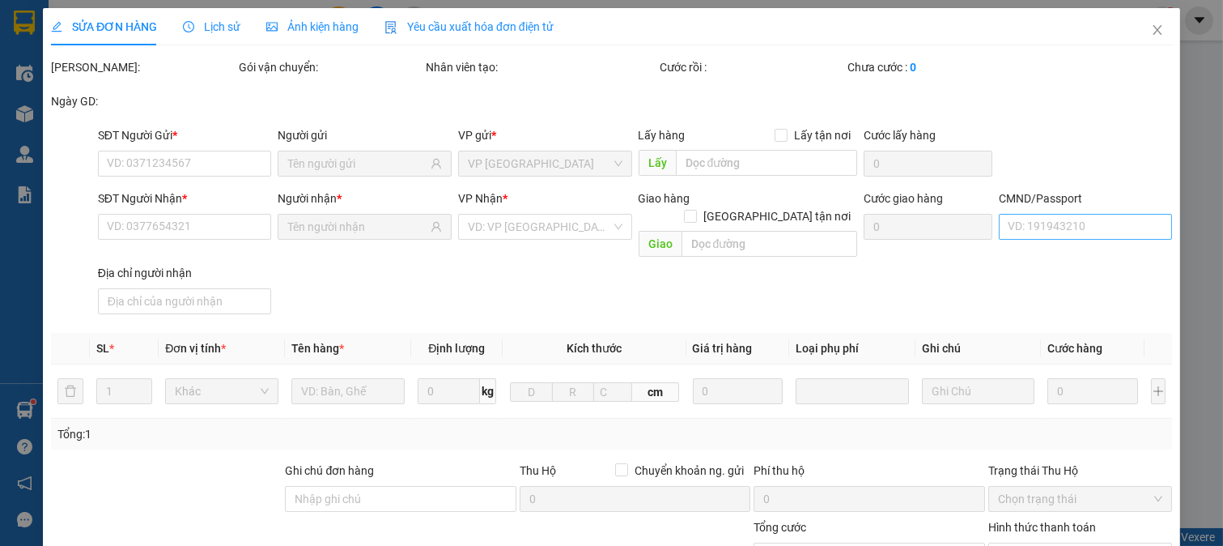
type input "0961680024"
type input "THẮNG"
type input "0915877808"
type input "[PERSON_NAME]"
type input "037303000538 [PERSON_NAME][GEOGRAPHIC_DATA]"
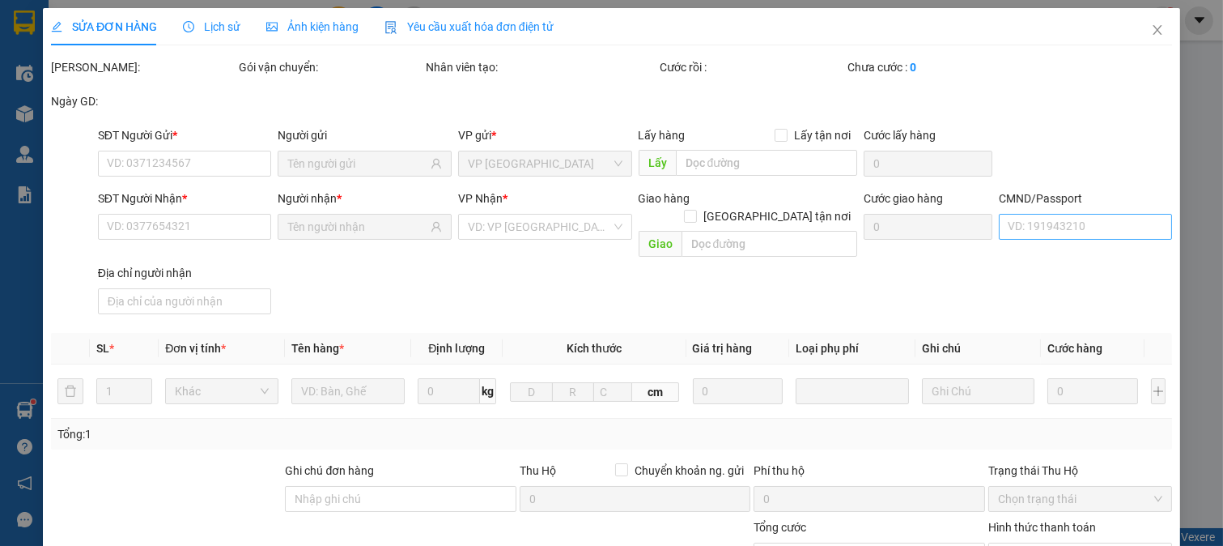
type input "123"
type input "30.000"
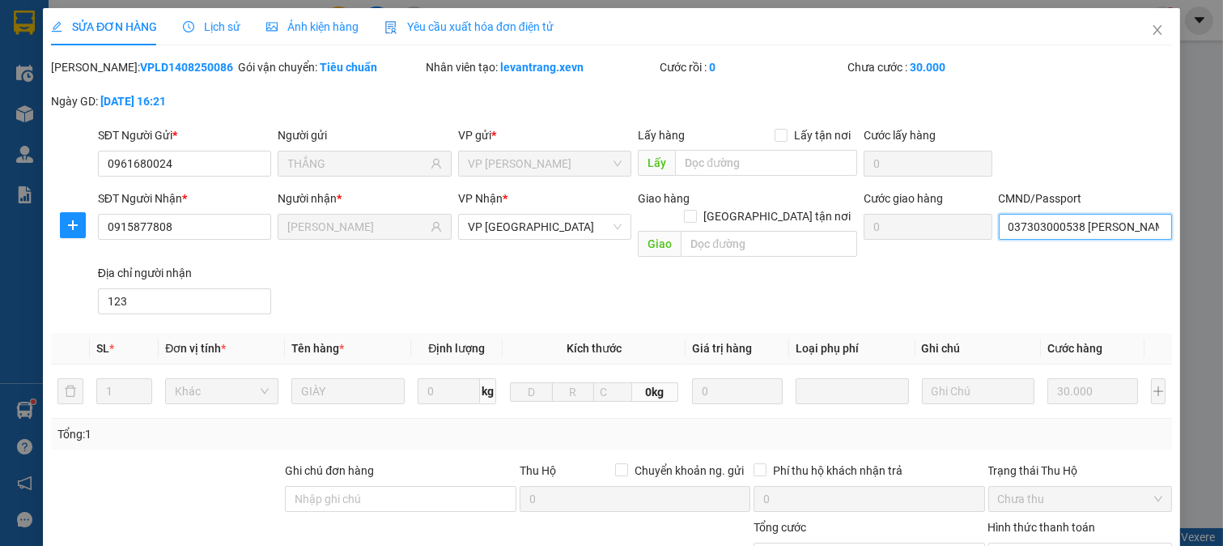
click at [1055, 227] on input "037303000538 [PERSON_NAME][GEOGRAPHIC_DATA]" at bounding box center [1086, 227] width 174 height 26
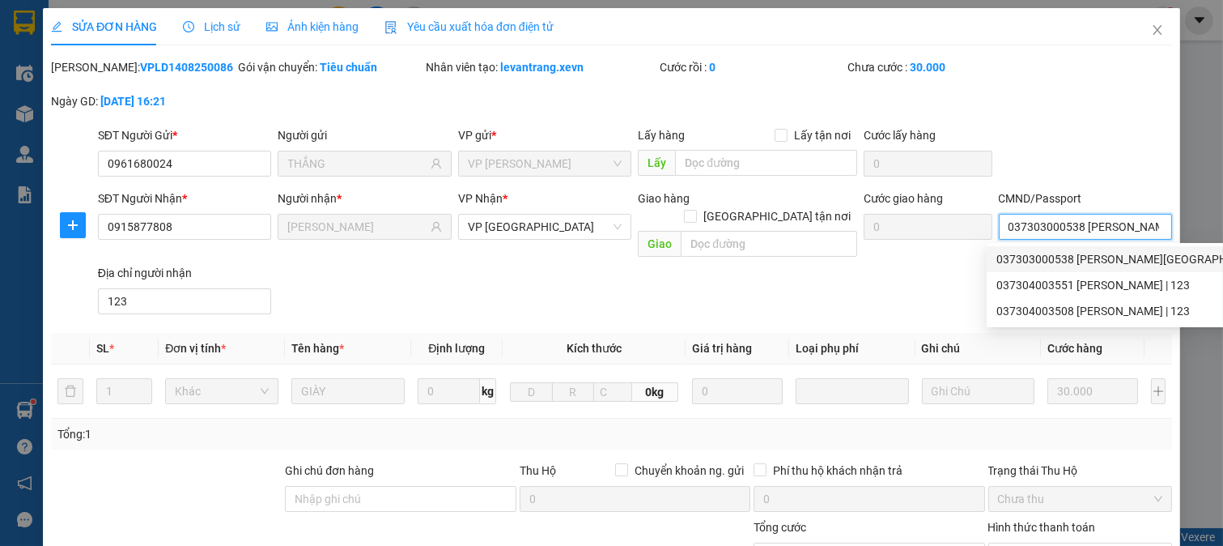
drag, startPoint x: 1103, startPoint y: 268, endPoint x: 1073, endPoint y: 266, distance: 29.2
click at [1089, 266] on div "037303000538 [PERSON_NAME][GEOGRAPHIC_DATA] | 123" at bounding box center [1148, 259] width 322 height 26
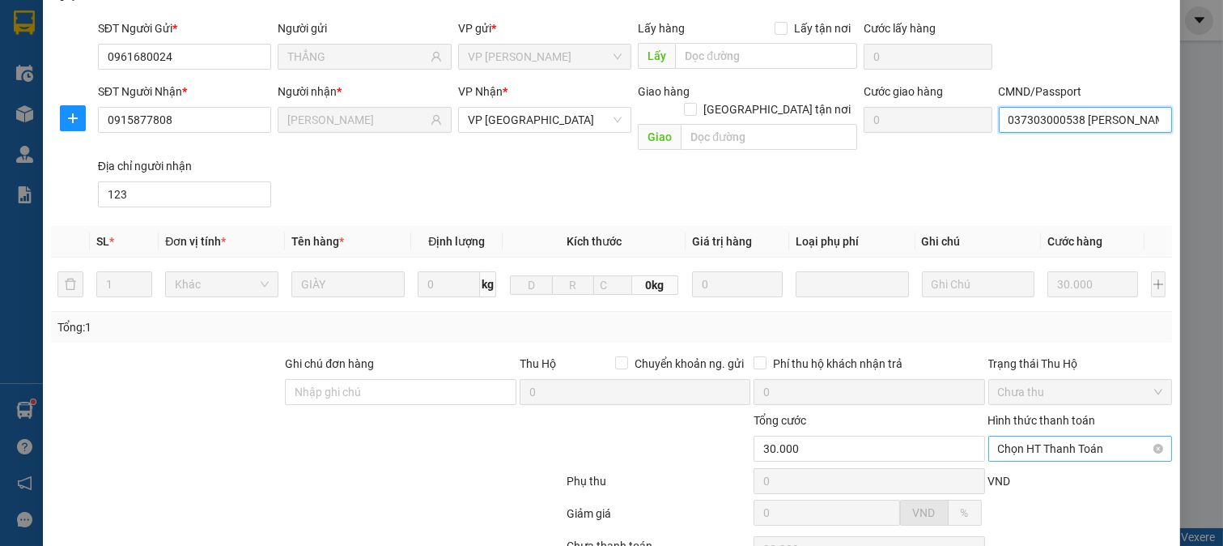
scroll to position [228, 0]
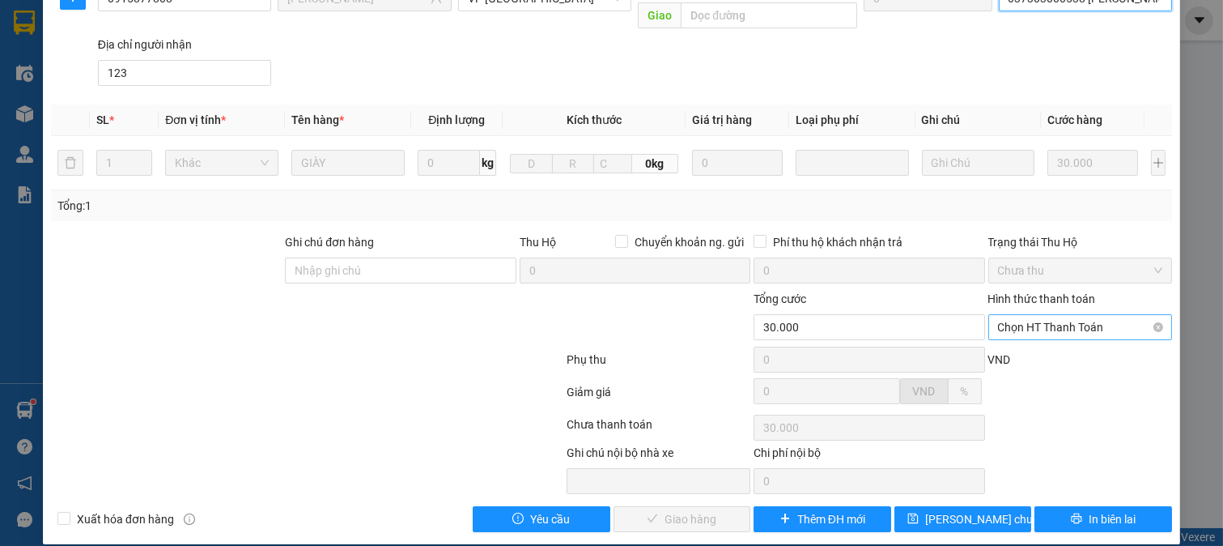
drag, startPoint x: 1027, startPoint y: 298, endPoint x: 1031, endPoint y: 311, distance: 13.6
click at [1029, 315] on span "Chọn HT Thanh Toán" at bounding box center [1080, 327] width 165 height 24
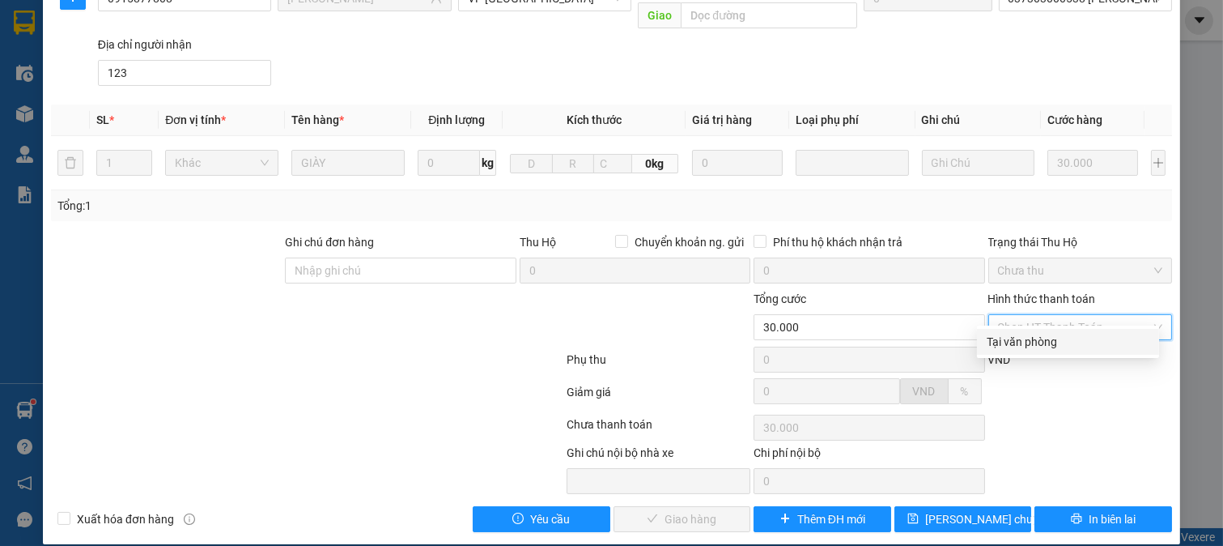
drag, startPoint x: 1004, startPoint y: 337, endPoint x: 850, endPoint y: 439, distance: 184.6
click at [1004, 338] on div "Tại văn phòng" at bounding box center [1068, 342] width 163 height 18
type input "0"
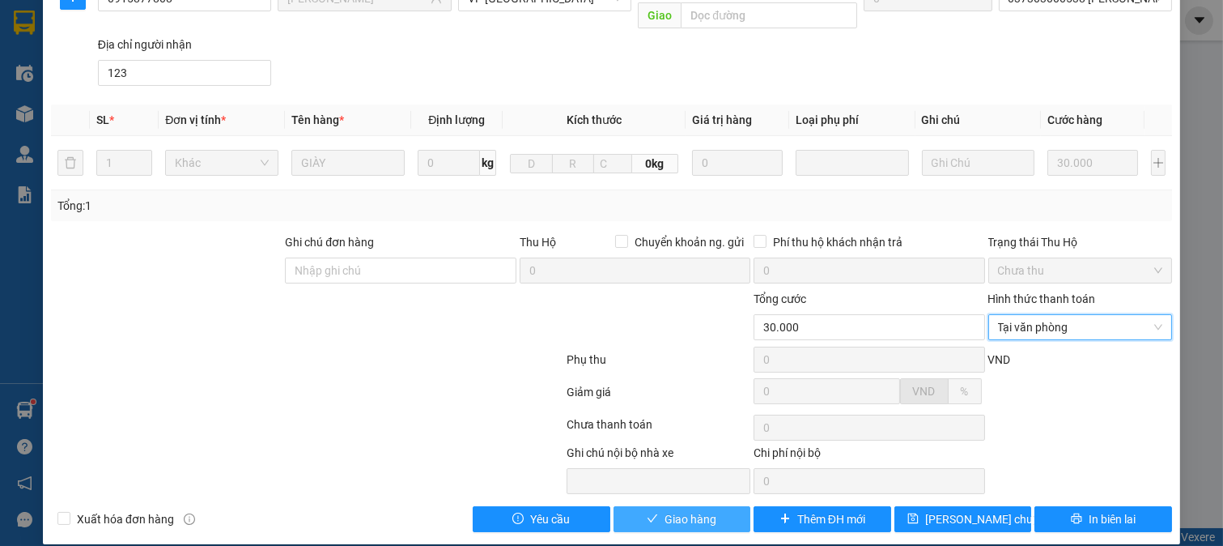
click at [705, 510] on span "Giao hàng" at bounding box center [691, 519] width 52 height 18
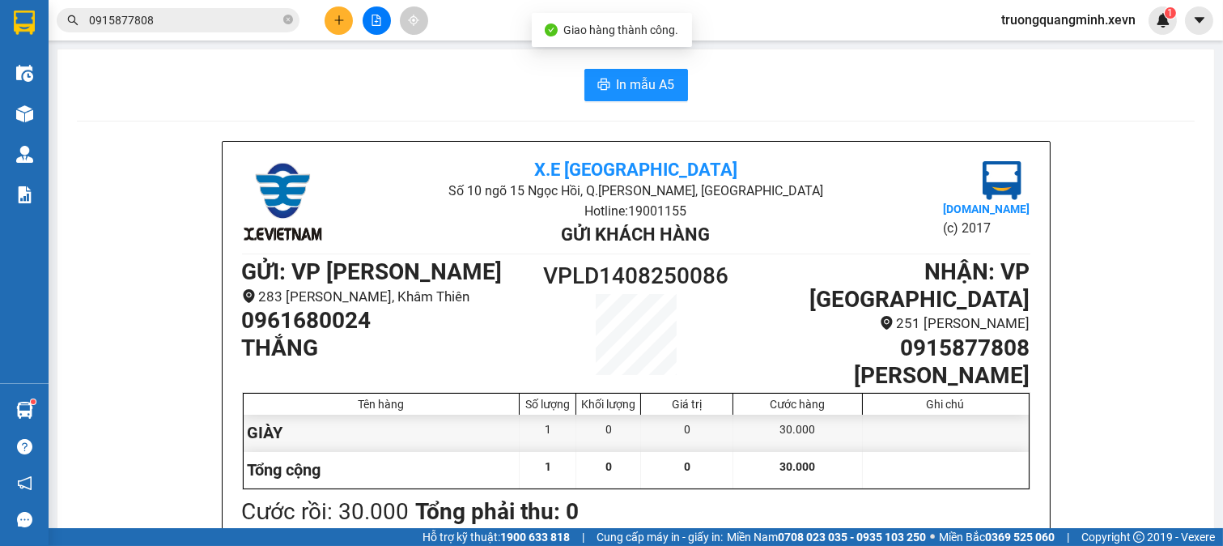
click at [211, 20] on input "0915877808" at bounding box center [184, 20] width 191 height 18
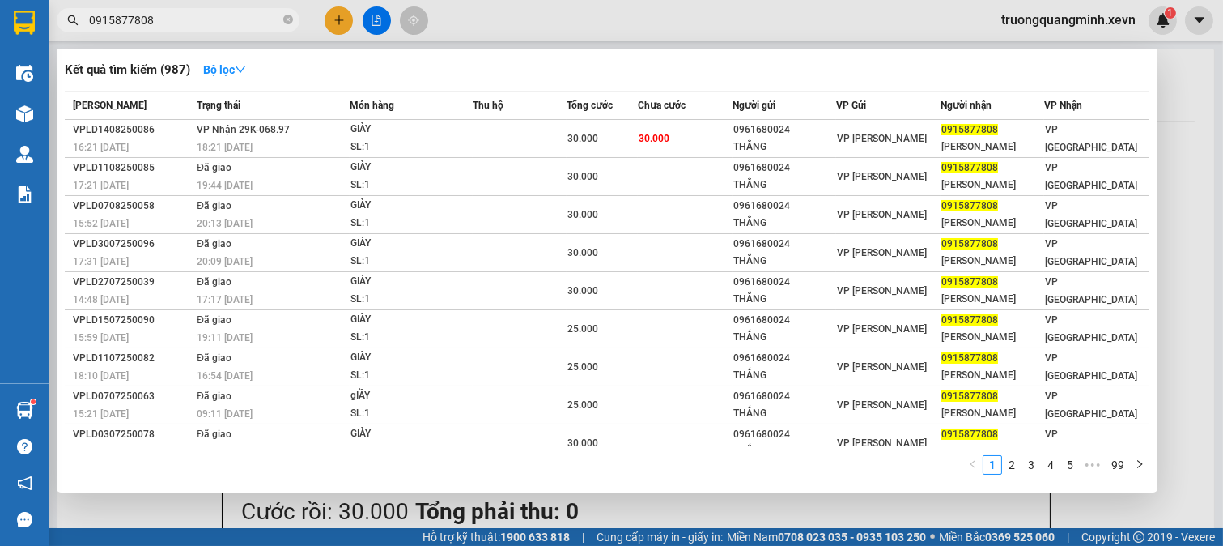
click at [210, 17] on input "0915877808" at bounding box center [184, 20] width 191 height 18
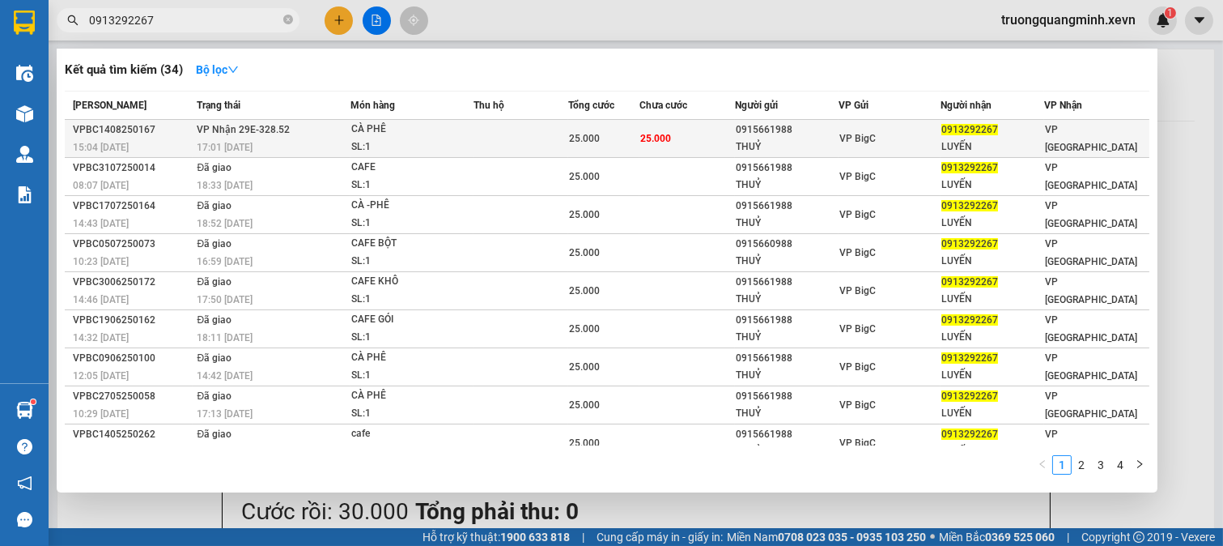
type input "0913292267"
click at [618, 139] on div "25.000" at bounding box center [604, 139] width 70 height 18
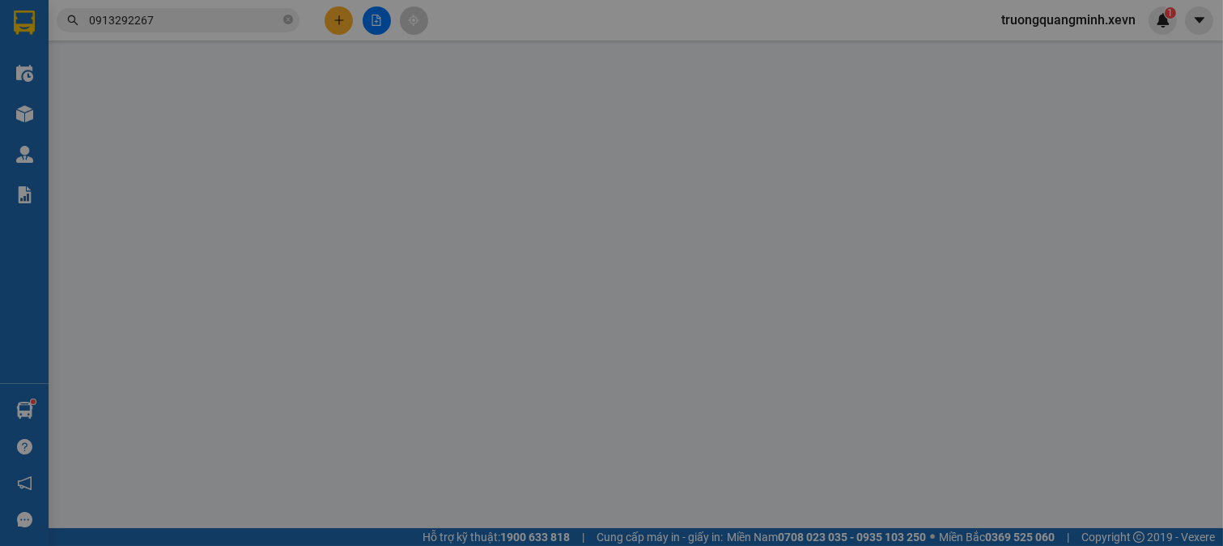
type input "0915661988"
type input "THUỶ"
type input "0913292267"
type input "LUYẾN"
type input "037075008037 [PERSON_NAME]"
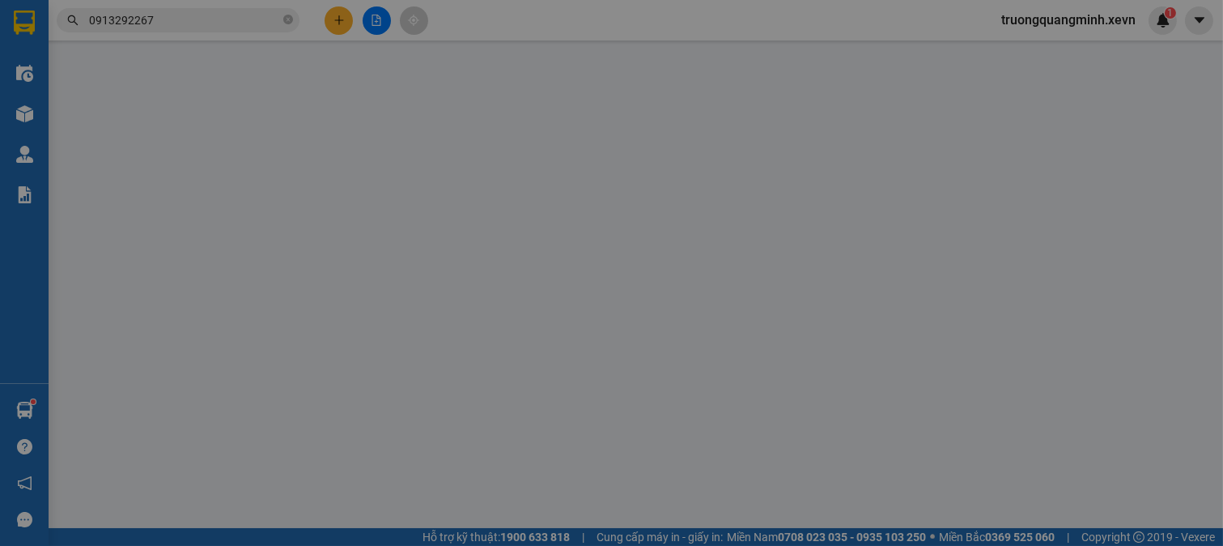
type input "25.000"
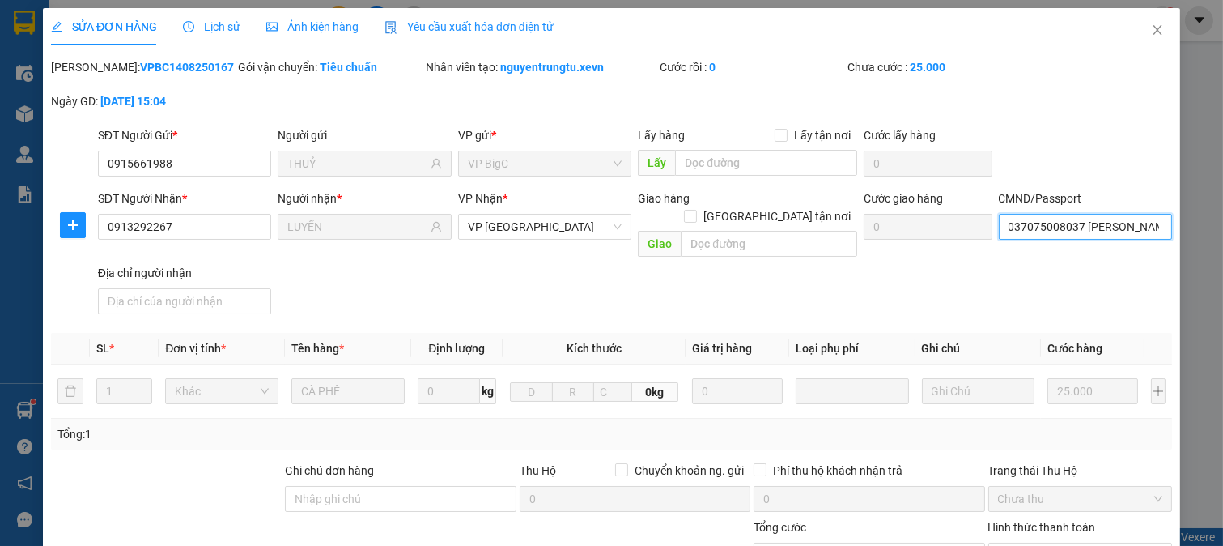
click at [1044, 236] on input "037075008037 [PERSON_NAME]" at bounding box center [1086, 227] width 174 height 26
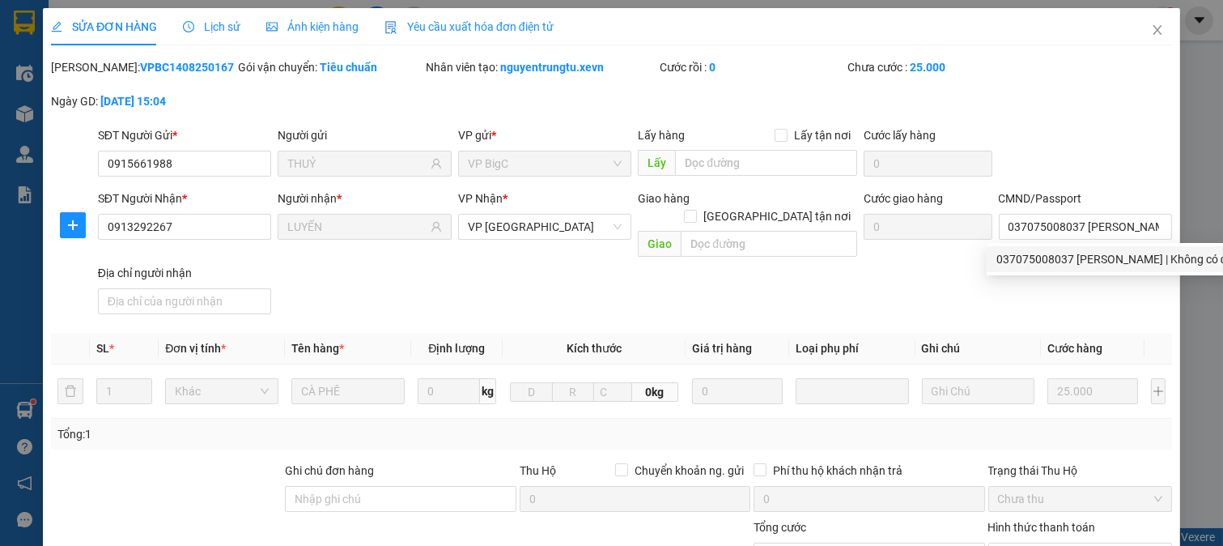
click at [915, 276] on div "SĐT Người Nhận * 0913292267 Người nhận * LUYẾN VP Nhận * VP [GEOGRAPHIC_DATA] h…" at bounding box center [635, 254] width 1081 height 131
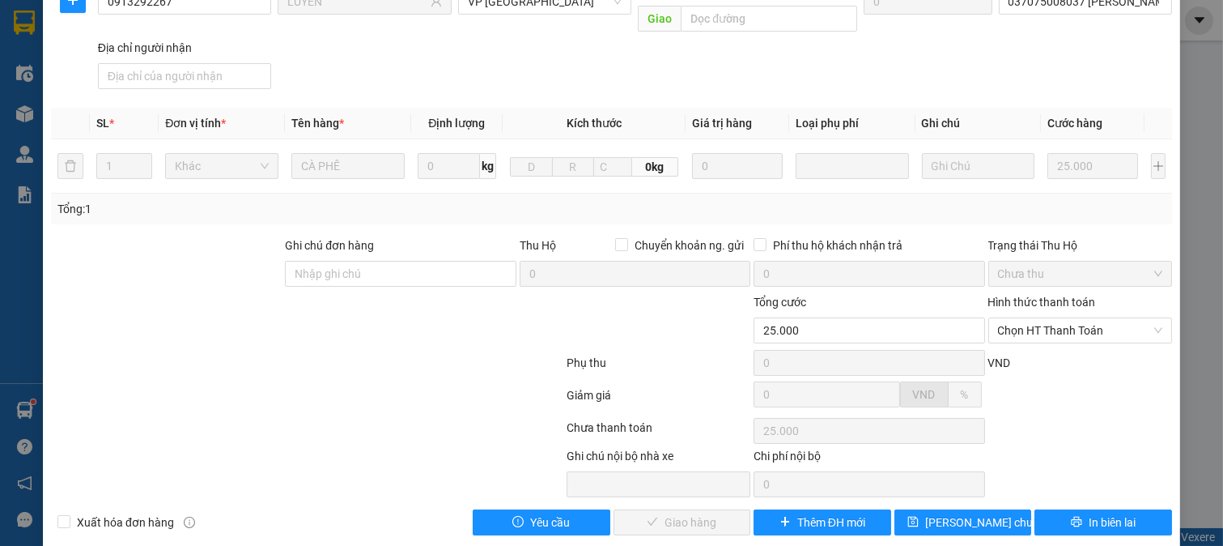
scroll to position [228, 0]
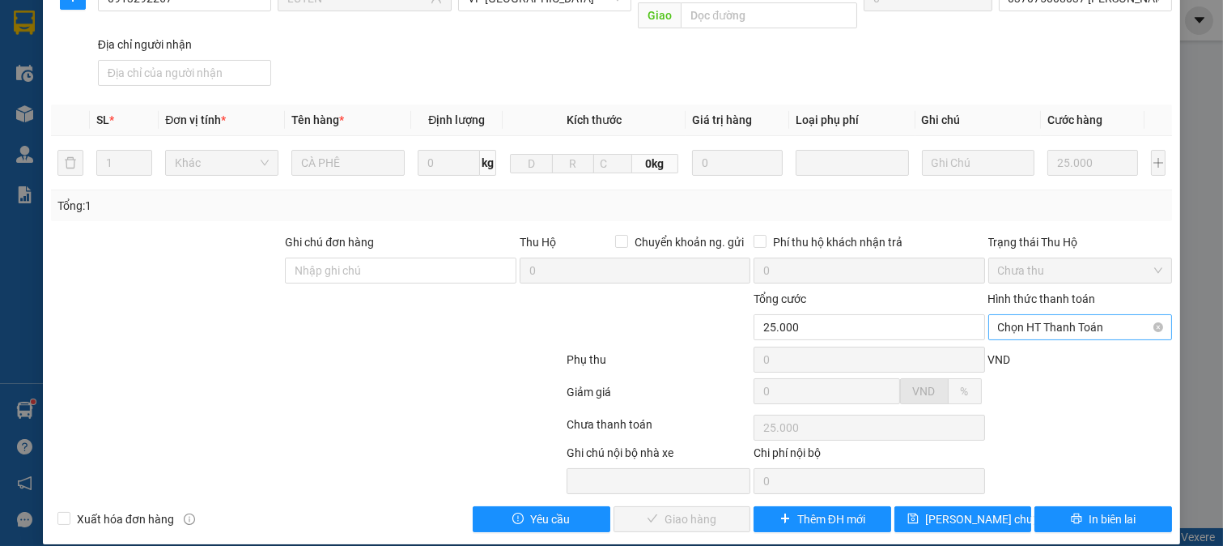
click at [1044, 315] on span "Chọn HT Thanh Toán" at bounding box center [1080, 327] width 165 height 24
drag, startPoint x: 1037, startPoint y: 338, endPoint x: 976, endPoint y: 382, distance: 74.8
click at [1035, 342] on div "Tại văn phòng" at bounding box center [1068, 342] width 163 height 18
type input "0"
click at [698, 510] on span "Giao hàng" at bounding box center [691, 519] width 52 height 18
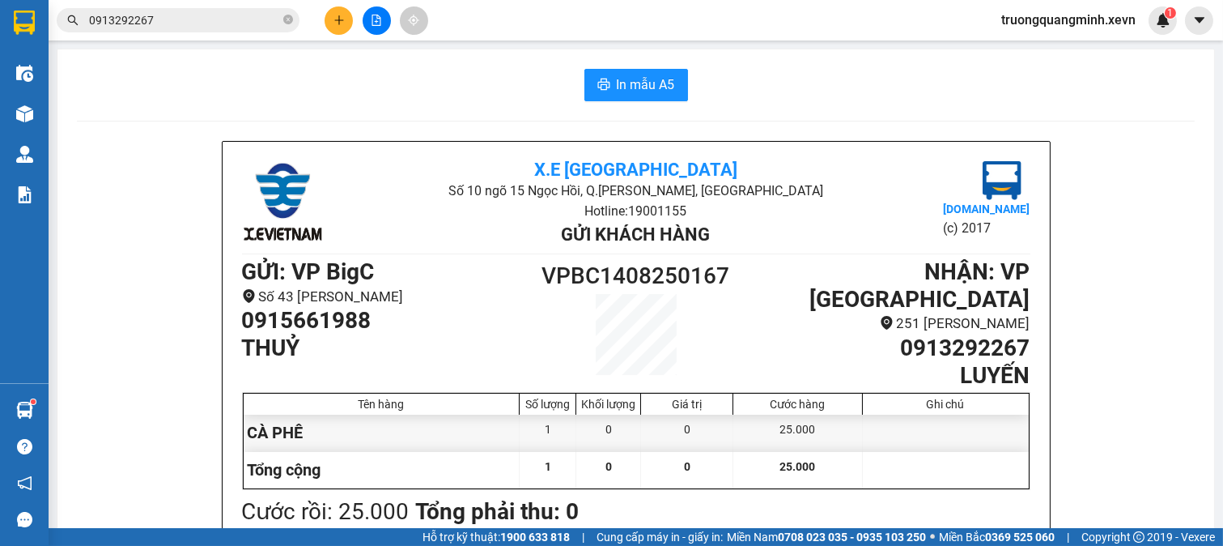
click at [181, 19] on input "0913292267" at bounding box center [184, 20] width 191 height 18
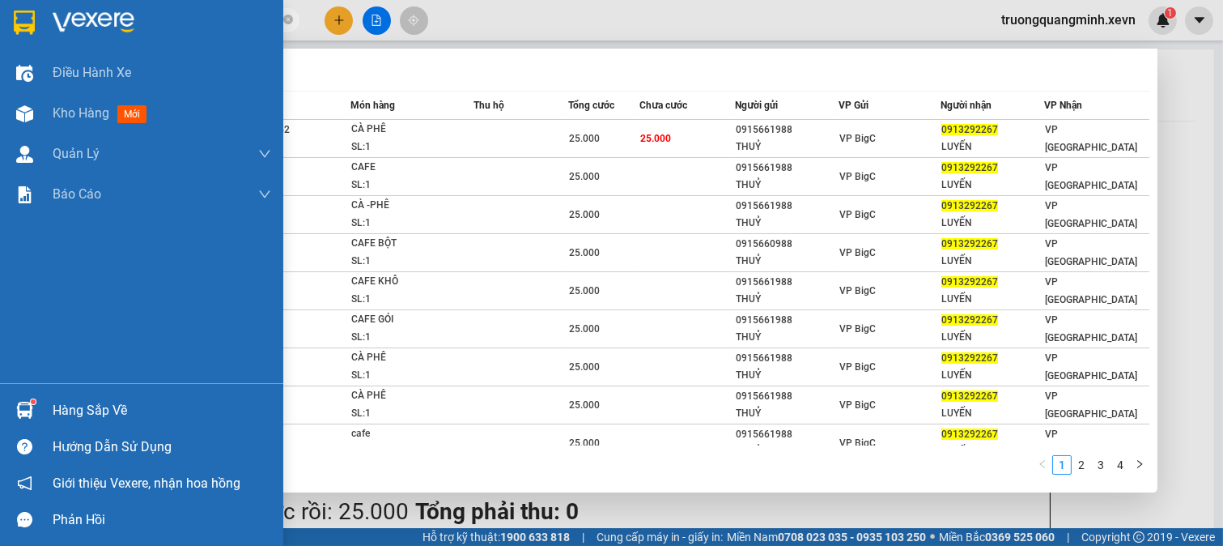
drag, startPoint x: 45, startPoint y: 400, endPoint x: 66, endPoint y: 402, distance: 21.1
click at [49, 402] on div "Hàng sắp về" at bounding box center [141, 410] width 283 height 36
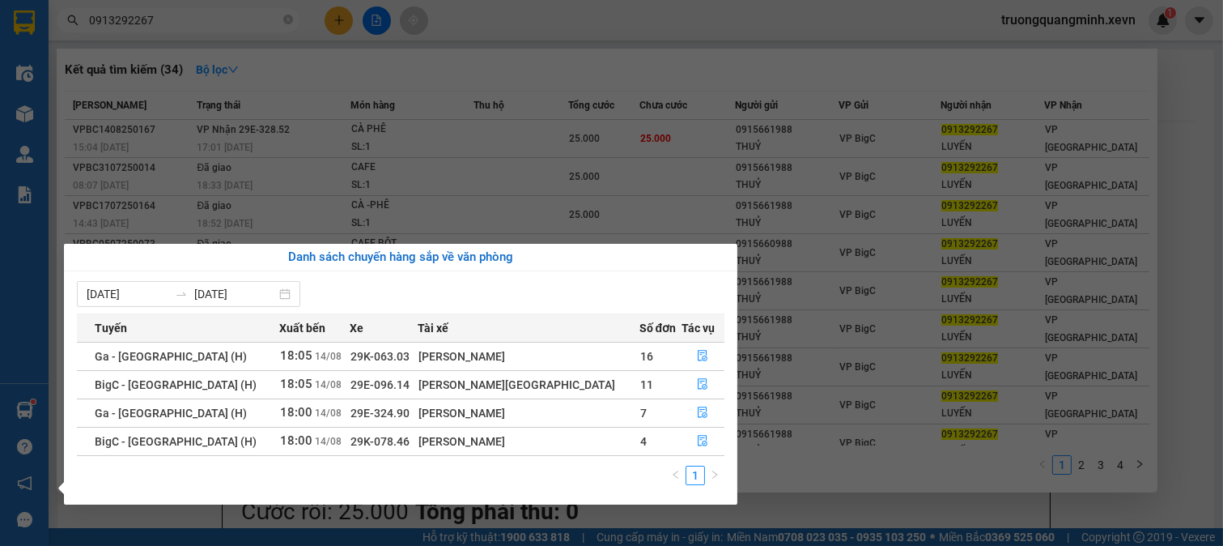
click at [180, 23] on section "Kết quả tìm kiếm ( 34 ) Bộ lọc Mã ĐH Trạng thái Món hàng Thu hộ Tổng cước Chưa …" at bounding box center [611, 273] width 1223 height 546
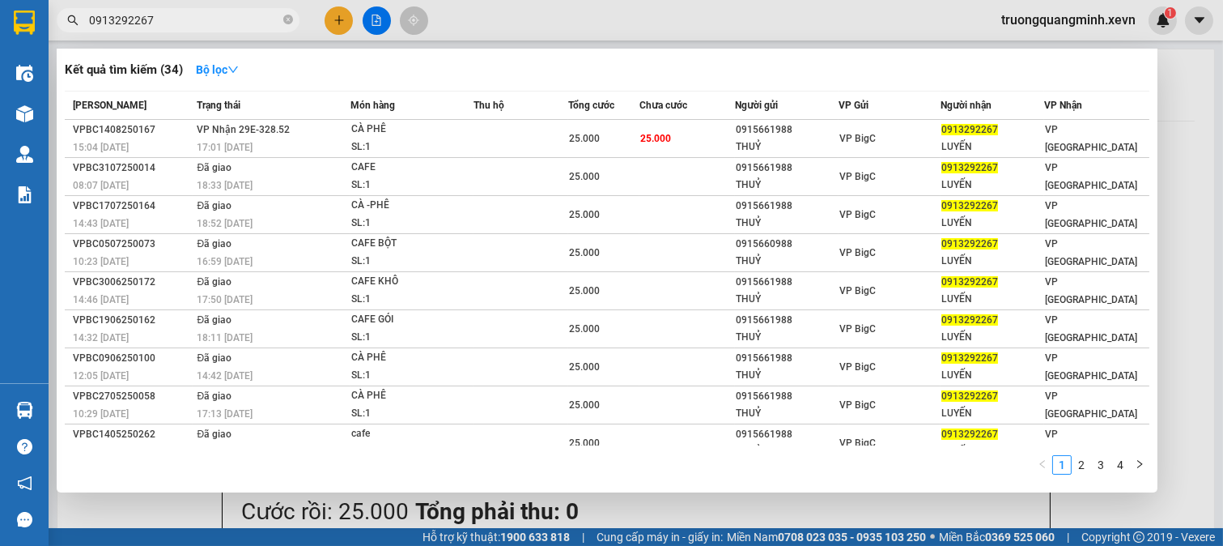
click at [180, 23] on input "0913292267" at bounding box center [184, 20] width 191 height 18
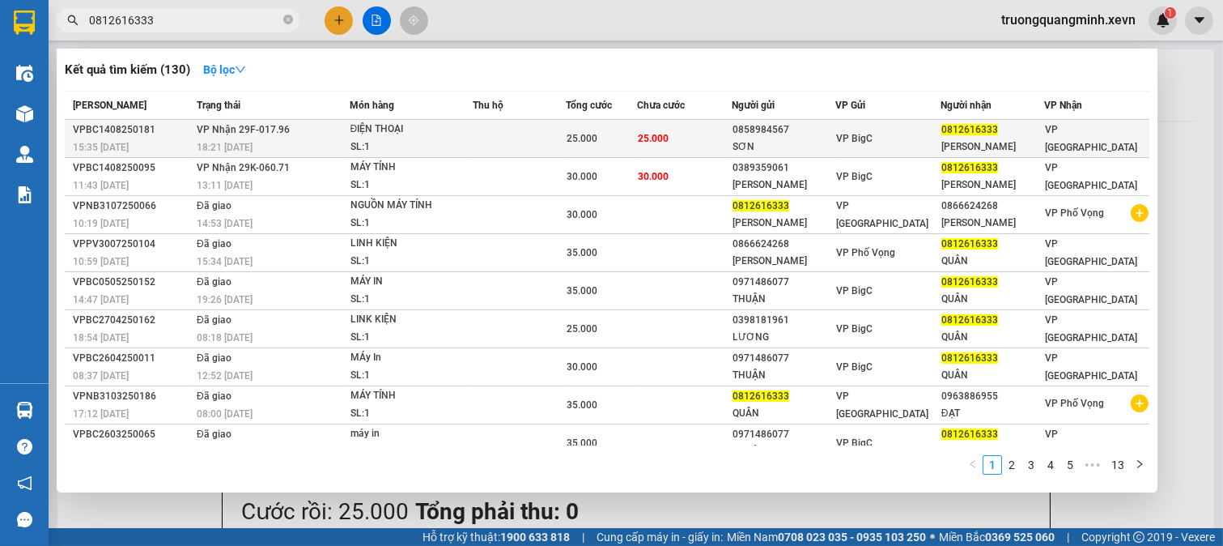
type input "0812616333"
click at [699, 139] on td "25.000" at bounding box center [684, 139] width 95 height 38
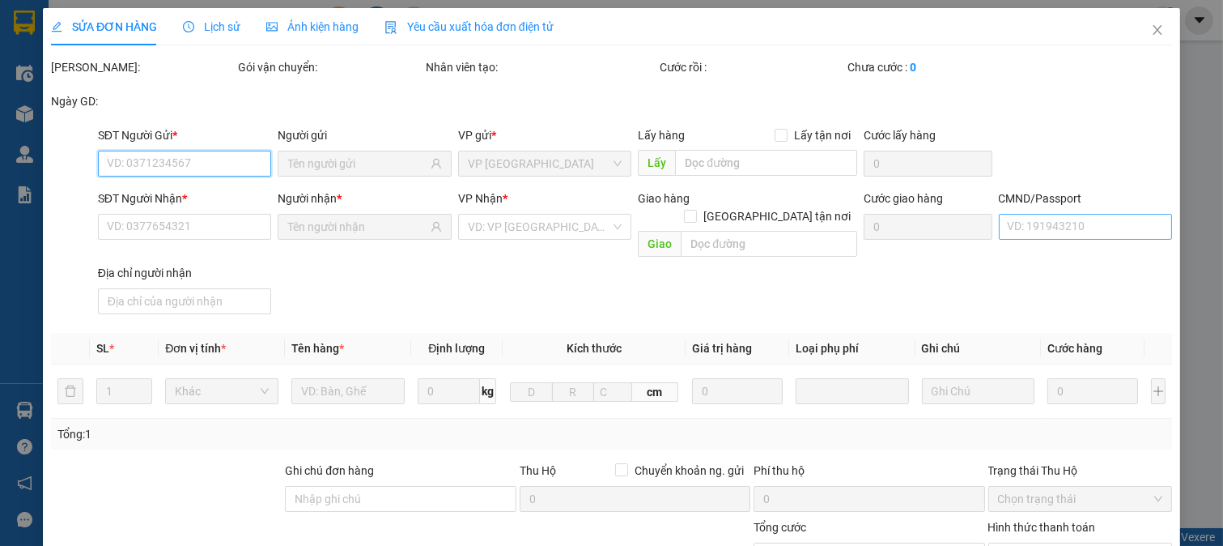
type input "0858984567"
type input "SƠN"
type input "0812616333"
type input "[PERSON_NAME]"
type input "037092000130 [PERSON_NAME]"
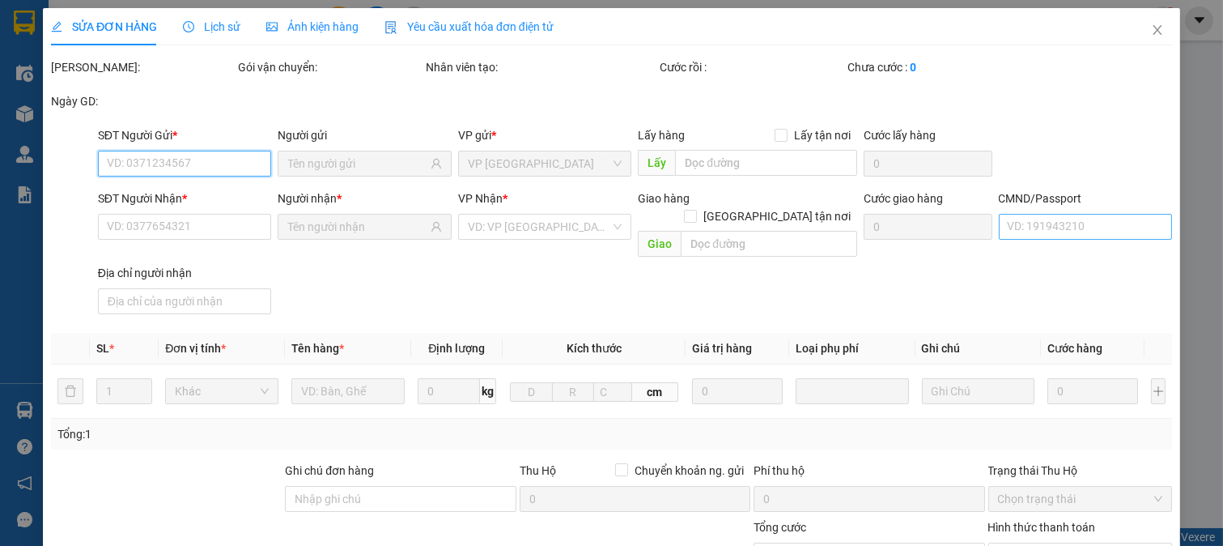
type input "25.000"
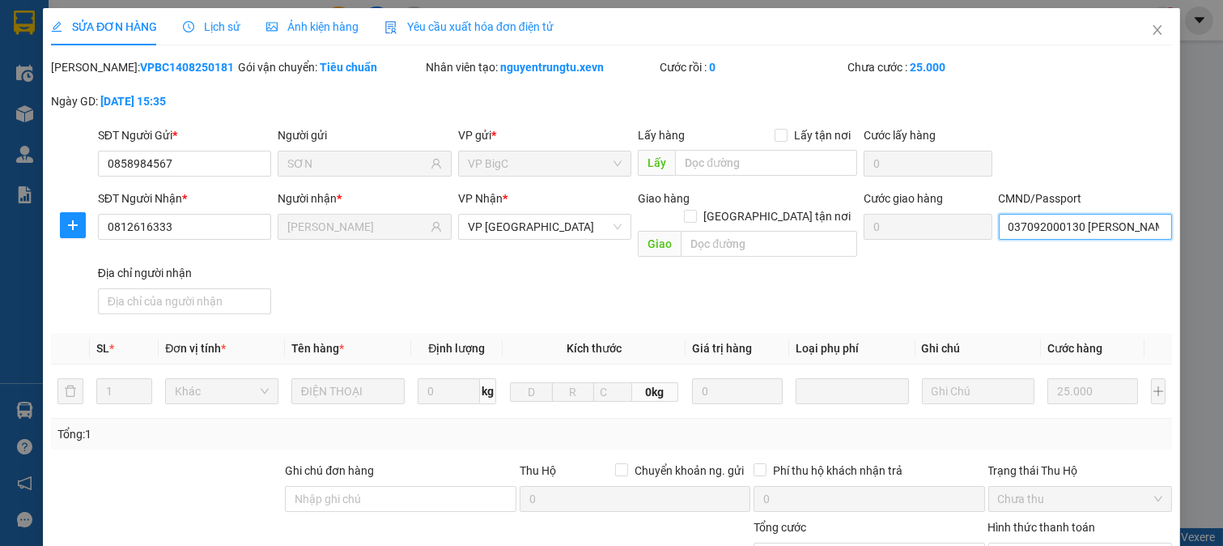
click at [1067, 223] on input "037092000130 [PERSON_NAME]" at bounding box center [1086, 227] width 174 height 26
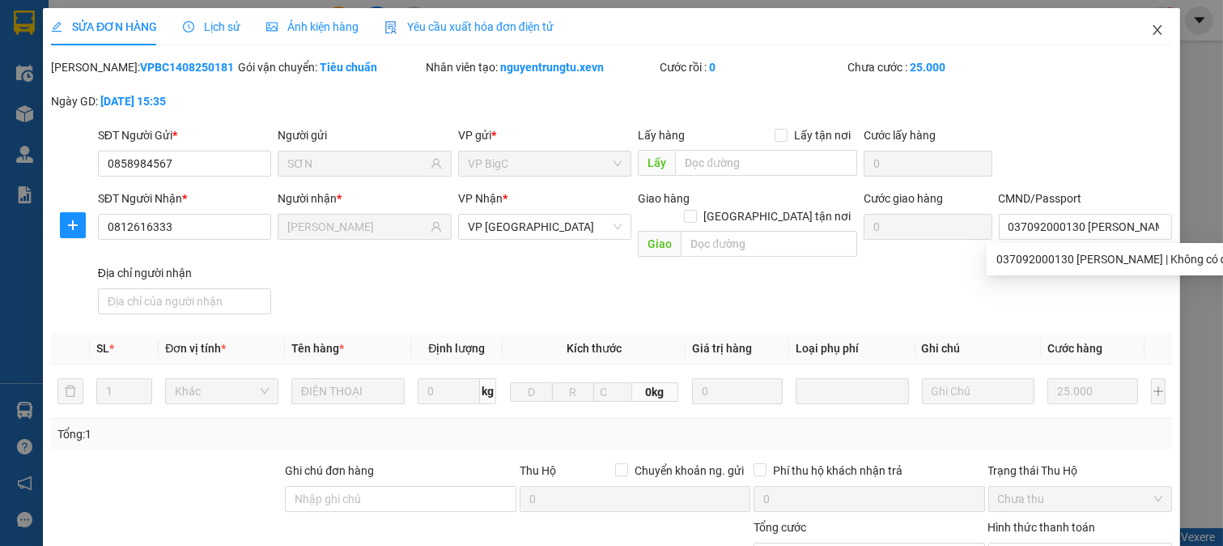
drag, startPoint x: 1138, startPoint y: 25, endPoint x: 763, endPoint y: 39, distance: 375.1
click at [1135, 28] on span "Close" at bounding box center [1157, 30] width 45 height 45
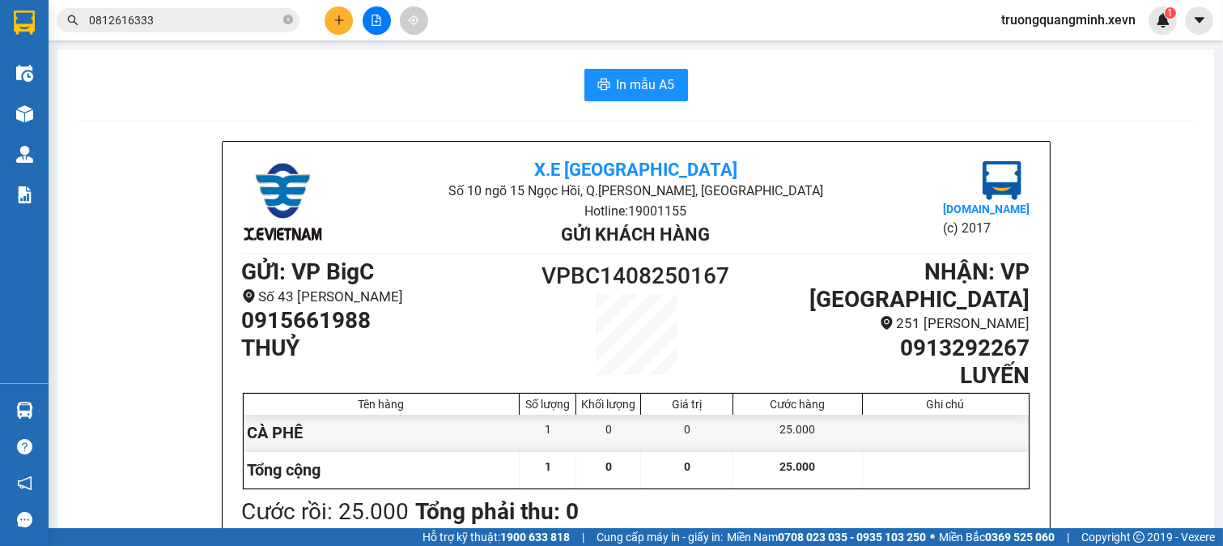
click at [225, 19] on input "0812616333" at bounding box center [184, 20] width 191 height 18
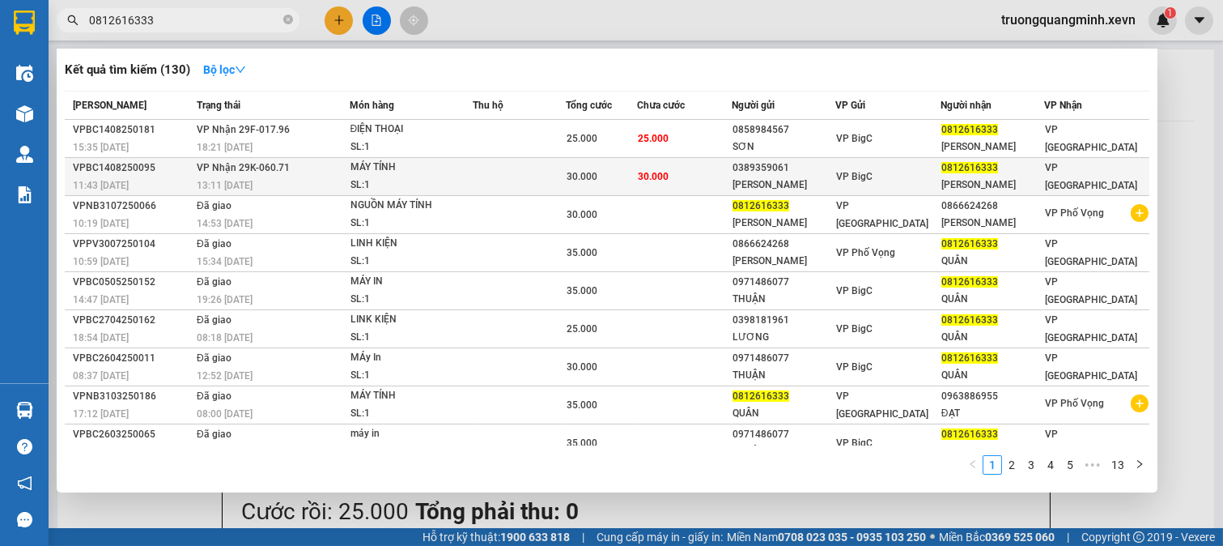
click at [648, 169] on span "30.000" at bounding box center [653, 175] width 31 height 13
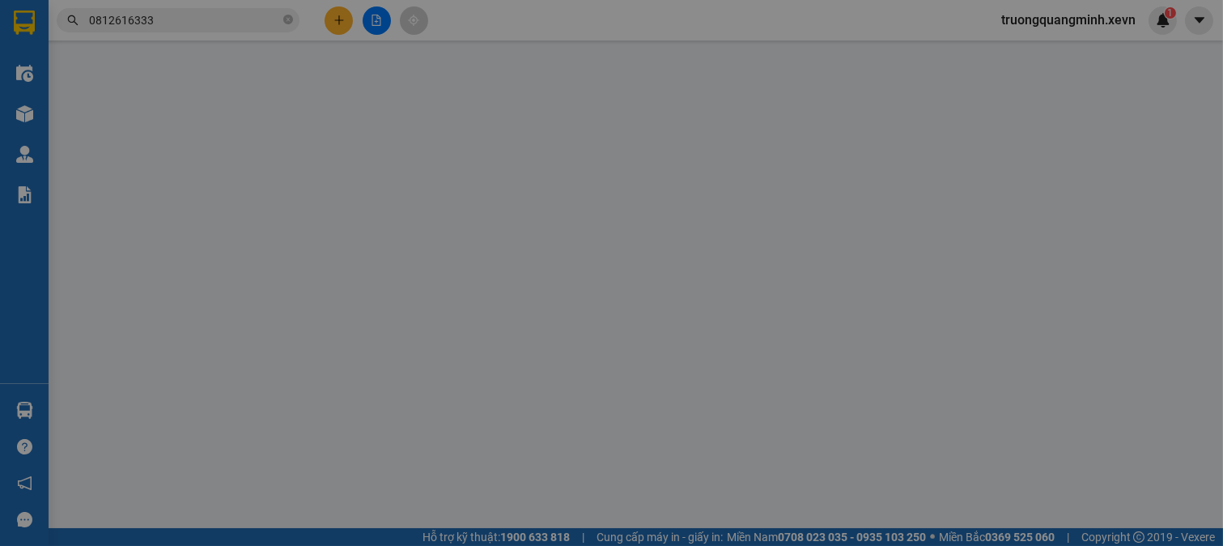
type input "0389359061"
type input "[PERSON_NAME]"
type input "0812616333"
type input "[PERSON_NAME]"
type input "037092000130 [PERSON_NAME]"
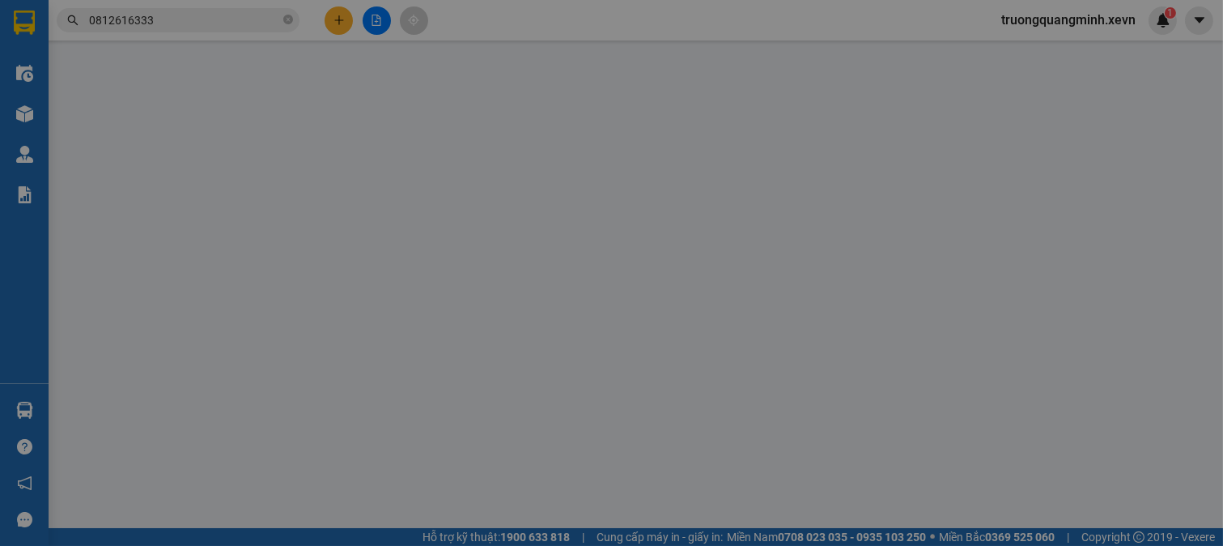
type input "30.000"
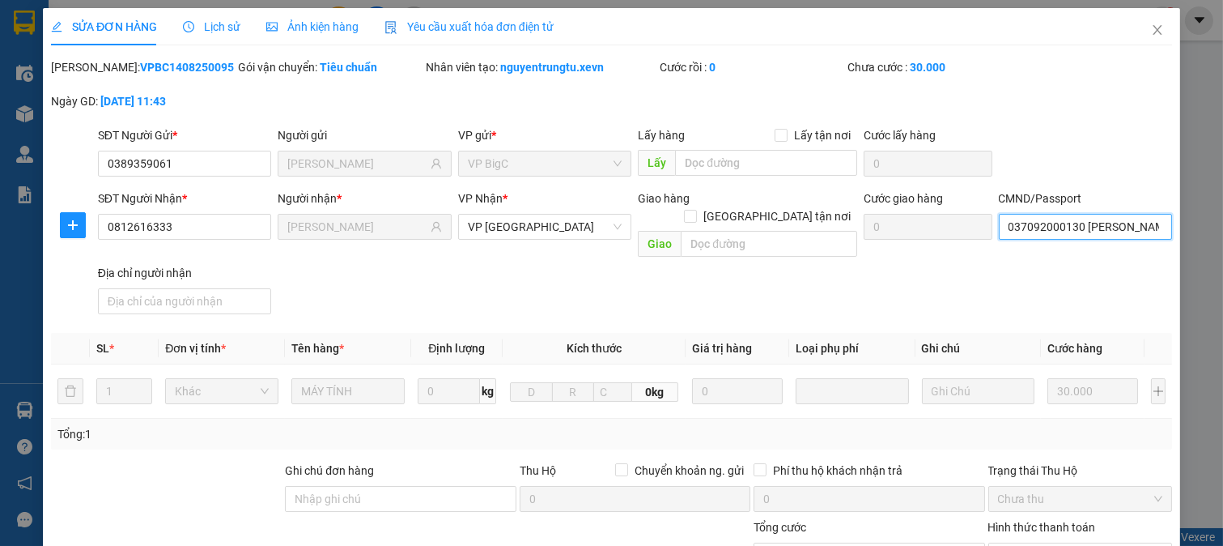
click at [1082, 220] on input "037092000130 [PERSON_NAME]" at bounding box center [1086, 227] width 174 height 26
type input "037193003466 [PERSON_NAME]"
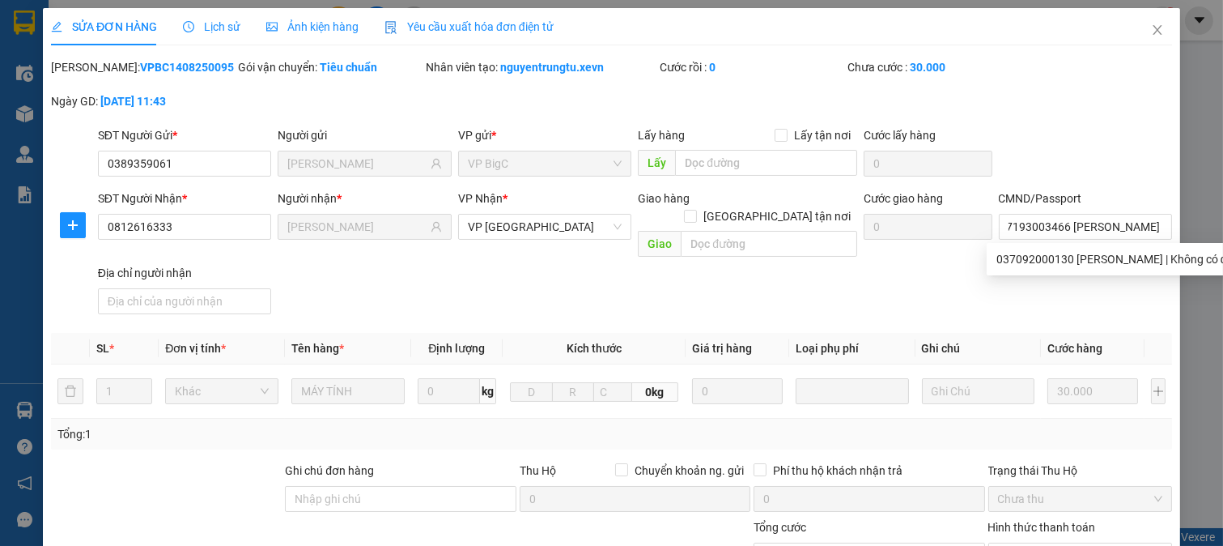
click at [851, 284] on div "SĐT Người Nhận * 0812616333 Người nhận * [PERSON_NAME] VP Nhận * VP Ninh Bình G…" at bounding box center [635, 254] width 1081 height 131
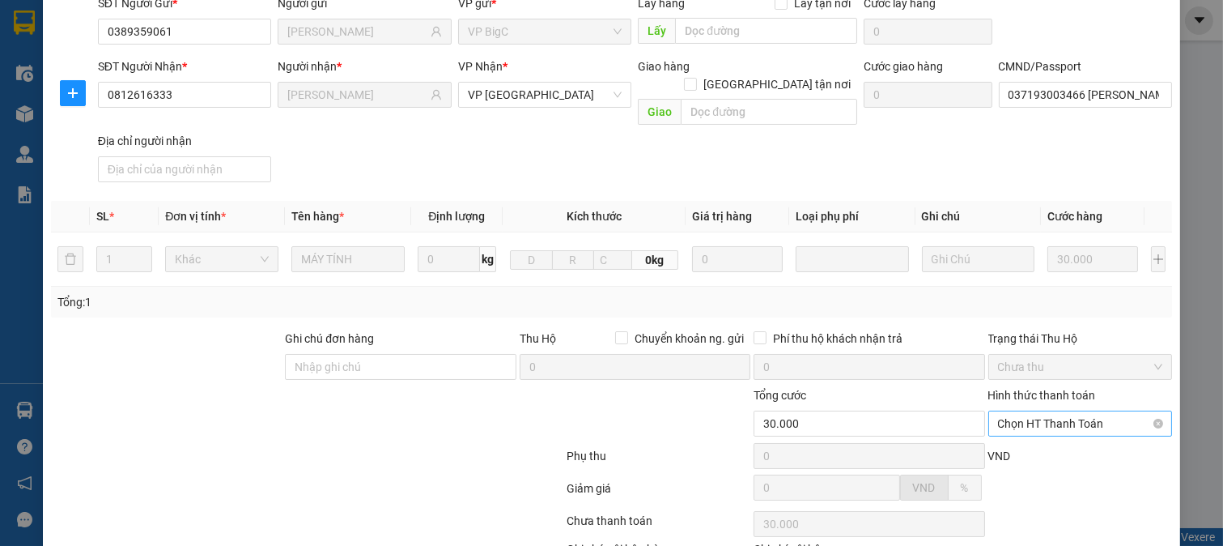
scroll to position [228, 0]
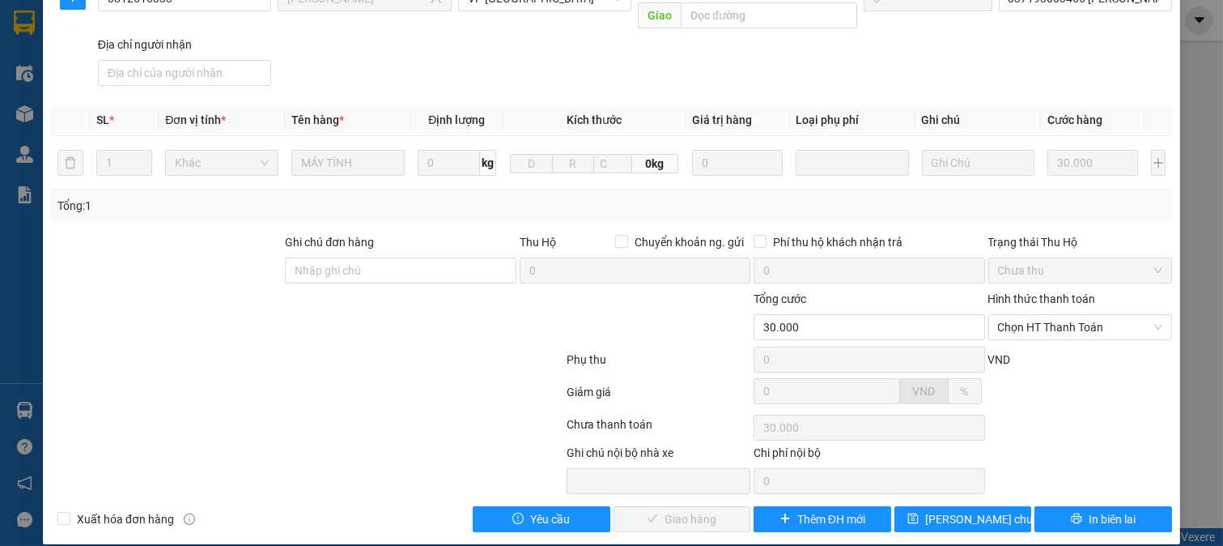
drag, startPoint x: 1014, startPoint y: 308, endPoint x: 1015, endPoint y: 325, distance: 17.0
click at [1015, 315] on span "Chọn HT Thanh Toán" at bounding box center [1080, 327] width 165 height 24
click at [1012, 346] on div "Tại văn phòng" at bounding box center [1068, 342] width 163 height 18
type input "0"
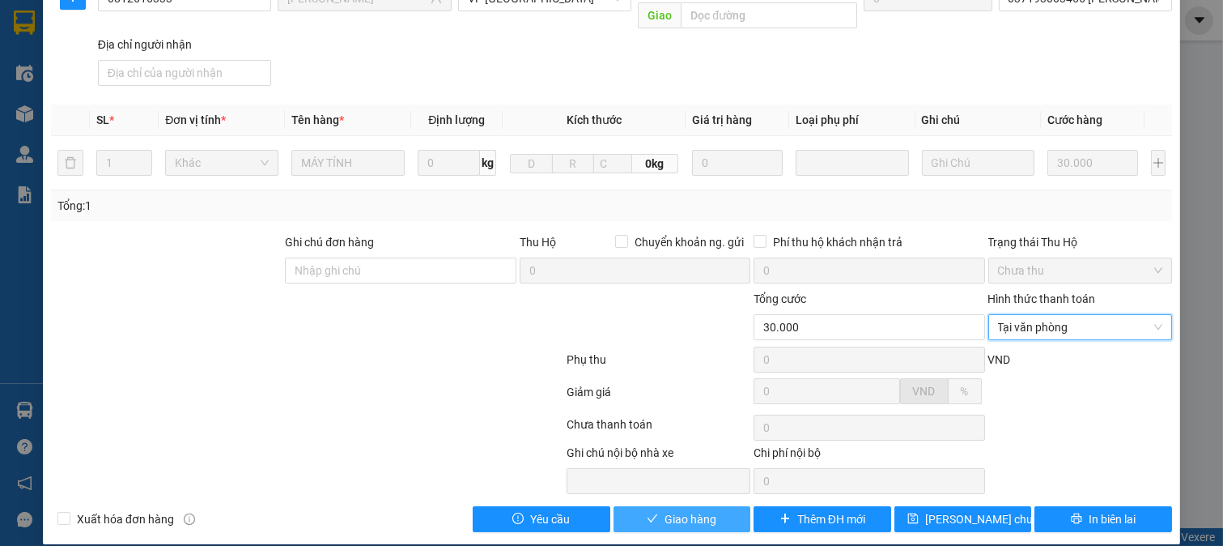
click at [669, 510] on span "Giao hàng" at bounding box center [691, 519] width 52 height 18
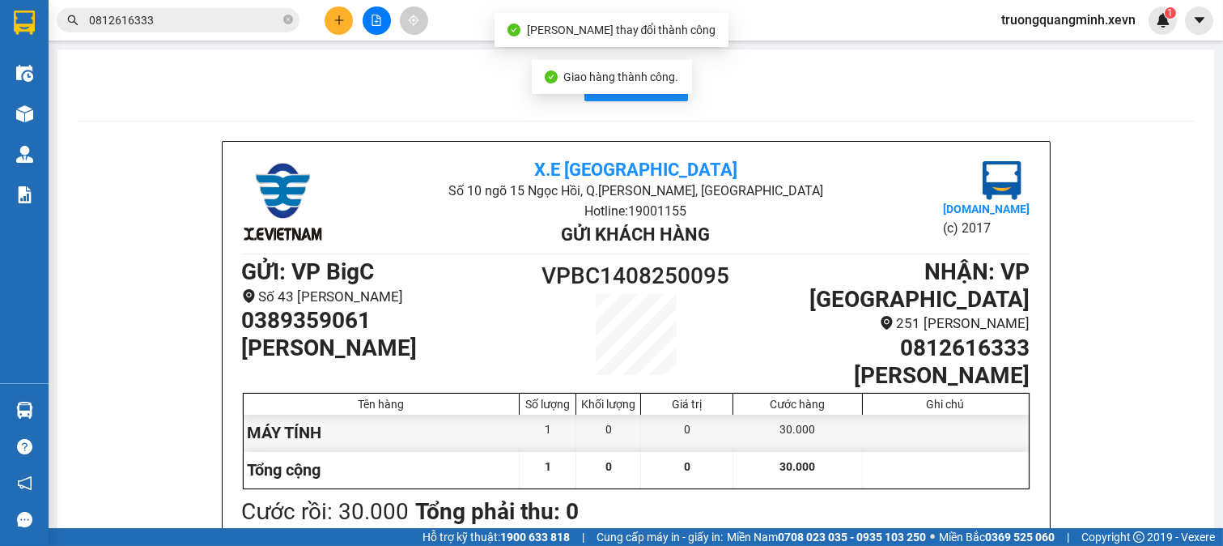
click at [213, 13] on input "0812616333" at bounding box center [184, 20] width 191 height 18
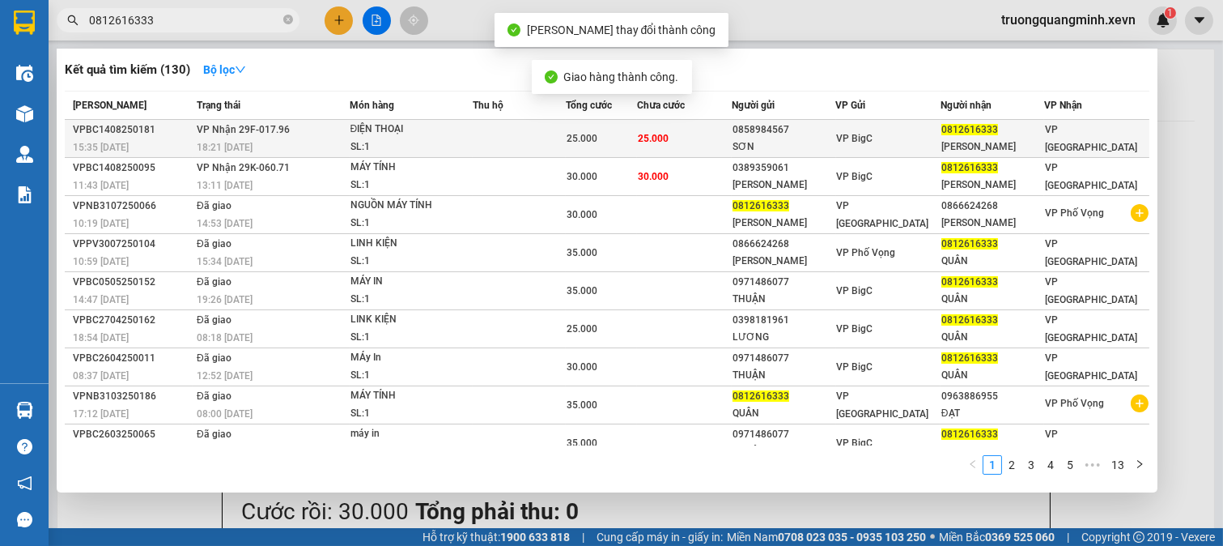
click at [674, 138] on td "25.000" at bounding box center [684, 139] width 95 height 38
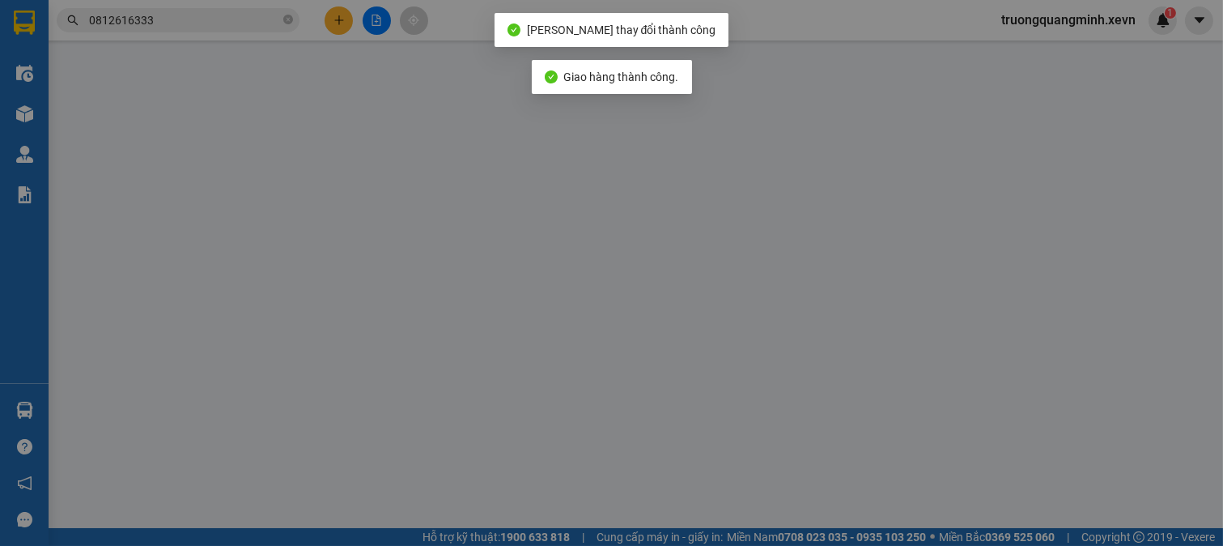
type input "0858984567"
type input "SƠN"
type input "0812616333"
type input "[PERSON_NAME]"
type input "037092000130 [PERSON_NAME]"
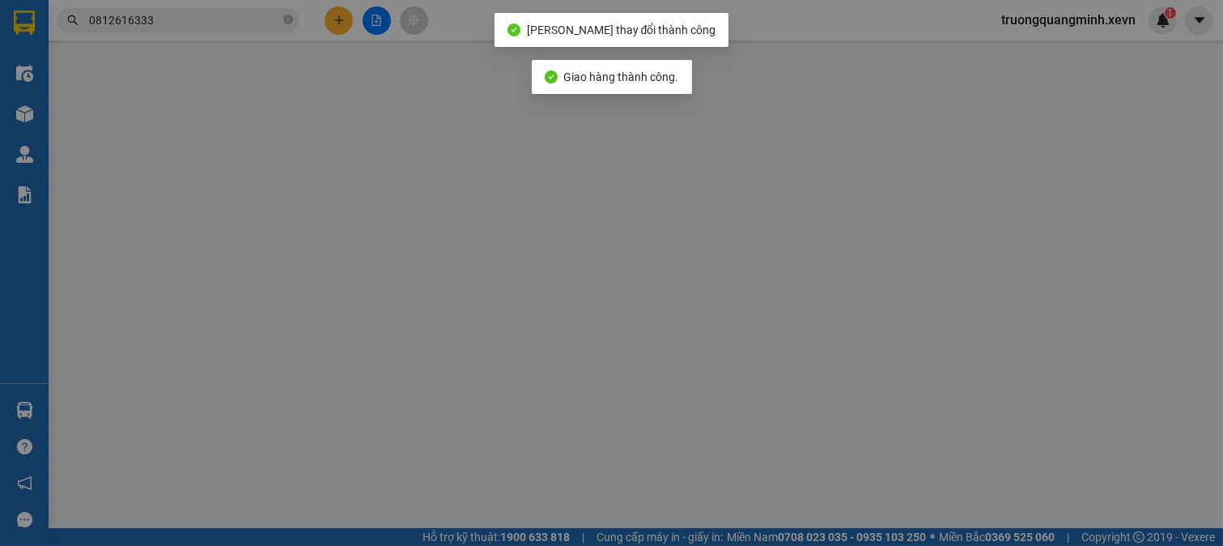
type input "25.000"
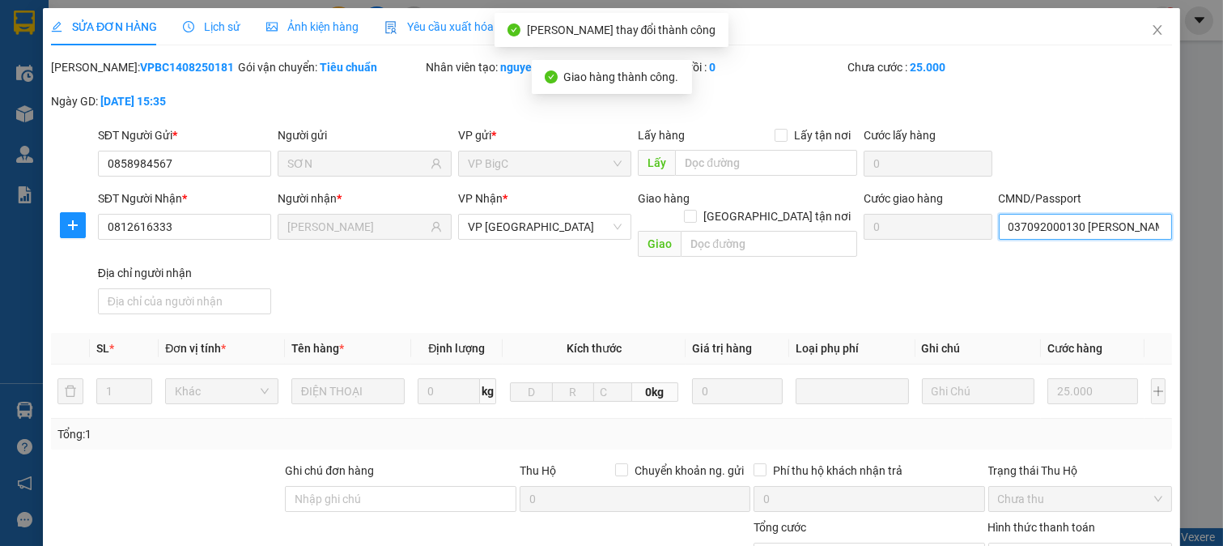
click at [1086, 235] on input "037092000130 [PERSON_NAME]" at bounding box center [1086, 227] width 174 height 26
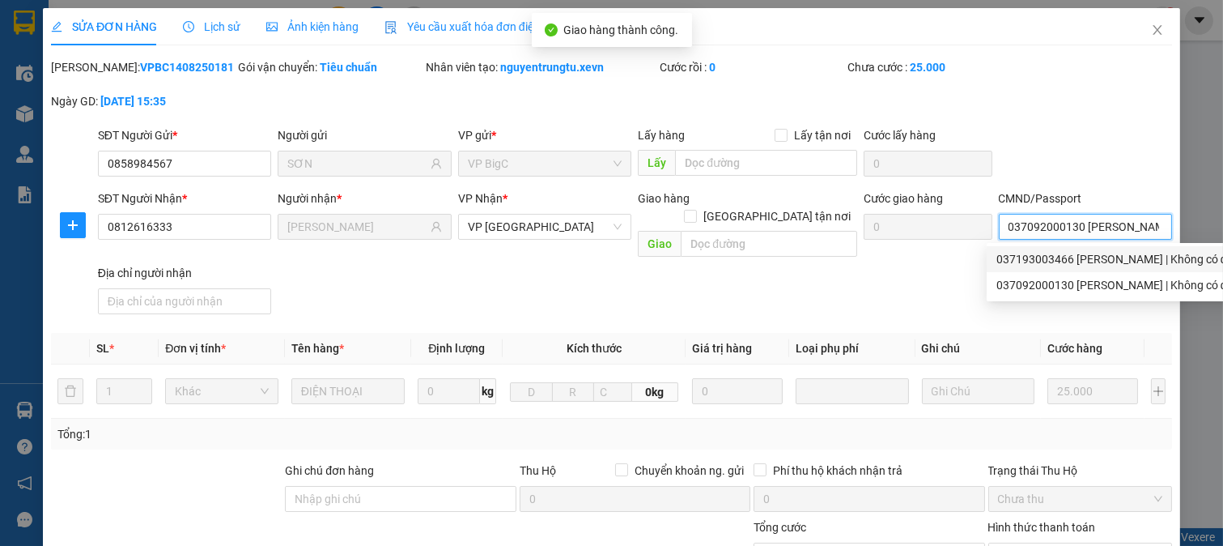
click at [1016, 263] on div "037193003466 [PERSON_NAME] | Không có địa chỉ" at bounding box center [1125, 259] width 257 height 18
type input "037193003466 [PERSON_NAME]"
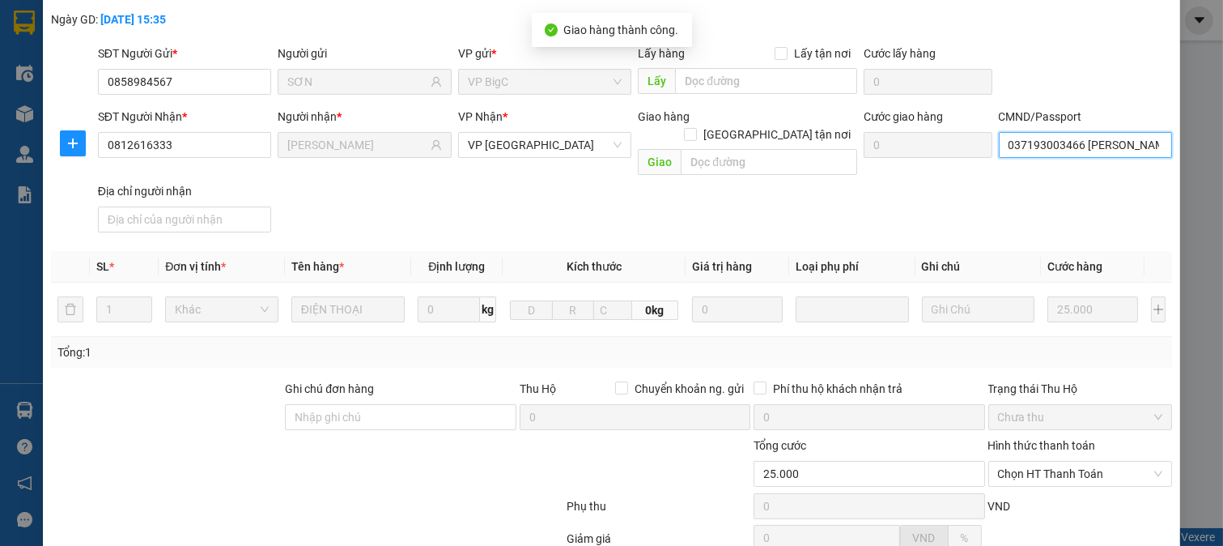
scroll to position [228, 0]
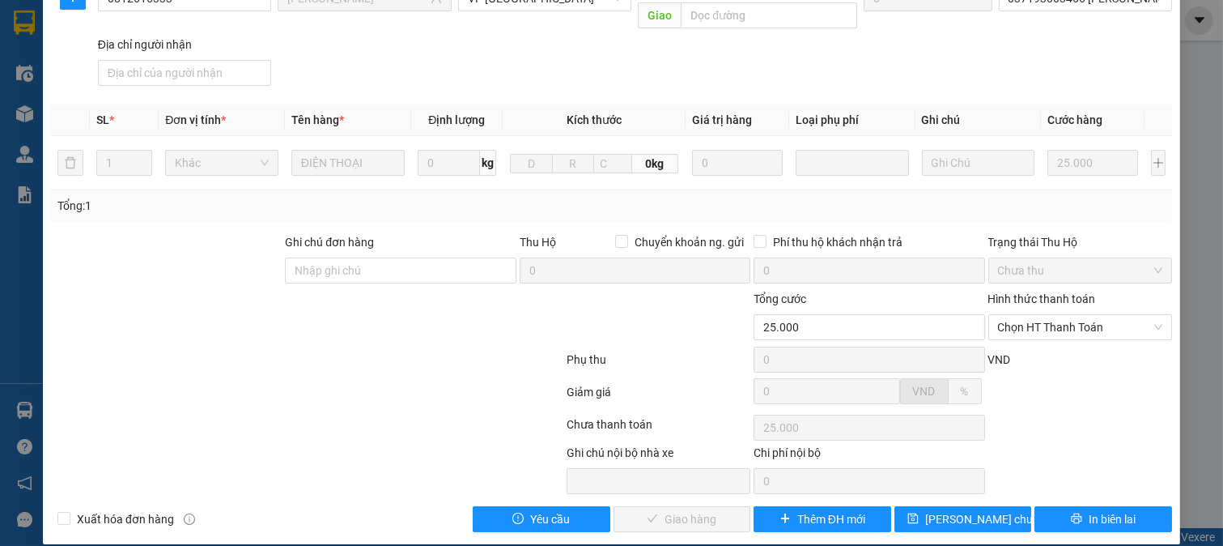
click at [1007, 292] on label "Hình thức thanh toán" at bounding box center [1042, 298] width 108 height 13
click at [1007, 315] on input "Hình thức thanh toán" at bounding box center [1075, 327] width 154 height 24
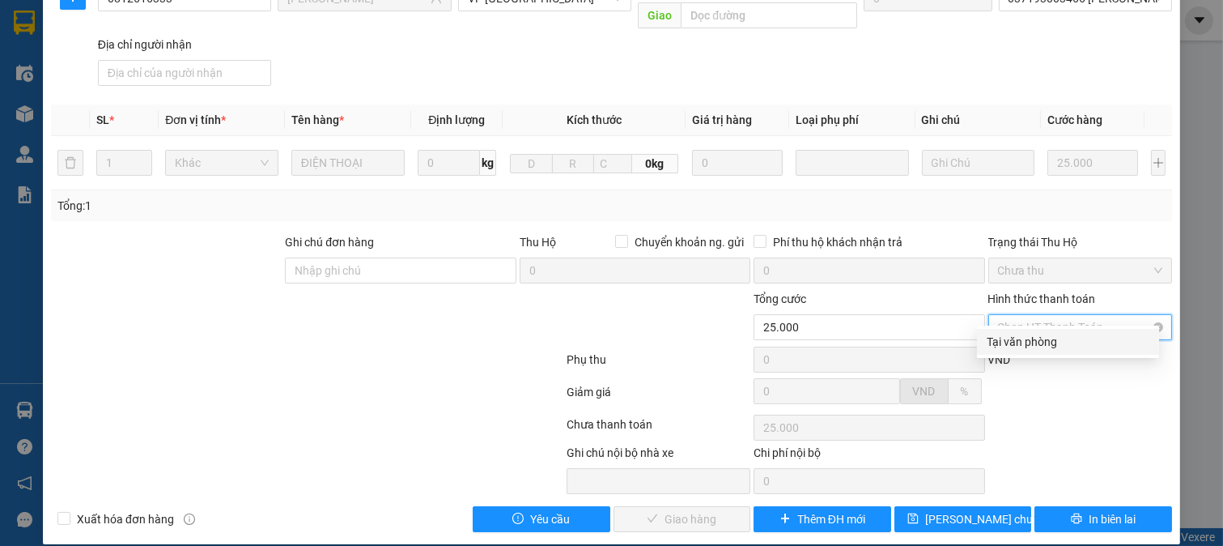
drag, startPoint x: 1015, startPoint y: 296, endPoint x: 1031, endPoint y: 308, distance: 19.1
click at [1017, 315] on span "Chọn HT Thanh Toán" at bounding box center [1080, 327] width 165 height 24
drag, startPoint x: 1018, startPoint y: 338, endPoint x: 994, endPoint y: 351, distance: 26.8
click at [1016, 340] on div "Tại văn phòng" at bounding box center [1068, 342] width 163 height 18
type input "0"
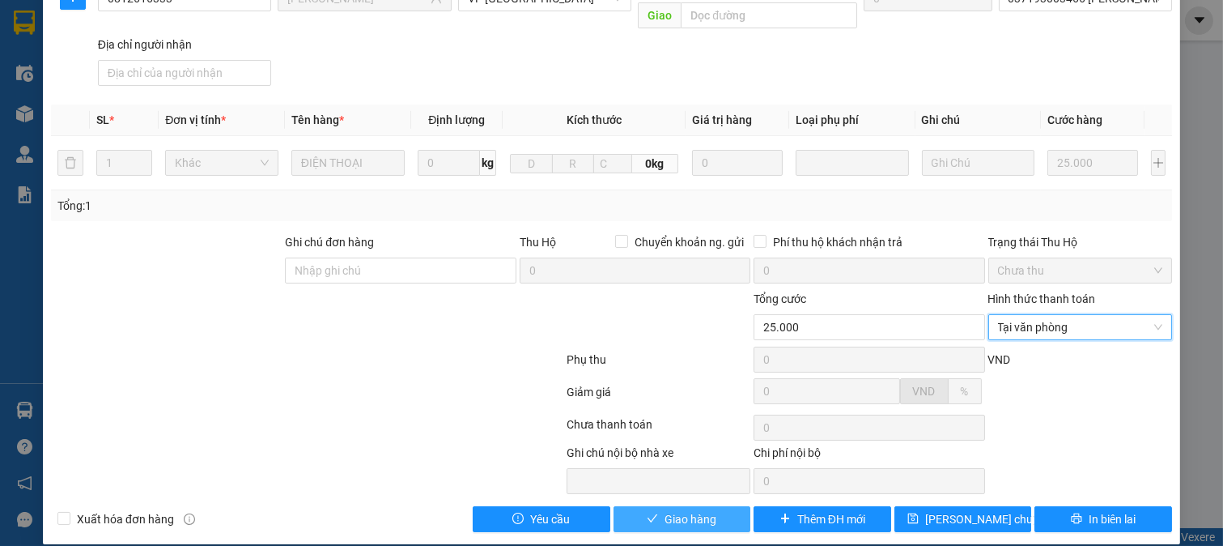
click at [685, 510] on span "Giao hàng" at bounding box center [691, 519] width 52 height 18
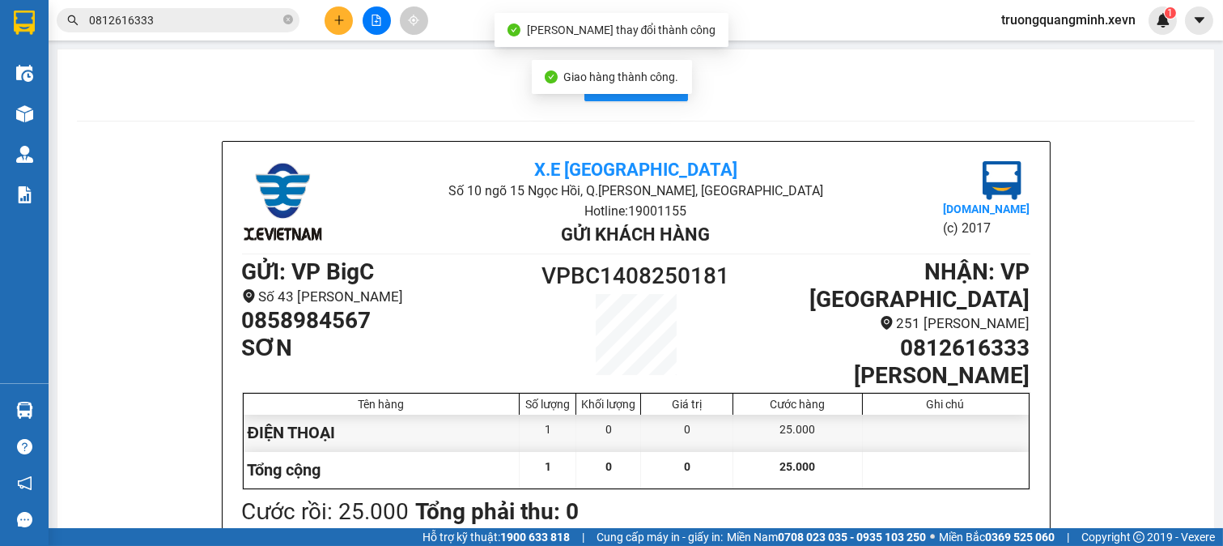
click at [264, 28] on input "0812616333" at bounding box center [184, 20] width 191 height 18
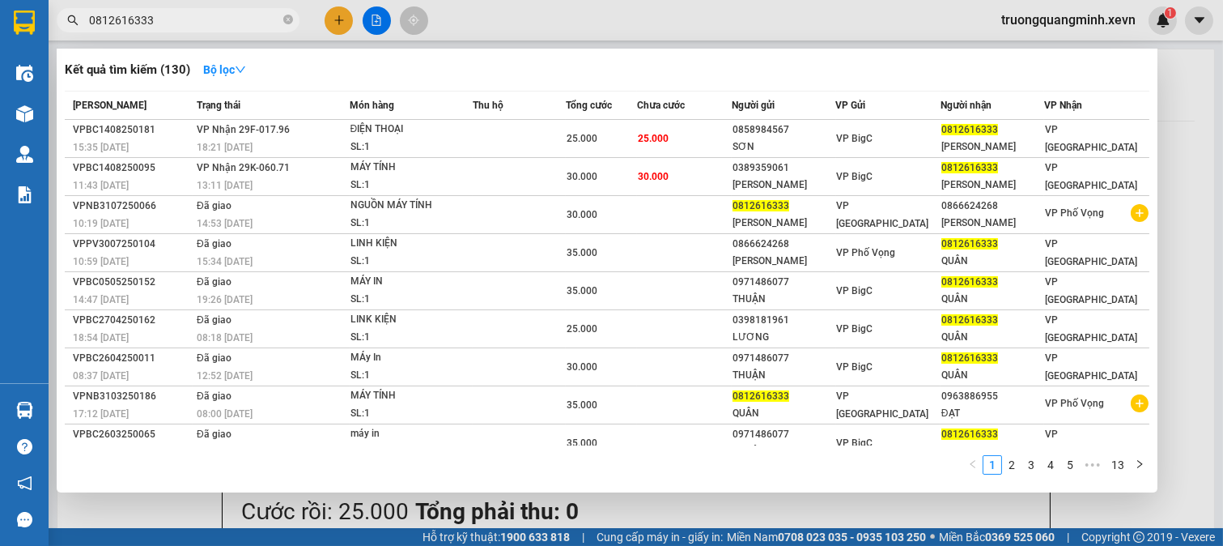
click at [165, 24] on input "0812616333" at bounding box center [184, 20] width 191 height 18
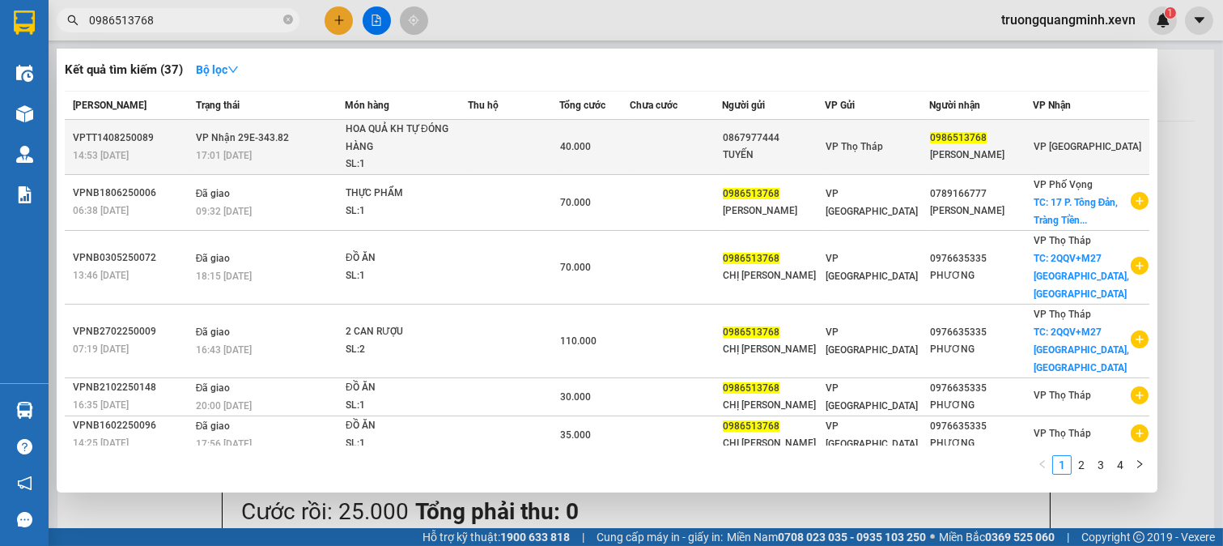
type input "0986513768"
click at [648, 142] on td at bounding box center [676, 147] width 92 height 55
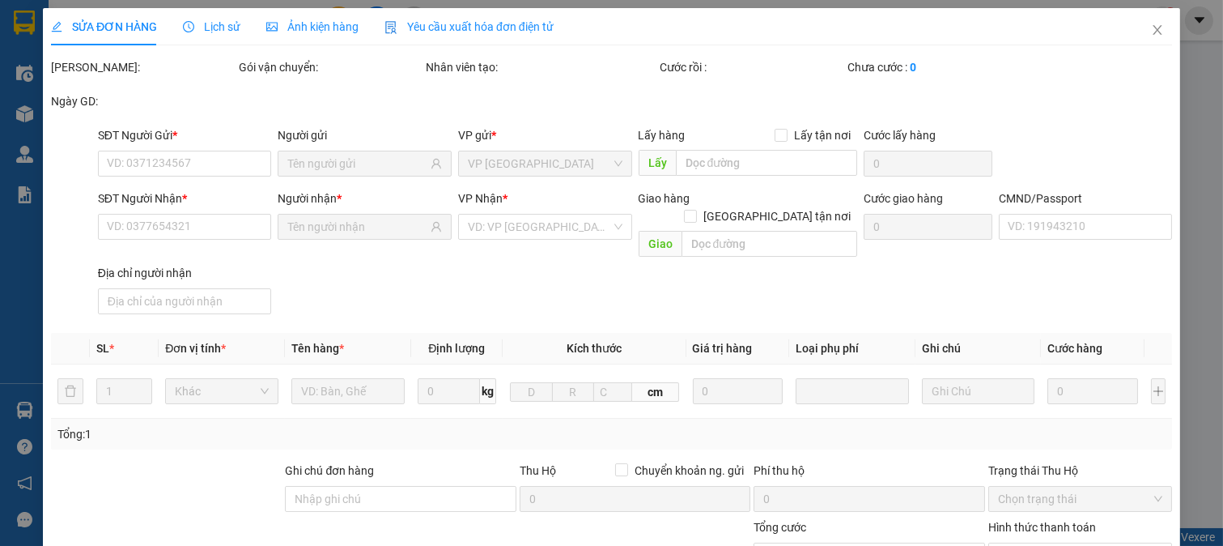
type input "0867977444"
type input "TUYẾN"
type input "0986513768"
type input "[PERSON_NAME]"
type input "40.000"
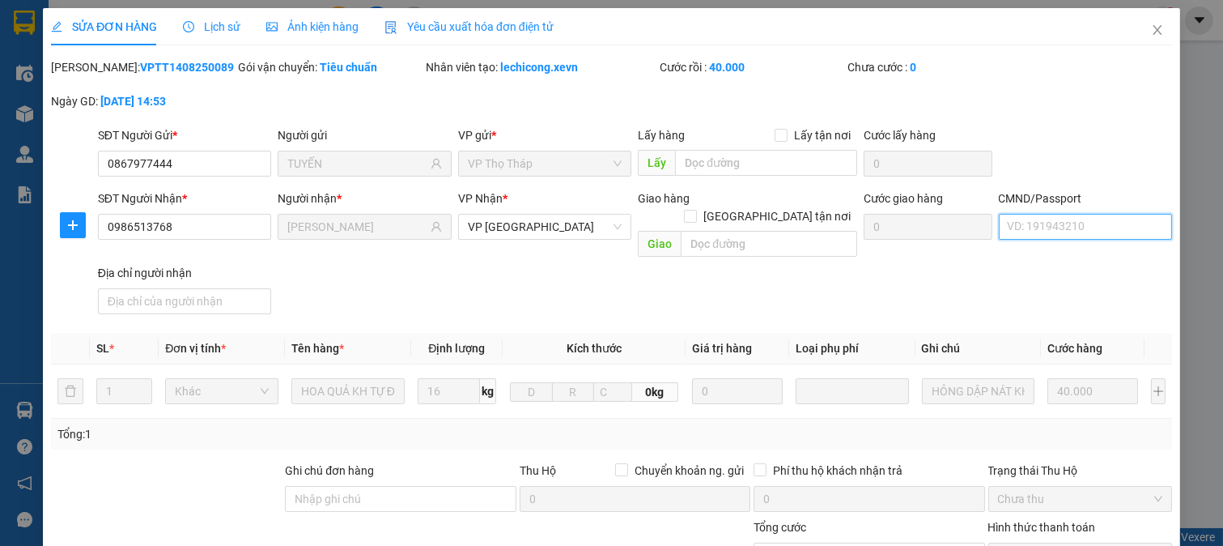
click at [1048, 225] on input "CMND/Passport" at bounding box center [1086, 227] width 174 height 26
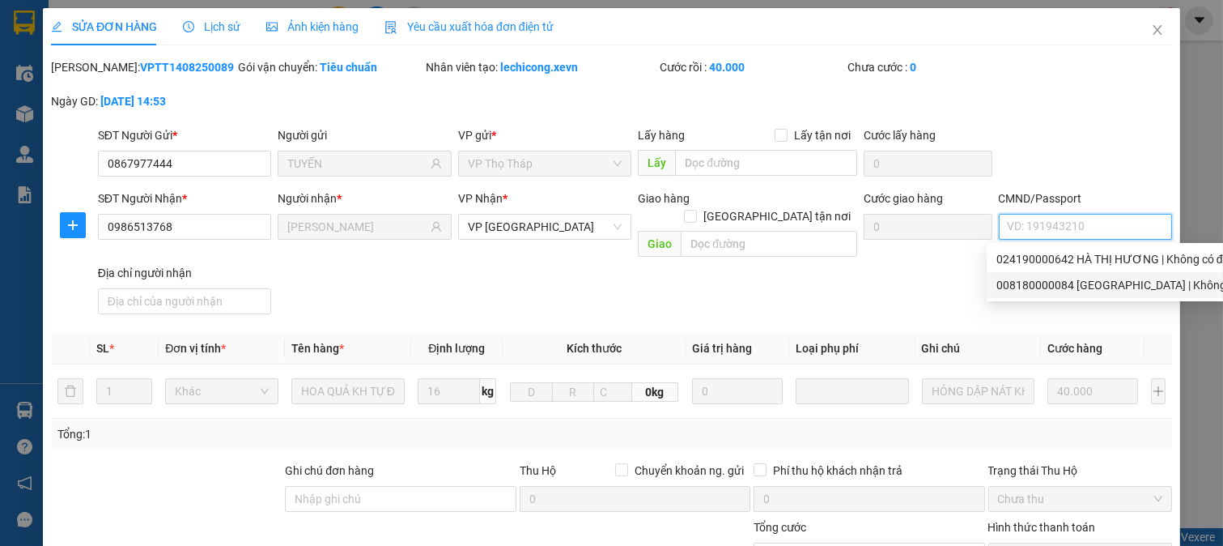
click at [1046, 283] on div "008180000084 [GEOGRAPHIC_DATA] | Không có địa chỉ" at bounding box center [1136, 285] width 279 height 18
type input "008180000084 [PERSON_NAME]"
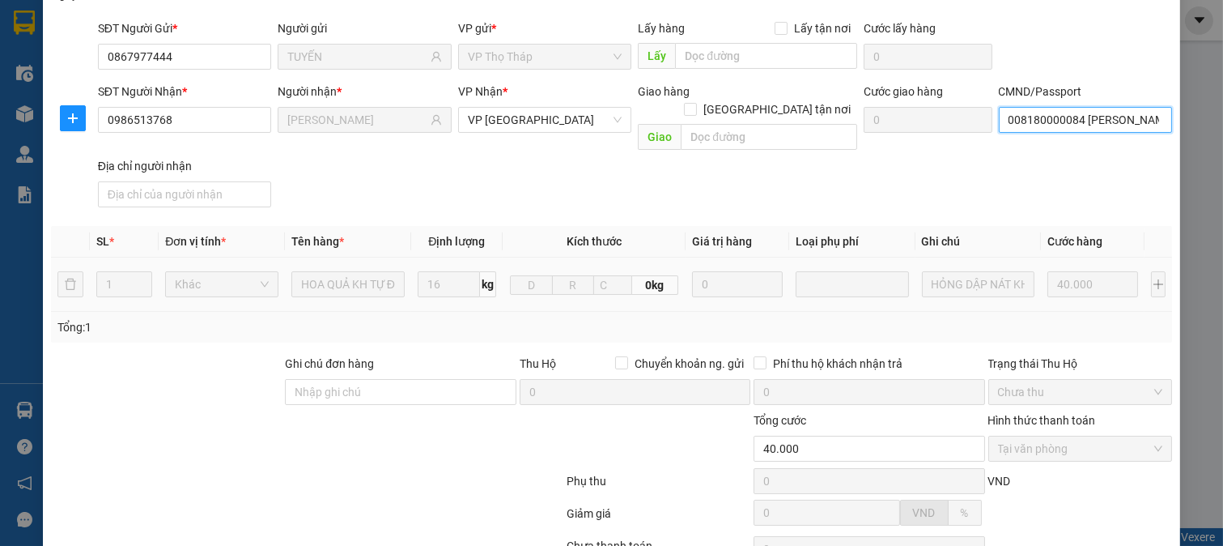
scroll to position [228, 0]
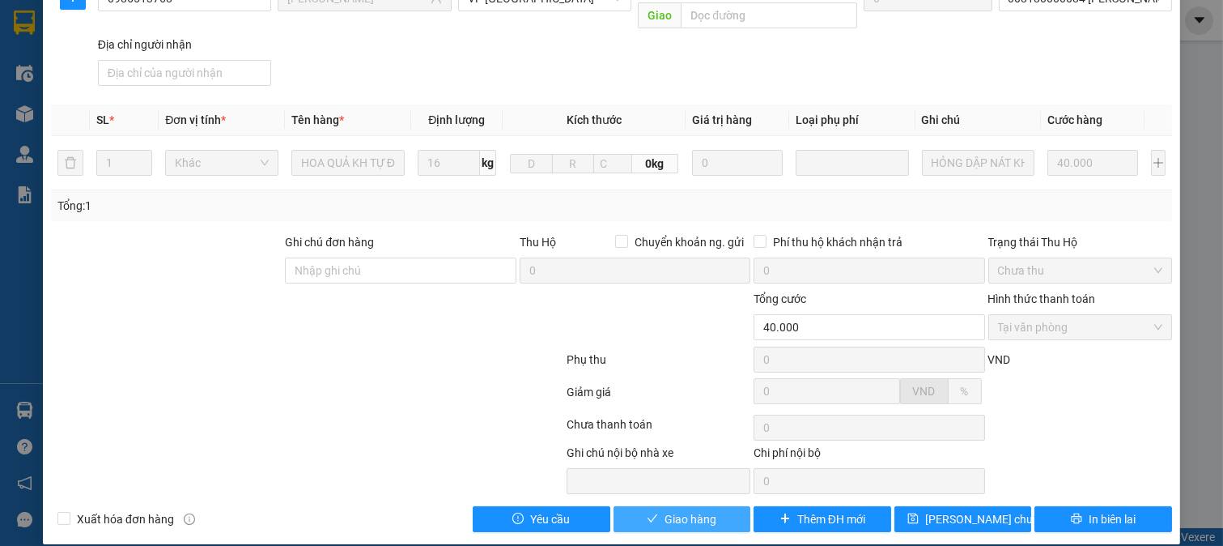
click at [696, 510] on span "Giao hàng" at bounding box center [691, 519] width 52 height 18
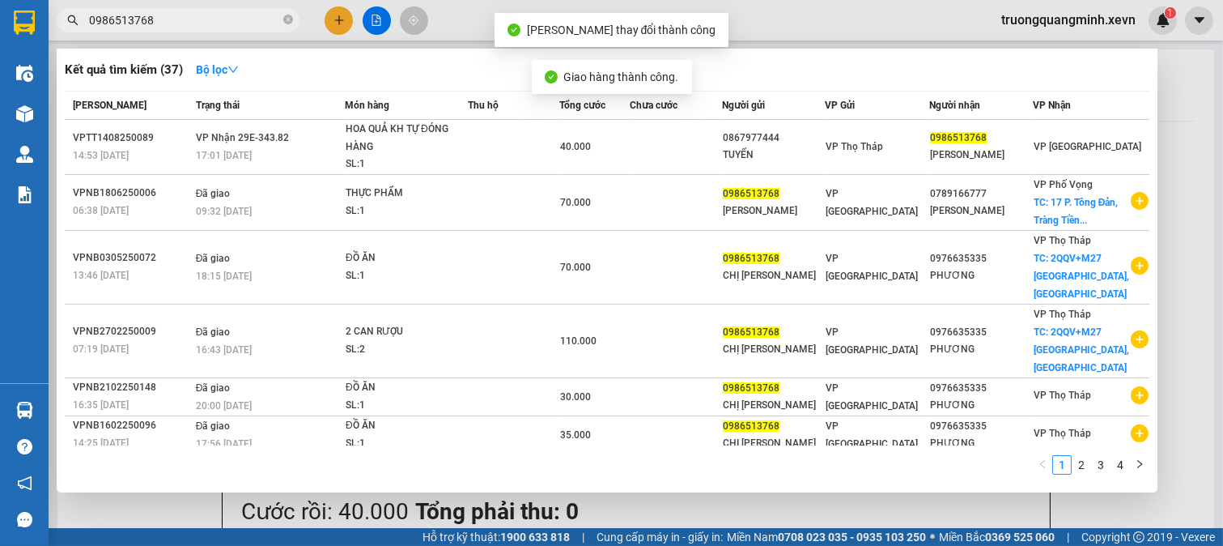
click at [207, 28] on input "0986513768" at bounding box center [184, 20] width 191 height 18
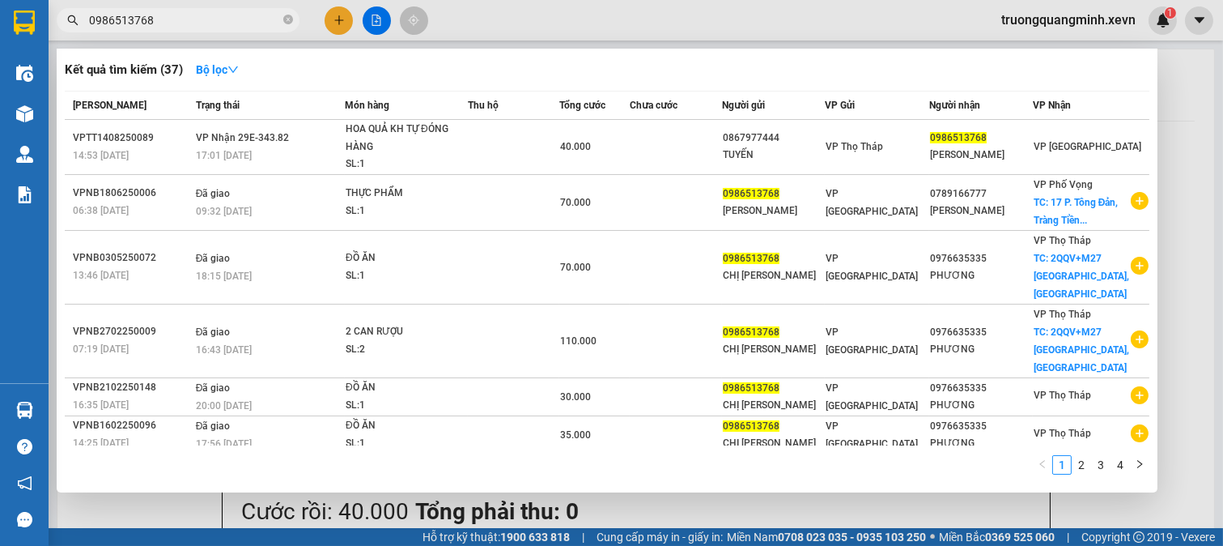
click at [338, 29] on div at bounding box center [611, 273] width 1223 height 546
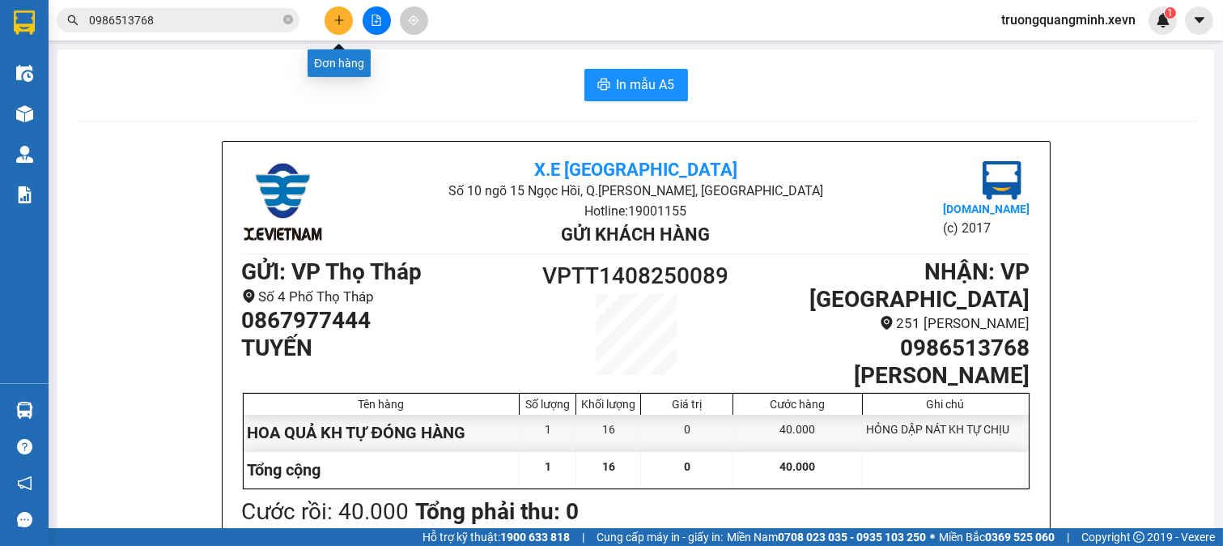
click at [338, 29] on button at bounding box center [339, 20] width 28 height 28
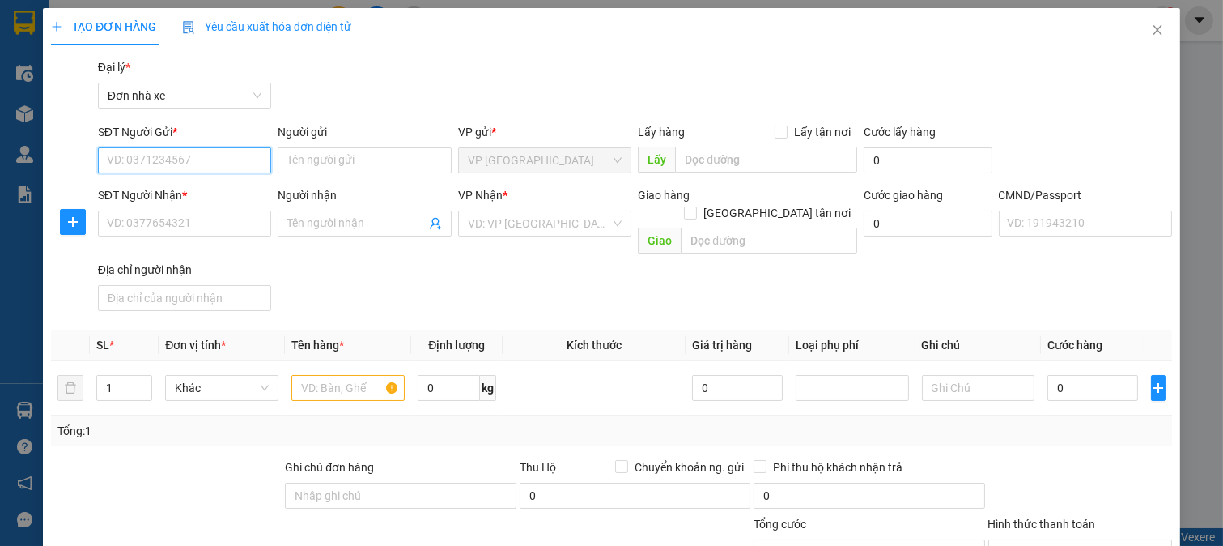
click at [150, 159] on input "SĐT Người Gửi *" at bounding box center [185, 160] width 174 height 26
drag, startPoint x: 168, startPoint y: 189, endPoint x: 181, endPoint y: 193, distance: 13.6
click at [170, 189] on div "0979511999 - CHƯƠNG" at bounding box center [182, 193] width 152 height 18
type input "0979511999"
type input "CHƯƠNG"
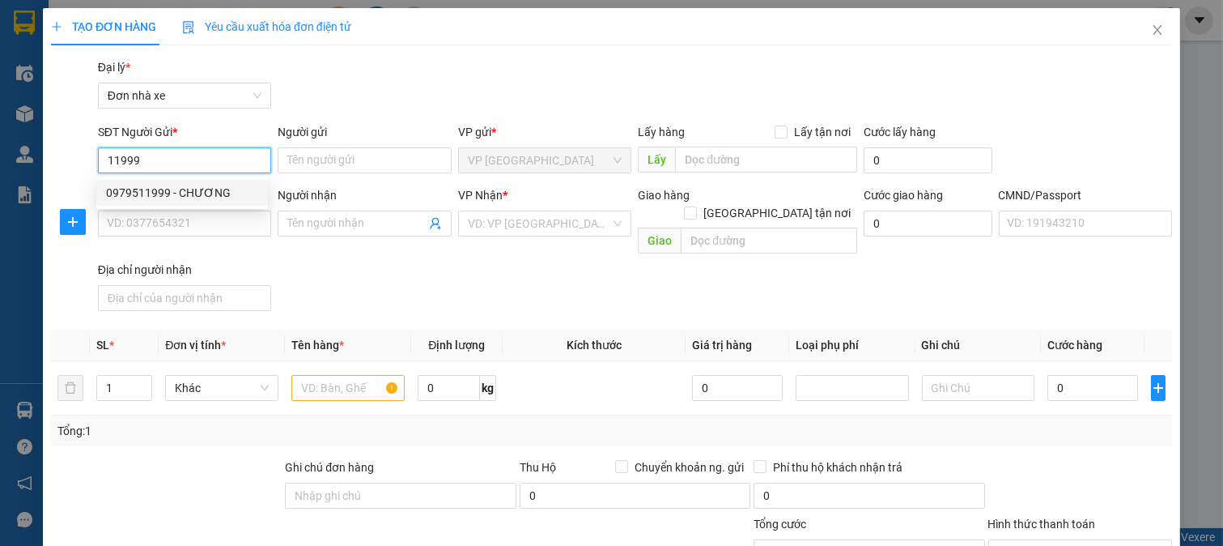
type input "0912001100"
type input "THỨC"
type input "022090006475"
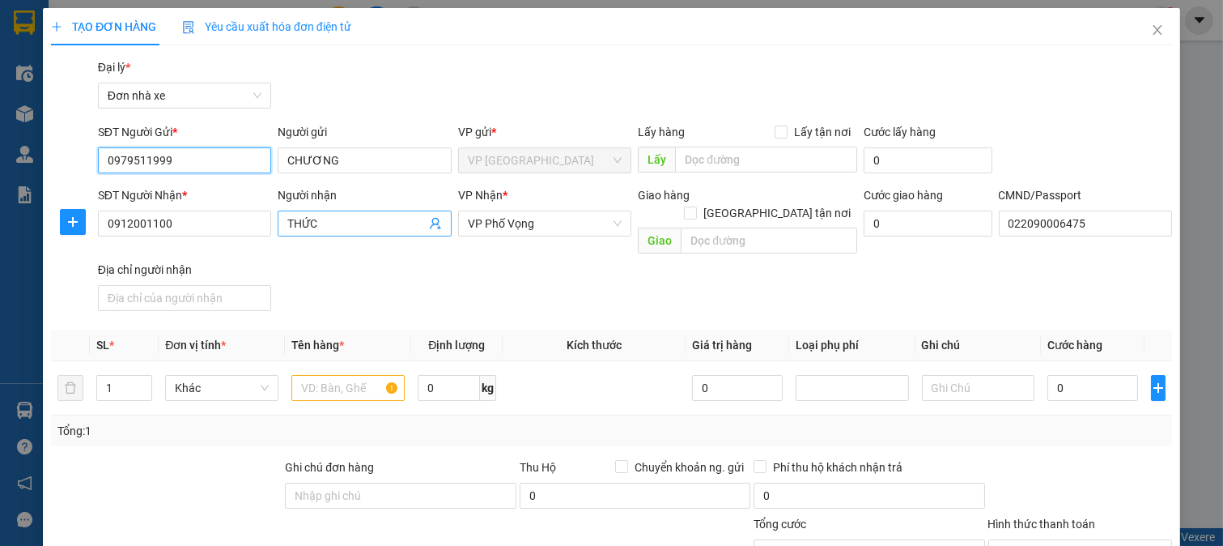
type input "0979511999"
click at [429, 221] on icon "user-add" at bounding box center [435, 223] width 13 height 13
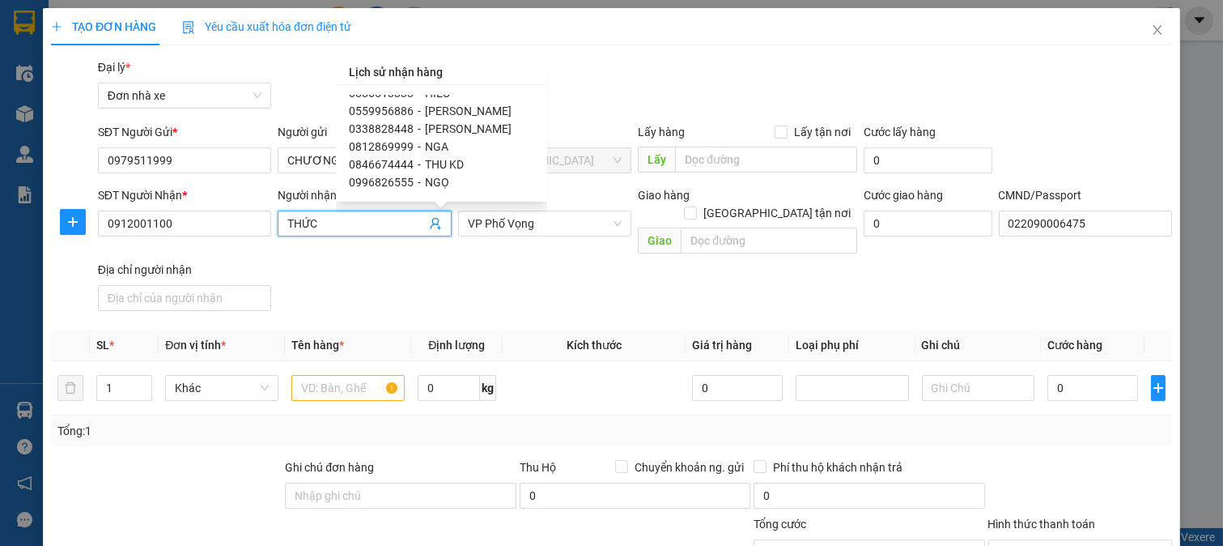
scroll to position [90, 0]
click at [450, 117] on span "THU KD" at bounding box center [444, 120] width 39 height 13
type input "0846674444"
type input "THU KD"
type input "E HIẾU"
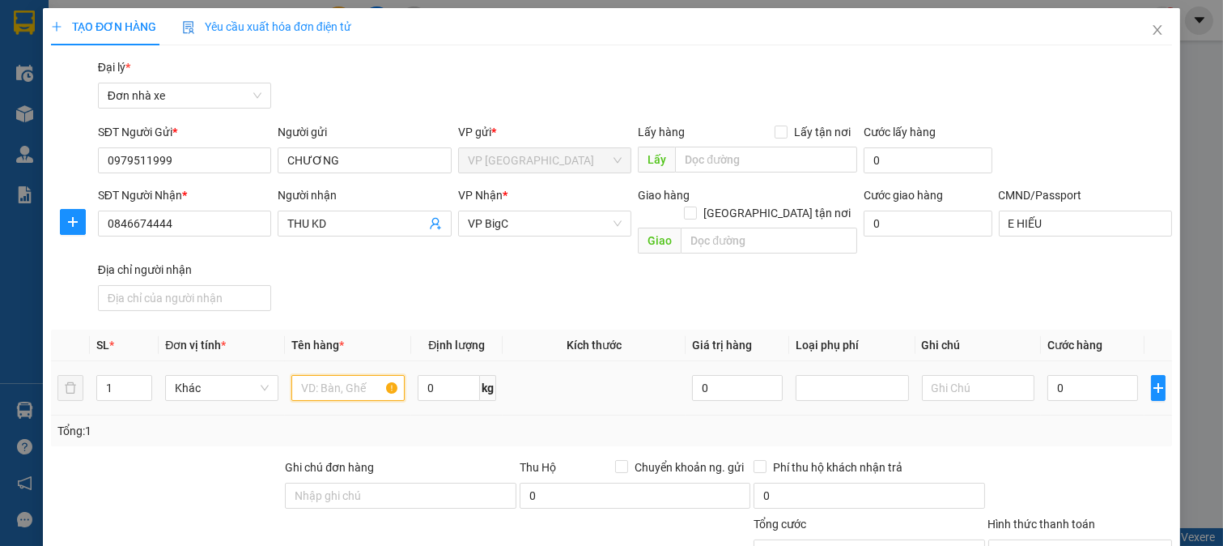
click at [346, 375] on input "text" at bounding box center [347, 388] width 113 height 26
type input "D"
type input "ĐIỆN THOẠI"
click at [1079, 375] on input "0" at bounding box center [1093, 388] width 90 height 26
type input "2"
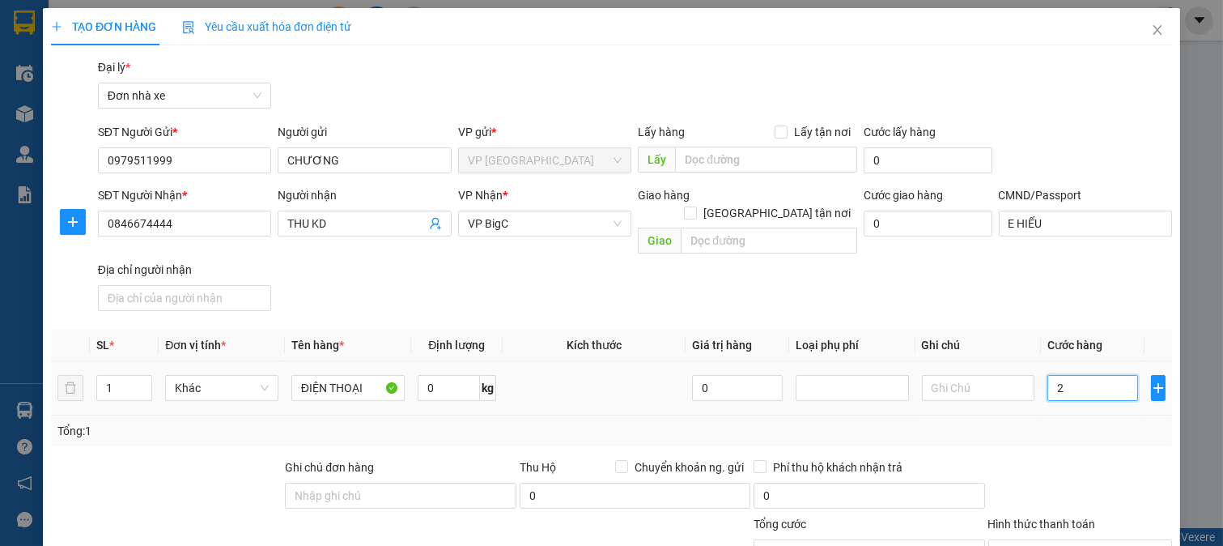
type input "2"
type input "25"
click at [1065, 458] on div at bounding box center [1081, 486] width 188 height 57
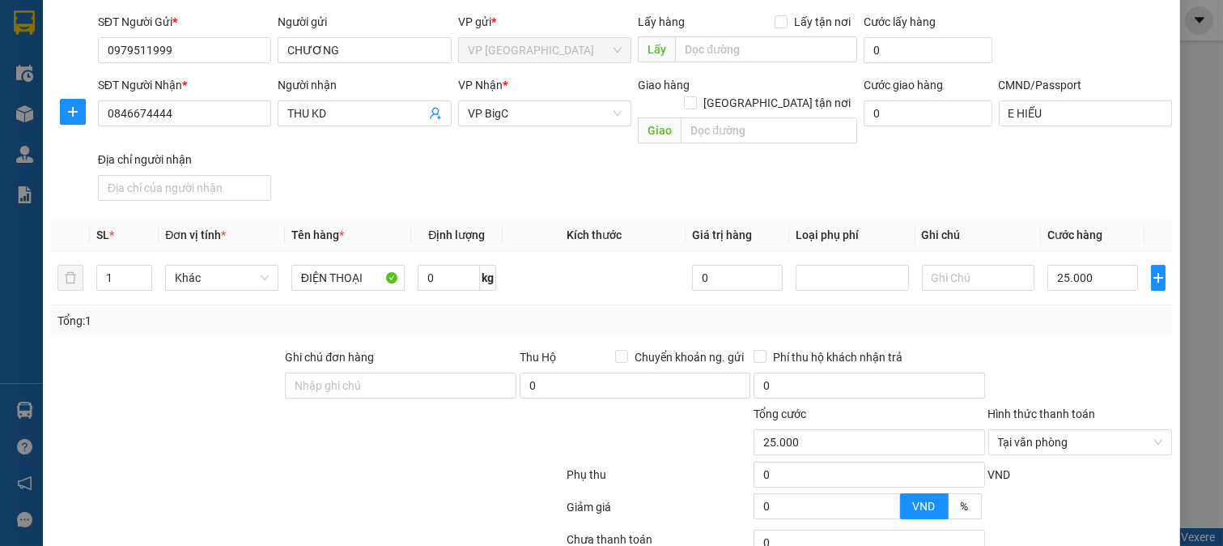
scroll to position [224, 0]
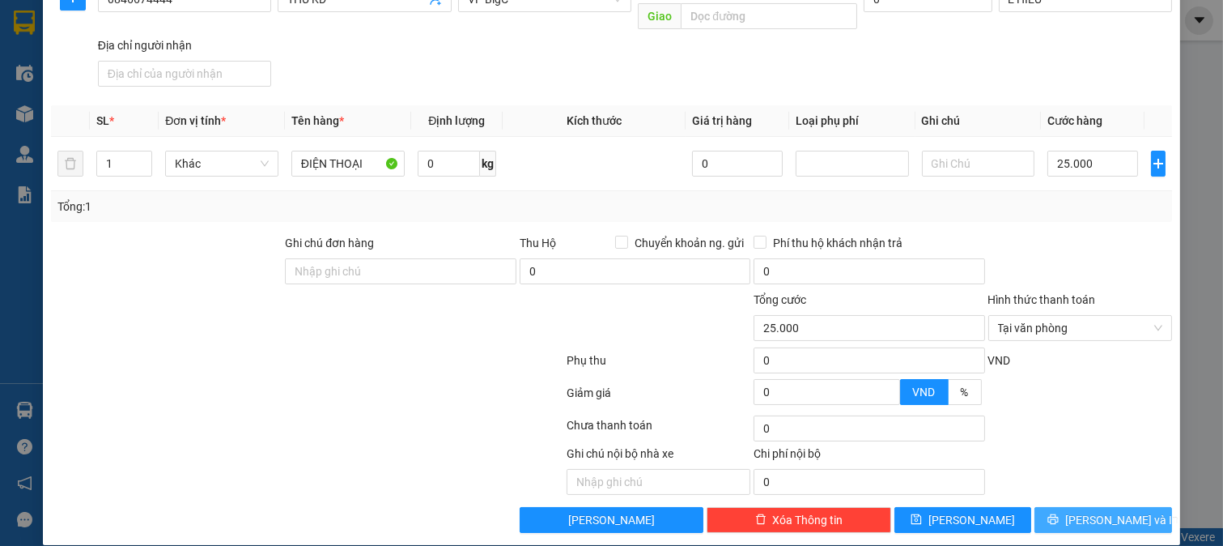
click at [1085, 507] on button "[PERSON_NAME] và In" at bounding box center [1104, 520] width 138 height 26
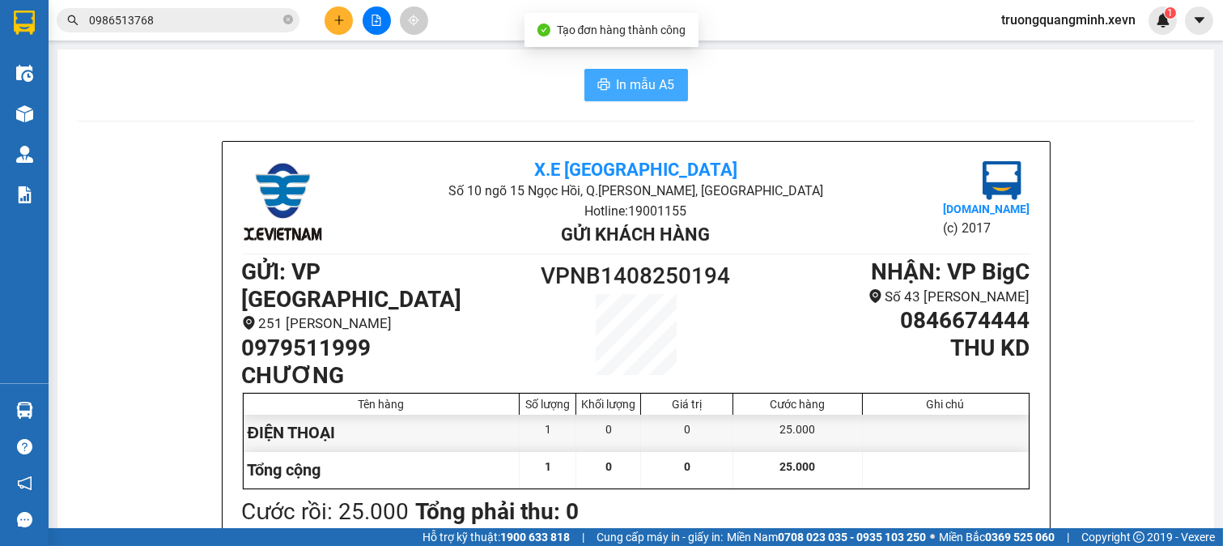
click at [661, 96] on button "In mẫu A5" at bounding box center [636, 85] width 104 height 32
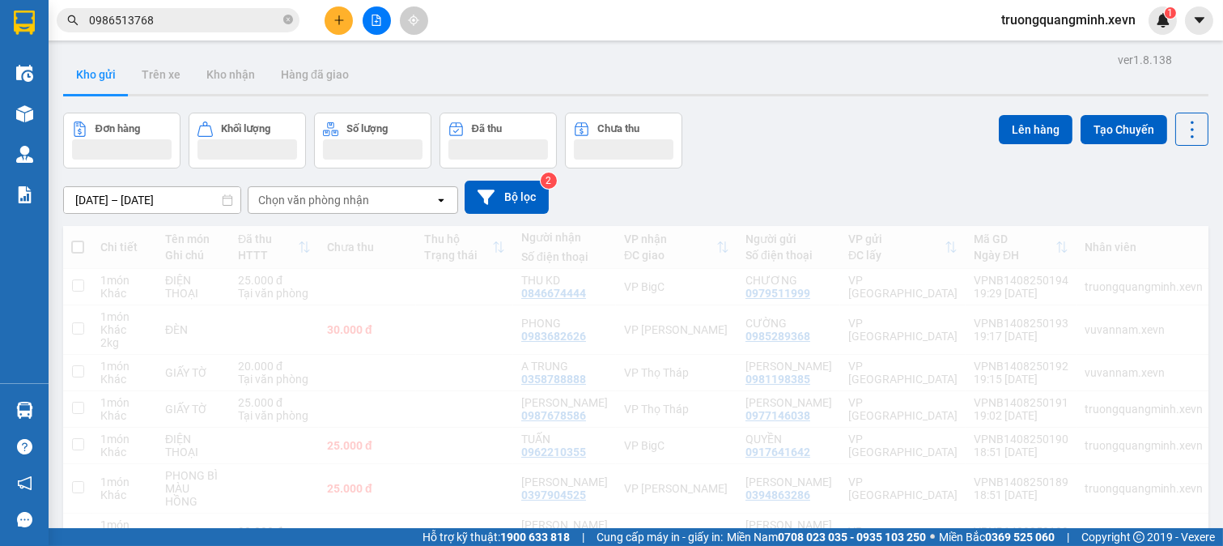
click at [348, 25] on button at bounding box center [339, 20] width 28 height 28
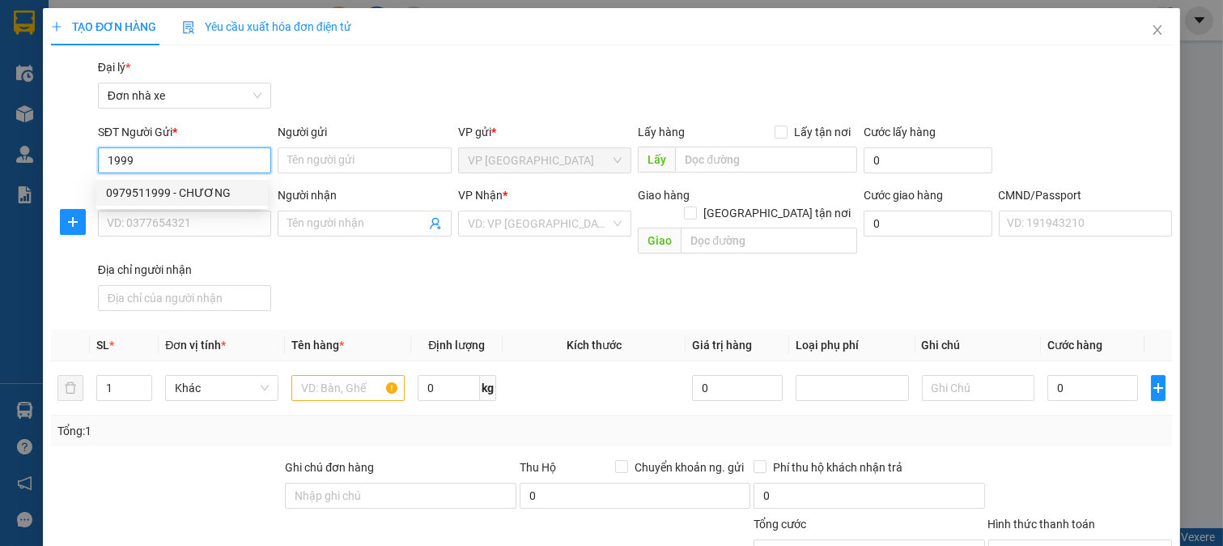
drag, startPoint x: 183, startPoint y: 189, endPoint x: 214, endPoint y: 196, distance: 31.4
click at [185, 189] on div "0979511999 - CHƯƠNG" at bounding box center [182, 193] width 152 height 18
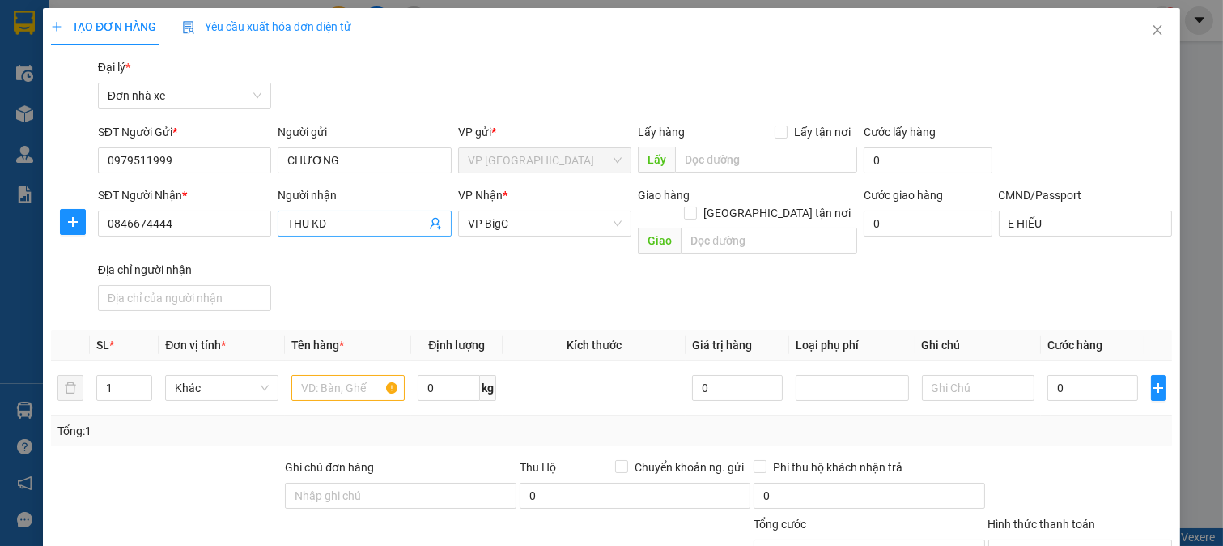
click at [434, 223] on icon "user-add" at bounding box center [435, 223] width 13 height 13
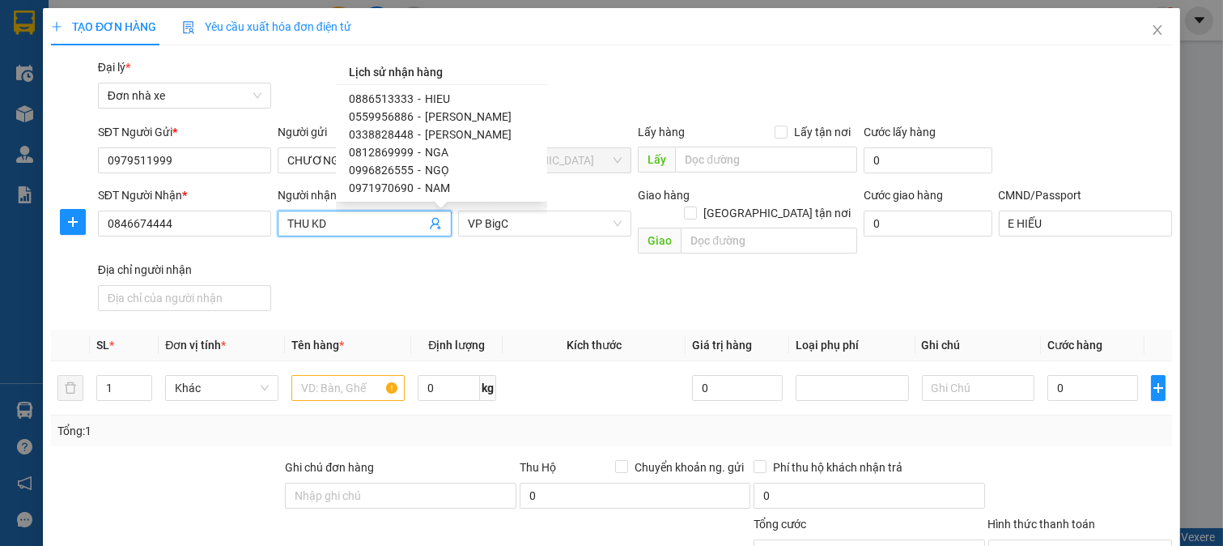
scroll to position [90, 0]
click at [389, 172] on span "0839673333" at bounding box center [381, 174] width 65 height 13
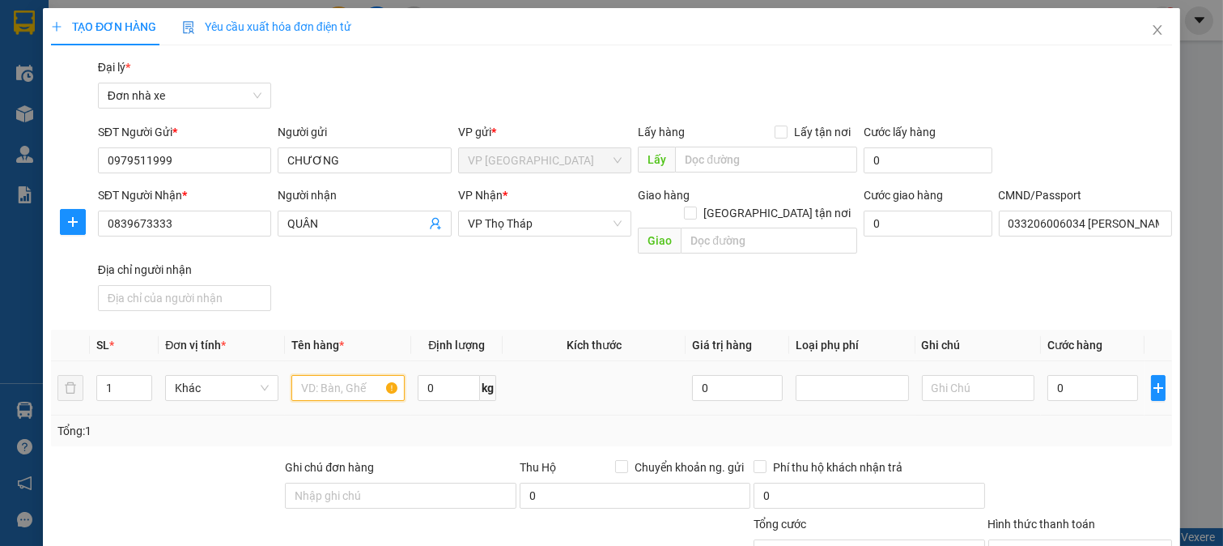
click at [356, 375] on input "text" at bounding box center [347, 388] width 113 height 26
drag, startPoint x: 372, startPoint y: 371, endPoint x: 119, endPoint y: 368, distance: 253.4
click at [119, 368] on tr "1 Khác ĐIỆN THOẠI 0 kg 0 0" at bounding box center [611, 388] width 1121 height 54
click at [1069, 375] on input "0" at bounding box center [1093, 388] width 90 height 26
click at [1062, 422] on div "Tổng: 1" at bounding box center [611, 431] width 1108 height 18
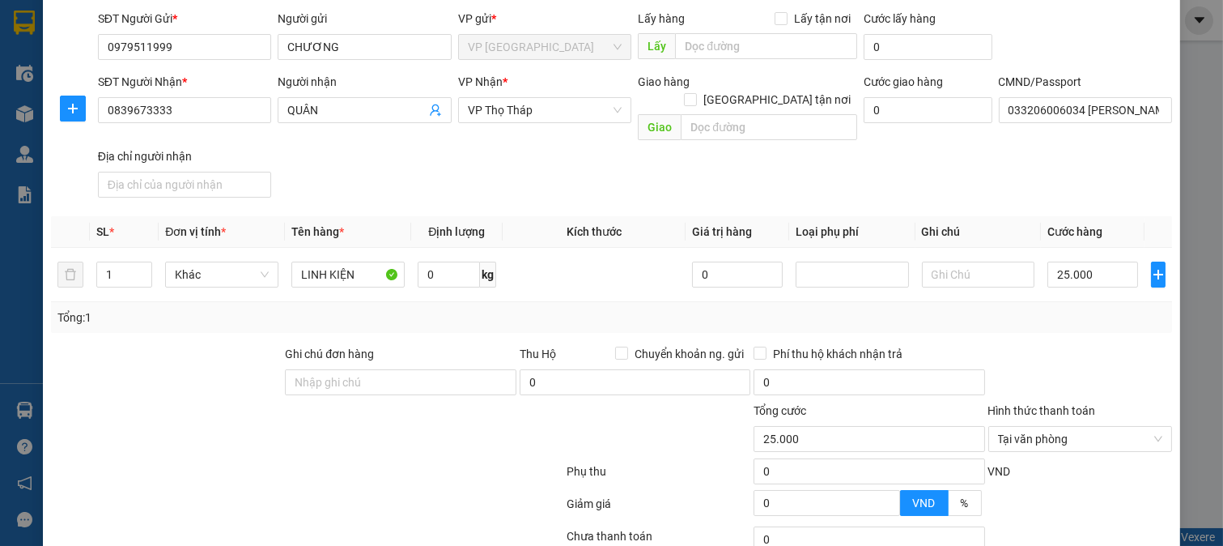
scroll to position [224, 0]
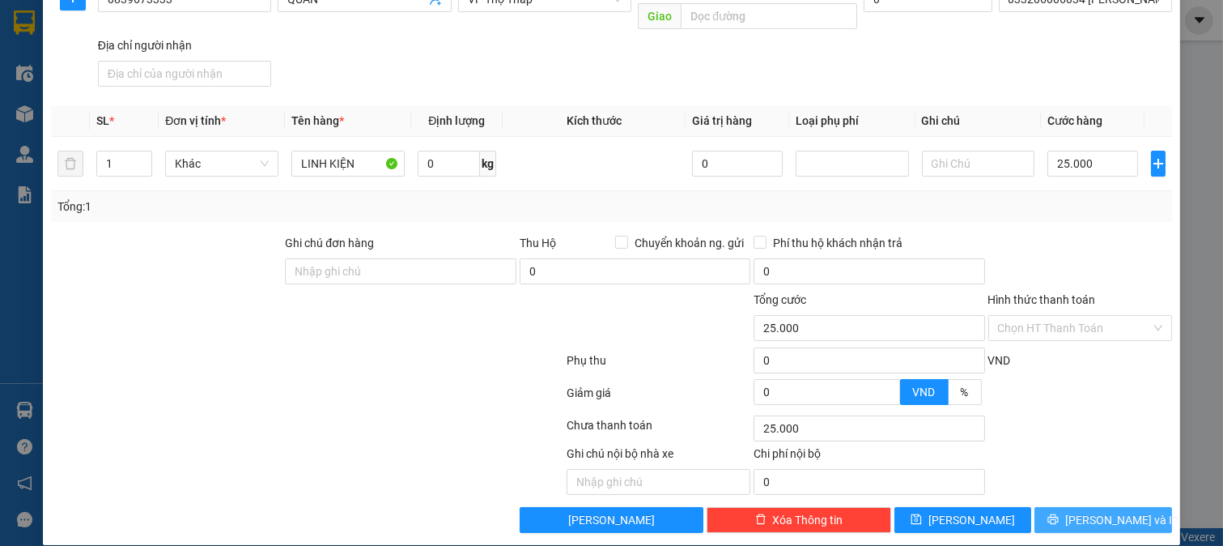
click at [1072, 507] on button "[PERSON_NAME] và In" at bounding box center [1104, 520] width 138 height 26
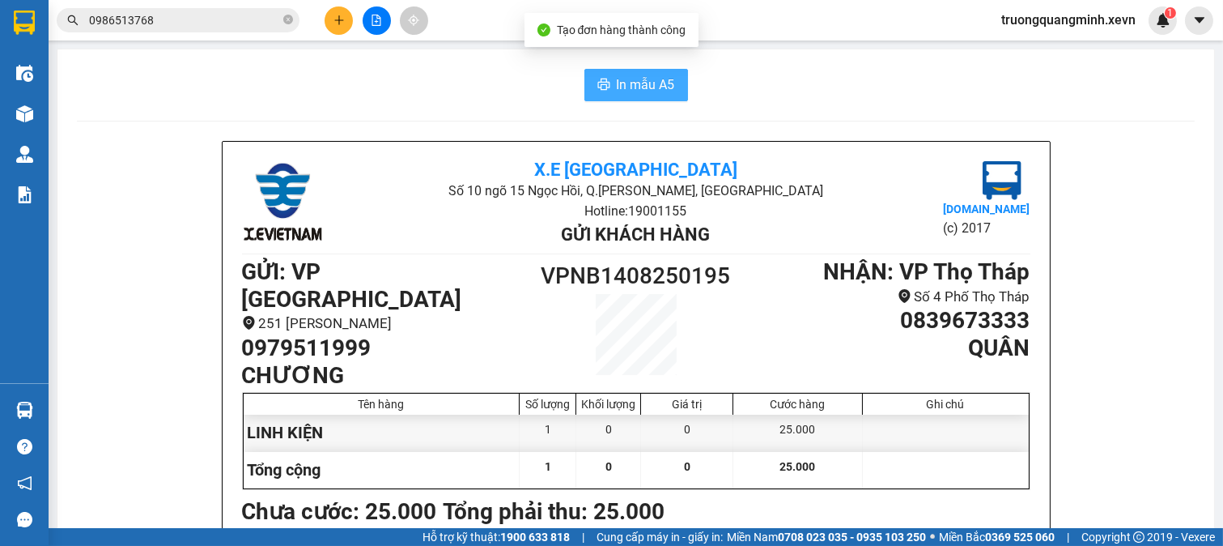
click at [629, 78] on span "In mẫu A5" at bounding box center [646, 84] width 58 height 20
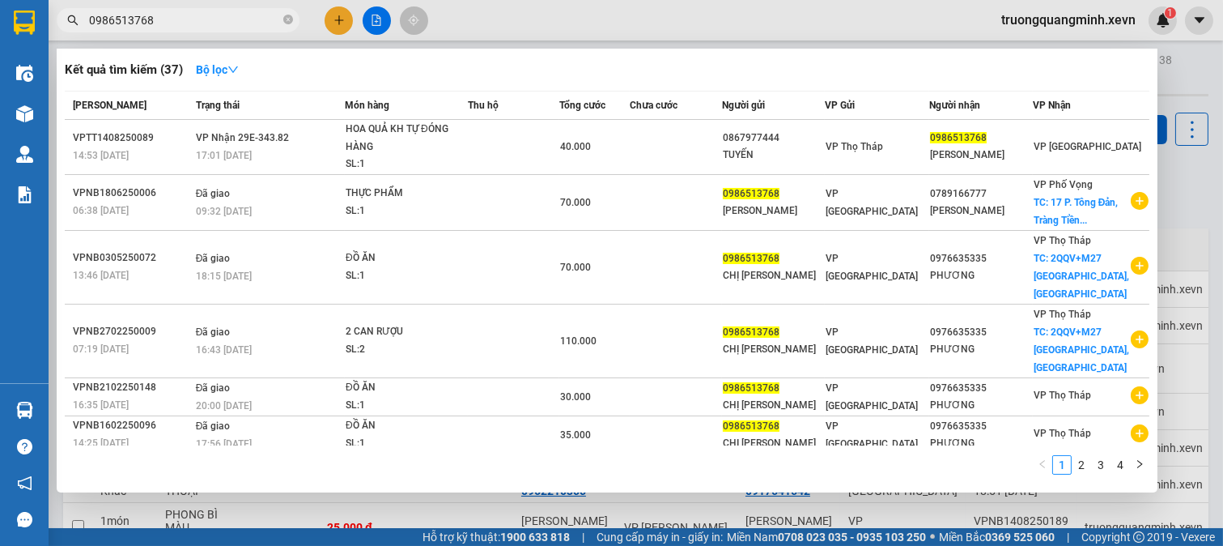
click at [230, 24] on input "0986513768" at bounding box center [184, 20] width 191 height 18
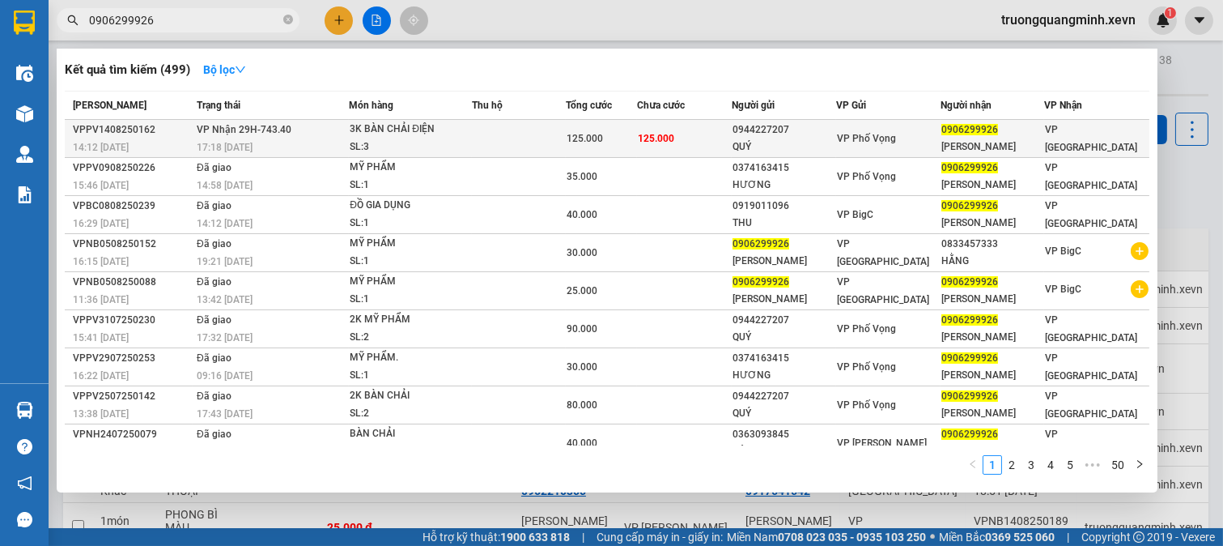
click at [669, 144] on span "125.000" at bounding box center [656, 138] width 36 height 11
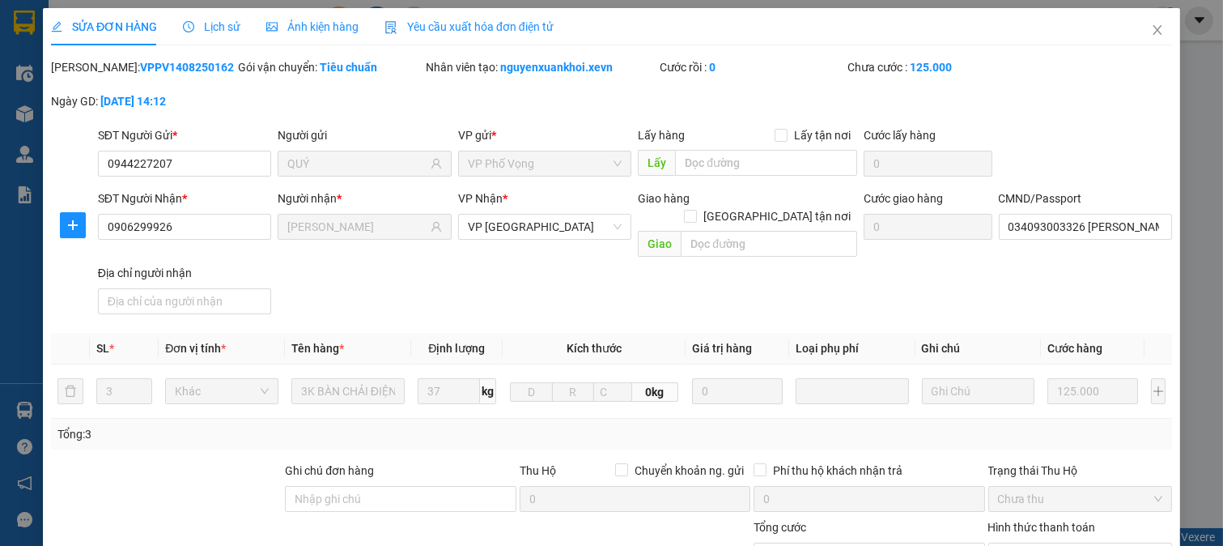
click at [1062, 211] on div "CMND/Passport" at bounding box center [1086, 201] width 174 height 24
click at [1053, 235] on input "034093003326 [PERSON_NAME]" at bounding box center [1086, 227] width 174 height 26
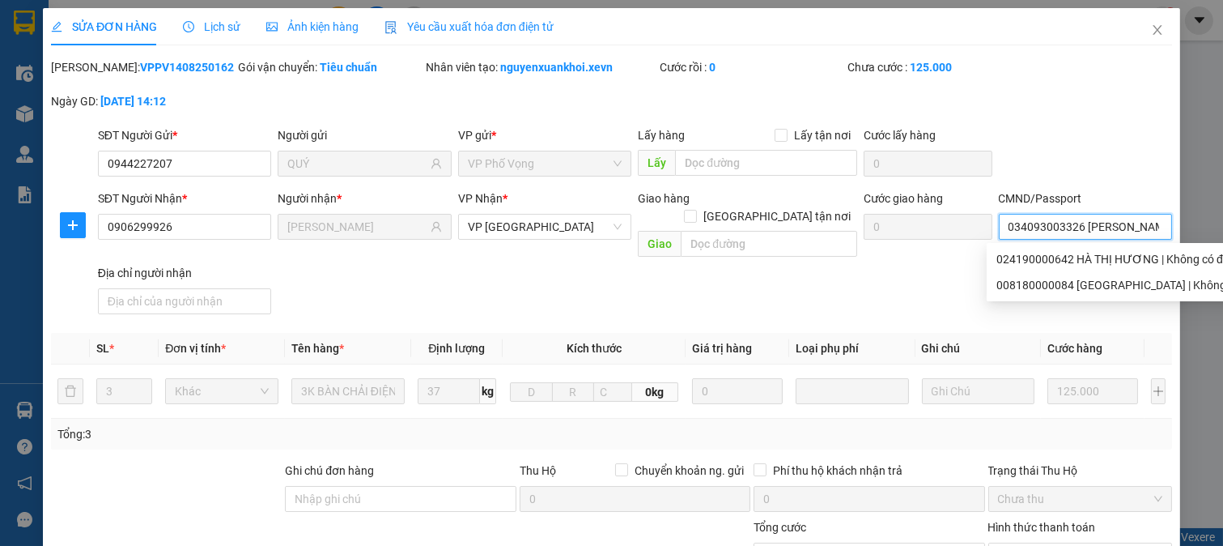
click at [1053, 235] on input "034093003326 [PERSON_NAME]" at bounding box center [1086, 227] width 174 height 26
click at [950, 257] on div "SĐT Người Nhận * 0906299926 Người nhận * [PERSON_NAME] VP Nhận * VP Ninh Bình G…" at bounding box center [635, 254] width 1081 height 131
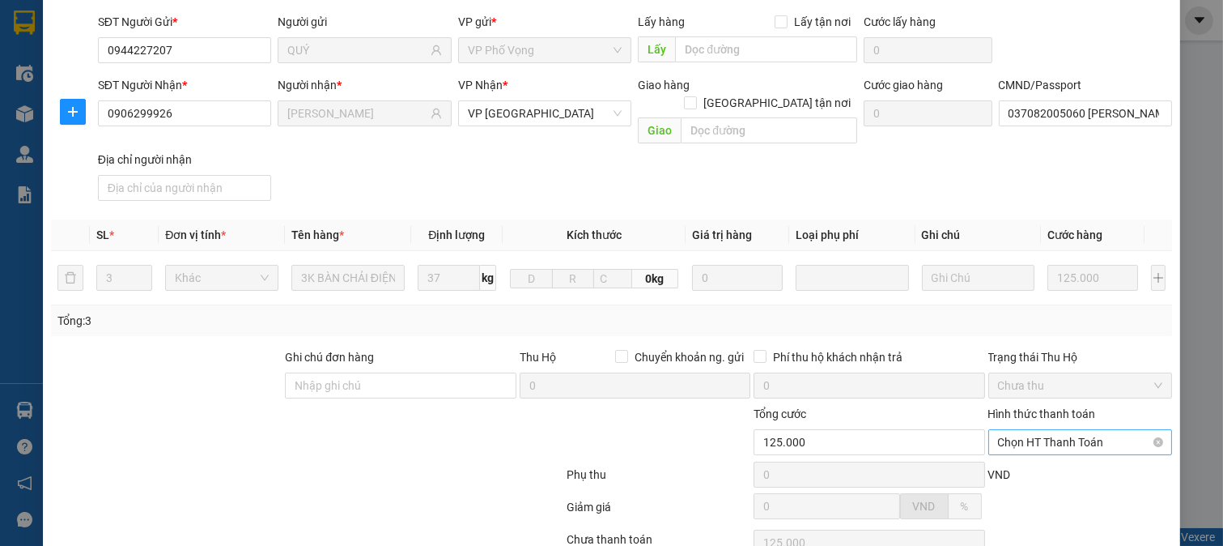
scroll to position [228, 0]
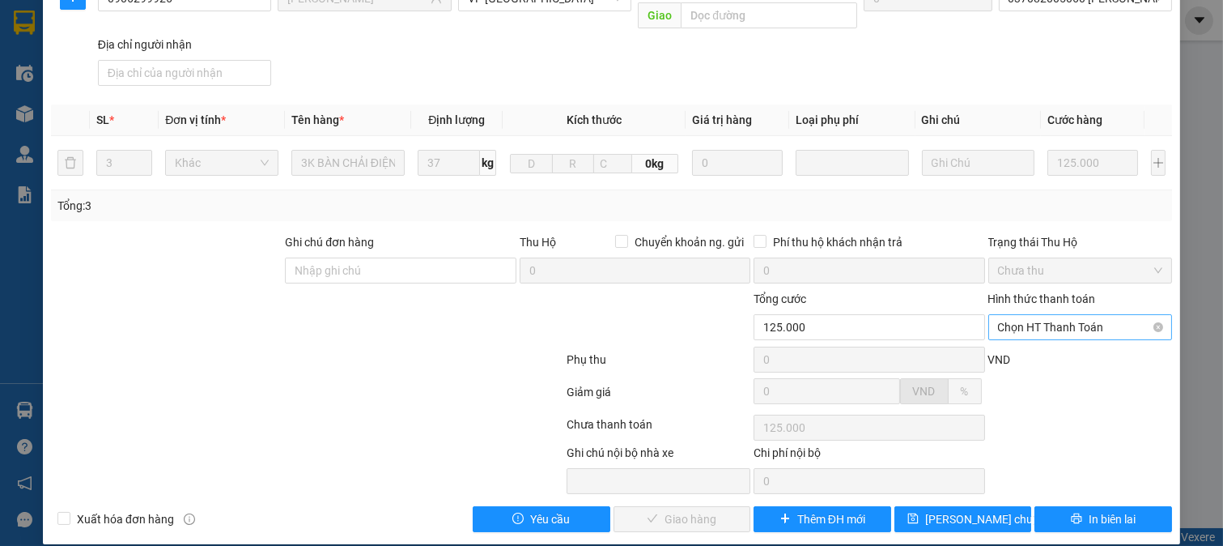
click at [1014, 315] on span "Chọn HT Thanh Toán" at bounding box center [1080, 327] width 165 height 24
click at [1031, 351] on div "Tại văn phòng" at bounding box center [1068, 342] width 182 height 26
click at [665, 510] on span "Giao hàng" at bounding box center [691, 519] width 52 height 18
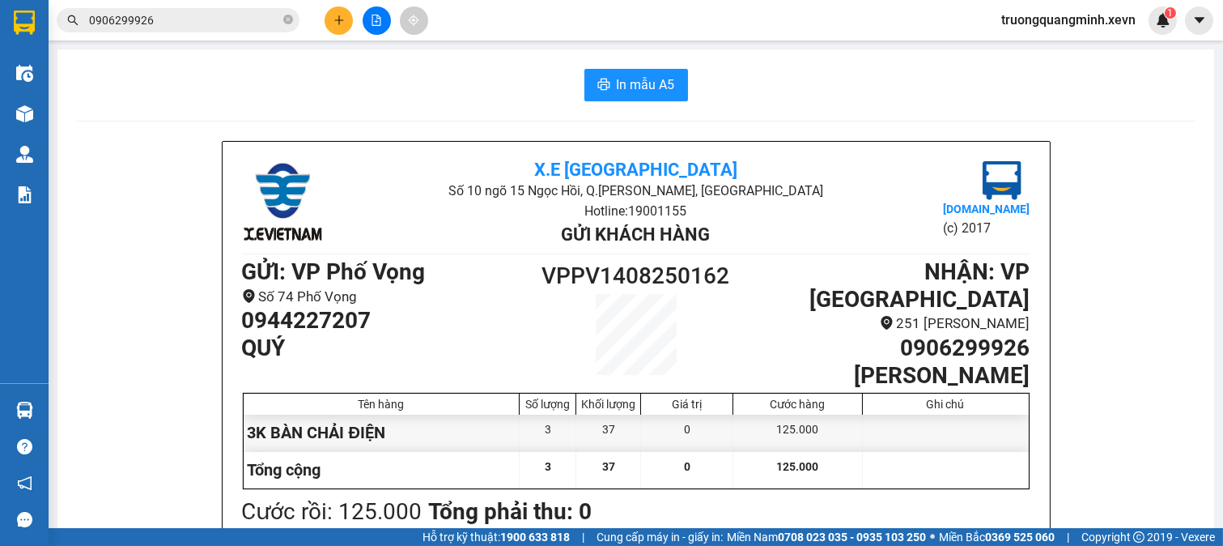
click at [181, 25] on input "0906299926" at bounding box center [184, 20] width 191 height 18
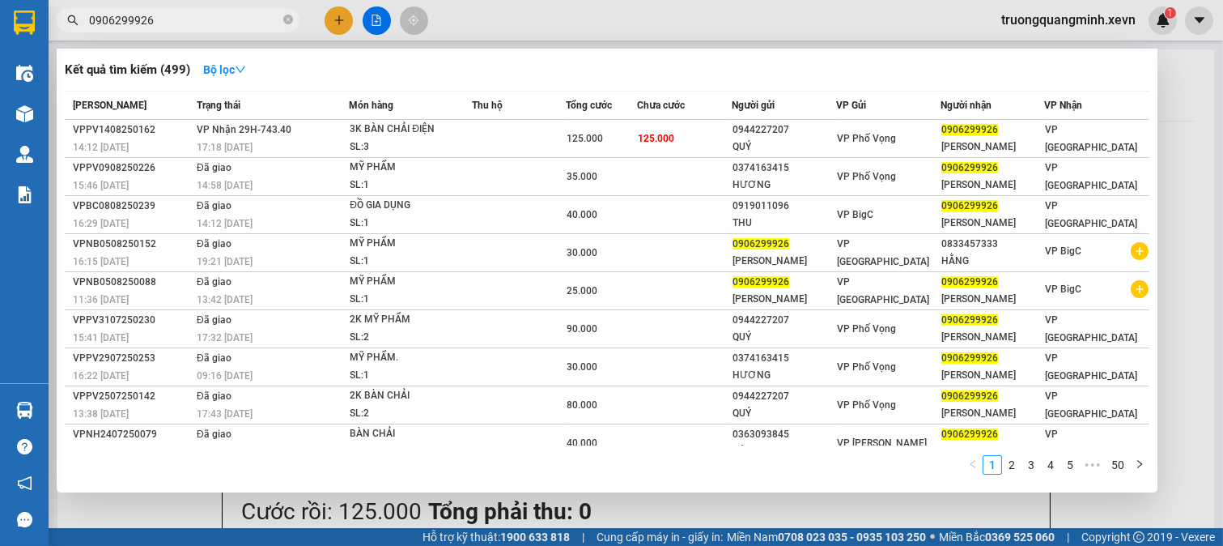
click at [181, 25] on input "0906299926" at bounding box center [184, 20] width 191 height 18
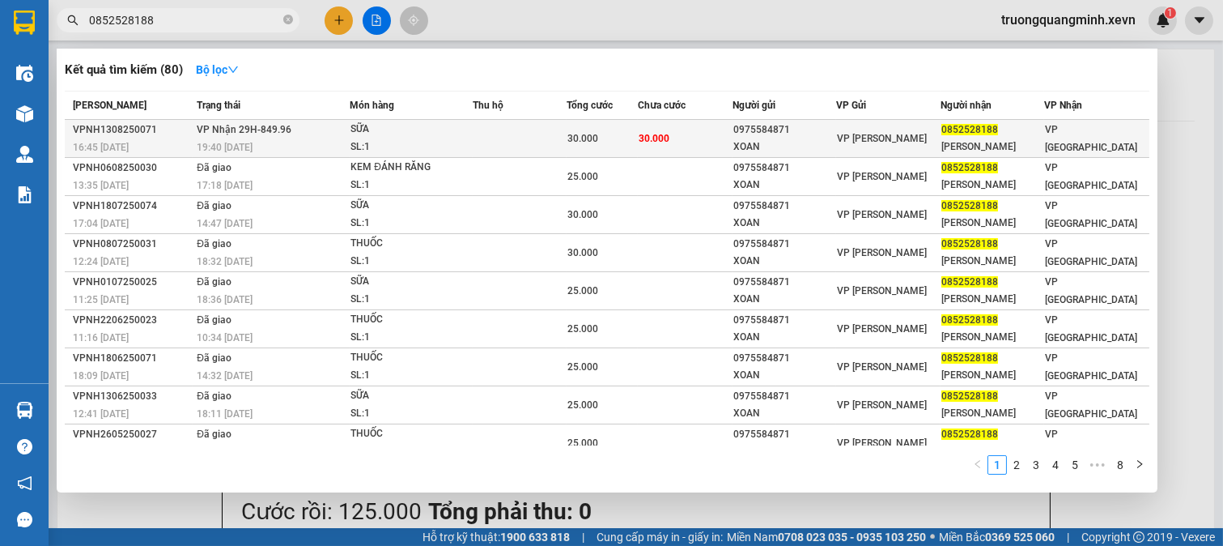
click at [689, 147] on td "30.000" at bounding box center [685, 139] width 95 height 38
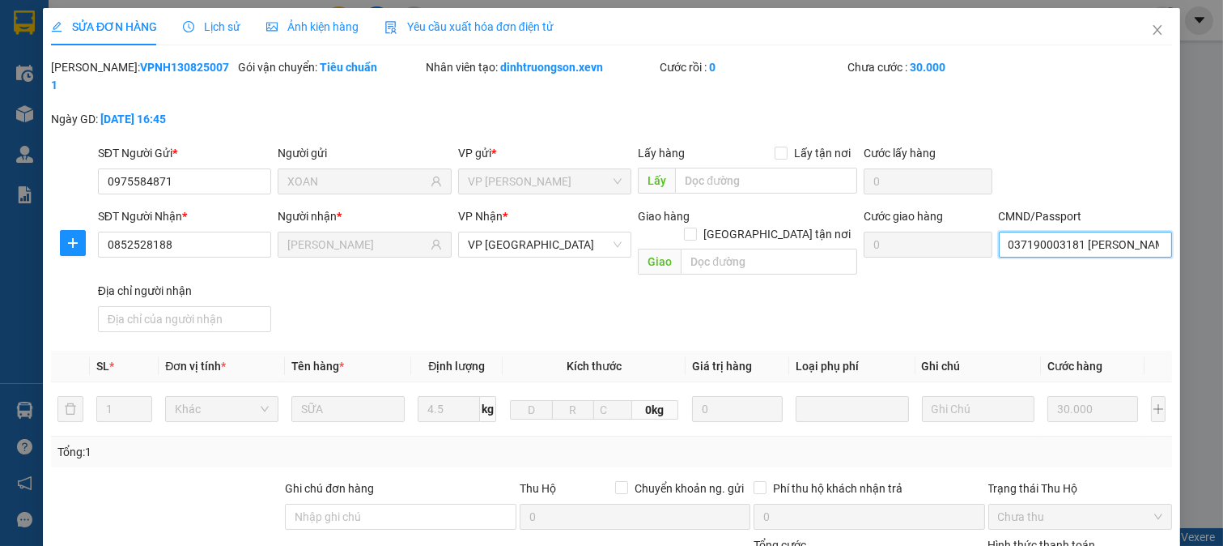
click at [1040, 232] on input "CMND/Passport" at bounding box center [1086, 245] width 174 height 26
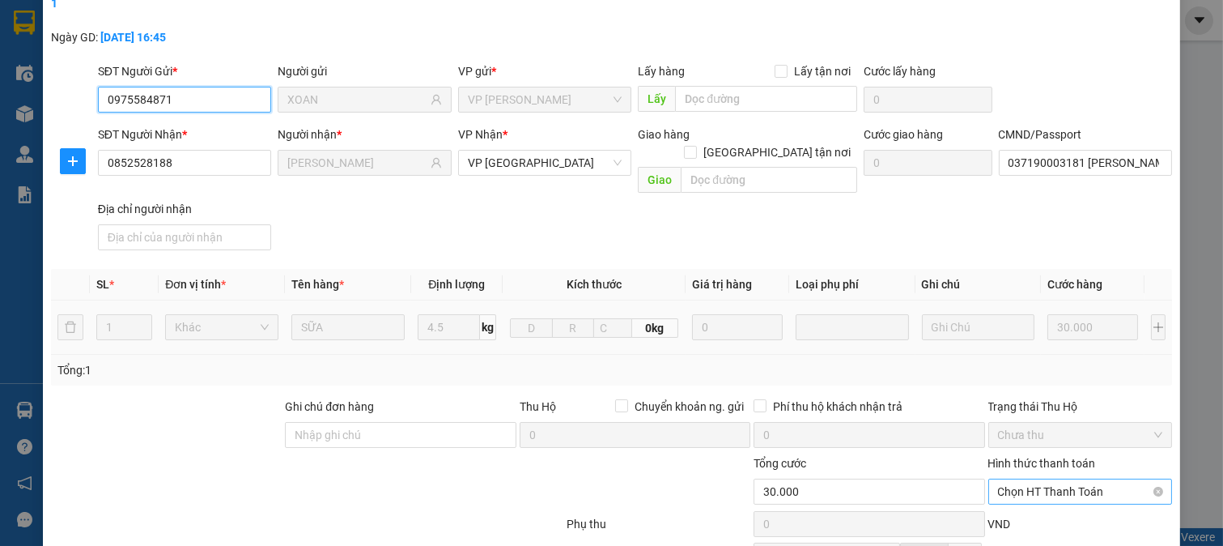
scroll to position [228, 0]
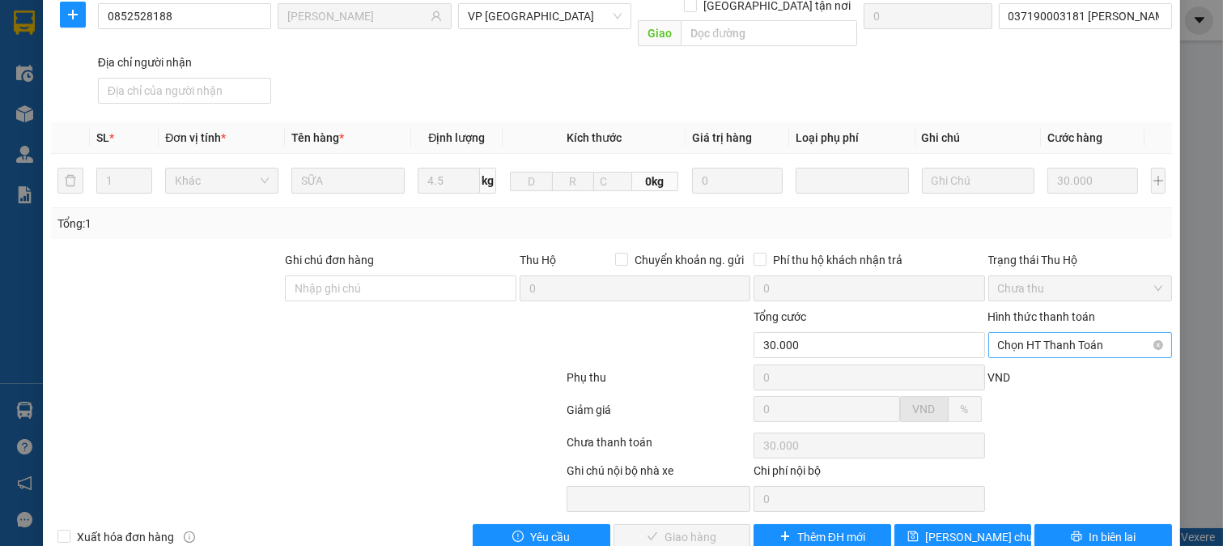
click at [1056, 333] on span "Chọn HT Thanh Toán" at bounding box center [1080, 345] width 165 height 24
drag, startPoint x: 1050, startPoint y: 333, endPoint x: 977, endPoint y: 378, distance: 85.8
click at [1048, 334] on div "Tại văn phòng" at bounding box center [1068, 342] width 163 height 18
click at [692, 528] on span "Giao hàng" at bounding box center [691, 537] width 52 height 18
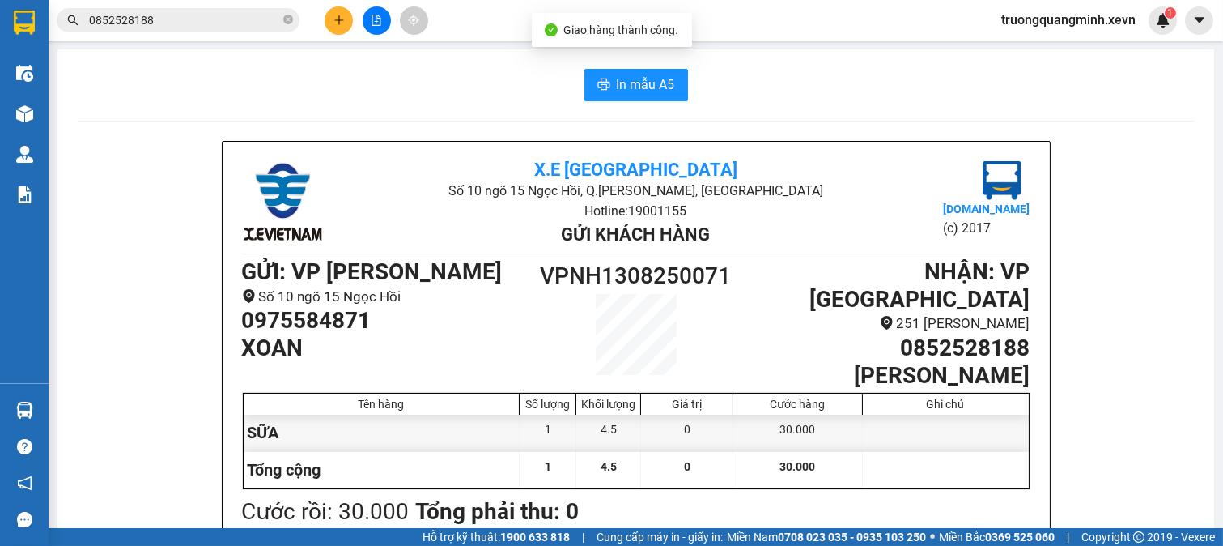
click at [195, 25] on input "0852528188" at bounding box center [184, 20] width 191 height 18
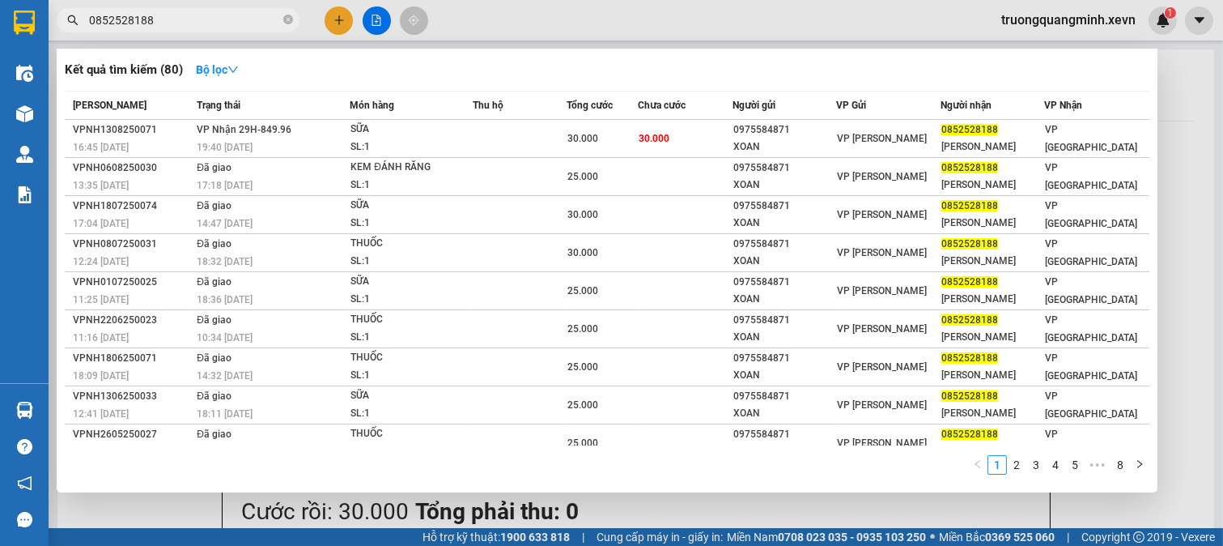
click at [228, 26] on input "0852528188" at bounding box center [184, 20] width 191 height 18
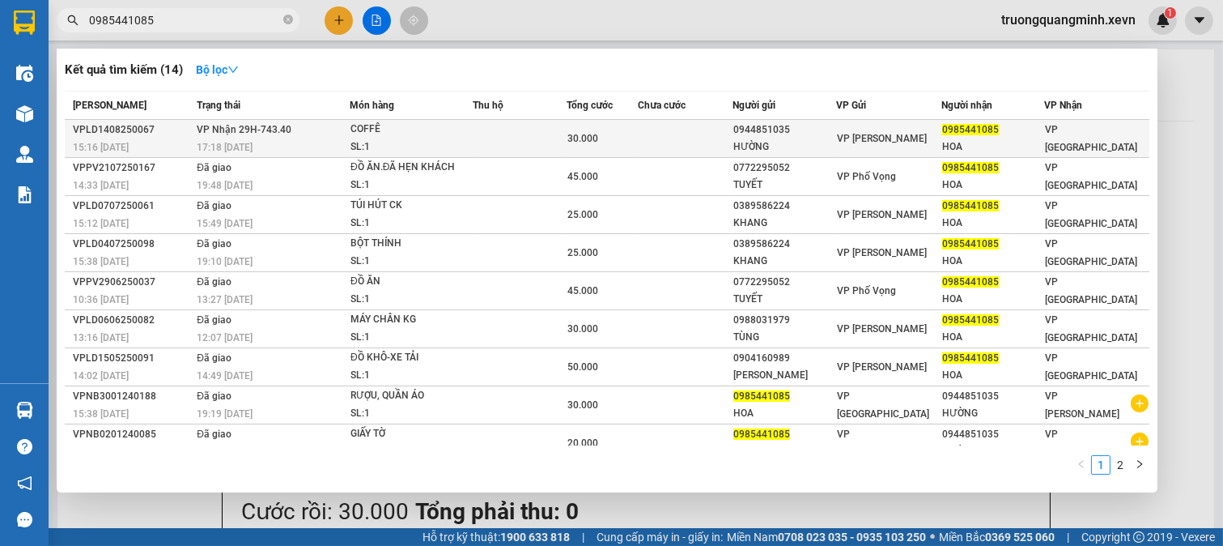
click at [682, 141] on td at bounding box center [685, 139] width 94 height 38
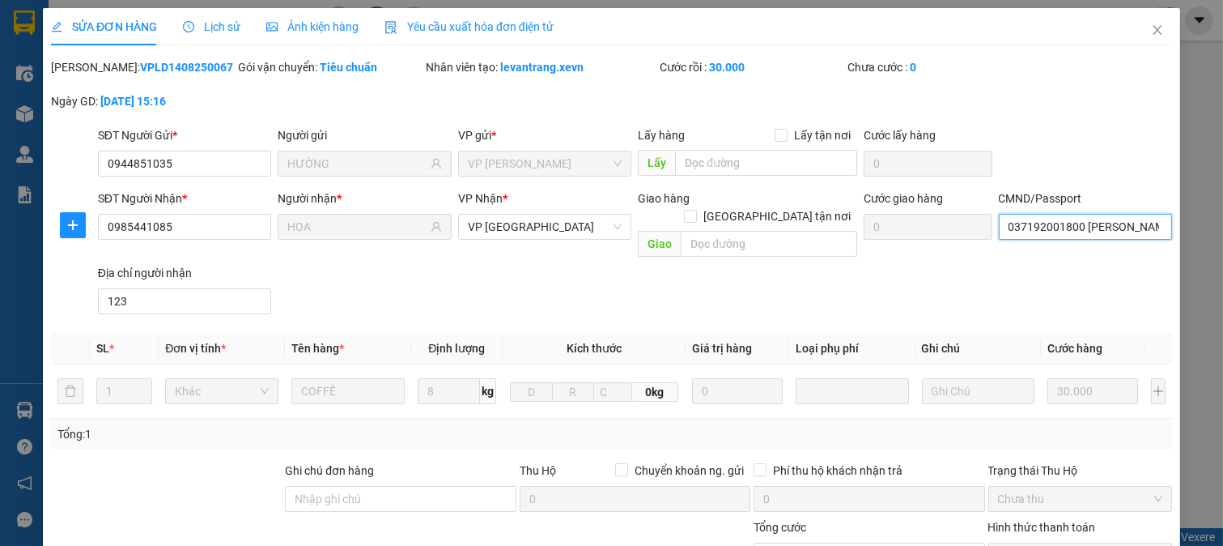
click at [1071, 224] on input "037192001800 [PERSON_NAME]" at bounding box center [1086, 227] width 174 height 26
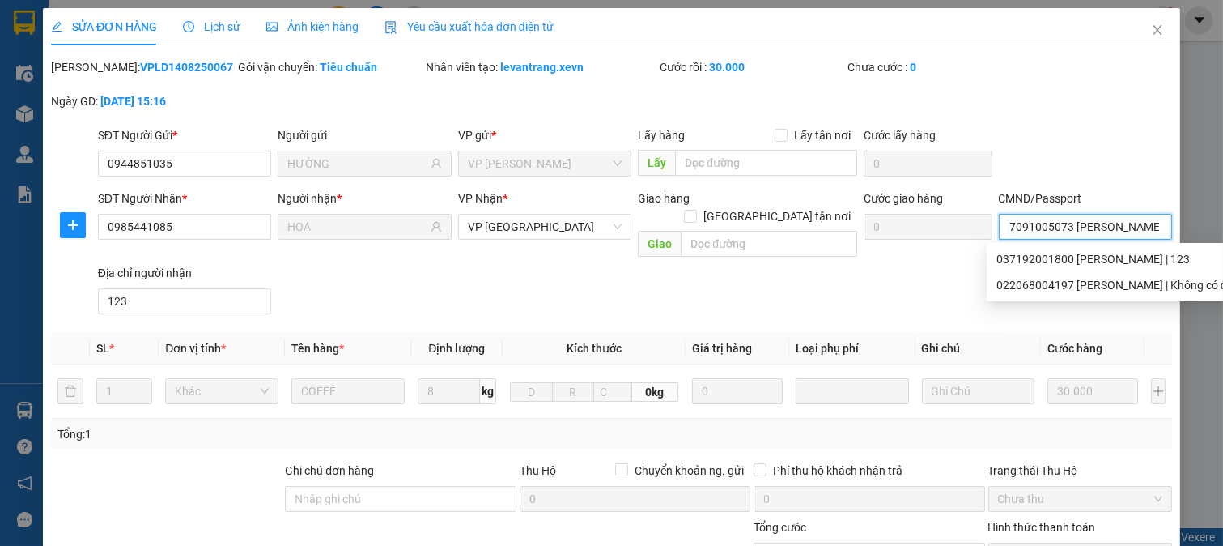
scroll to position [0, 18]
click at [886, 282] on div "SĐT Người Nhận * 0985441085 Người nhận * HOA VP Nhận * VP Ninh Bình Giao hàng […" at bounding box center [635, 254] width 1081 height 131
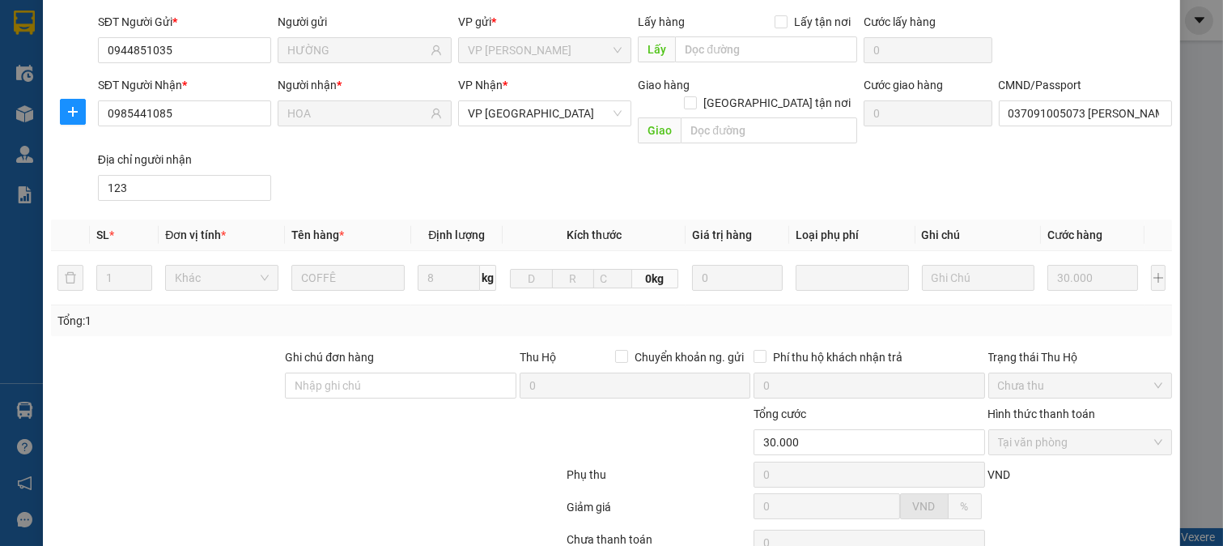
scroll to position [228, 0]
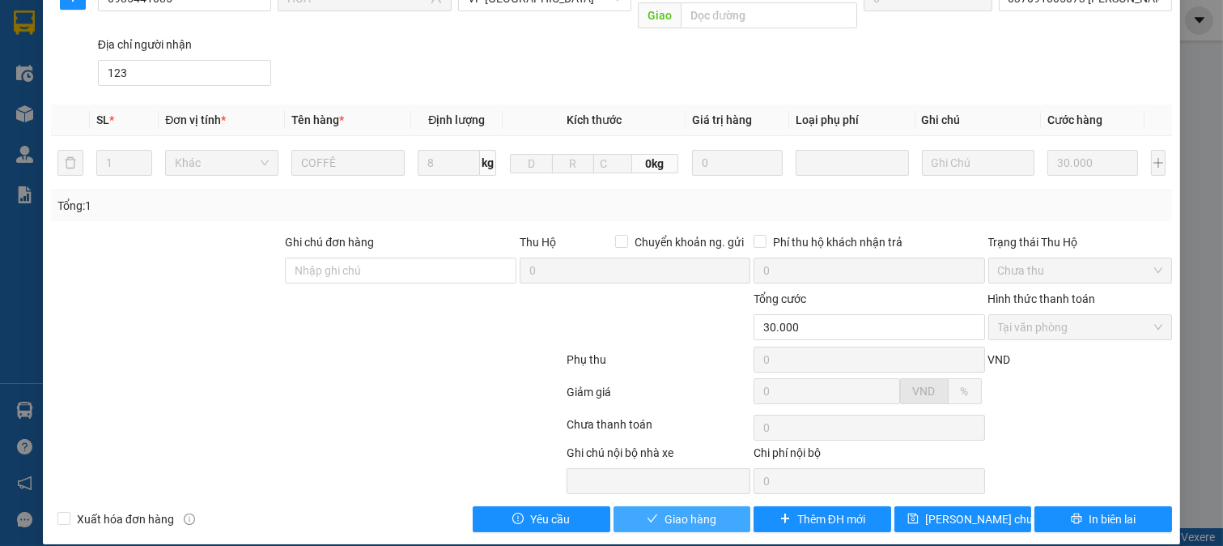
click at [665, 510] on span "Giao hàng" at bounding box center [691, 519] width 52 height 18
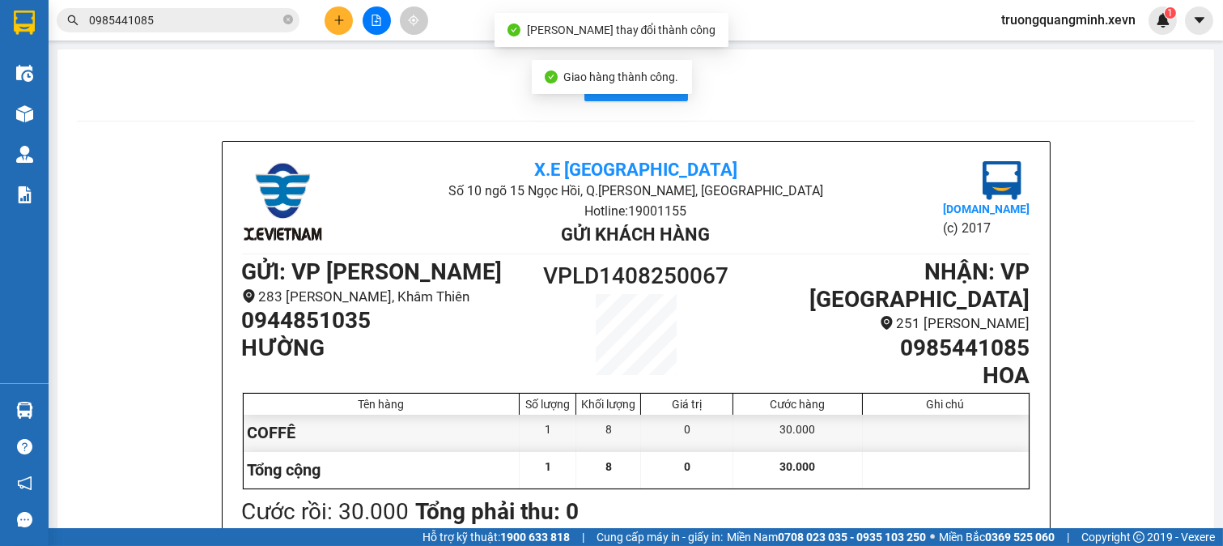
click at [189, 18] on input "0985441085" at bounding box center [184, 20] width 191 height 18
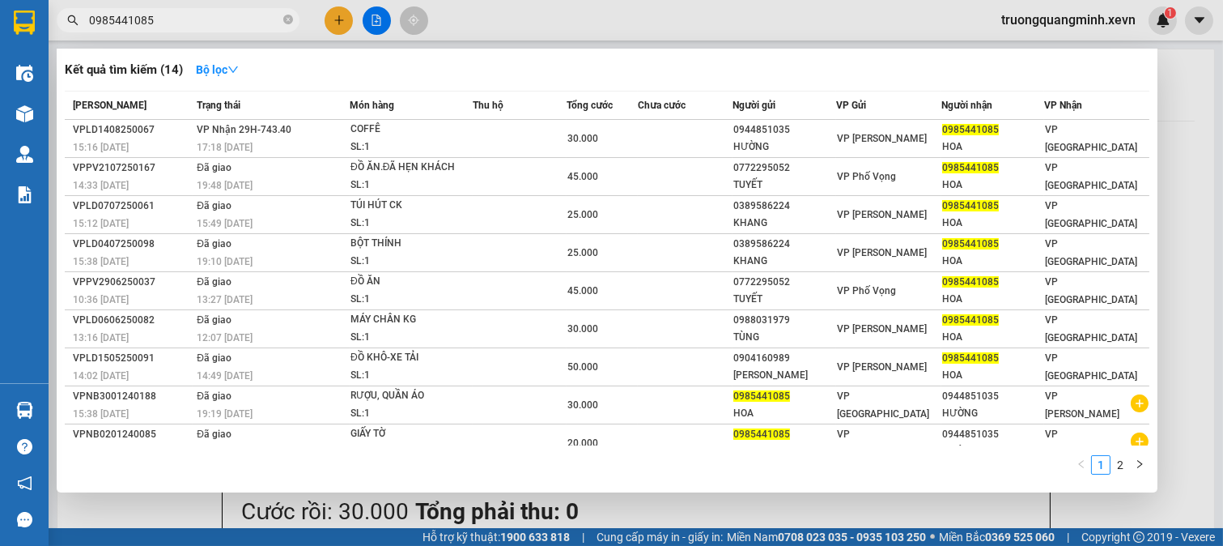
click at [344, 31] on div at bounding box center [611, 273] width 1223 height 546
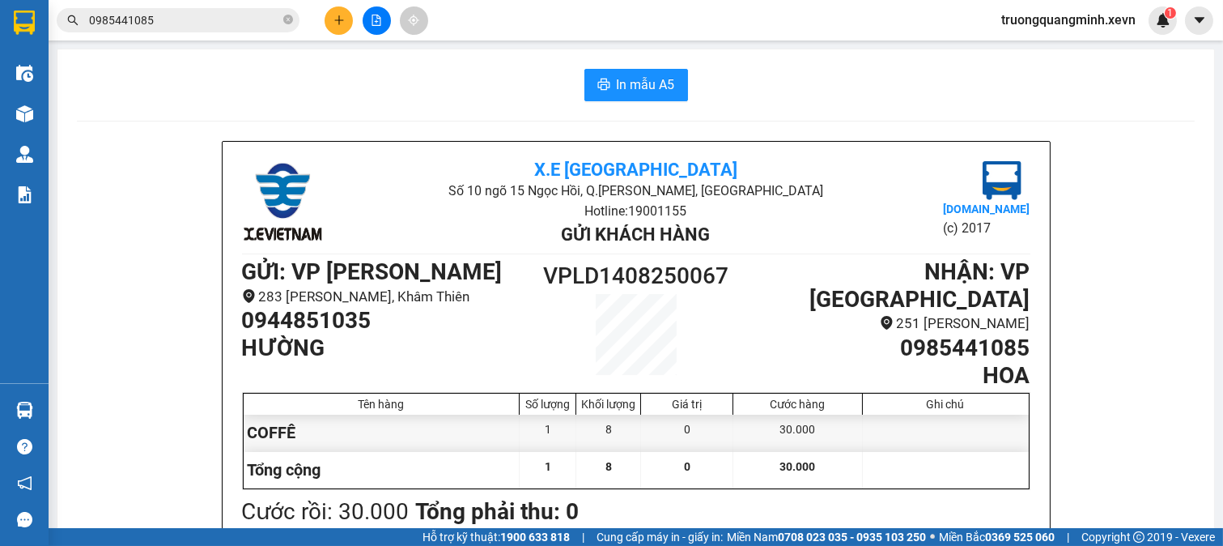
click at [344, 28] on button at bounding box center [339, 20] width 28 height 28
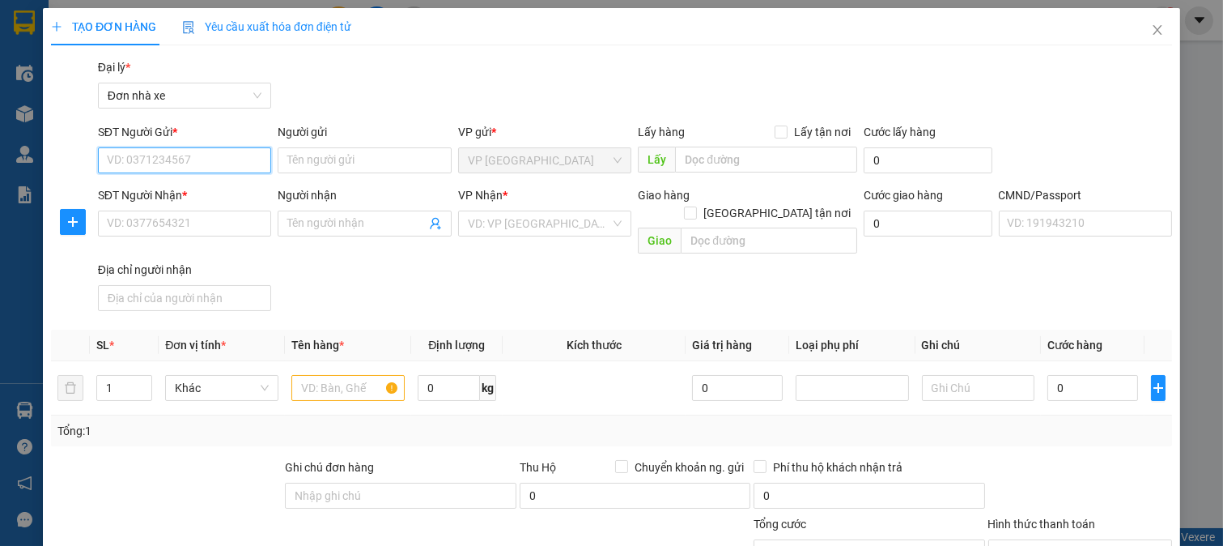
click at [213, 164] on input "SĐT Người Gửi *" at bounding box center [185, 160] width 174 height 26
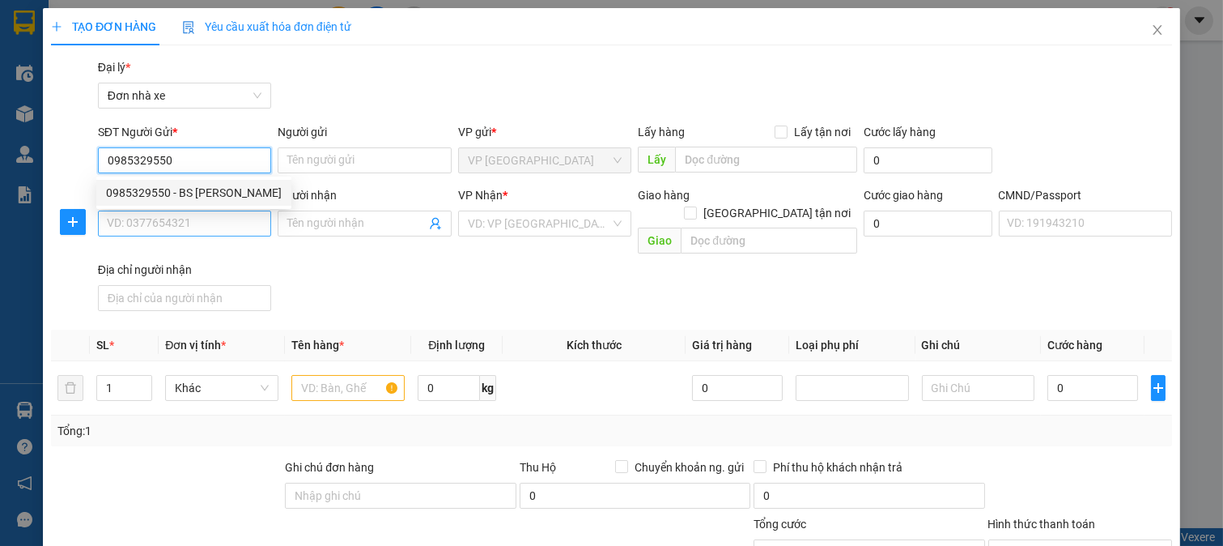
drag, startPoint x: 205, startPoint y: 193, endPoint x: 206, endPoint y: 222, distance: 29.2
click at [205, 196] on div "0985329550 - BS [PERSON_NAME]" at bounding box center [194, 193] width 176 height 18
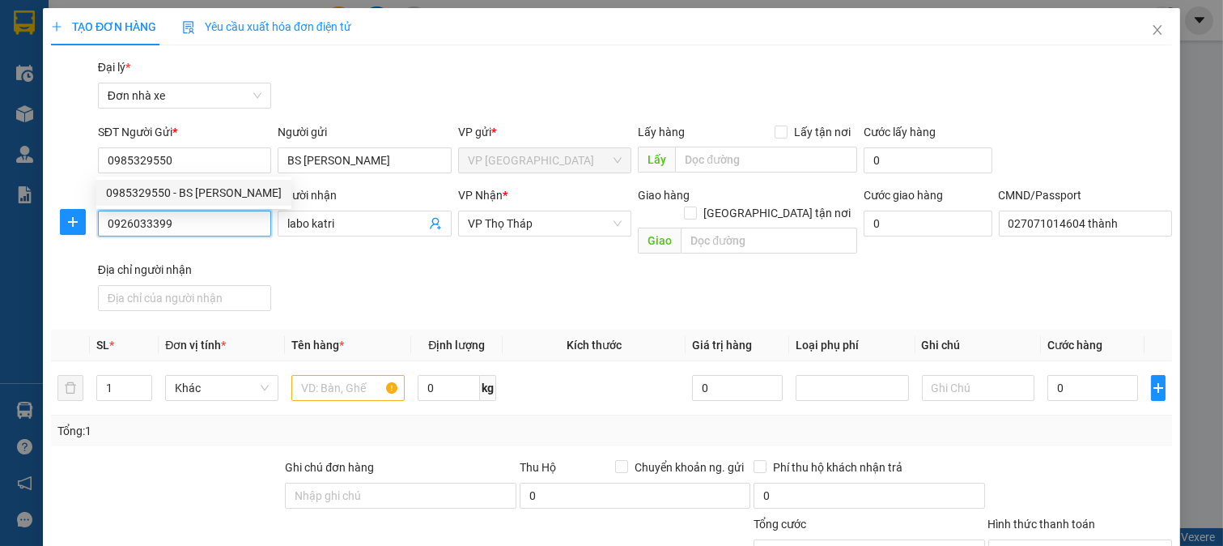
click at [206, 222] on input "0926033399" at bounding box center [185, 223] width 174 height 26
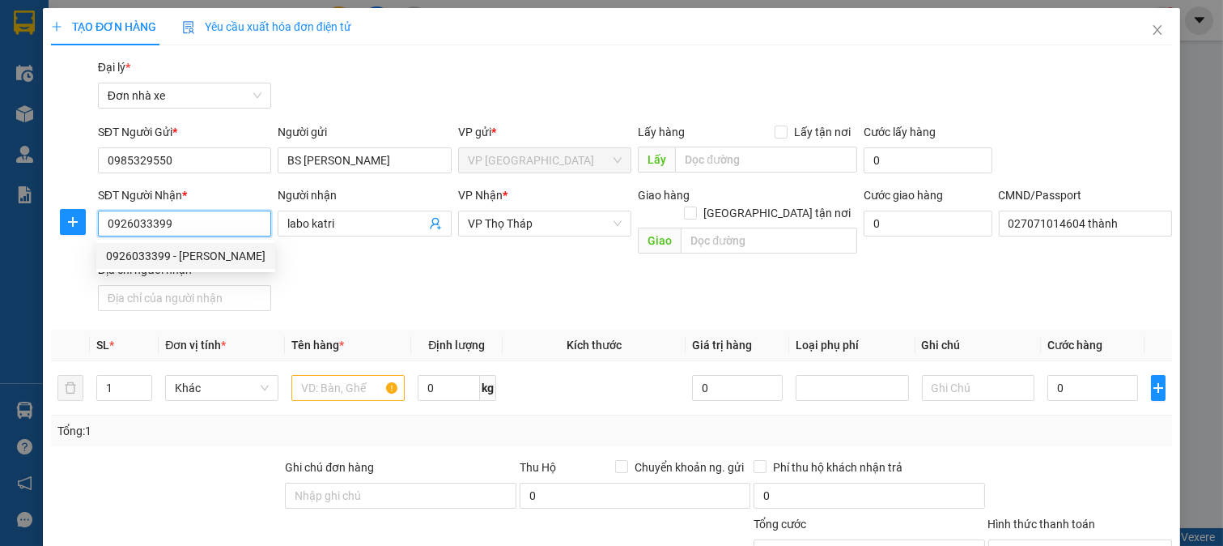
click at [194, 253] on div "0926033399 - [PERSON_NAME]" at bounding box center [185, 256] width 159 height 18
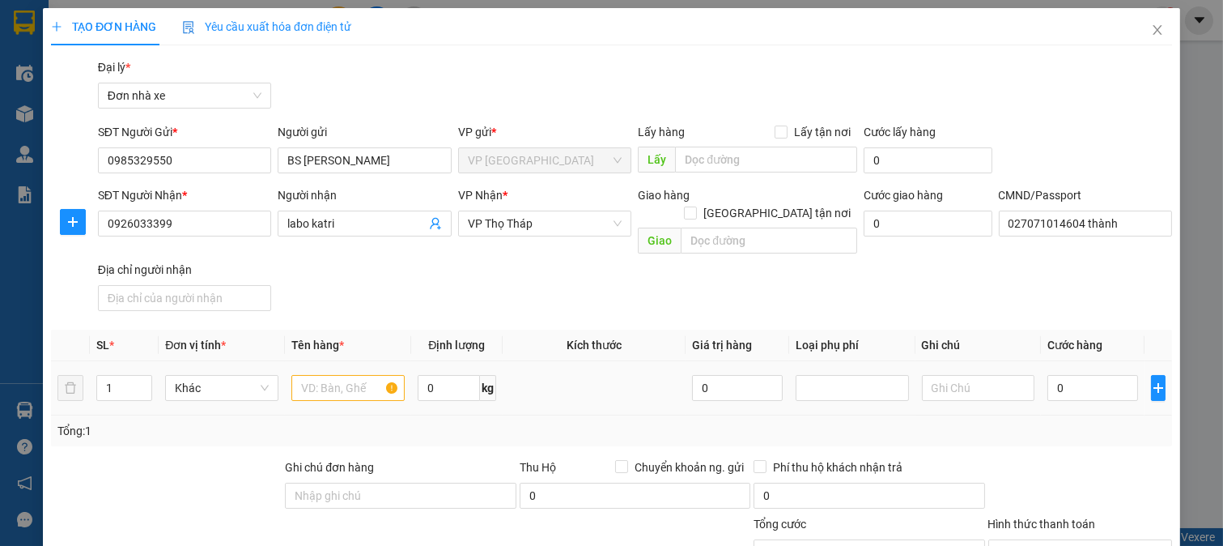
click at [346, 372] on div at bounding box center [347, 388] width 113 height 32
click at [337, 375] on input "text" at bounding box center [347, 388] width 113 height 26
click at [1082, 377] on input "0" at bounding box center [1093, 388] width 90 height 26
click at [1052, 458] on div at bounding box center [1081, 486] width 188 height 57
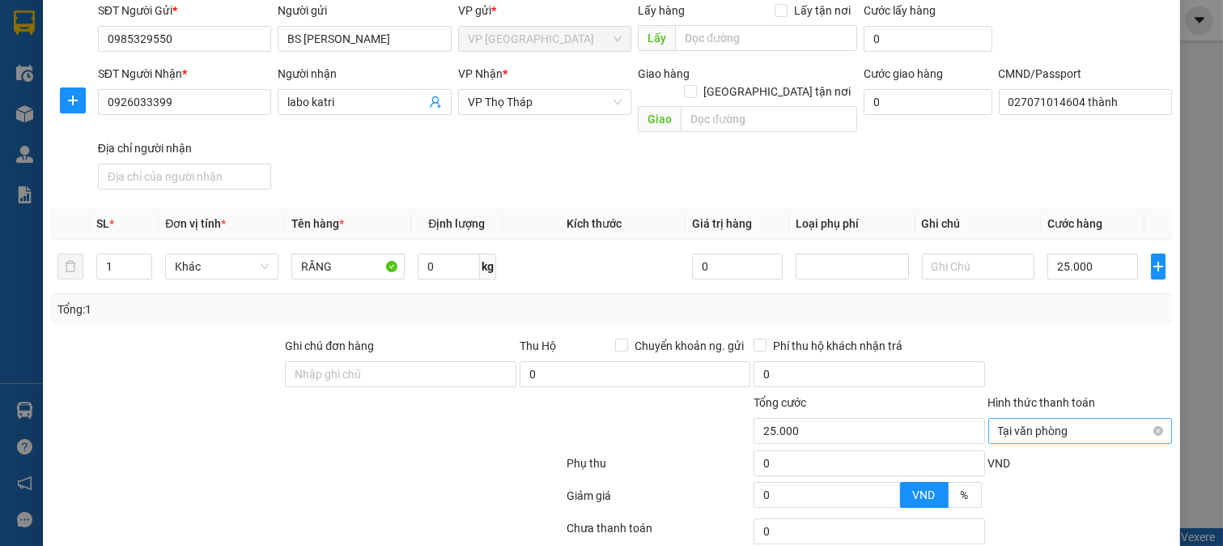
scroll to position [224, 0]
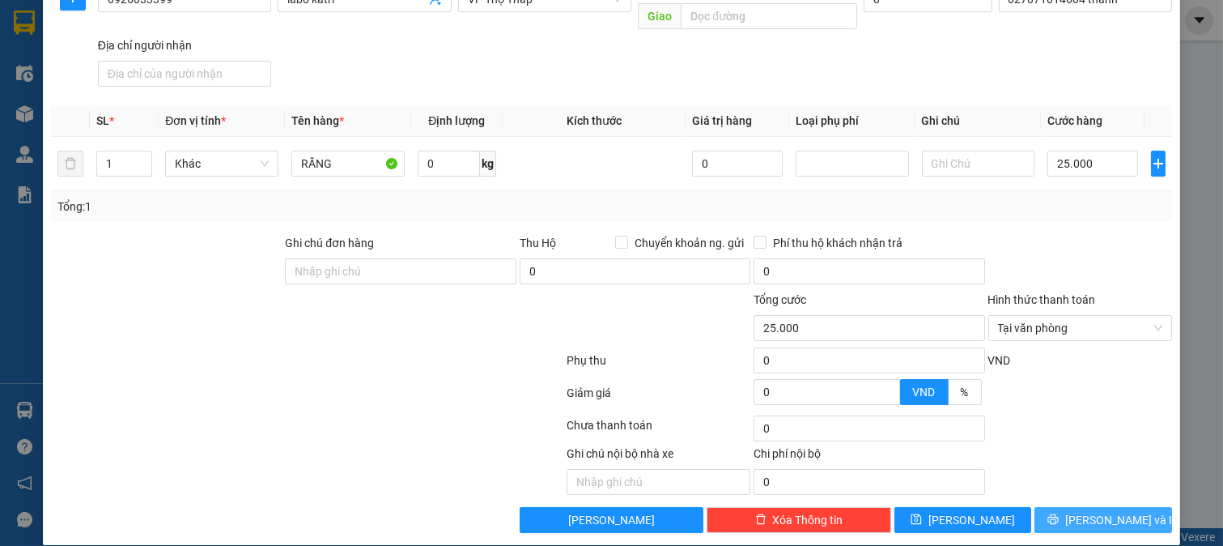
click at [1059, 513] on icon "printer" at bounding box center [1053, 518] width 11 height 11
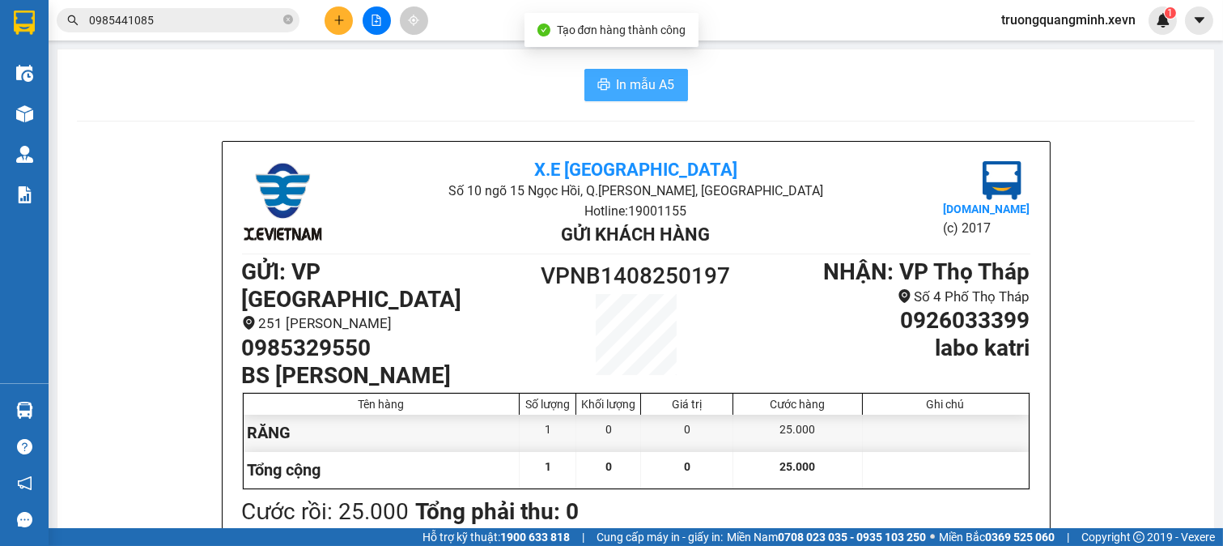
click at [648, 84] on span "In mẫu A5" at bounding box center [646, 84] width 58 height 20
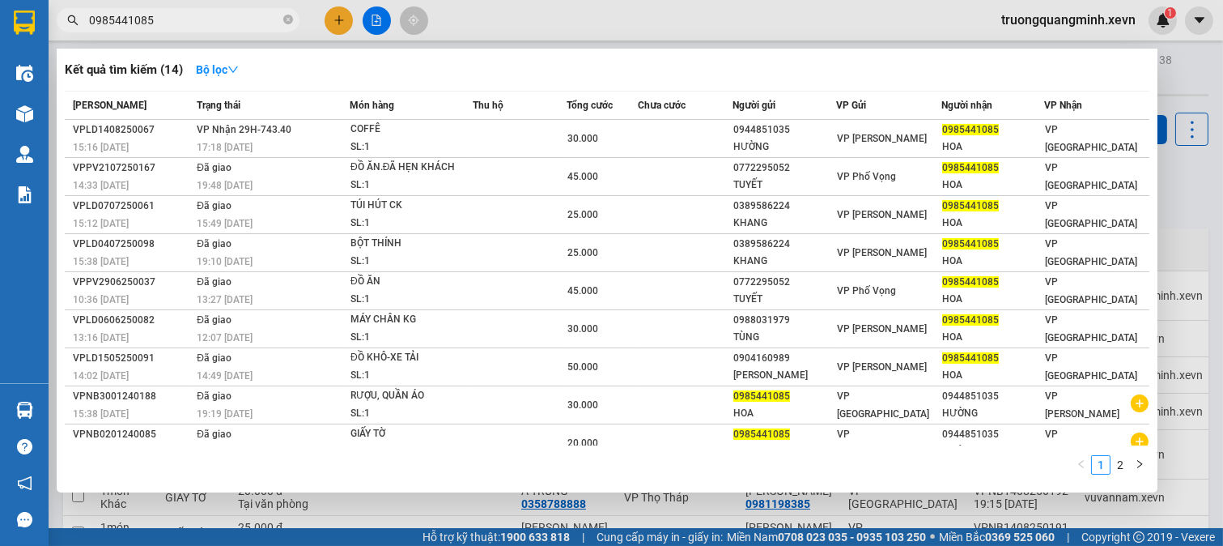
click at [239, 14] on input "0985441085" at bounding box center [184, 20] width 191 height 18
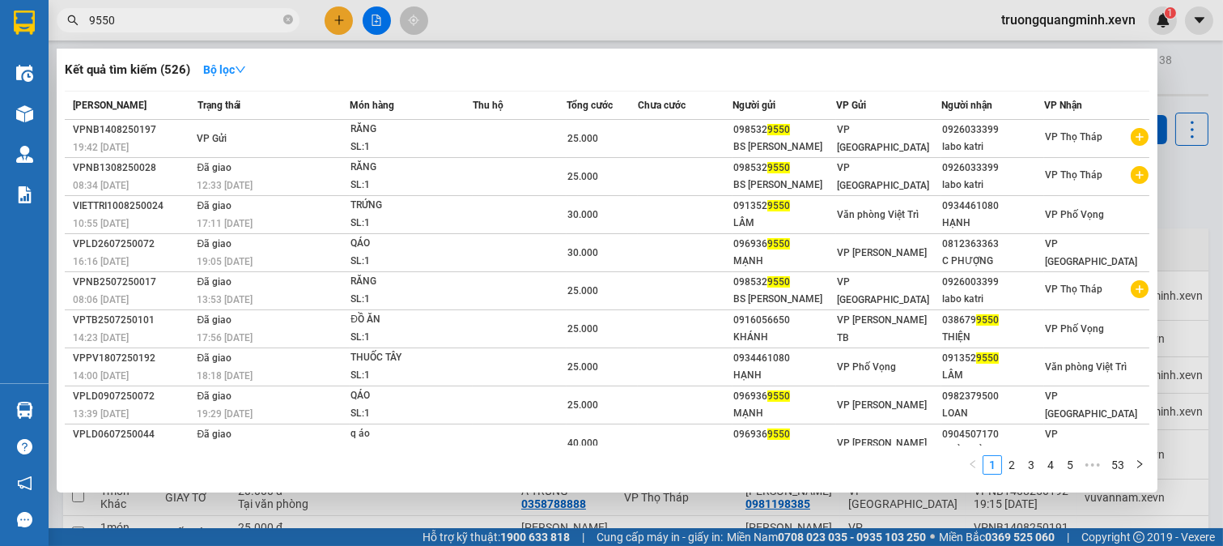
click at [239, 14] on input "9550" at bounding box center [184, 20] width 191 height 18
click at [236, 11] on input "9550" at bounding box center [184, 20] width 191 height 18
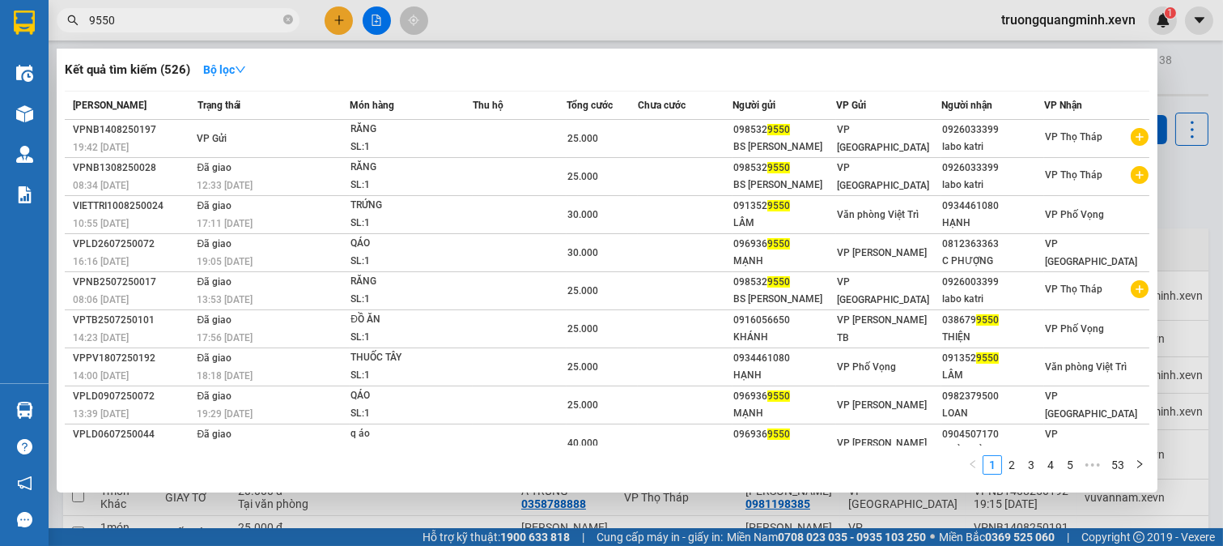
click at [236, 11] on input "9550" at bounding box center [184, 20] width 191 height 18
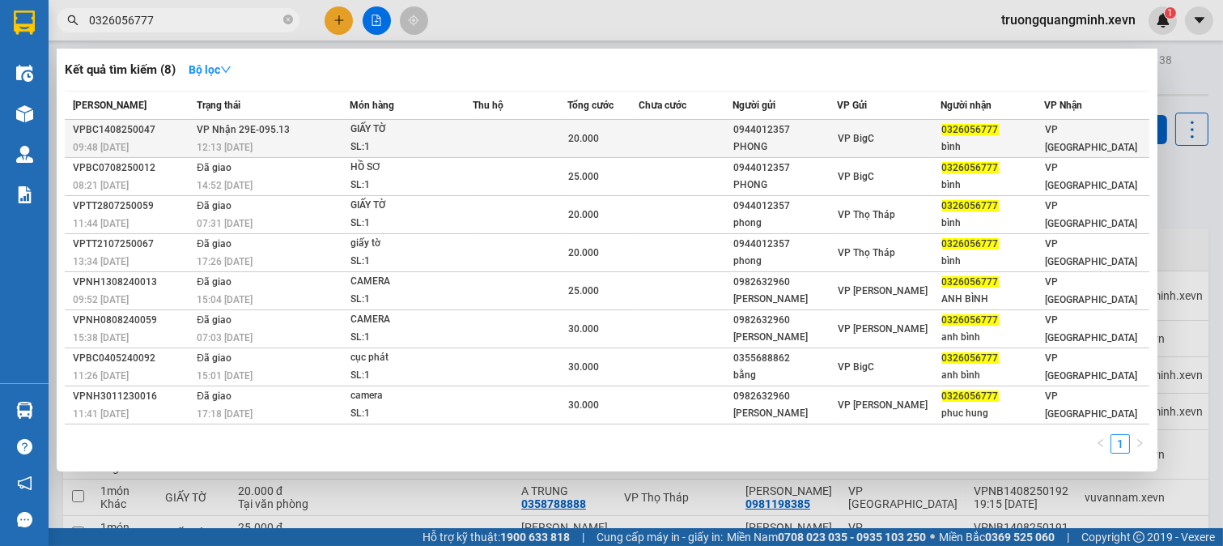
click at [659, 134] on td at bounding box center [686, 139] width 95 height 38
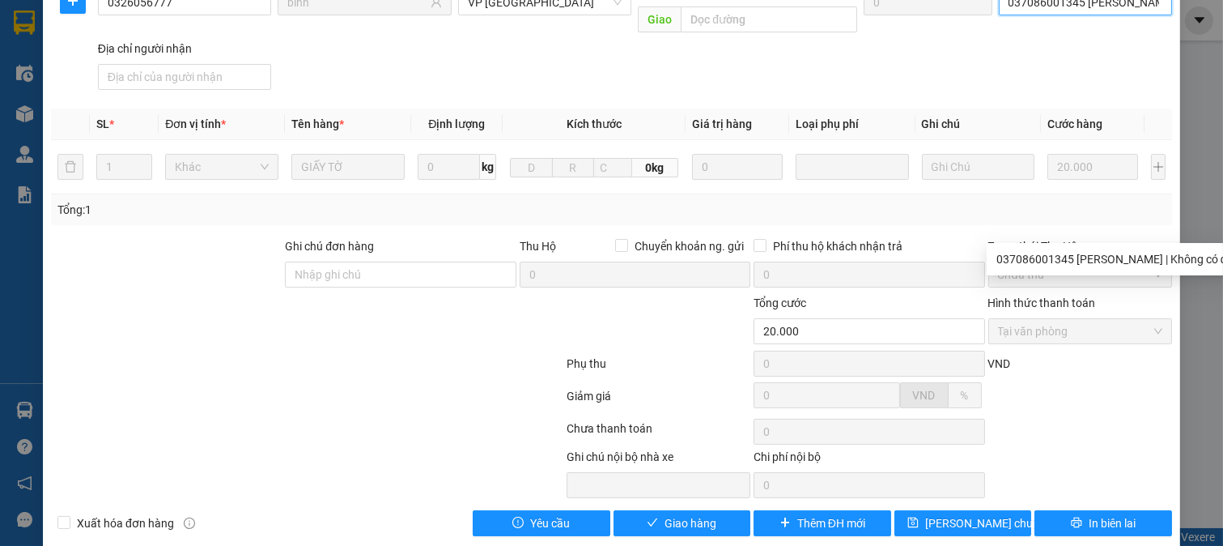
scroll to position [228, 0]
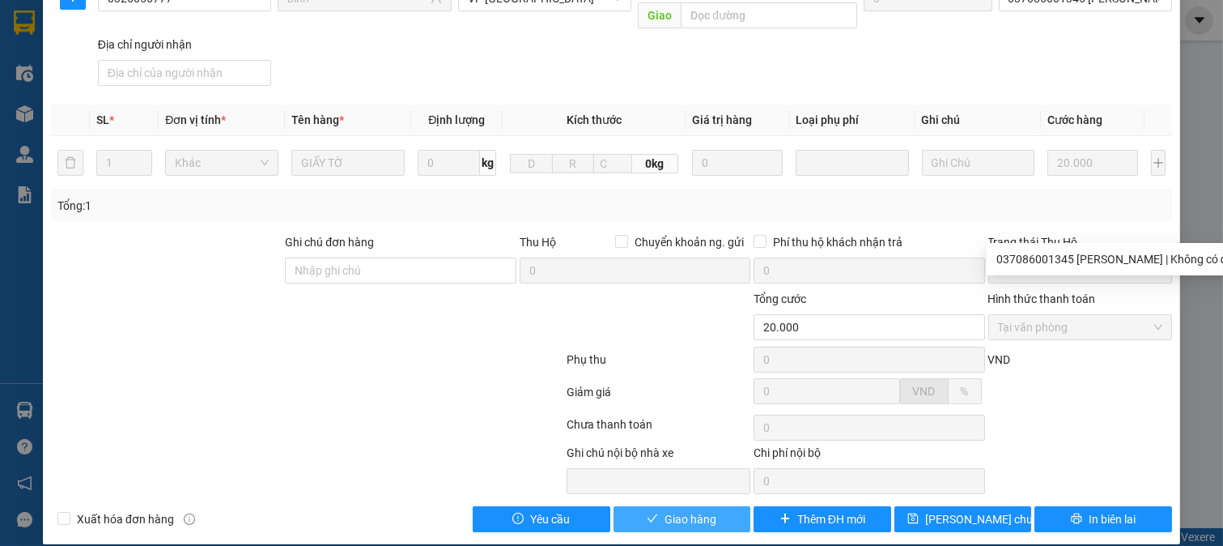
click at [699, 510] on span "Giao hàng" at bounding box center [691, 519] width 52 height 18
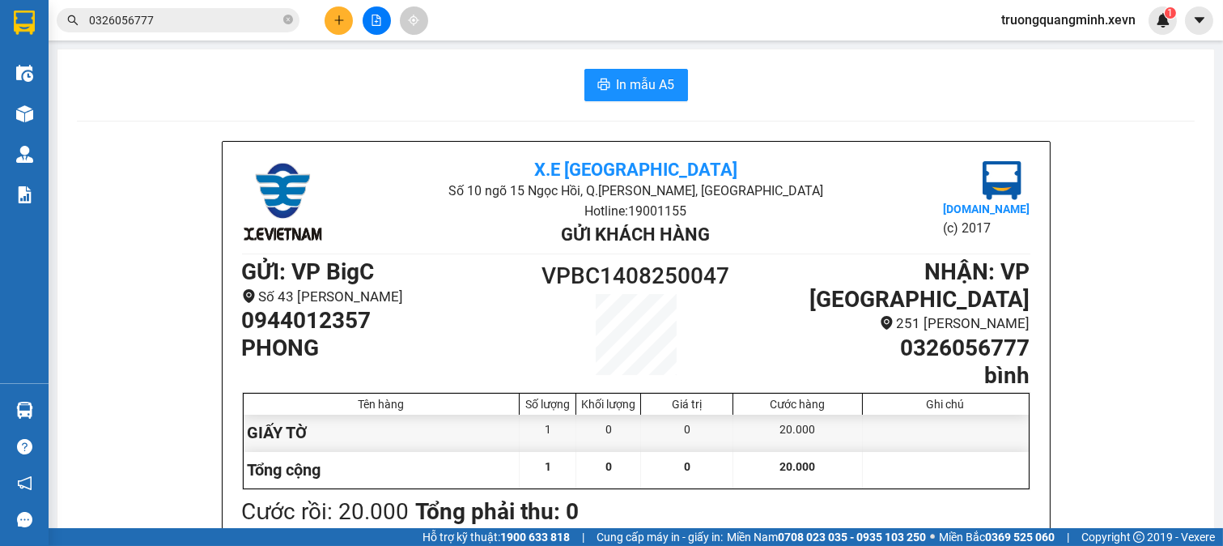
click at [164, 21] on input "0326056777" at bounding box center [184, 20] width 191 height 18
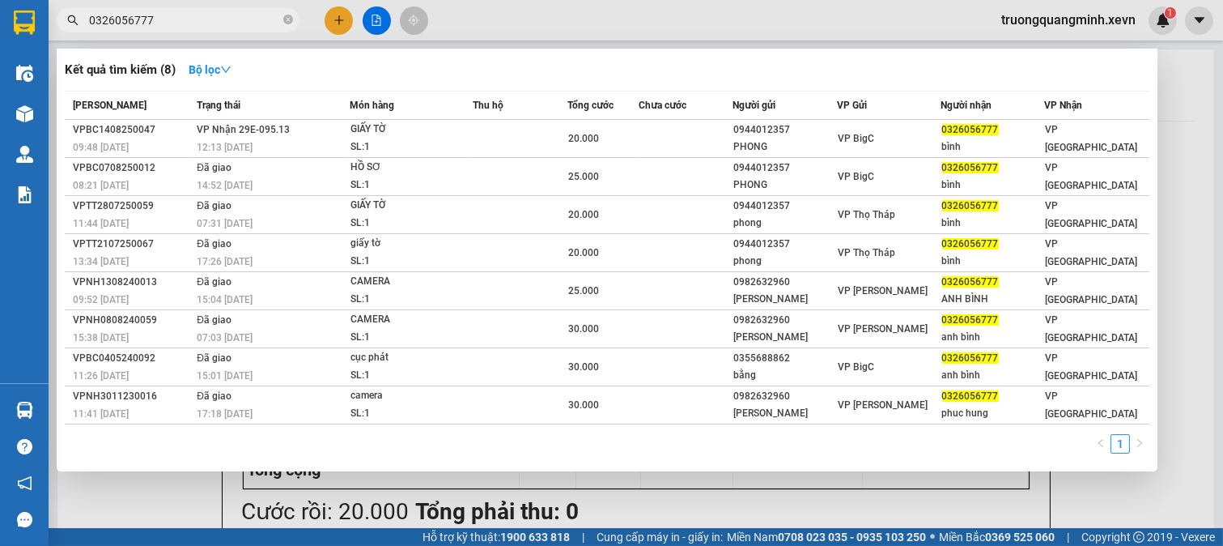
click at [164, 21] on input "0326056777" at bounding box center [184, 20] width 191 height 18
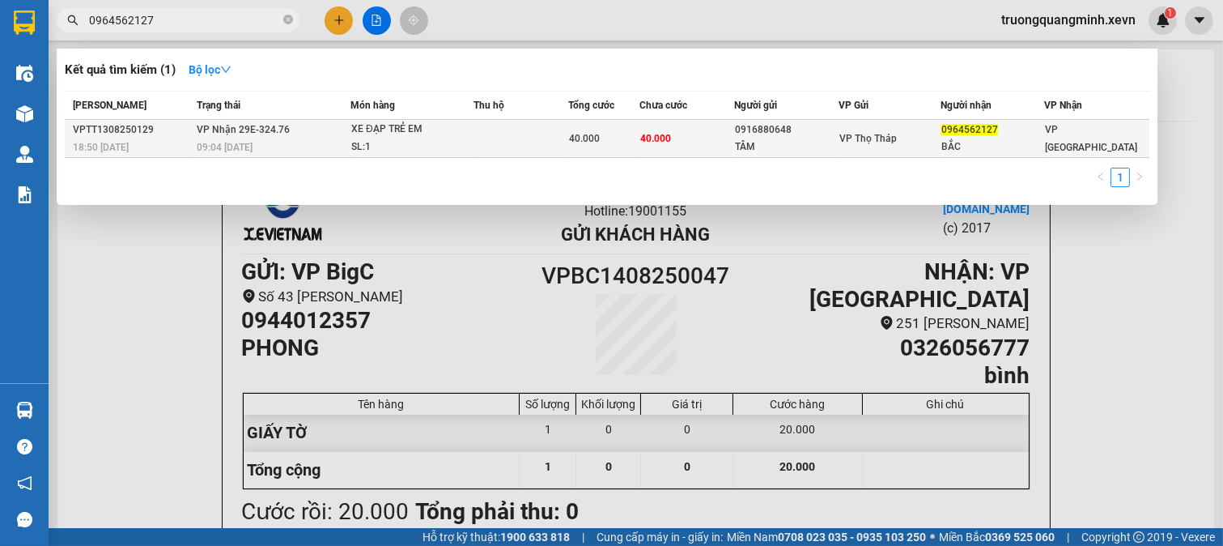
click at [593, 128] on td "40.000" at bounding box center [603, 139] width 71 height 38
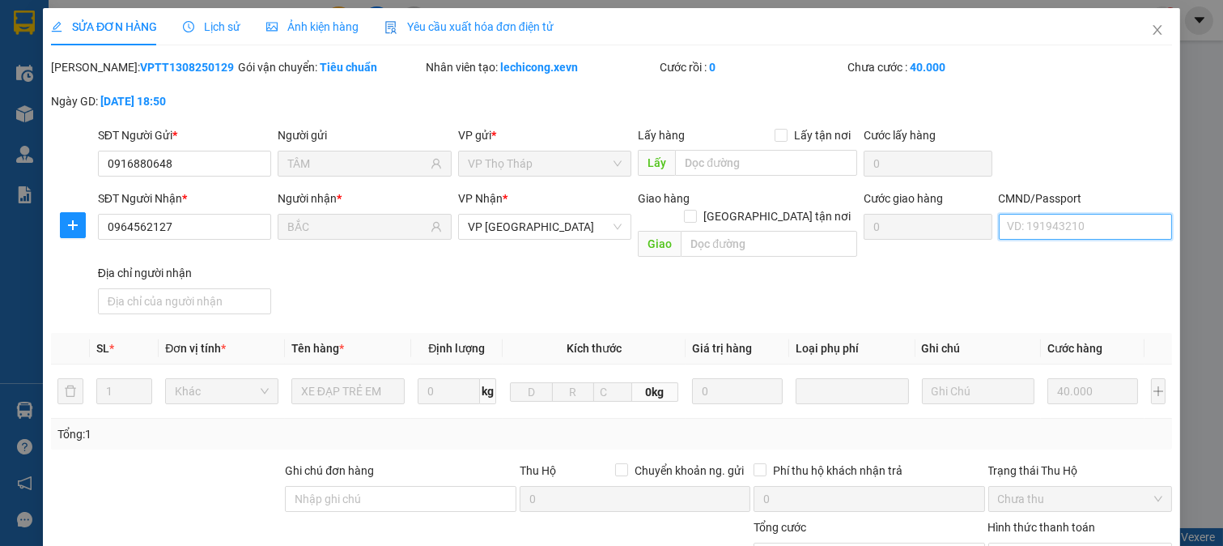
click at [1054, 217] on input "CMND/Passport" at bounding box center [1086, 227] width 174 height 26
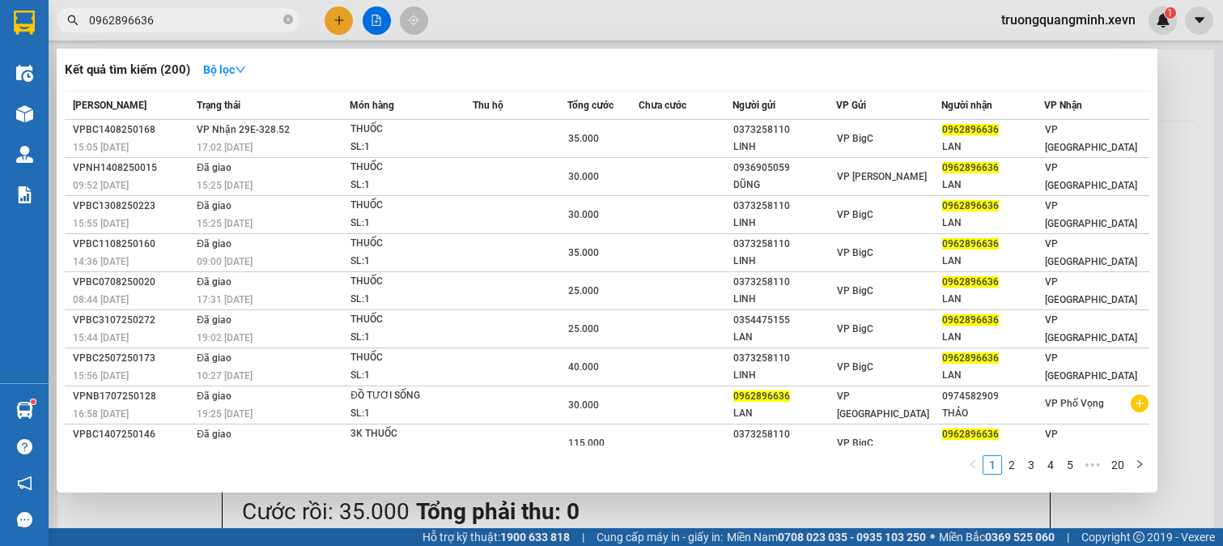
click at [214, 19] on input "0962896636" at bounding box center [184, 20] width 191 height 18
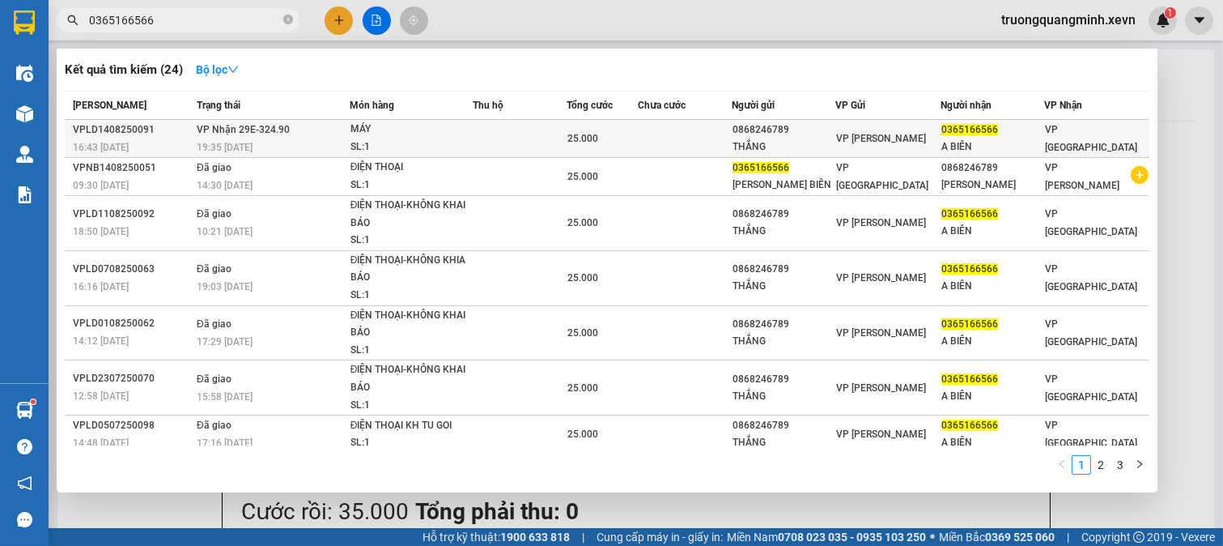
type input "0365166566"
click at [673, 136] on td at bounding box center [685, 139] width 94 height 38
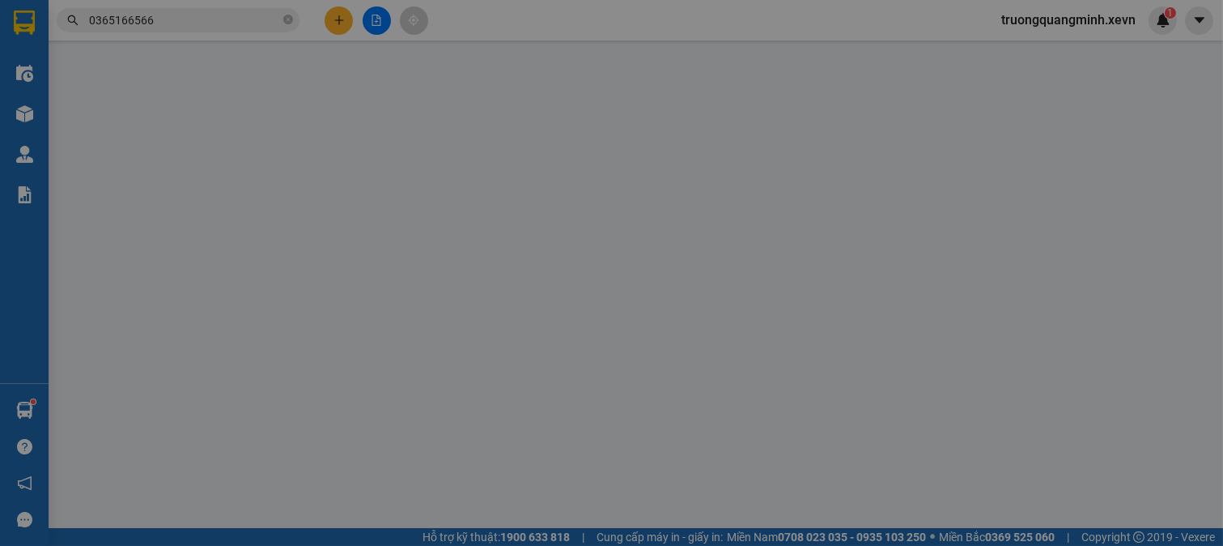
type input "0868246789"
type input "THẮNG"
type input "0365166566"
type input "A BIÊN"
type input "037088002992 BÙI NGỌC BIÊN"
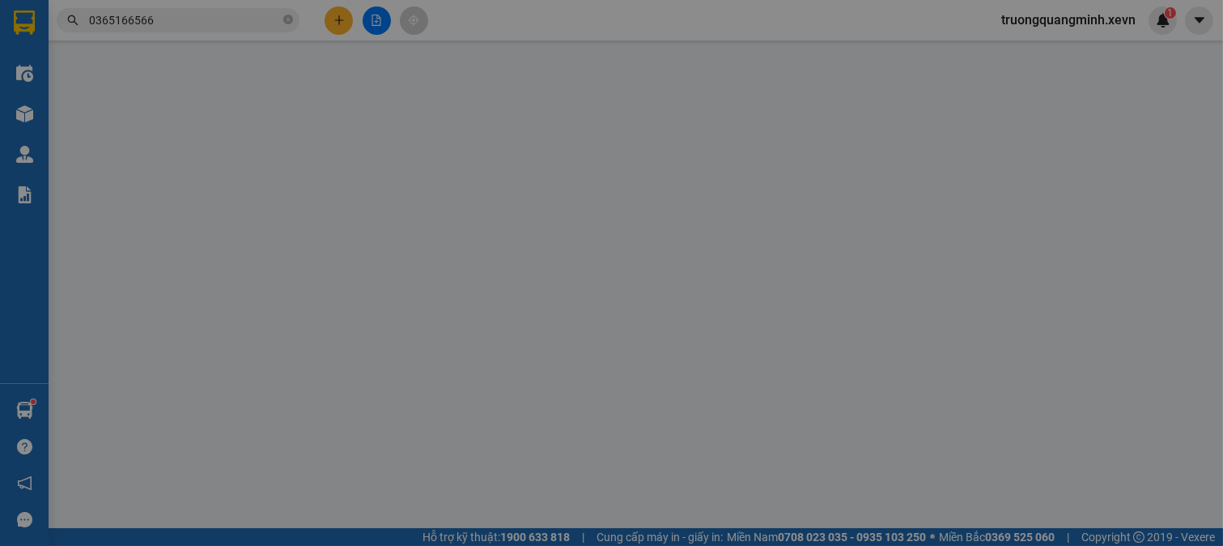
type input "25.000"
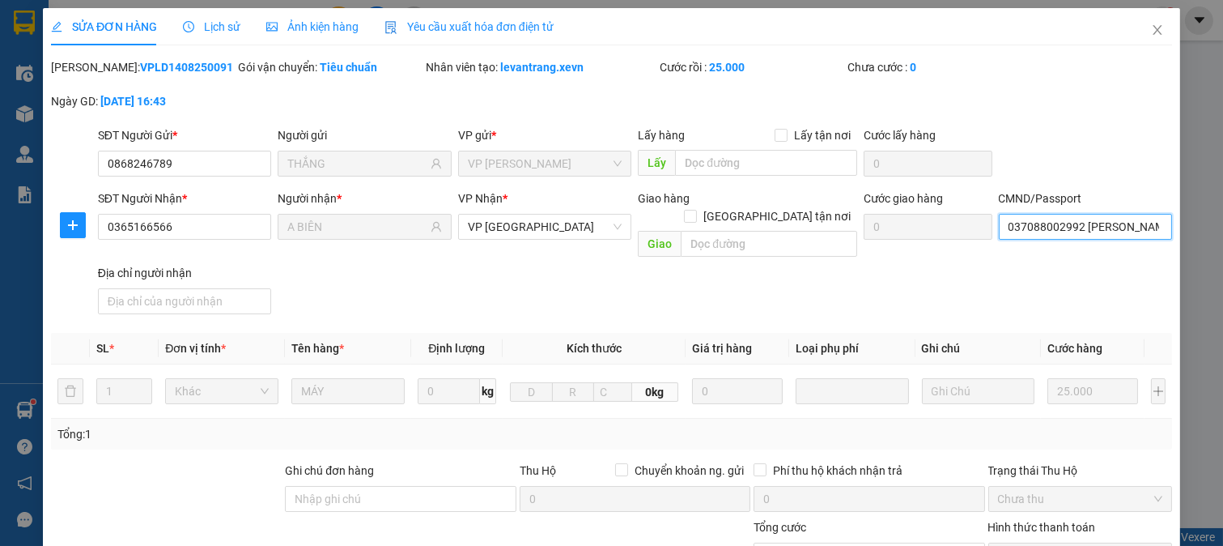
click at [1088, 227] on input "037088002992 BÙI NGỌC BIÊN" at bounding box center [1086, 227] width 174 height 26
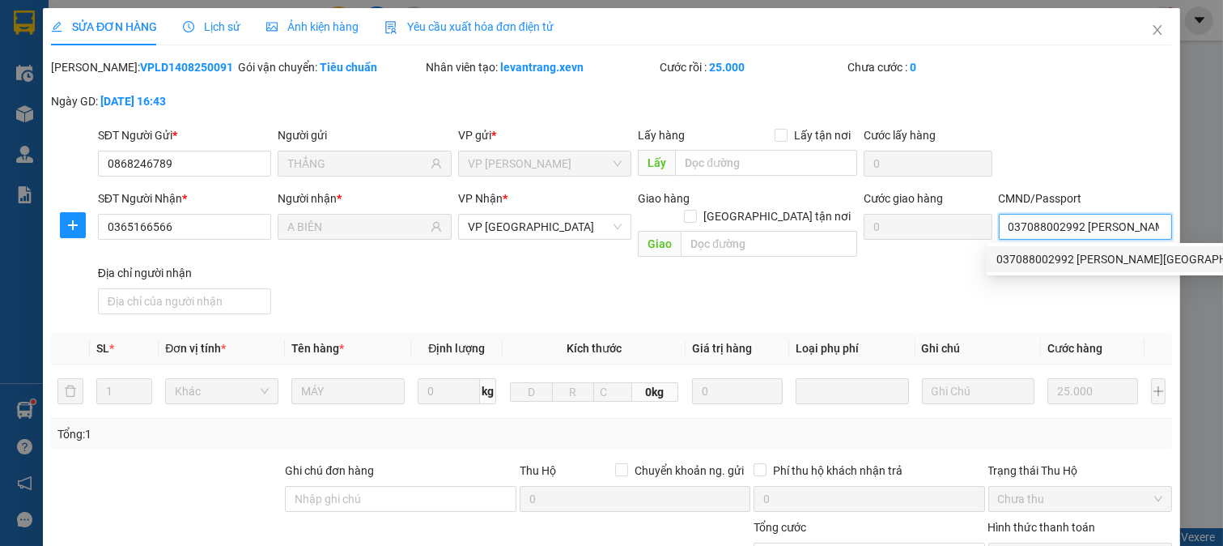
click at [1023, 260] on div "037088002992 BÙI NGỌC BIÊN | Không có địa chỉ" at bounding box center [1180, 259] width 366 height 18
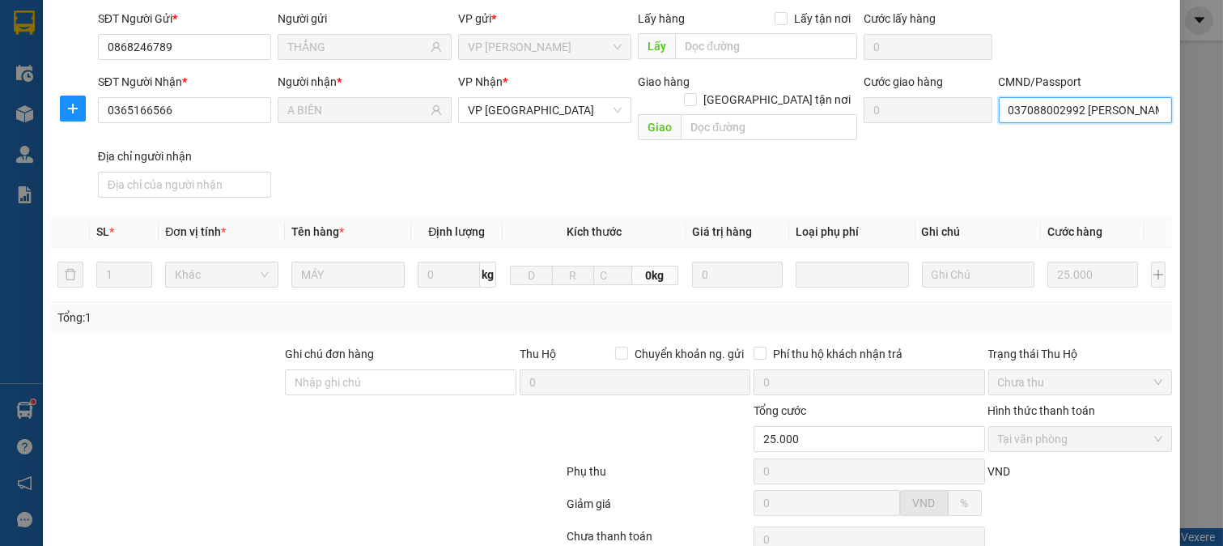
scroll to position [228, 0]
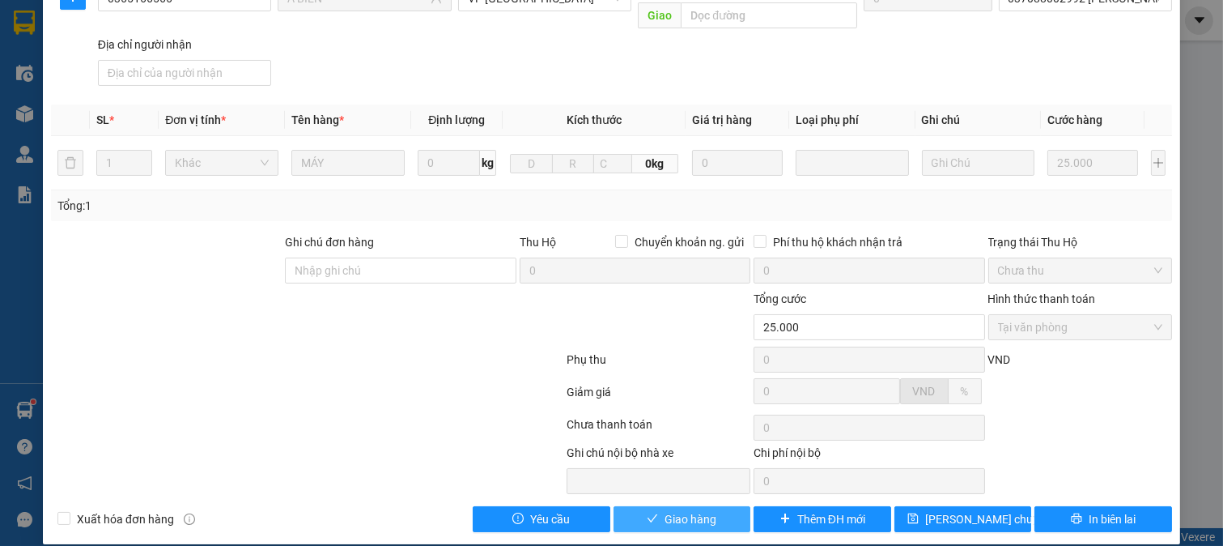
click at [675, 510] on span "Giao hàng" at bounding box center [691, 519] width 52 height 18
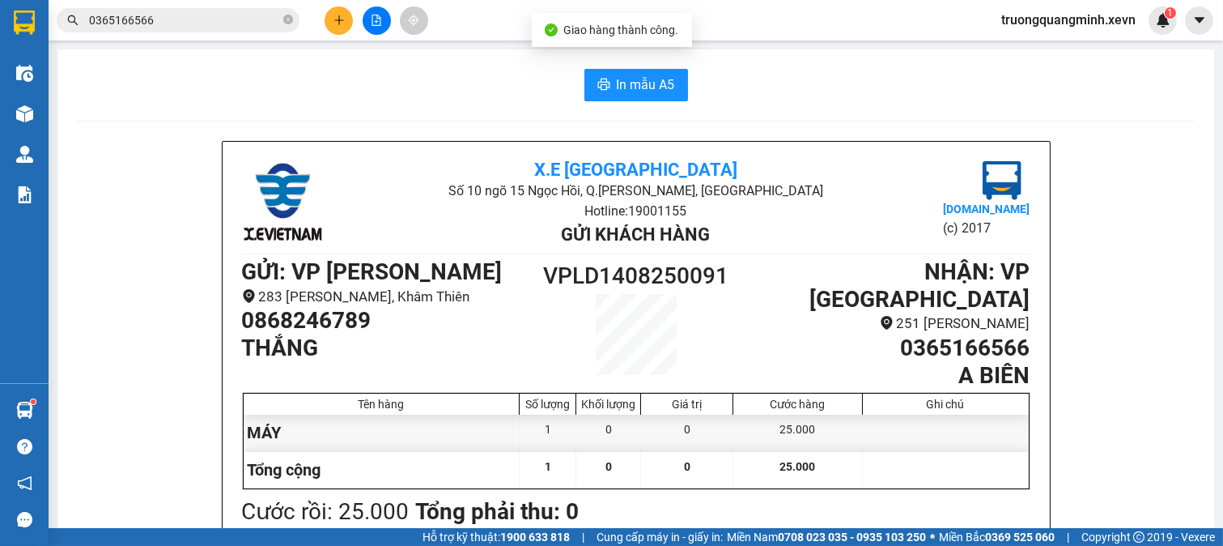
click at [203, 24] on input "0365166566" at bounding box center [184, 20] width 191 height 18
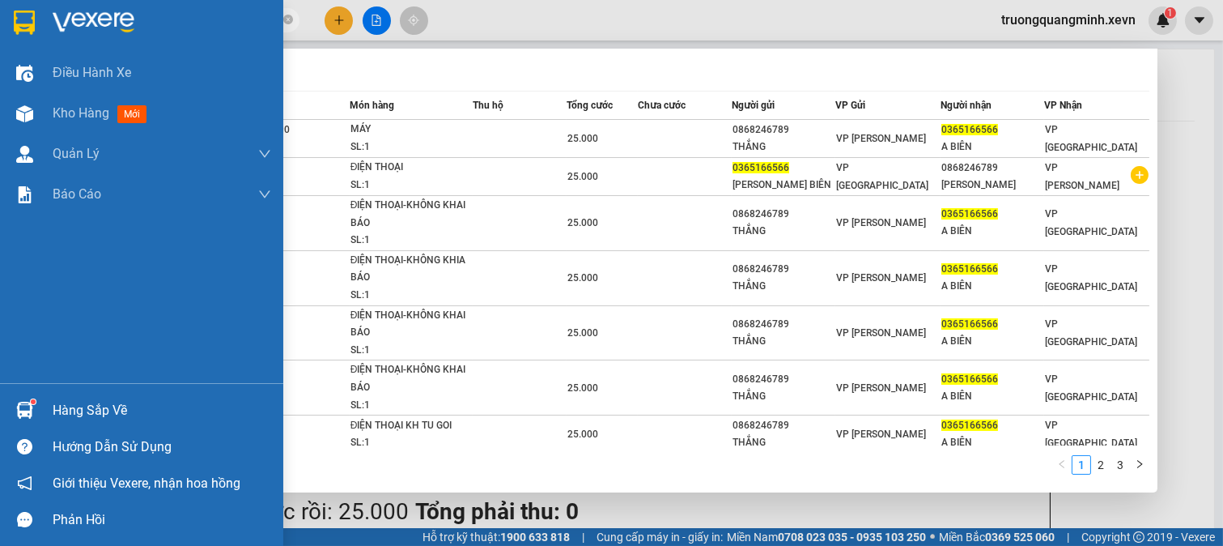
click at [30, 411] on img at bounding box center [24, 410] width 17 height 17
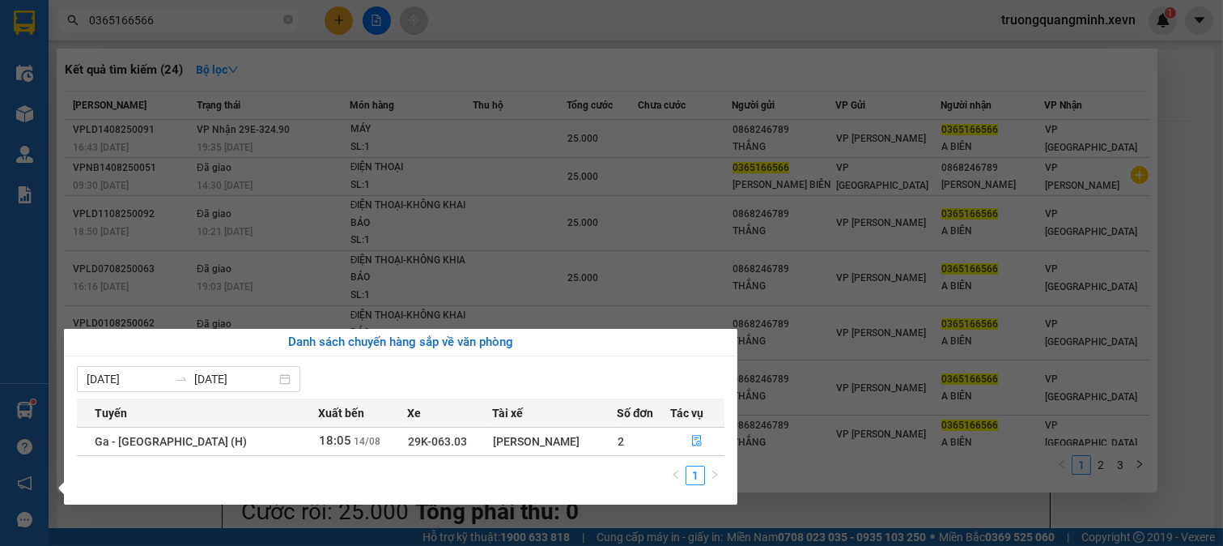
drag, startPoint x: 859, startPoint y: 480, endPoint x: 796, endPoint y: 495, distance: 64.8
click at [847, 486] on section "Kết quả tìm kiếm ( 24 ) Bộ lọc Mã ĐH Trạng thái Món hàng Thu hộ Tổng cước Chưa …" at bounding box center [611, 273] width 1223 height 546
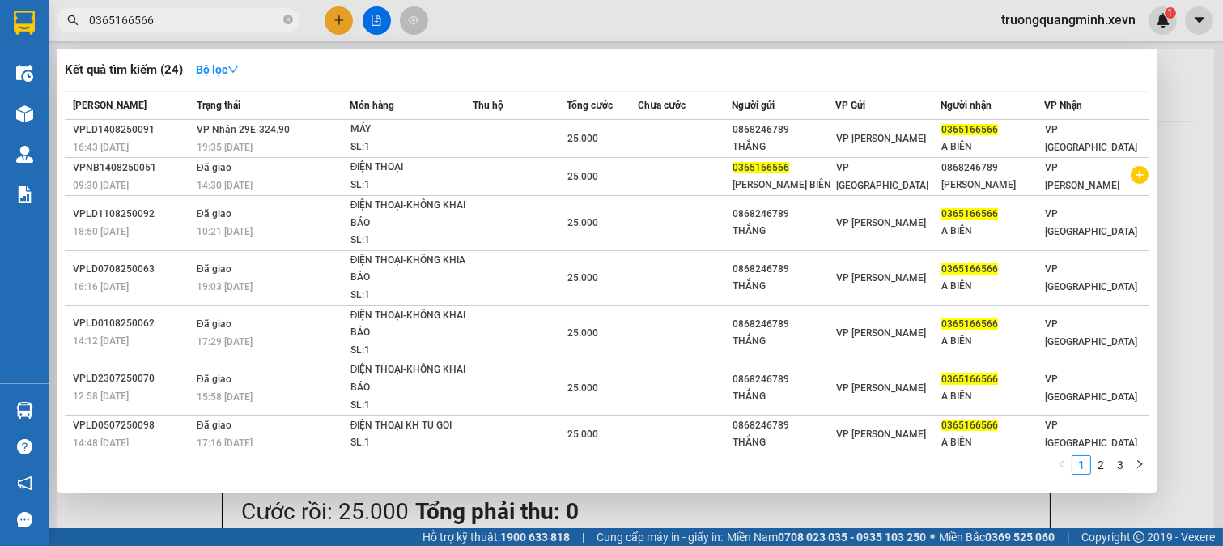
click at [551, 10] on div at bounding box center [611, 273] width 1223 height 546
click at [229, 14] on input "0365166566" at bounding box center [184, 20] width 191 height 18
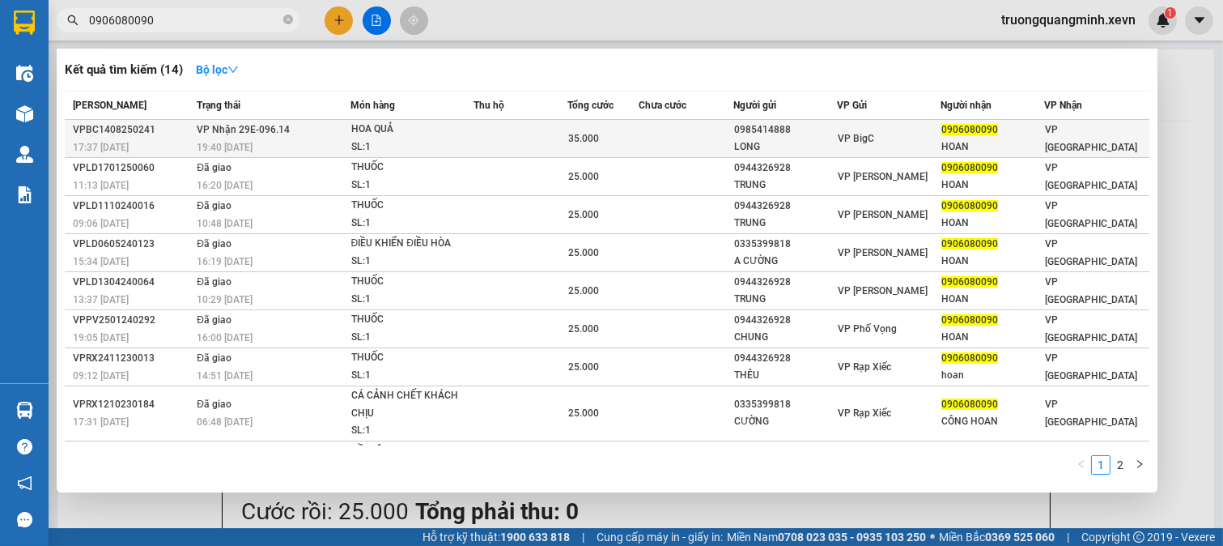
type input "0906080090"
click at [678, 135] on td at bounding box center [686, 139] width 95 height 38
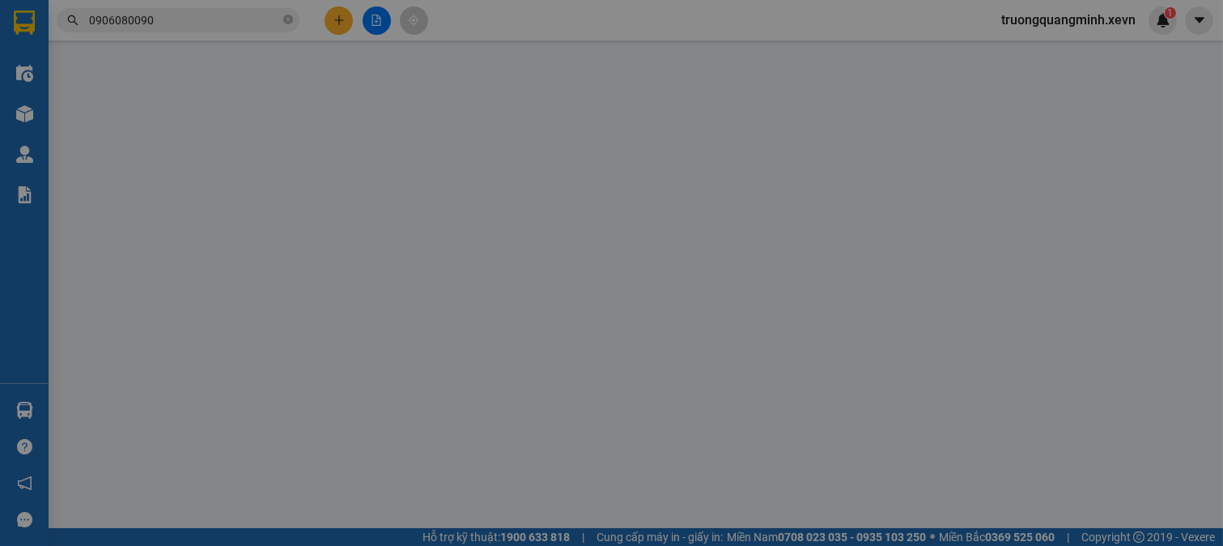
type input "0985414888"
type input "LONG"
type input "0906080090"
type input "HOAN"
type input "037091002703 PHẠM VĂN QUÂN"
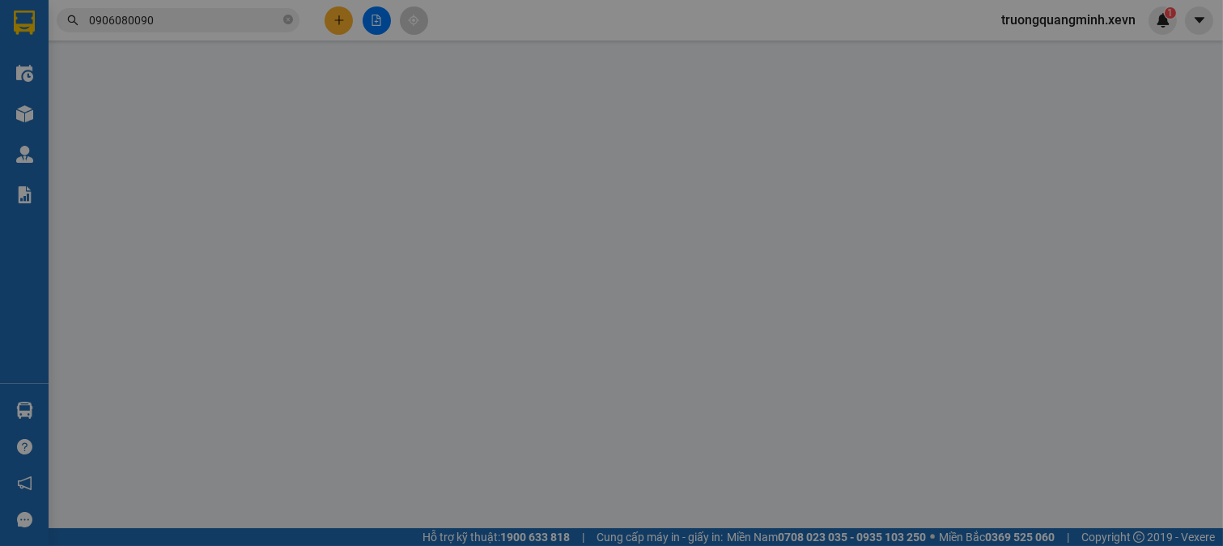
type input "35.000"
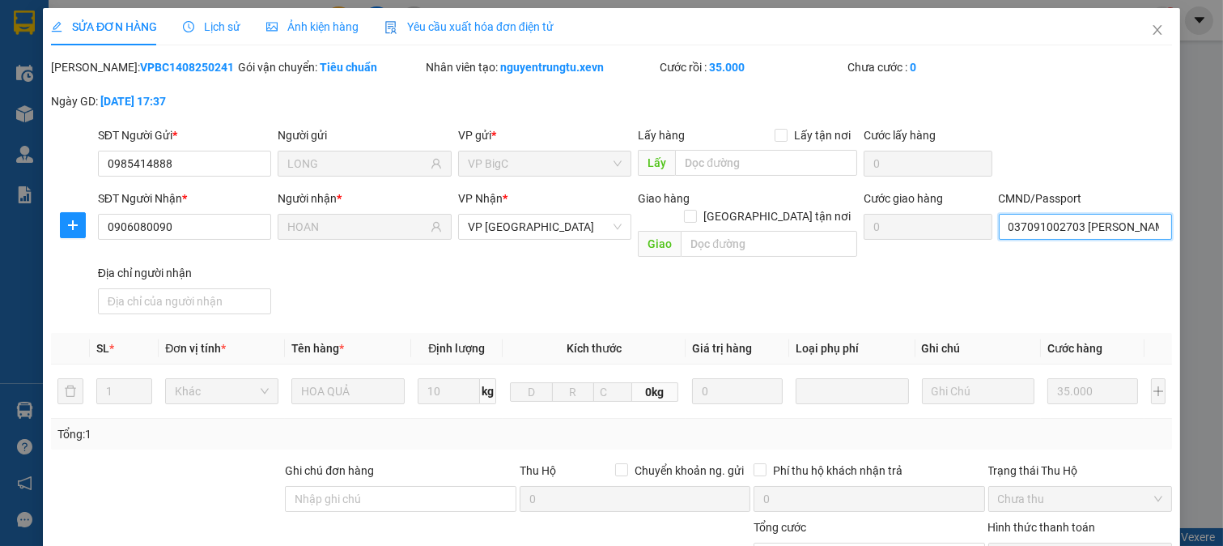
click at [1089, 232] on input "037091002703 PHẠM VĂN QUÂN" at bounding box center [1086, 227] width 174 height 26
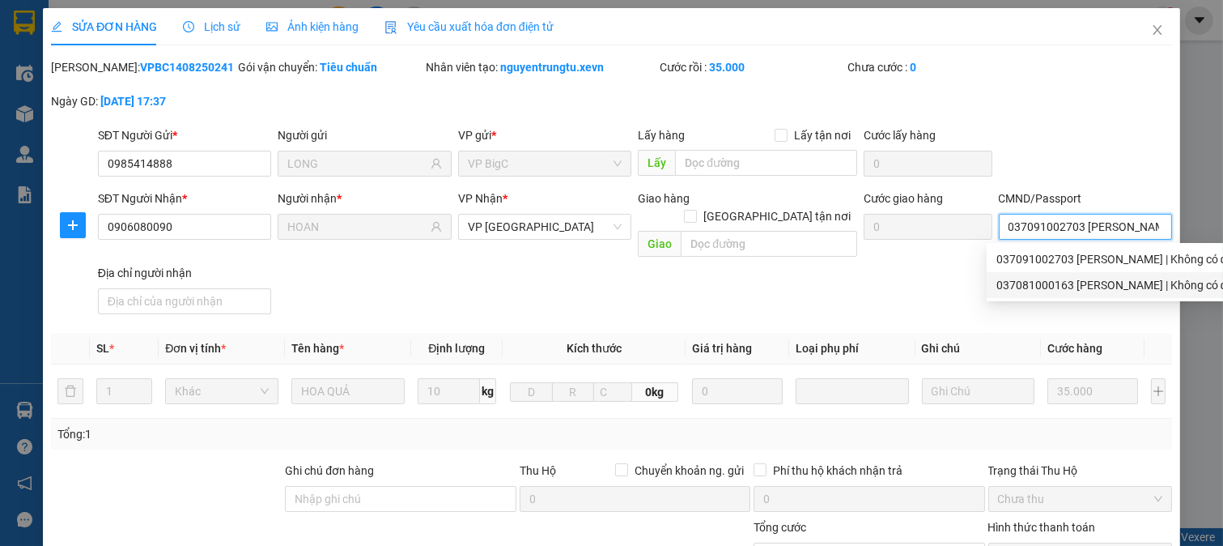
click at [1070, 284] on div "037081000163 nguyễn công hoan | Không có địa chỉ" at bounding box center [1125, 285] width 257 height 18
type input "037081000163 nguyễn công hoan"
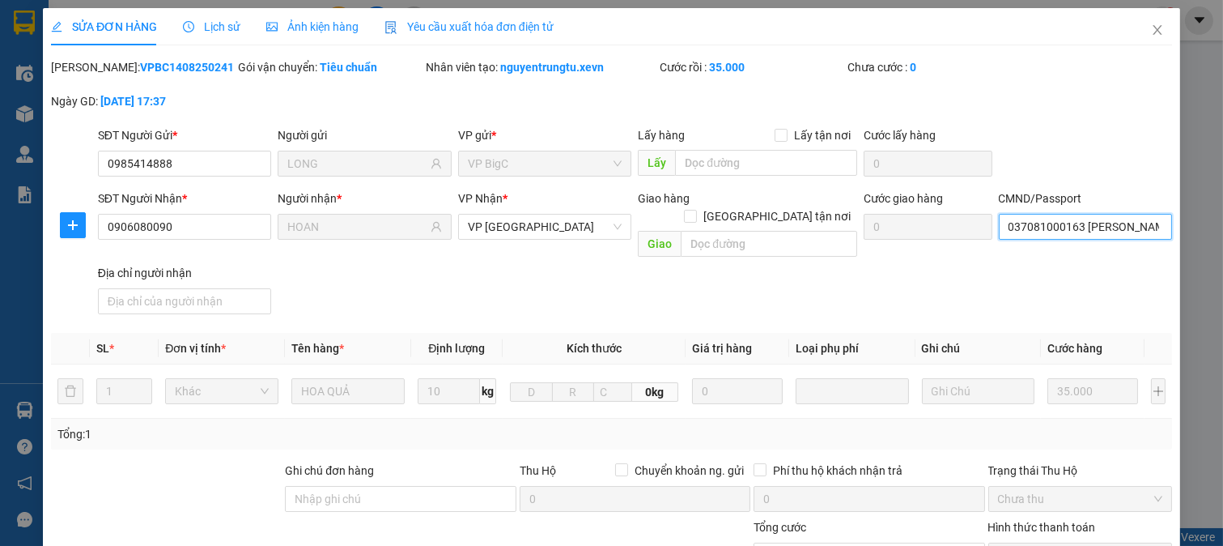
scroll to position [228, 0]
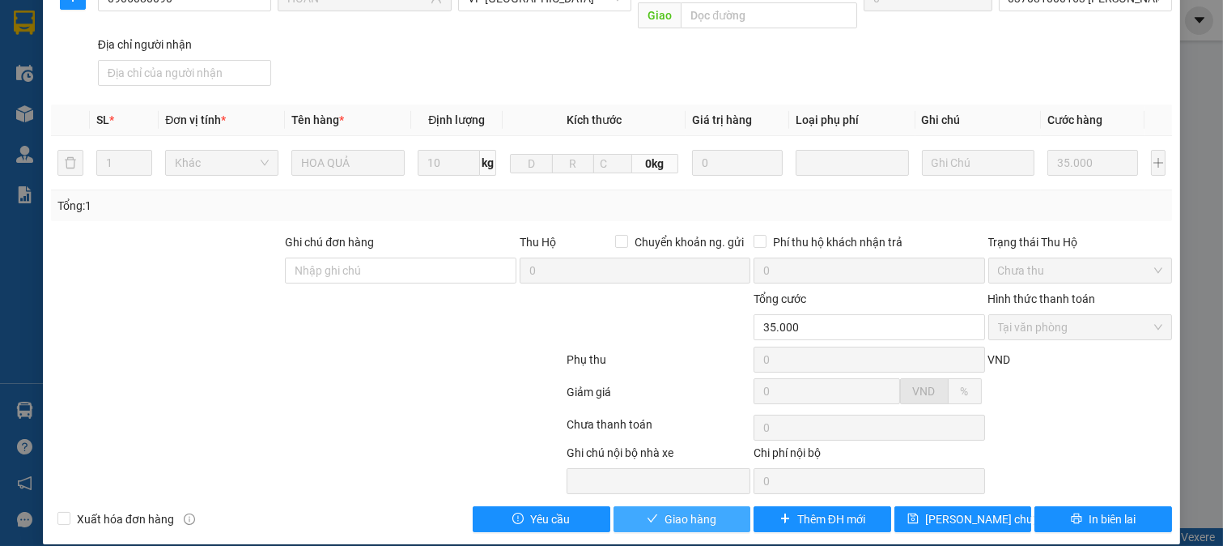
click at [667, 510] on span "Giao hàng" at bounding box center [691, 519] width 52 height 18
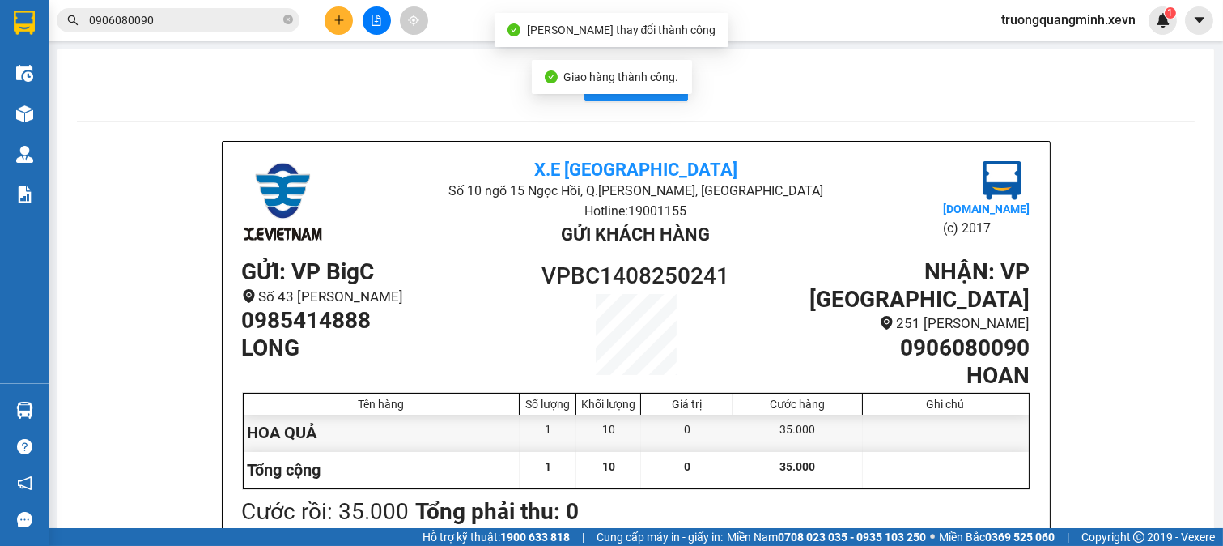
click at [189, 26] on input "0906080090" at bounding box center [184, 20] width 191 height 18
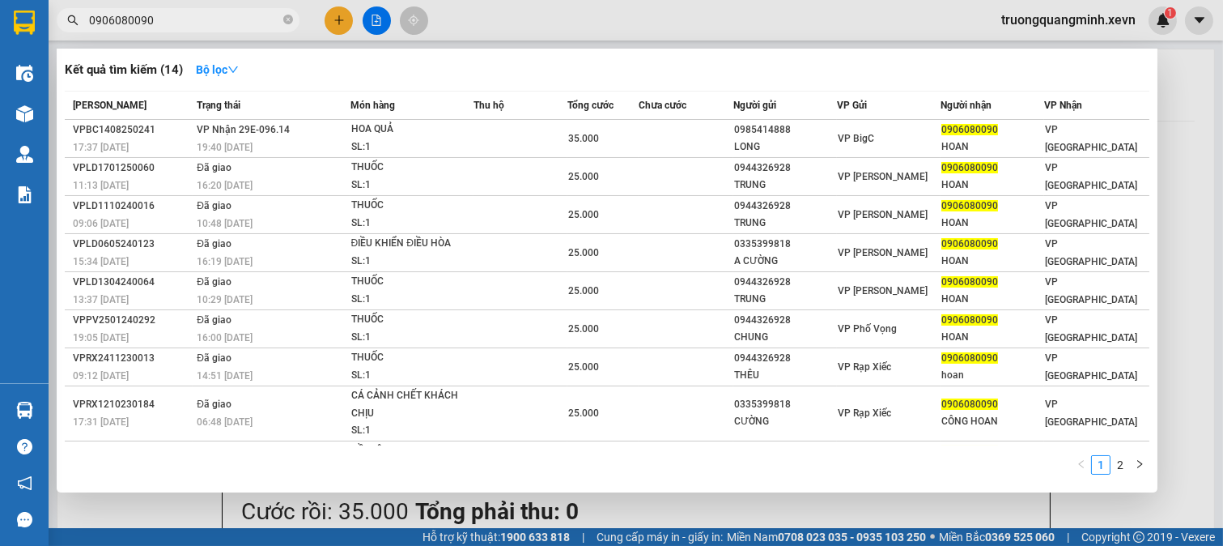
click at [180, 22] on input "0906080090" at bounding box center [184, 20] width 191 height 18
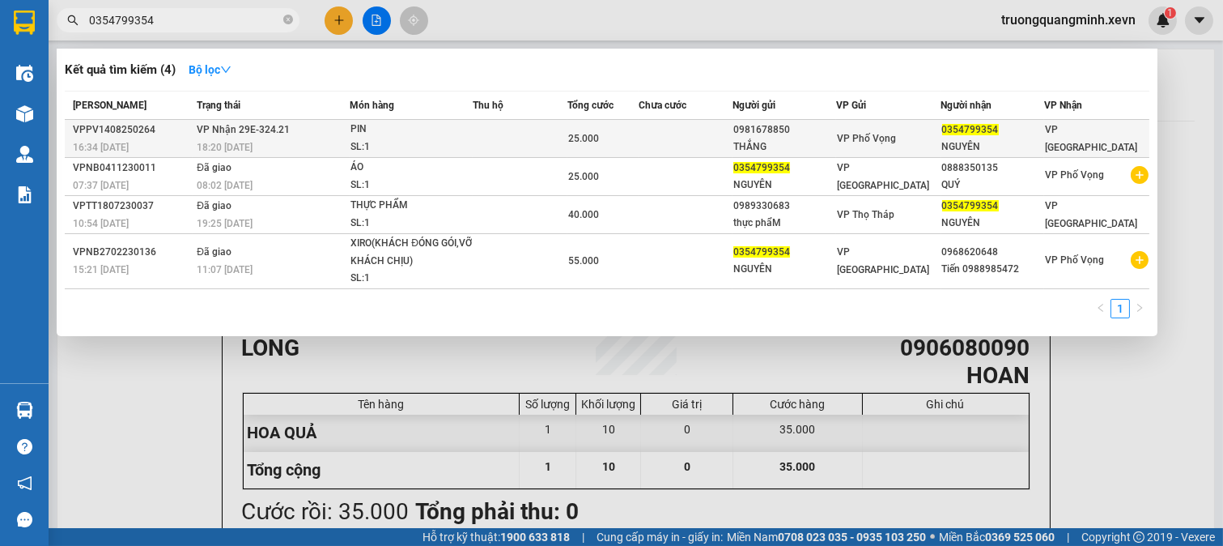
type input "0354799354"
click at [591, 135] on span "25.000" at bounding box center [583, 138] width 31 height 11
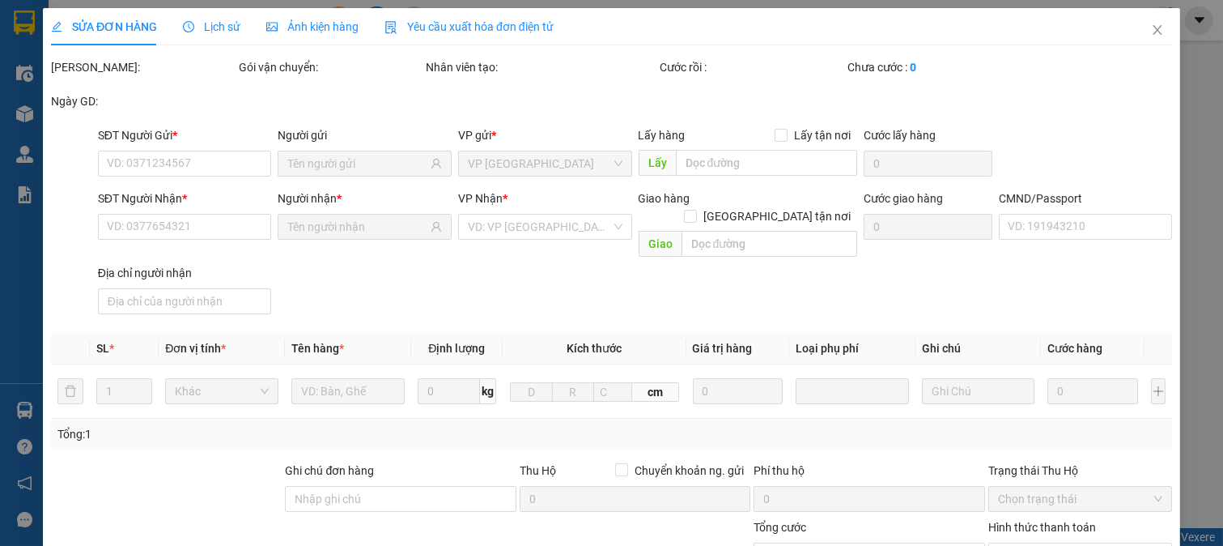
type input "0981678850"
type input "THẮNG"
type input "0354799354"
type input "NGUYÊN"
type input "037202003779 PHẠM ĐỨC THIỆN"
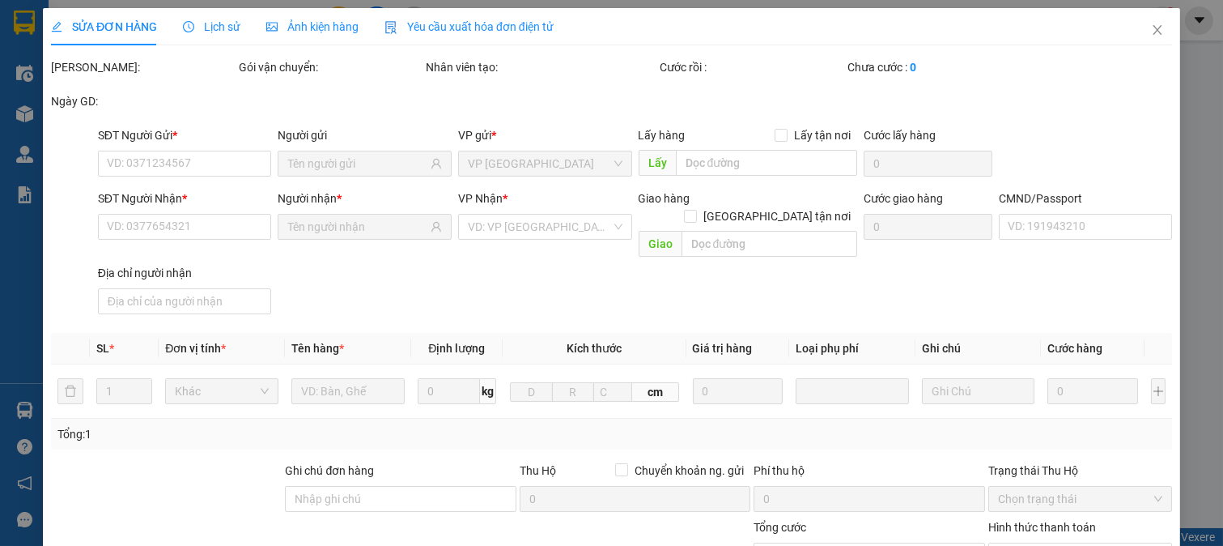
type input "25.000"
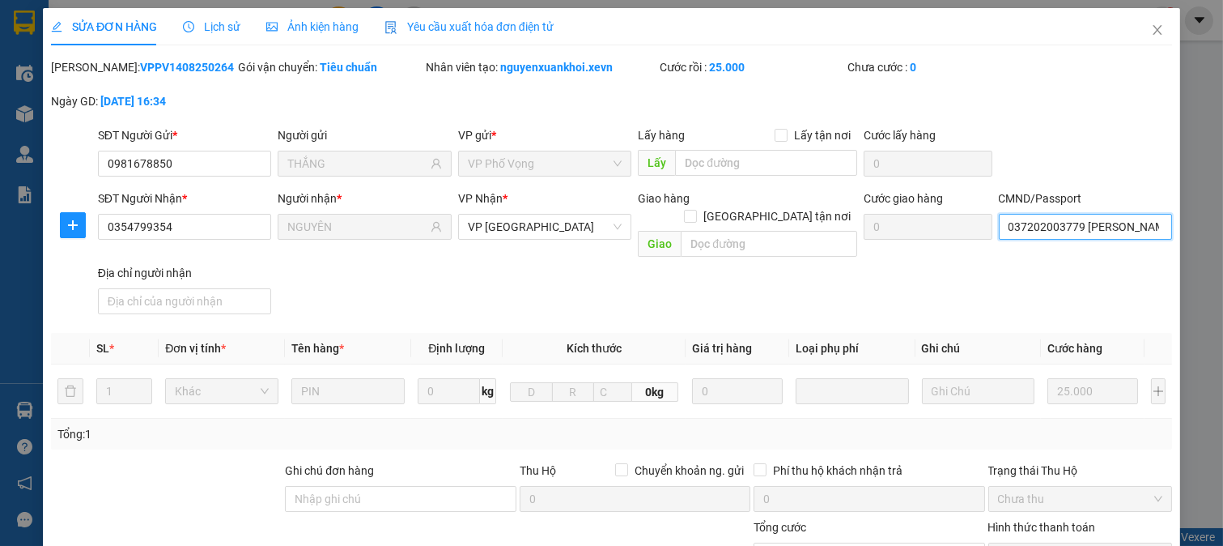
click at [1069, 223] on input "037202003779 PHẠM ĐỨC THIỆN" at bounding box center [1086, 227] width 174 height 26
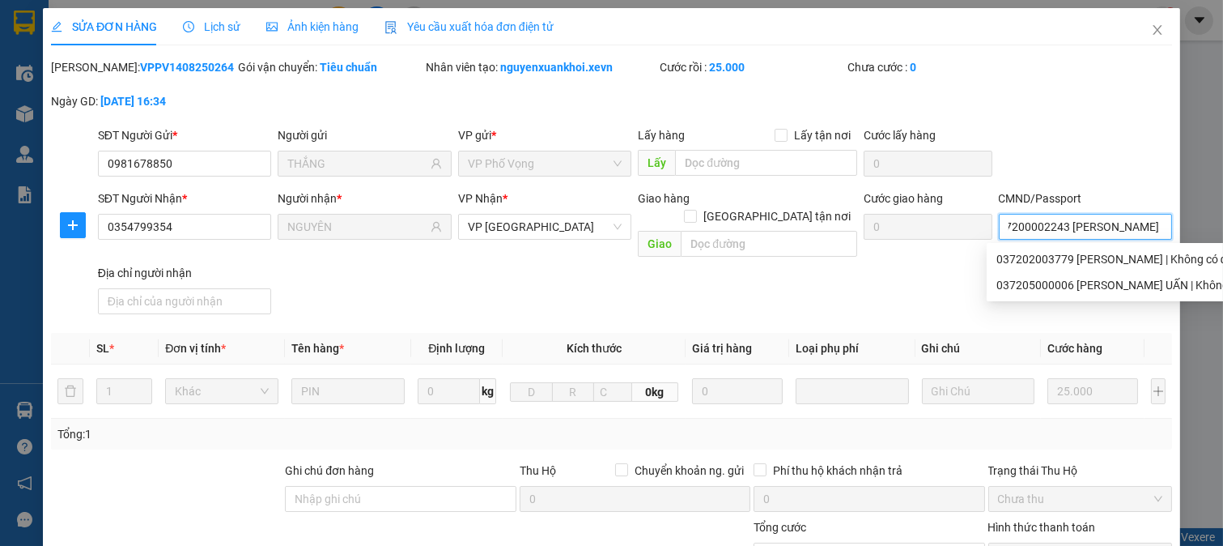
scroll to position [0, 29]
type input "037200002243 KIỀU ĐÌNH NGUYÊN"
click at [900, 270] on div "SĐT Người Nhận * 0354799354 Người nhận * NGUYÊN VP Nhận * VP Ninh Bình Giao hàn…" at bounding box center [635, 254] width 1081 height 131
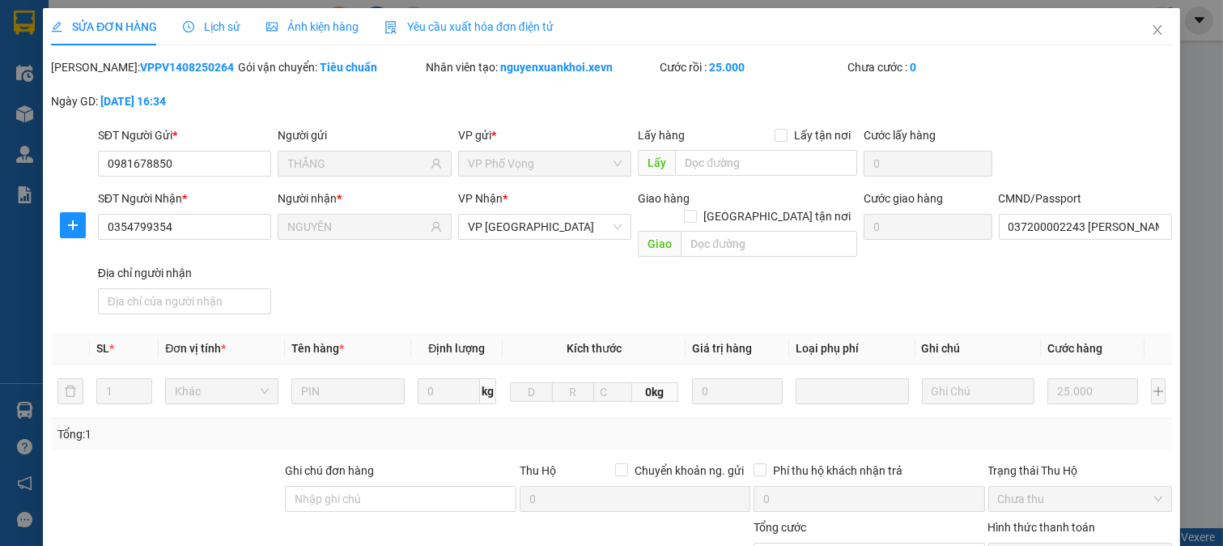
scroll to position [228, 0]
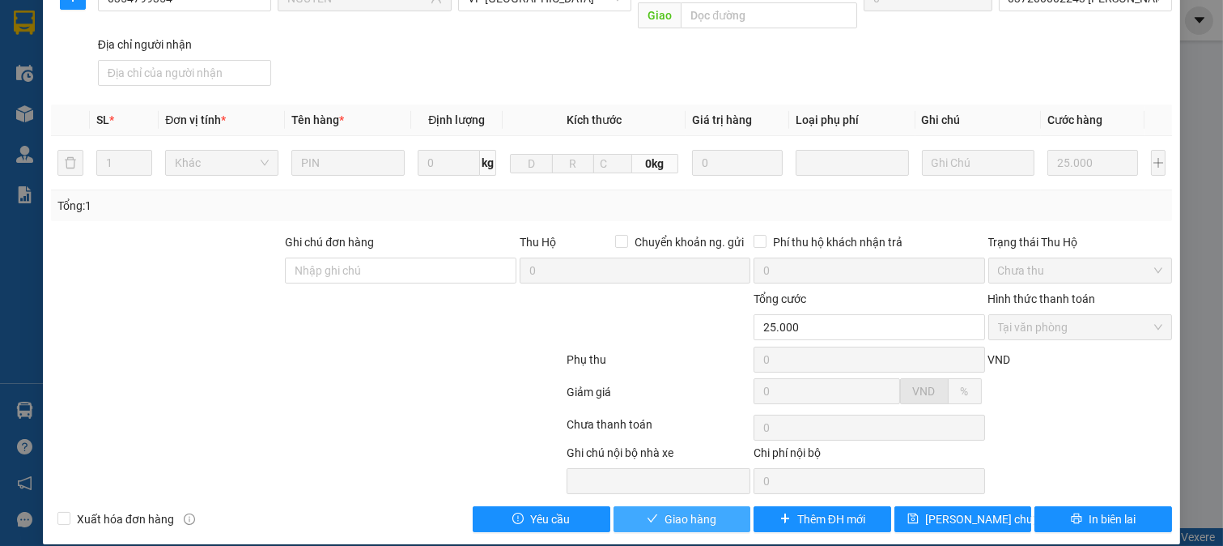
click at [627, 506] on button "Giao hàng" at bounding box center [683, 519] width 138 height 26
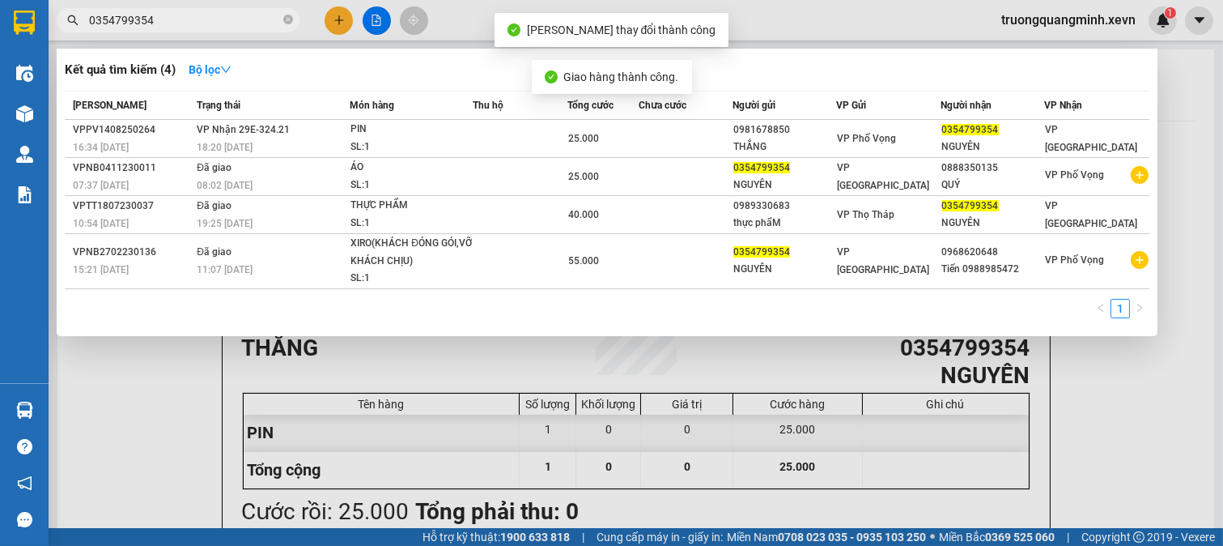
click at [215, 20] on input "0354799354" at bounding box center [184, 20] width 191 height 18
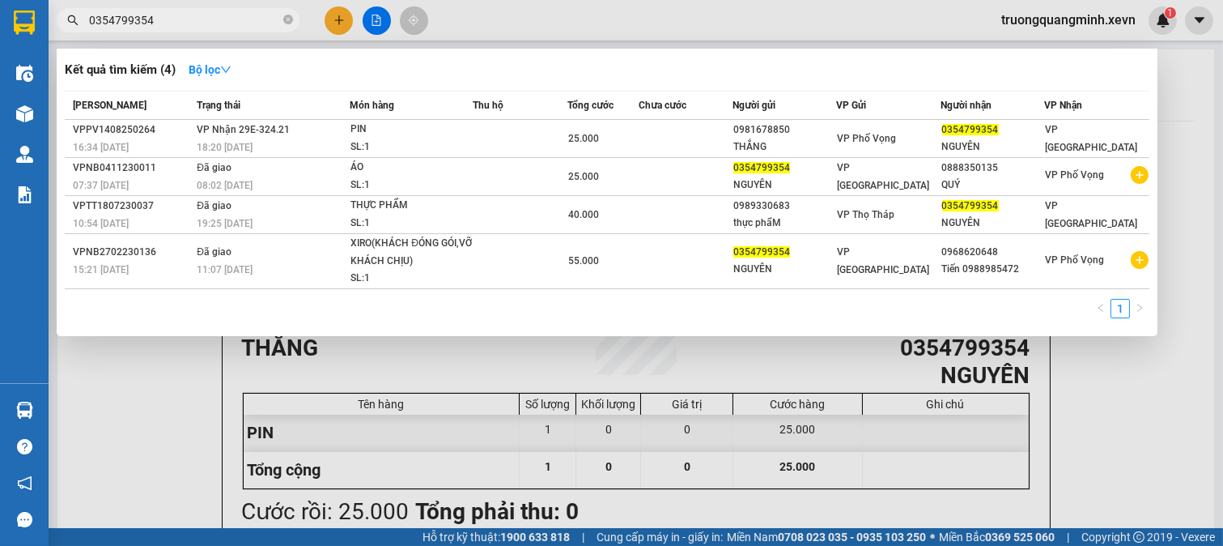
click at [217, 28] on input "0354799354" at bounding box center [184, 20] width 191 height 18
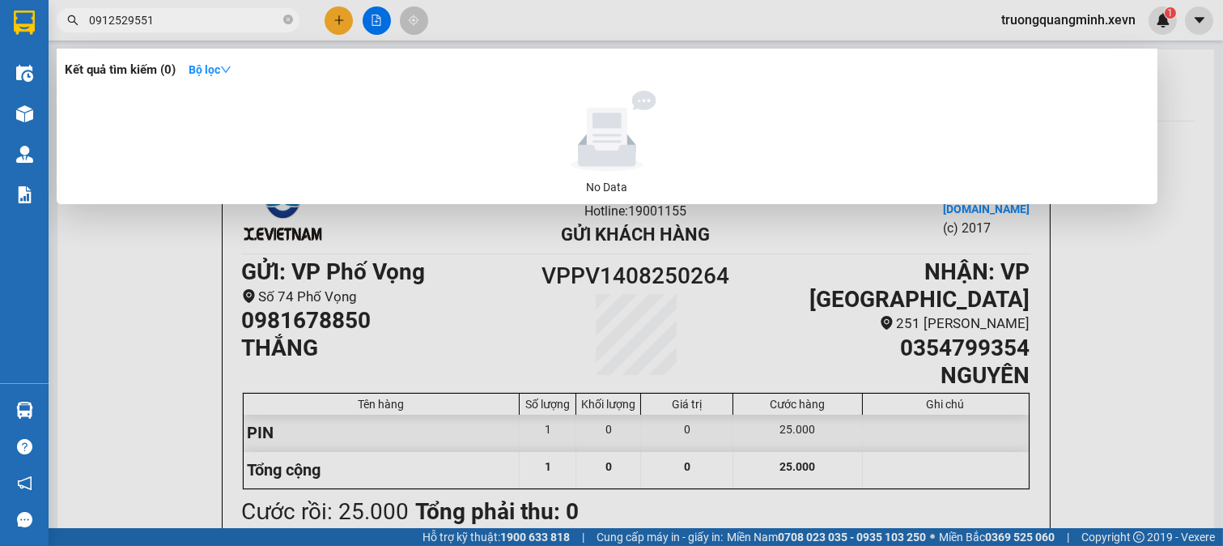
click at [217, 28] on input "0912529551" at bounding box center [184, 20] width 191 height 18
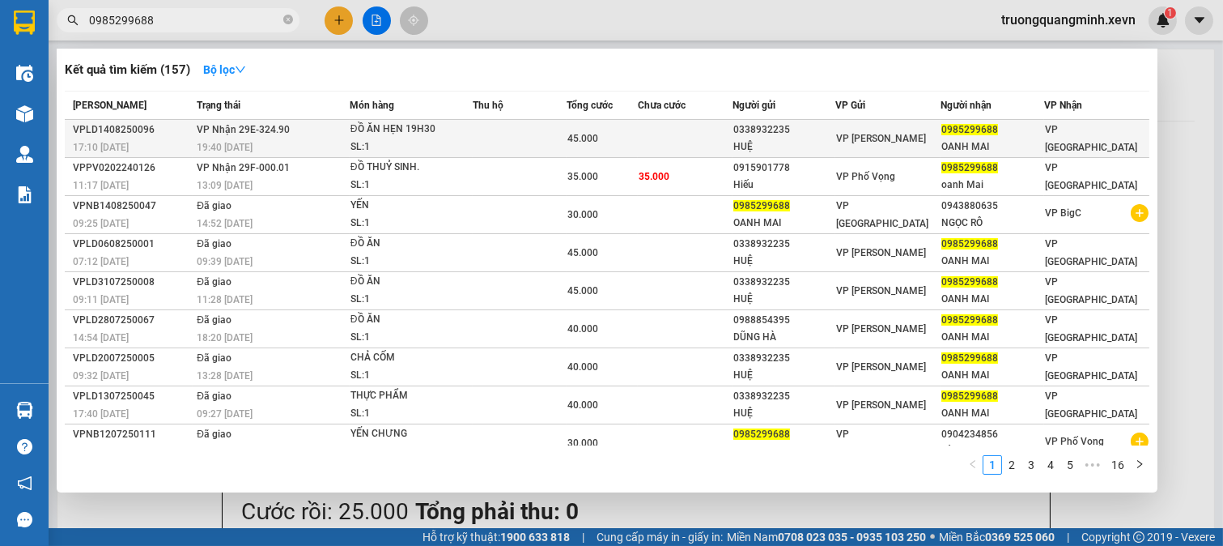
type input "0985299688"
click at [677, 134] on td at bounding box center [685, 139] width 95 height 38
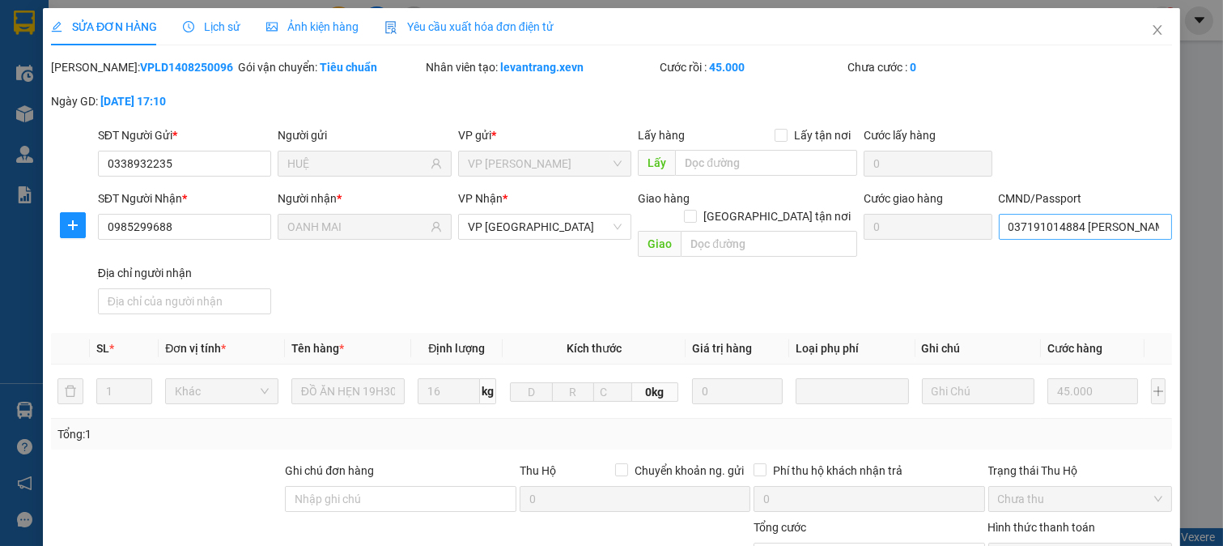
type input "0338932235"
type input "HUỆ"
type input "0985299688"
type input "OANH MAI"
type input "037191014884 NGUYỄN MAI OANH"
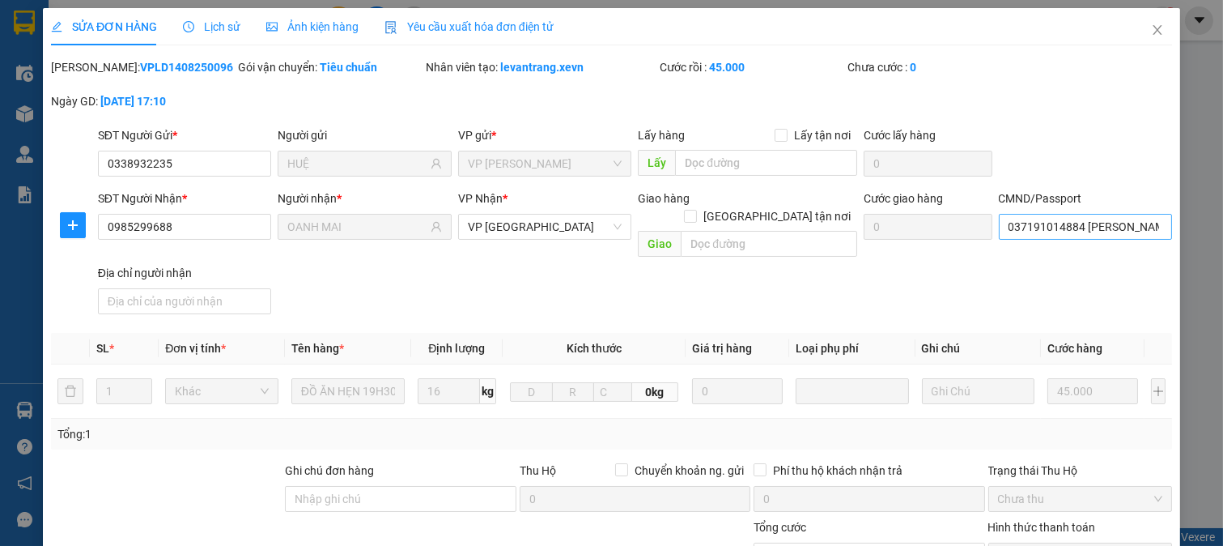
type input "45.000"
click at [1038, 227] on input "037191014884 NGUYỄN MAI OANH" at bounding box center [1086, 227] width 174 height 26
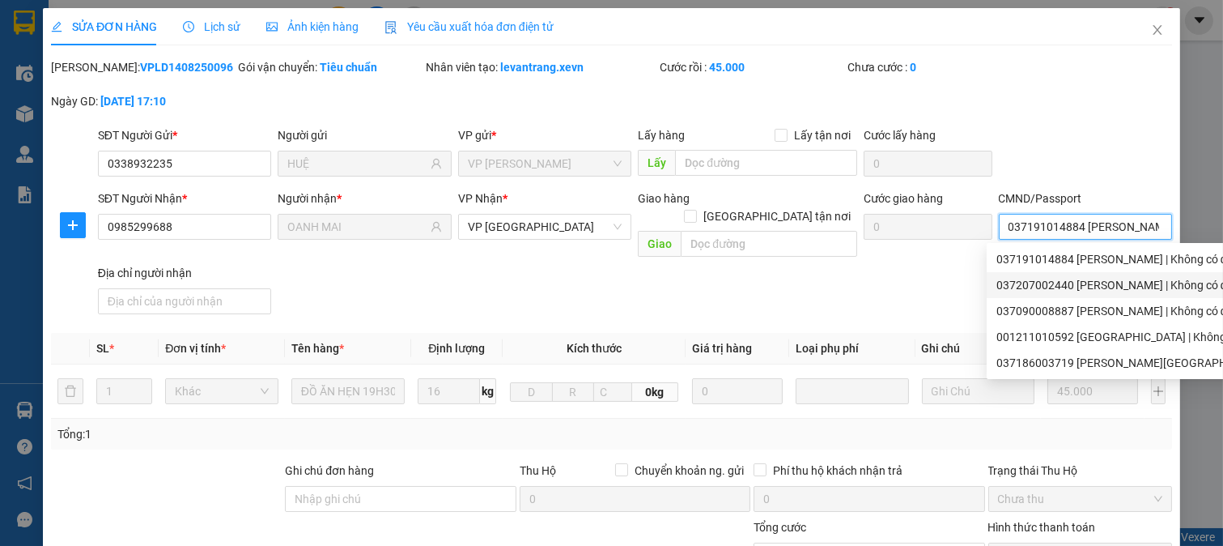
click at [1039, 279] on div "037207002440 ĐẶNG QUANG VŨ | Không có địa chỉ" at bounding box center [1180, 285] width 366 height 18
type input "037207002440 ĐẶNG QUANG VŨ"
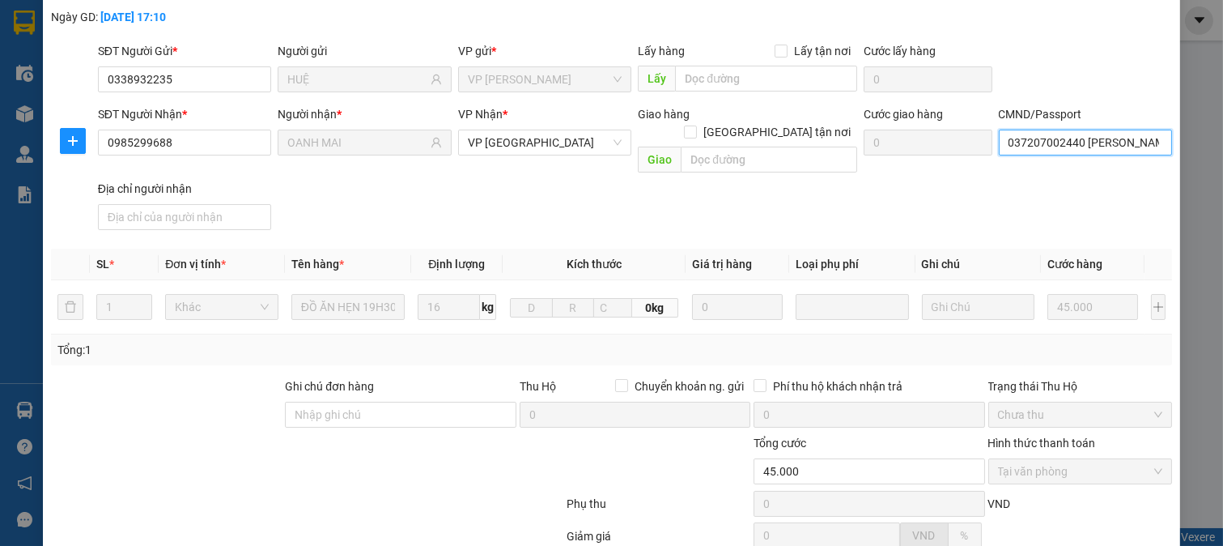
scroll to position [228, 0]
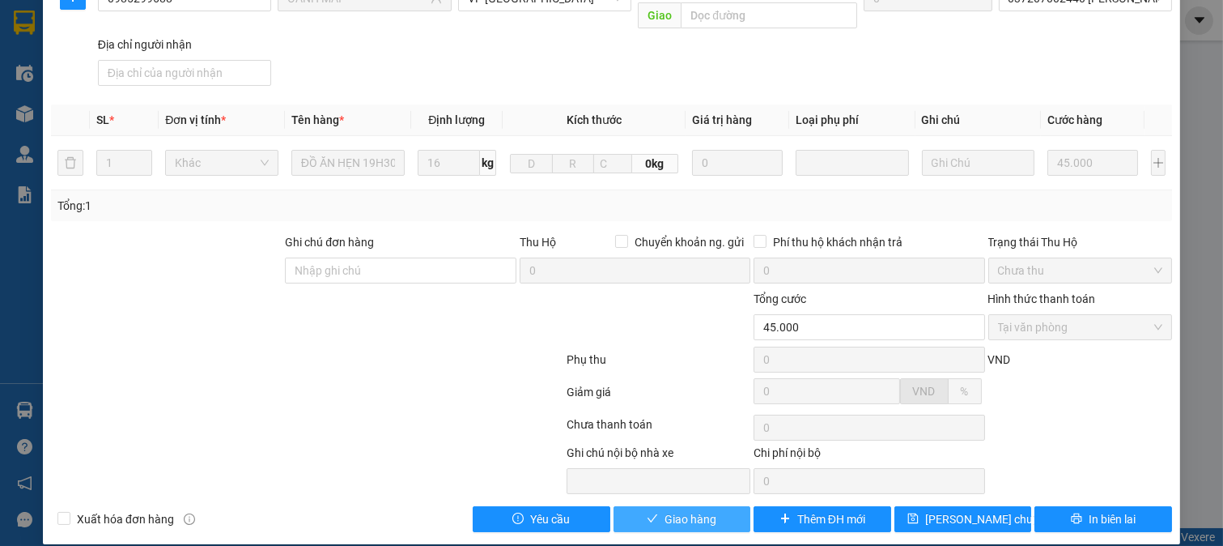
click at [682, 512] on button "Giao hàng" at bounding box center [683, 519] width 138 height 26
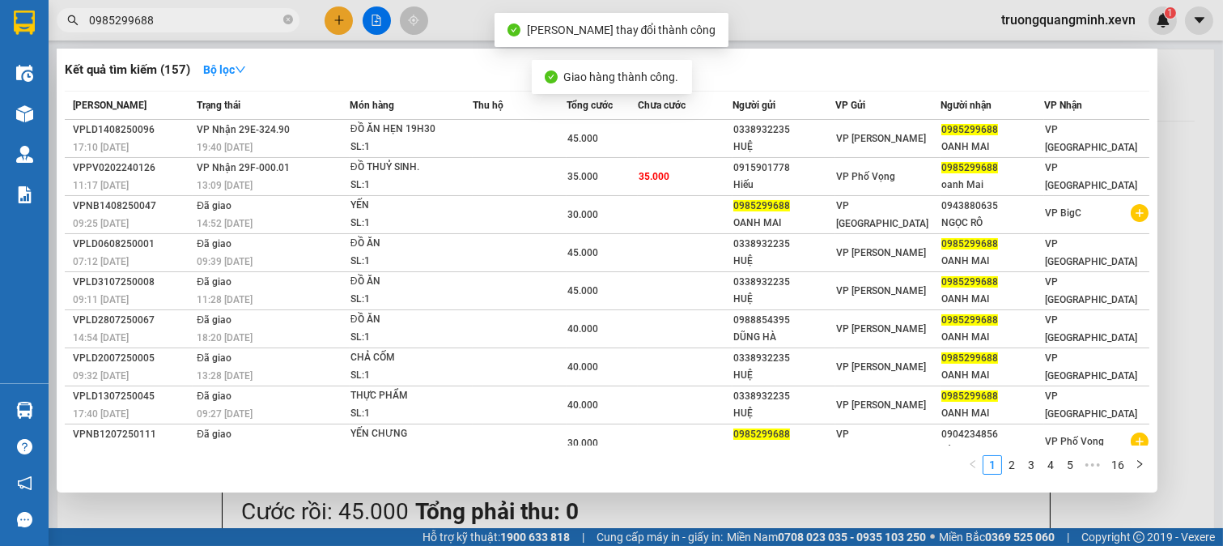
click at [230, 8] on span "0985299688" at bounding box center [178, 20] width 243 height 24
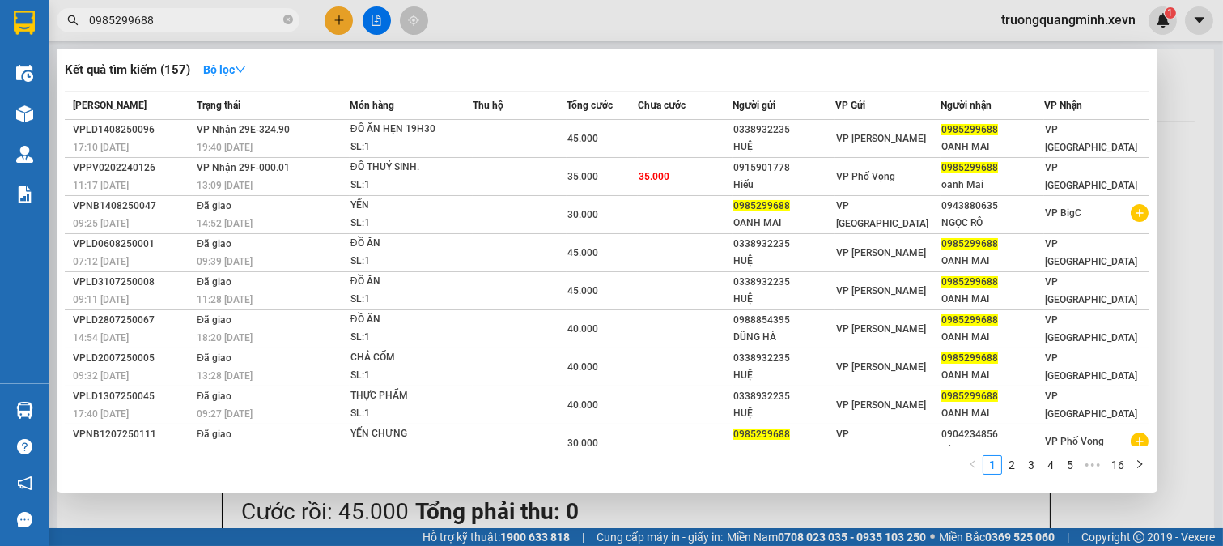
click at [227, 27] on input "0985299688" at bounding box center [184, 20] width 191 height 18
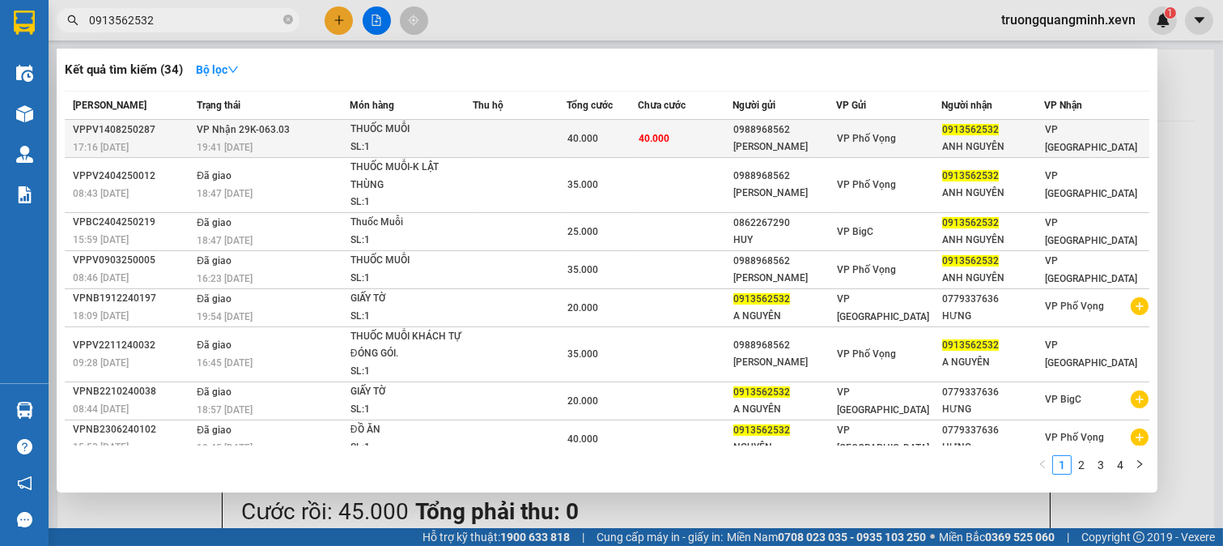
type input "0913562532"
click at [606, 136] on div "40.000" at bounding box center [602, 139] width 70 height 18
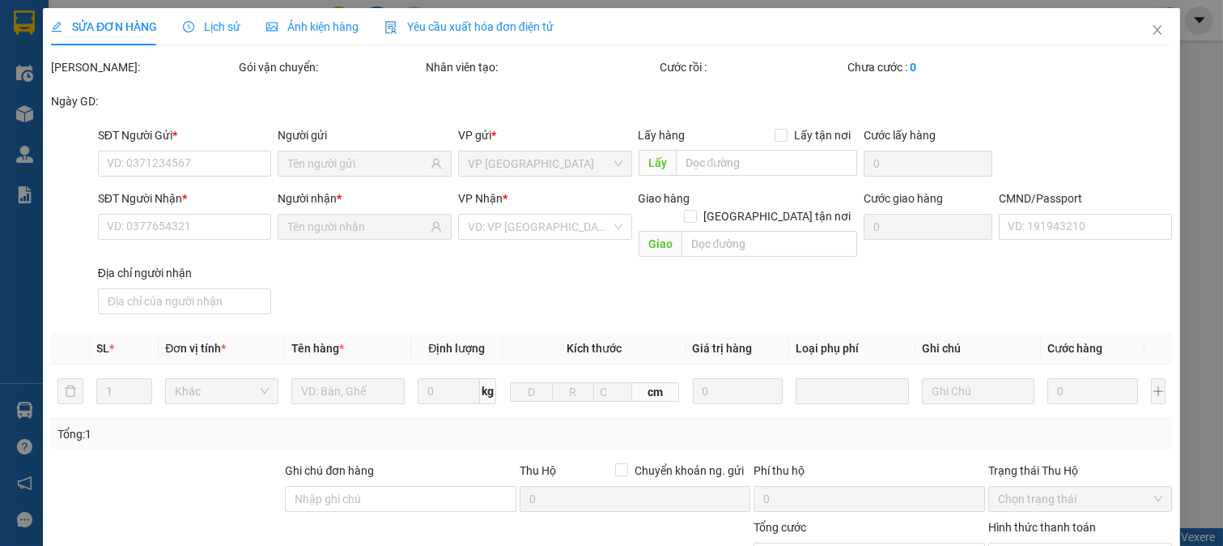
type input "0988968562"
type input "ANH KHẢI"
type input "0913562532"
type input "ANH NGUYÊN"
type input "036067006911 CÙ TẤT NGUYÊN"
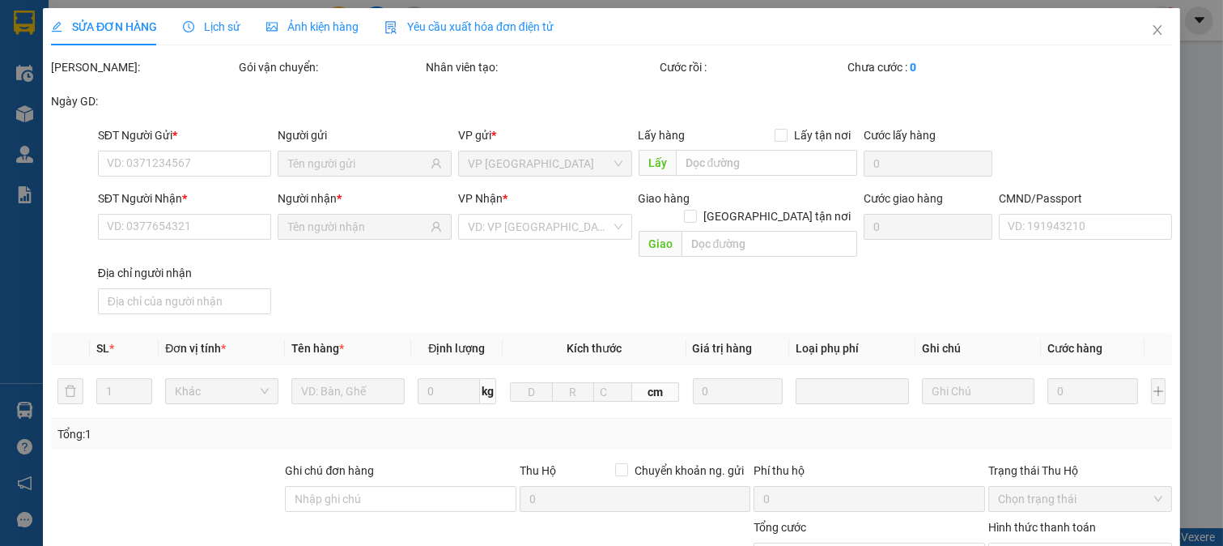
type input "40.000"
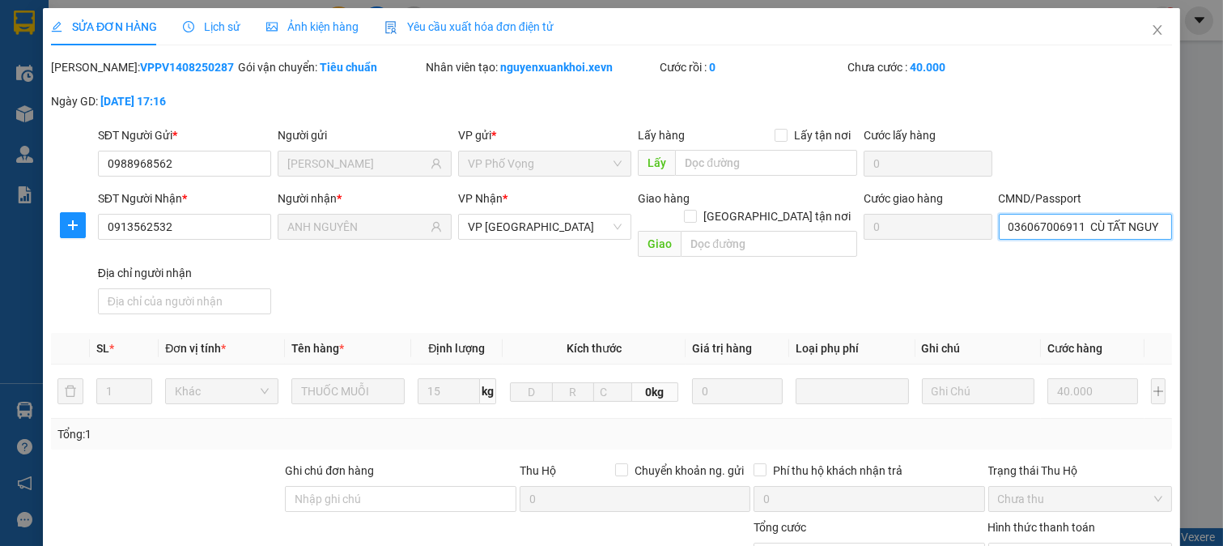
drag, startPoint x: 1046, startPoint y: 214, endPoint x: 911, endPoint y: 277, distance: 149.2
click at [1046, 215] on input "036067006911 CÙ TẤT NGUYÊN" at bounding box center [1086, 227] width 174 height 26
click at [872, 294] on div "SĐT Người Nhận * 0913562532 Người nhận * ANH NGUYÊN VP Nhận * VP Ninh Bình Giao…" at bounding box center [635, 254] width 1081 height 131
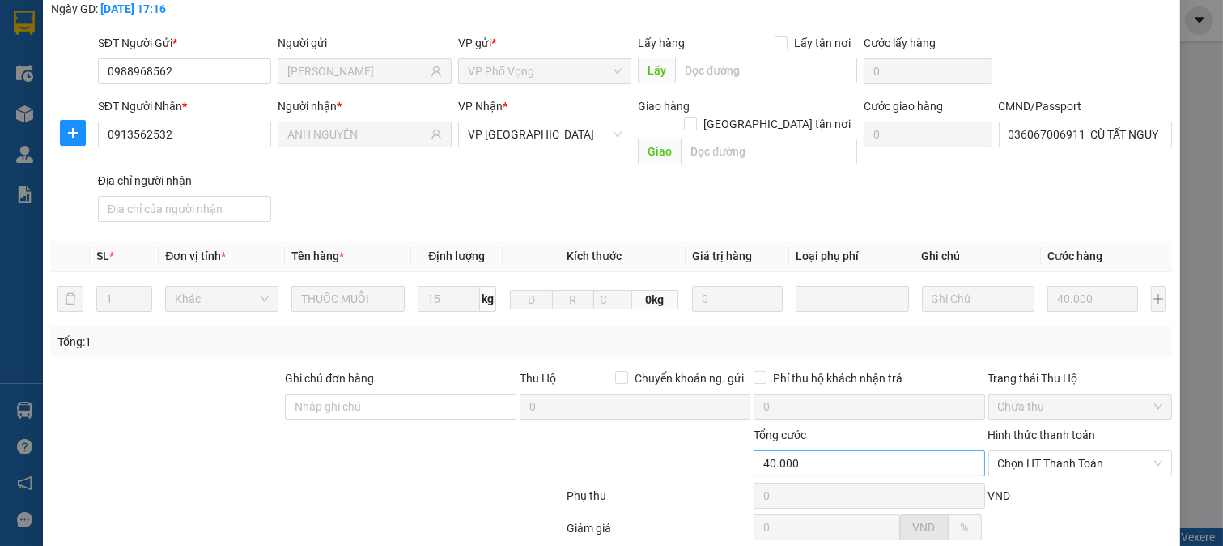
scroll to position [228, 0]
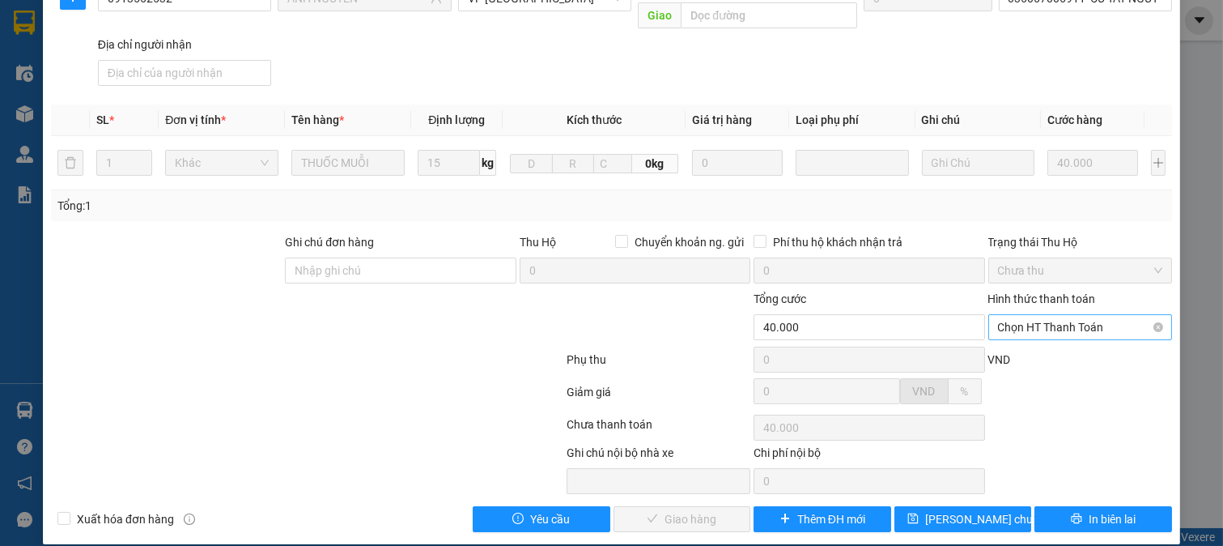
drag, startPoint x: 1027, startPoint y: 313, endPoint x: 1022, endPoint y: 335, distance: 22.4
click at [1027, 318] on span "Chọn HT Thanh Toán" at bounding box center [1080, 327] width 165 height 24
click at [1010, 351] on div "Tại văn phòng" at bounding box center [1068, 342] width 182 height 26
type input "0"
click at [691, 510] on span "Giao hàng" at bounding box center [691, 519] width 52 height 18
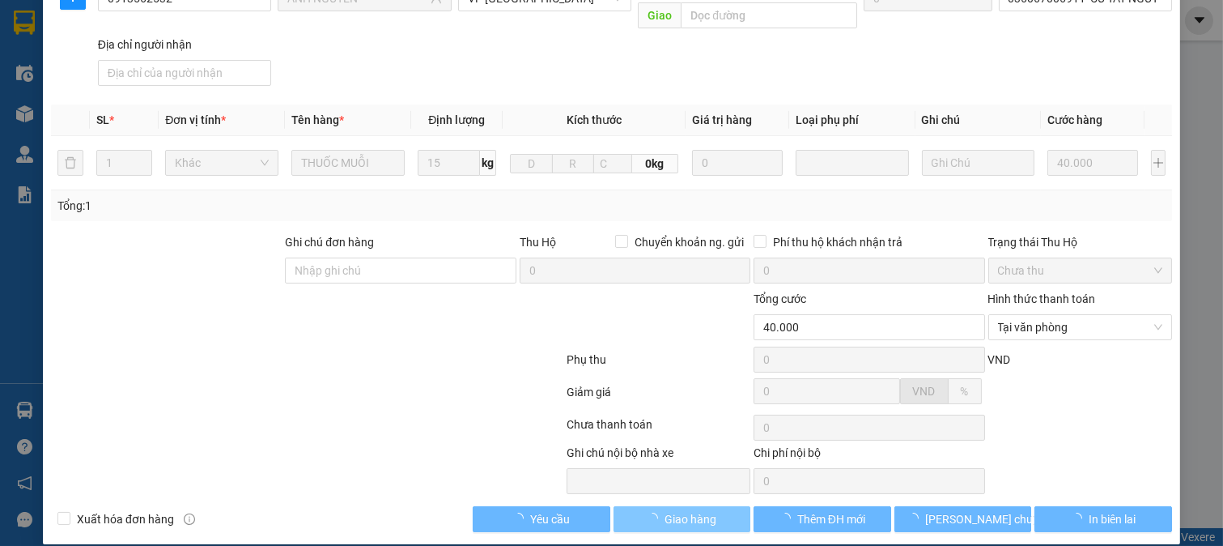
click at [691, 510] on span "Giao hàng" at bounding box center [691, 519] width 52 height 18
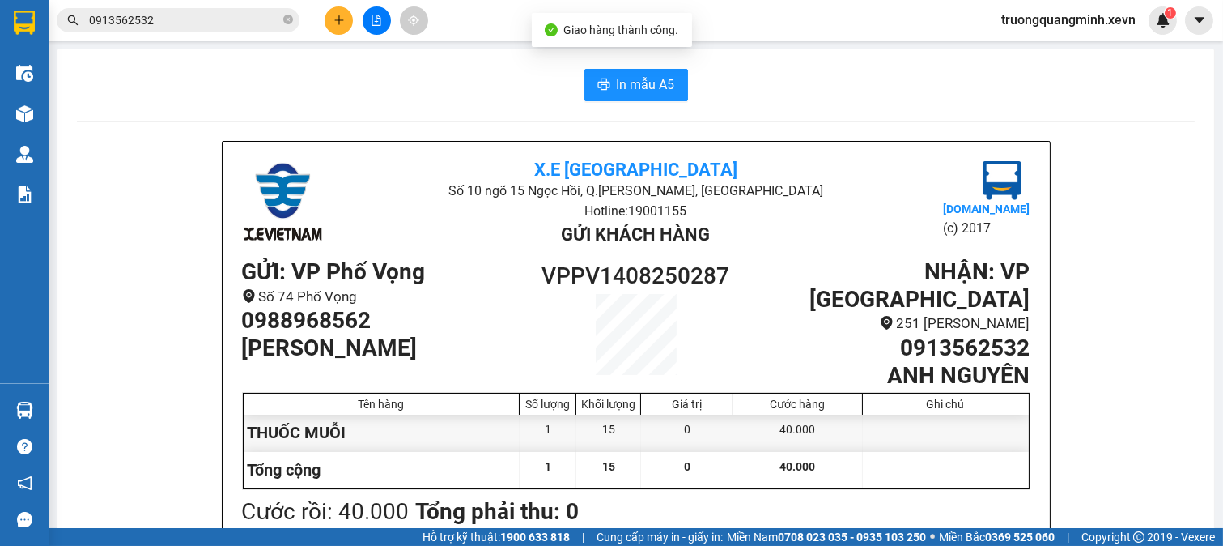
click at [188, 19] on input "0913562532" at bounding box center [184, 20] width 191 height 18
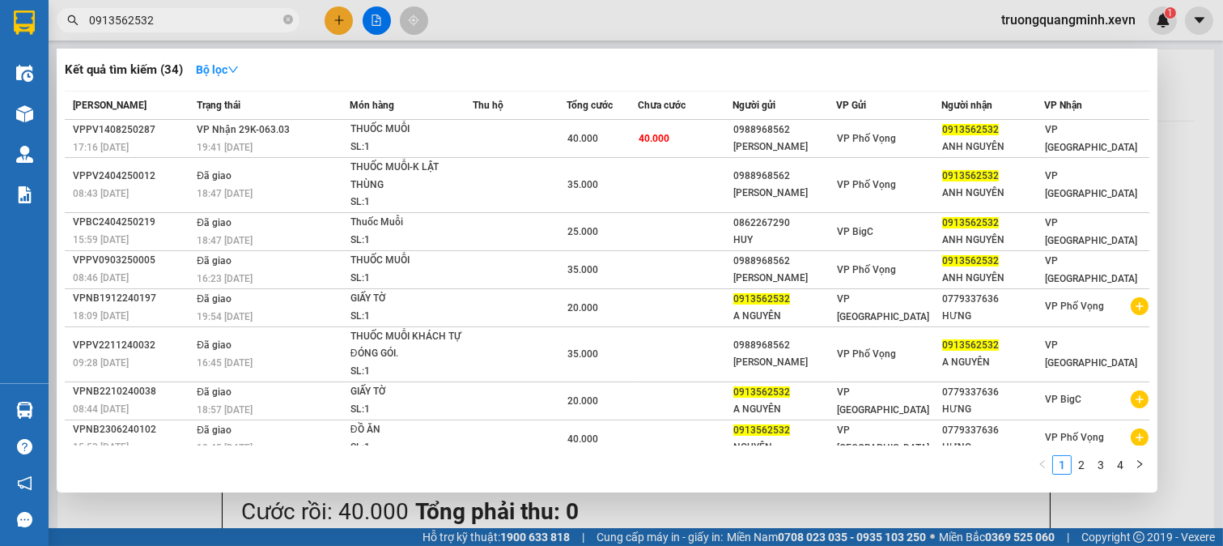
click at [188, 19] on input "0913562532" at bounding box center [184, 20] width 191 height 18
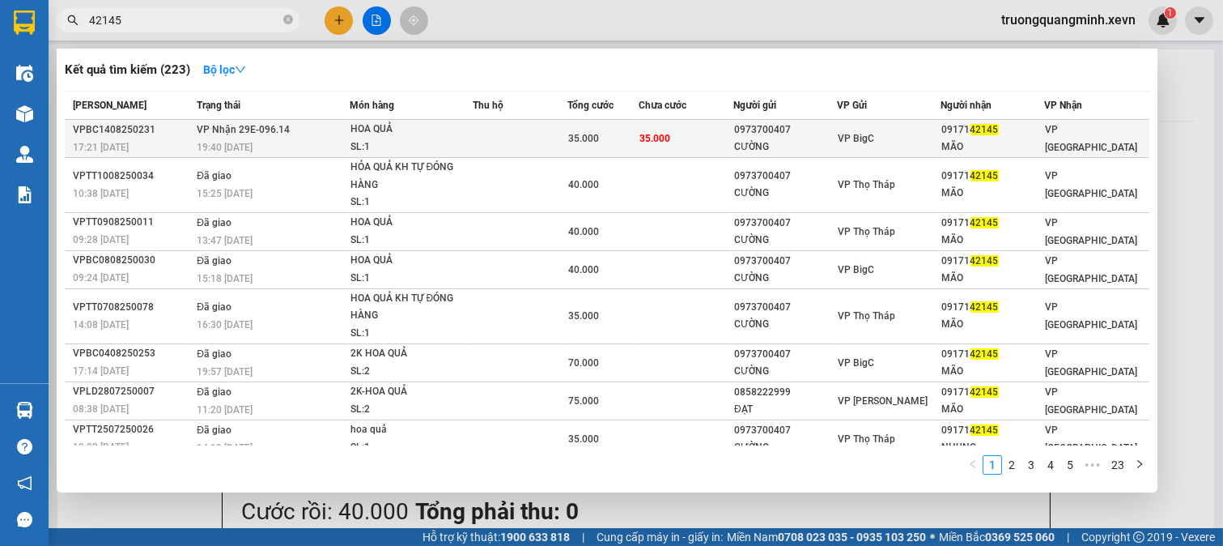
type input "42145"
click at [570, 144] on span "35.000" at bounding box center [583, 138] width 31 height 11
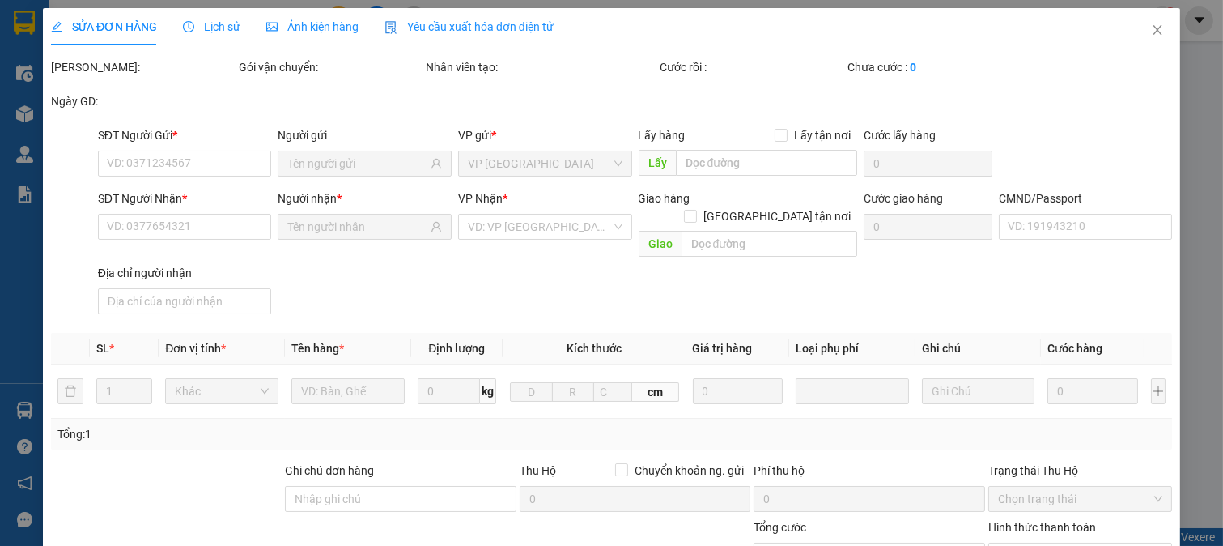
type input "0973700407"
type input "CƯỜNG"
type input "0917142145"
type input "MÃO"
type input "037195010455 VŨ MAI LINH"
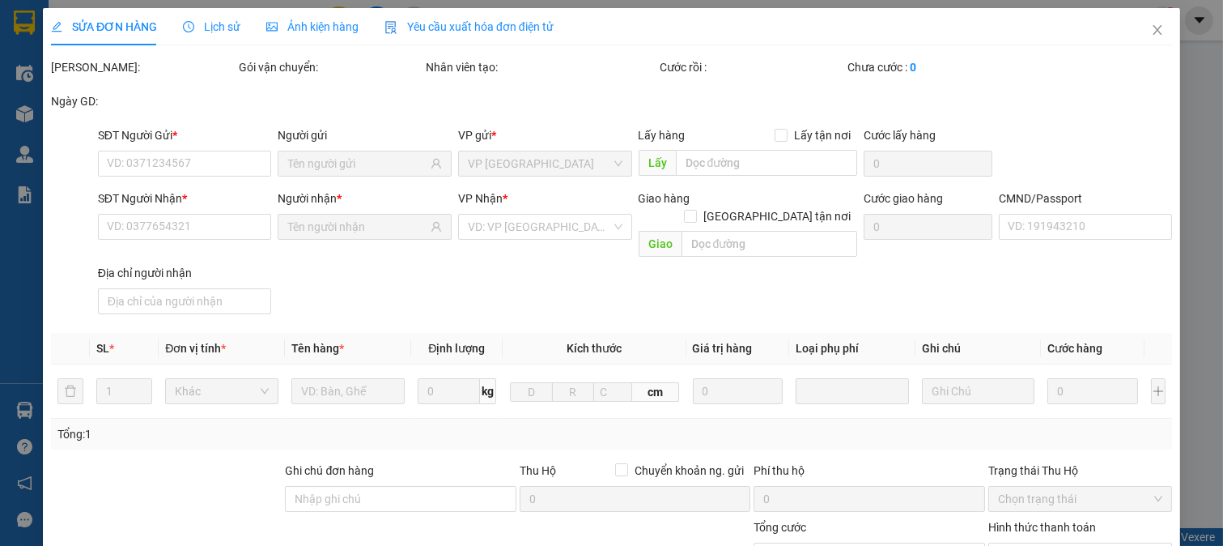
type input "35.000"
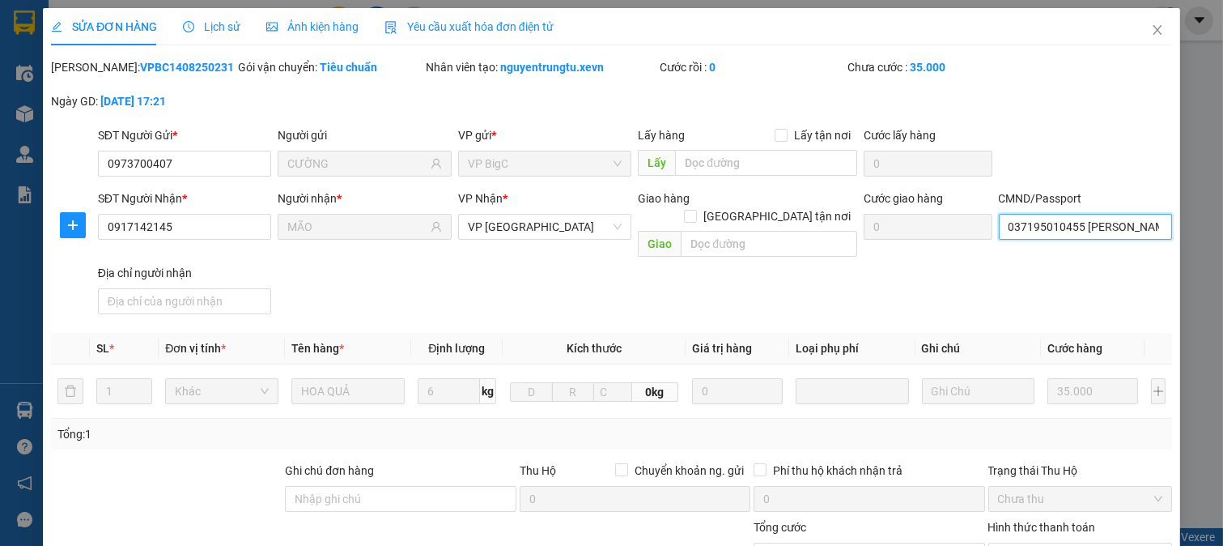
click at [1067, 232] on input "037195010455 VŨ MAI LINH" at bounding box center [1086, 227] width 174 height 26
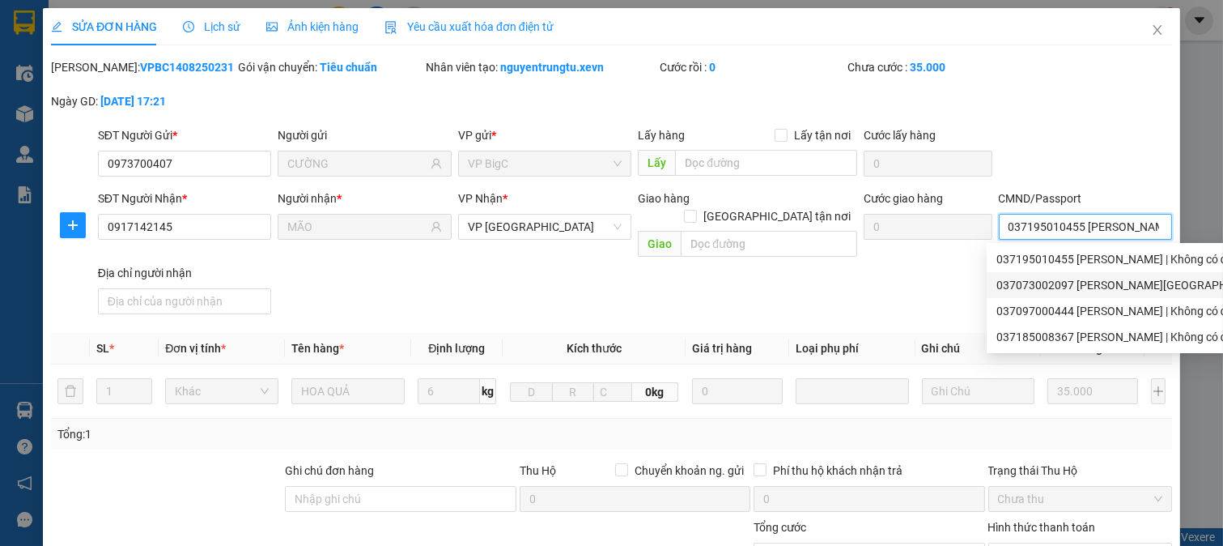
click at [1071, 284] on div "037073002097 ĐÀO THANH PHÚC | Không có địa chỉ" at bounding box center [1180, 285] width 366 height 18
type input "037073002097 ĐÀO THANH PHÚC"
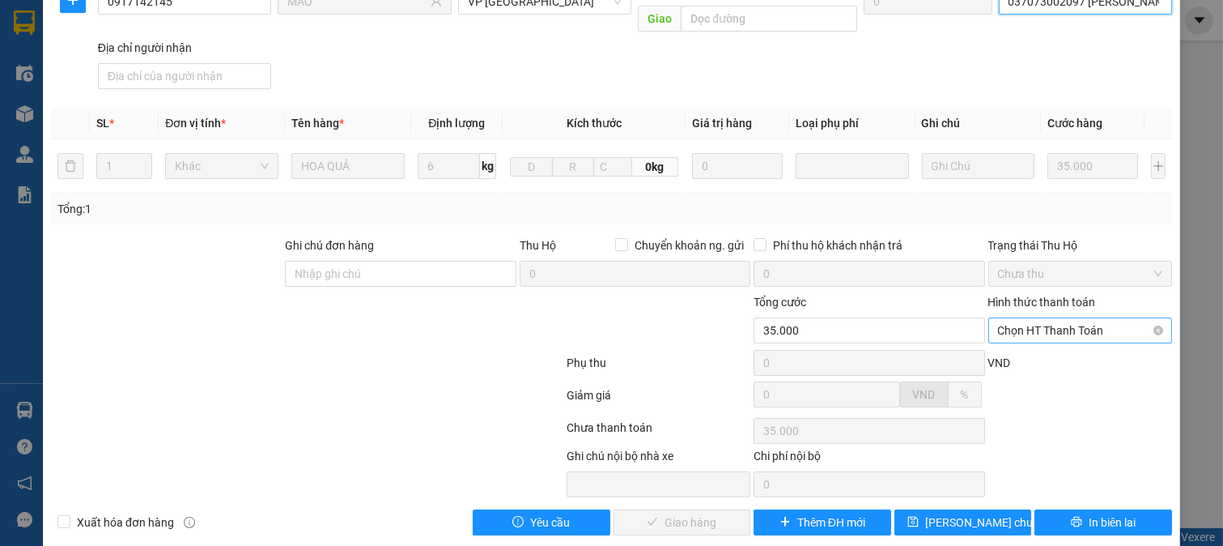
scroll to position [228, 0]
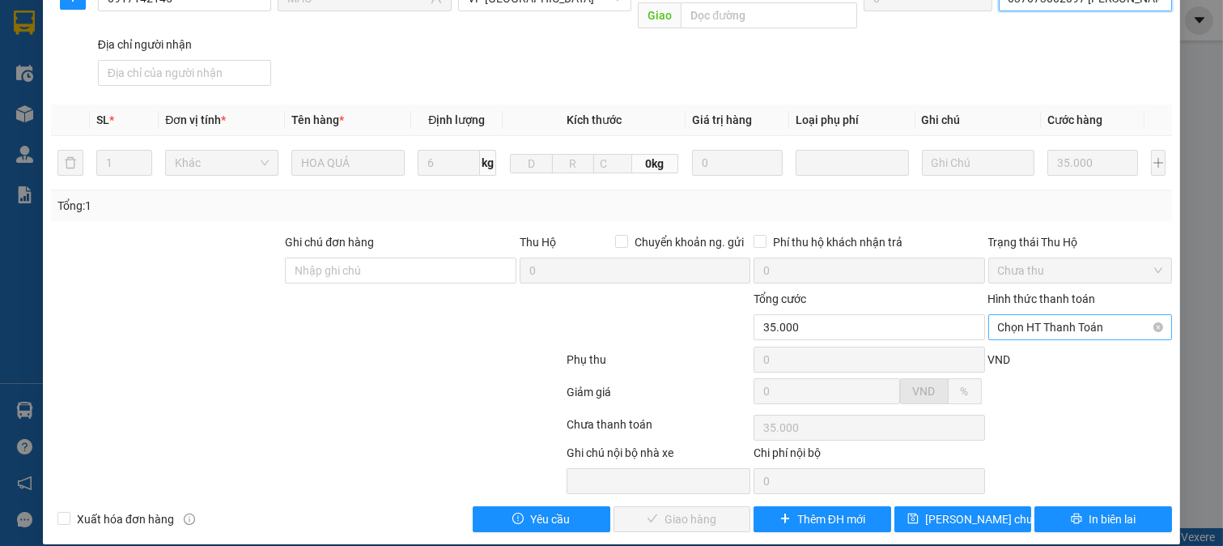
click at [1064, 315] on span "Chọn HT Thanh Toán" at bounding box center [1080, 327] width 165 height 24
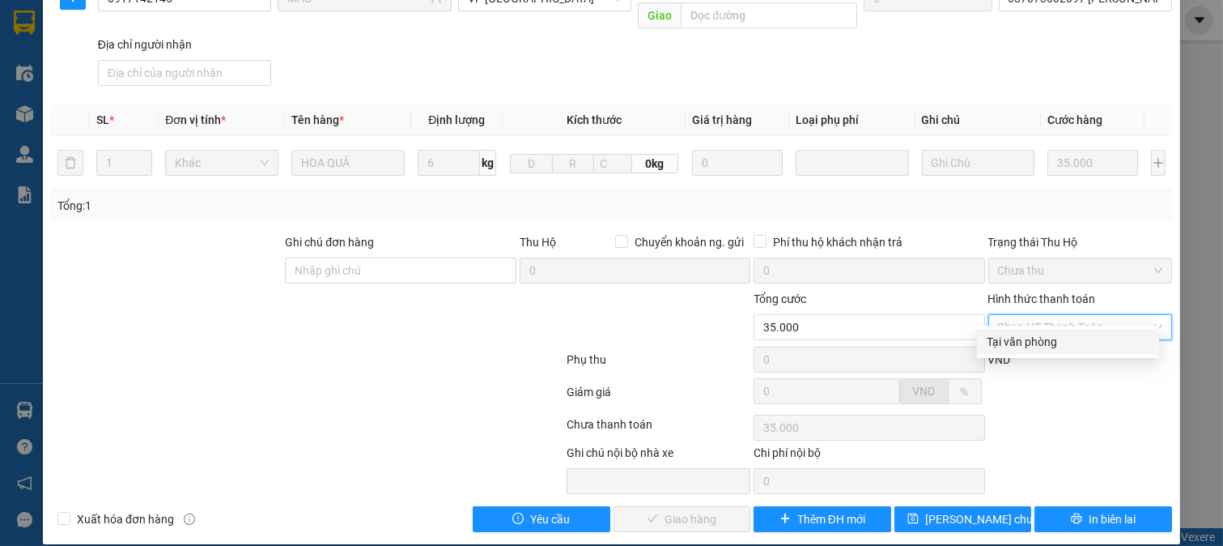
drag, startPoint x: 1046, startPoint y: 341, endPoint x: 958, endPoint y: 395, distance: 103.6
click at [1039, 344] on div "Tại văn phòng" at bounding box center [1068, 342] width 163 height 18
type input "0"
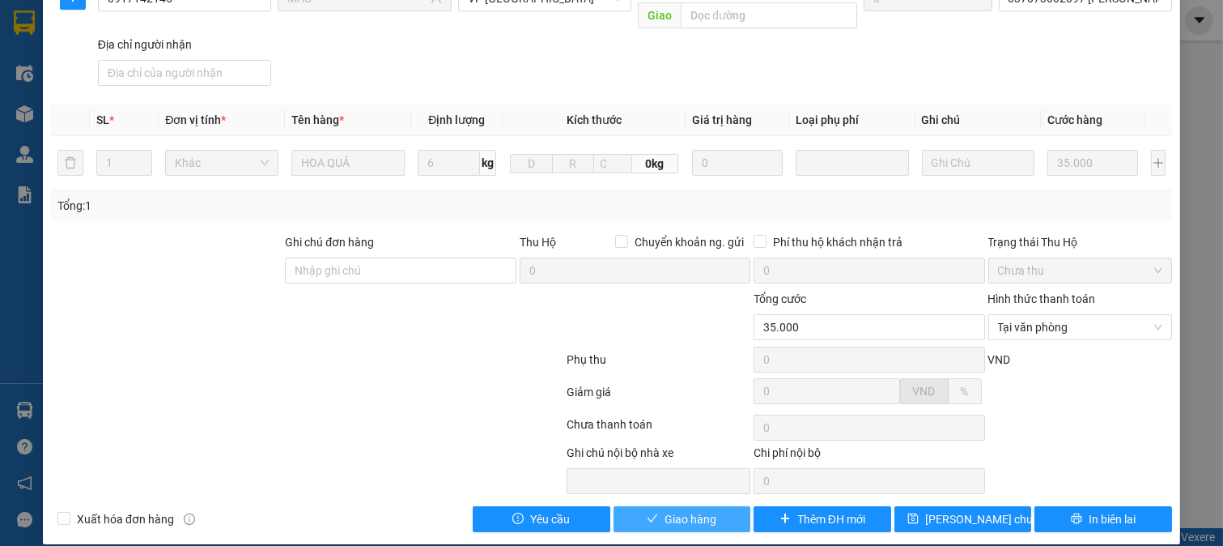
click at [668, 510] on span "Giao hàng" at bounding box center [691, 519] width 52 height 18
